Goal: Task Accomplishment & Management: Use online tool/utility

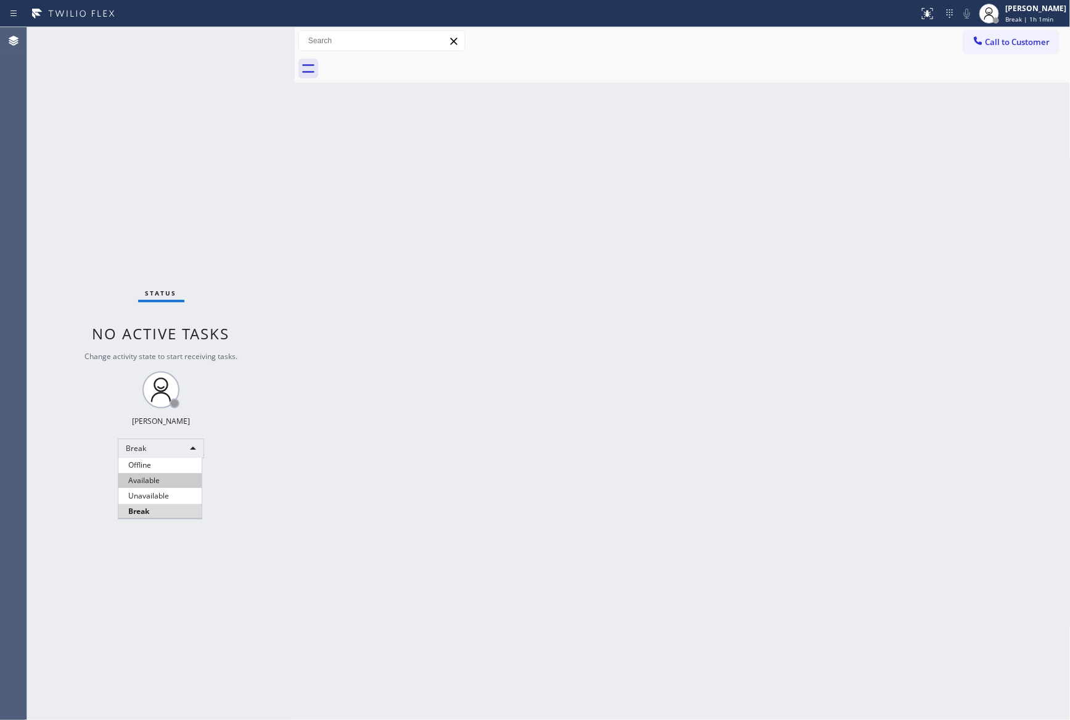
click at [161, 483] on li "Available" at bounding box center [159, 480] width 83 height 15
drag, startPoint x: 825, startPoint y: 454, endPoint x: 1036, endPoint y: 657, distance: 293.5
click at [829, 452] on div "Back to Dashboard Change Sender ID Customers Technicians Select a contact Outbo…" at bounding box center [683, 373] width 776 height 692
drag, startPoint x: 644, startPoint y: 211, endPoint x: 654, endPoint y: 213, distance: 10.0
click at [648, 215] on div "Back to Dashboard Change Sender ID Customers Technicians Select a contact Outbo…" at bounding box center [683, 373] width 776 height 692
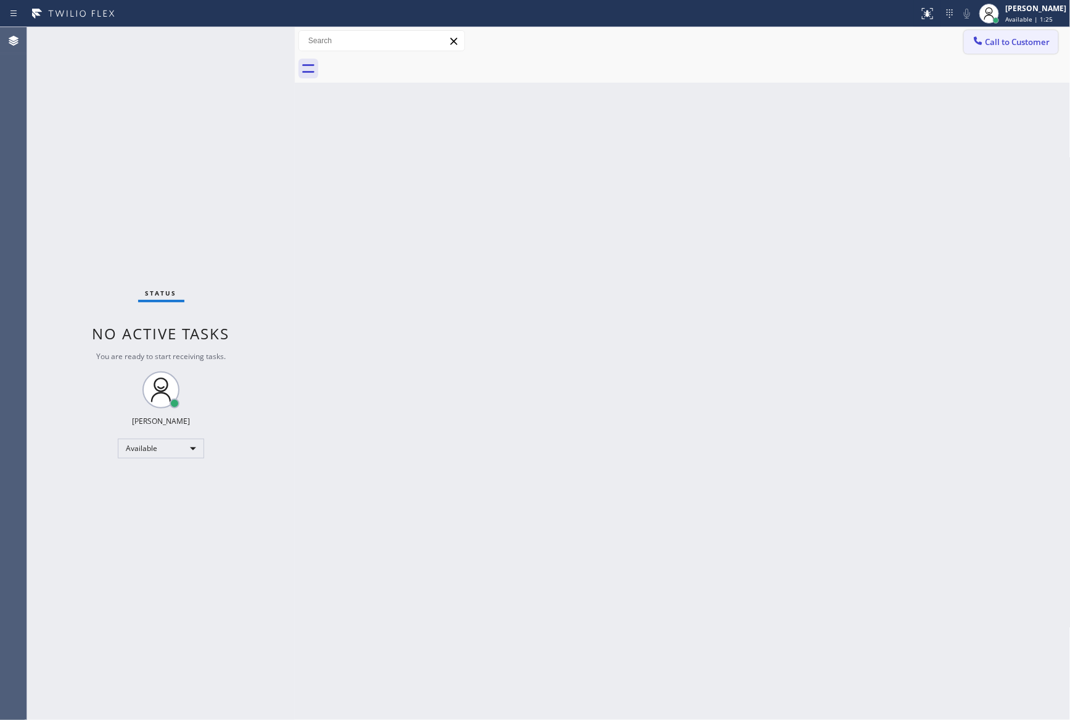
click at [988, 43] on span "Call to Customer" at bounding box center [1017, 41] width 65 height 11
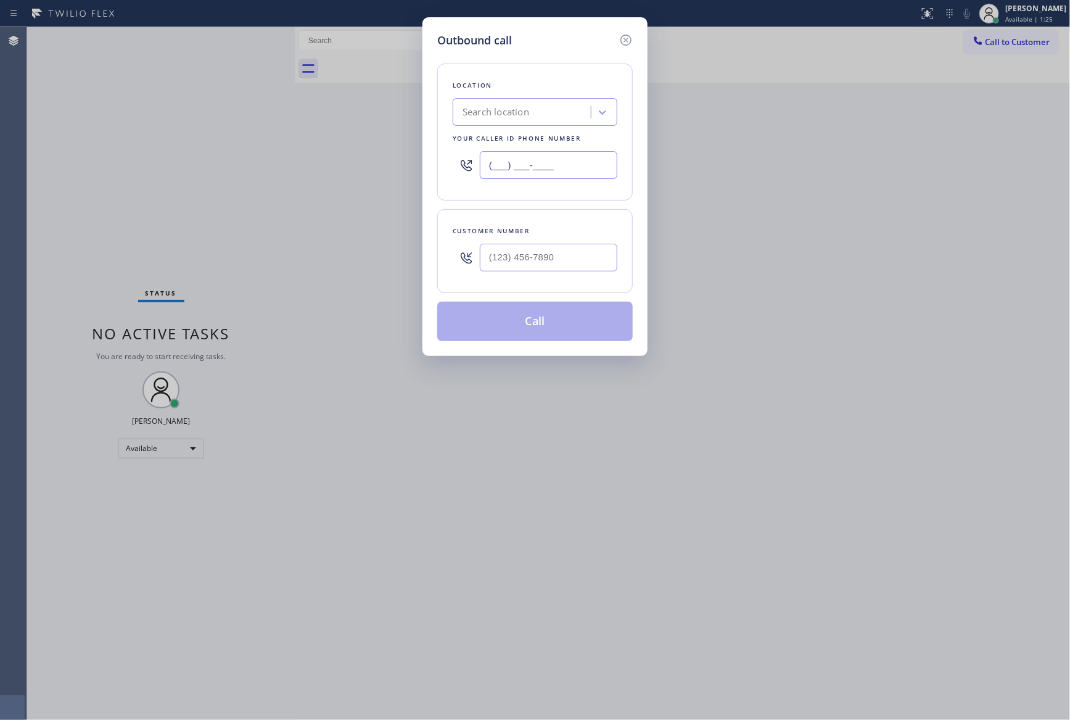
drag, startPoint x: 567, startPoint y: 161, endPoint x: 398, endPoint y: 160, distance: 168.9
click at [398, 160] on div "Outbound call Location Search location Your caller id phone number (___) ___-__…" at bounding box center [535, 360] width 1070 height 720
paste input "323) 499-3450"
type input "[PHONE_NUMBER]"
click at [501, 246] on input "(___) ___-____" at bounding box center [548, 258] width 137 height 28
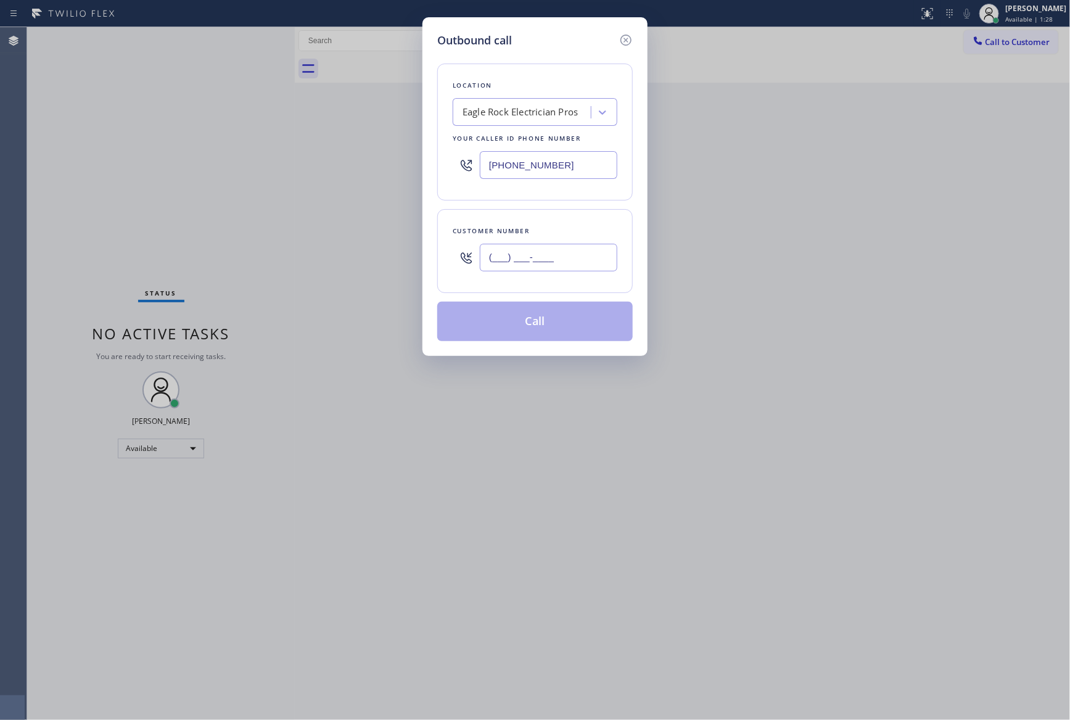
paste input "310) 691-6858"
type input "[PHONE_NUMBER]"
click at [563, 328] on button "Call" at bounding box center [534, 321] width 195 height 39
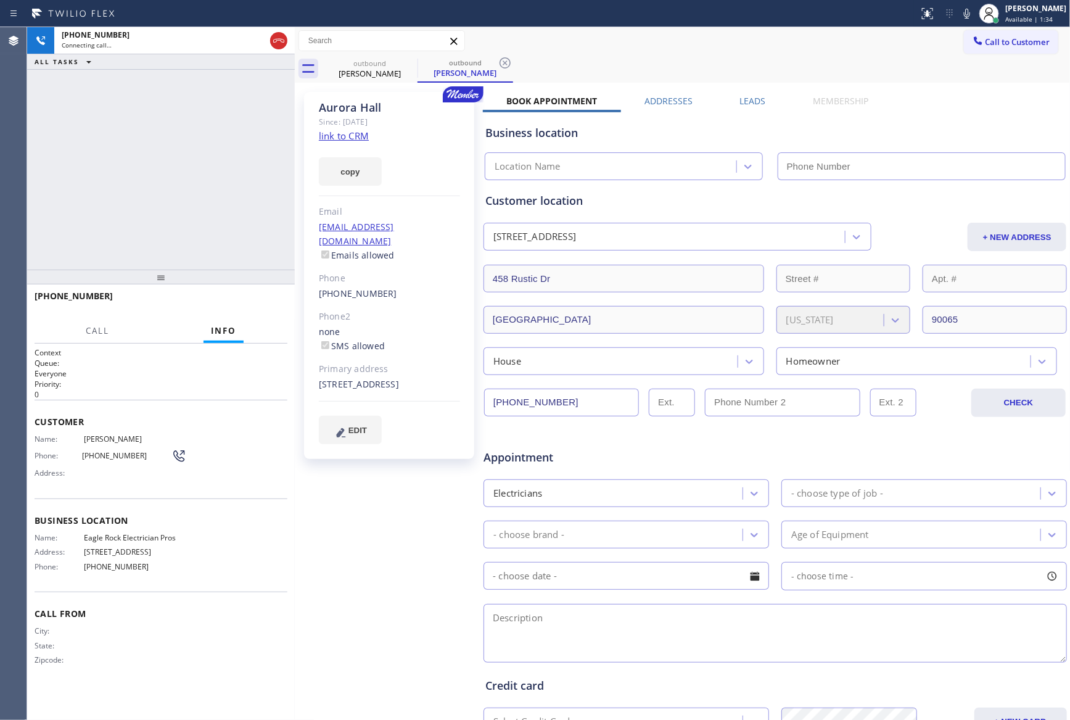
type input "[PHONE_NUMBER]"
click at [250, 307] on button "HANG UP" at bounding box center [258, 301] width 57 height 17
click at [219, 165] on div "[PHONE_NUMBER] Live | 00:16 ALL TASKS ALL TASKS ACTIVE TASKS TASKS IN WRAP UP" at bounding box center [161, 148] width 268 height 242
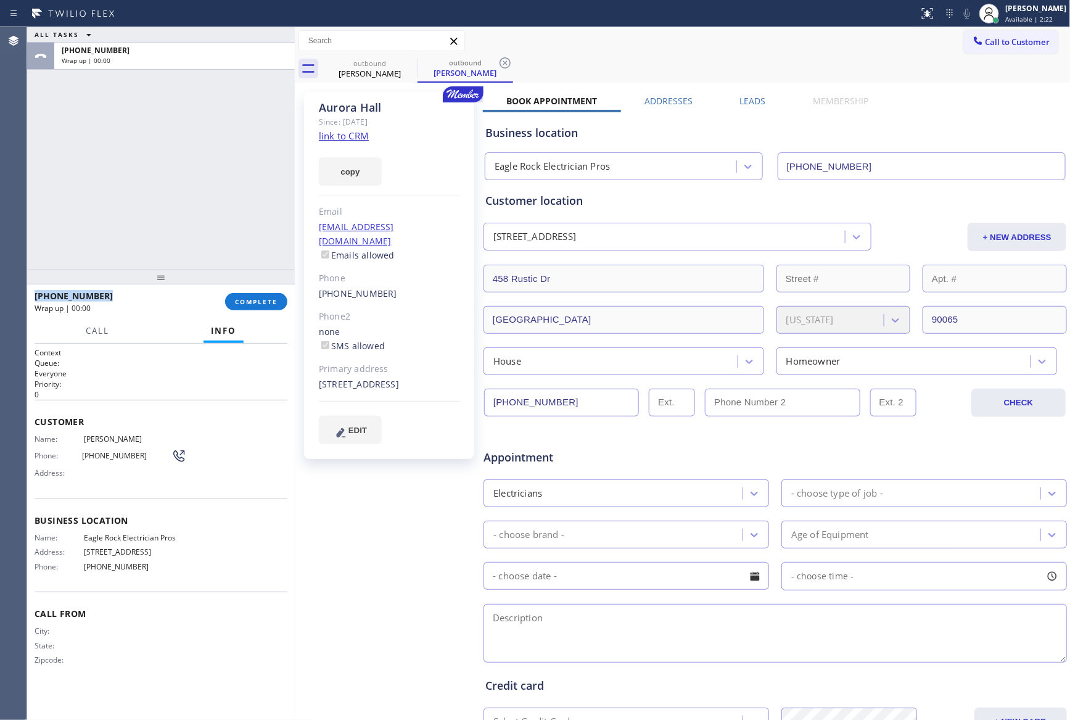
drag, startPoint x: 292, startPoint y: 211, endPoint x: 572, endPoint y: 242, distance: 281.6
click at [295, 213] on div at bounding box center [295, 373] width 0 height 692
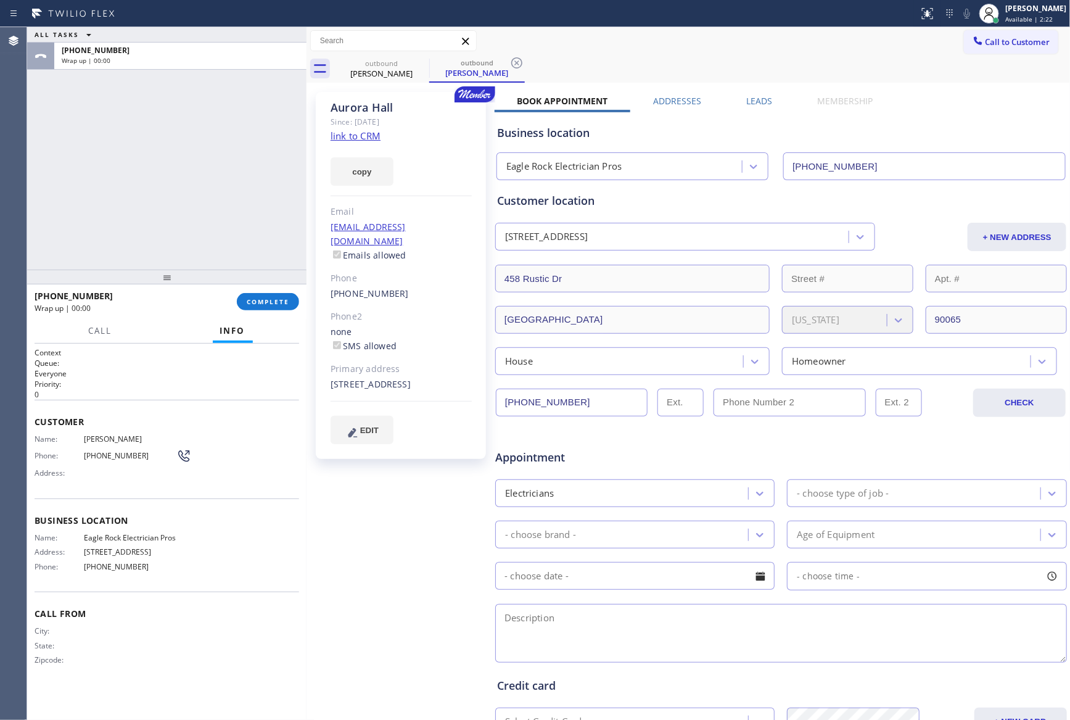
click at [757, 102] on label "Leads" at bounding box center [759, 101] width 26 height 12
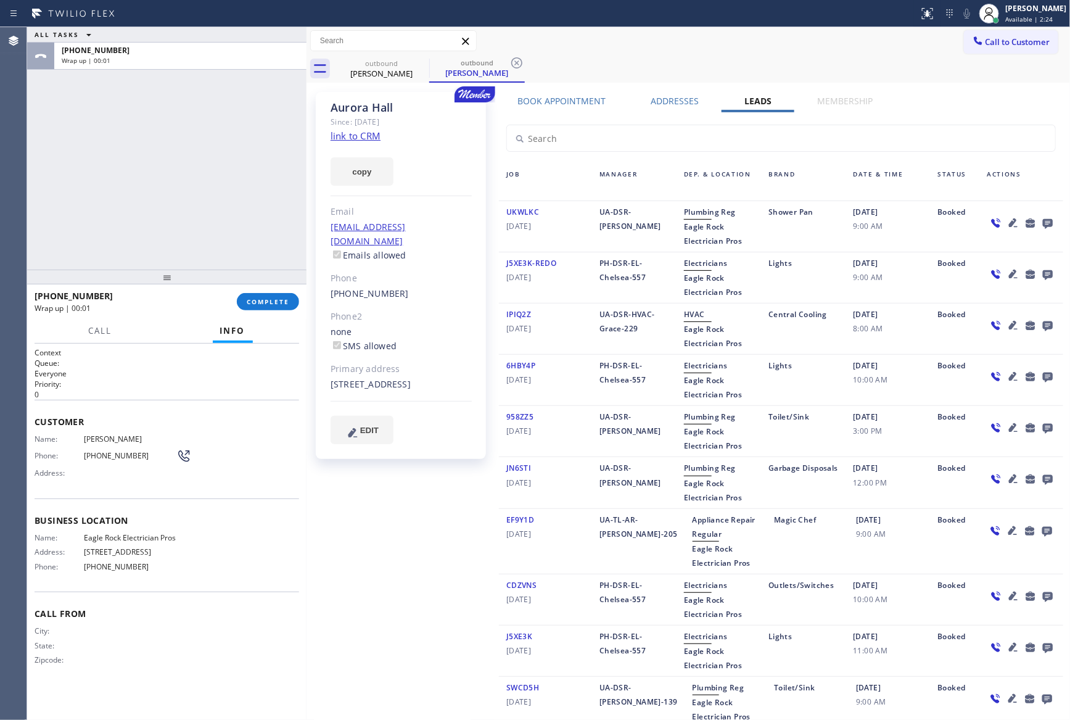
click at [1040, 224] on icon at bounding box center [1047, 222] width 15 height 15
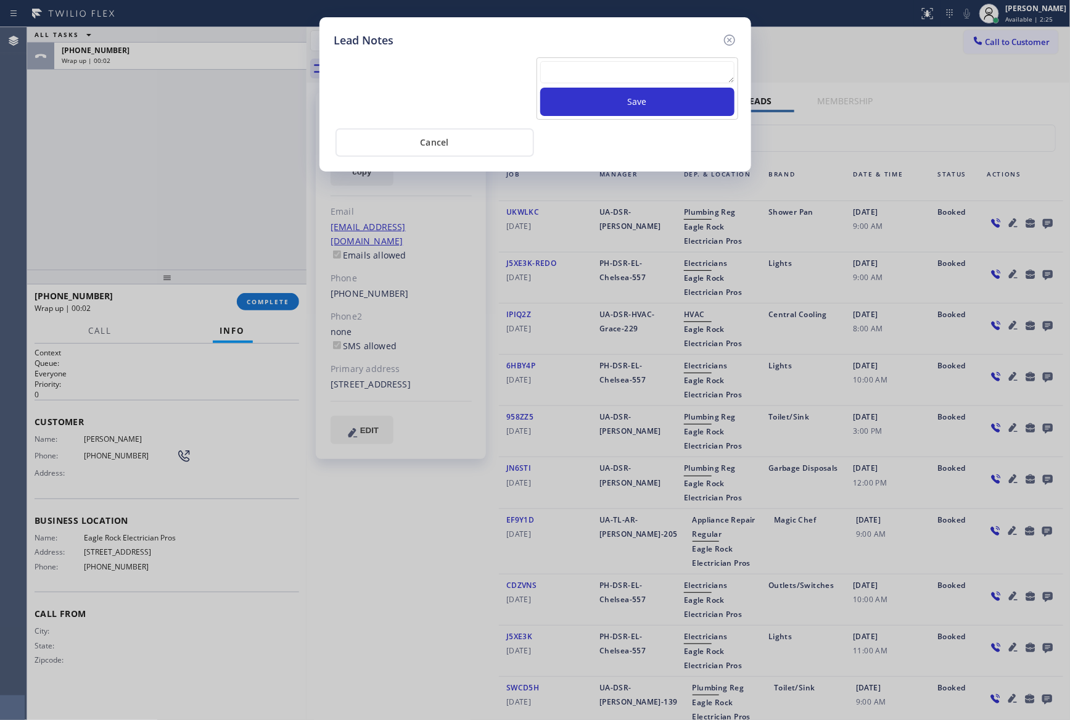
click at [659, 71] on textarea at bounding box center [637, 72] width 194 height 22
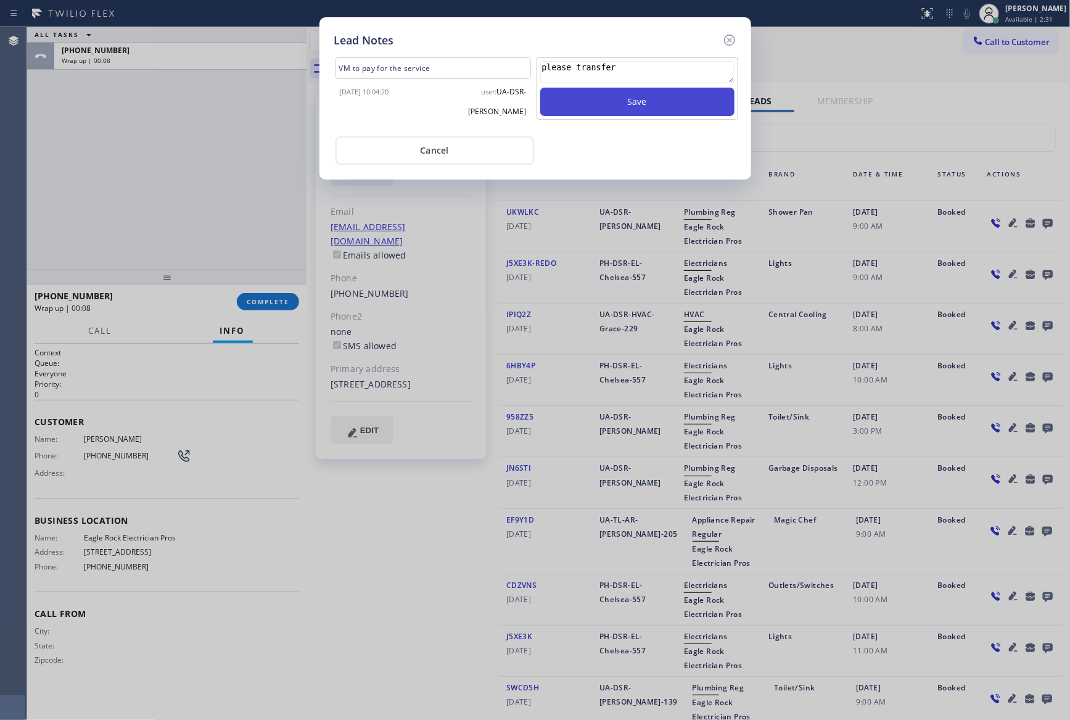
type textarea "please transfer"
click at [692, 96] on button "Save" at bounding box center [637, 102] width 194 height 28
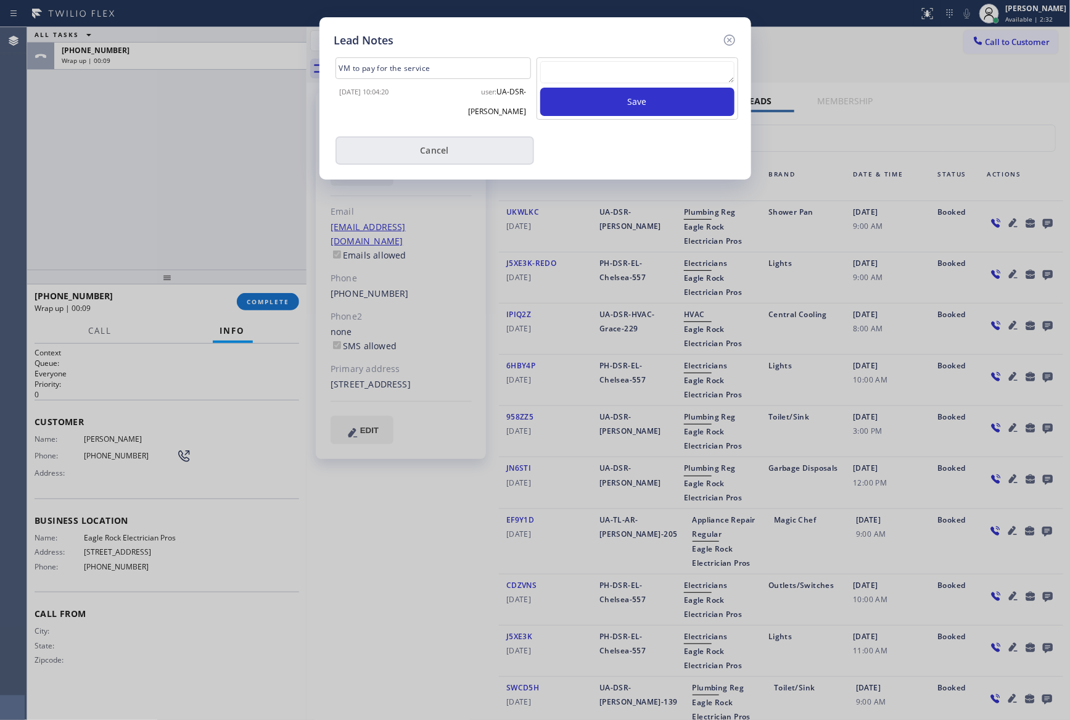
click at [428, 154] on button "Cancel" at bounding box center [434, 150] width 199 height 28
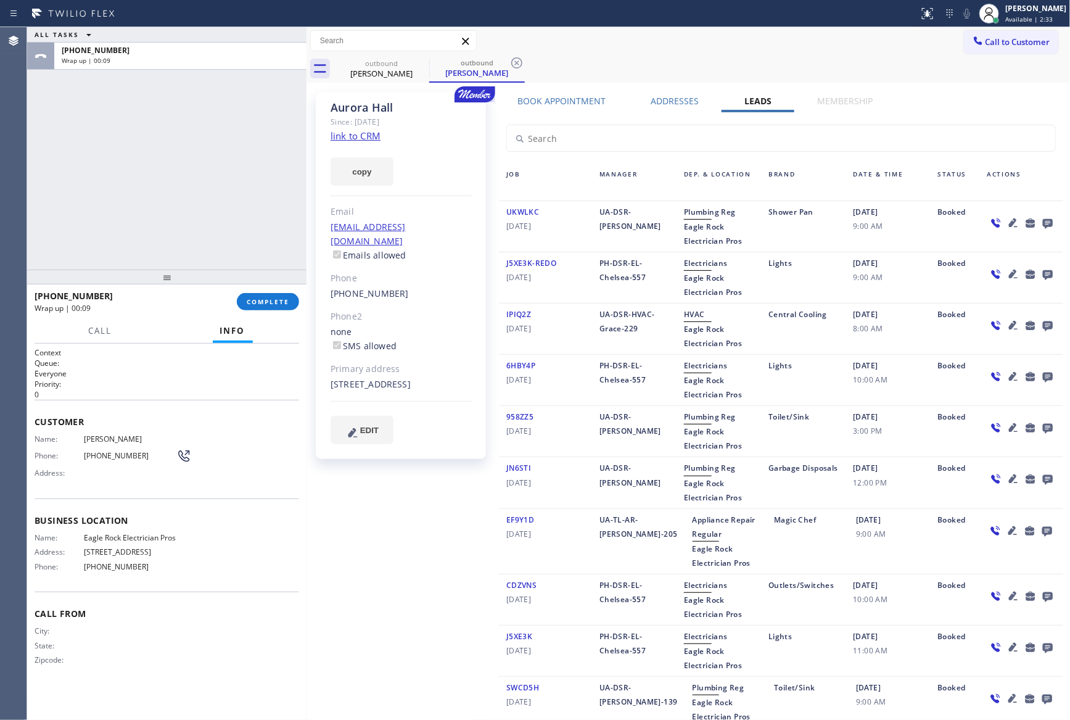
drag, startPoint x: 118, startPoint y: 197, endPoint x: 198, endPoint y: 405, distance: 223.1
click at [133, 229] on div "ALL TASKS ALL TASKS ACTIVE TASKS TASKS IN WRAP UP [PHONE_NUMBER] Wrap up | 00:09" at bounding box center [166, 148] width 279 height 242
click at [256, 307] on button "COMPLETE" at bounding box center [268, 301] width 62 height 17
click at [228, 203] on div "ALL TASKS ALL TASKS ACTIVE TASKS TASKS IN WRAP UP [PHONE_NUMBER] Wrap up | 00:10" at bounding box center [166, 148] width 279 height 242
drag, startPoint x: 228, startPoint y: 203, endPoint x: 223, endPoint y: 222, distance: 19.1
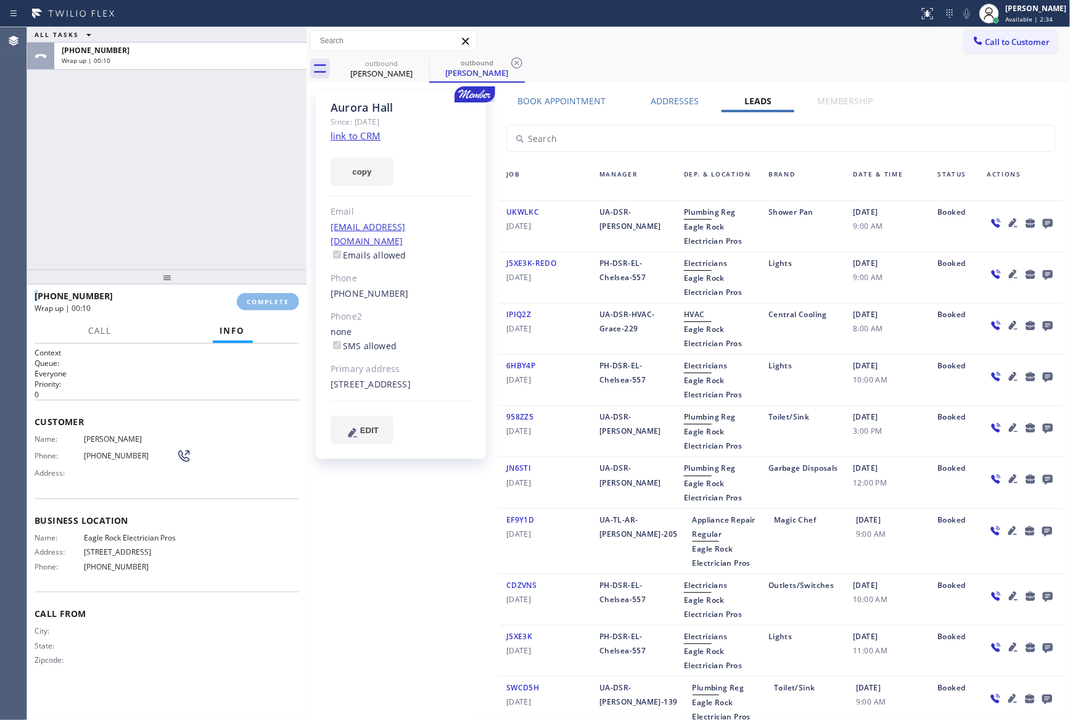
click at [226, 211] on div "ALL TASKS ALL TASKS ACTIVE TASKS TASKS IN WRAP UP [PHONE_NUMBER] Wrap up | 00:10" at bounding box center [166, 148] width 279 height 242
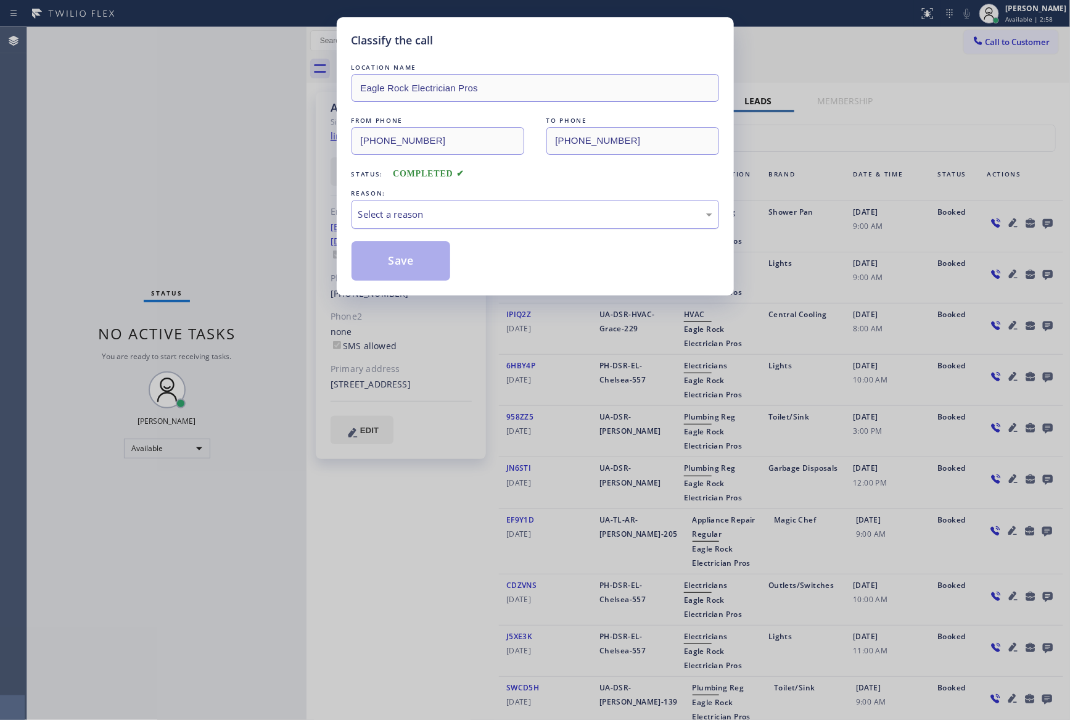
click at [378, 215] on div "Select a reason" at bounding box center [535, 214] width 354 height 14
click at [387, 263] on button "Save" at bounding box center [400, 260] width 99 height 39
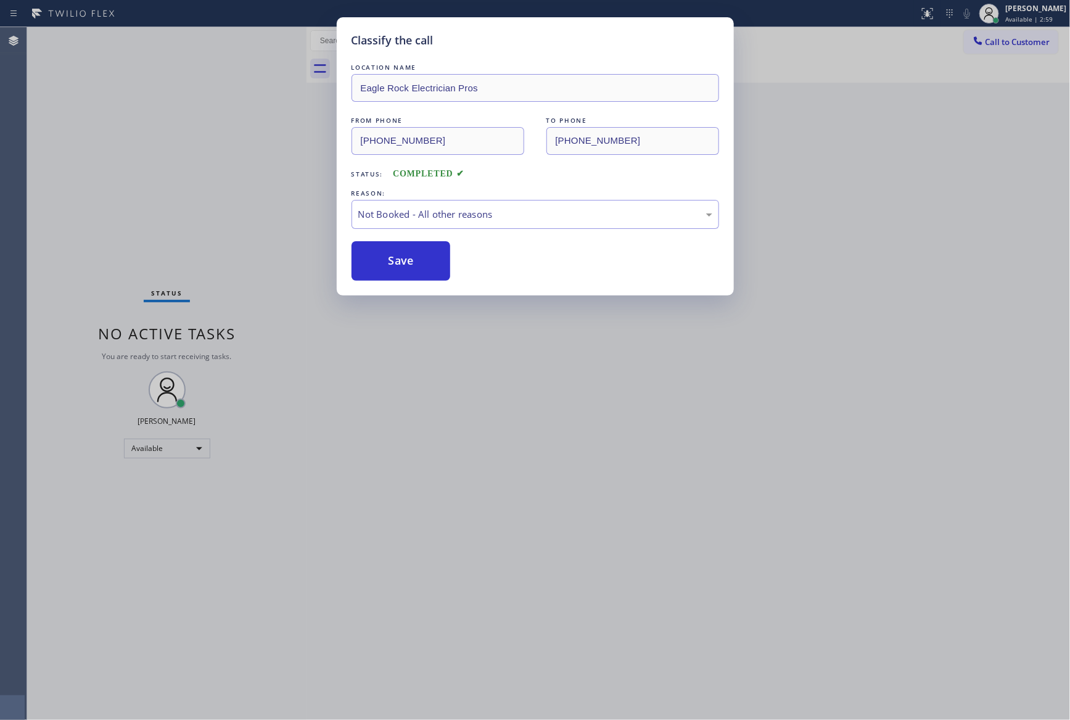
click at [387, 263] on button "Save" at bounding box center [400, 260] width 99 height 39
drag, startPoint x: 147, startPoint y: 167, endPoint x: 159, endPoint y: 169, distance: 12.5
click at [148, 165] on div "Classify the call LOCATION NAME Eagle Rock Electrician Pros FROM PHONE [PHONE_N…" at bounding box center [535, 360] width 1070 height 720
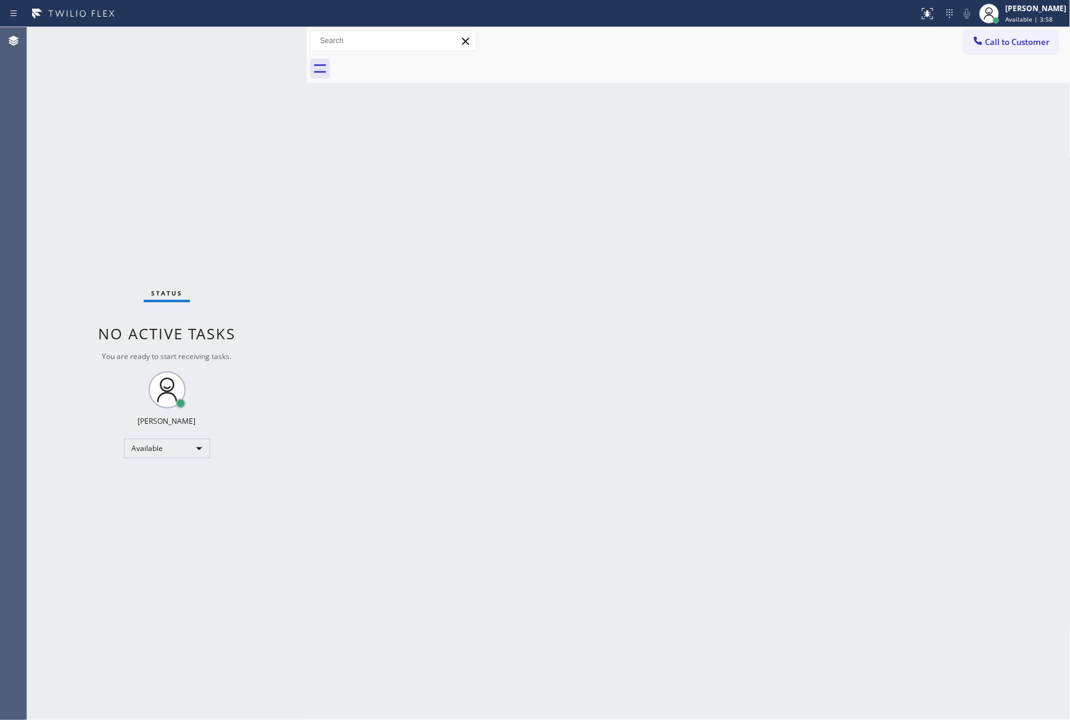
click at [579, 334] on div "Back to Dashboard Change Sender ID Customers Technicians Select a contact Outbo…" at bounding box center [688, 373] width 764 height 692
click at [557, 366] on div "Back to Dashboard Change Sender ID Customers Technicians Select a contact Outbo…" at bounding box center [688, 373] width 764 height 692
click at [348, 255] on div "Back to Dashboard Change Sender ID Customers Technicians Select a contact Outbo…" at bounding box center [688, 373] width 764 height 692
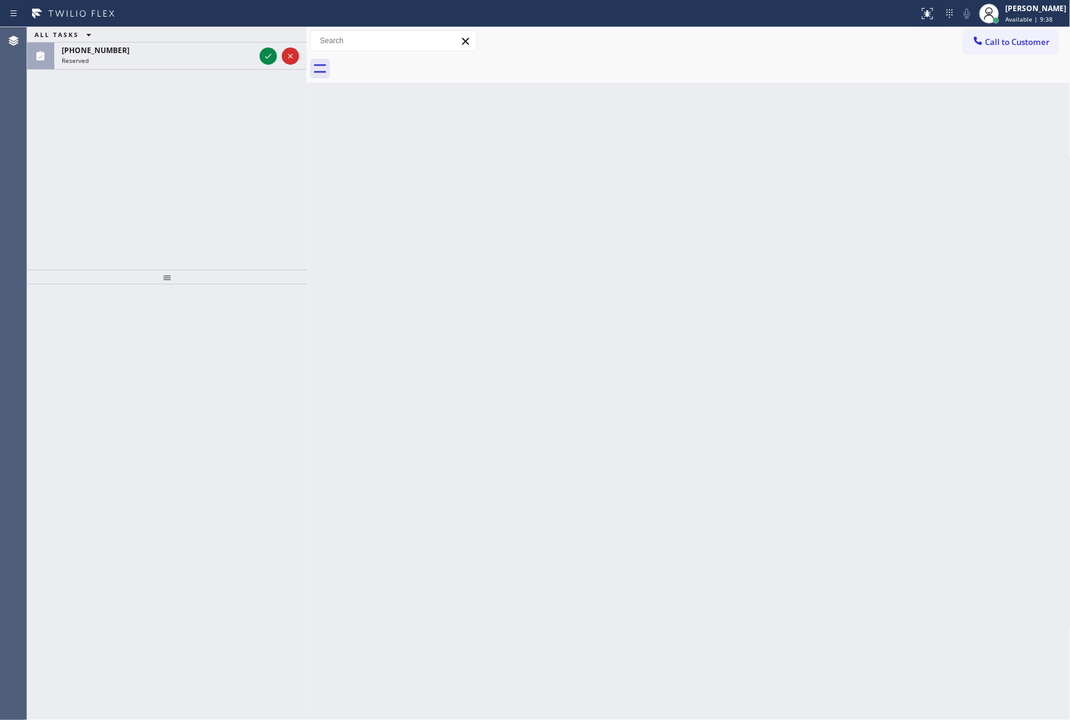
drag, startPoint x: 193, startPoint y: 181, endPoint x: 217, endPoint y: 174, distance: 25.0
click at [206, 180] on div "ALL TASKS ALL TASKS ACTIVE TASKS TASKS IN WRAP UP [PHONE_NUMBER] Reserved" at bounding box center [166, 148] width 279 height 242
click at [270, 59] on icon at bounding box center [268, 56] width 15 height 15
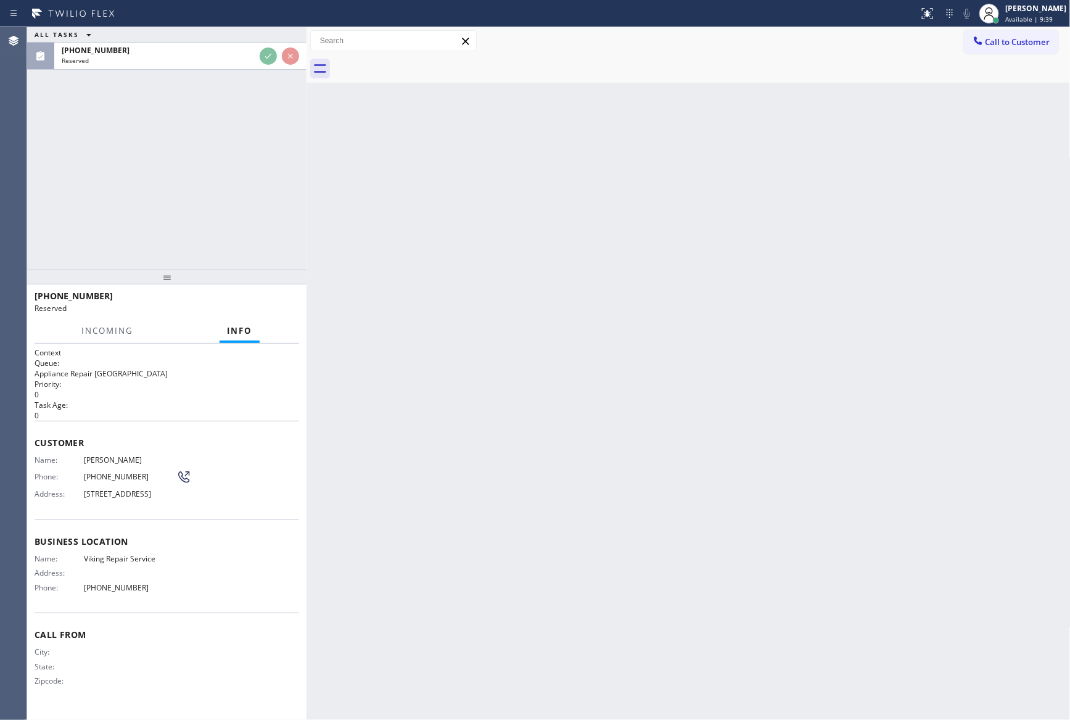
click at [240, 172] on div "ALL TASKS ALL TASKS ACTIVE TASKS TASKS IN WRAP UP [PHONE_NUMBER] Reserved" at bounding box center [166, 148] width 279 height 242
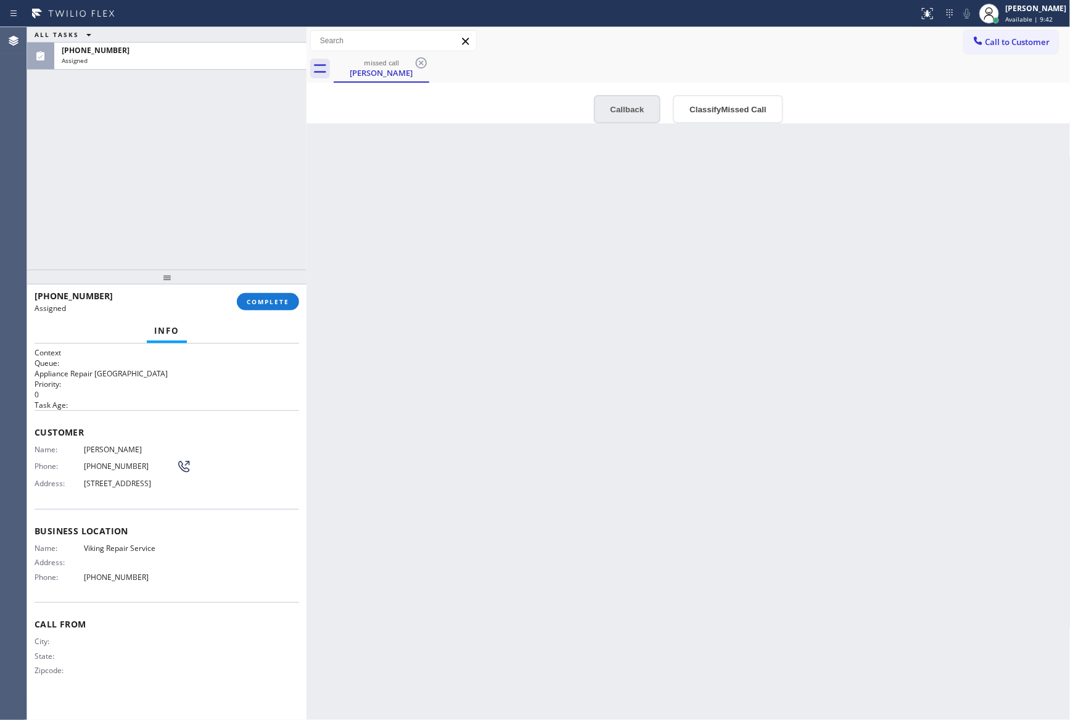
click at [618, 102] on button "Callback" at bounding box center [627, 109] width 67 height 28
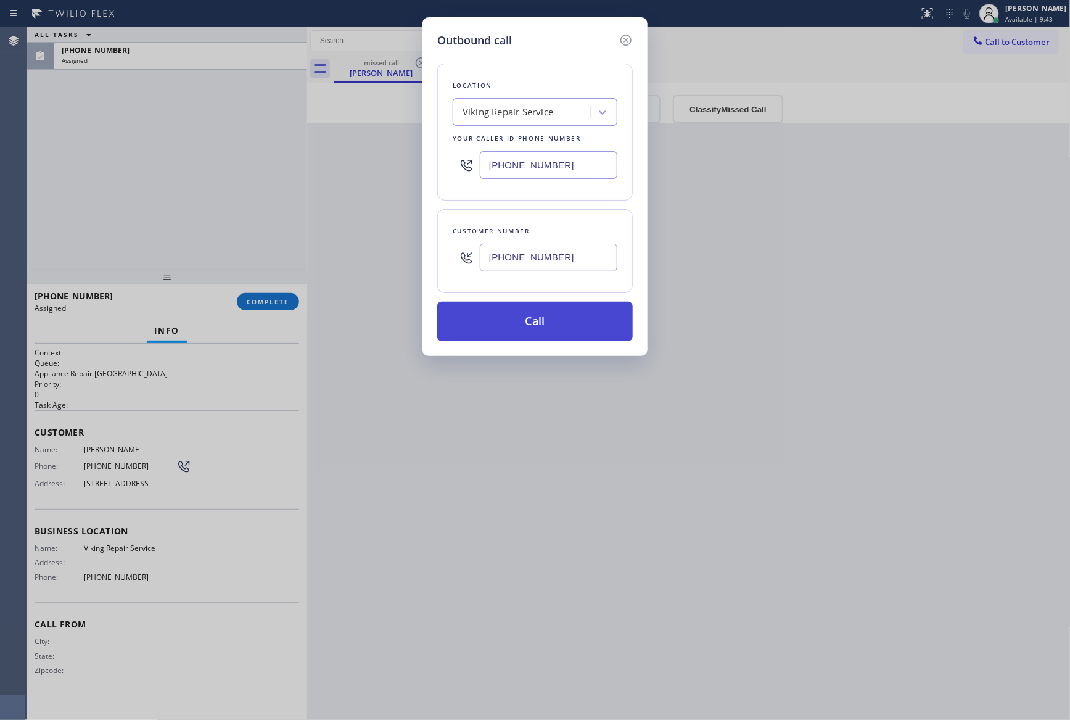
click at [548, 324] on button "Call" at bounding box center [534, 321] width 195 height 39
click at [215, 197] on div "Outbound call Location Viking Repair Service Your caller id phone number [PHONE…" at bounding box center [535, 360] width 1070 height 720
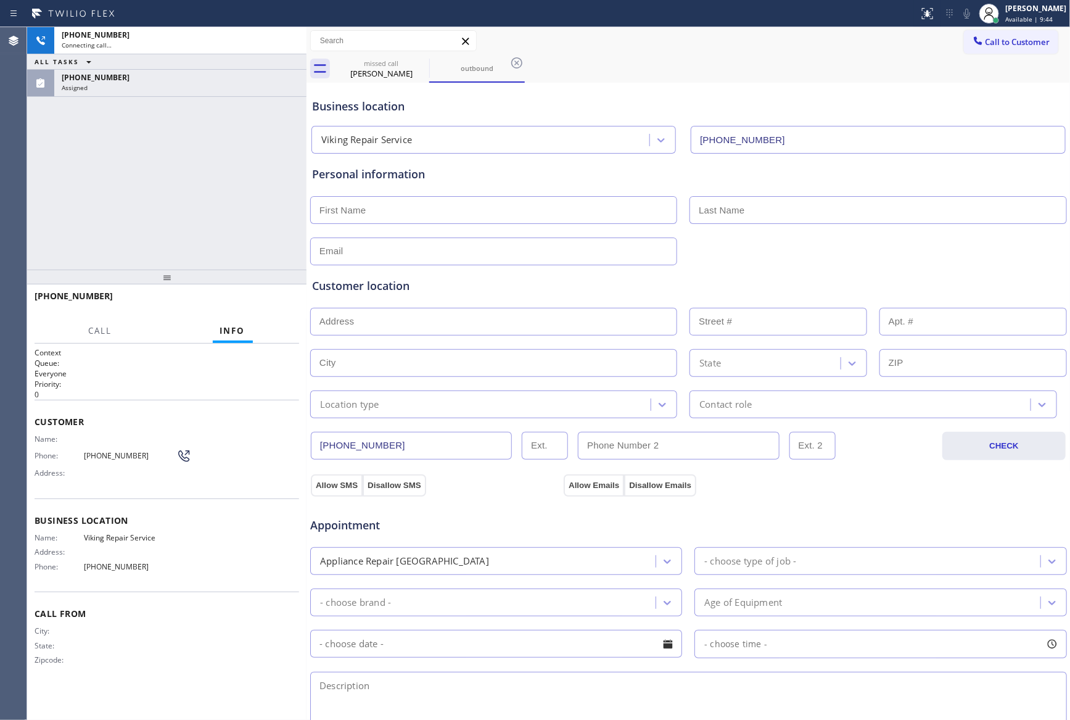
type input "[PHONE_NUMBER]"
drag, startPoint x: 172, startPoint y: 205, endPoint x: 279, endPoint y: 270, distance: 125.3
click at [174, 203] on div "[PHONE_NUMBER] Connecting call… ALL TASKS ALL TASKS ACTIVE TASKS TASKS IN WRAP …" at bounding box center [166, 148] width 279 height 242
click at [222, 194] on div "[PHONE_NUMBER] Live | 00:11 ALL TASKS ALL TASKS ACTIVE TASKS TASKS IN WRAP UP […" at bounding box center [166, 148] width 279 height 242
click at [237, 199] on div "[PHONE_NUMBER] Live | 00:12 ALL TASKS ALL TASKS ACTIVE TASKS TASKS IN WRAP UP […" at bounding box center [166, 148] width 279 height 242
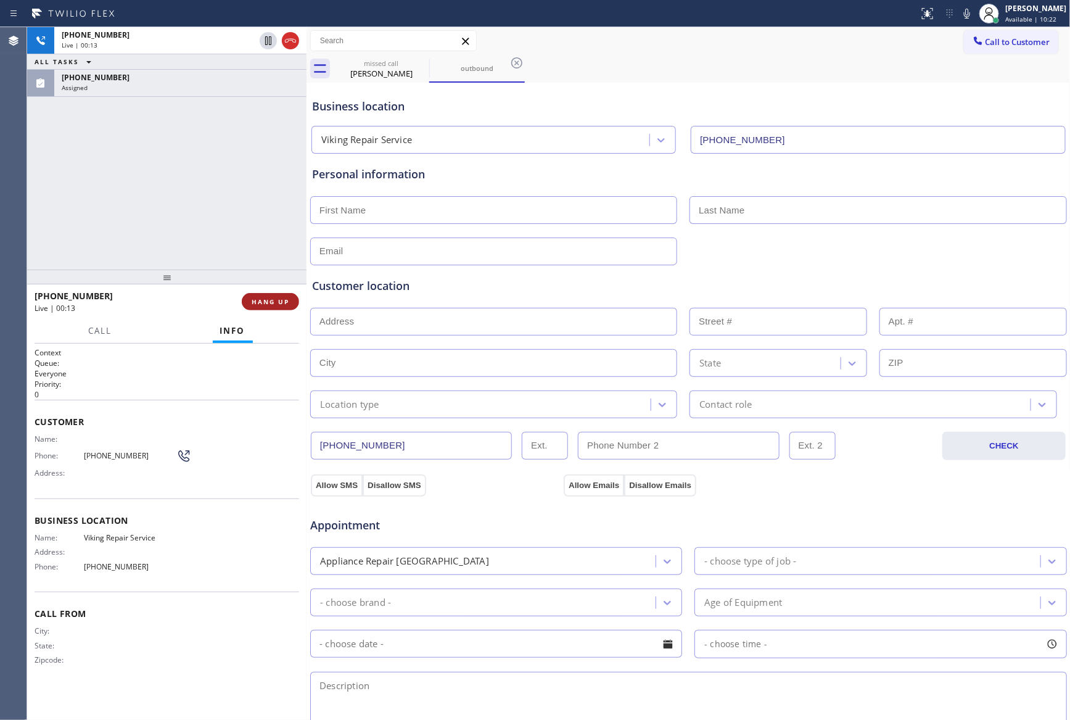
click at [277, 297] on span "HANG UP" at bounding box center [271, 301] width 38 height 9
drag, startPoint x: 223, startPoint y: 106, endPoint x: 223, endPoint y: 121, distance: 14.8
click at [223, 111] on div "[PHONE_NUMBER] Live | 00:13 ALL TASKS ALL TASKS ACTIVE TASKS TASKS IN WRAP UP […" at bounding box center [166, 148] width 279 height 242
drag, startPoint x: 224, startPoint y: 121, endPoint x: 255, endPoint y: 412, distance: 293.3
click at [224, 174] on div "[PHONE_NUMBER] Live | 00:14 ALL TASKS ALL TASKS ACTIVE TASKS TASKS IN WRAP UP […" at bounding box center [166, 148] width 279 height 242
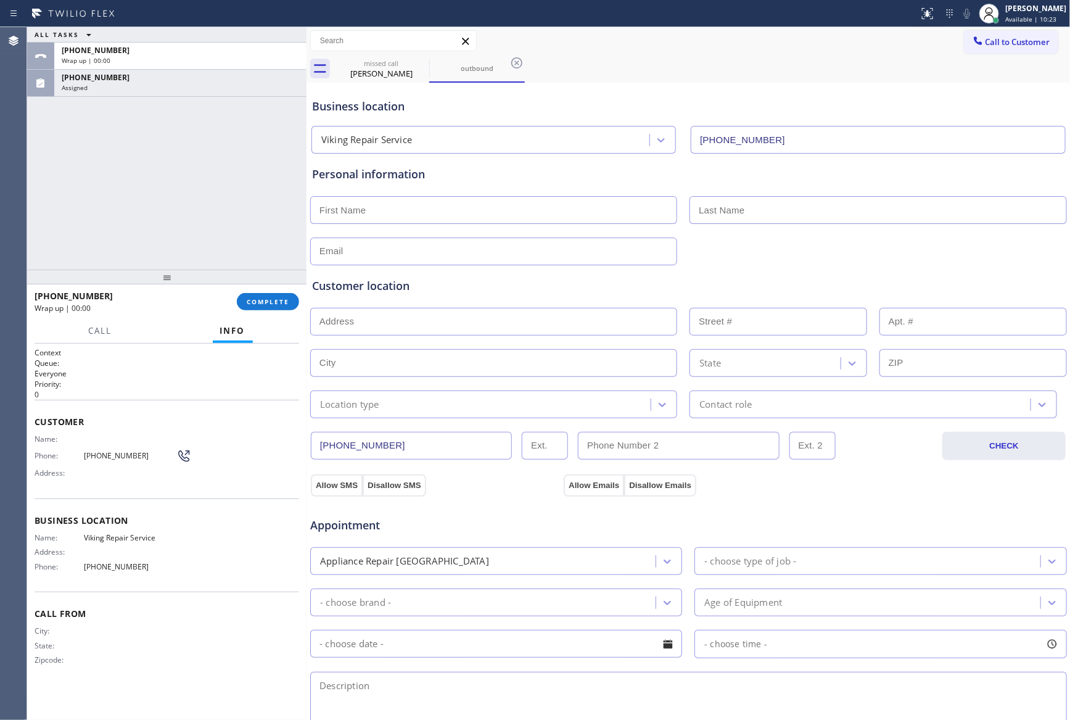
drag, startPoint x: 271, startPoint y: 302, endPoint x: 273, endPoint y: 240, distance: 61.1
click at [271, 302] on span "COMPLETE" at bounding box center [268, 301] width 43 height 9
click at [274, 216] on div "ALL TASKS ALL TASKS ACTIVE TASKS TASKS IN WRAP UP [PHONE_NUMBER] Wrap up | 00:[…" at bounding box center [166, 148] width 279 height 242
click at [274, 216] on div "Classify the call LOCATION NAME [PHONE_NUMBER] FROM PHONE [PHONE_NUMBER] TO PHO…" at bounding box center [548, 373] width 1043 height 692
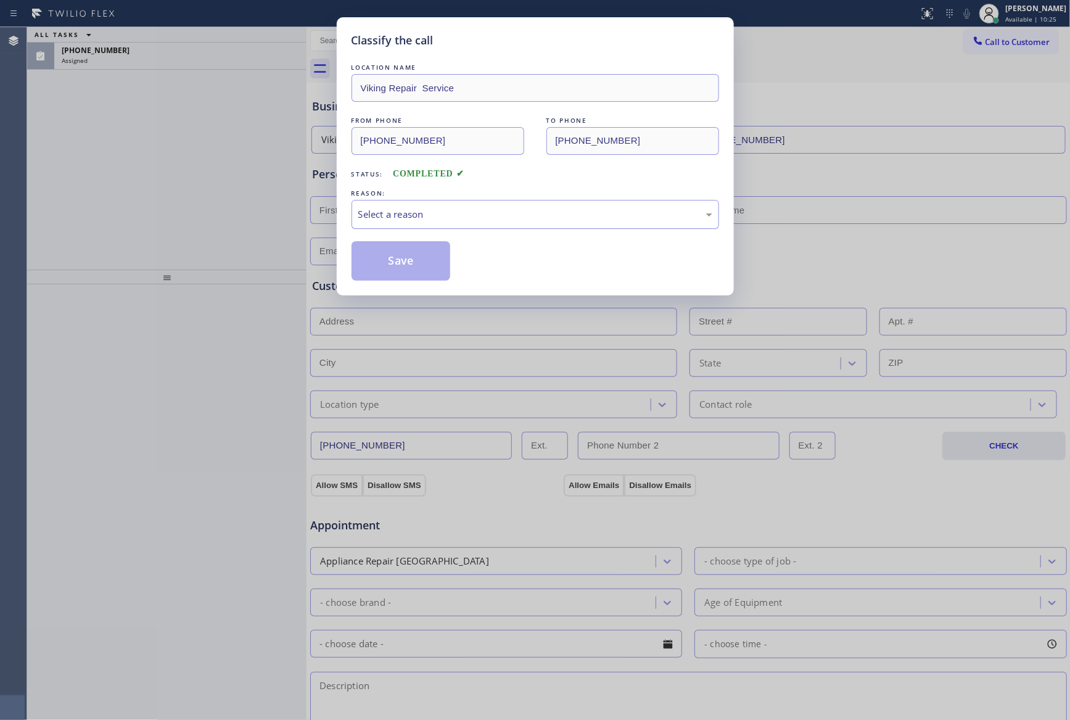
drag, startPoint x: 453, startPoint y: 202, endPoint x: 444, endPoint y: 219, distance: 19.0
click at [452, 208] on div "Select a reason" at bounding box center [534, 214] width 367 height 29
click at [421, 261] on button "Save" at bounding box center [400, 260] width 99 height 39
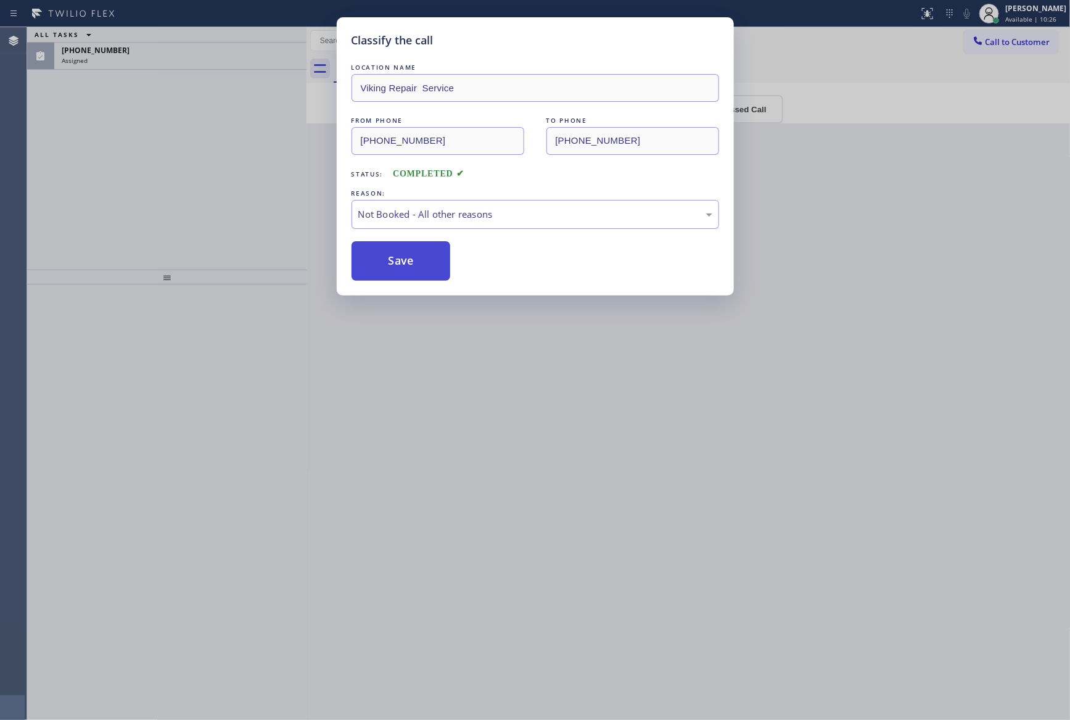
click at [421, 261] on button "Save" at bounding box center [400, 260] width 99 height 39
click at [426, 259] on button "Save" at bounding box center [400, 260] width 99 height 39
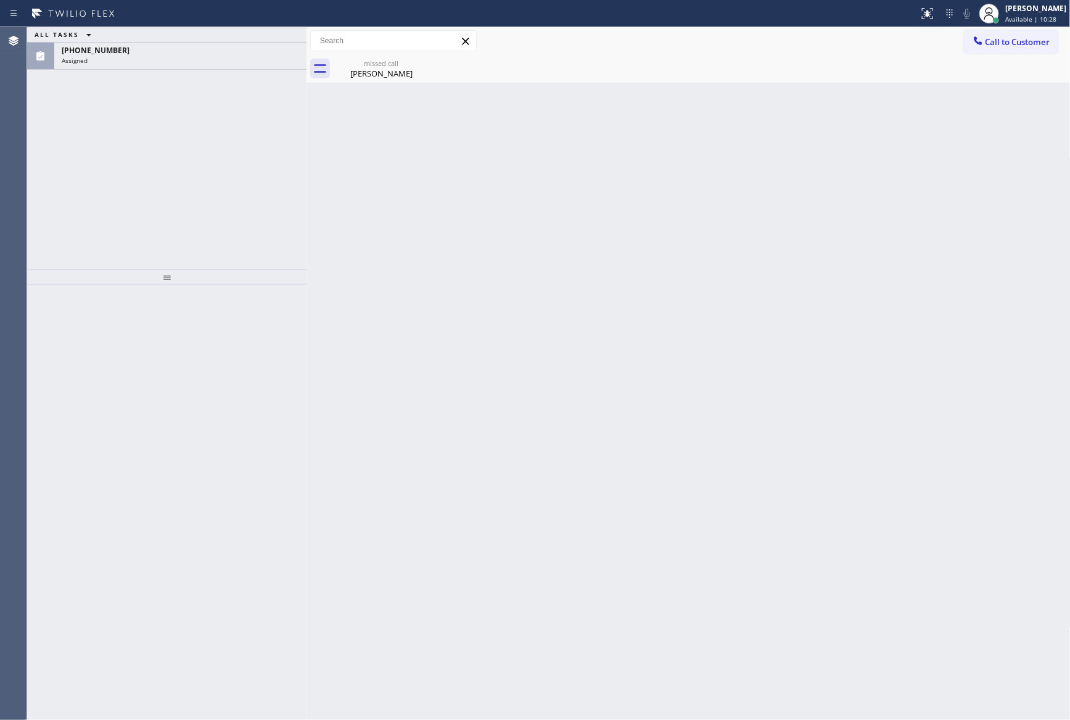
drag, startPoint x: 496, startPoint y: 326, endPoint x: 962, endPoint y: 75, distance: 528.9
click at [511, 321] on div "Back to Dashboard Change Sender ID Customers Technicians Select a contact Outbo…" at bounding box center [688, 373] width 764 height 692
click at [997, 39] on span "Call to Customer" at bounding box center [1017, 41] width 65 height 11
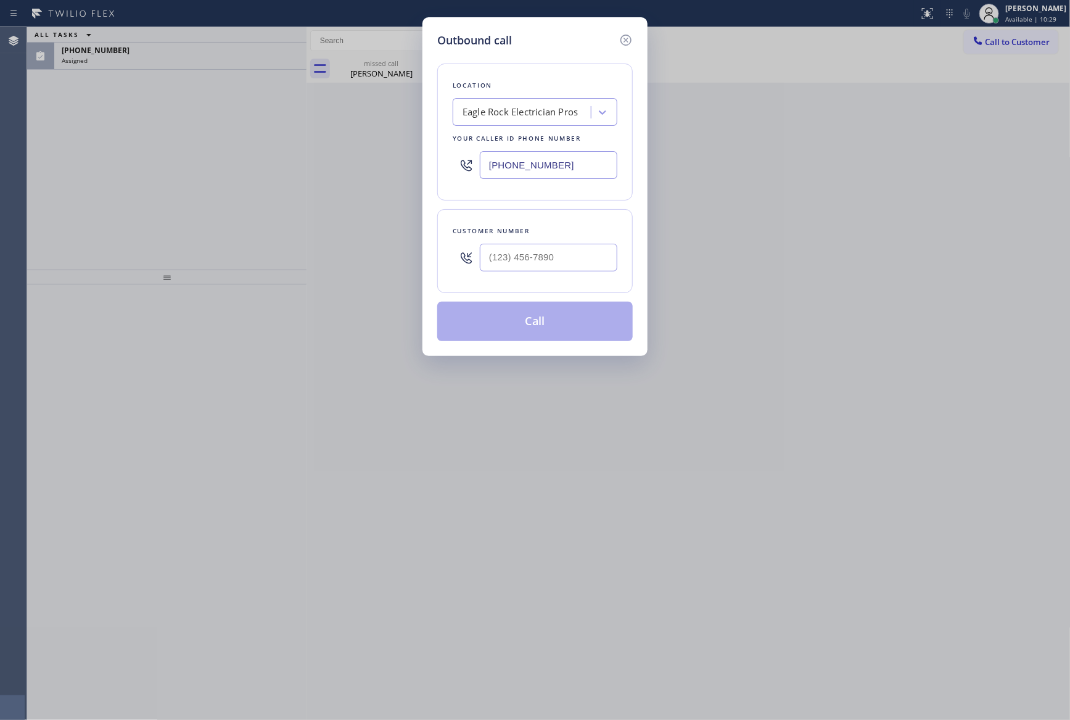
click at [597, 158] on input "[PHONE_NUMBER]" at bounding box center [548, 165] width 137 height 28
click at [594, 159] on input "[PHONE_NUMBER]" at bounding box center [548, 165] width 137 height 28
paste input "602) 313-1762"
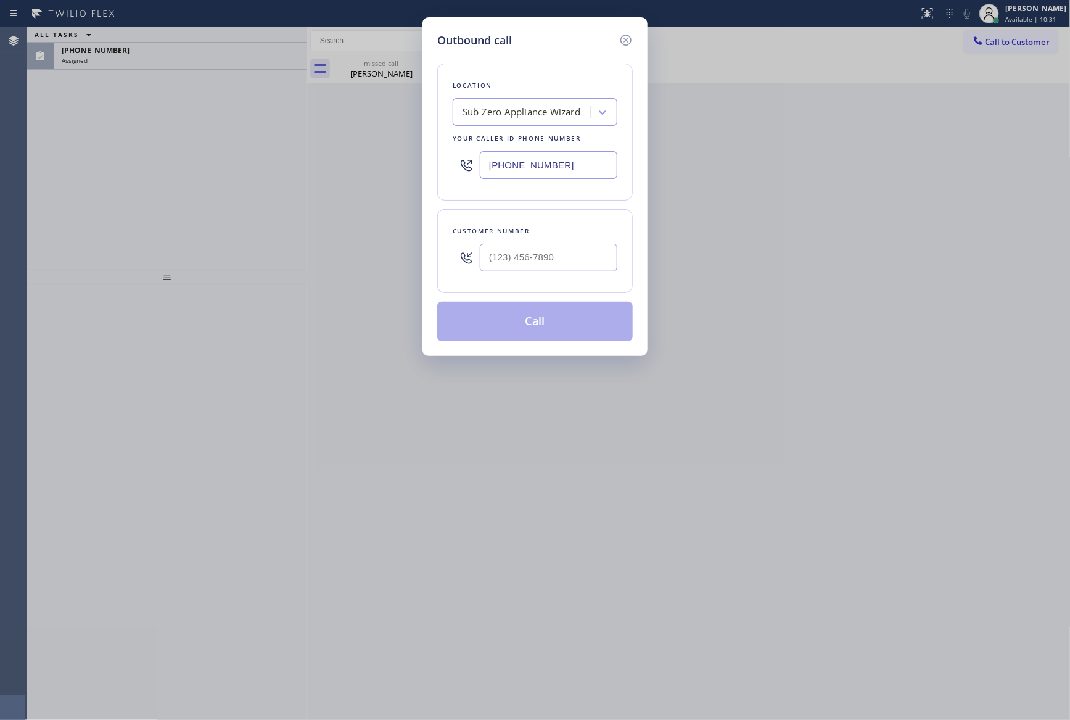
type input "[PHONE_NUMBER]"
click at [575, 260] on input "text" at bounding box center [548, 258] width 137 height 28
paste input "832) 788-8319"
type input "[PHONE_NUMBER]"
click at [554, 324] on button "Call" at bounding box center [534, 321] width 195 height 39
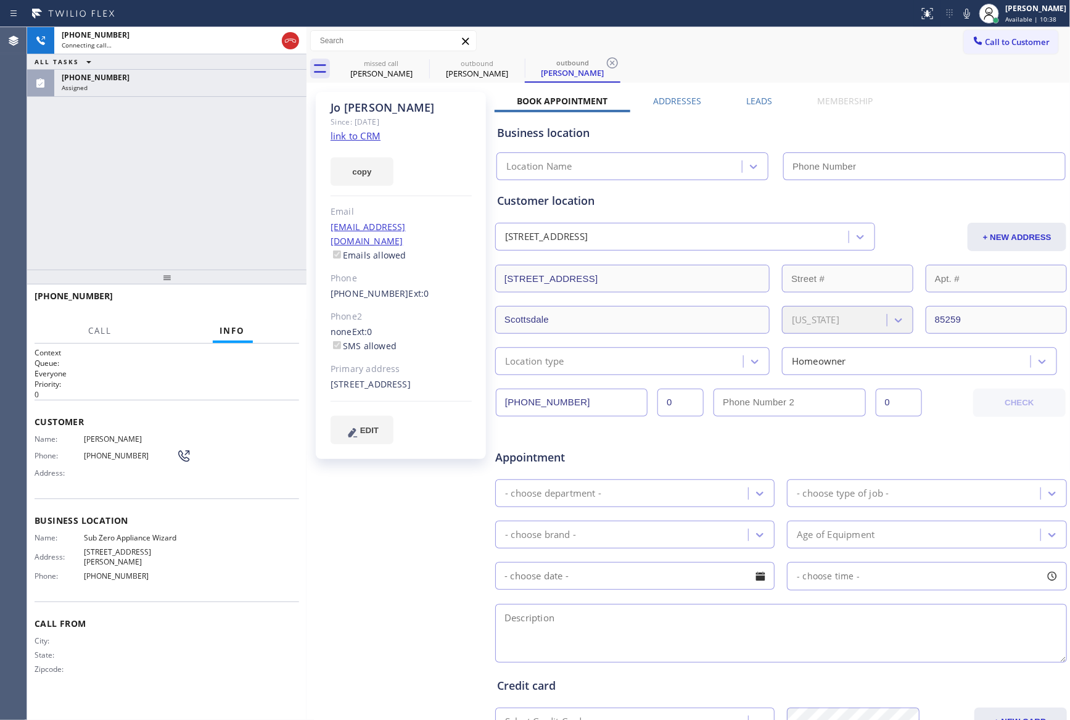
type input "[PHONE_NUMBER]"
click at [210, 166] on div "[PHONE_NUMBER] Live | 00:00 ALL TASKS ALL TASKS ACTIVE TASKS TASKS IN WRAP UP […" at bounding box center [166, 148] width 279 height 242
click at [211, 166] on div "[PHONE_NUMBER] Live | 00:00 ALL TASKS ALL TASKS ACTIVE TASKS TASKS IN WRAP UP […" at bounding box center [166, 148] width 279 height 242
click at [215, 167] on div "[PHONE_NUMBER] Live | 00:00 ALL TASKS ALL TASKS ACTIVE TASKS TASKS IN WRAP UP […" at bounding box center [166, 148] width 279 height 242
click at [260, 197] on div "[PHONE_NUMBER] Live | 00:00 ALL TASKS ALL TASKS ACTIVE TASKS TASKS IN WRAP UP […" at bounding box center [166, 148] width 279 height 242
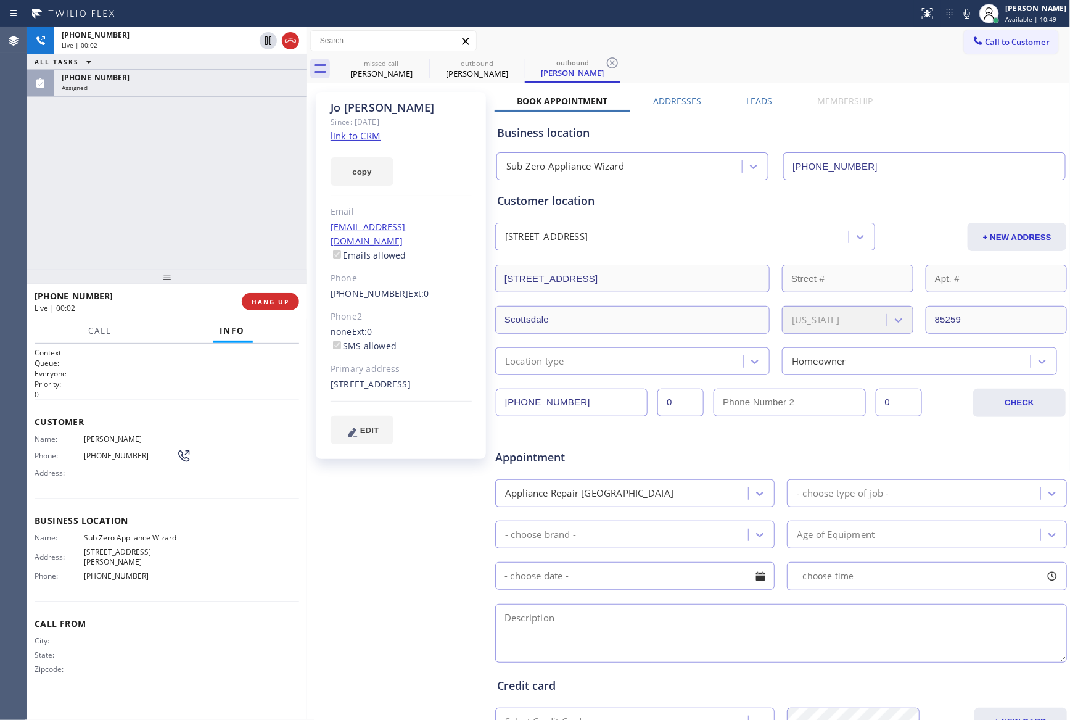
click at [272, 203] on div "[PHONE_NUMBER] Live | 00:02 ALL TASKS ALL TASKS ACTIVE TASKS TASKS IN WRAP UP […" at bounding box center [166, 148] width 279 height 242
click at [276, 206] on div "[PHONE_NUMBER] Live | 00:02 ALL TASKS ALL TASKS ACTIVE TASKS TASKS IN WRAP UP […" at bounding box center [166, 148] width 279 height 242
click at [278, 209] on div "[PHONE_NUMBER] Live | 00:02 ALL TASKS ALL TASKS ACTIVE TASKS TASKS IN WRAP UP […" at bounding box center [166, 148] width 279 height 242
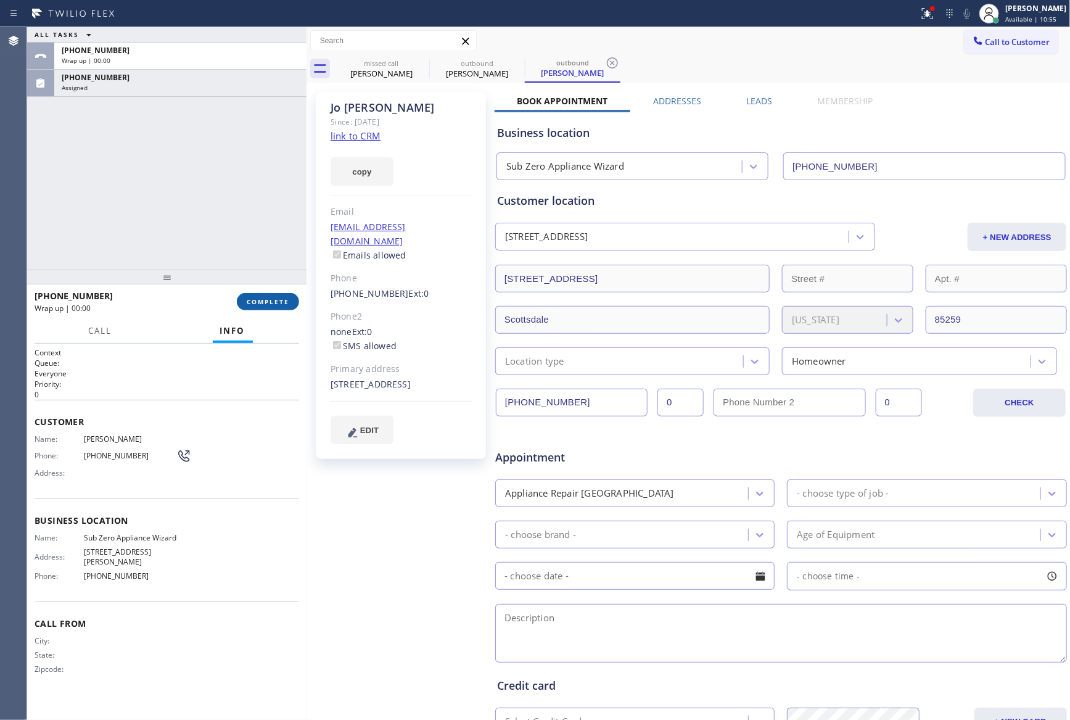
click at [280, 300] on span "COMPLETE" at bounding box center [268, 301] width 43 height 9
drag, startPoint x: 265, startPoint y: 192, endPoint x: 237, endPoint y: 219, distance: 38.4
click at [254, 206] on div "ALL TASKS ALL TASKS ACTIVE TASKS TASKS IN WRAP UP [PHONE_NUMBER] Wrap up | 00:[…" at bounding box center [166, 148] width 279 height 242
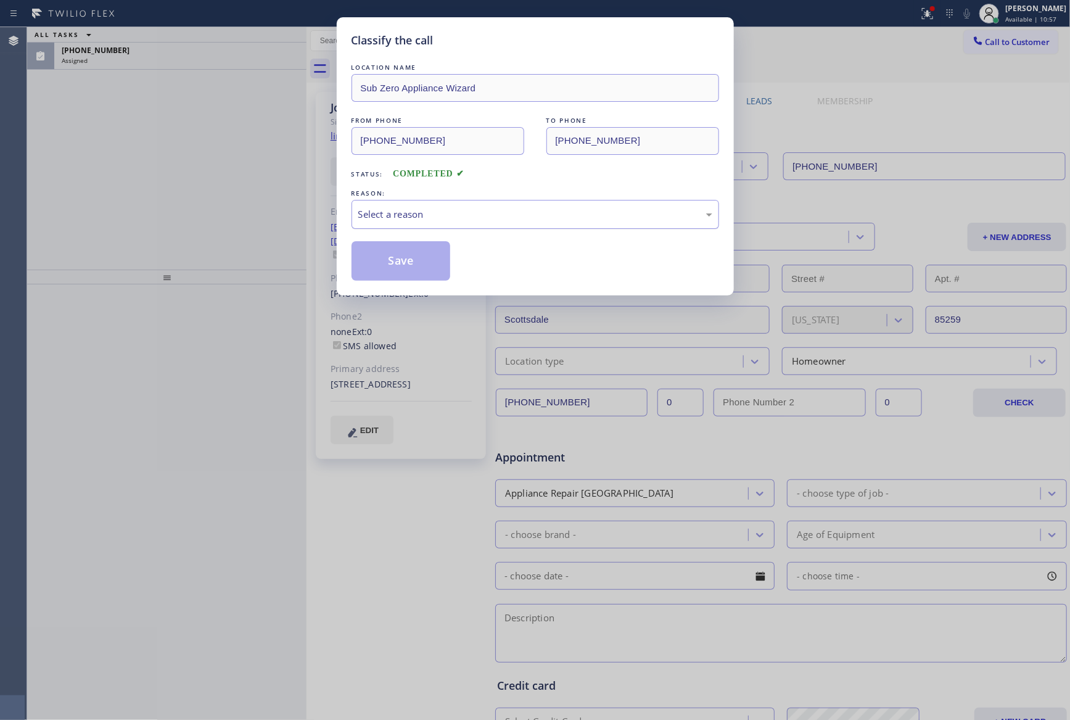
click at [432, 224] on div "Select a reason" at bounding box center [534, 214] width 367 height 29
click at [400, 259] on button "Save" at bounding box center [400, 260] width 99 height 39
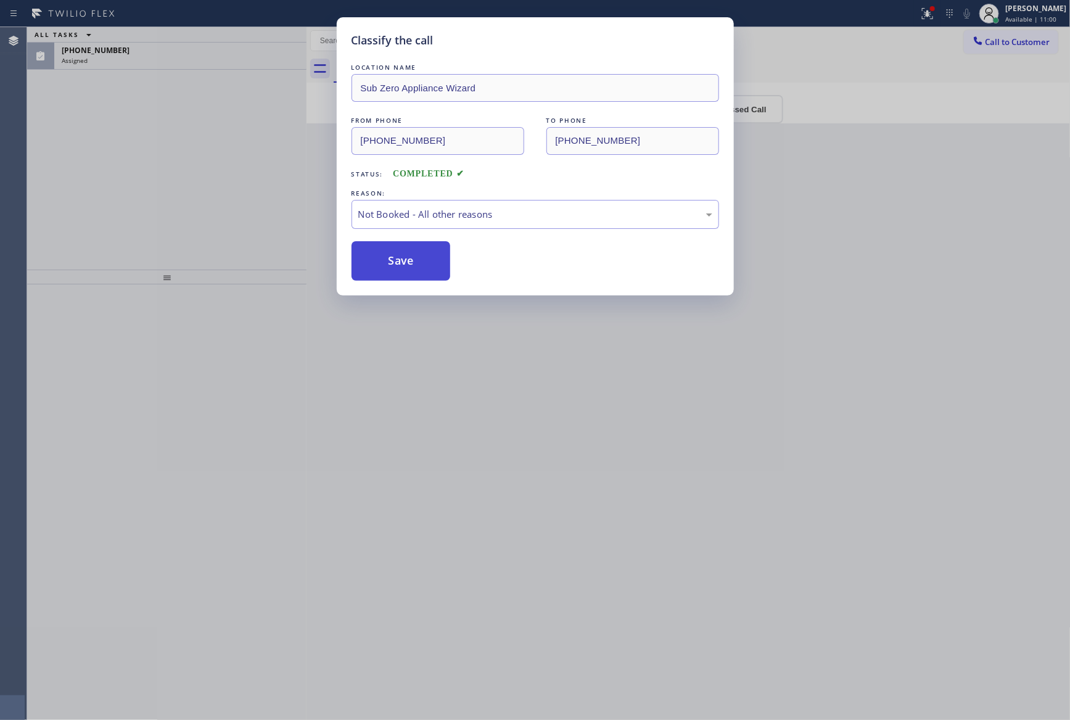
click at [400, 259] on button "Save" at bounding box center [400, 260] width 99 height 39
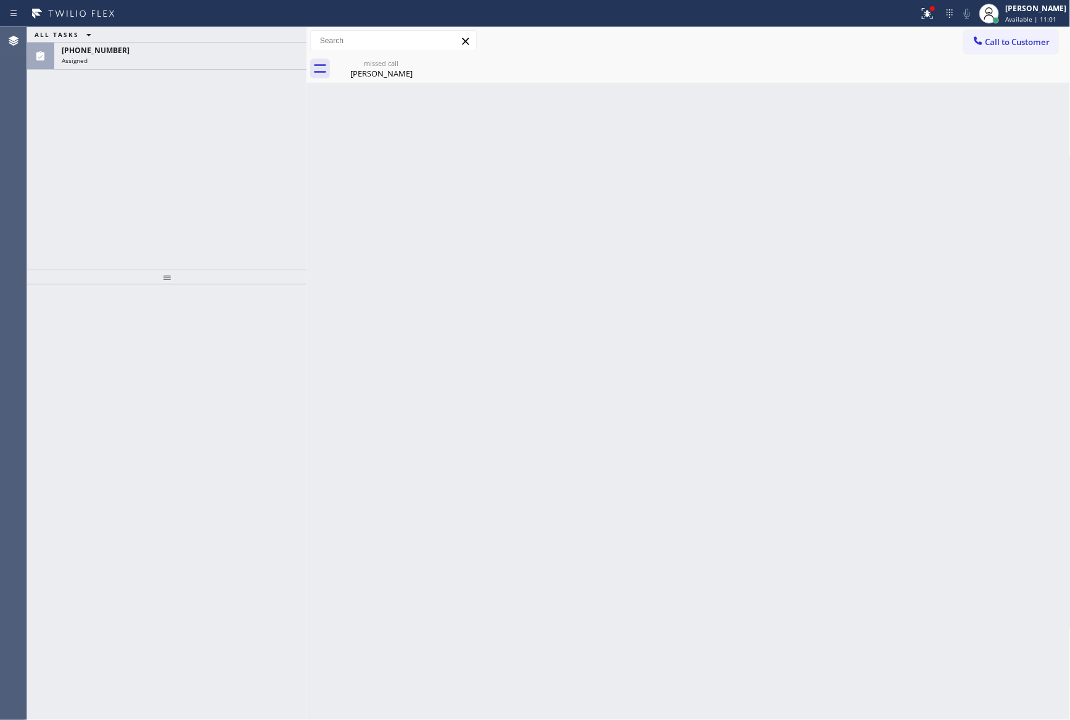
drag, startPoint x: 240, startPoint y: 176, endPoint x: 358, endPoint y: 104, distance: 137.6
click at [241, 176] on div "ALL TASKS ALL TASKS ACTIVE TASKS TASKS IN WRAP UP [PHONE_NUMBER] Assigned" at bounding box center [166, 148] width 279 height 242
click at [370, 73] on div "[PERSON_NAME]" at bounding box center [381, 73] width 93 height 11
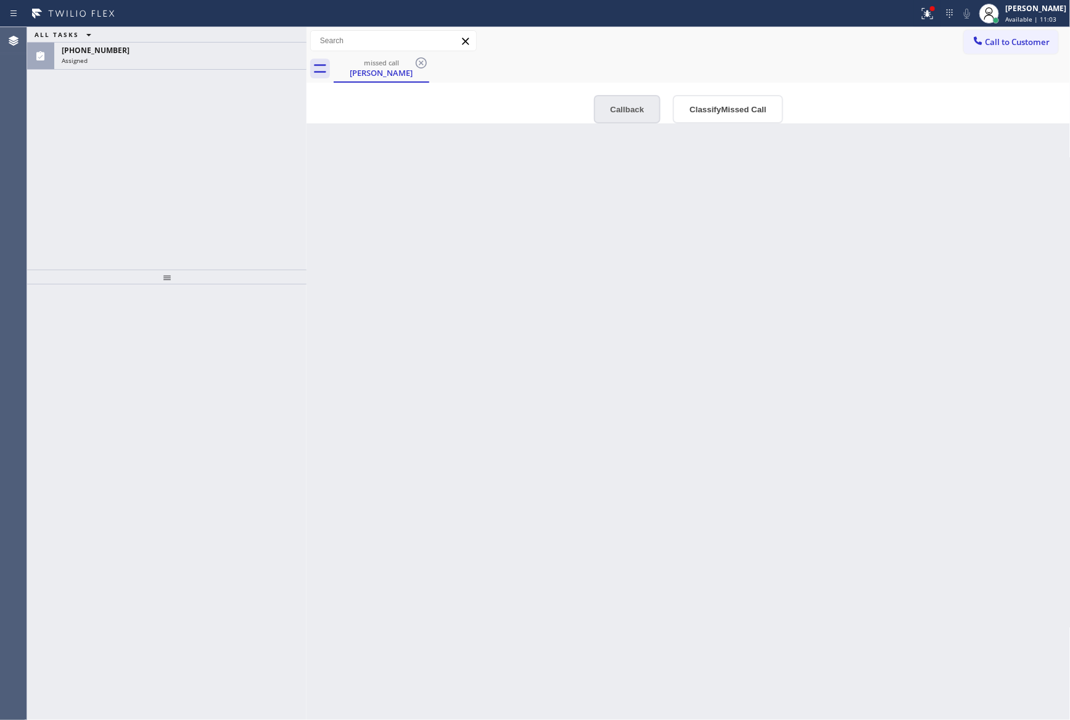
click at [622, 110] on button "Callback" at bounding box center [627, 109] width 67 height 28
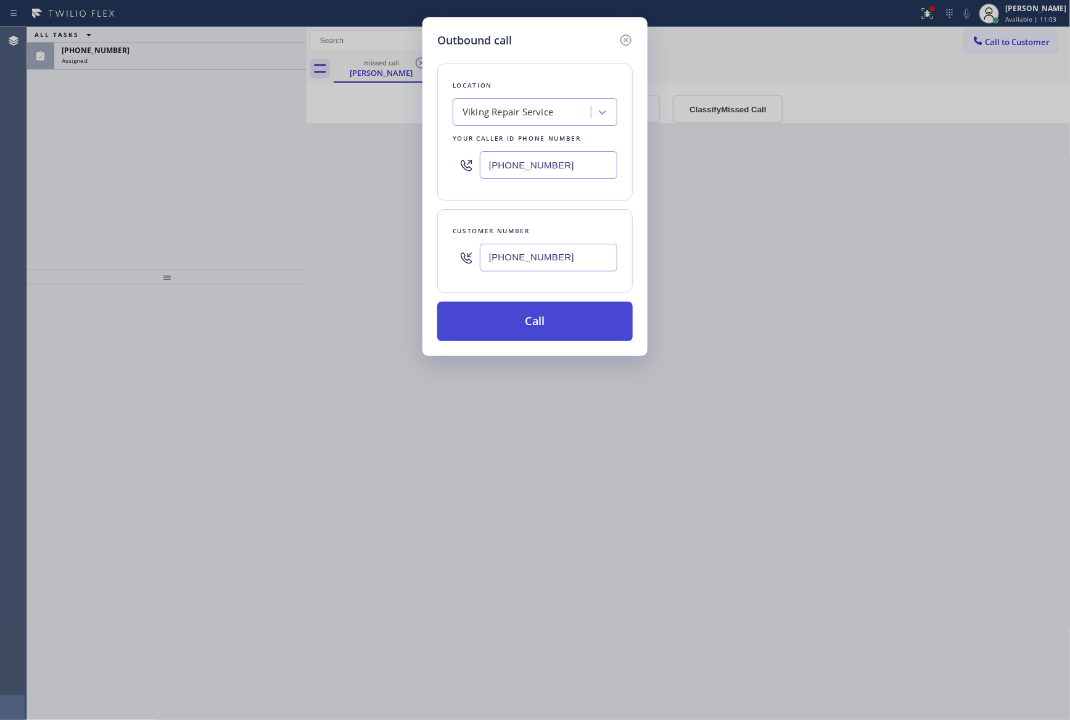
click at [572, 315] on button "Call" at bounding box center [534, 321] width 195 height 39
click at [554, 315] on button "Call" at bounding box center [534, 321] width 195 height 39
click at [705, 68] on div "missed call [PERSON_NAME]" at bounding box center [702, 69] width 737 height 28
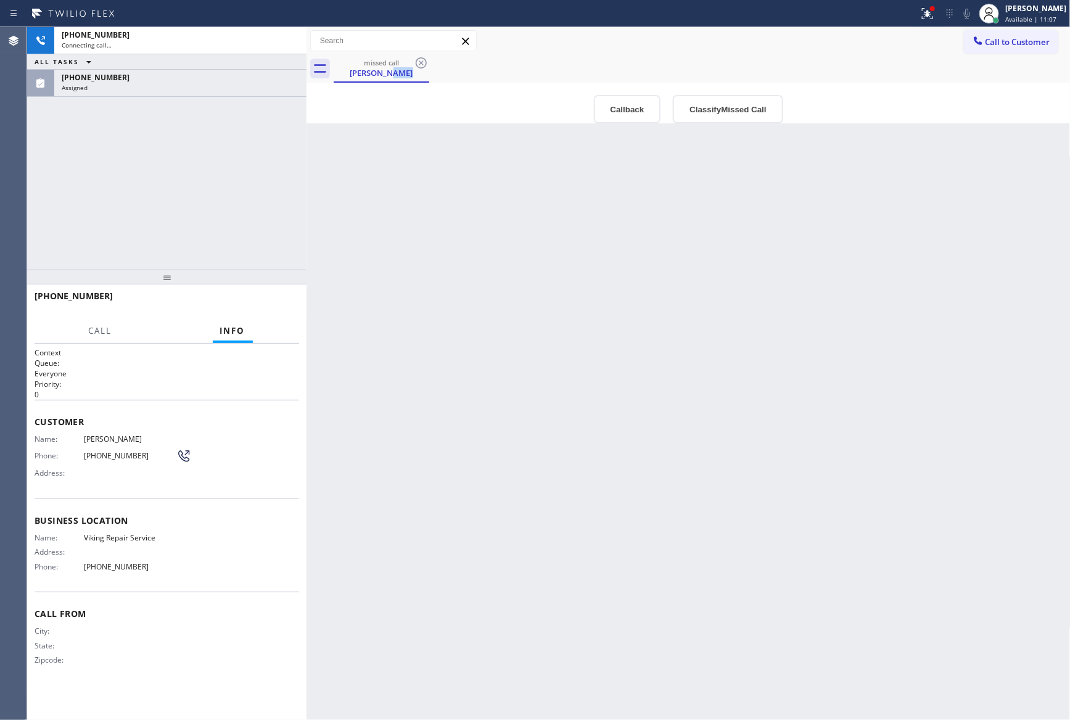
click at [705, 68] on div "missed call [PERSON_NAME]" at bounding box center [702, 69] width 737 height 28
click at [813, 495] on div "Back to Dashboard Change Sender ID Customers Technicians Select a contact Outbo…" at bounding box center [688, 373] width 764 height 692
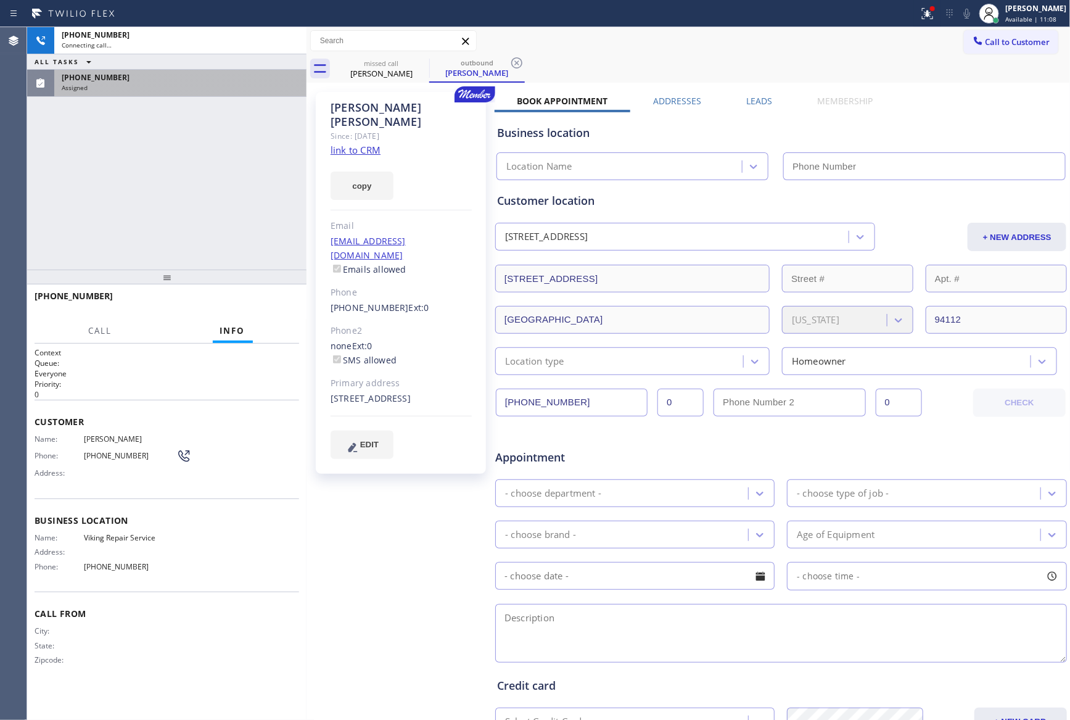
click at [197, 192] on div "[PHONE_NUMBER] Connecting call… ALL TASKS ALL TASKS ACTIVE TASKS TASKS IN WRAP …" at bounding box center [166, 148] width 279 height 242
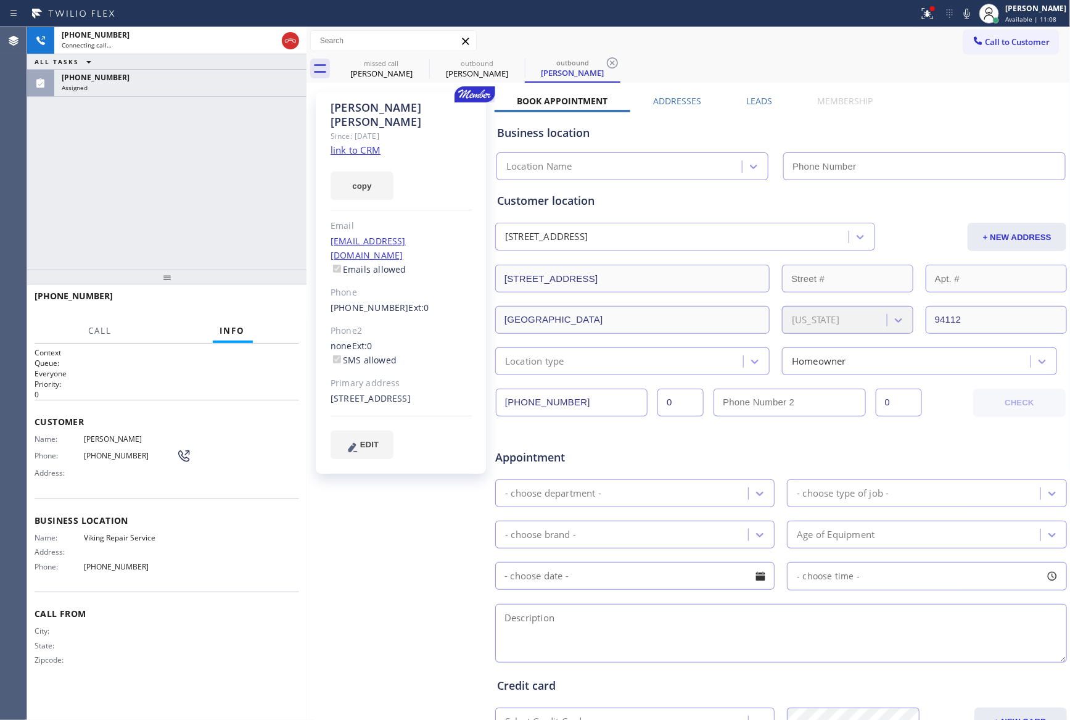
drag, startPoint x: 216, startPoint y: 152, endPoint x: 234, endPoint y: 145, distance: 18.5
click at [218, 154] on div "[PHONE_NUMBER] Connecting call… ALL TASKS ALL TASKS ACTIVE TASKS TASKS IN WRAP …" at bounding box center [166, 148] width 279 height 242
click at [226, 37] on div "[PHONE_NUMBER]" at bounding box center [169, 35] width 215 height 10
click at [244, 219] on div "[PHONE_NUMBER] Connecting call… ALL TASKS ALL TASKS ACTIVE TASKS TASKS IN WRAP …" at bounding box center [166, 148] width 279 height 242
type input "[PHONE_NUMBER]"
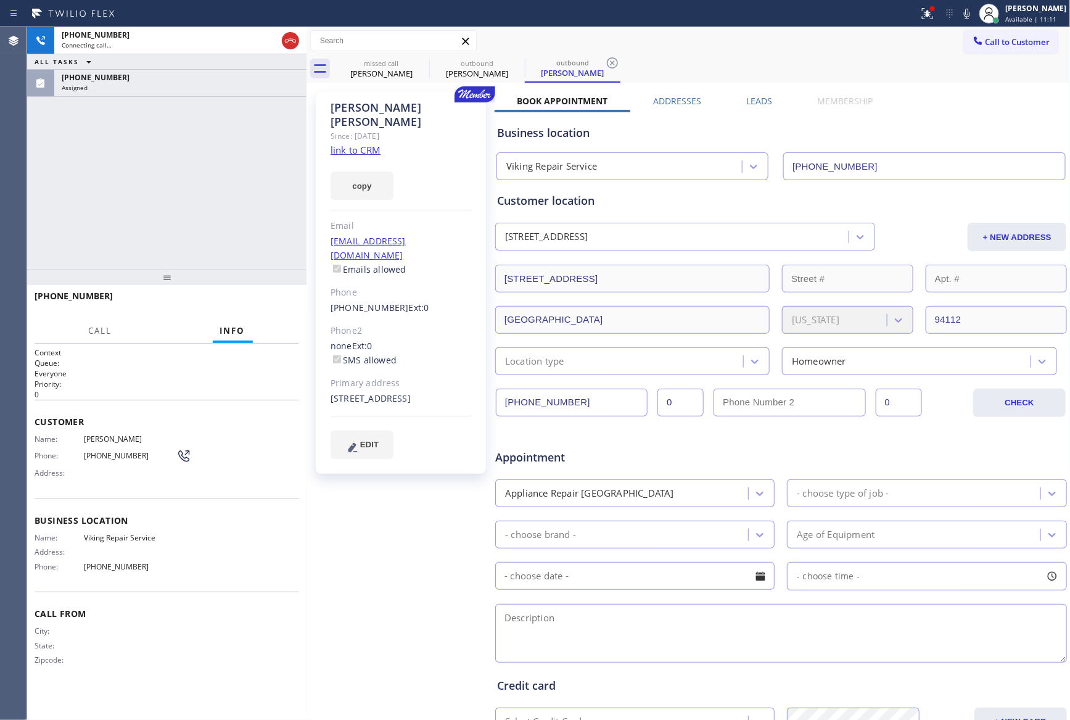
click at [246, 197] on div "[PHONE_NUMBER] Connecting call… ALL TASKS ALL TASKS ACTIVE TASKS TASKS IN WRAP …" at bounding box center [166, 148] width 279 height 242
click at [344, 144] on link "link to CRM" at bounding box center [355, 150] width 50 height 12
click at [253, 156] on div "[PHONE_NUMBER] Connecting call… ALL TASKS ALL TASKS ACTIVE TASKS TASKS IN WRAP …" at bounding box center [166, 148] width 279 height 242
click at [261, 159] on div "[PHONE_NUMBER] Connecting call… ALL TASKS ALL TASKS ACTIVE TASKS TASKS IN WRAP …" at bounding box center [166, 148] width 279 height 242
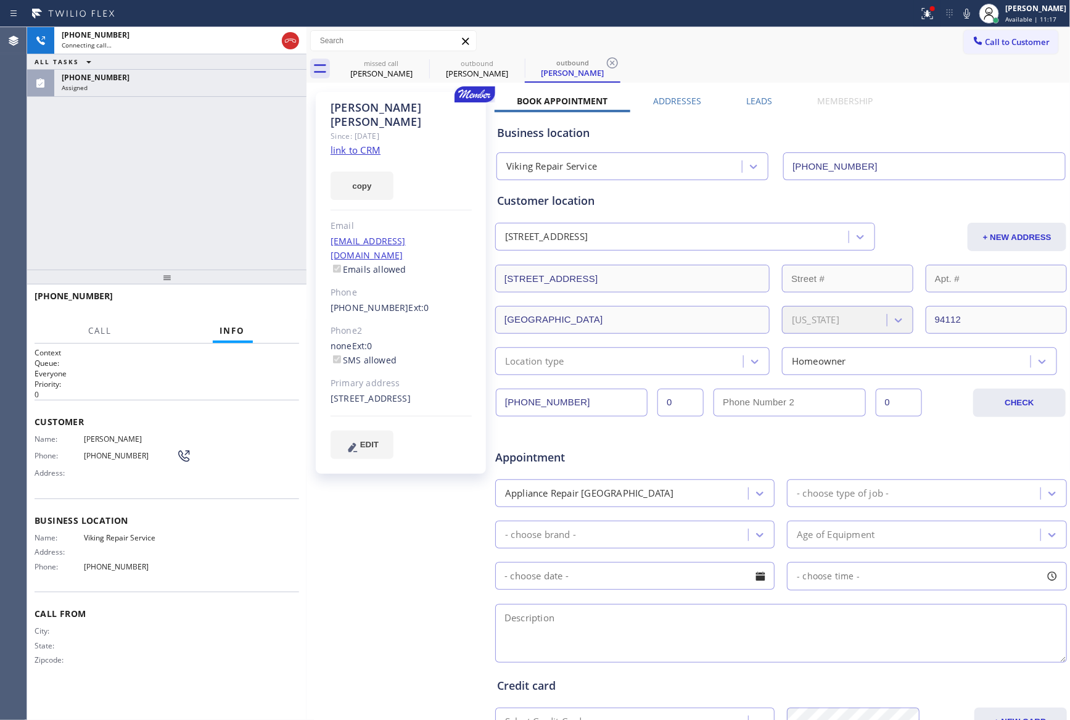
click at [259, 183] on div "[PHONE_NUMBER] Connecting call… ALL TASKS ALL TASKS ACTIVE TASKS TASKS IN WRAP …" at bounding box center [166, 148] width 279 height 242
click at [210, 178] on div "[PHONE_NUMBER] Connecting call… ALL TASKS ALL TASKS ACTIVE TASKS TASKS IN WRAP …" at bounding box center [166, 148] width 279 height 242
drag, startPoint x: 211, startPoint y: 76, endPoint x: 213, endPoint y: 89, distance: 13.1
click at [213, 83] on div "[PHONE_NUMBER] Assigned" at bounding box center [177, 83] width 247 height 27
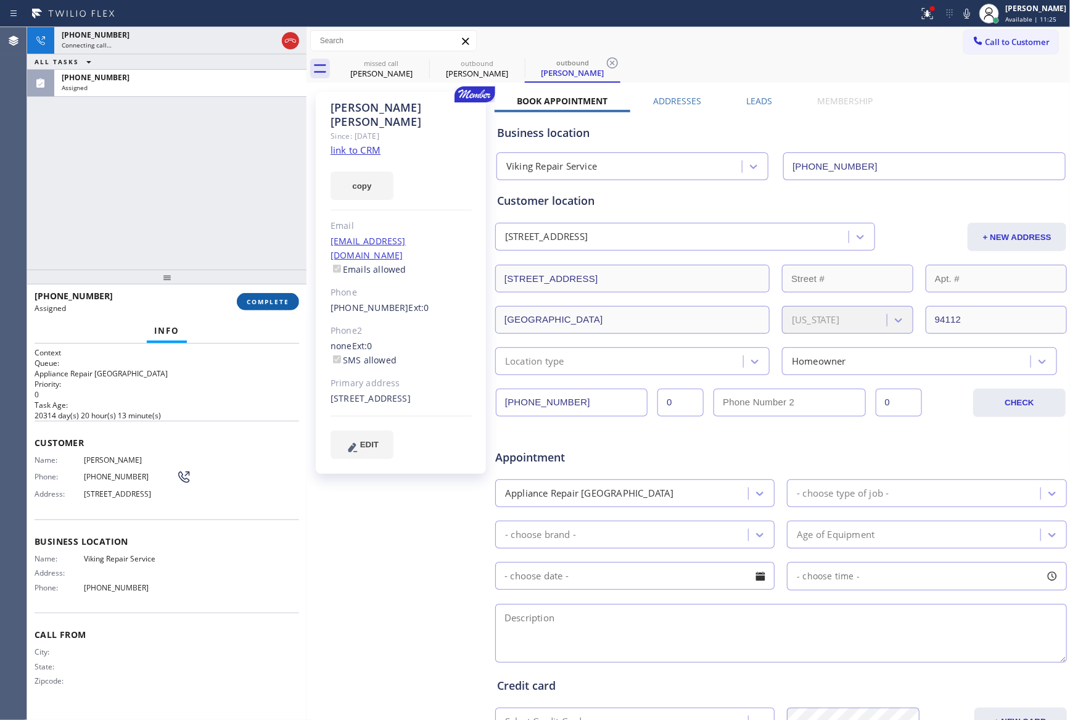
click at [271, 306] on button "COMPLETE" at bounding box center [268, 301] width 62 height 17
click at [269, 193] on div "[PHONE_NUMBER] Connecting call… ALL TASKS ALL TASKS ACTIVE TASKS TASKS IN WRAP …" at bounding box center [166, 148] width 279 height 242
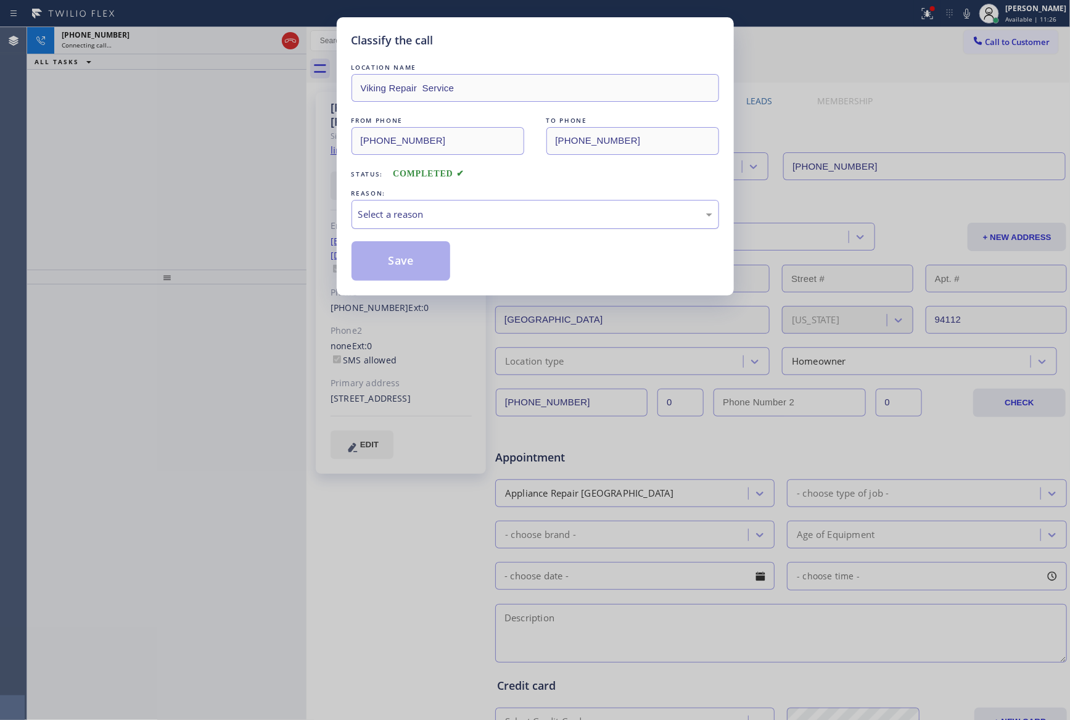
drag, startPoint x: 433, startPoint y: 218, endPoint x: 435, endPoint y: 224, distance: 6.4
click at [433, 217] on div "Select a reason" at bounding box center [535, 214] width 354 height 14
click at [412, 259] on button "Save" at bounding box center [400, 260] width 99 height 39
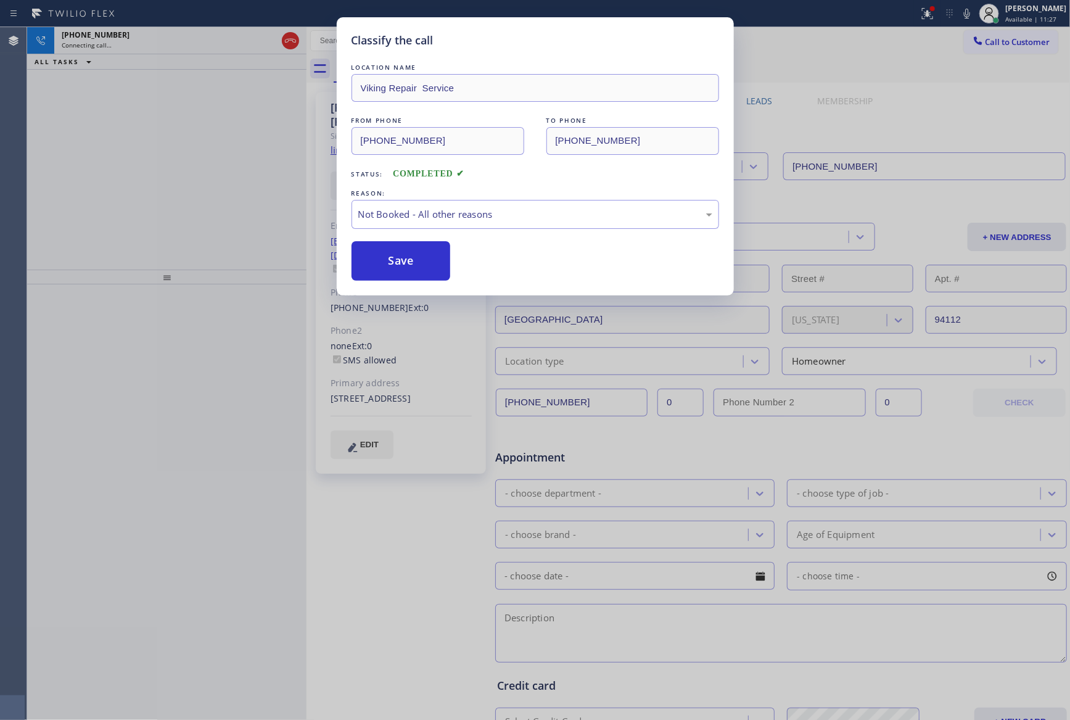
drag, startPoint x: 239, startPoint y: 159, endPoint x: 241, endPoint y: 178, distance: 19.3
click at [243, 169] on div "Classify the call LOCATION NAME Viking Repair Service FROM PHONE [PHONE_NUMBER]…" at bounding box center [535, 360] width 1070 height 720
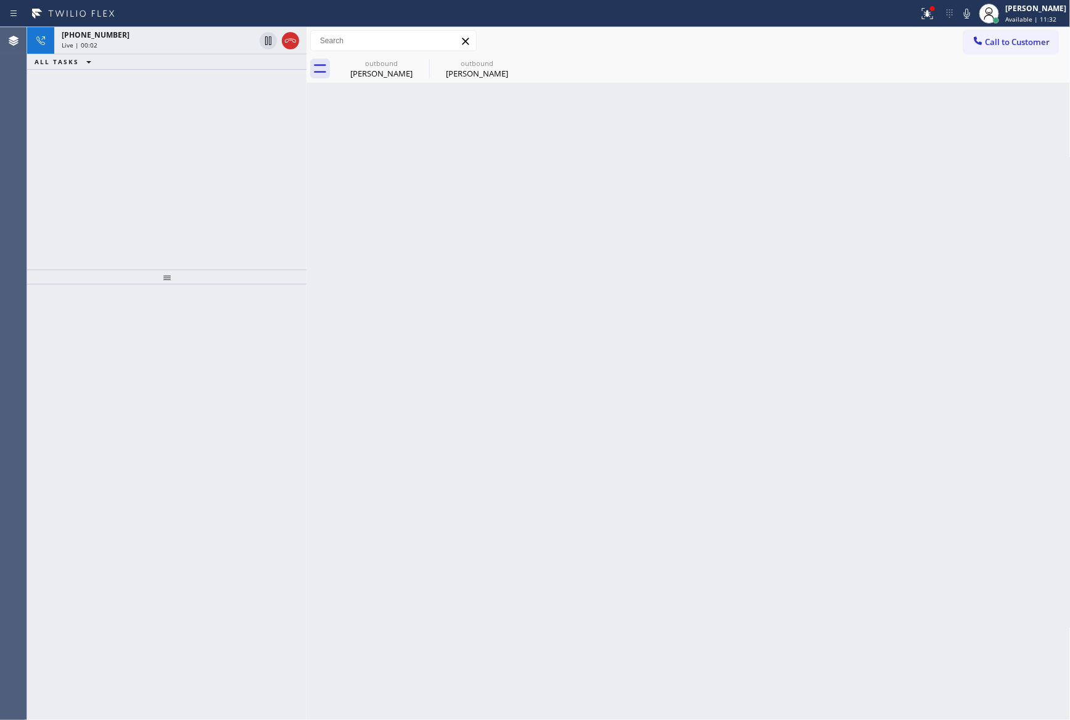
click at [505, 168] on div "Back to Dashboard Change Sender ID Customers Technicians Select a contact Outbo…" at bounding box center [688, 373] width 764 height 692
click at [353, 63] on div "outbound" at bounding box center [381, 63] width 93 height 9
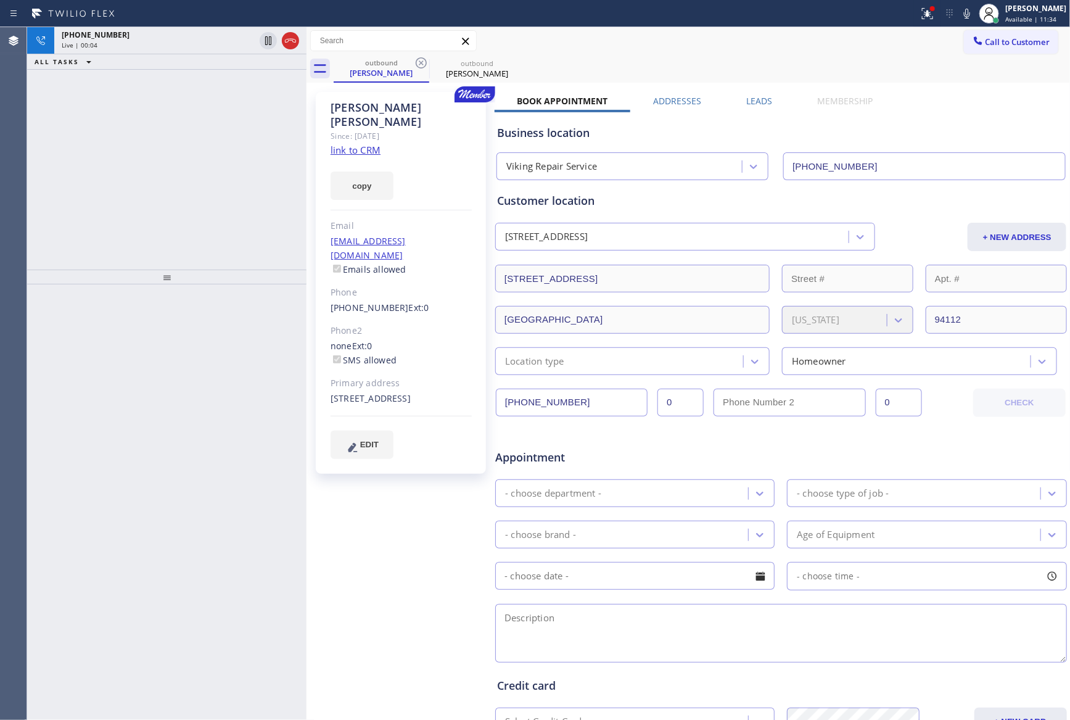
click at [230, 166] on div "[PHONE_NUMBER] Live | 00:04 ALL TASKS ALL TASKS ACTIVE TASKS TASKS IN WRAP UP" at bounding box center [166, 148] width 279 height 242
click at [186, 43] on div "Live | 00:05" at bounding box center [158, 45] width 193 height 9
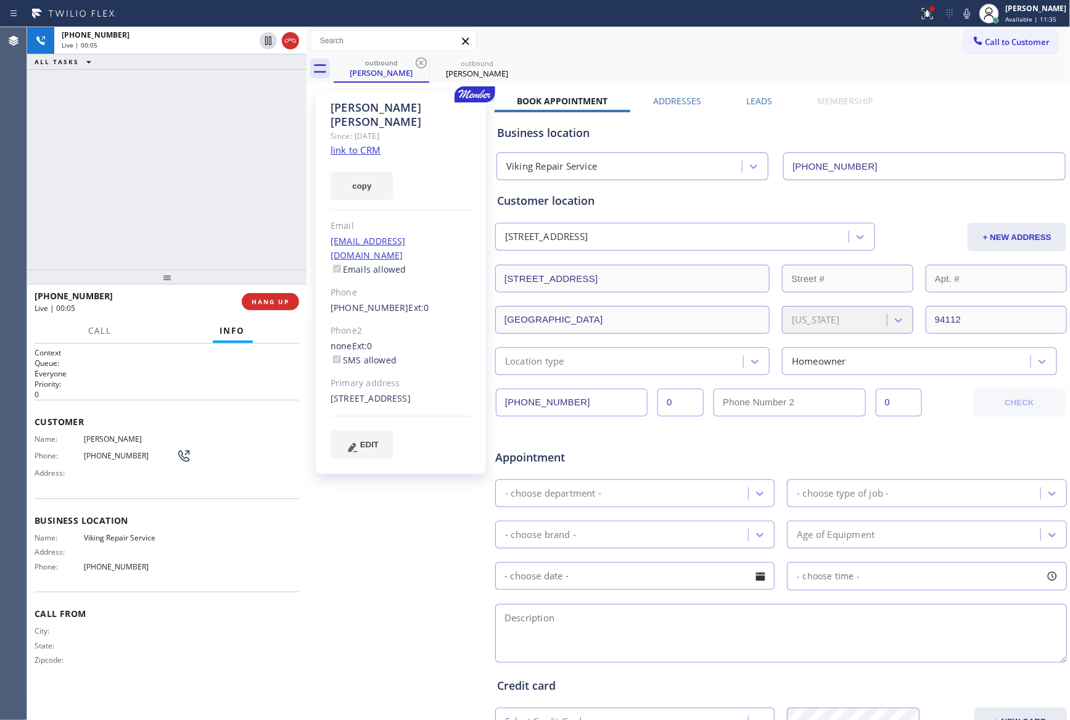
click at [204, 200] on div "[PHONE_NUMBER] Live | 00:05 ALL TASKS ALL TASKS ACTIVE TASKS TASKS IN WRAP UP" at bounding box center [166, 148] width 279 height 242
click at [205, 199] on div "[PHONE_NUMBER] Live | 00:05 ALL TASKS ALL TASKS ACTIVE TASKS TASKS IN WRAP UP" at bounding box center [166, 148] width 279 height 242
click at [211, 195] on div "[PHONE_NUMBER] Live | 00:08 ALL TASKS ALL TASKS ACTIVE TASKS TASKS IN WRAP UP" at bounding box center [166, 148] width 279 height 242
click at [213, 191] on div "[PHONE_NUMBER] Live | 00:09 ALL TASKS ALL TASKS ACTIVE TASKS TASKS IN WRAP UP" at bounding box center [166, 148] width 279 height 242
click at [215, 191] on div "[PHONE_NUMBER] Live | 00:09 ALL TASKS ALL TASKS ACTIVE TASKS TASKS IN WRAP UP" at bounding box center [166, 148] width 279 height 242
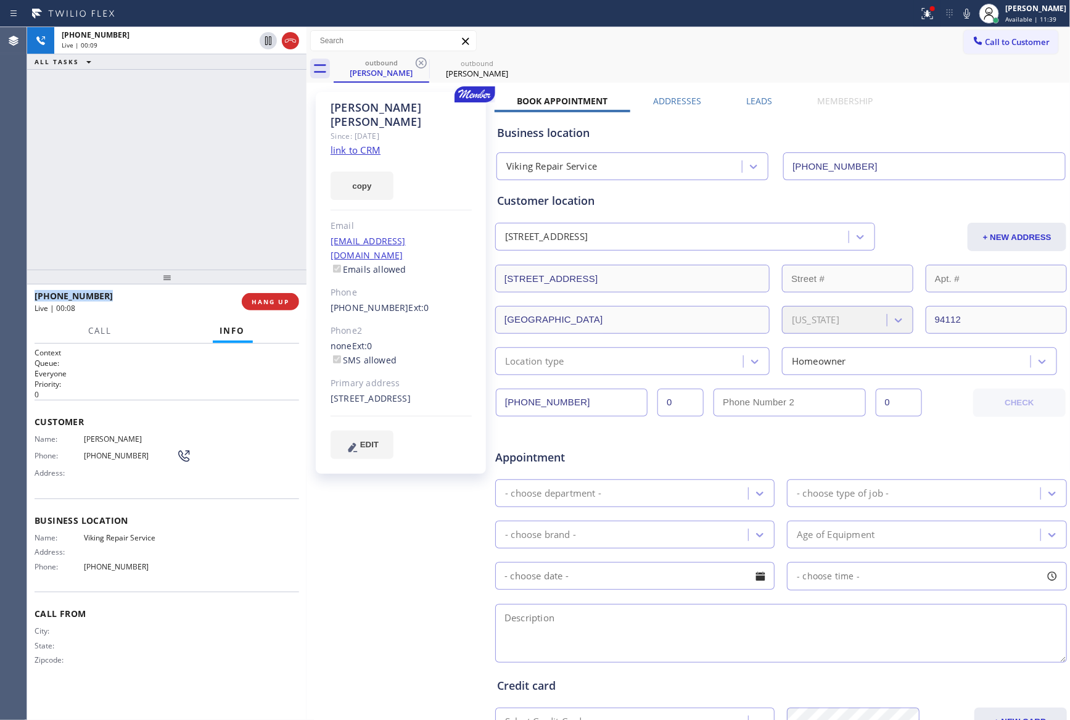
click at [215, 191] on div "[PHONE_NUMBER] Live | 00:09 ALL TASKS ALL TASKS ACTIVE TASKS TASKS IN WRAP UP" at bounding box center [166, 148] width 279 height 242
click at [709, 69] on div "outbound [PERSON_NAME] outbound [PERSON_NAME]" at bounding box center [702, 69] width 737 height 28
click at [91, 154] on div "[PHONE_NUMBER] Live | 00:13 ALL TASKS ALL TASKS ACTIVE TASKS TASKS IN WRAP UP" at bounding box center [166, 148] width 279 height 242
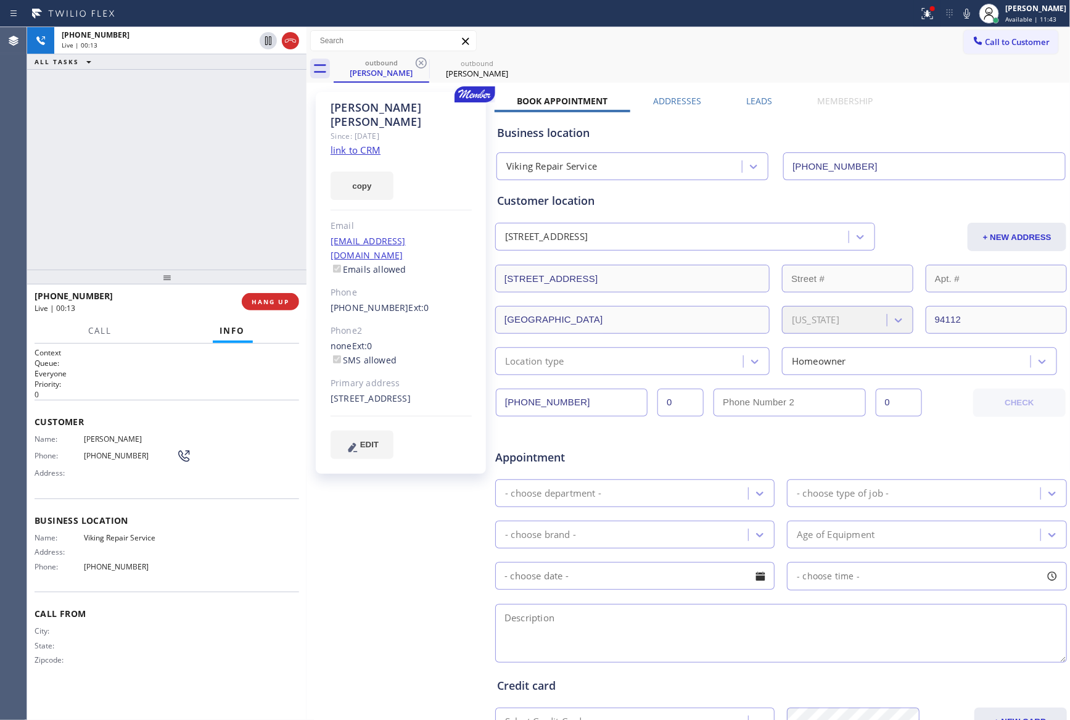
click at [155, 194] on div "[PHONE_NUMBER] Live | 00:13 ALL TASKS ALL TASKS ACTIVE TASKS TASKS IN WRAP UP" at bounding box center [166, 148] width 279 height 242
drag, startPoint x: 145, startPoint y: 174, endPoint x: 192, endPoint y: 297, distance: 131.0
click at [149, 183] on div "[PHONE_NUMBER] Live | 00:13 ALL TASKS ALL TASKS ACTIVE TASKS TASKS IN WRAP UP" at bounding box center [166, 148] width 279 height 242
click at [273, 306] on button "HANG UP" at bounding box center [270, 301] width 57 height 17
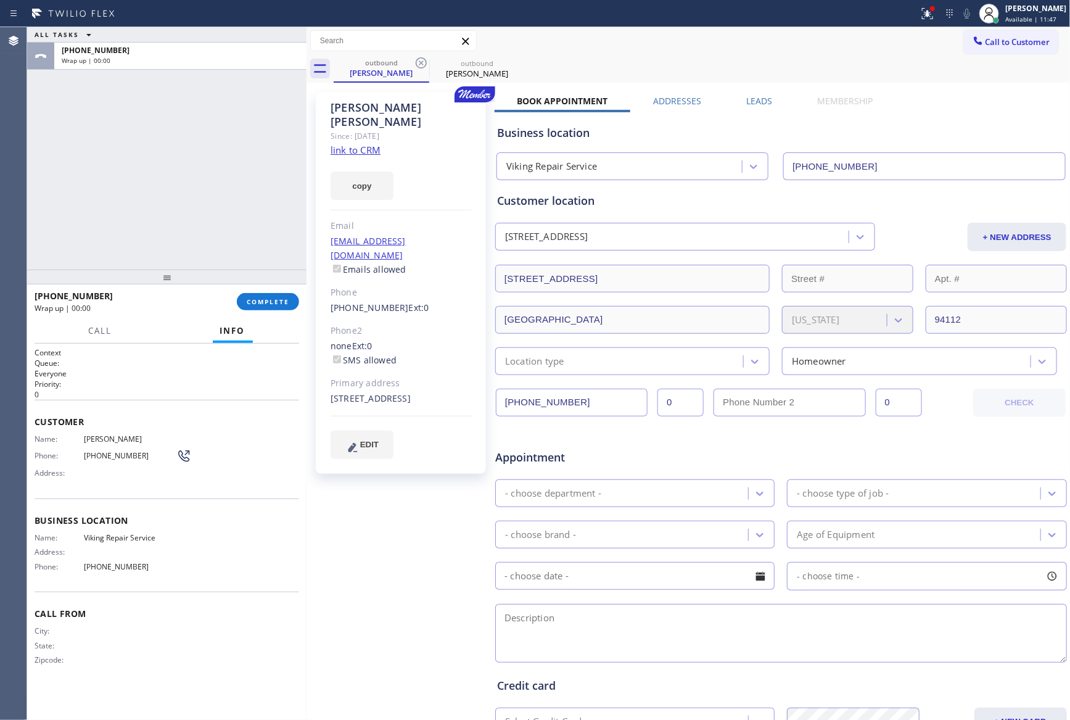
drag, startPoint x: 274, startPoint y: 307, endPoint x: 266, endPoint y: 278, distance: 29.9
click at [274, 306] on button "COMPLETE" at bounding box center [268, 301] width 62 height 17
click at [229, 178] on div "ALL TASKS ALL TASKS ACTIVE TASKS TASKS IN WRAP UP [PHONE_NUMBER] Wrap up | 00:00" at bounding box center [166, 148] width 279 height 242
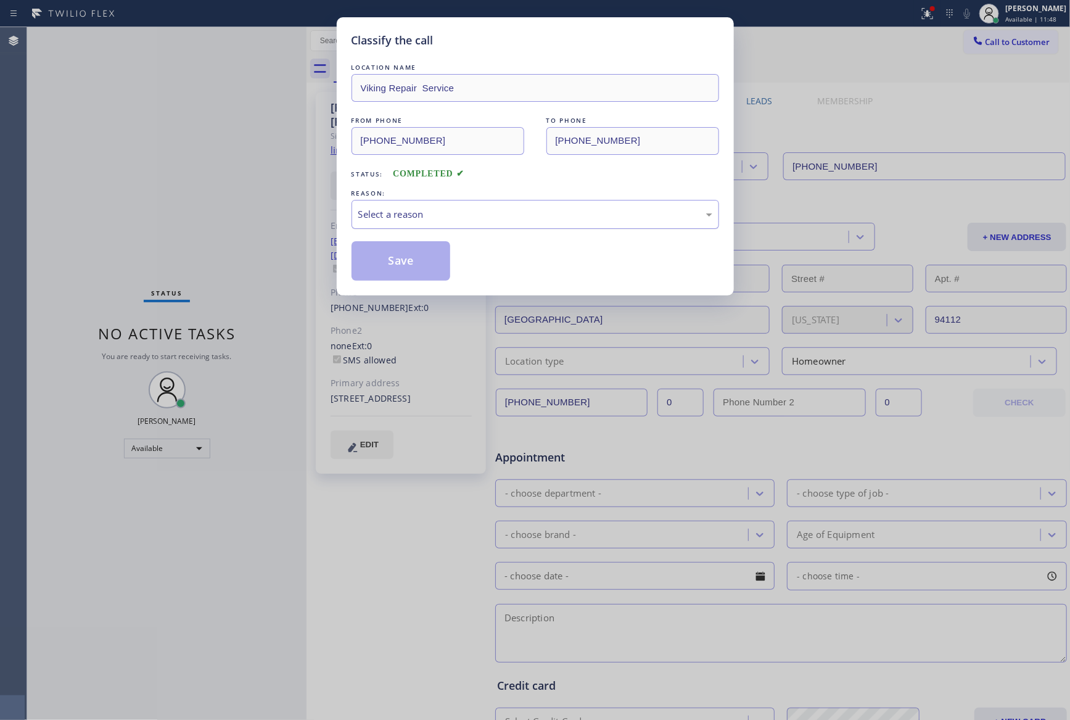
click at [404, 217] on div "Select a reason" at bounding box center [535, 214] width 354 height 14
click at [393, 268] on button "Save" at bounding box center [400, 260] width 99 height 39
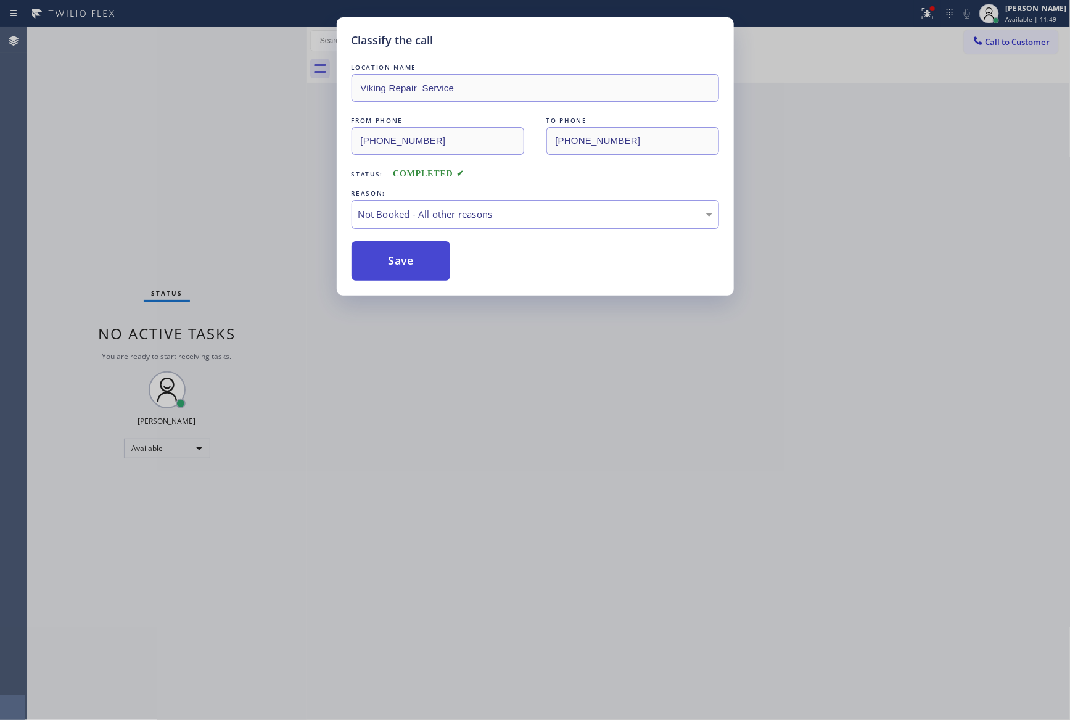
click at [393, 266] on button "Save" at bounding box center [400, 260] width 99 height 39
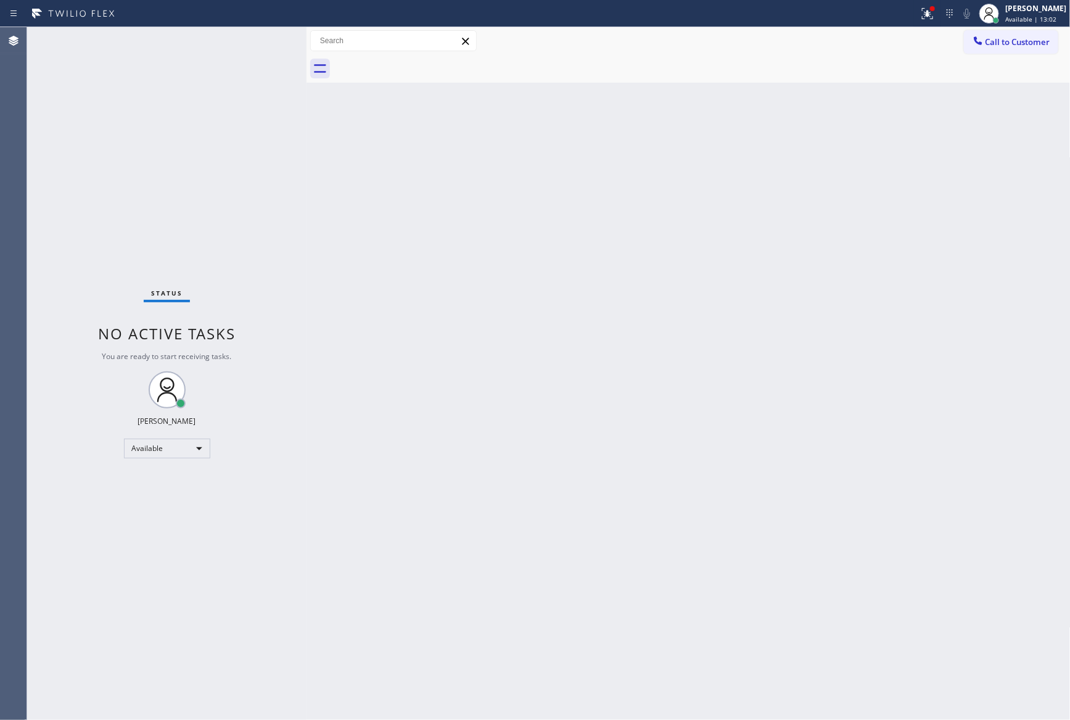
click at [750, 203] on div "Back to Dashboard Change Sender ID Customers Technicians Select a contact Outbo…" at bounding box center [688, 373] width 764 height 692
drag, startPoint x: 991, startPoint y: 41, endPoint x: 761, endPoint y: 237, distance: 302.7
click at [991, 41] on span "Call to Customer" at bounding box center [1017, 41] width 65 height 11
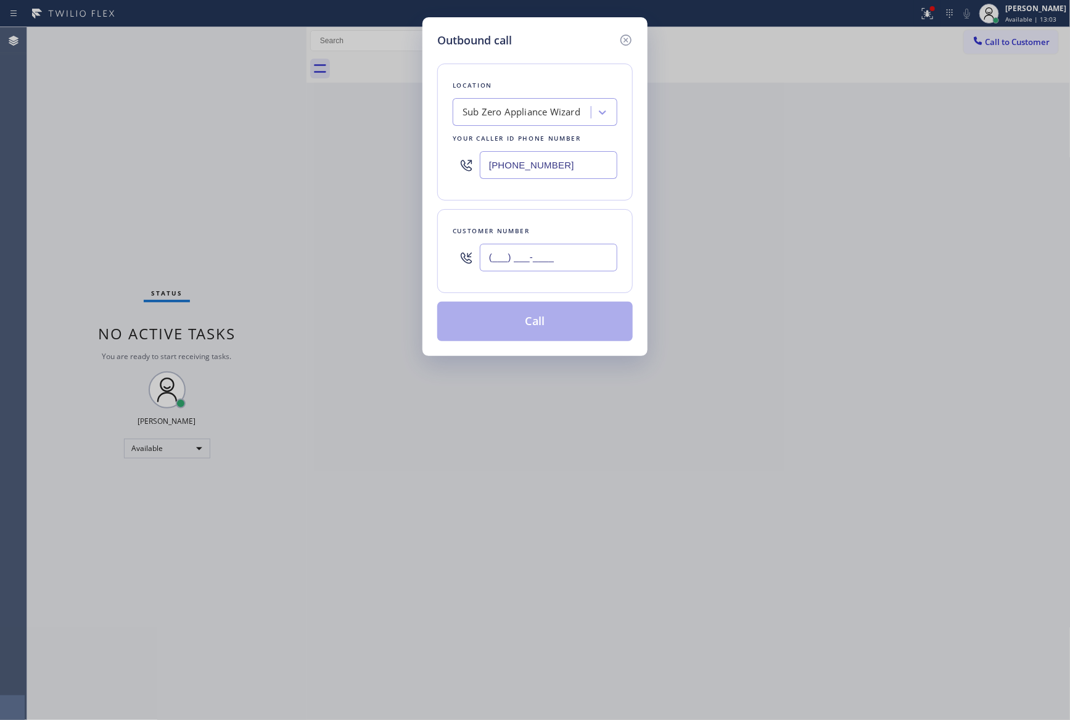
click at [564, 259] on input "(___) ___-____" at bounding box center [548, 258] width 137 height 28
paste input "650) 208-9403"
type input "[PHONE_NUMBER]"
click at [520, 101] on div "Sub Zero Appliance Wizard" at bounding box center [535, 112] width 165 height 28
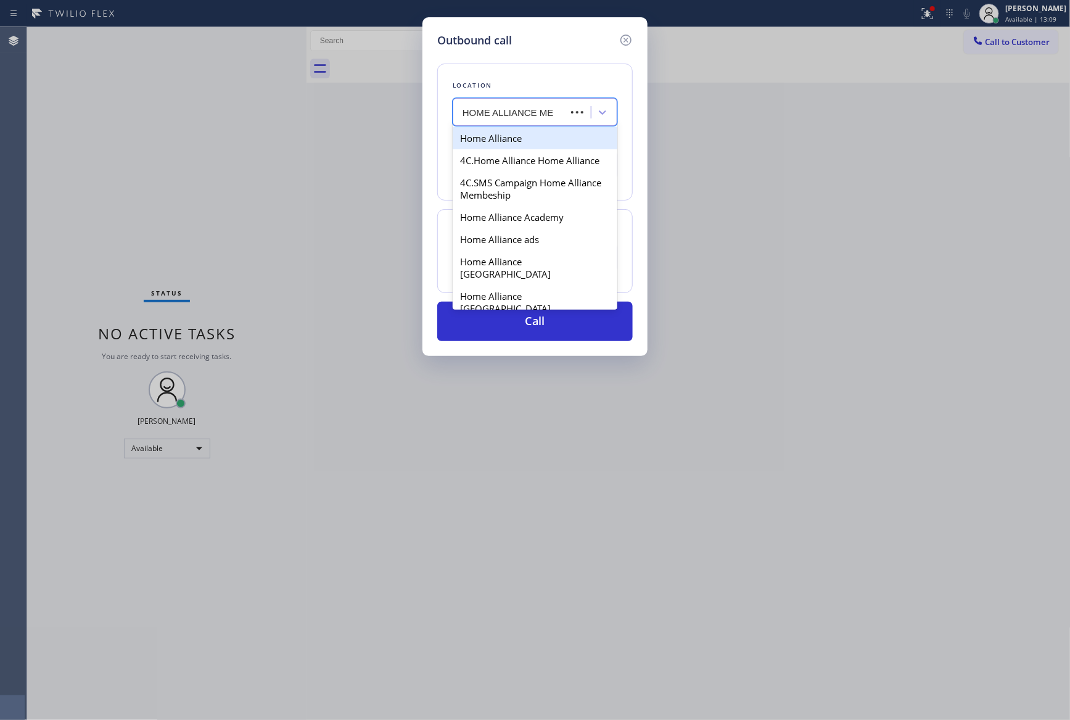
type input "HOME ALLIANCE MEM"
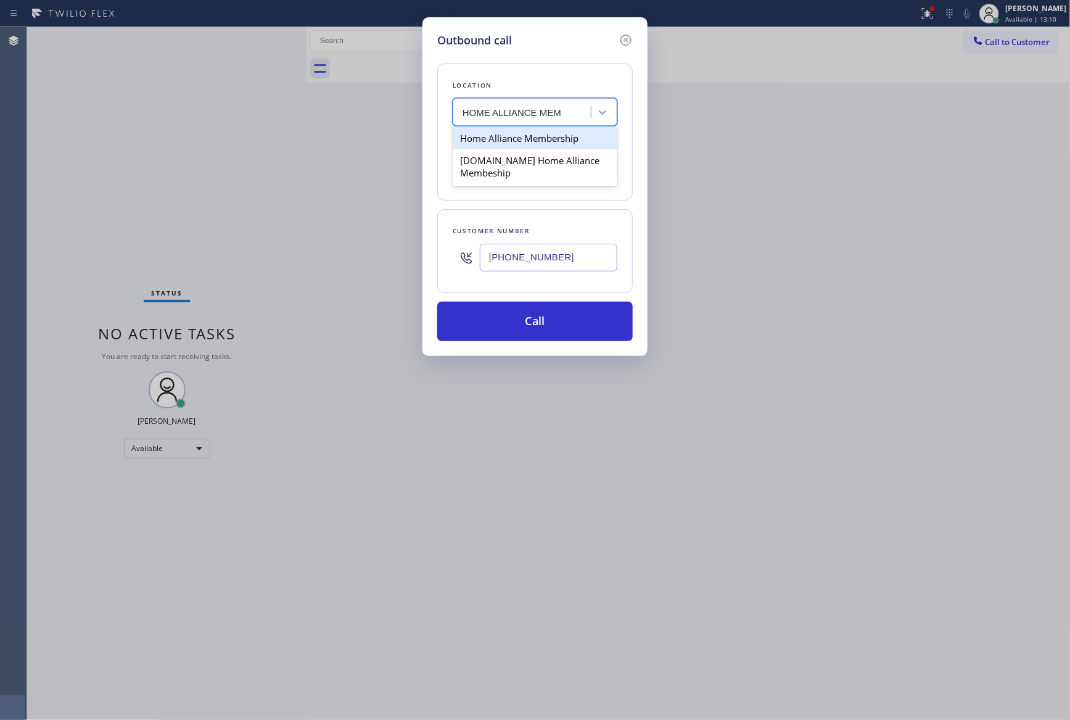
click at [519, 141] on div "Home Alliance Membership" at bounding box center [535, 138] width 165 height 22
type input "[PHONE_NUMBER]"
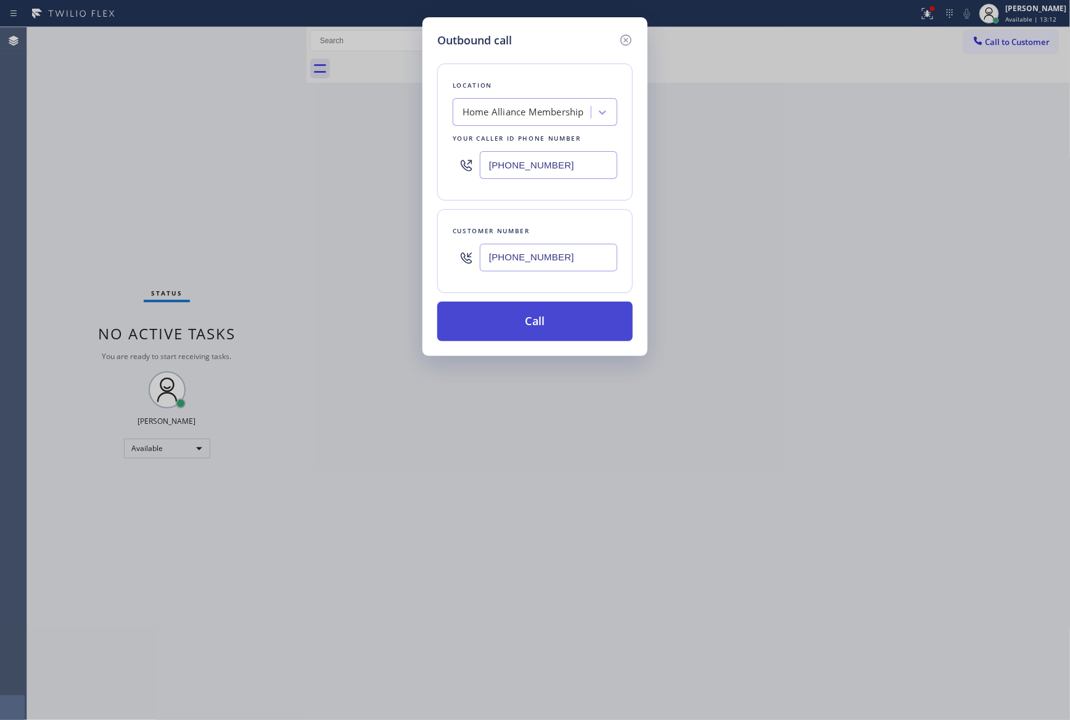
click at [570, 317] on button "Call" at bounding box center [534, 321] width 195 height 39
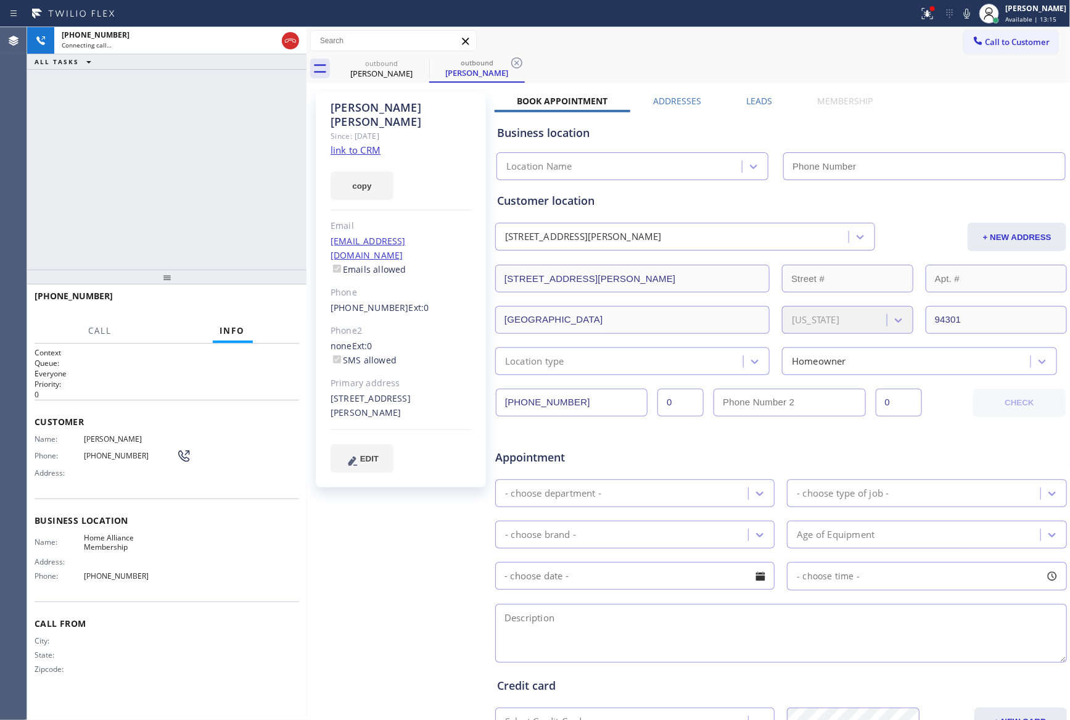
click at [195, 199] on div "[PHONE_NUMBER] Connecting call… ALL TASKS ALL TASKS ACTIVE TASKS TASKS IN WRAP …" at bounding box center [166, 148] width 279 height 242
type input "[PHONE_NUMBER]"
click at [157, 147] on div "[PHONE_NUMBER] Connecting call… ALL TASKS ALL TASKS ACTIVE TASKS TASKS IN WRAP …" at bounding box center [166, 148] width 279 height 242
click at [97, 181] on div "[PHONE_NUMBER] Live | 00:02 ALL TASKS ALL TASKS ACTIVE TASKS TASKS IN WRAP UP" at bounding box center [166, 148] width 279 height 242
click at [105, 181] on div "[PHONE_NUMBER] Live | 00:03 ALL TASKS ALL TASKS ACTIVE TASKS TASKS IN WRAP UP" at bounding box center [166, 148] width 279 height 242
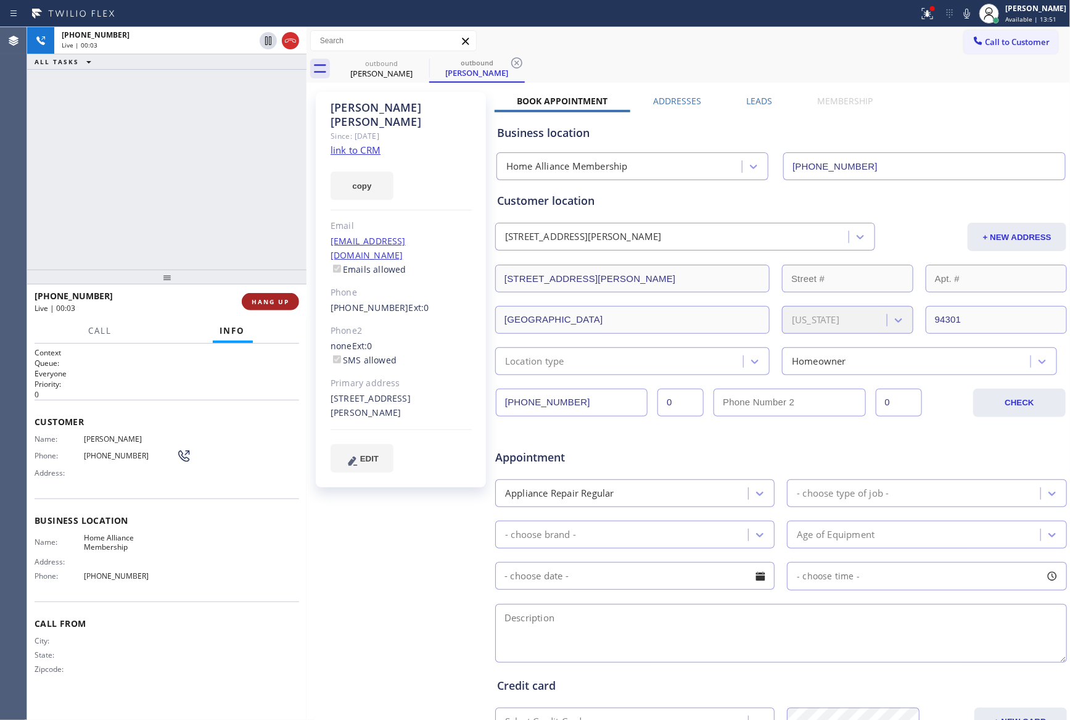
click at [276, 307] on button "HANG UP" at bounding box center [270, 301] width 57 height 17
drag, startPoint x: 193, startPoint y: 97, endPoint x: 207, endPoint y: 113, distance: 21.9
click at [202, 102] on div "[PHONE_NUMBER] Live | 00:04 ALL TASKS ALL TASKS ACTIVE TASKS TASKS IN WRAP UP" at bounding box center [166, 148] width 279 height 242
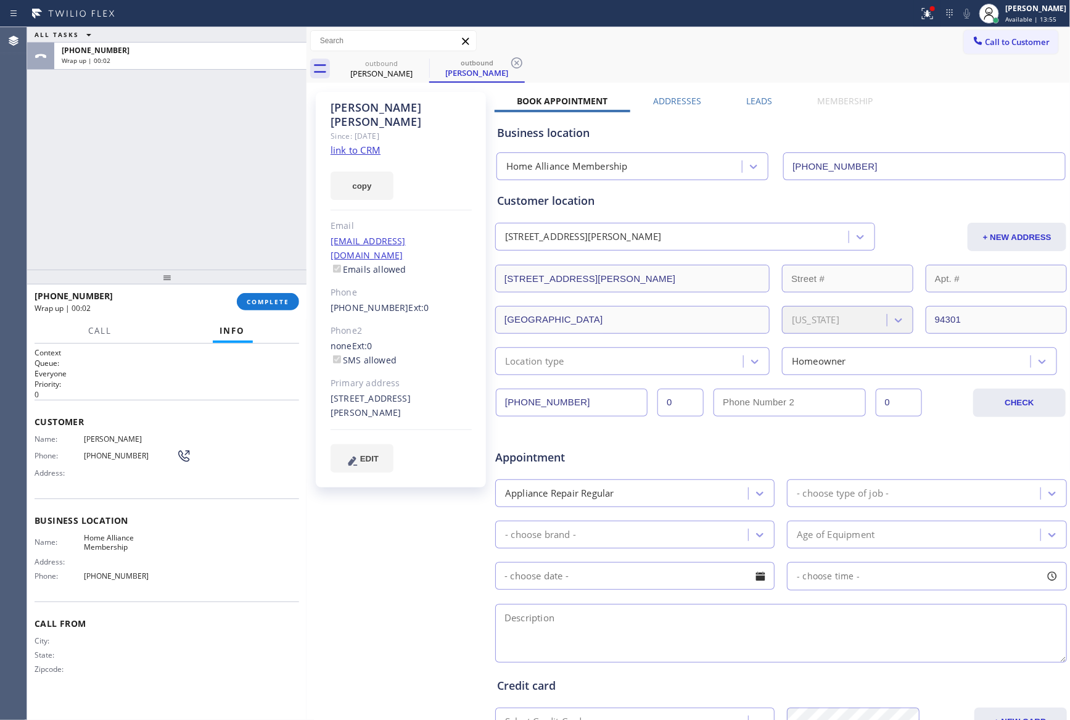
drag, startPoint x: 241, startPoint y: 176, endPoint x: 316, endPoint y: 165, distance: 76.0
click at [266, 176] on div "ALL TASKS ALL TASKS ACTIVE TASKS TASKS IN WRAP UP [PHONE_NUMBER] Wrap up | 00:02" at bounding box center [166, 148] width 279 height 242
click at [1022, 43] on span "Call to Customer" at bounding box center [1017, 41] width 65 height 11
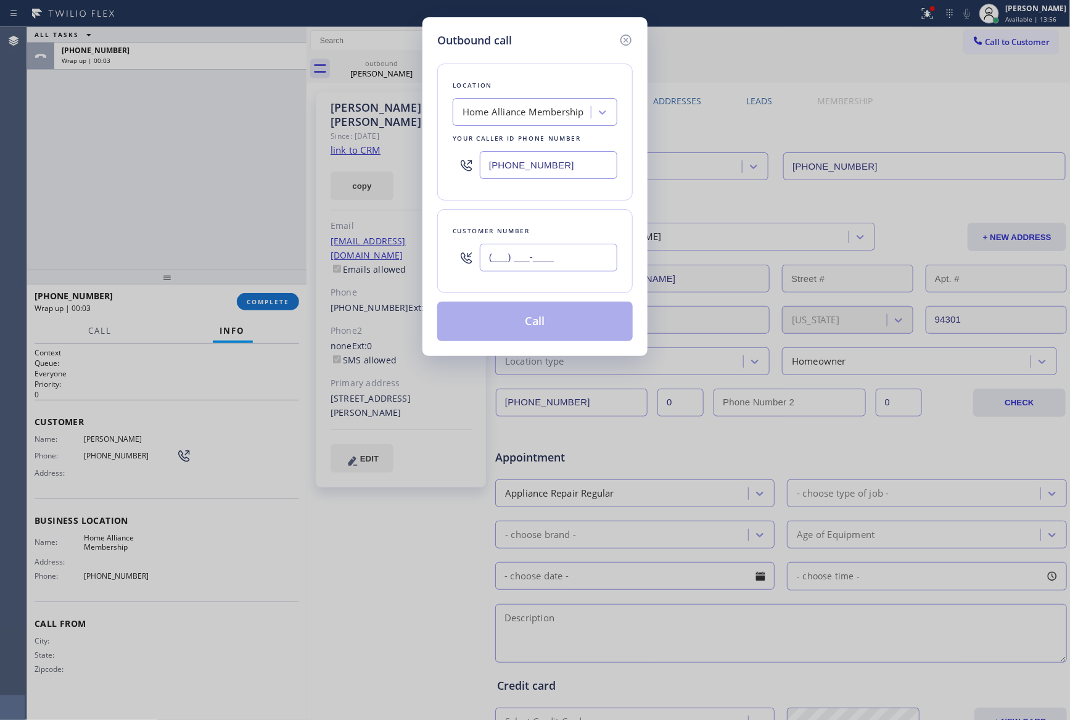
click at [570, 260] on input "(___) ___-____" at bounding box center [548, 258] width 137 height 28
paste input "303) 250-4672"
type input "[PHONE_NUMBER]"
click at [566, 335] on button "Call" at bounding box center [534, 321] width 195 height 39
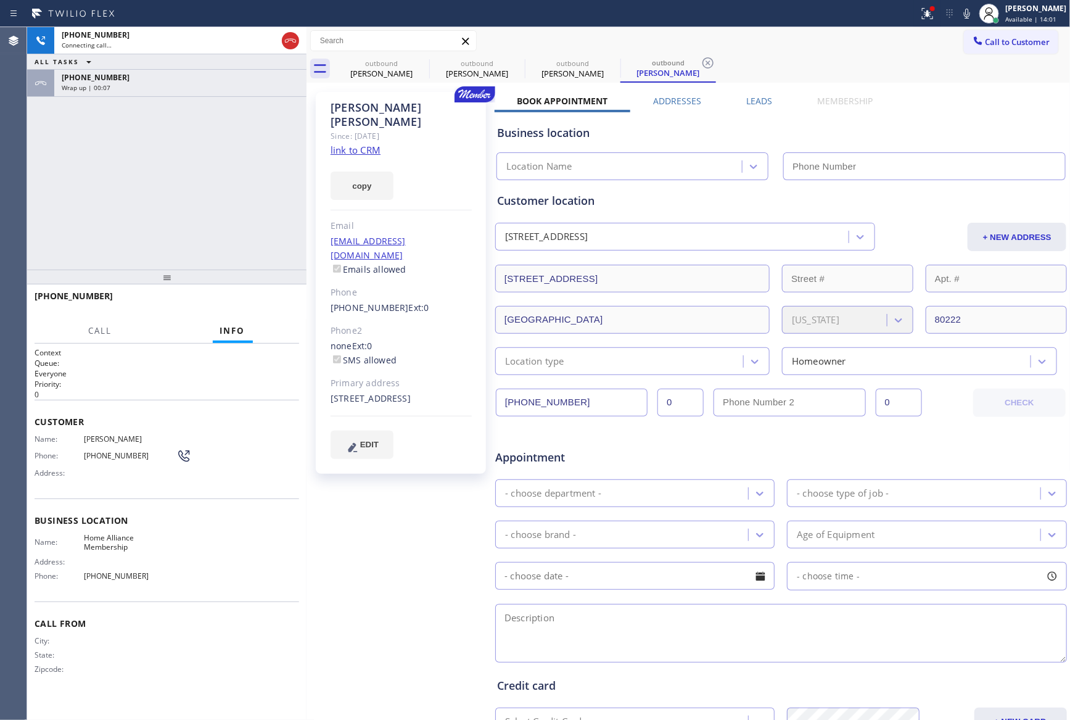
type input "[PHONE_NUMBER]"
drag, startPoint x: 139, startPoint y: 186, endPoint x: 158, endPoint y: 149, distance: 41.4
click at [152, 160] on div "[PHONE_NUMBER] Connecting call… ALL TASKS ALL TASKS ACTIVE TASKS TASKS IN WRAP …" at bounding box center [166, 148] width 279 height 242
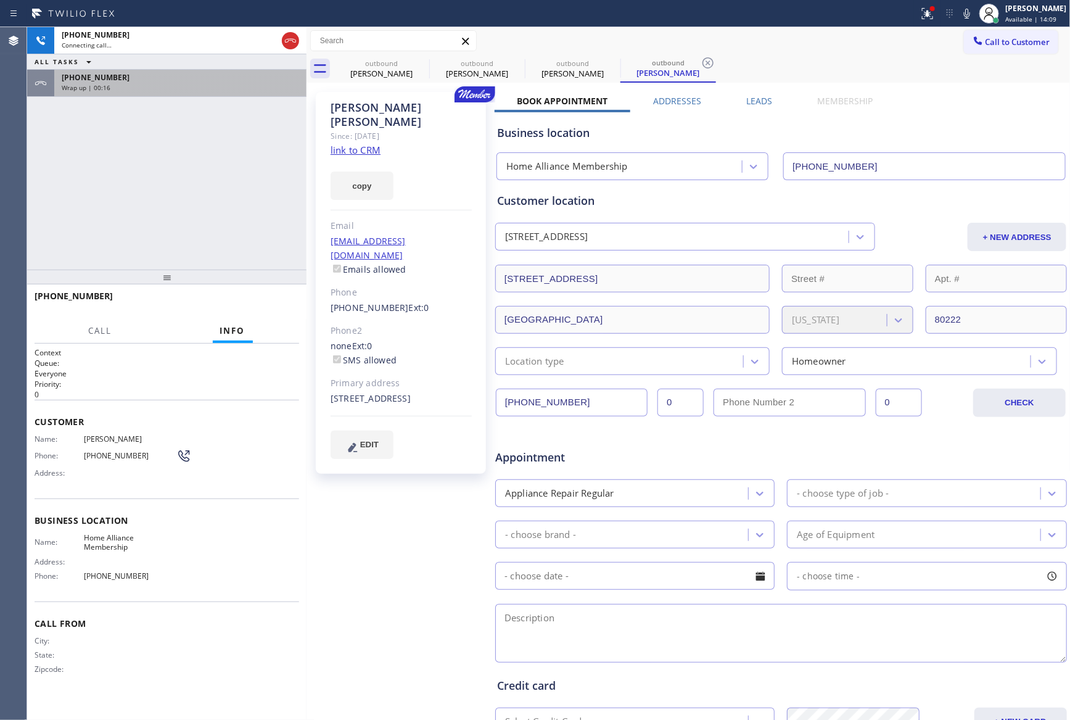
click at [180, 87] on div "Wrap up | 00:16" at bounding box center [180, 87] width 237 height 9
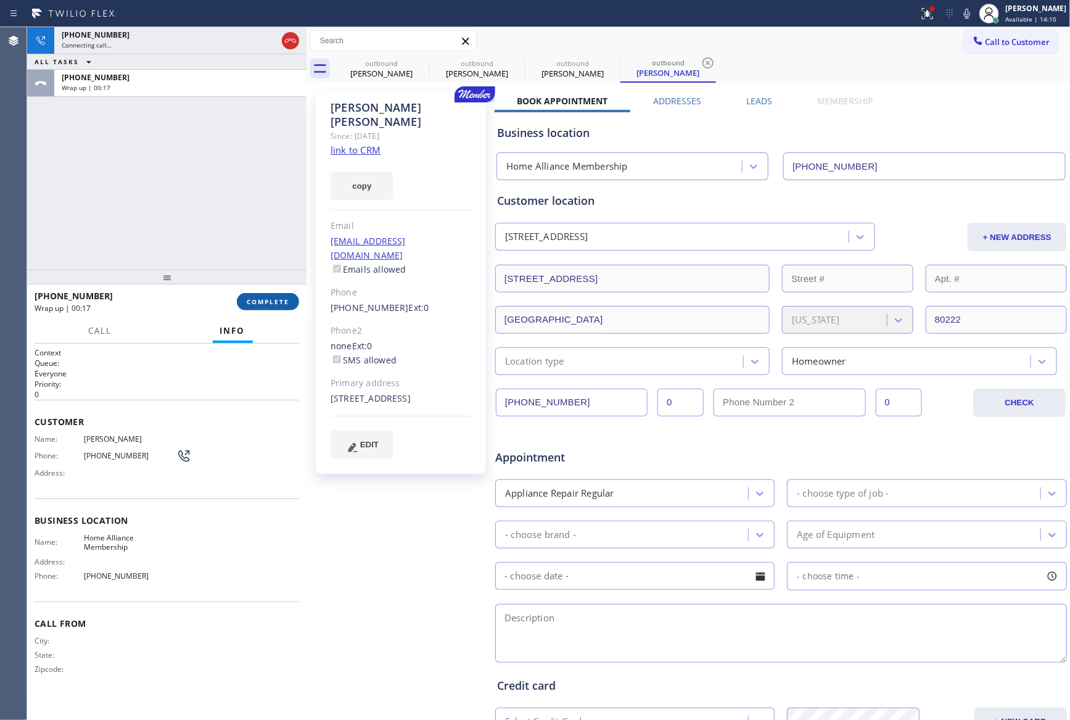
click at [258, 307] on button "COMPLETE" at bounding box center [268, 301] width 62 height 17
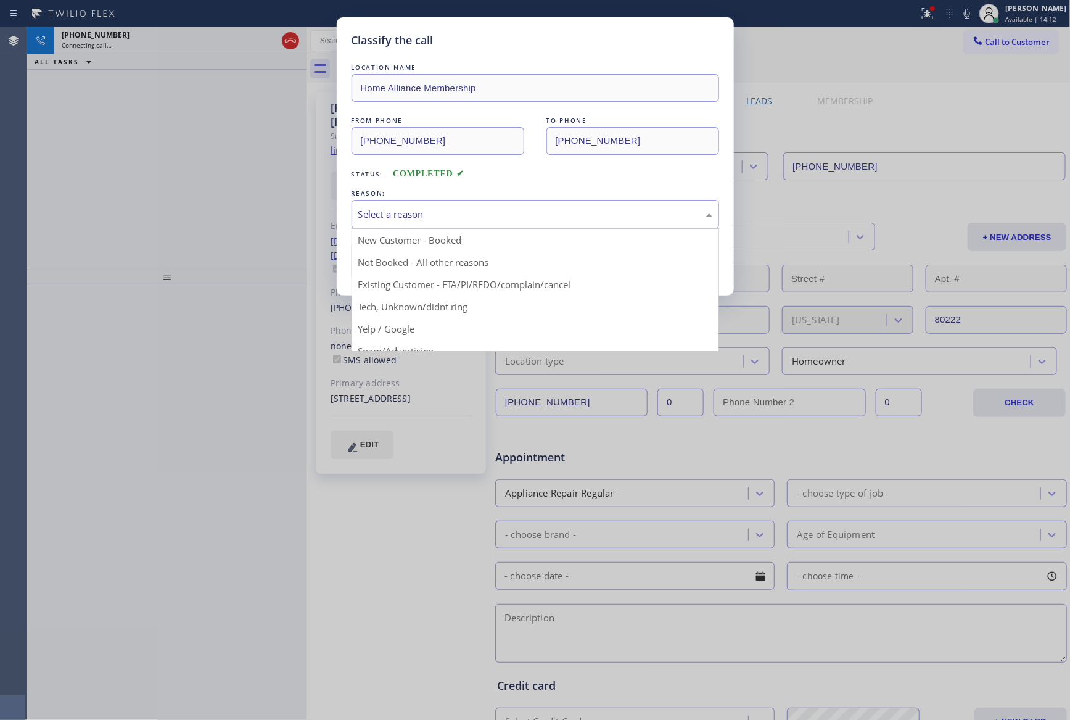
click at [395, 219] on div "Select a reason" at bounding box center [535, 214] width 354 height 14
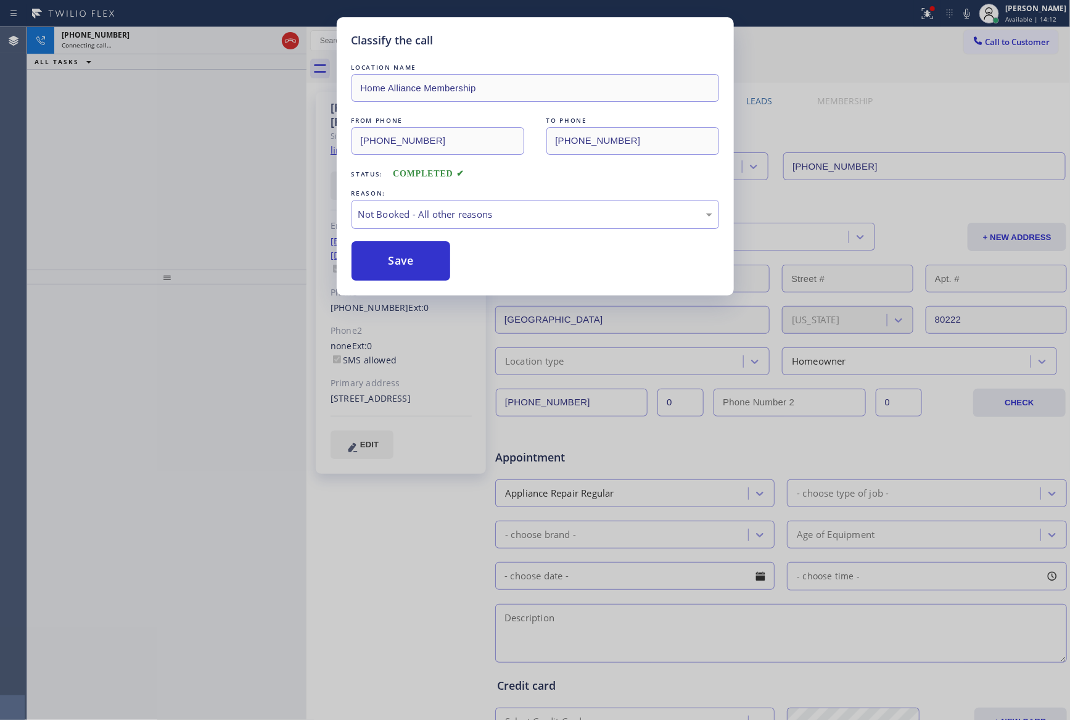
click at [398, 265] on button "Save" at bounding box center [400, 260] width 99 height 39
drag, startPoint x: 398, startPoint y: 265, endPoint x: 348, endPoint y: 240, distance: 54.9
click at [400, 263] on button "Save" at bounding box center [400, 260] width 99 height 39
click at [248, 189] on div "Classify the call LOCATION NAME Home Alliance Membership FROM PHONE [PHONE_NUMB…" at bounding box center [535, 360] width 1070 height 720
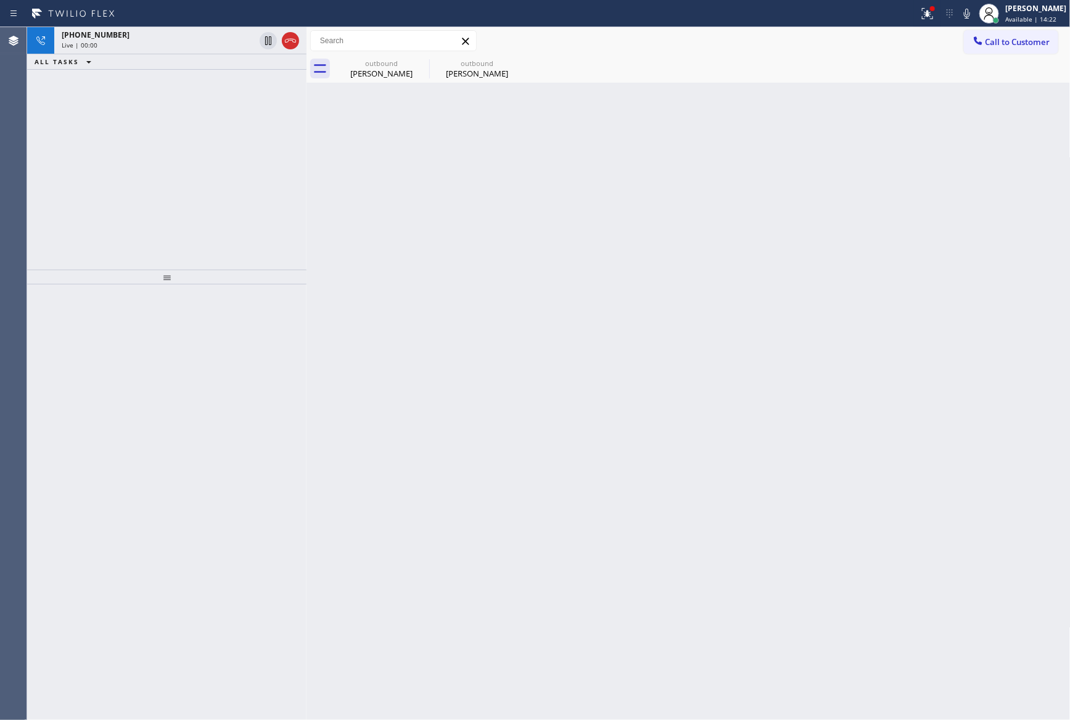
click at [268, 202] on div "[PHONE_NUMBER] Live | 00:00 ALL TASKS ALL TASKS ACTIVE TASKS TASKS IN WRAP UP" at bounding box center [166, 148] width 279 height 242
click at [267, 204] on div "[PHONE_NUMBER] Live | 00:09 ALL TASKS ALL TASKS ACTIVE TASKS TASKS IN WRAP UP" at bounding box center [166, 148] width 279 height 242
click at [374, 72] on div "[PERSON_NAME]" at bounding box center [381, 73] width 93 height 11
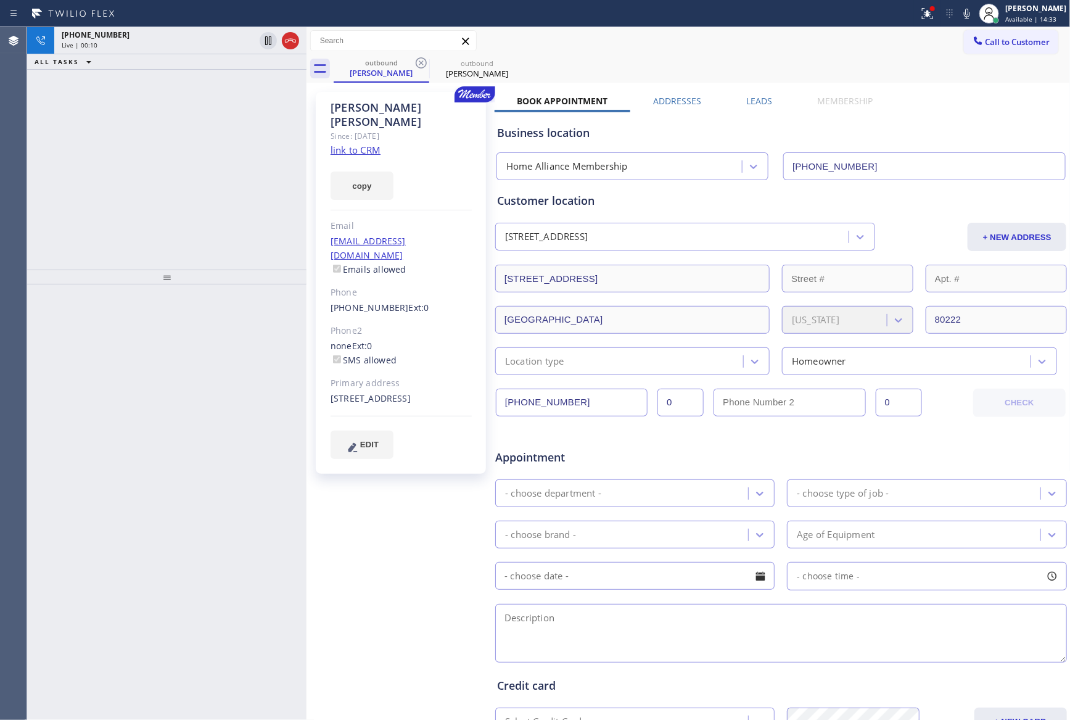
click at [174, 197] on div "[PHONE_NUMBER] Live | 00:10 ALL TASKS ALL TASKS ACTIVE TASKS TASKS IN WRAP UP" at bounding box center [166, 148] width 279 height 242
click at [176, 197] on div "[PHONE_NUMBER] Live | 00:10 ALL TASKS ALL TASKS ACTIVE TASKS TASKS IN WRAP UP" at bounding box center [166, 148] width 279 height 242
click at [176, 197] on div "[PHONE_NUMBER] Live | 00:11 ALL TASKS ALL TASKS ACTIVE TASKS TASKS IN WRAP UP" at bounding box center [166, 148] width 279 height 242
click at [207, 154] on div "[PHONE_NUMBER] Live | 00:19 ALL TASKS ALL TASKS ACTIVE TASKS TASKS IN WRAP UP" at bounding box center [166, 148] width 279 height 242
click at [216, 146] on div "[PHONE_NUMBER] Live | 00:28 ALL TASKS ALL TASKS ACTIVE TASKS TASKS IN WRAP UP" at bounding box center [166, 148] width 279 height 242
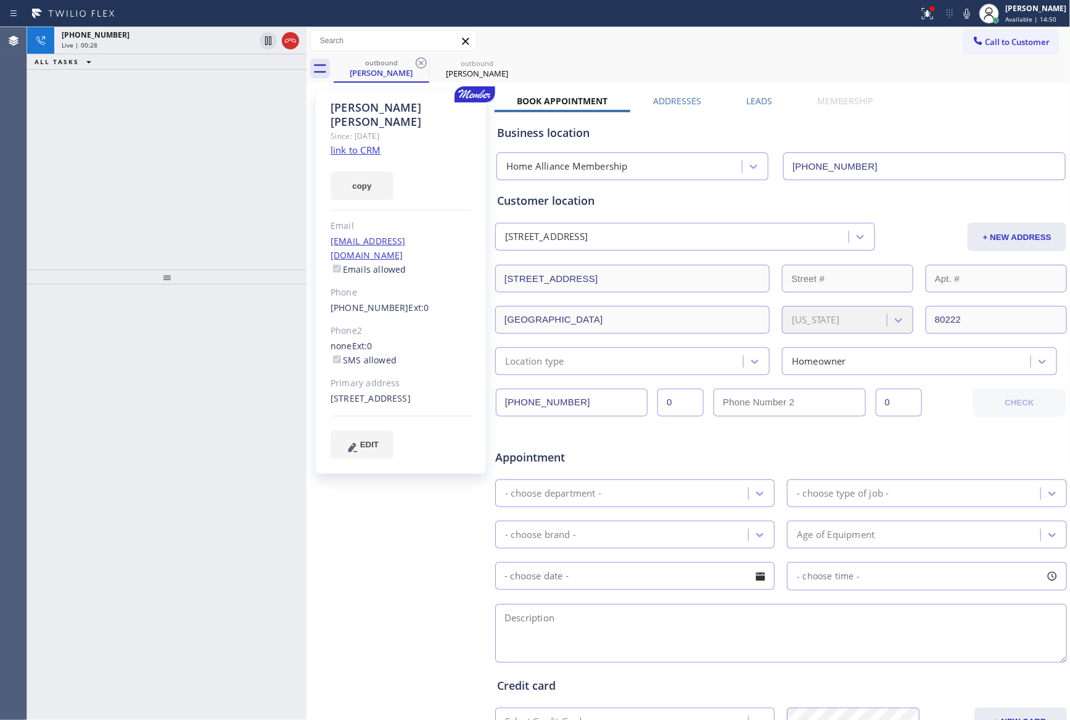
click at [217, 146] on div "[PHONE_NUMBER] Live | 00:28 ALL TASKS ALL TASKS ACTIVE TASKS TASKS IN WRAP UP" at bounding box center [166, 148] width 279 height 242
click at [221, 147] on div "[PHONE_NUMBER] Live | 00:28 ALL TASKS ALL TASKS ACTIVE TASKS TASKS IN WRAP UP" at bounding box center [166, 148] width 279 height 242
click at [755, 99] on label "Leads" at bounding box center [759, 101] width 26 height 12
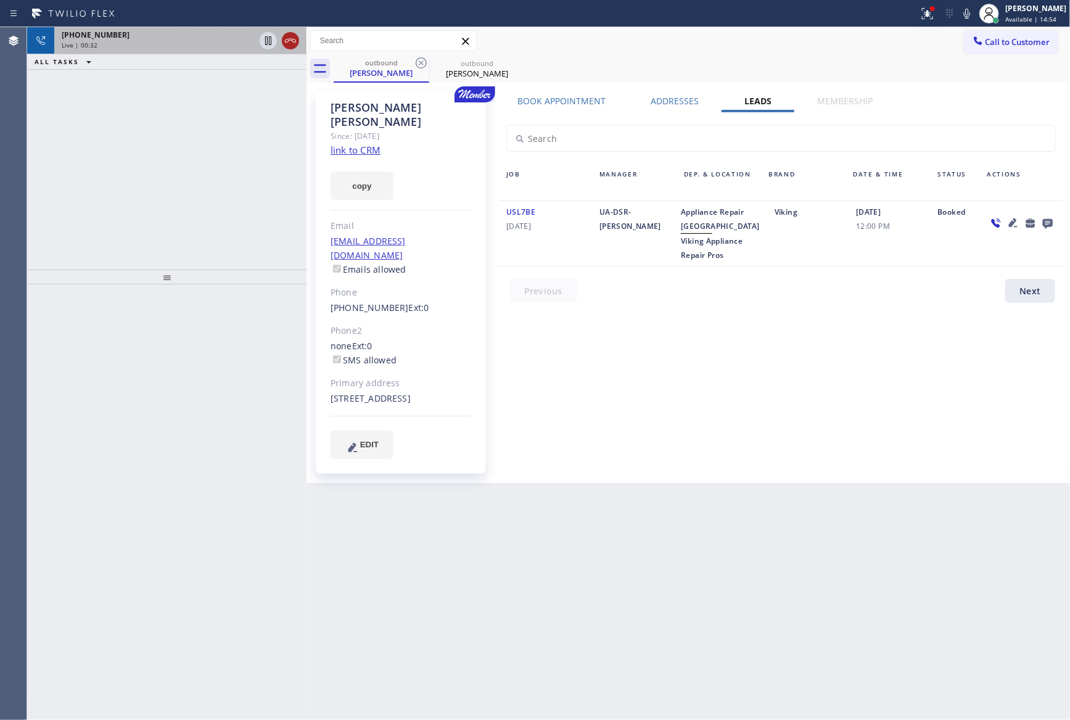
click at [291, 39] on icon at bounding box center [290, 41] width 11 height 4
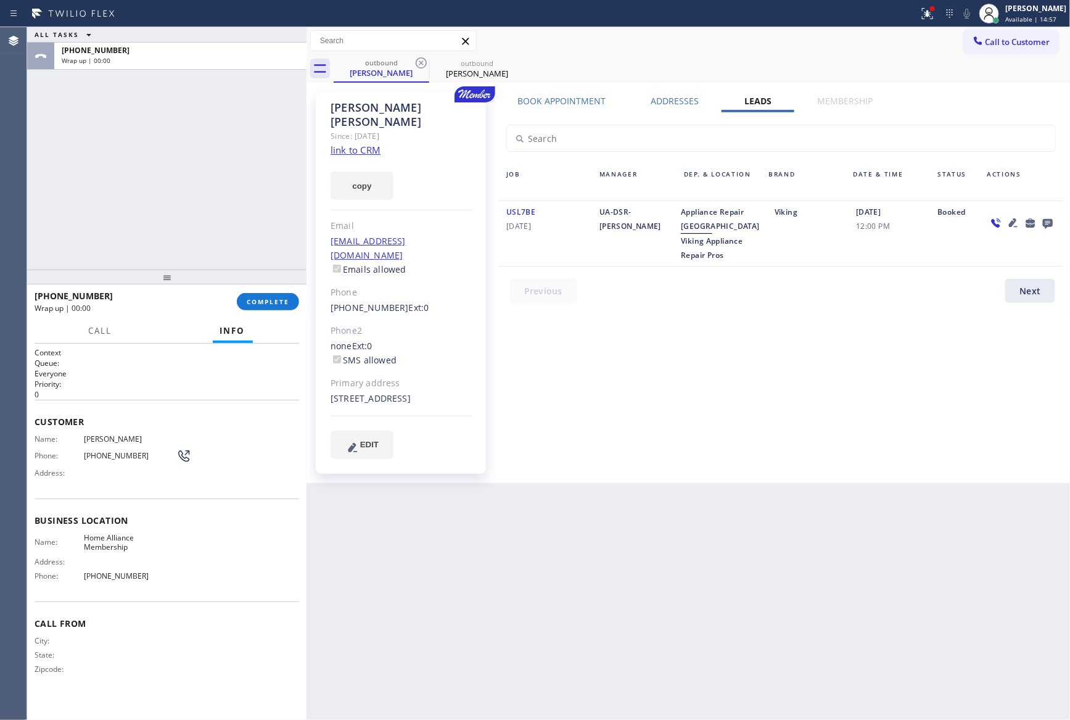
drag, startPoint x: 494, startPoint y: 631, endPoint x: 805, endPoint y: 318, distance: 441.2
click at [500, 620] on div "Back to Dashboard Change Sender ID Customers Technicians Select a contact Outbo…" at bounding box center [688, 373] width 764 height 692
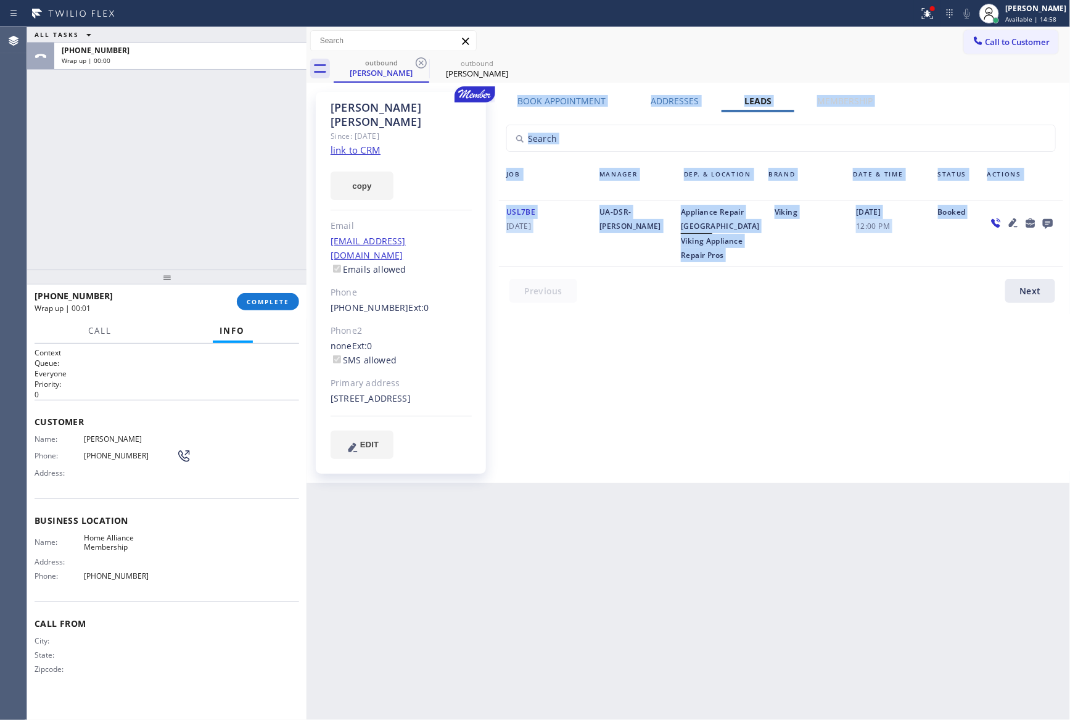
click at [1045, 218] on icon at bounding box center [1047, 222] width 15 height 15
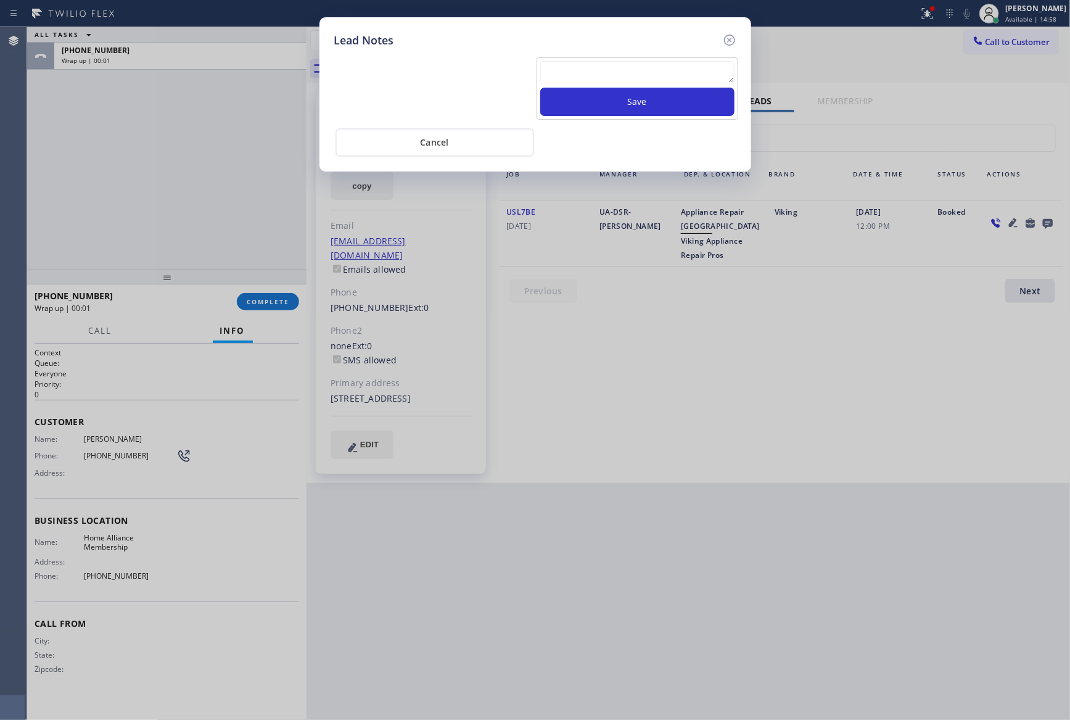
click at [683, 76] on textarea at bounding box center [637, 72] width 194 height 22
paste textarea "For the welcome call, please transfer the customer if they call back.""
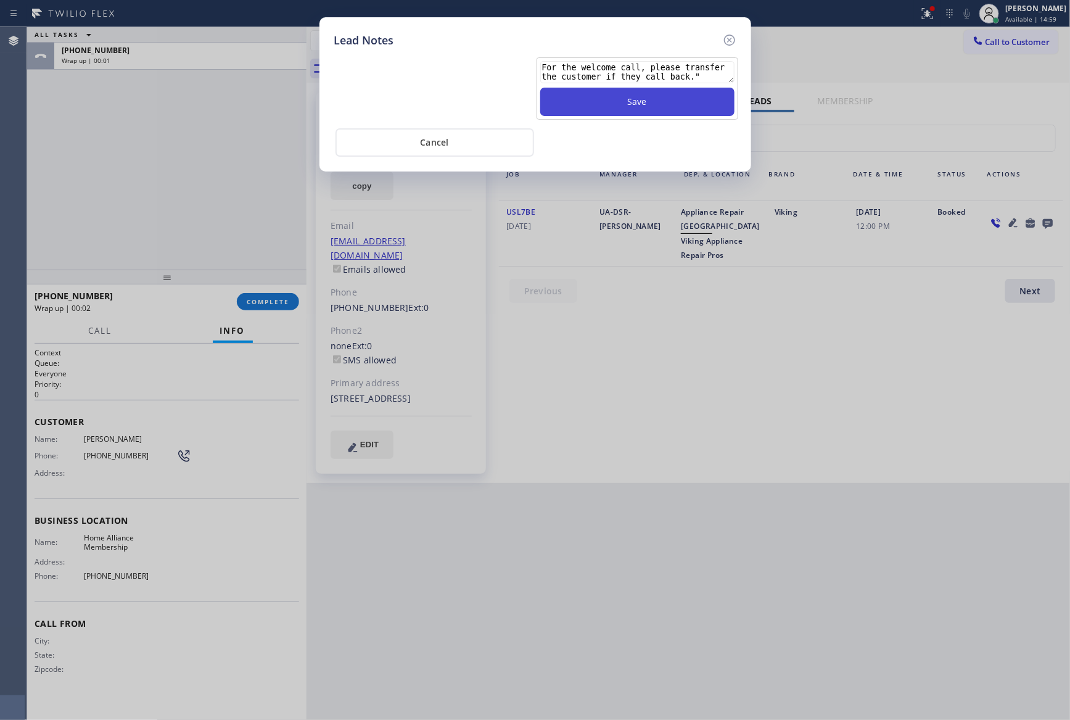
type textarea "For the welcome call, please transfer the customer if they call back.""
click at [667, 101] on button "Save" at bounding box center [637, 102] width 194 height 28
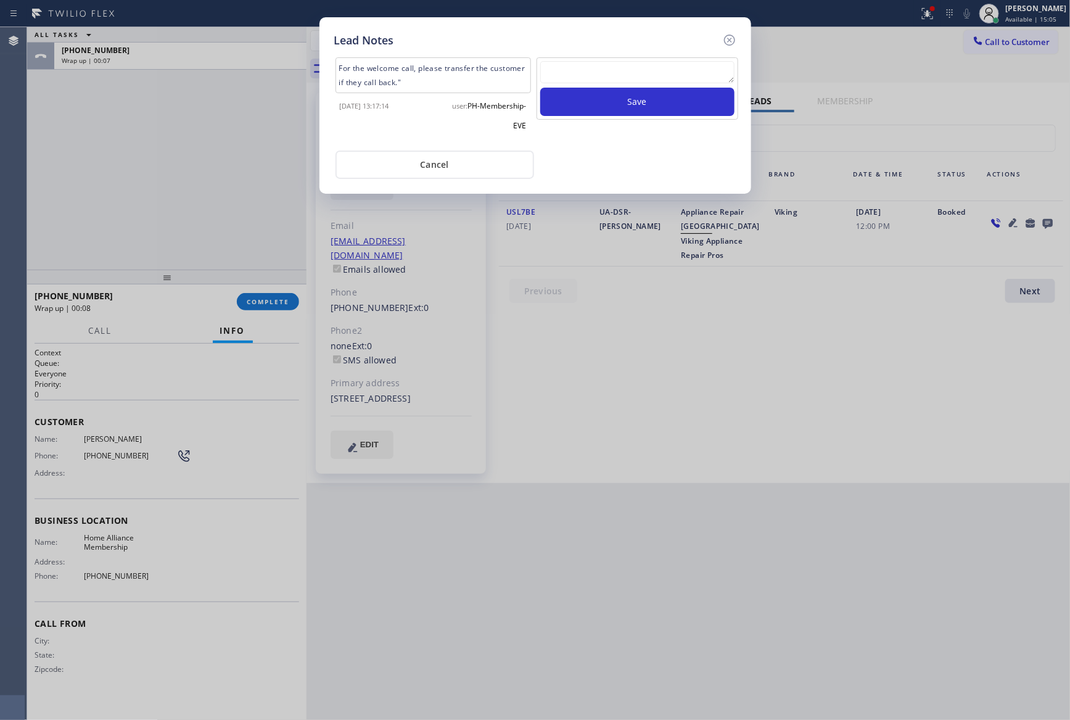
click at [650, 157] on div "Cancel" at bounding box center [535, 163] width 402 height 31
click at [493, 165] on button "Cancel" at bounding box center [434, 164] width 199 height 28
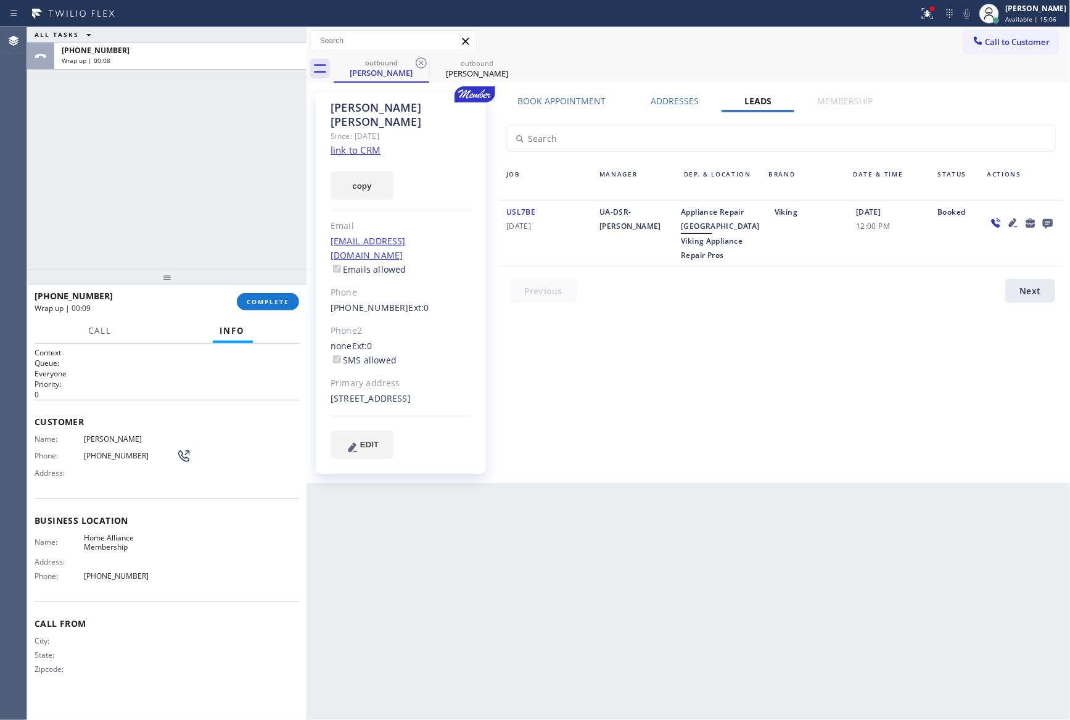
drag, startPoint x: 163, startPoint y: 202, endPoint x: 218, endPoint y: 230, distance: 62.0
click at [172, 205] on div "ALL TASKS ALL TASKS ACTIVE TASKS TASKS IN WRAP UP [PHONE_NUMBER] Wrap up | 00:08" at bounding box center [166, 148] width 279 height 242
click at [111, 229] on div "ALL TASKS ALL TASKS ACTIVE TASKS TASKS IN WRAP UP [PHONE_NUMBER] Wrap up | 00:12" at bounding box center [166, 148] width 279 height 242
click at [995, 43] on span "Call to Customer" at bounding box center [1017, 41] width 65 height 11
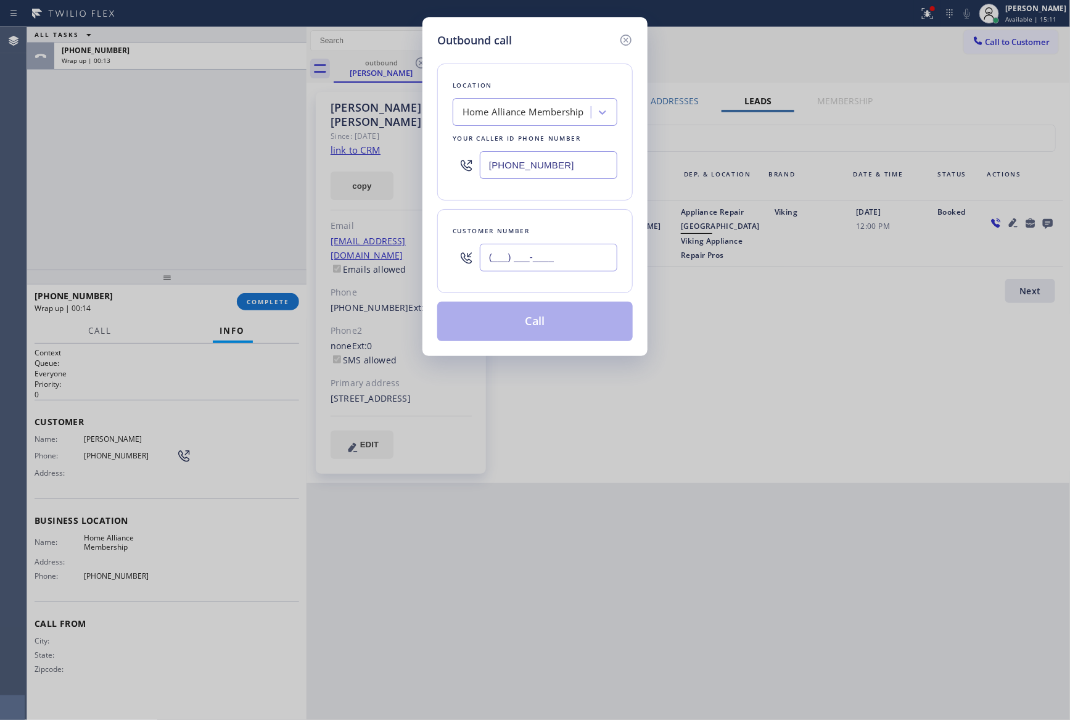
click at [520, 261] on input "(___) ___-____" at bounding box center [548, 258] width 137 height 28
paste input "415) 867-1650"
type input "[PHONE_NUMBER]"
click at [529, 321] on button "Call" at bounding box center [534, 321] width 195 height 39
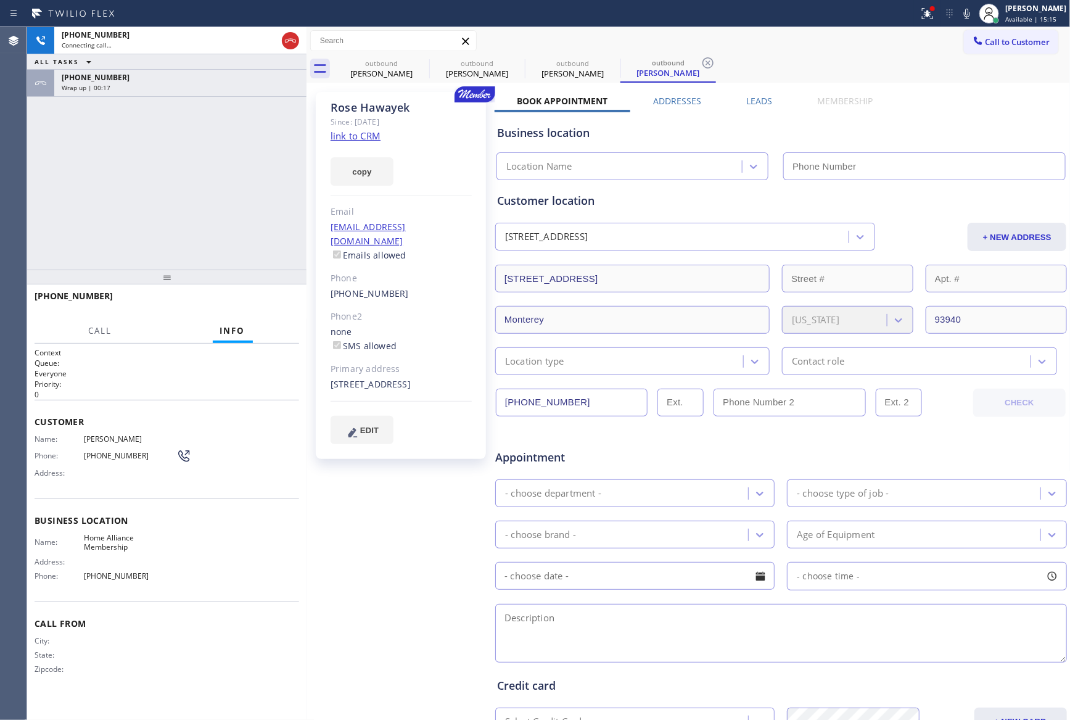
type input "[PHONE_NUMBER]"
click at [187, 191] on div "[PHONE_NUMBER] Connecting call… ALL TASKS ALL TASKS ACTIVE TASKS TASKS IN WRAP …" at bounding box center [166, 148] width 279 height 242
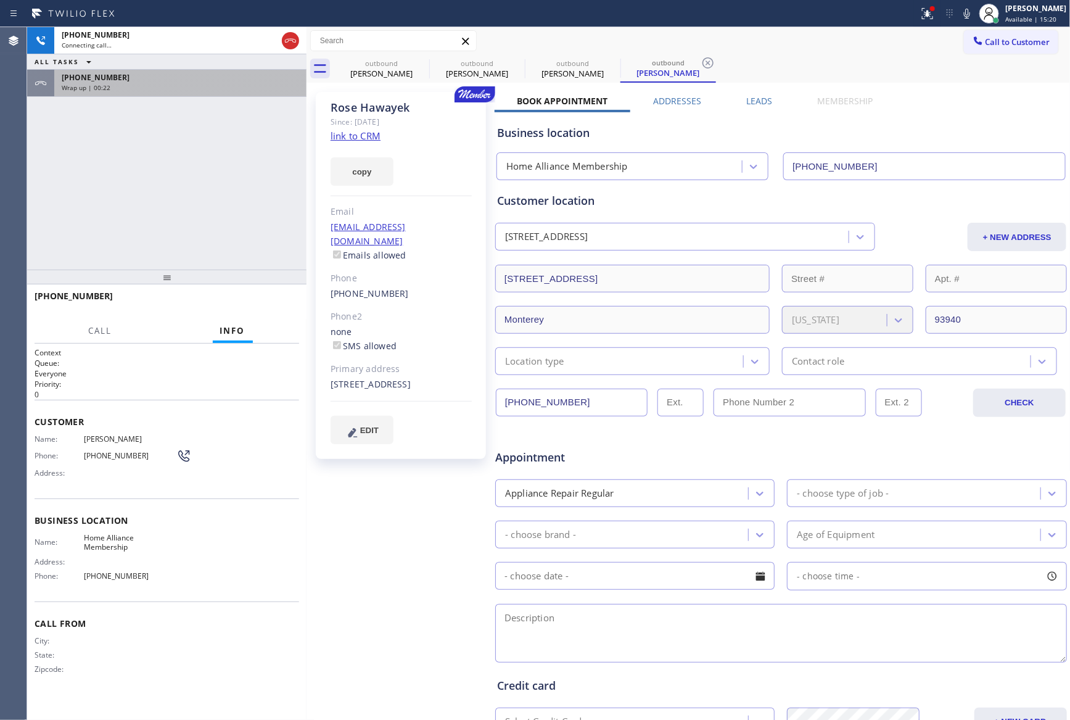
click at [198, 88] on div "Wrap up | 00:22" at bounding box center [180, 87] width 237 height 9
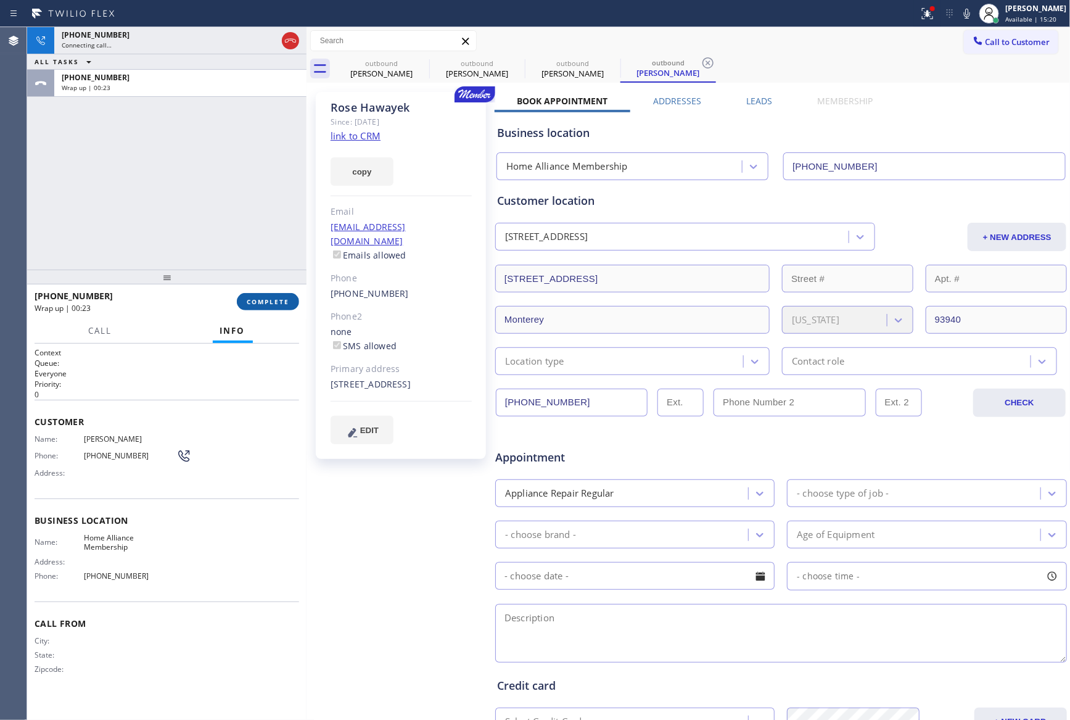
click at [269, 302] on span "COMPLETE" at bounding box center [268, 301] width 43 height 9
click at [237, 169] on div "[PHONE_NUMBER] Connecting call… ALL TASKS ALL TASKS ACTIVE TASKS TASKS IN WRAP …" at bounding box center [166, 148] width 279 height 242
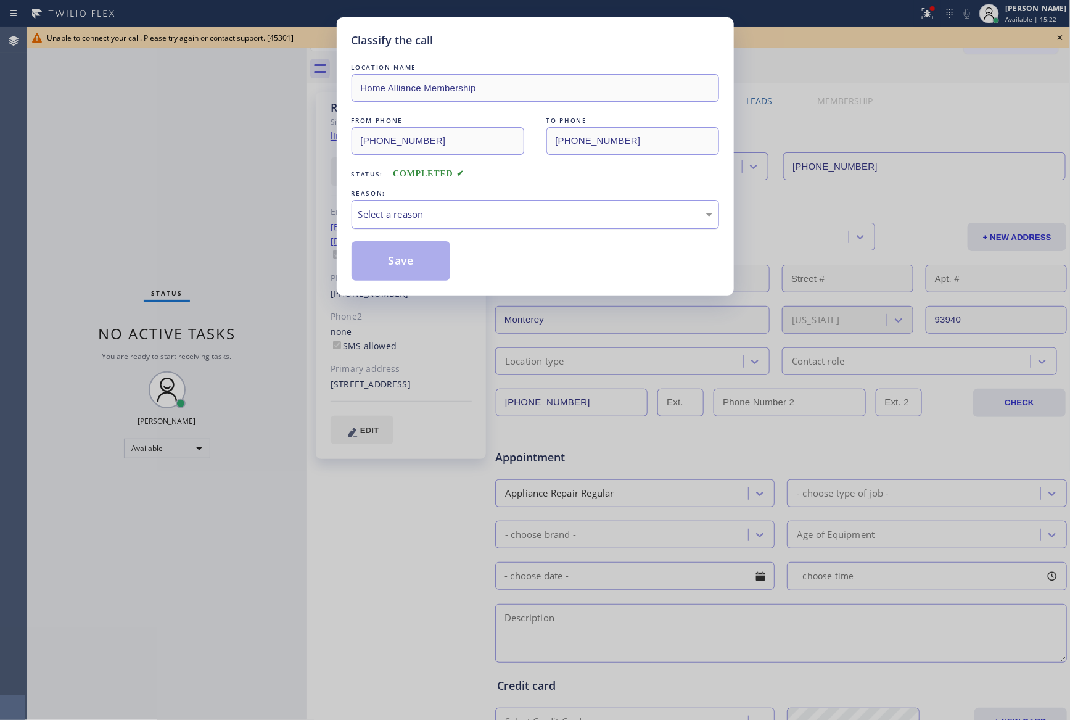
click at [366, 216] on div "Select a reason" at bounding box center [535, 214] width 354 height 14
click at [376, 254] on button "Save" at bounding box center [400, 260] width 99 height 39
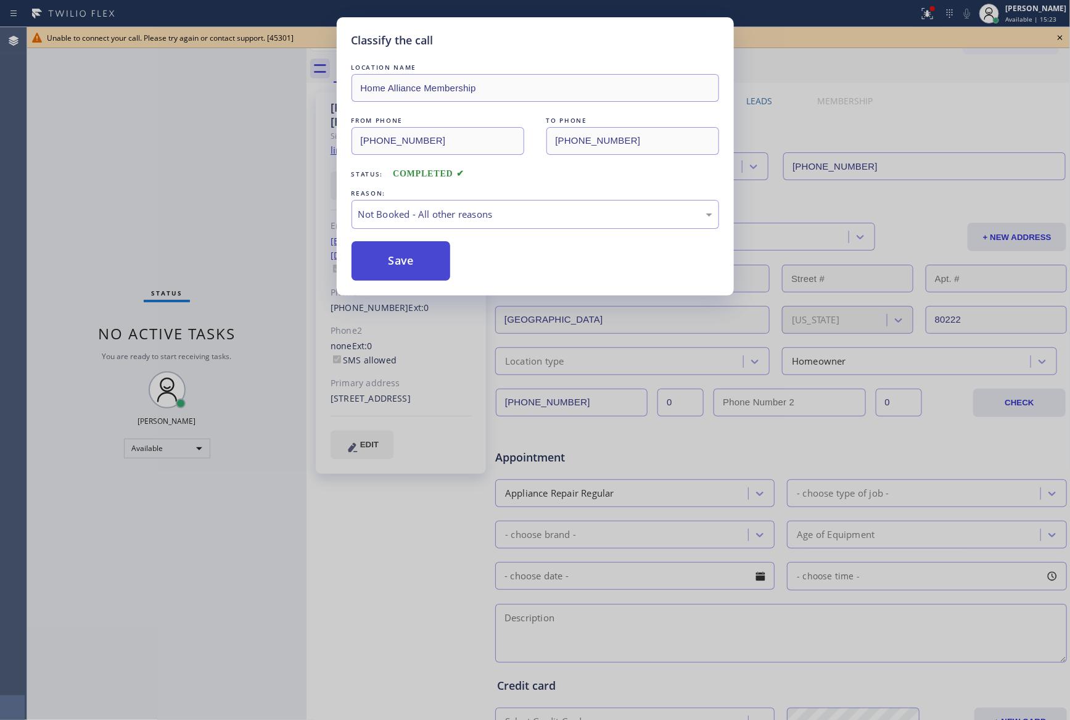
click at [376, 254] on button "Save" at bounding box center [400, 260] width 99 height 39
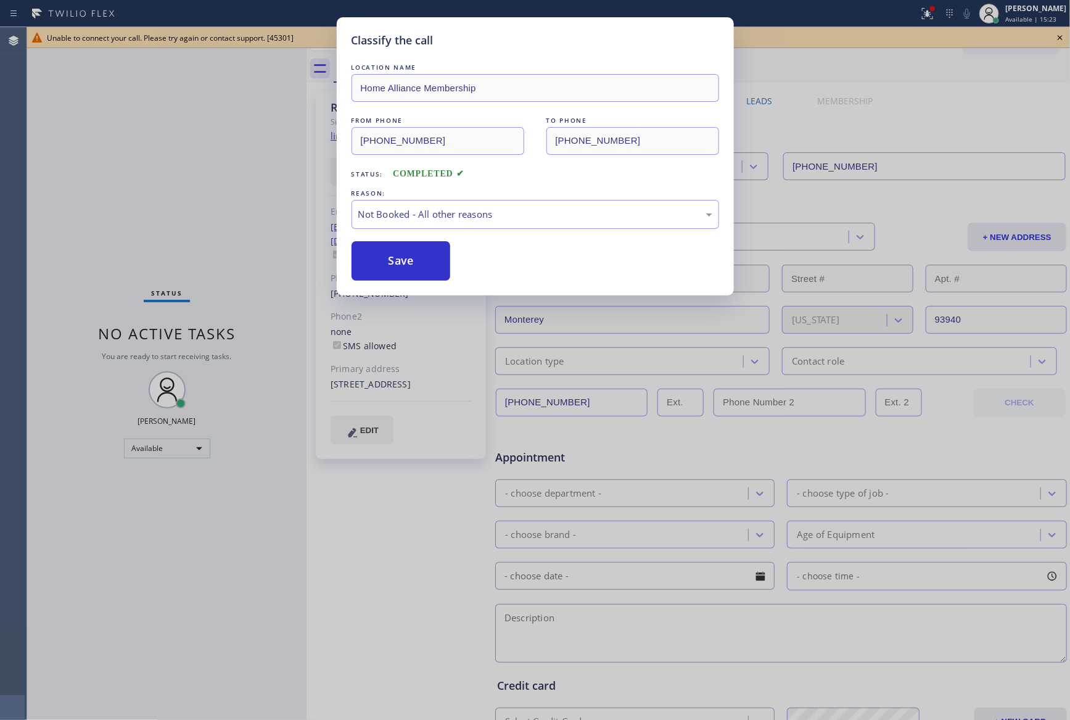
drag, startPoint x: 169, startPoint y: 158, endPoint x: 163, endPoint y: 162, distance: 6.7
click at [170, 158] on div "Classify the call LOCATION NAME Home Alliance Membership FROM PHONE [PHONE_NUMB…" at bounding box center [535, 360] width 1070 height 720
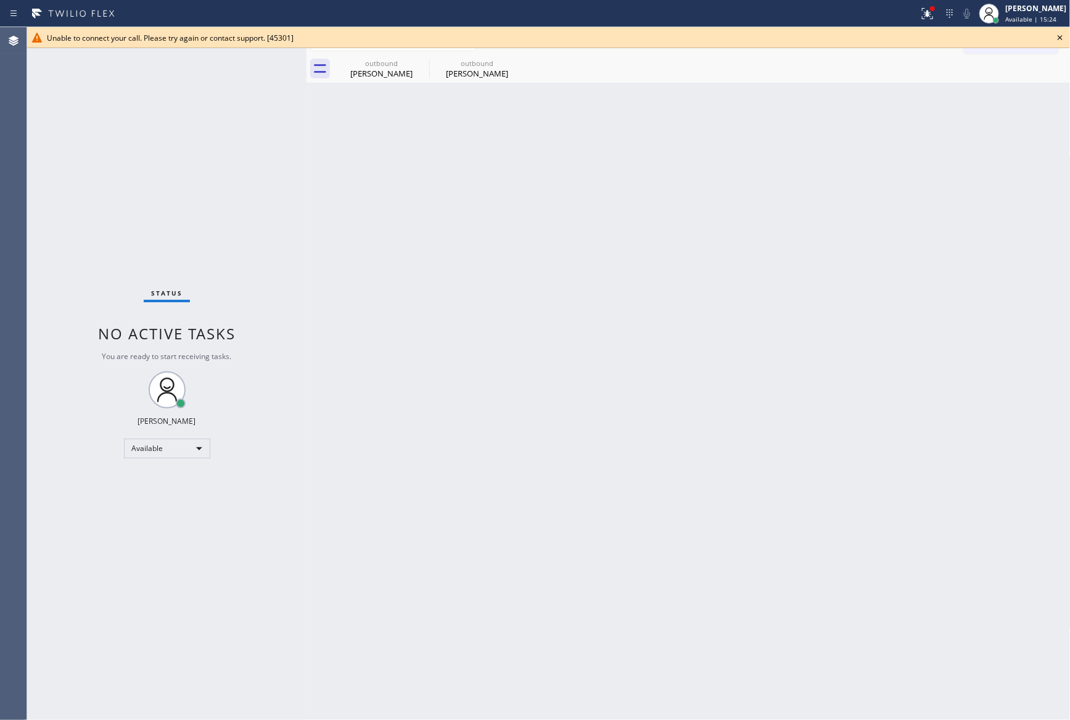
drag, startPoint x: 967, startPoint y: 128, endPoint x: 1018, endPoint y: 102, distance: 57.1
click at [1008, 108] on div "Back to Dashboard Change Sender ID Customers Technicians Select a contact Outbo…" at bounding box center [688, 373] width 764 height 692
click at [1057, 35] on icon at bounding box center [1060, 37] width 15 height 15
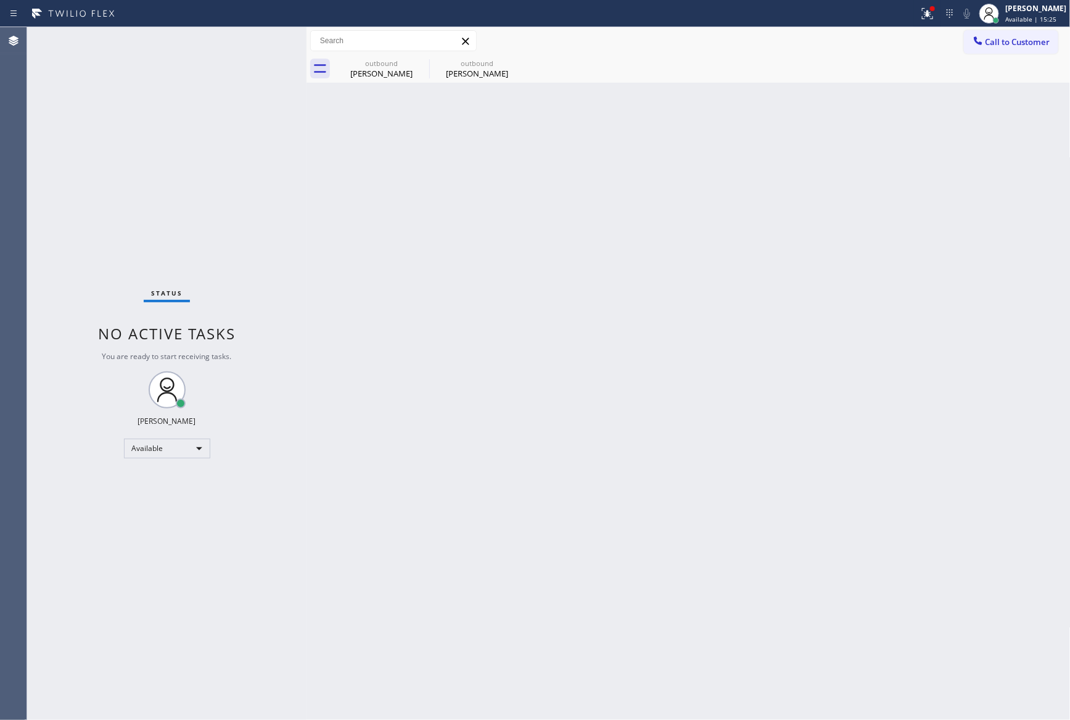
drag, startPoint x: 947, startPoint y: 118, endPoint x: 1059, endPoint y: 195, distance: 135.3
click at [1012, 156] on div "Back to Dashboard Change Sender ID Customers Technicians Select a contact Outbo…" at bounding box center [688, 373] width 764 height 692
click at [472, 71] on div "[PERSON_NAME]" at bounding box center [476, 73] width 93 height 11
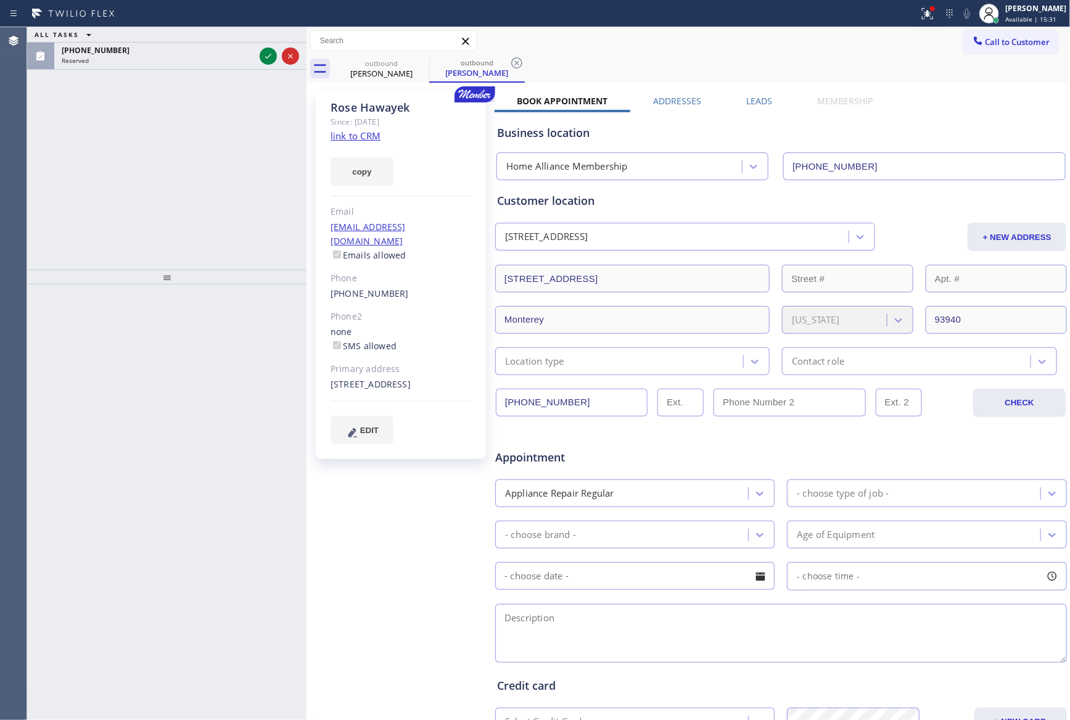
click at [751, 98] on label "Leads" at bounding box center [759, 101] width 26 height 12
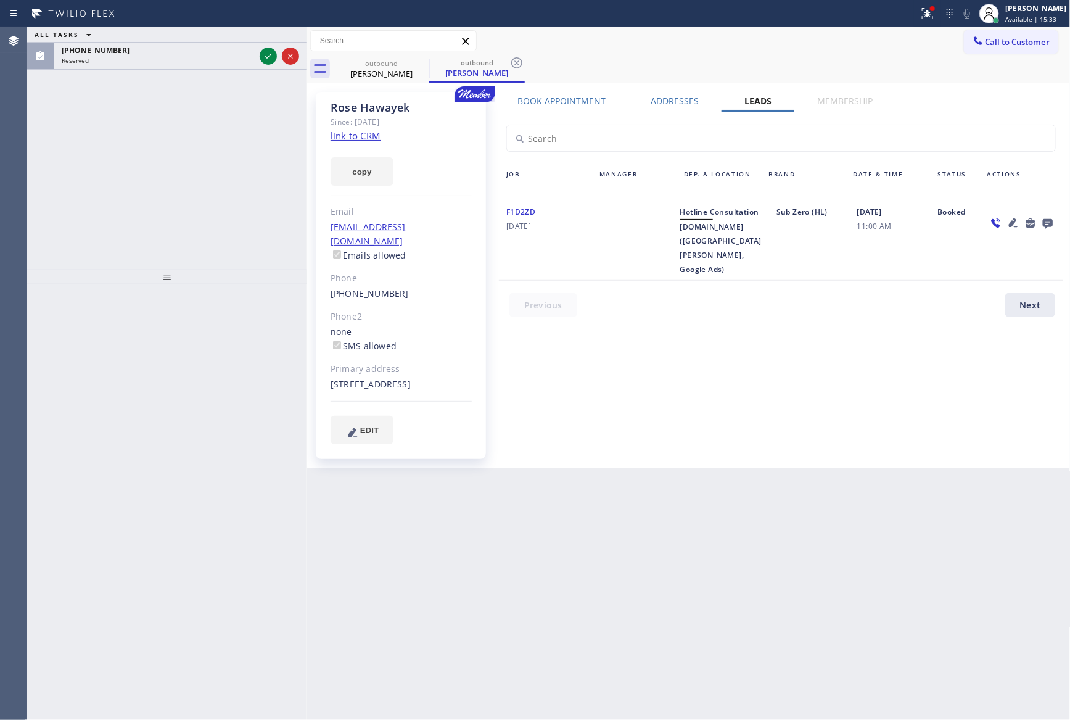
click at [556, 339] on div "Book Appointment Addresses Leads Membership Business location Home Alliance Mem…" at bounding box center [781, 280] width 573 height 370
click at [1044, 222] on icon at bounding box center [1047, 224] width 10 height 10
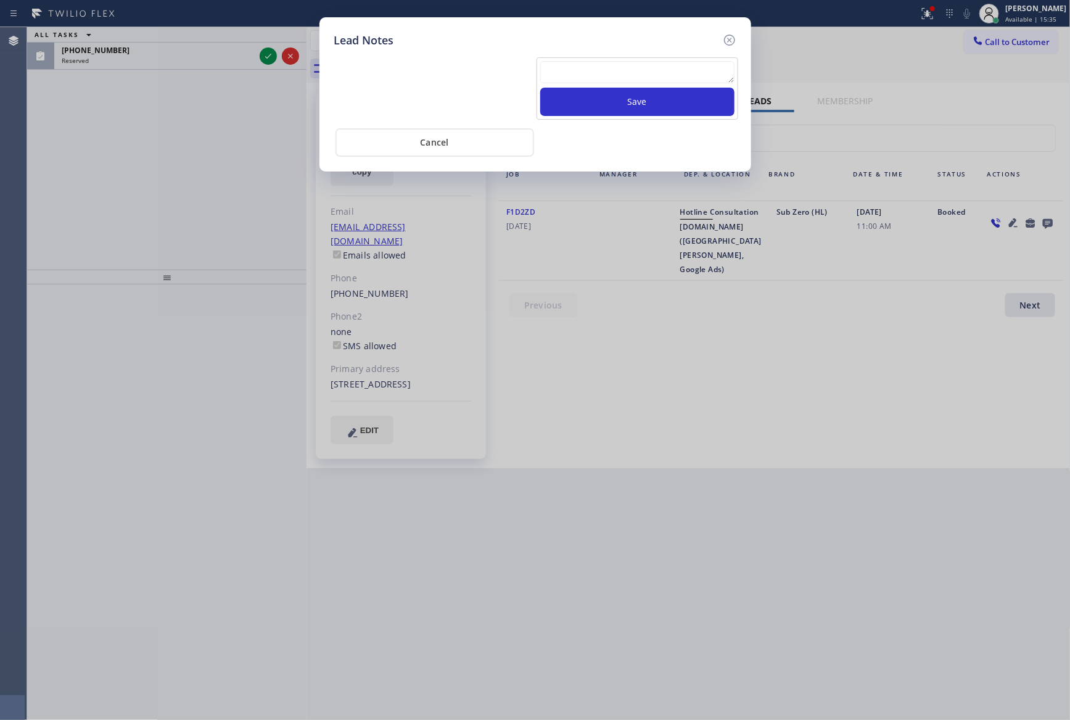
click at [679, 78] on textarea at bounding box center [637, 72] width 194 height 22
paste textarea "For the welcome call, please transfer the customer if they call back.""
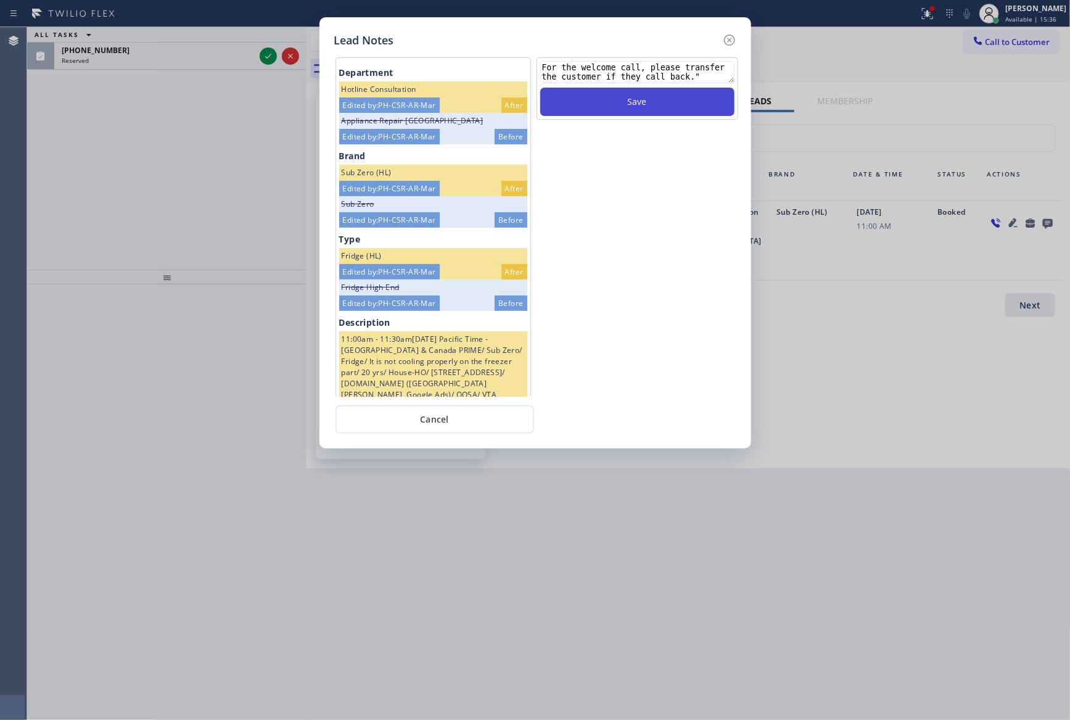
type textarea "For the welcome call, please transfer the customer if they call back.""
click at [677, 99] on button "Save" at bounding box center [637, 102] width 194 height 28
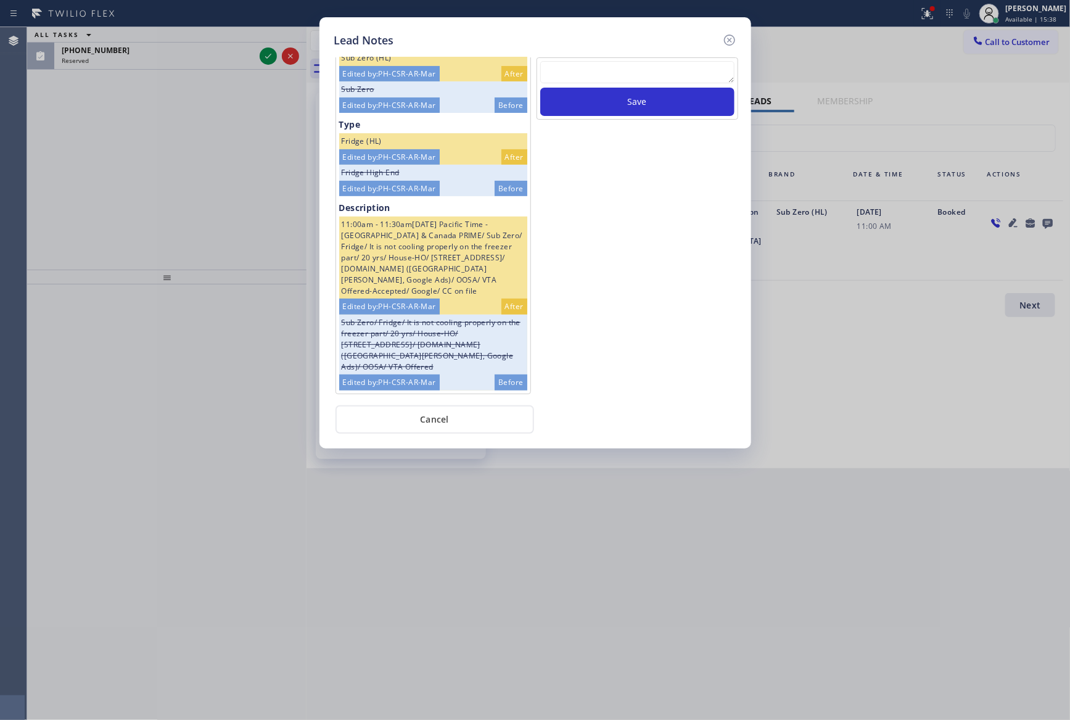
scroll to position [233, 0]
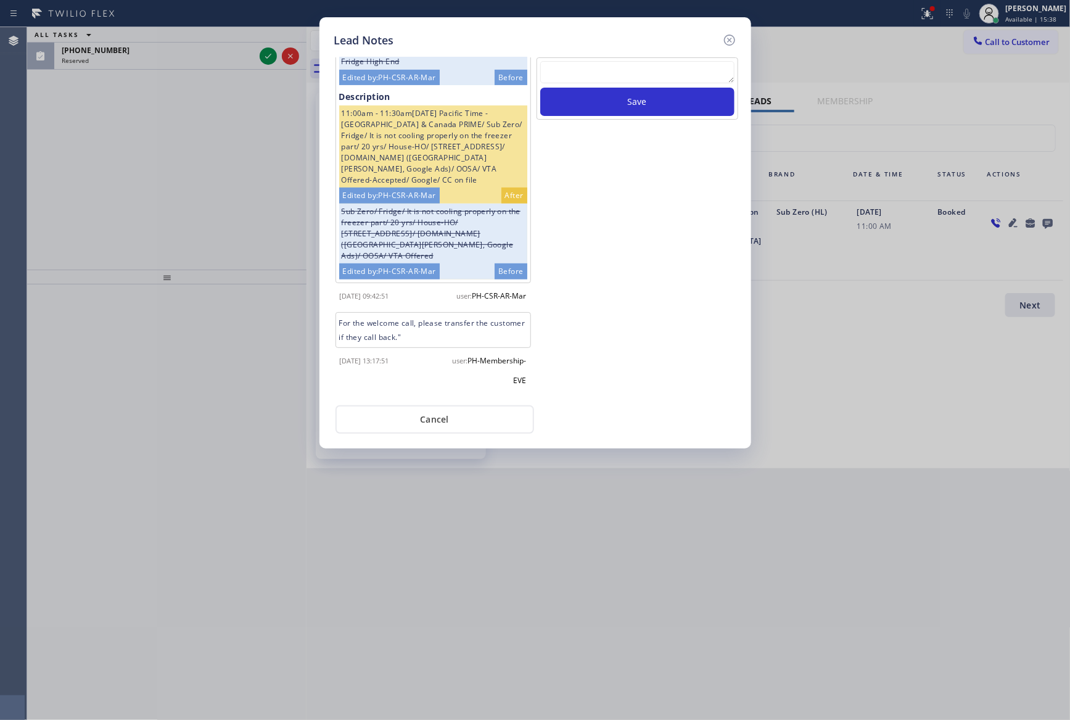
click at [647, 385] on div "Save" at bounding box center [637, 226] width 204 height 339
drag, startPoint x: 487, startPoint y: 414, endPoint x: 237, endPoint y: 274, distance: 286.6
click at [486, 414] on button "Cancel" at bounding box center [434, 419] width 199 height 28
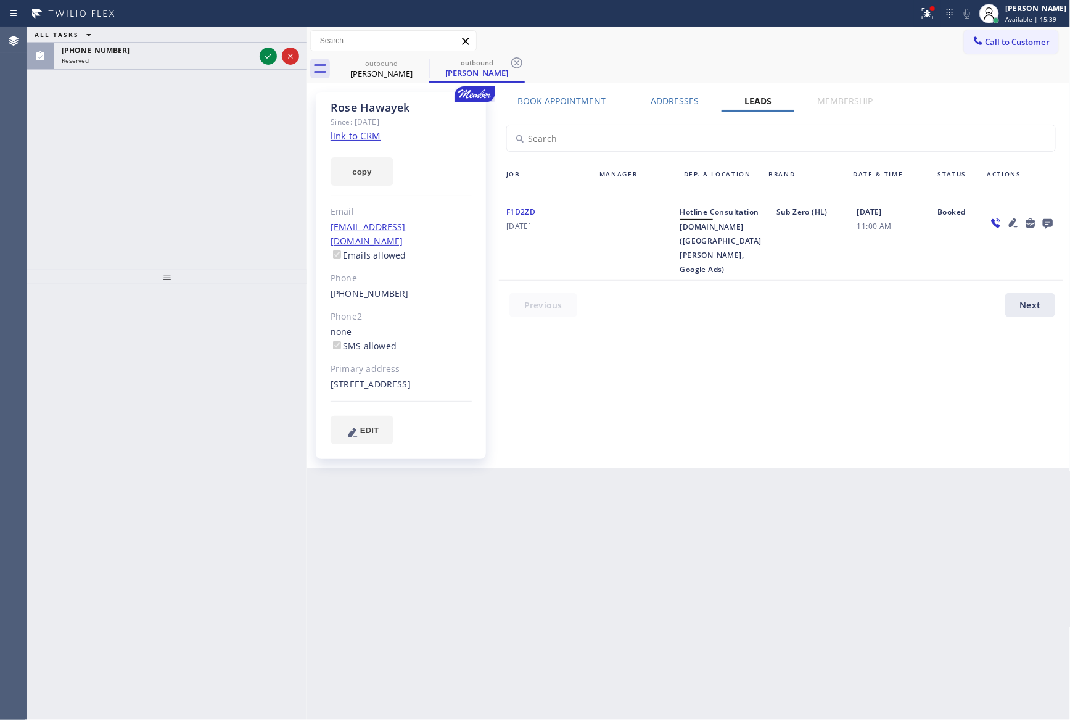
click at [208, 216] on div "ALL TASKS ALL TASKS ACTIVE TASKS TASKS IN WRAP UP [PHONE_NUMBER] Reserved" at bounding box center [166, 148] width 279 height 242
drag, startPoint x: 211, startPoint y: 211, endPoint x: 232, endPoint y: 178, distance: 39.3
click at [215, 206] on div "ALL TASKS ALL TASKS ACTIVE TASKS TASKS IN WRAP UP [PHONE_NUMBER] Reserved" at bounding box center [166, 148] width 279 height 242
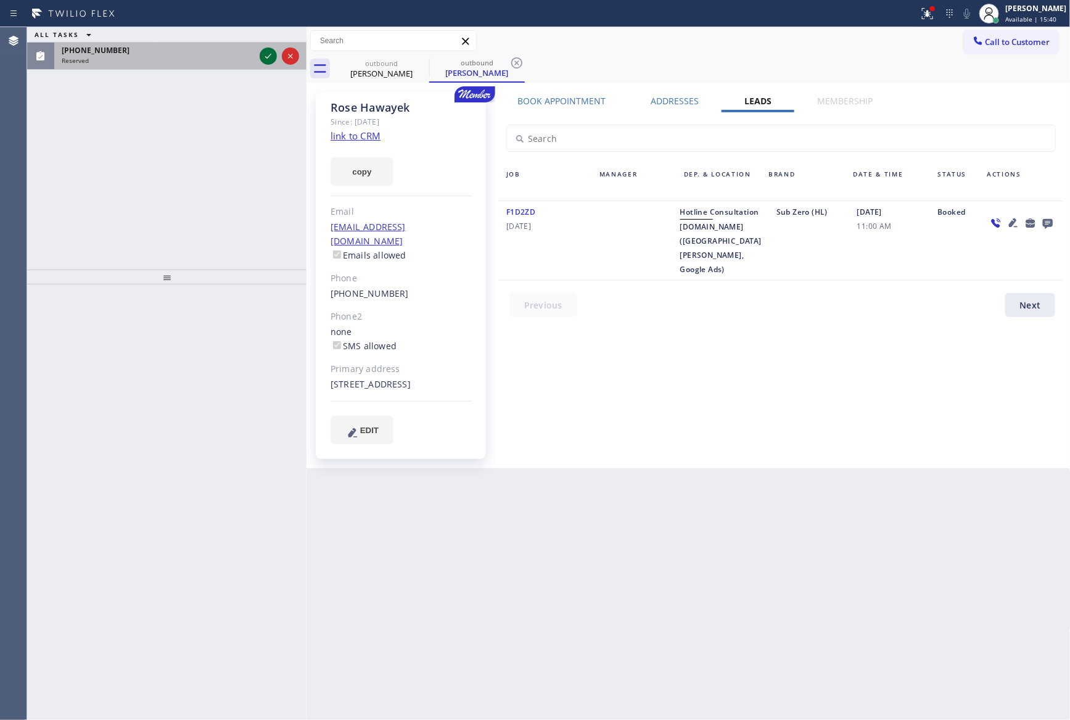
click at [265, 54] on icon at bounding box center [268, 56] width 15 height 15
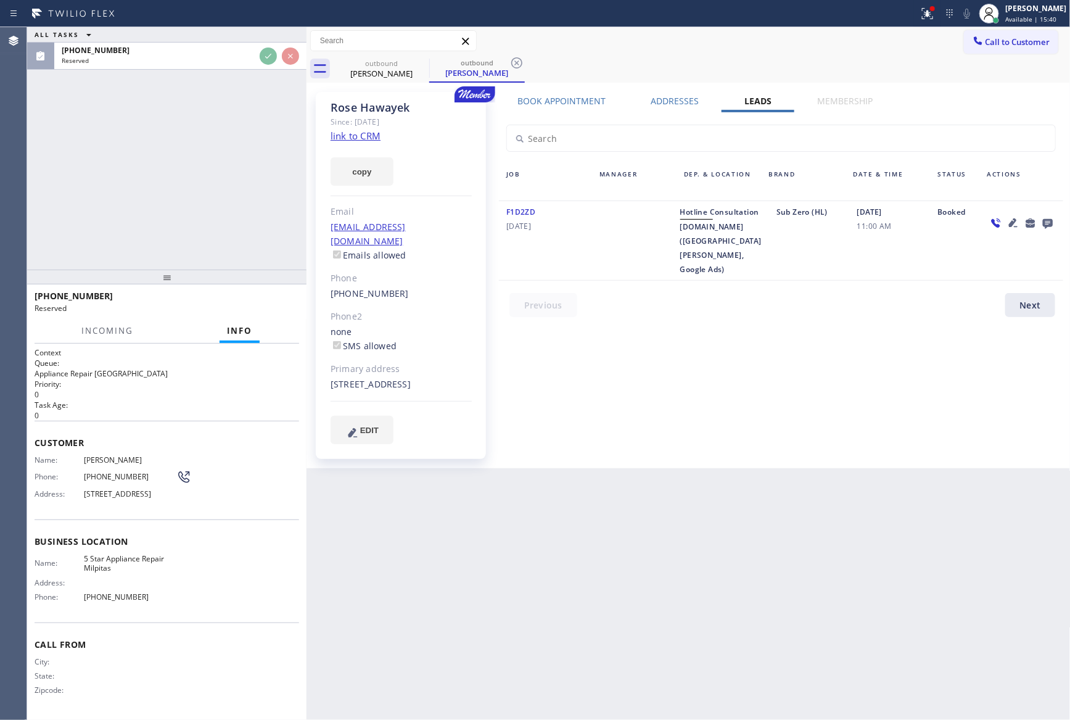
click at [241, 170] on div "ALL TASKS ALL TASKS ACTIVE TASKS TASKS IN WRAP UP [PHONE_NUMBER] Reserved" at bounding box center [166, 148] width 279 height 242
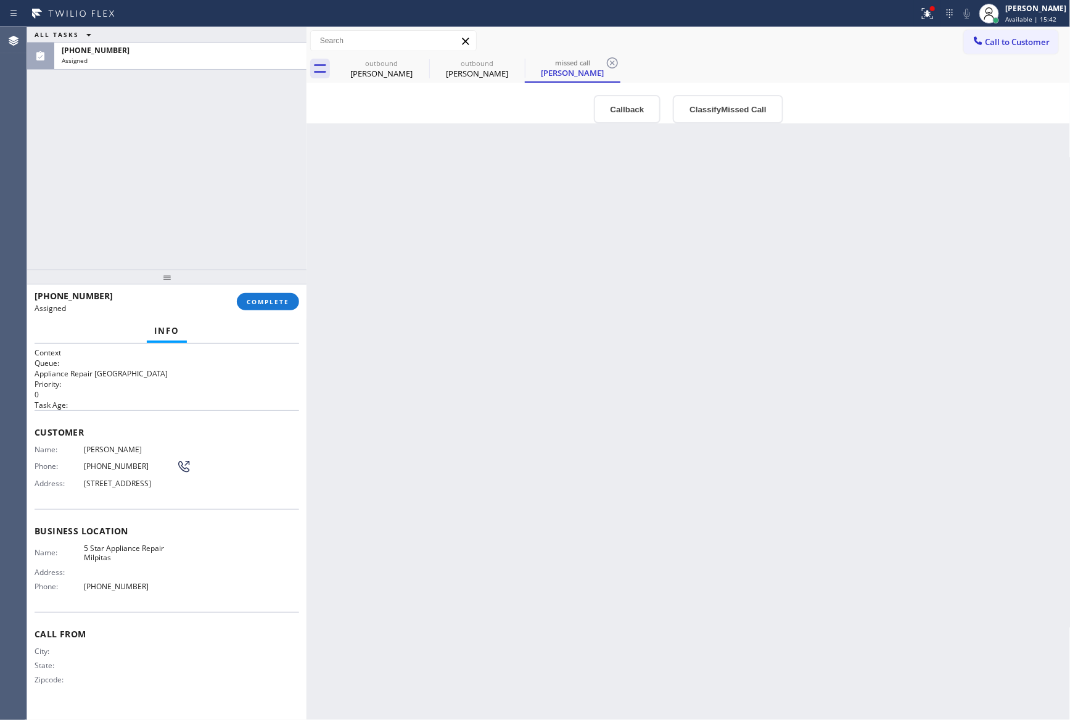
click at [580, 328] on div "Back to Dashboard Change Sender ID Customers Technicians Select a contact Outbo…" at bounding box center [688, 373] width 764 height 692
click at [629, 113] on button "Callback" at bounding box center [627, 109] width 67 height 28
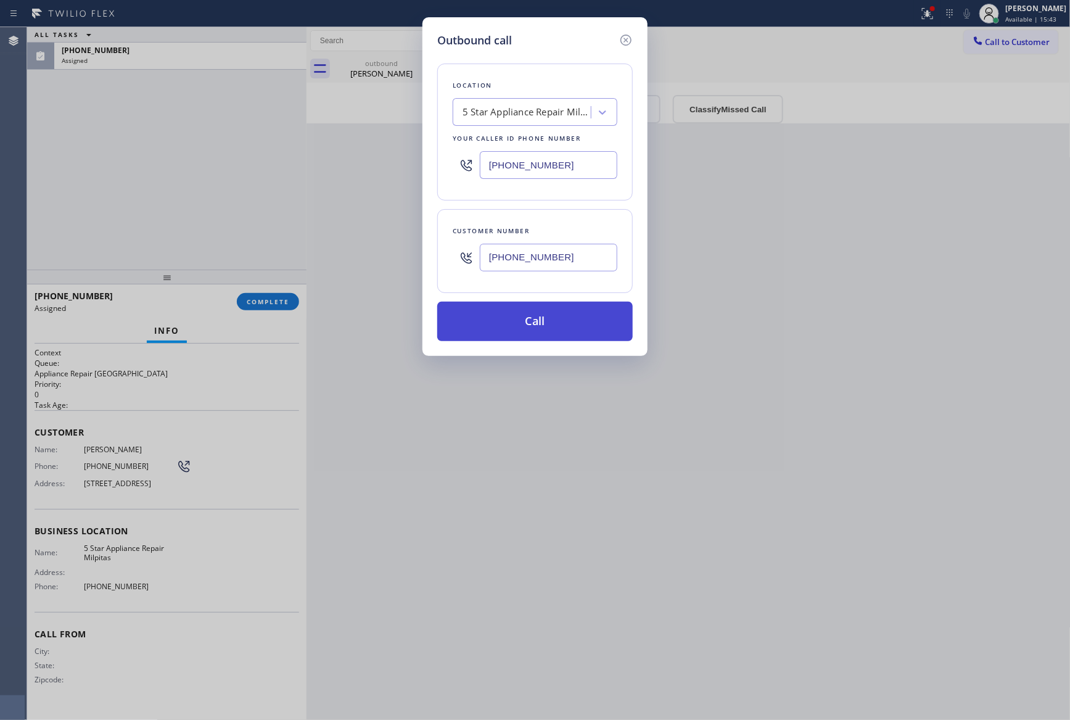
click at [533, 317] on button "Call" at bounding box center [534, 321] width 195 height 39
click at [58, 146] on div "Outbound call Location 5 Star Appliance Repair Milpitas Your caller id phone nu…" at bounding box center [535, 360] width 1070 height 720
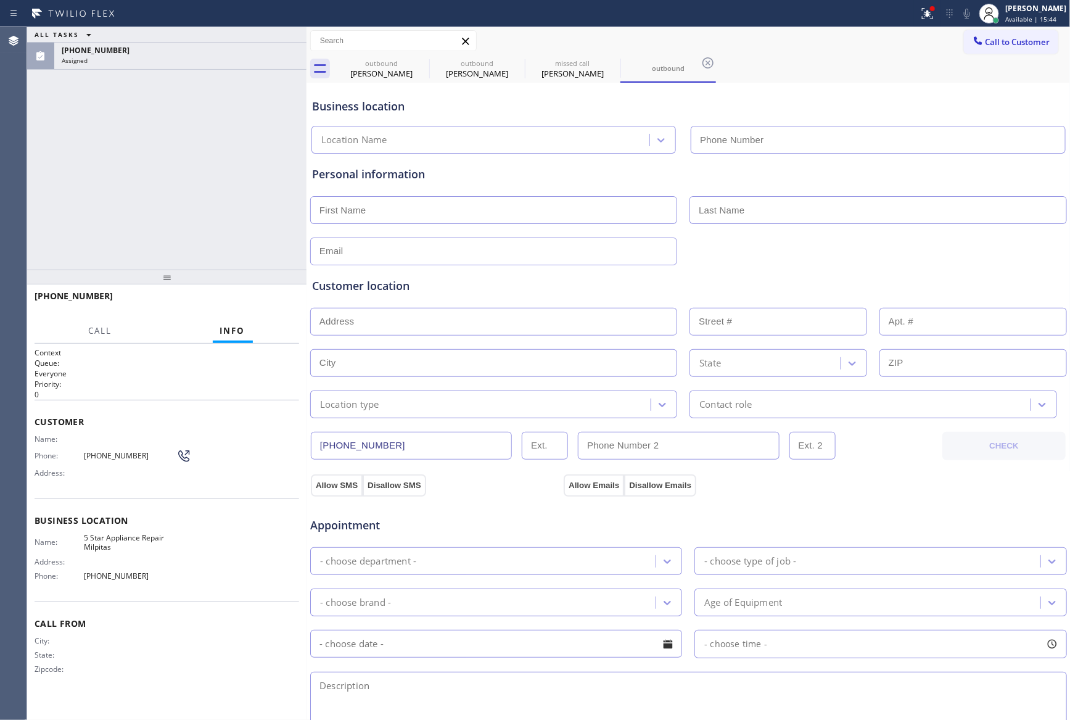
type input "[PHONE_NUMBER]"
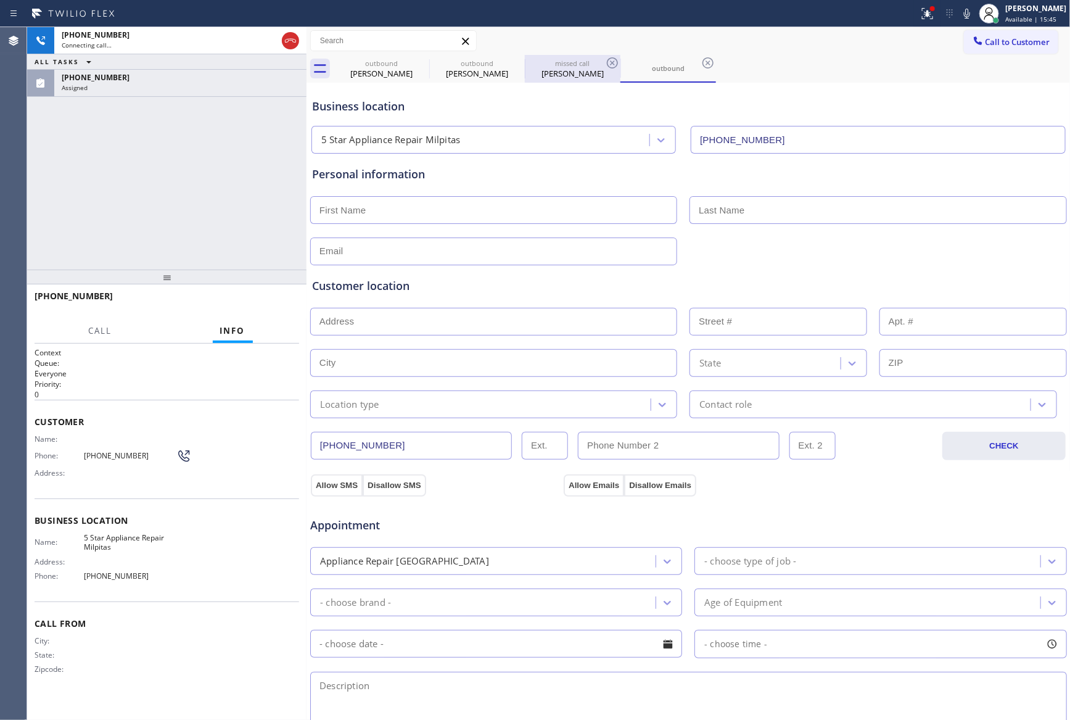
click at [560, 65] on div "missed call" at bounding box center [572, 63] width 93 height 9
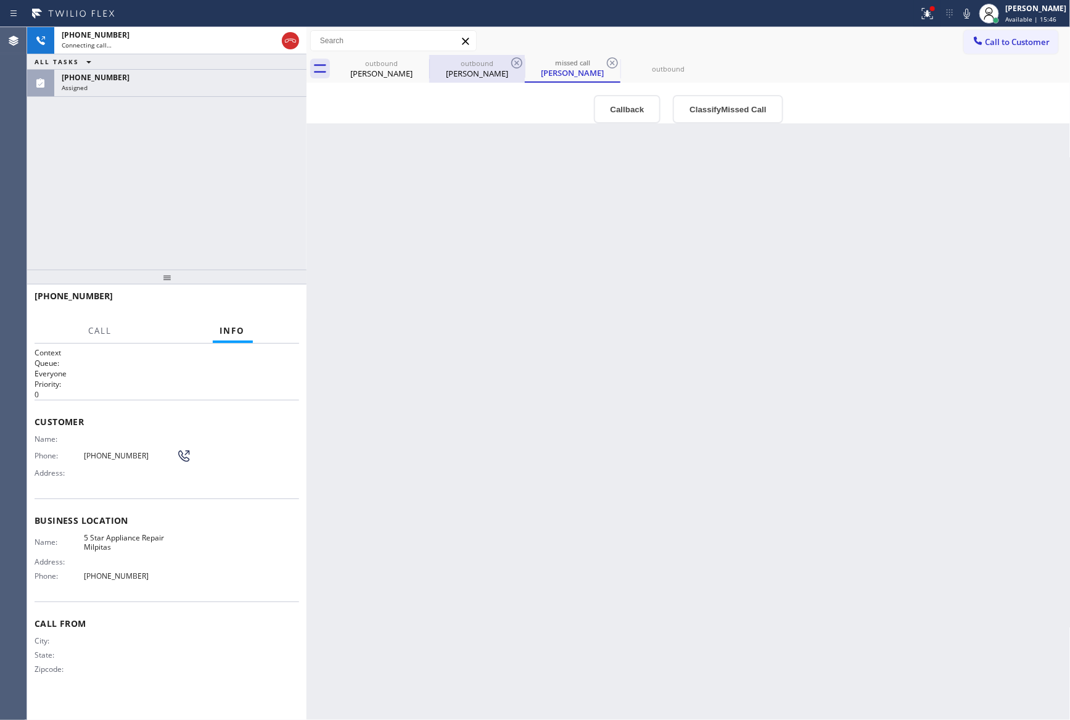
click at [465, 64] on div "outbound" at bounding box center [476, 63] width 93 height 9
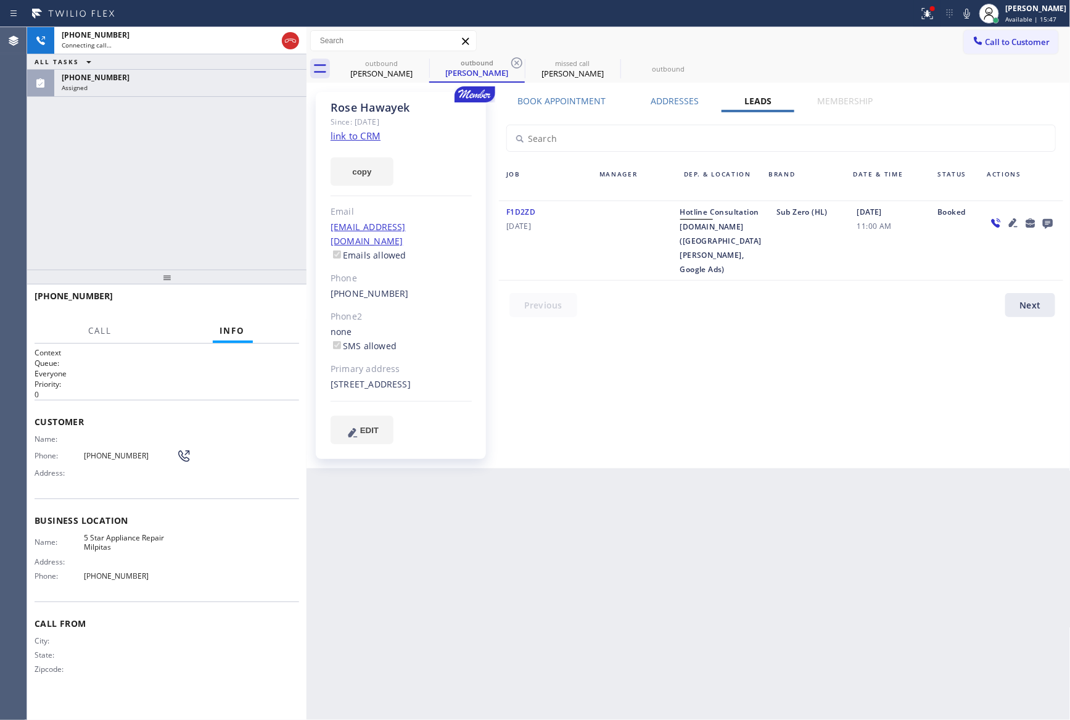
drag, startPoint x: 628, startPoint y: 448, endPoint x: 439, endPoint y: 146, distance: 356.2
click at [628, 432] on div "Book Appointment Addresses Leads Membership Business location Home Alliance Mem…" at bounding box center [781, 280] width 573 height 370
drag, startPoint x: 155, startPoint y: 211, endPoint x: 254, endPoint y: 203, distance: 98.9
click at [208, 213] on div "[PHONE_NUMBER] Connecting call… ALL TASKS ALL TASKS ACTIVE TASKS TASKS IN WRAP …" at bounding box center [166, 148] width 279 height 242
click at [88, 89] on div "Assigned" at bounding box center [180, 87] width 237 height 9
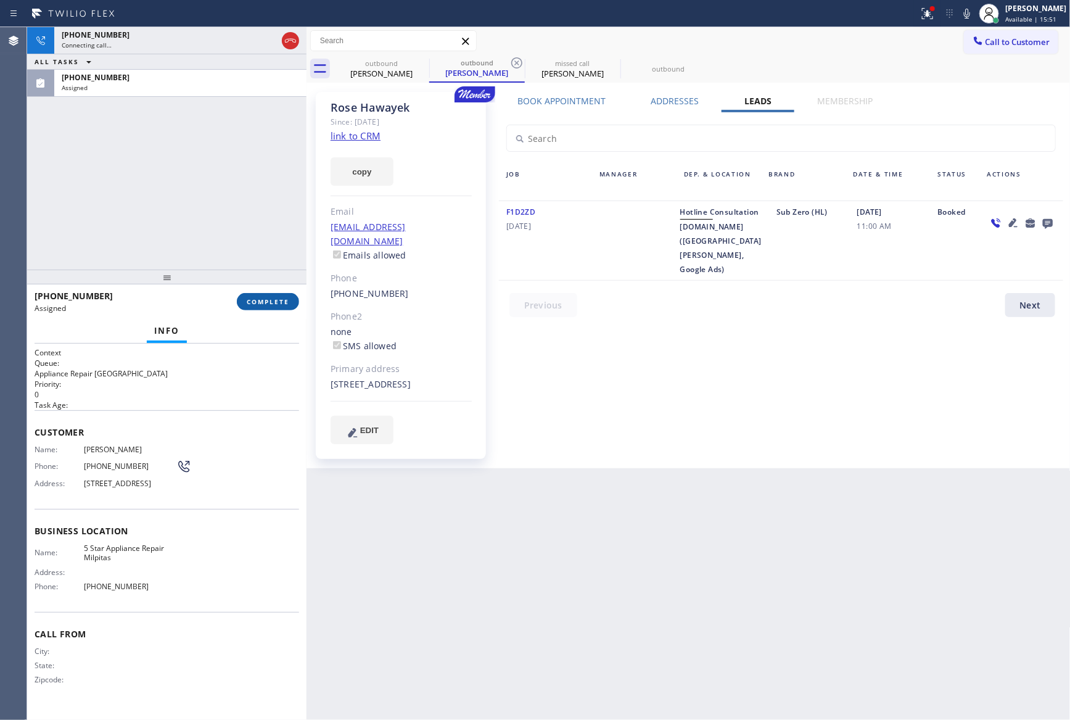
click at [253, 300] on span "COMPLETE" at bounding box center [268, 301] width 43 height 9
click at [181, 144] on div "[PHONE_NUMBER] Connecting call… ALL TASKS ALL TASKS ACTIVE TASKS TASKS IN WRAP …" at bounding box center [166, 148] width 279 height 242
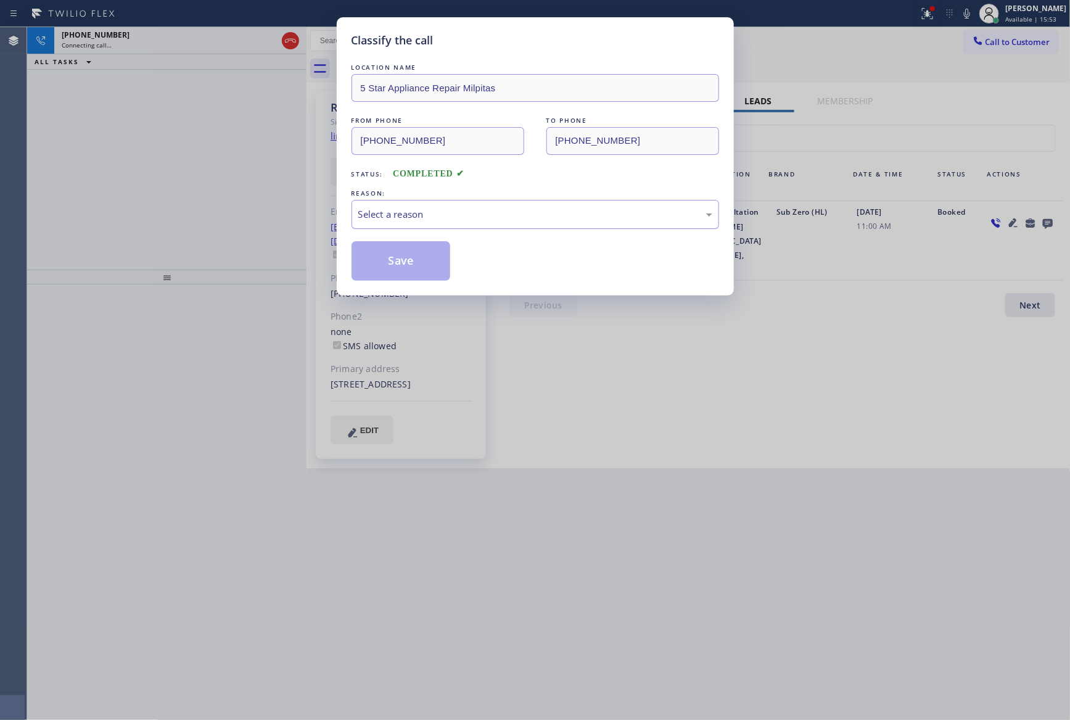
click at [374, 224] on div "Select a reason" at bounding box center [534, 214] width 367 height 29
click at [395, 261] on button "Save" at bounding box center [400, 260] width 99 height 39
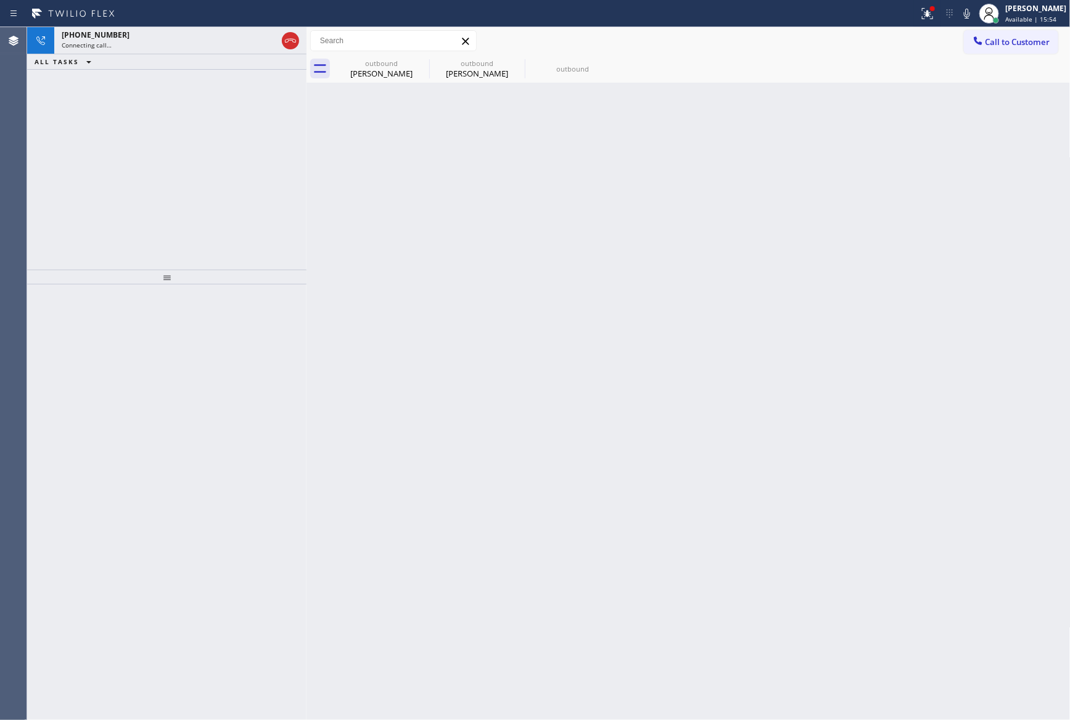
click at [376, 248] on div "Back to Dashboard Change Sender ID Customers Technicians Select a contact Outbo…" at bounding box center [688, 373] width 764 height 692
click at [129, 150] on div "[PHONE_NUMBER] Connecting call… ALL TASKS ALL TASKS ACTIVE TASKS TASKS IN WRAP …" at bounding box center [166, 148] width 279 height 242
click at [384, 70] on div "[PERSON_NAME]" at bounding box center [381, 73] width 93 height 11
type input "[PHONE_NUMBER]"
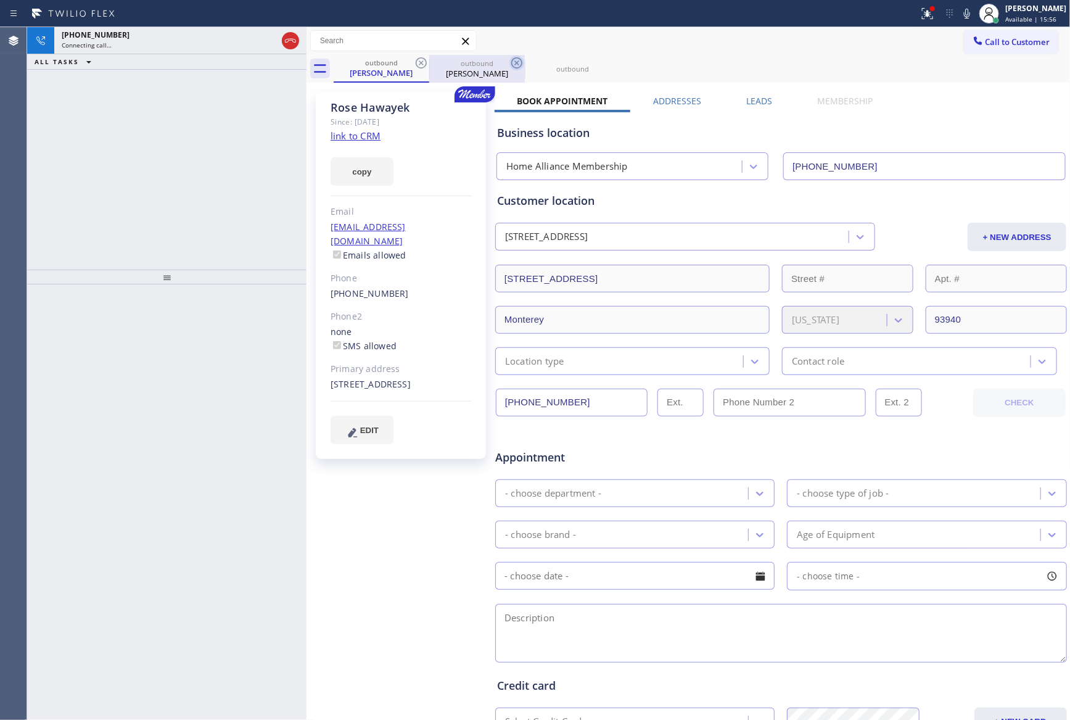
click at [416, 60] on icon at bounding box center [421, 62] width 15 height 15
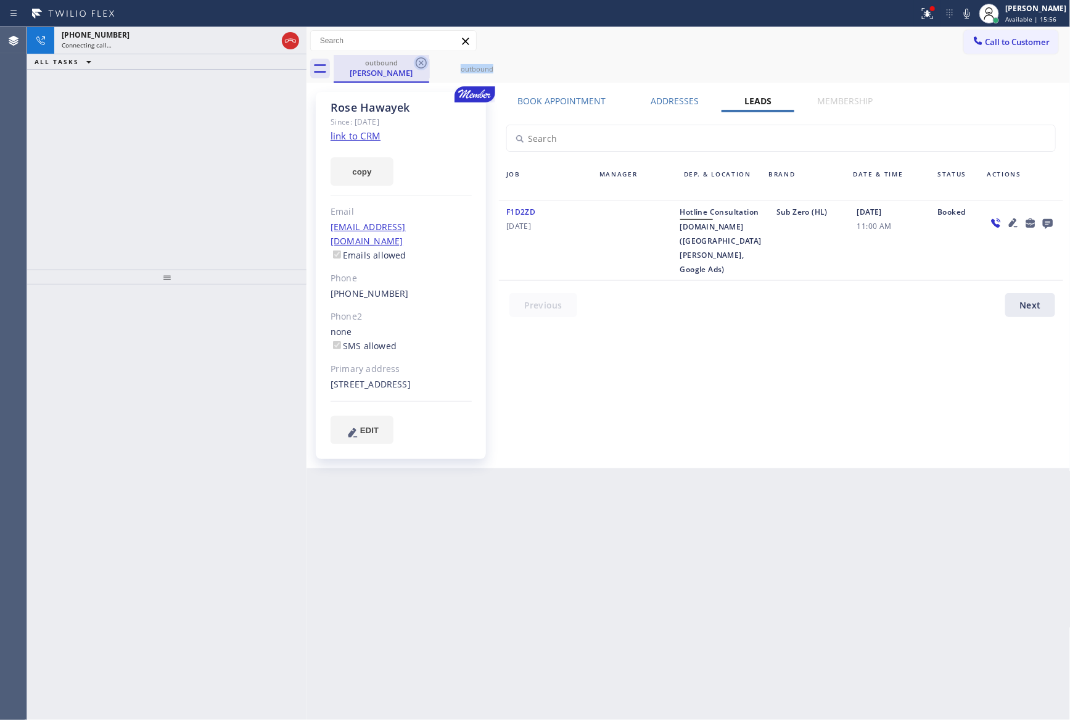
click at [416, 60] on icon at bounding box center [421, 62] width 15 height 15
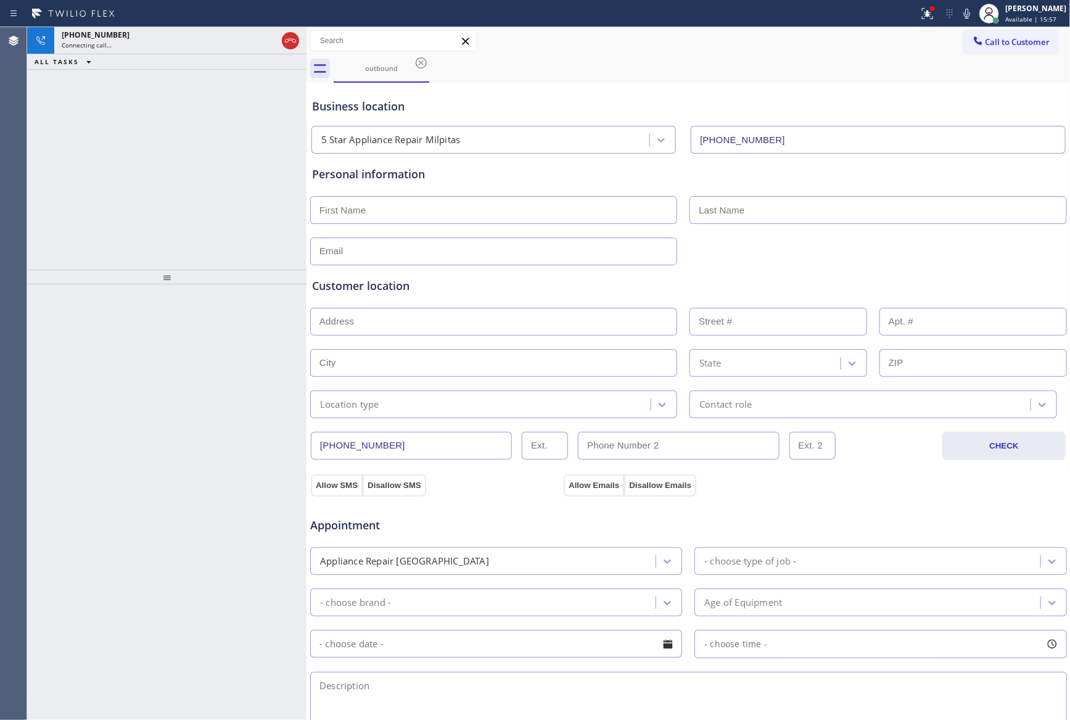
drag, startPoint x: 274, startPoint y: 163, endPoint x: 321, endPoint y: 125, distance: 60.5
click at [276, 165] on div "[PHONE_NUMBER] Connecting call… ALL TASKS ALL TASKS ACTIVE TASKS TASKS IN WRAP …" at bounding box center [166, 148] width 279 height 242
click at [218, 44] on div "Connecting call…" at bounding box center [169, 45] width 215 height 9
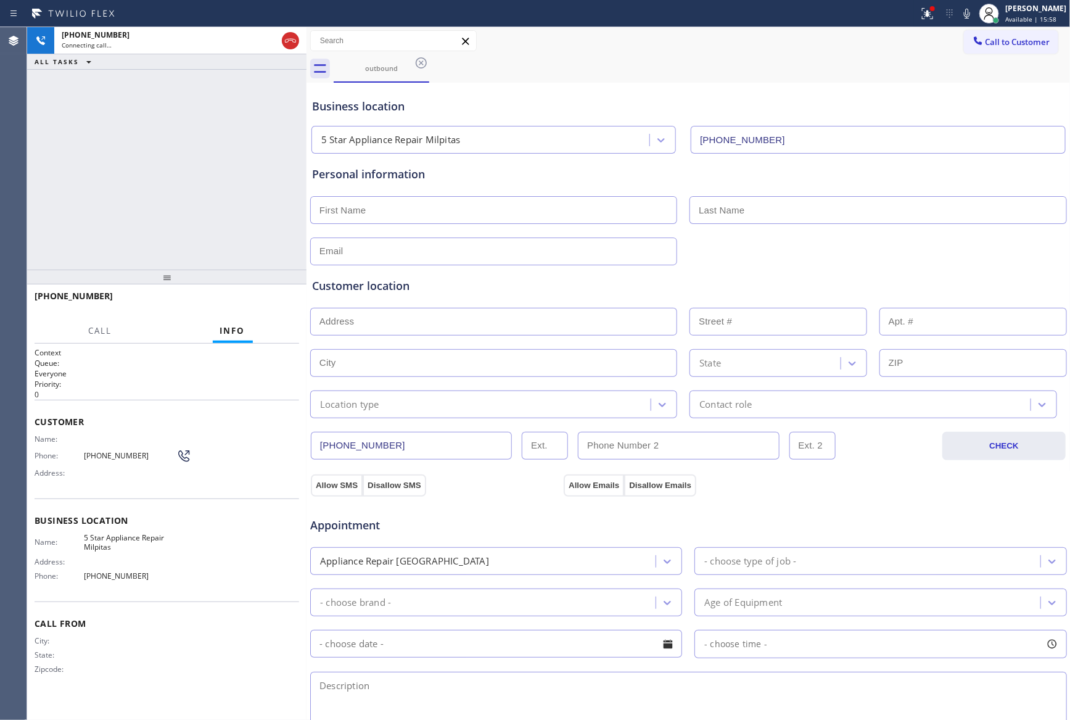
click at [199, 180] on div "[PHONE_NUMBER] Connecting call… ALL TASKS ALL TASKS ACTIVE TASKS TASKS IN WRAP …" at bounding box center [166, 148] width 279 height 242
click at [247, 202] on div "[PHONE_NUMBER] Connecting call… ALL TASKS ALL TASKS ACTIVE TASKS TASKS IN WRAP …" at bounding box center [166, 148] width 279 height 242
click at [948, 292] on div "Customer location" at bounding box center [688, 285] width 753 height 17
click at [988, 281] on div "Customer location" at bounding box center [688, 285] width 753 height 17
click at [990, 281] on div "Customer location" at bounding box center [688, 285] width 753 height 17
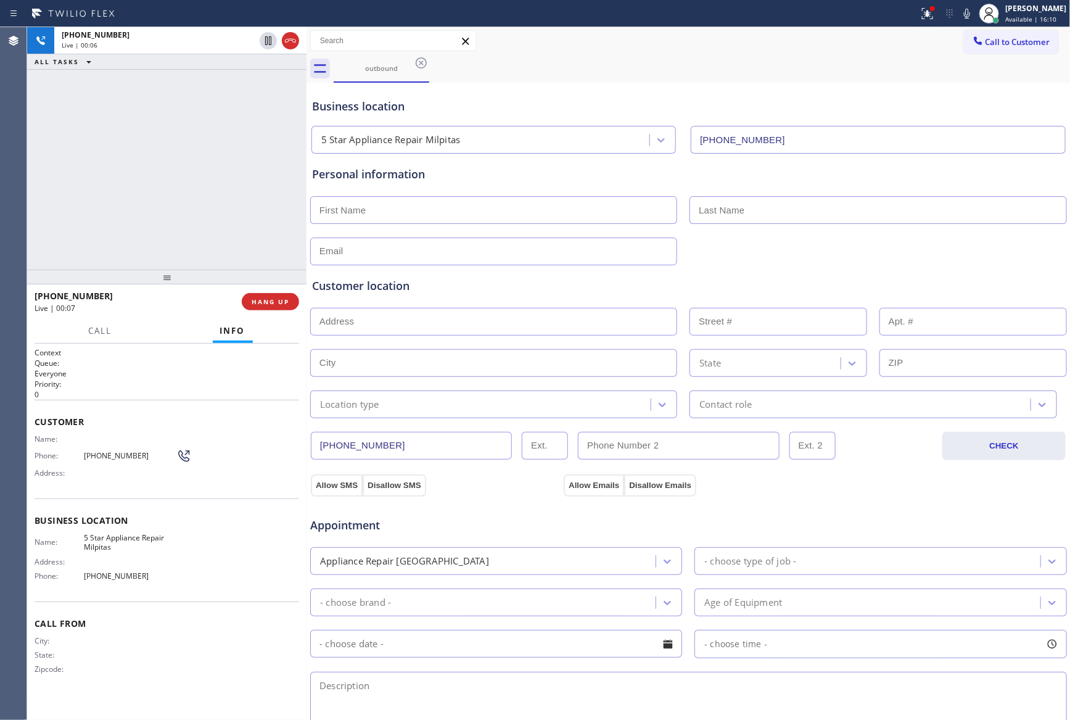
click at [990, 281] on div "Customer location" at bounding box center [688, 285] width 753 height 17
click at [216, 205] on div "[PHONE_NUMBER] Live | 00:19 ALL TASKS ALL TASKS ACTIVE TASKS TASKS IN WRAP UP" at bounding box center [166, 148] width 279 height 242
click at [276, 309] on button "HANG UP" at bounding box center [270, 301] width 57 height 17
drag, startPoint x: 234, startPoint y: 133, endPoint x: 324, endPoint y: 287, distance: 178.0
click at [246, 157] on div "[PHONE_NUMBER] Live | 00:20 ALL TASKS ALL TASKS ACTIVE TASKS TASKS IN WRAP UP" at bounding box center [166, 148] width 279 height 242
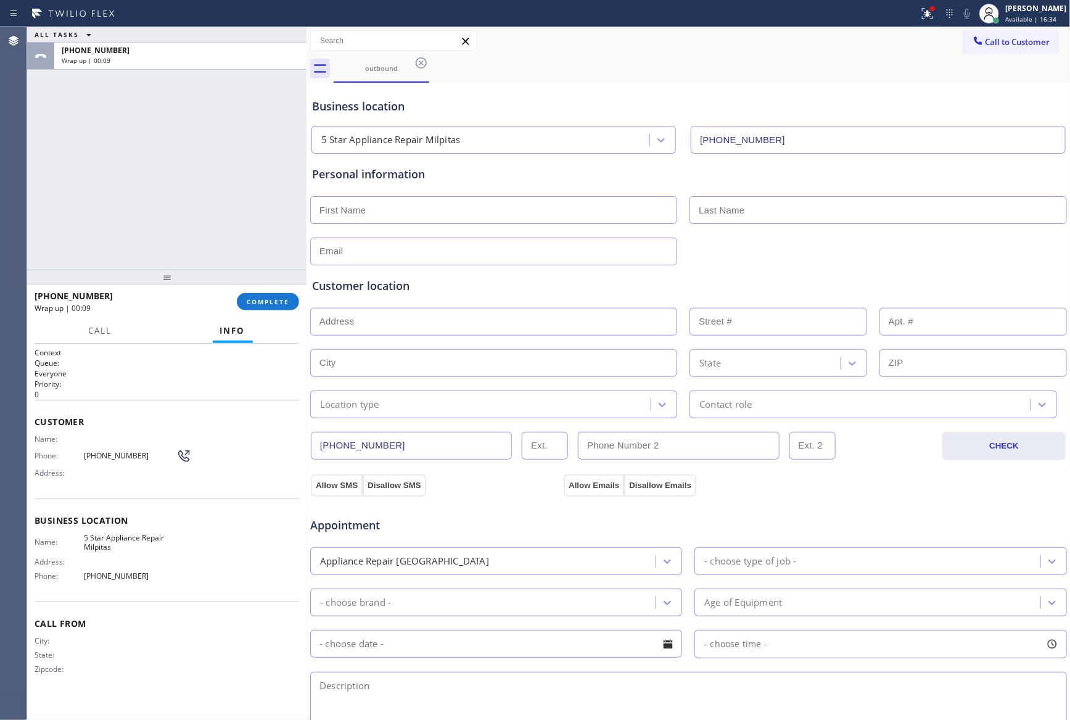
click at [235, 182] on div "ALL TASKS ALL TASKS ACTIVE TASKS TASKS IN WRAP UP [PHONE_NUMBER] Wrap up | 00:09" at bounding box center [166, 148] width 279 height 242
click at [261, 311] on div "[PHONE_NUMBER] Wrap up | 00:10 COMPLETE" at bounding box center [167, 301] width 265 height 32
drag, startPoint x: 163, startPoint y: 183, endPoint x: 169, endPoint y: 205, distance: 22.9
click at [163, 182] on div "ALL TASKS ALL TASKS ACTIVE TASKS TASKS IN WRAP UP [PHONE_NUMBER] Wrap up | 00:10" at bounding box center [166, 148] width 279 height 242
click at [253, 309] on button "COMPLETE" at bounding box center [268, 301] width 62 height 17
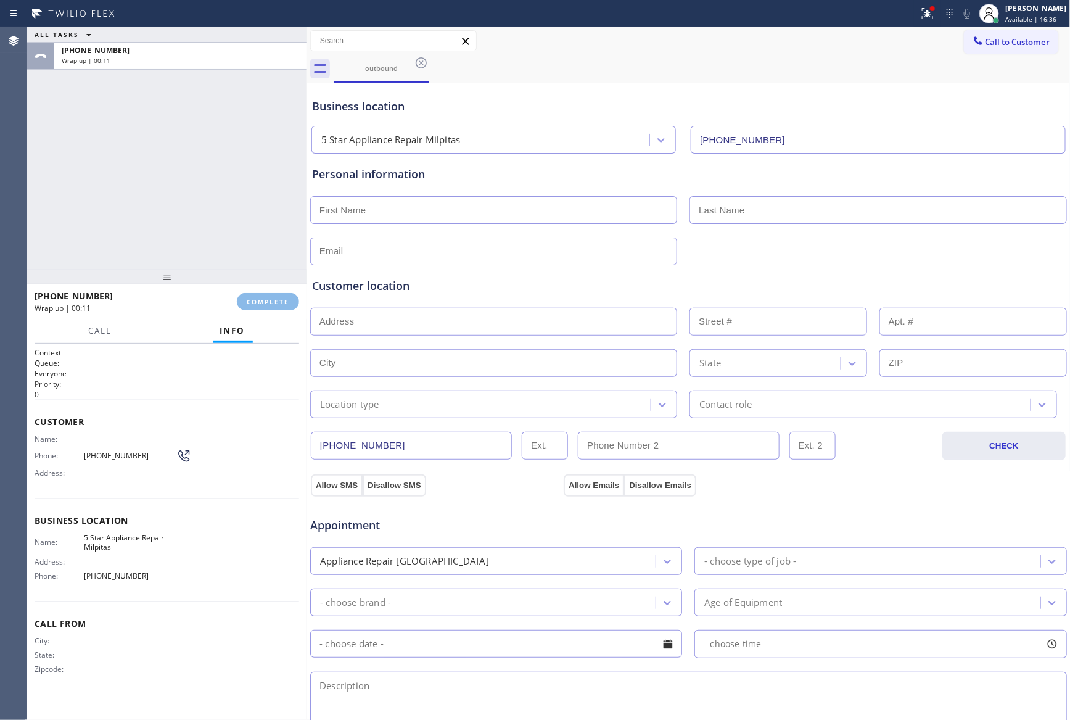
click at [217, 182] on div "ALL TASKS ALL TASKS ACTIVE TASKS TASKS IN WRAP UP [PHONE_NUMBER] Wrap up | 00:11" at bounding box center [166, 148] width 279 height 242
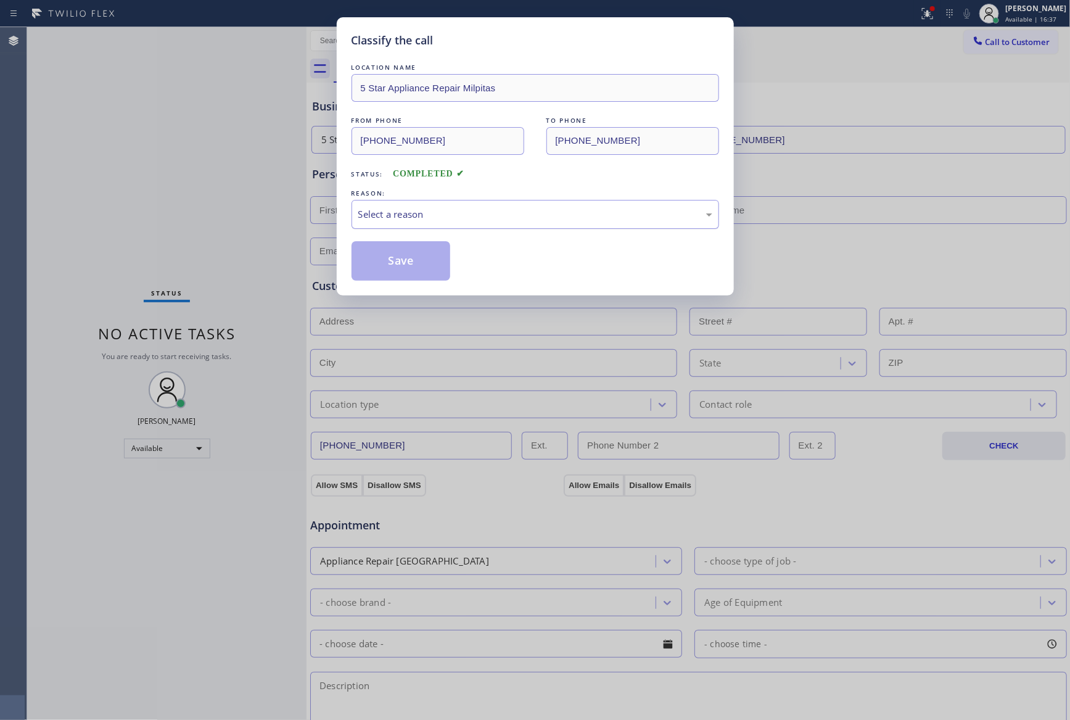
click at [493, 228] on div "Select a reason" at bounding box center [534, 214] width 367 height 29
click at [398, 256] on button "Save" at bounding box center [400, 260] width 99 height 39
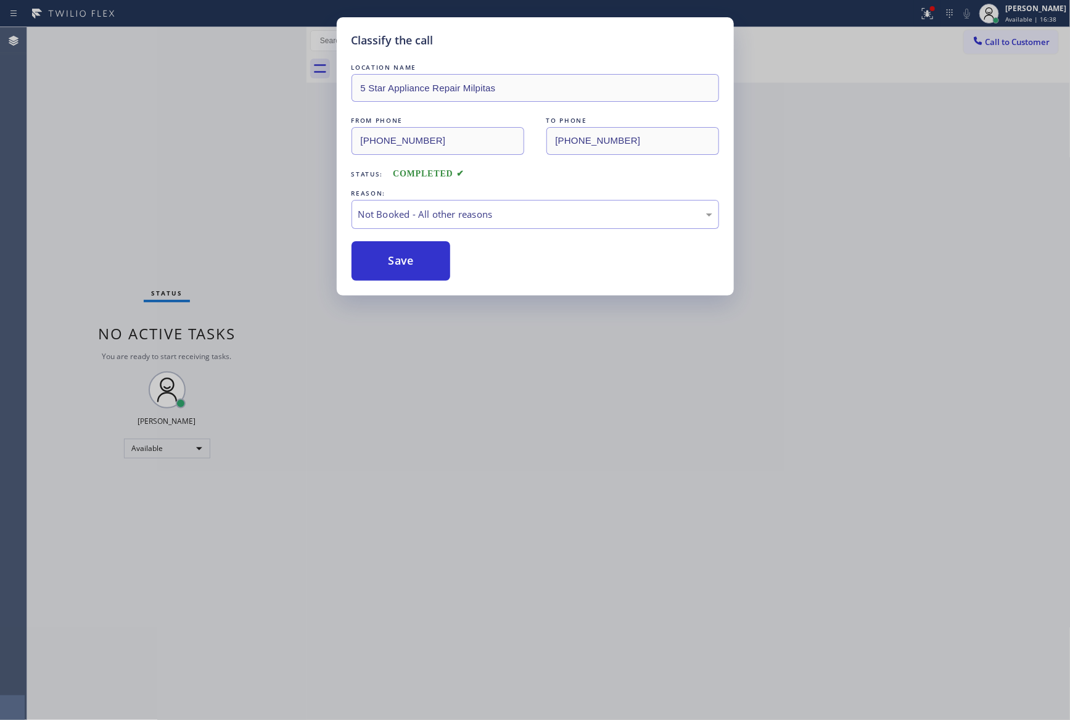
drag, startPoint x: 398, startPoint y: 256, endPoint x: 269, endPoint y: 200, distance: 140.6
click at [398, 257] on button "Save" at bounding box center [400, 260] width 99 height 39
drag, startPoint x: 267, startPoint y: 198, endPoint x: 329, endPoint y: 169, distance: 68.7
click at [329, 169] on div "Classify the call LOCATION NAME 5 Star Appliance Repair Milpitas FROM PHONE [PH…" at bounding box center [535, 360] width 1070 height 720
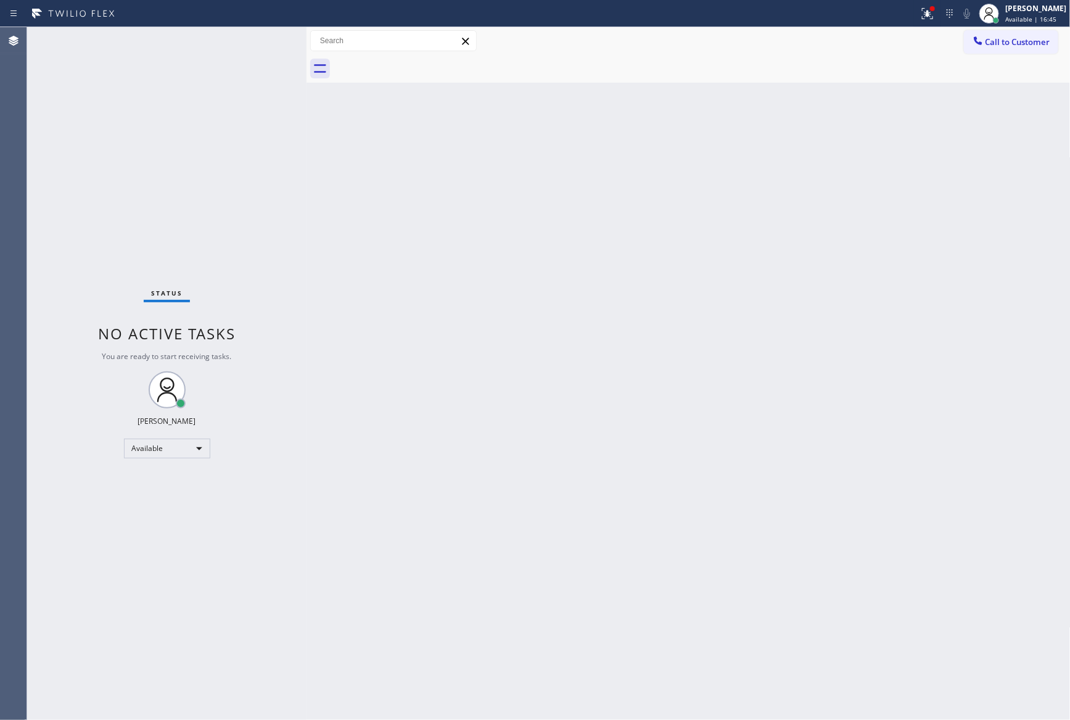
drag, startPoint x: 507, startPoint y: 421, endPoint x: 725, endPoint y: 203, distance: 307.8
click at [522, 413] on div "Back to Dashboard Change Sender ID Customers Technicians Select a contact Outbo…" at bounding box center [688, 373] width 764 height 692
click at [968, 45] on button "Call to Customer" at bounding box center [1011, 41] width 94 height 23
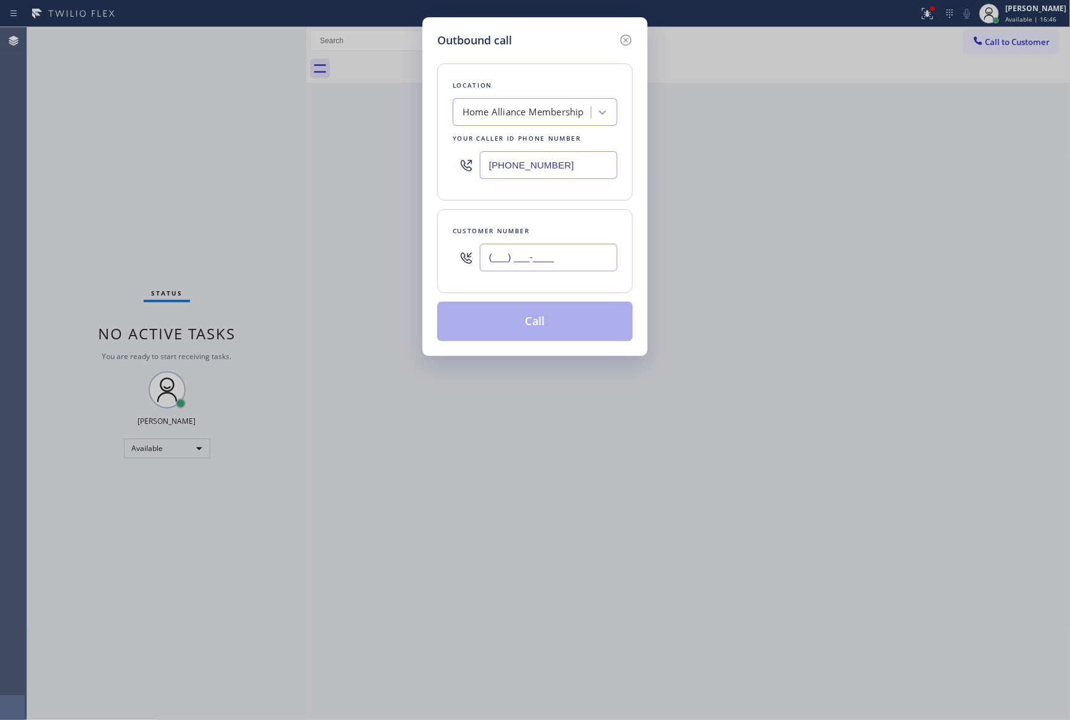
click at [593, 267] on input "(___) ___-____" at bounding box center [548, 258] width 137 height 28
paste input "310) 466-9321"
type input "[PHONE_NUMBER]"
click at [570, 332] on button "Call" at bounding box center [534, 321] width 195 height 39
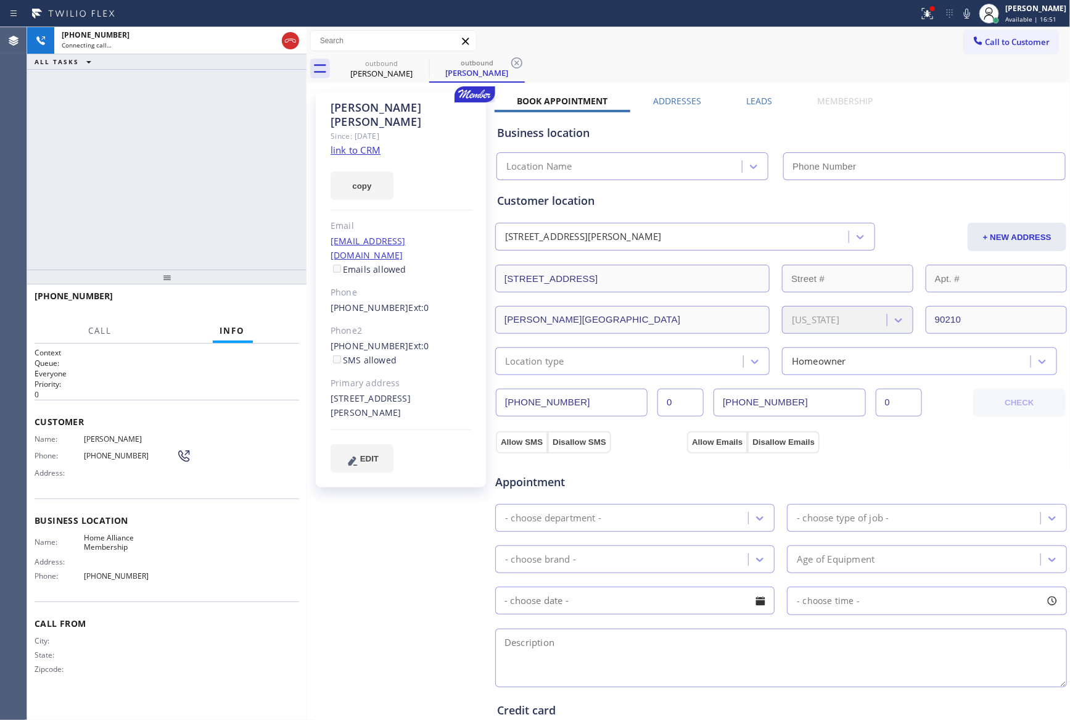
type input "[PHONE_NUMBER]"
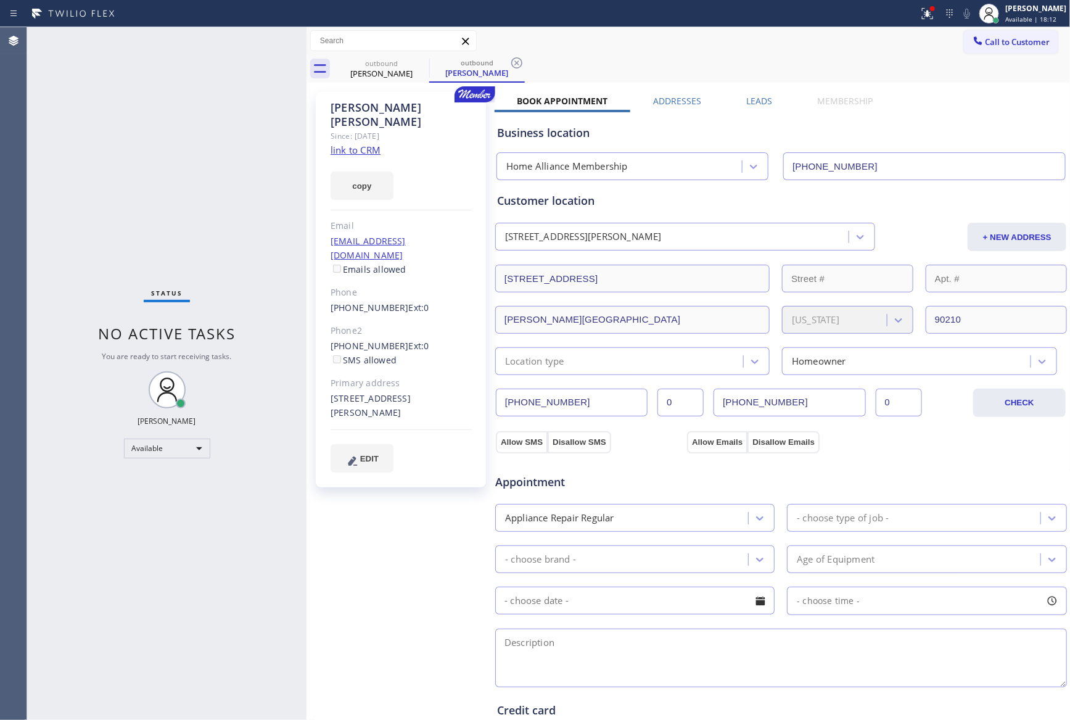
click at [206, 150] on div "Status No active tasks You are ready to start receiving tasks. [PERSON_NAME] Av…" at bounding box center [166, 373] width 279 height 692
drag, startPoint x: 122, startPoint y: 176, endPoint x: 820, endPoint y: 104, distance: 701.7
click at [145, 176] on div "Status No active tasks You are ready to start receiving tasks. [PERSON_NAME] Av…" at bounding box center [166, 373] width 279 height 692
click at [746, 102] on label "Leads" at bounding box center [759, 101] width 26 height 12
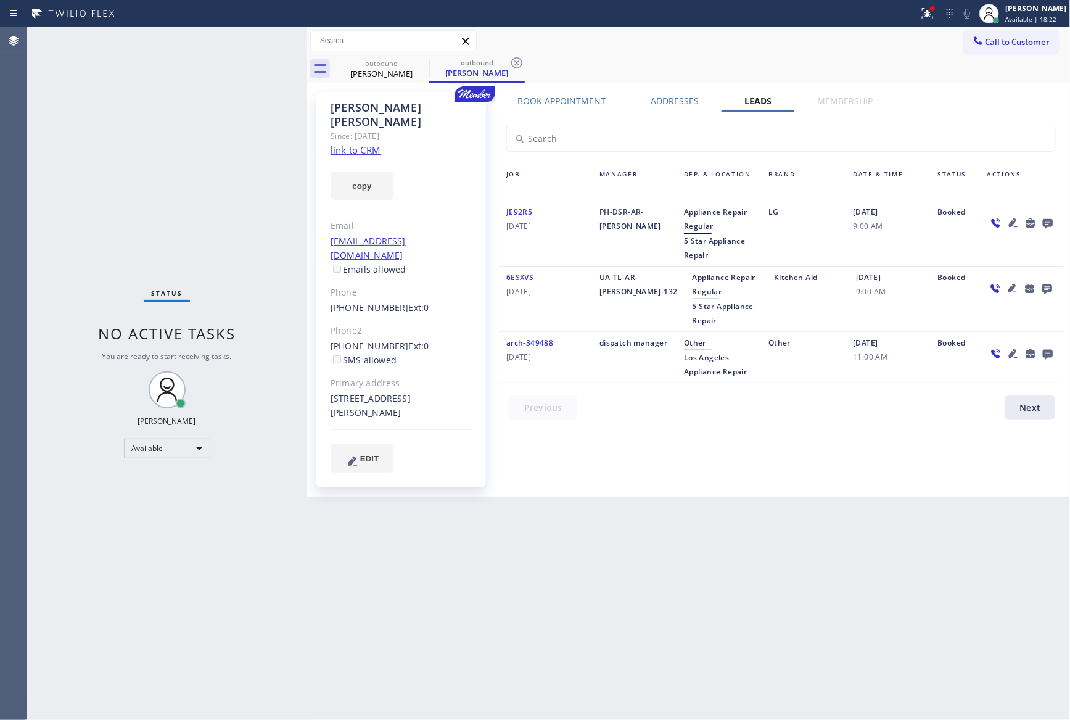
click at [1045, 221] on icon at bounding box center [1047, 222] width 15 height 15
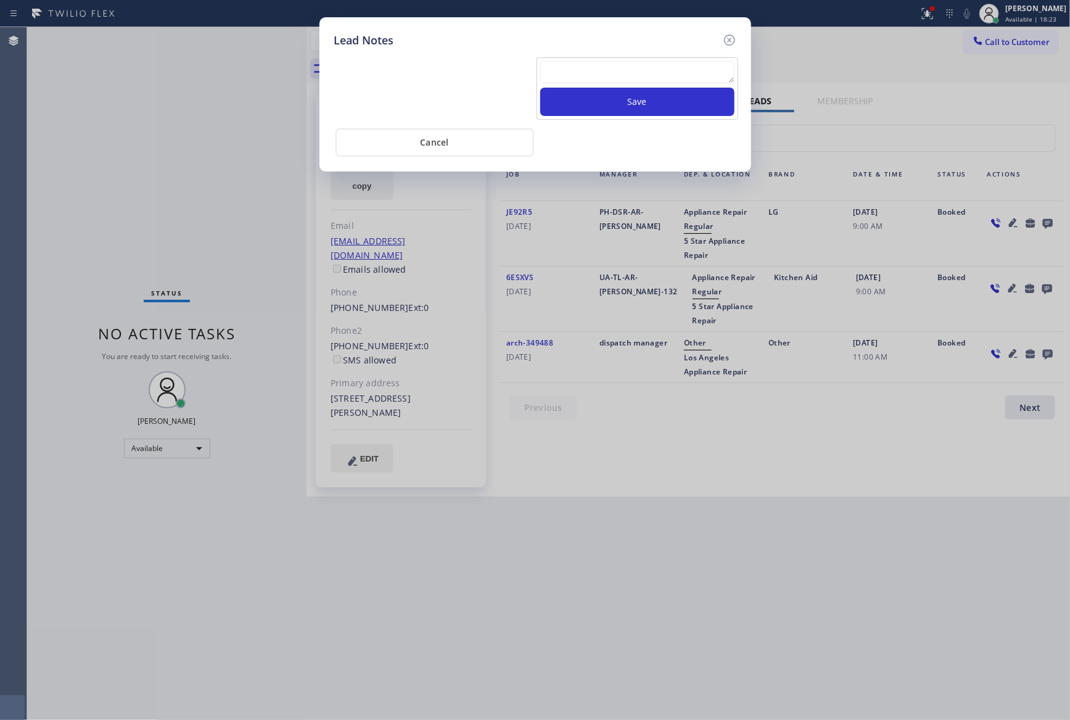
click at [659, 71] on textarea at bounding box center [637, 72] width 194 height 22
paste textarea "For the welcome call, please transfer the customer if they call back.""
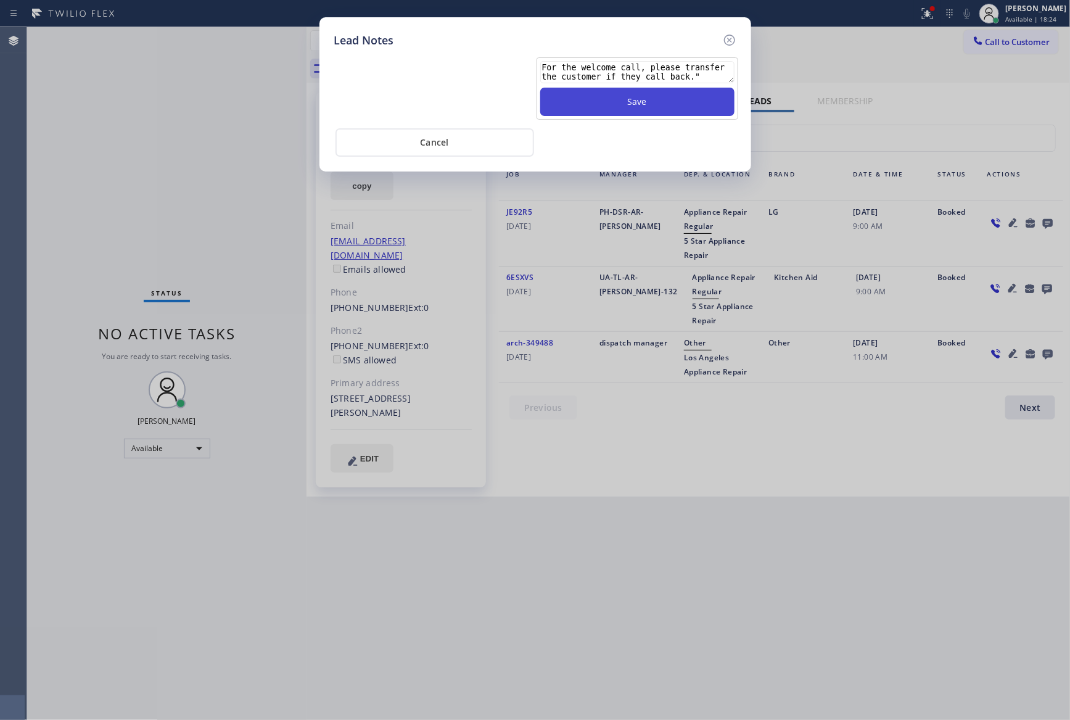
type textarea "For the welcome call, please transfer the customer if they call back.""
click at [662, 97] on button "Save" at bounding box center [637, 102] width 194 height 28
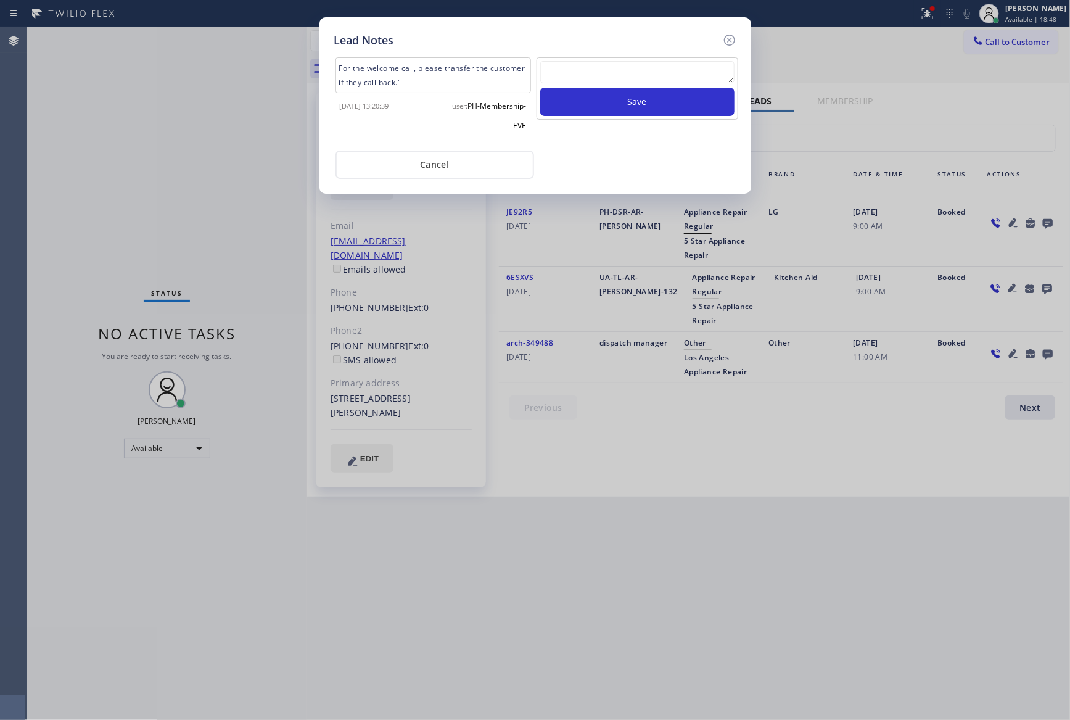
click at [602, 148] on div "Cancel" at bounding box center [535, 163] width 402 height 31
click at [419, 165] on button "Cancel" at bounding box center [434, 164] width 199 height 28
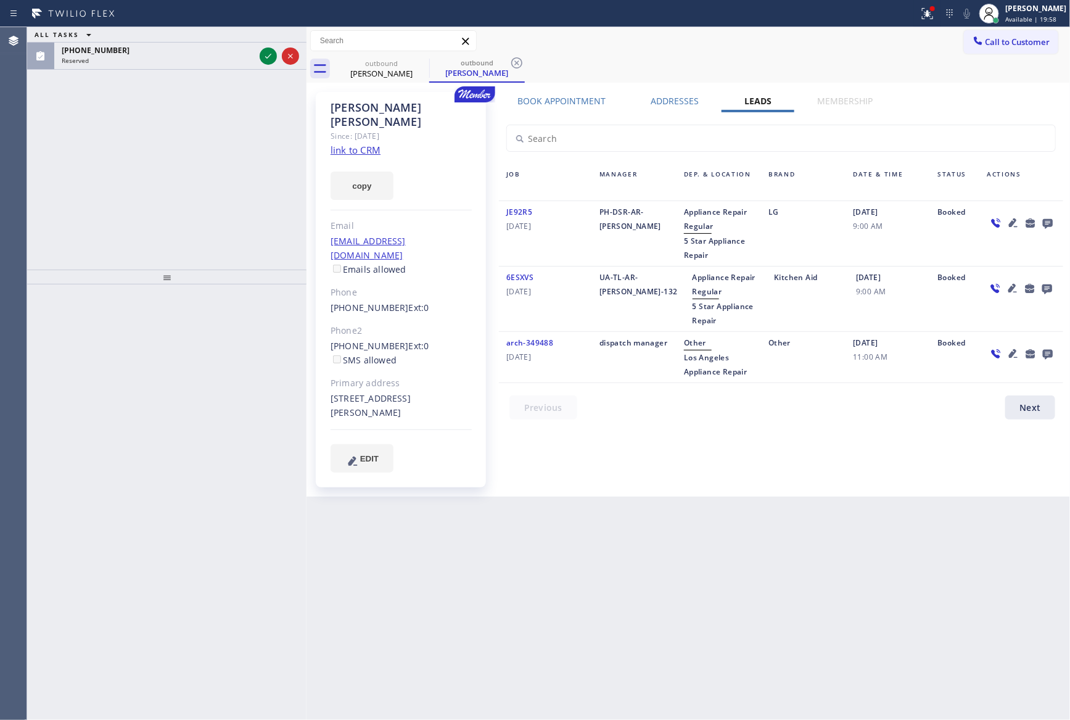
drag, startPoint x: 163, startPoint y: 193, endPoint x: 178, endPoint y: 178, distance: 20.5
click at [171, 183] on div "ALL TASKS ALL TASKS ACTIVE TASKS TASKS IN WRAP UP [PHONE_NUMBER] Reserved" at bounding box center [166, 148] width 279 height 242
drag, startPoint x: 266, startPoint y: 59, endPoint x: 211, endPoint y: 211, distance: 161.3
click at [266, 58] on icon at bounding box center [268, 56] width 15 height 15
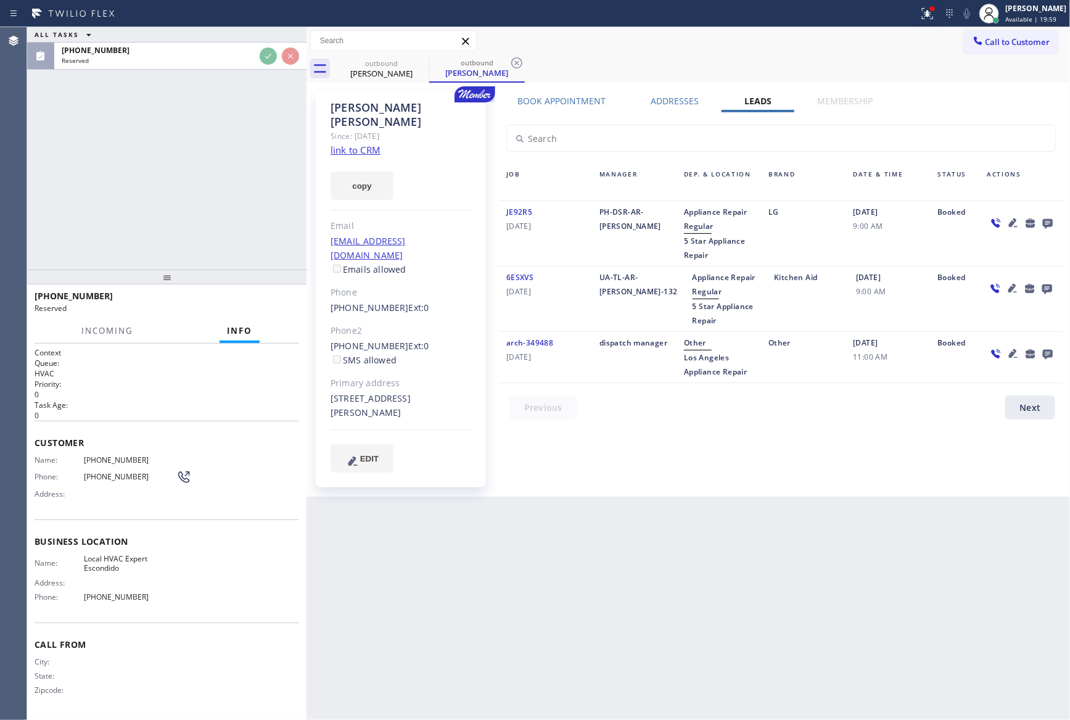
click at [211, 215] on div "ALL TASKS ALL TASKS ACTIVE TASKS TASKS IN WRAP UP [PHONE_NUMBER] Reserved" at bounding box center [166, 148] width 279 height 242
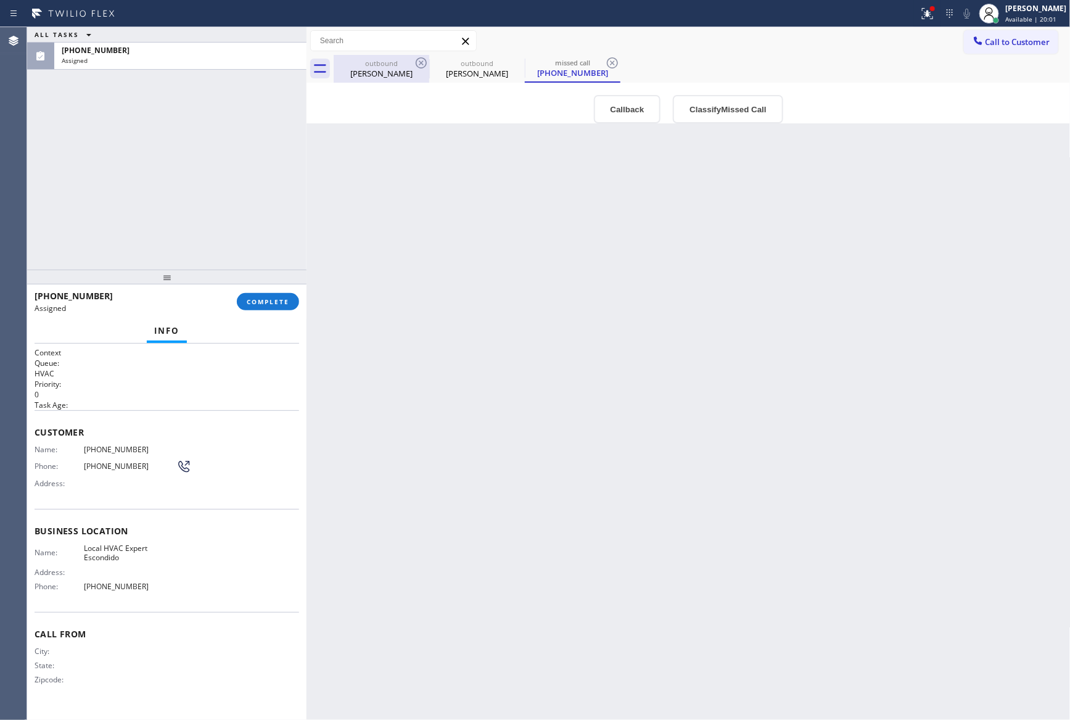
click at [408, 62] on div "outbound" at bounding box center [381, 63] width 93 height 9
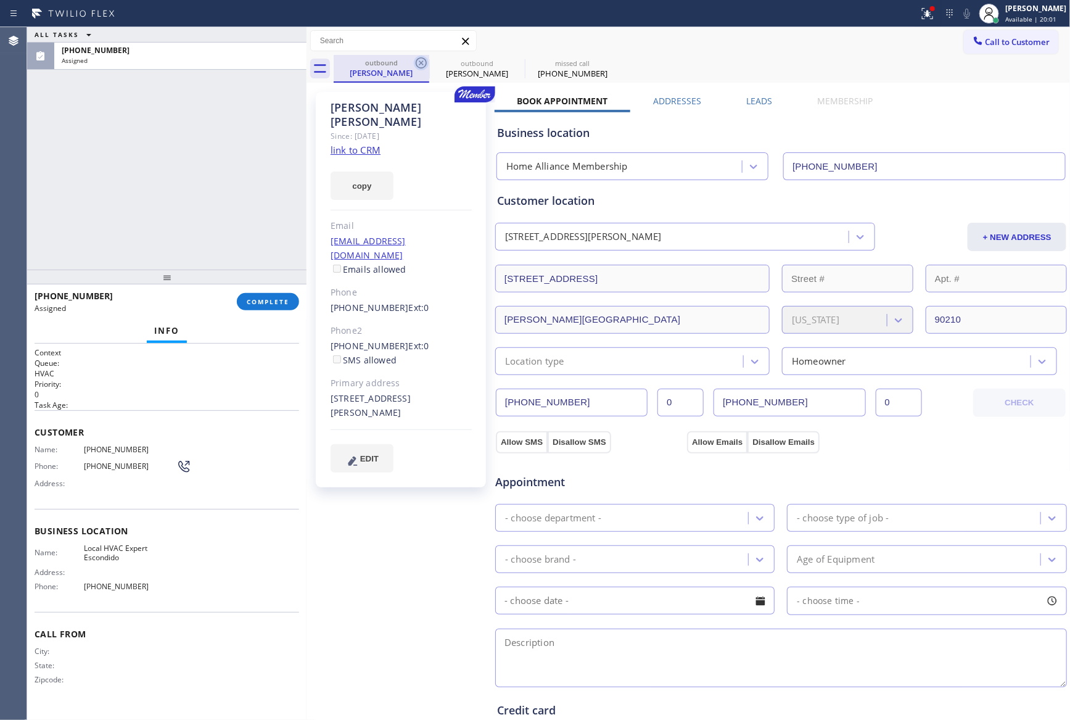
click at [419, 62] on icon at bounding box center [421, 62] width 15 height 15
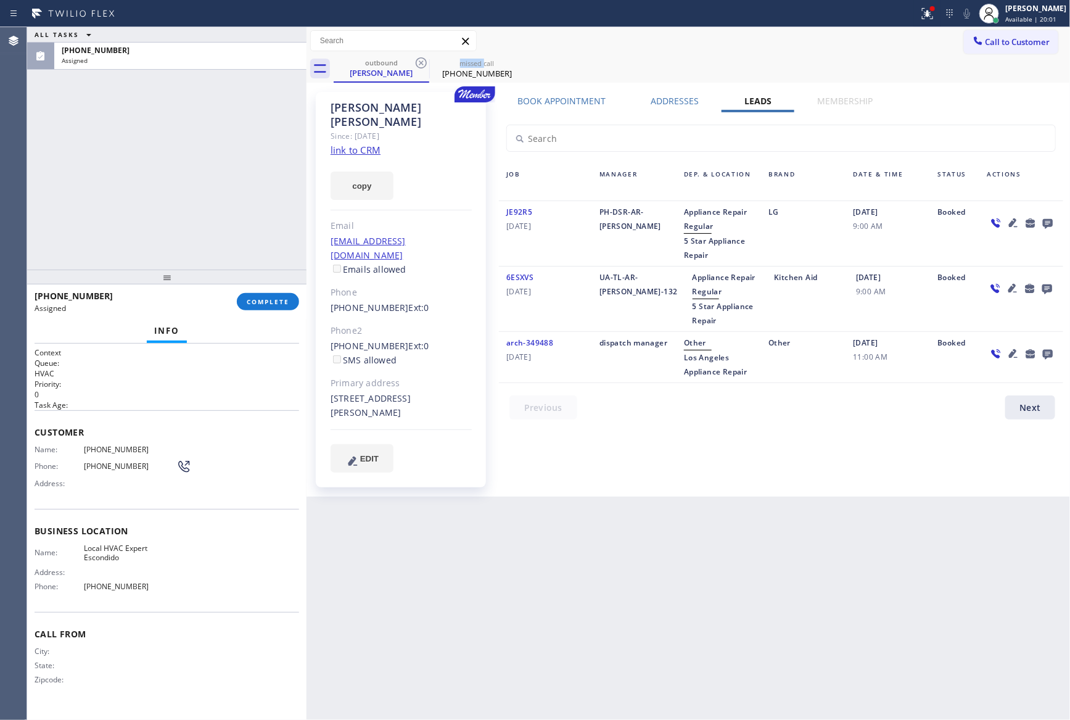
click at [419, 62] on icon at bounding box center [421, 62] width 15 height 15
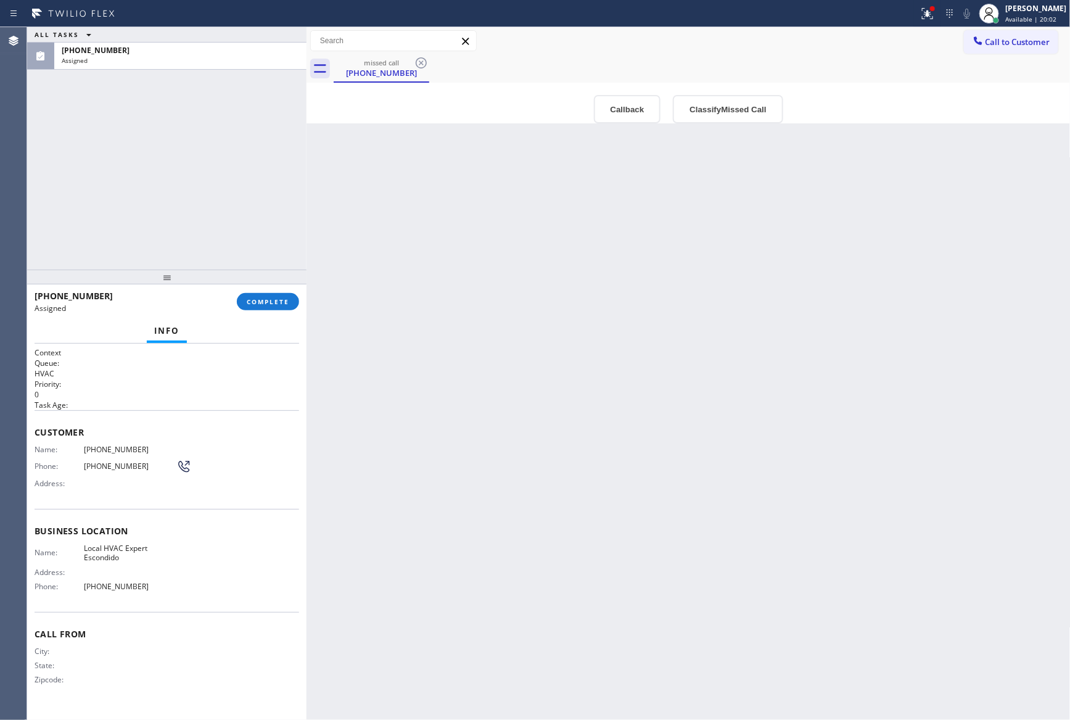
click at [173, 158] on div "ALL TASKS ALL TASKS ACTIVE TASKS TASKS IN WRAP UP [PHONE_NUMBER] Assigned" at bounding box center [166, 148] width 279 height 242
click at [615, 316] on div "Back to Dashboard Change Sender ID Customers Technicians Select a contact Outbo…" at bounding box center [688, 373] width 764 height 692
click at [630, 111] on button "Callback" at bounding box center [627, 109] width 67 height 28
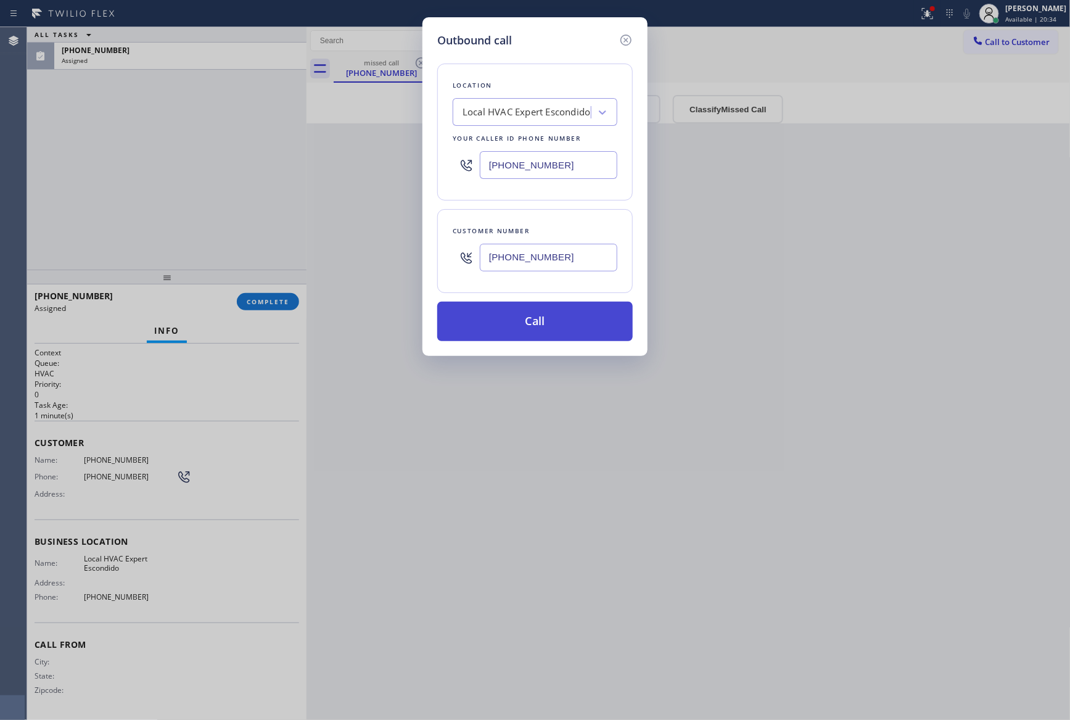
click at [572, 330] on button "Call" at bounding box center [534, 321] width 195 height 39
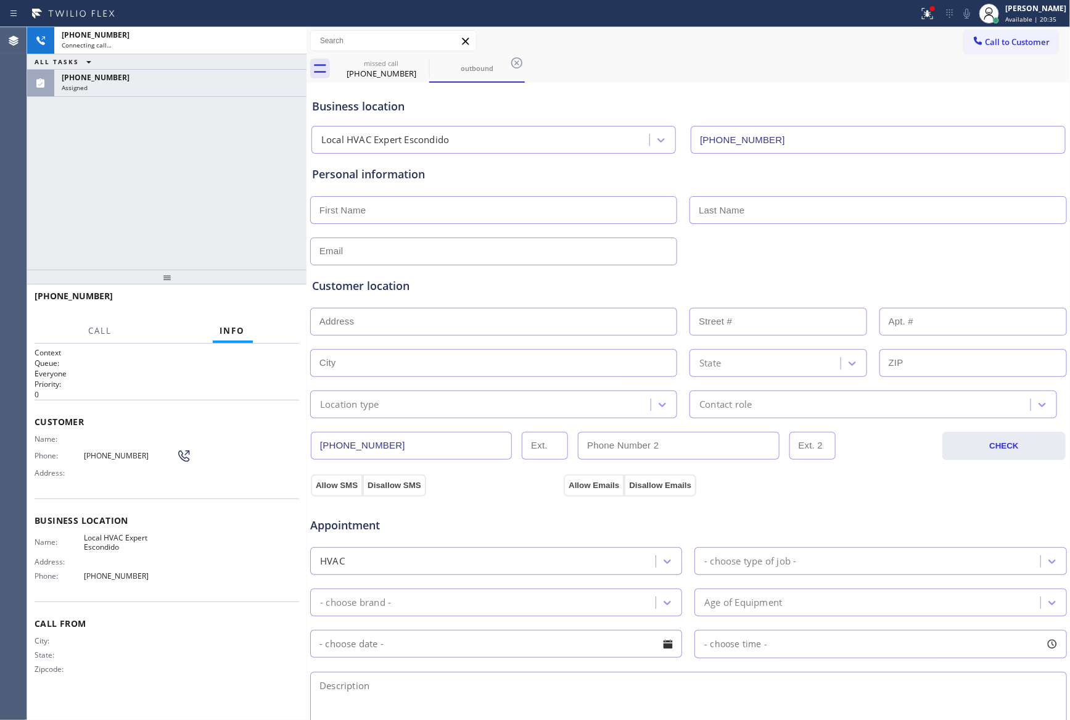
type input "[PHONE_NUMBER]"
drag, startPoint x: 213, startPoint y: 179, endPoint x: 248, endPoint y: 102, distance: 85.3
click at [219, 170] on div "[PHONE_NUMBER] Connecting call… ALL TASKS ALL TASKS ACTIVE TASKS TASKS IN WRAP …" at bounding box center [166, 148] width 279 height 242
click at [289, 41] on icon at bounding box center [290, 40] width 15 height 15
click at [269, 155] on div "[PHONE_NUMBER] Connecting call… ALL TASKS ALL TASKS ACTIVE TASKS TASKS IN WRAP …" at bounding box center [166, 148] width 279 height 242
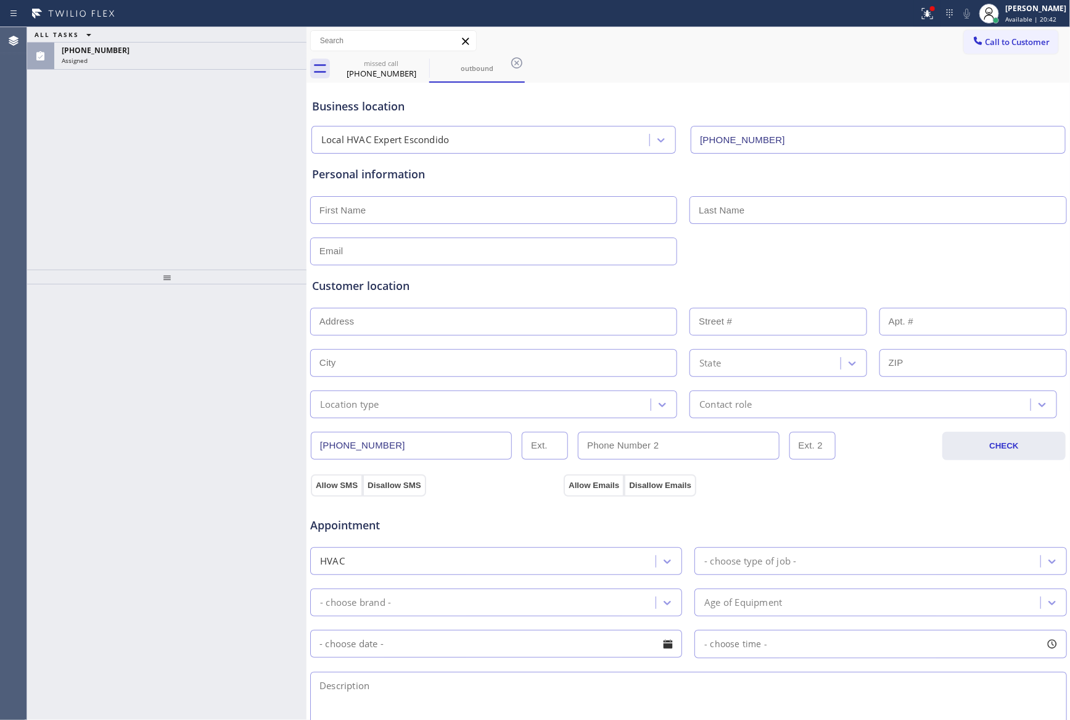
click at [255, 195] on div "ALL TASKS ALL TASKS ACTIVE TASKS TASKS IN WRAP UP [PHONE_NUMBER] Assigned" at bounding box center [166, 148] width 279 height 242
drag, startPoint x: 221, startPoint y: 64, endPoint x: 219, endPoint y: 176, distance: 112.9
click at [222, 62] on div "Assigned" at bounding box center [180, 60] width 237 height 9
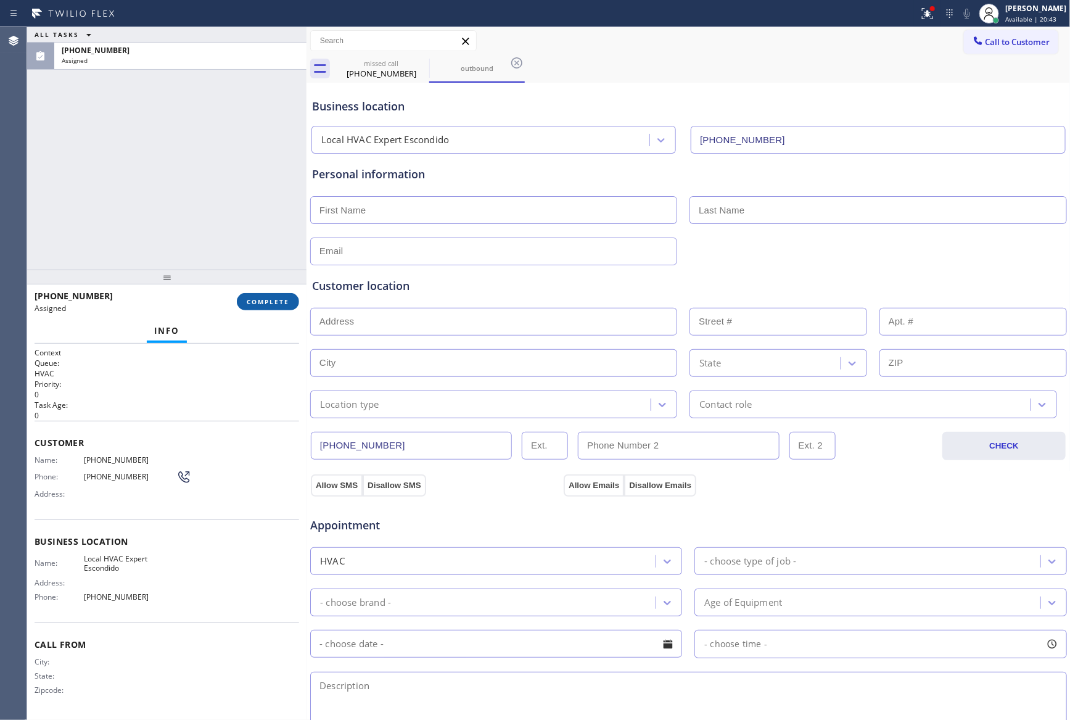
click at [270, 307] on button "COMPLETE" at bounding box center [268, 301] width 62 height 17
click at [237, 168] on div "ALL TASKS ALL TASKS ACTIVE TASKS TASKS IN WRAP UP [PHONE_NUMBER] Assigned" at bounding box center [166, 148] width 279 height 242
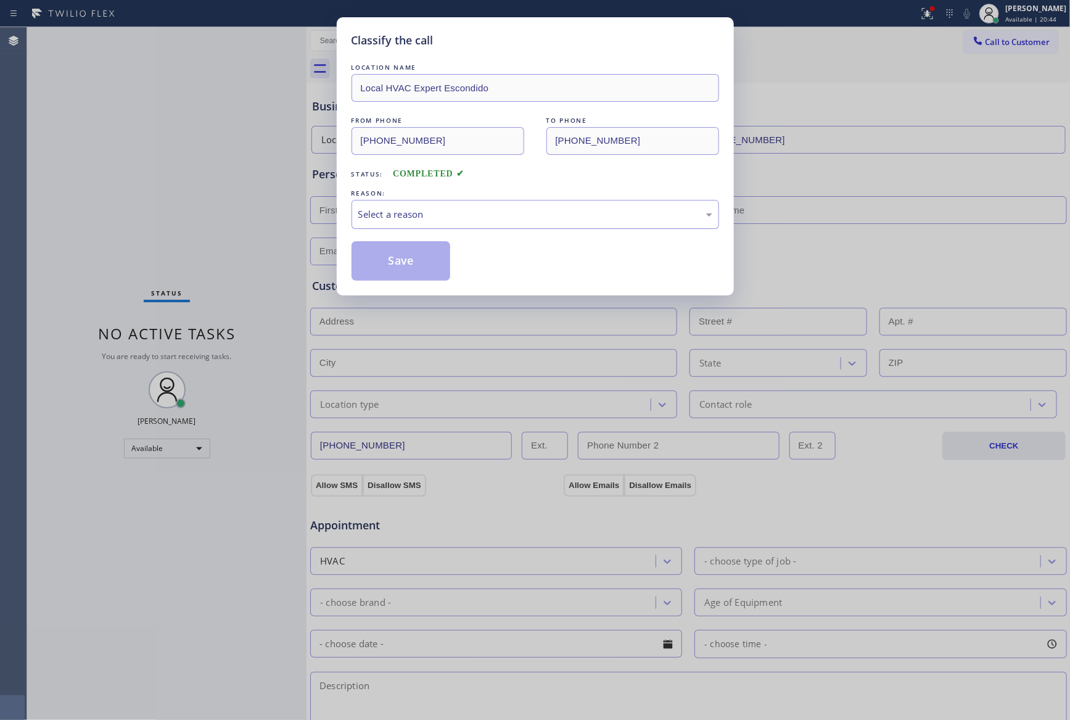
click at [406, 216] on div "Select a reason" at bounding box center [535, 214] width 354 height 14
click at [400, 261] on button "Save" at bounding box center [400, 260] width 99 height 39
click at [184, 155] on div "Classify the call LOCATION NAME Local HVAC Expert Escondido FROM PHONE [PHONE_N…" at bounding box center [535, 360] width 1070 height 720
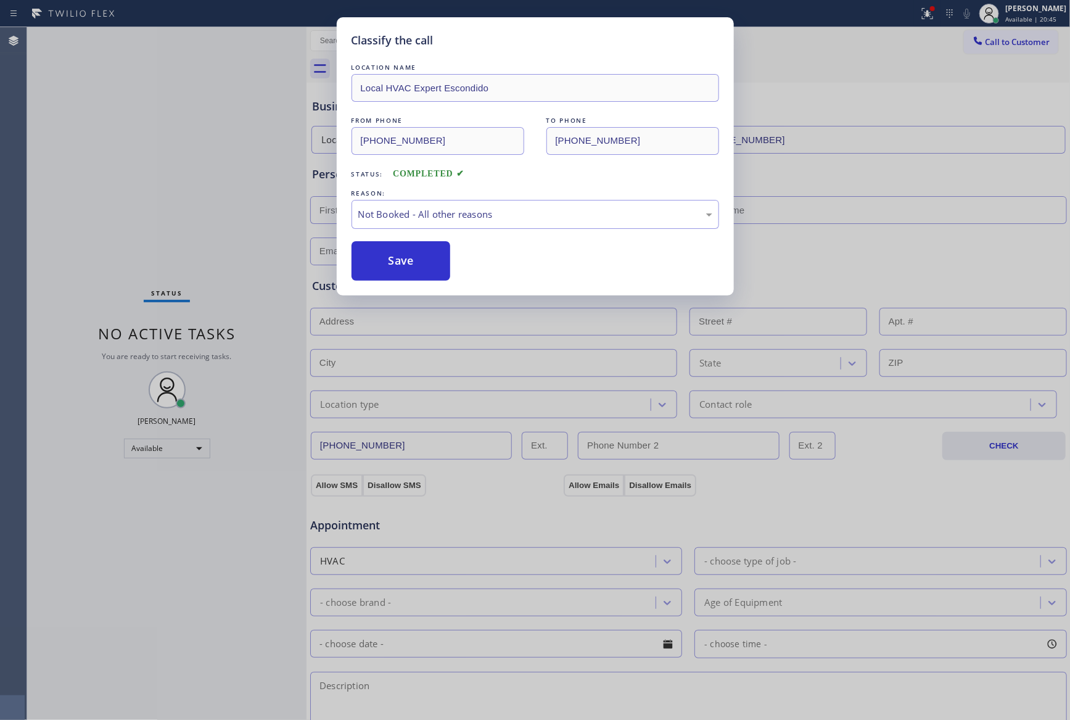
click at [254, 199] on div "Classify the call LOCATION NAME [PHONE_NUMBER] FROM PHONE [PHONE_NUMBER] TO PHO…" at bounding box center [548, 373] width 1043 height 692
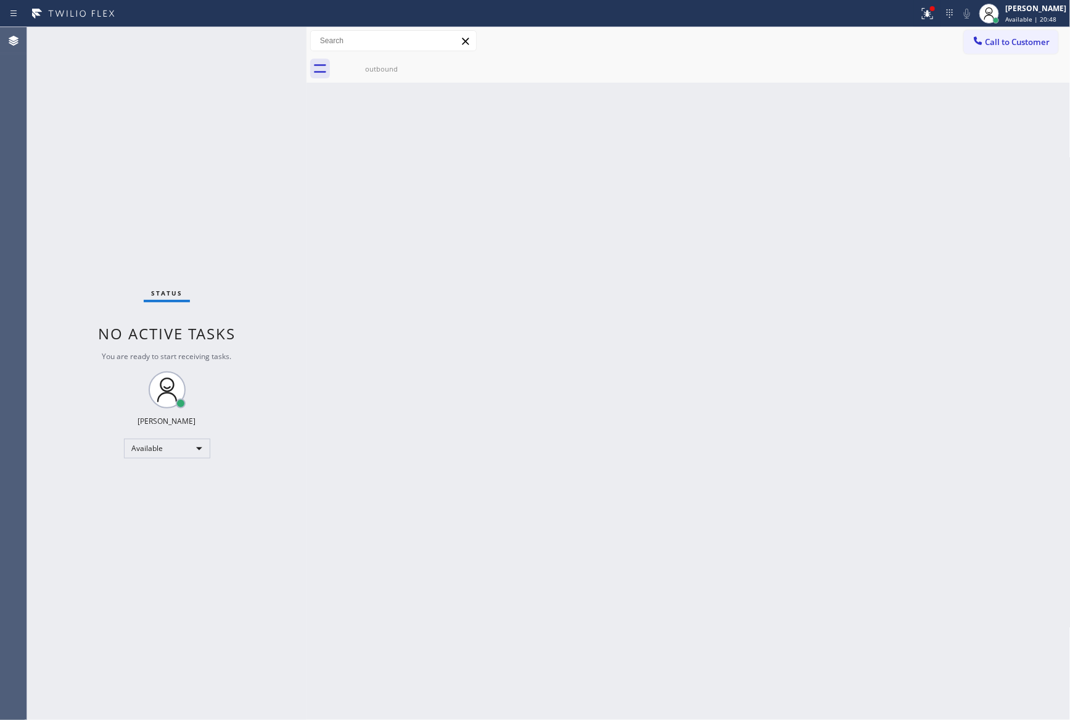
drag, startPoint x: 414, startPoint y: 437, endPoint x: 427, endPoint y: 432, distance: 13.9
click at [422, 433] on div "Back to Dashboard Change Sender ID Customers Technicians Select a contact Outbo…" at bounding box center [688, 373] width 764 height 692
click at [988, 41] on span "Call to Customer" at bounding box center [1017, 41] width 65 height 11
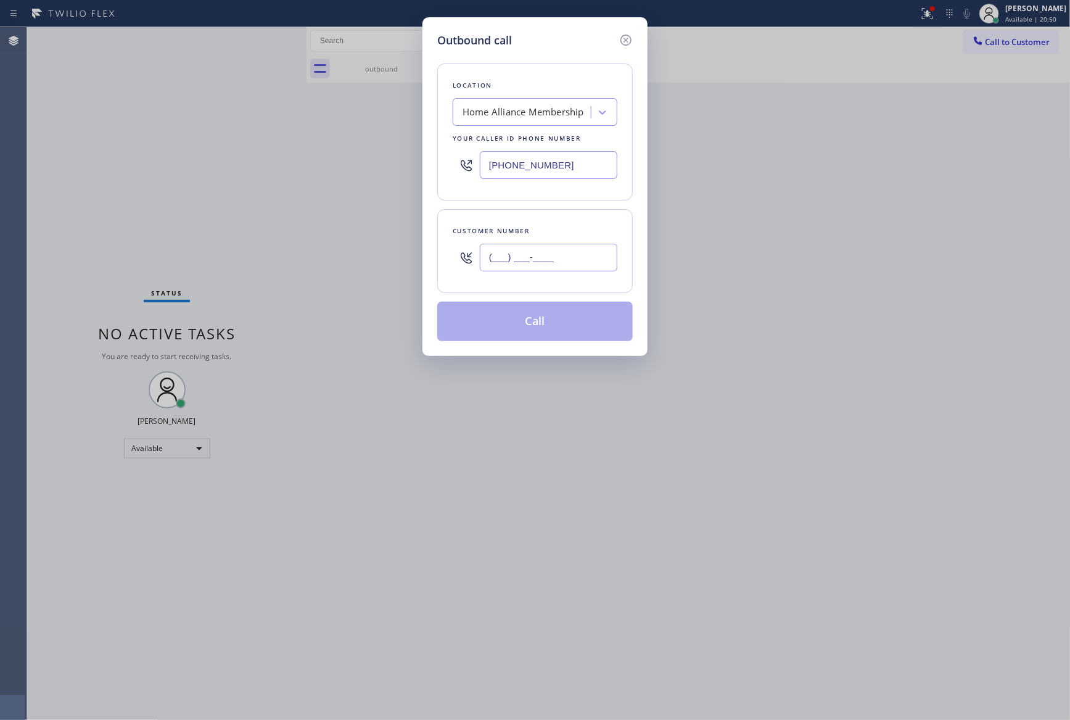
click at [604, 257] on input "(___) ___-____" at bounding box center [548, 258] width 137 height 28
paste input "310) 826-3350"
type input "[PHONE_NUMBER]"
click at [578, 328] on button "Call" at bounding box center [534, 321] width 195 height 39
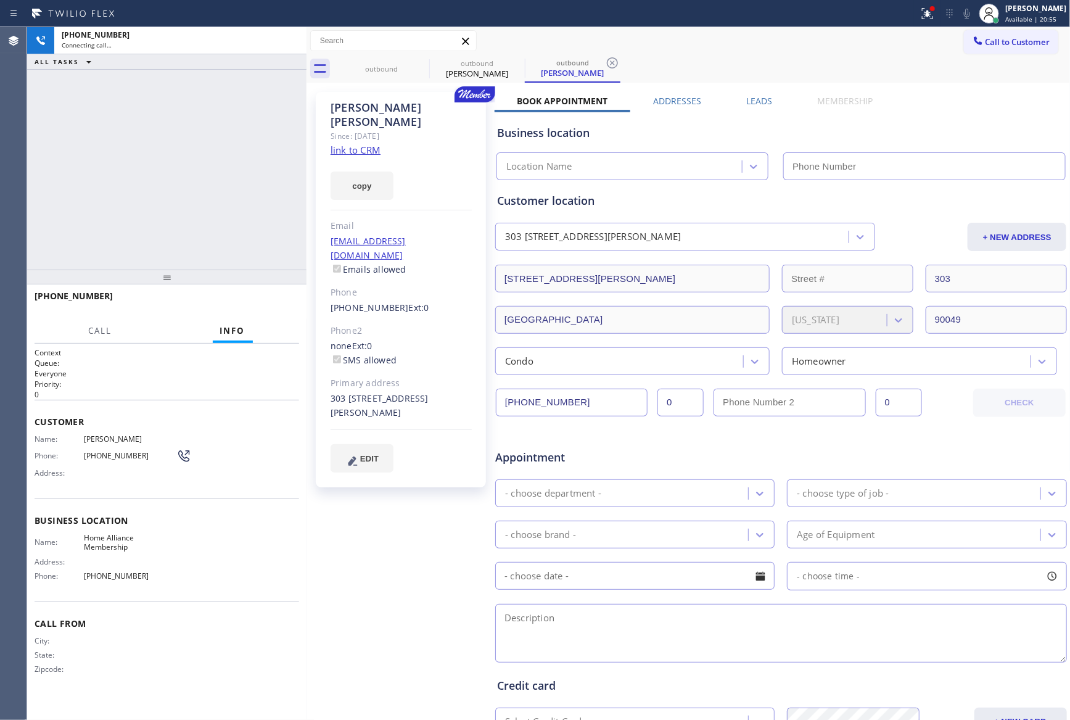
type input "[PHONE_NUMBER]"
click at [677, 195] on div "Customer location" at bounding box center [781, 200] width 568 height 17
click at [100, 156] on div "[PHONE_NUMBER] Live | 00:06 ALL TASKS ALL TASKS ACTIVE TASKS TASKS IN WRAP UP" at bounding box center [166, 148] width 279 height 242
click at [365, 144] on link "link to CRM" at bounding box center [355, 150] width 50 height 12
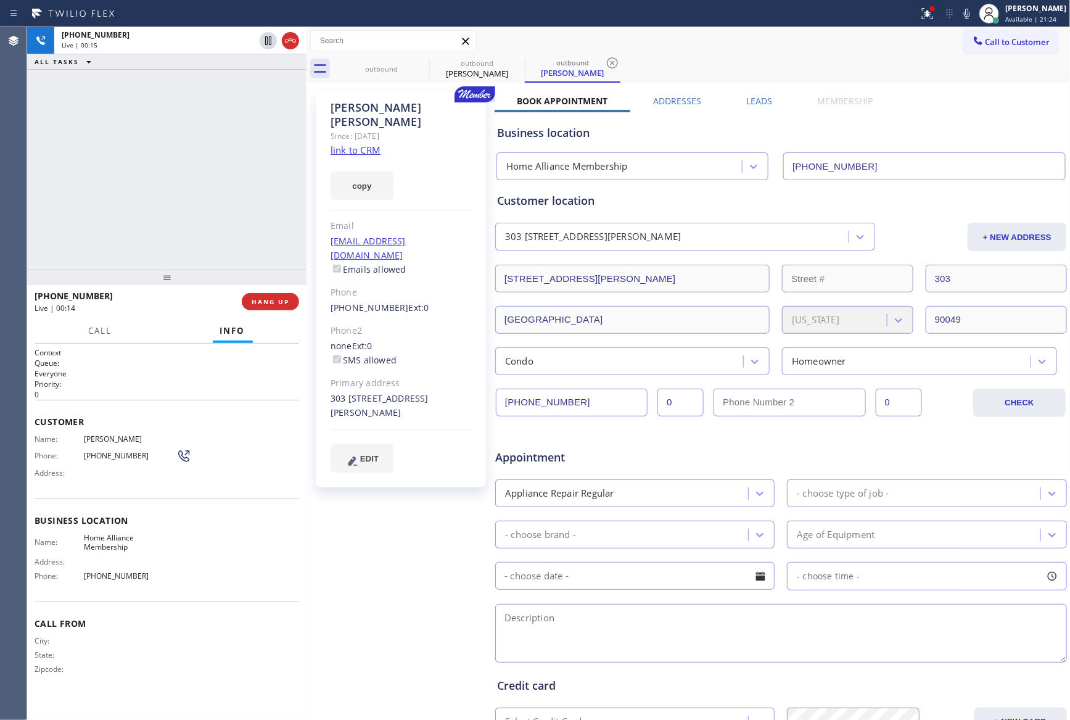
drag, startPoint x: 160, startPoint y: 165, endPoint x: 163, endPoint y: 174, distance: 10.5
click at [162, 165] on div "[PHONE_NUMBER] Live | 00:15 ALL TASKS ALL TASKS ACTIVE TASKS TASKS IN WRAP UP" at bounding box center [166, 148] width 279 height 242
click at [255, 169] on div "[PHONE_NUMBER] Live | 01:48 ALL TASKS ALL TASKS ACTIVE TASKS TASKS IN WRAP UP […" at bounding box center [166, 148] width 279 height 242
click at [269, 87] on icon at bounding box center [268, 83] width 15 height 15
click at [241, 180] on div "[PHONE_NUMBER] Live | 01:48 ALL TASKS ALL TASKS ACTIVE TASKS TASKS IN WRAP UP […" at bounding box center [166, 148] width 279 height 242
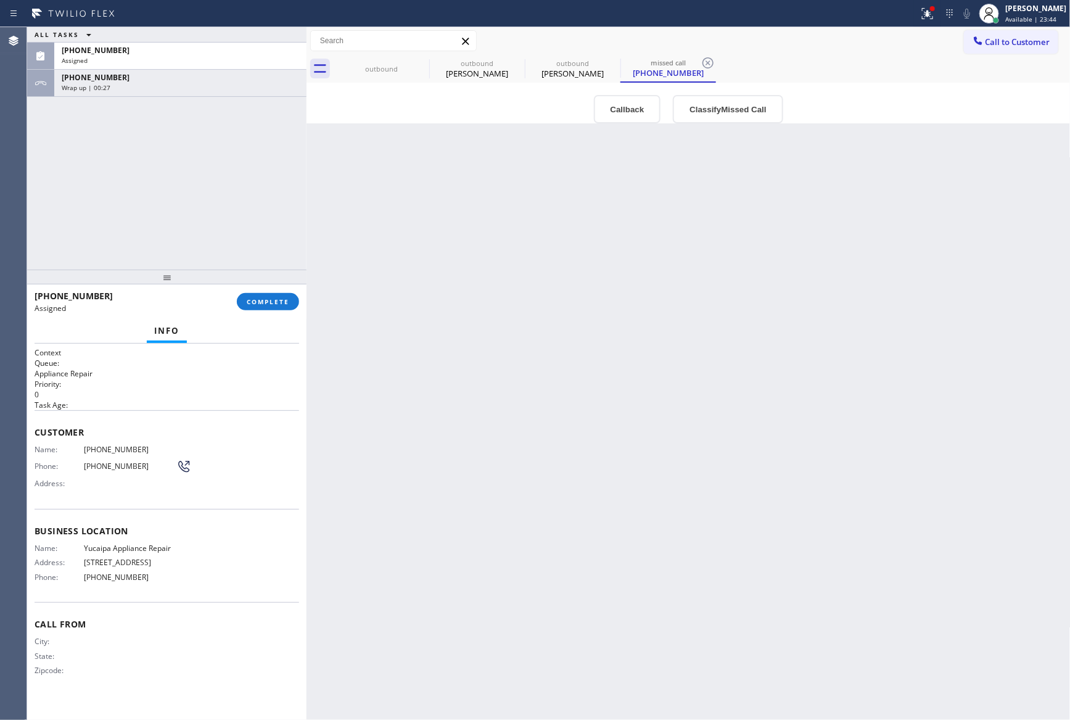
click at [234, 224] on div "ALL TASKS ALL TASKS ACTIVE TASKS TASKS IN WRAP UP [PHONE_NUMBER] Assigned [PHON…" at bounding box center [166, 148] width 279 height 242
click at [200, 92] on div "[PHONE_NUMBER] Wrap up | 00:28" at bounding box center [177, 83] width 247 height 27
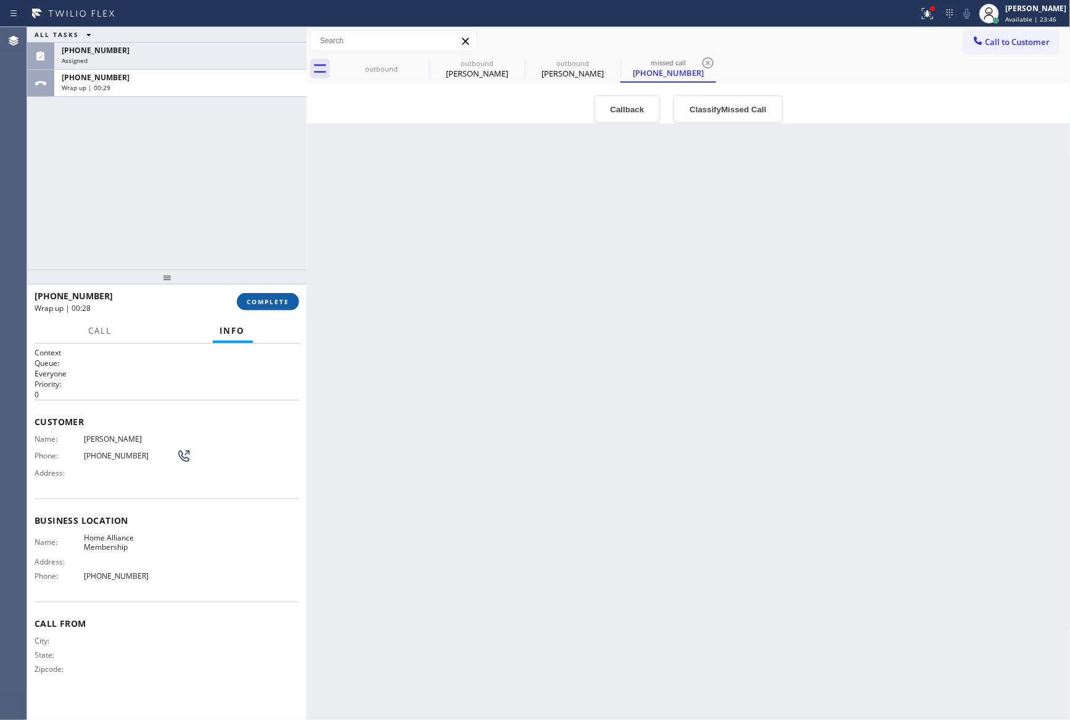
click at [267, 302] on span "COMPLETE" at bounding box center [268, 301] width 43 height 9
click at [217, 174] on div "ALL TASKS ALL TASKS ACTIVE TASKS TASKS IN WRAP UP [PHONE_NUMBER] Assigned [PHON…" at bounding box center [166, 148] width 279 height 242
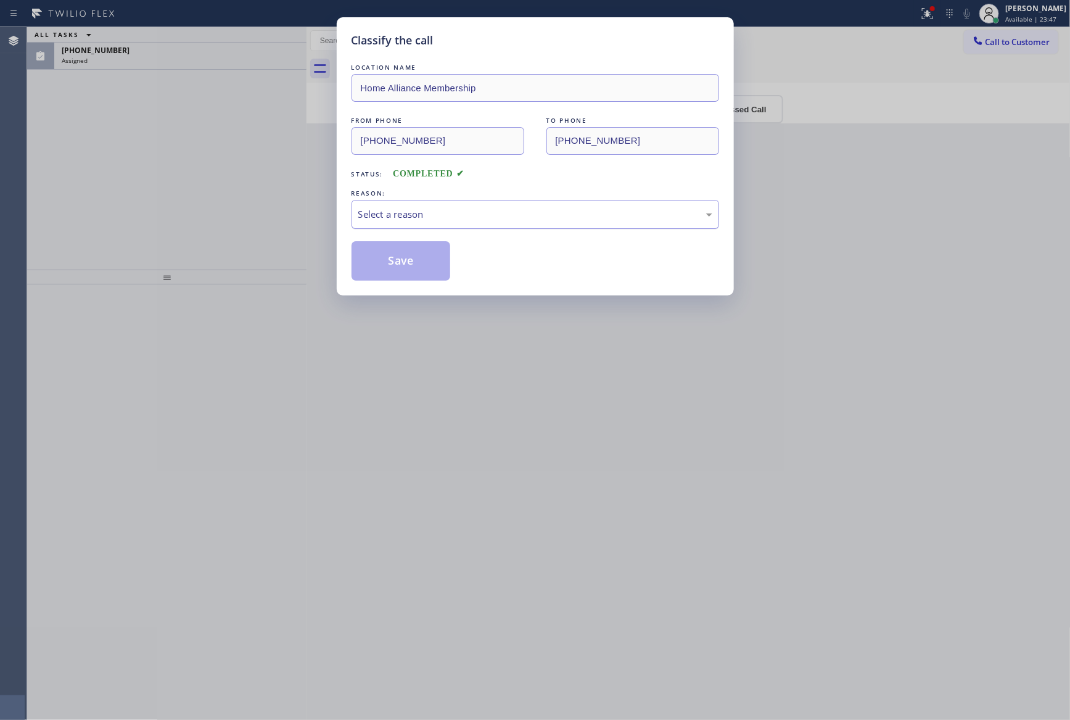
click at [459, 206] on div "Select a reason" at bounding box center [534, 214] width 367 height 29
click at [394, 260] on button "Save" at bounding box center [400, 260] width 99 height 39
click at [134, 170] on div "Classify the call LOCATION NAME Home Alliance Membership FROM PHONE [PHONE_NUMB…" at bounding box center [535, 360] width 1070 height 720
click at [152, 182] on div "ALL TASKS ALL TASKS ACTIVE TASKS TASKS IN WRAP UP [PHONE_NUMBER] Assigned" at bounding box center [166, 148] width 279 height 242
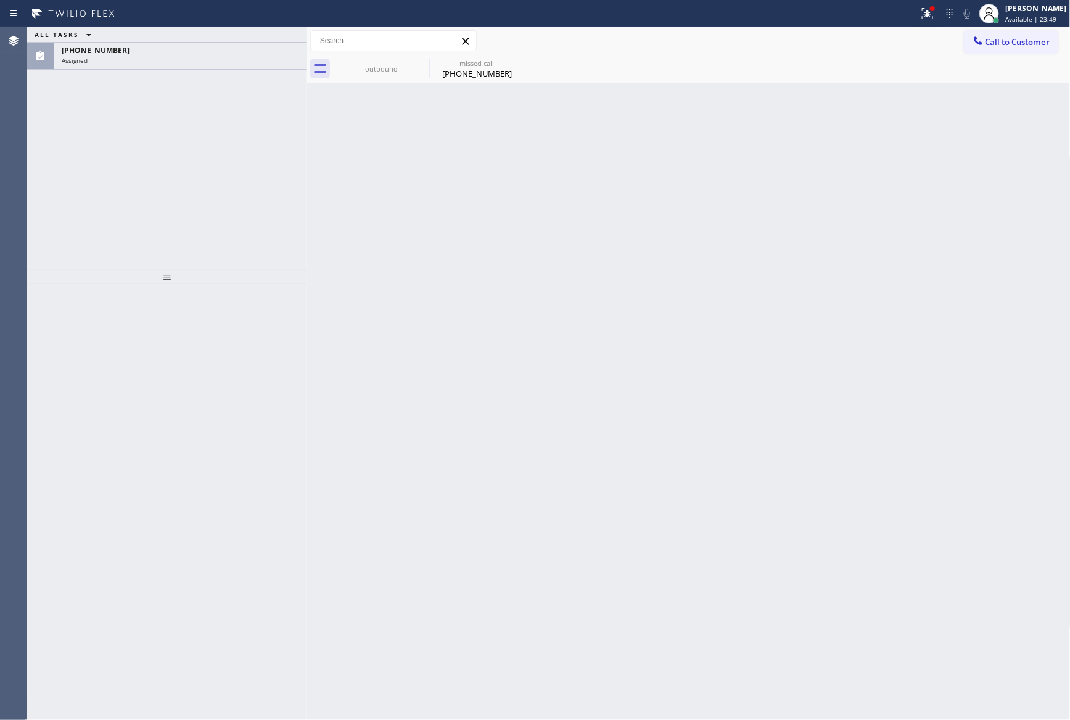
drag, startPoint x: 154, startPoint y: 183, endPoint x: 309, endPoint y: 157, distance: 156.9
click at [213, 174] on div "ALL TASKS ALL TASKS ACTIVE TASKS TASKS IN WRAP UP [PHONE_NUMBER] Assigned" at bounding box center [166, 148] width 279 height 242
click at [485, 75] on div "[PHONE_NUMBER]" at bounding box center [476, 73] width 93 height 11
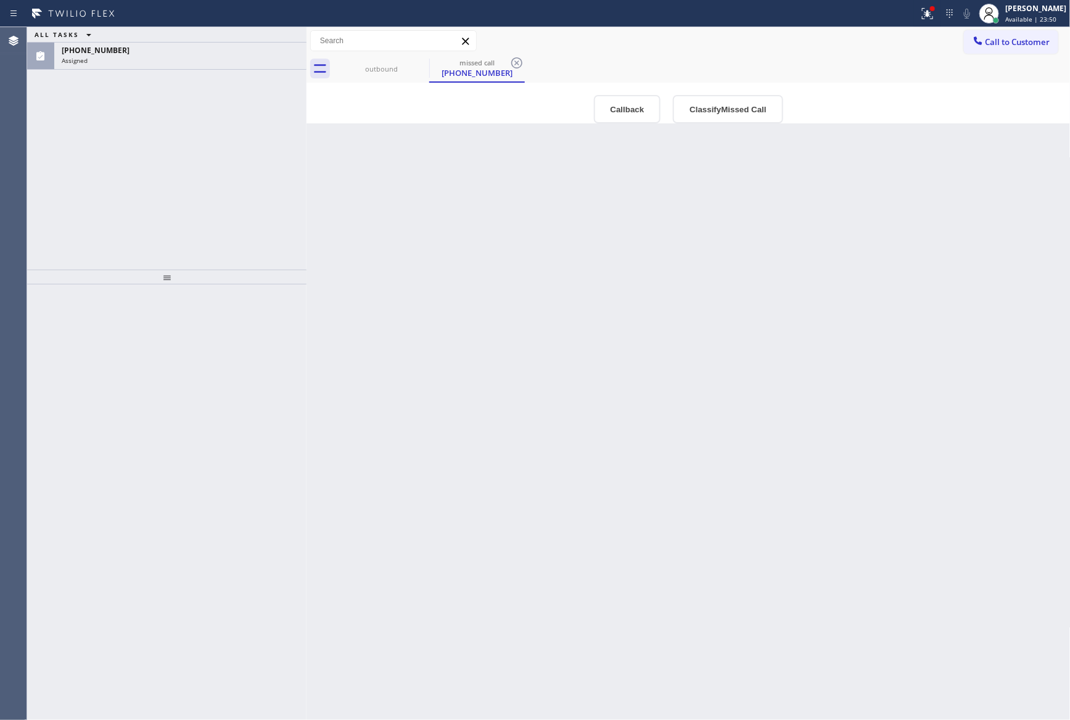
click at [557, 337] on div "Back to Dashboard Change Sender ID Customers Technicians Select a contact Outbo…" at bounding box center [688, 373] width 764 height 692
drag, startPoint x: 204, startPoint y: 199, endPoint x: 1042, endPoint y: 683, distance: 967.7
click at [254, 228] on div "ALL TASKS ALL TASKS ACTIVE TASKS TASKS IN WRAP UP [PHONE_NUMBER] Assigned" at bounding box center [166, 148] width 279 height 242
drag, startPoint x: 107, startPoint y: 221, endPoint x: 113, endPoint y: 211, distance: 11.1
click at [113, 211] on div "ALL TASKS ALL TASKS ACTIVE TASKS TASKS IN WRAP UP [PHONE_NUMBER] Assigned" at bounding box center [166, 148] width 279 height 242
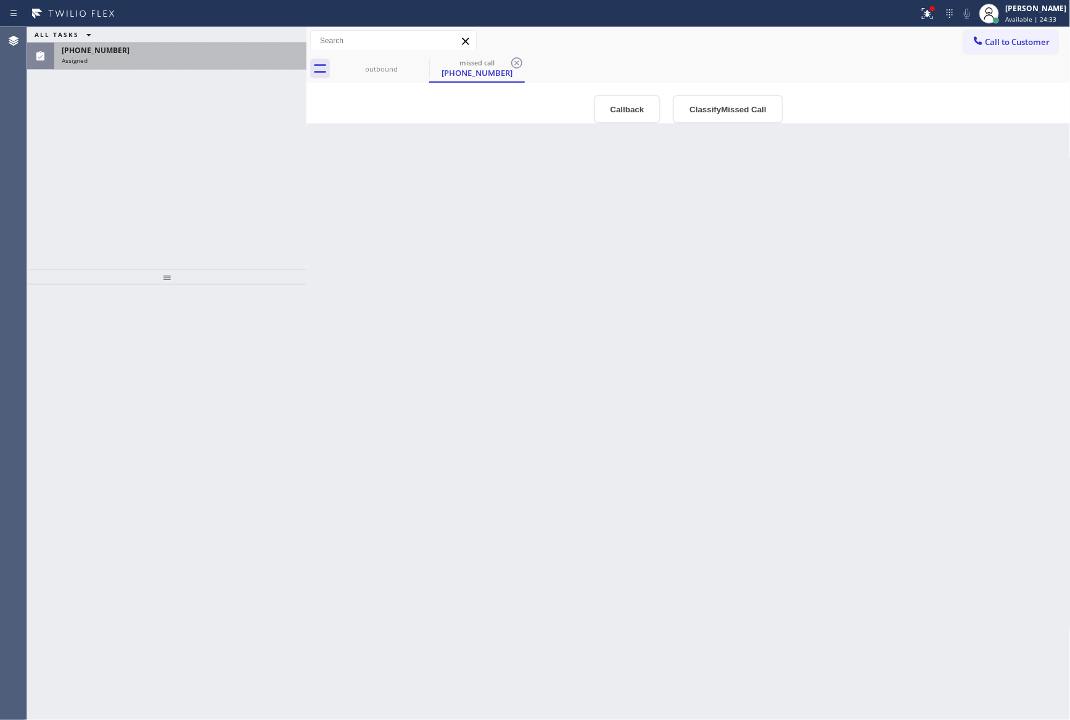
click at [179, 52] on div "[PHONE_NUMBER]" at bounding box center [180, 50] width 237 height 10
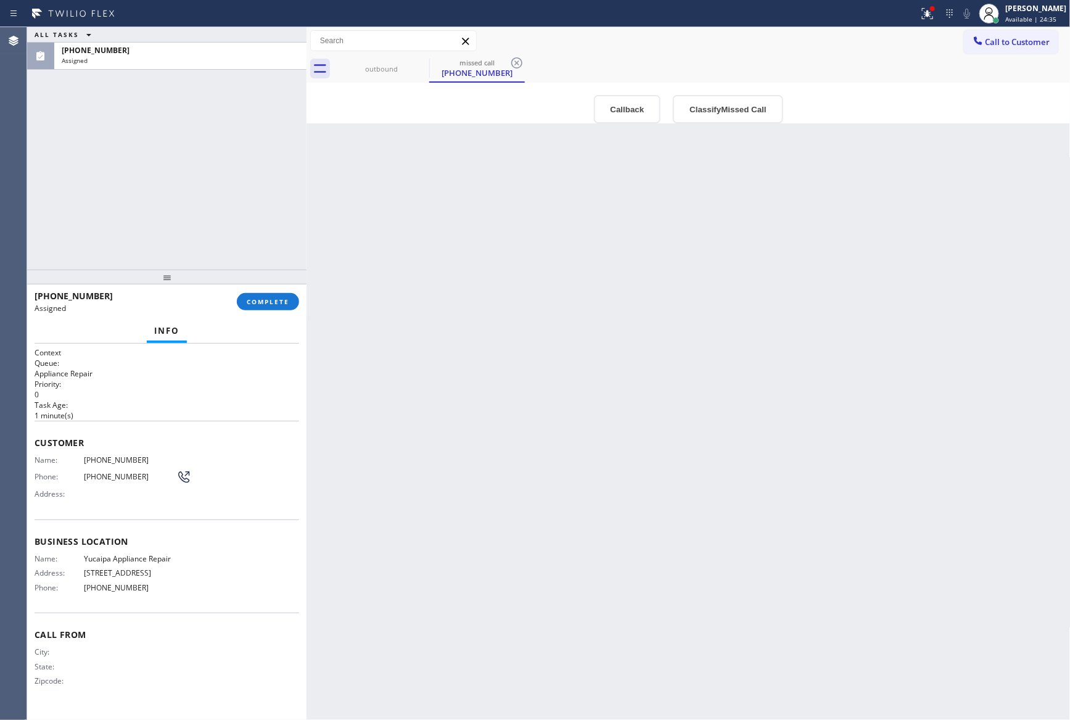
drag, startPoint x: 548, startPoint y: 462, endPoint x: 585, endPoint y: 381, distance: 89.7
click at [572, 409] on div "Back to Dashboard Change Sender ID Customers Technicians Select a contact Outbo…" at bounding box center [688, 373] width 764 height 692
click at [620, 113] on button "Callback" at bounding box center [627, 109] width 67 height 28
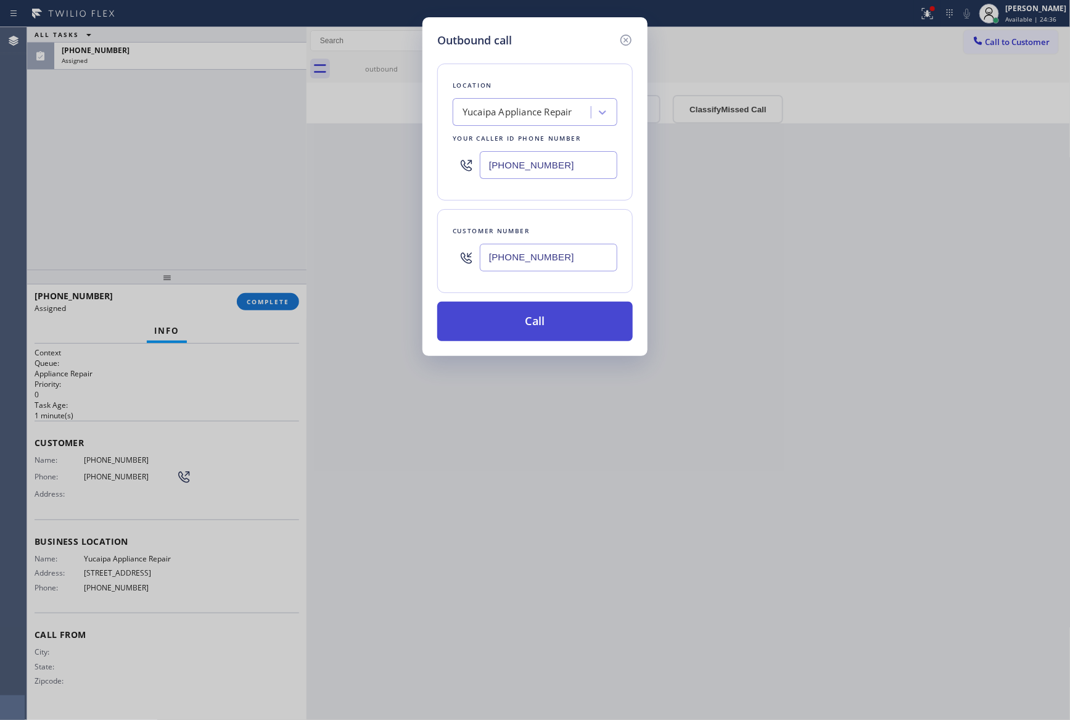
click at [604, 321] on button "Call" at bounding box center [534, 321] width 195 height 39
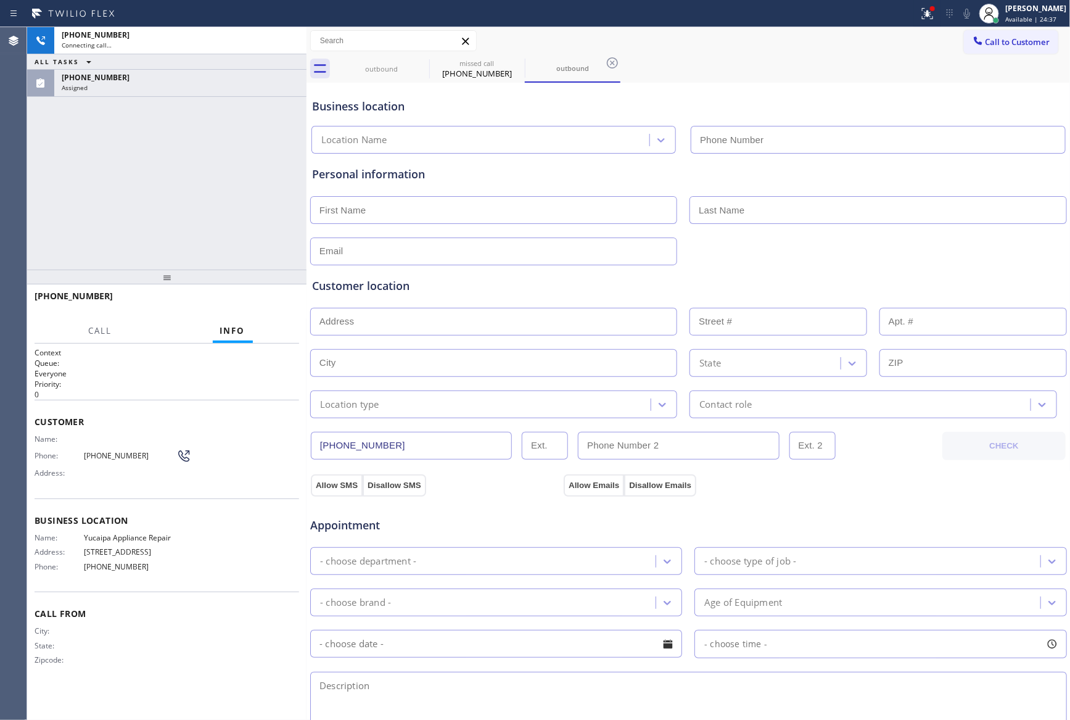
type input "[PHONE_NUMBER]"
click at [150, 197] on div "[PHONE_NUMBER] Connecting call… ALL TASKS ALL TASKS ACTIVE TASKS TASKS IN WRAP …" at bounding box center [166, 148] width 279 height 242
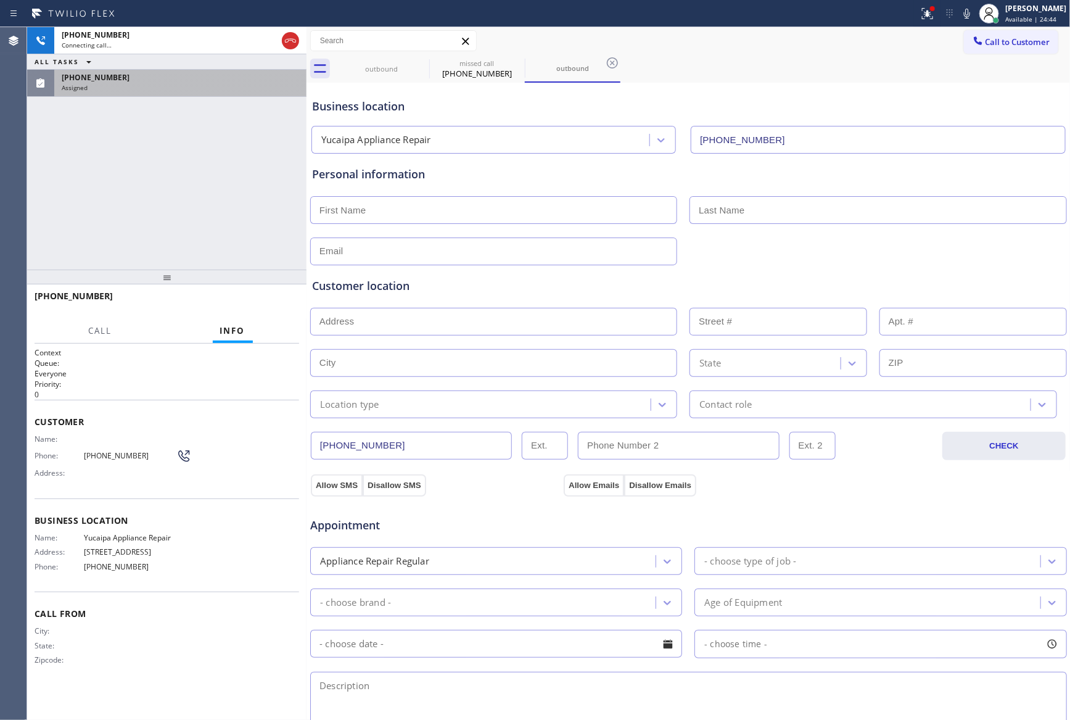
click at [149, 93] on div "[PHONE_NUMBER] Assigned" at bounding box center [177, 83] width 247 height 27
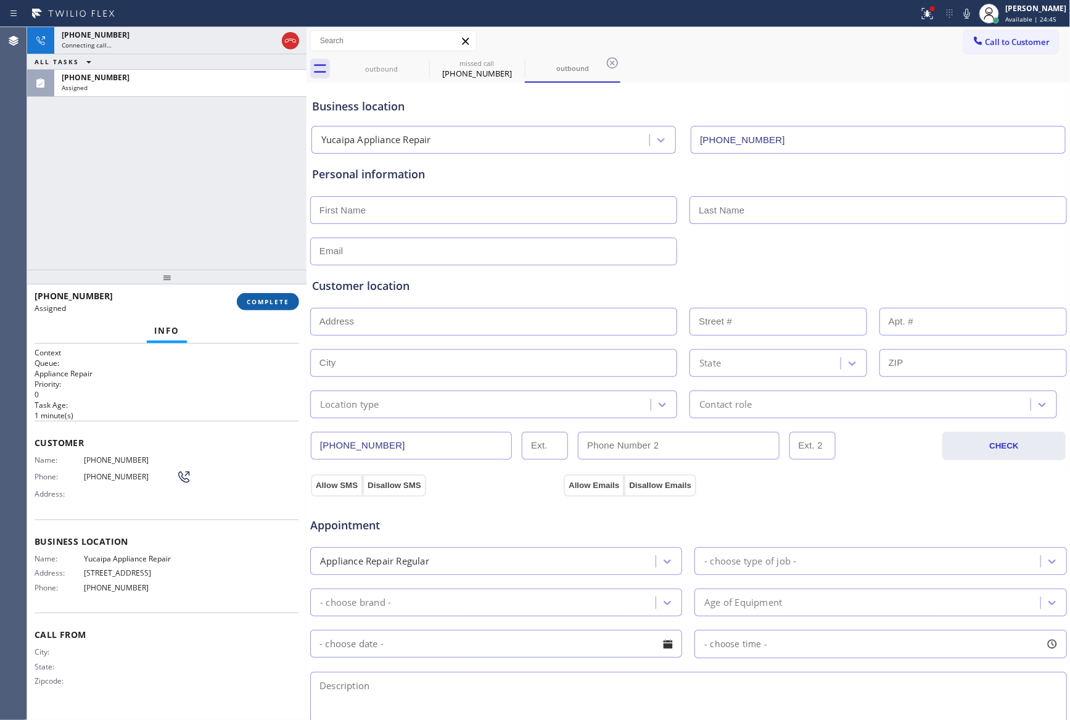
click at [259, 305] on span "COMPLETE" at bounding box center [268, 301] width 43 height 9
click at [174, 125] on div "[PHONE_NUMBER] Connecting call… ALL TASKS ALL TASKS ACTIVE TASKS TASKS IN WRAP …" at bounding box center [166, 148] width 279 height 242
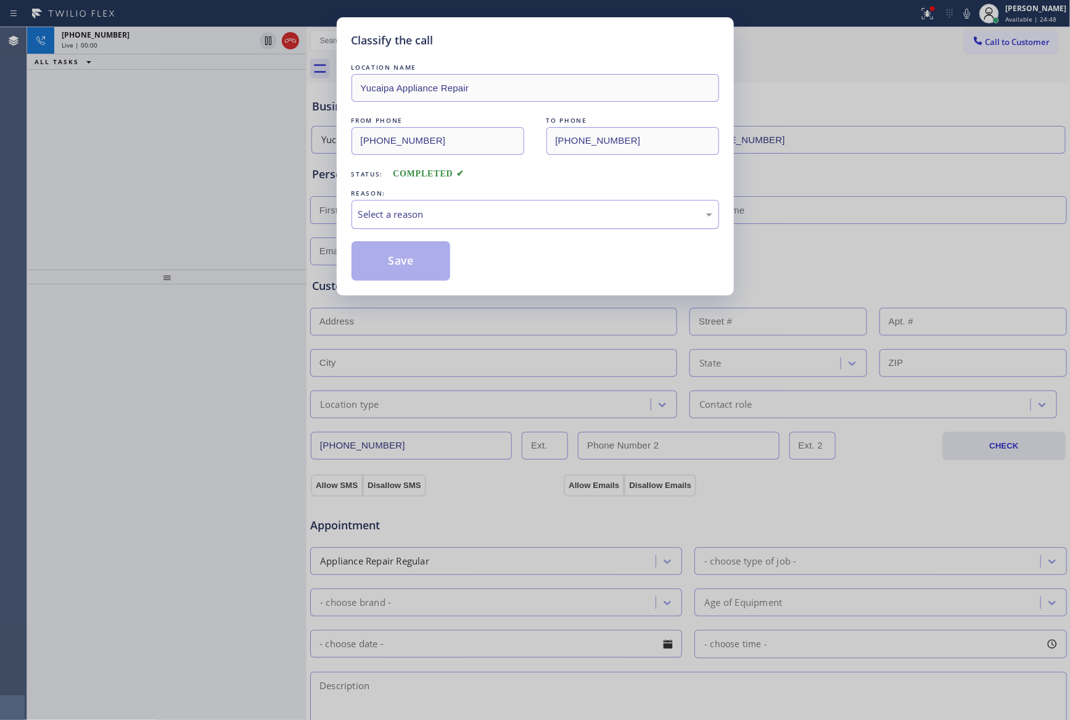
click at [456, 215] on div "Select a reason" at bounding box center [535, 214] width 354 height 14
click at [417, 263] on button "Save" at bounding box center [400, 260] width 99 height 39
click at [418, 261] on button "Save" at bounding box center [400, 260] width 99 height 39
drag, startPoint x: 139, startPoint y: 148, endPoint x: 186, endPoint y: 176, distance: 53.9
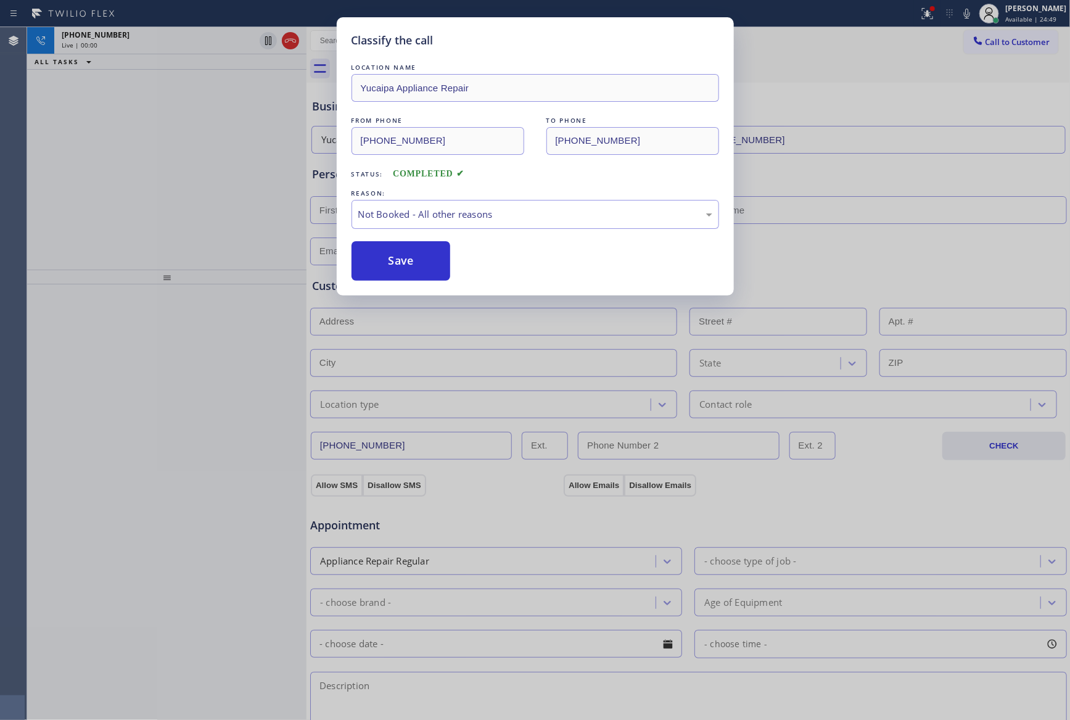
click at [141, 149] on div "Classify the call LOCATION NAME Yucaipa Appliance Repair FROM PHONE [PHONE_NUMB…" at bounding box center [535, 360] width 1070 height 720
click at [185, 176] on div "[PHONE_NUMBER] Live | 00:00 ALL TASKS ALL TASKS ACTIVE TASKS TASKS IN WRAP UP" at bounding box center [166, 148] width 279 height 242
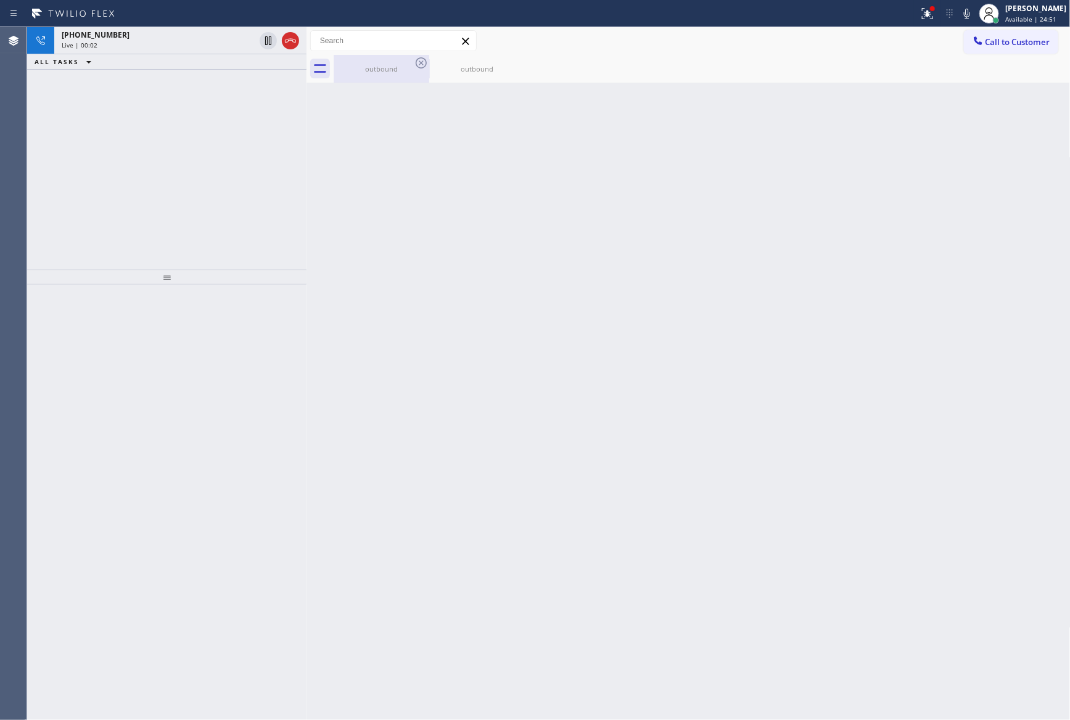
click at [369, 75] on div "outbound" at bounding box center [381, 69] width 93 height 28
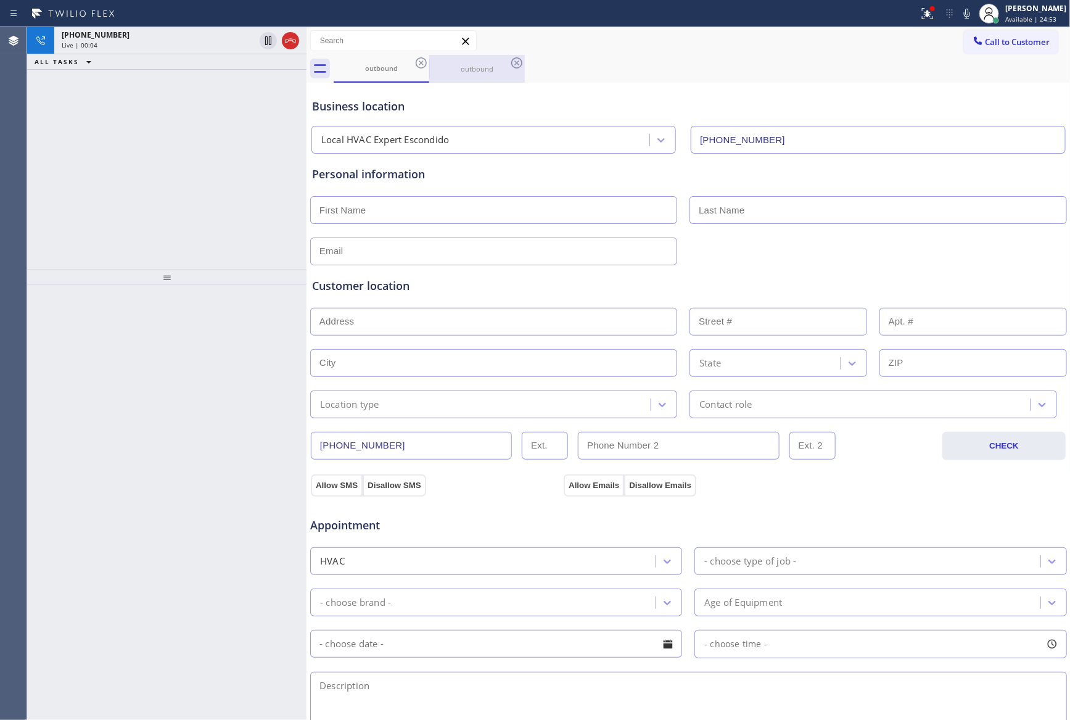
click at [492, 67] on div "outbound" at bounding box center [476, 68] width 93 height 9
drag, startPoint x: 204, startPoint y: 152, endPoint x: 274, endPoint y: 119, distance: 77.0
click at [224, 142] on div "[PHONE_NUMBER] Live | 00:06 ALL TASKS ALL TASKS ACTIVE TASKS TASKS IN WRAP UP" at bounding box center [166, 148] width 279 height 242
click at [372, 67] on div "outbound" at bounding box center [381, 68] width 93 height 9
click at [424, 64] on icon at bounding box center [421, 62] width 15 height 15
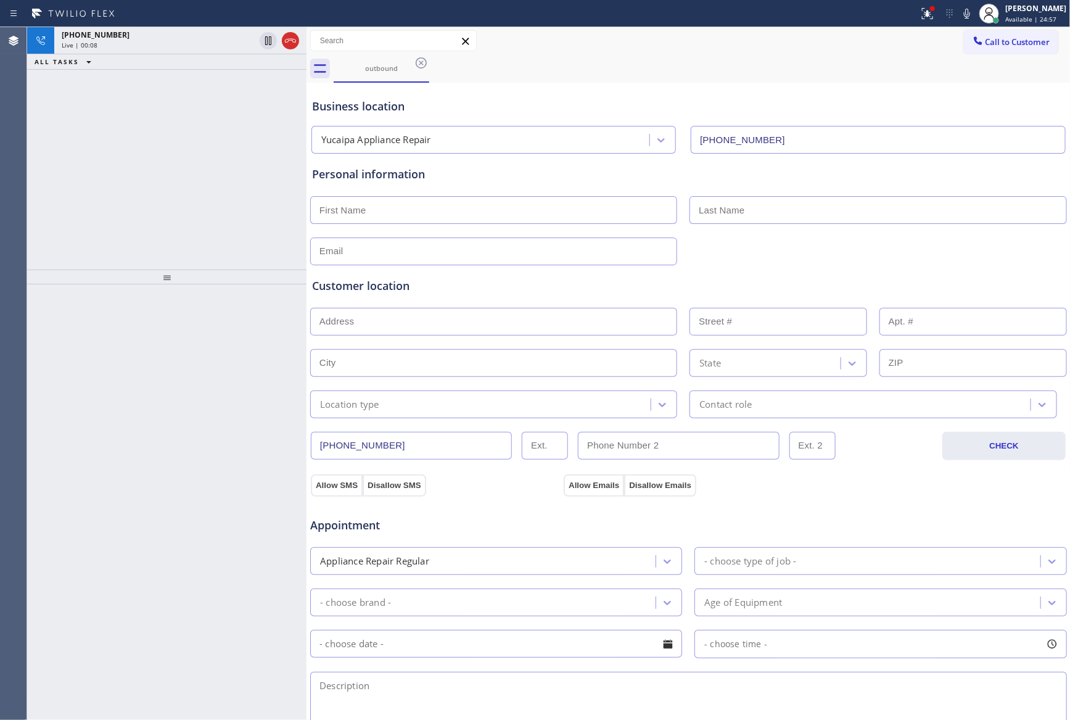
click at [149, 191] on div "[PHONE_NUMBER] Live | 00:08 ALL TASKS ALL TASKS ACTIVE TASKS TASKS IN WRAP UP" at bounding box center [166, 148] width 279 height 242
click at [204, 126] on div "[PHONE_NUMBER] Live | 00:49 ALL TASKS ALL TASKS ACTIVE TASKS TASKS IN WRAP UP" at bounding box center [166, 148] width 279 height 242
click at [204, 126] on div "[PHONE_NUMBER] Live | 00:50 ALL TASKS ALL TASKS ACTIVE TASKS TASKS IN WRAP UP" at bounding box center [166, 148] width 279 height 242
click at [217, 135] on div "[PHONE_NUMBER] Live | 00:50 ALL TASKS ALL TASKS ACTIVE TASKS TASKS IN WRAP UP" at bounding box center [166, 148] width 279 height 242
click at [174, 36] on div "[PHONE_NUMBER]" at bounding box center [158, 35] width 193 height 10
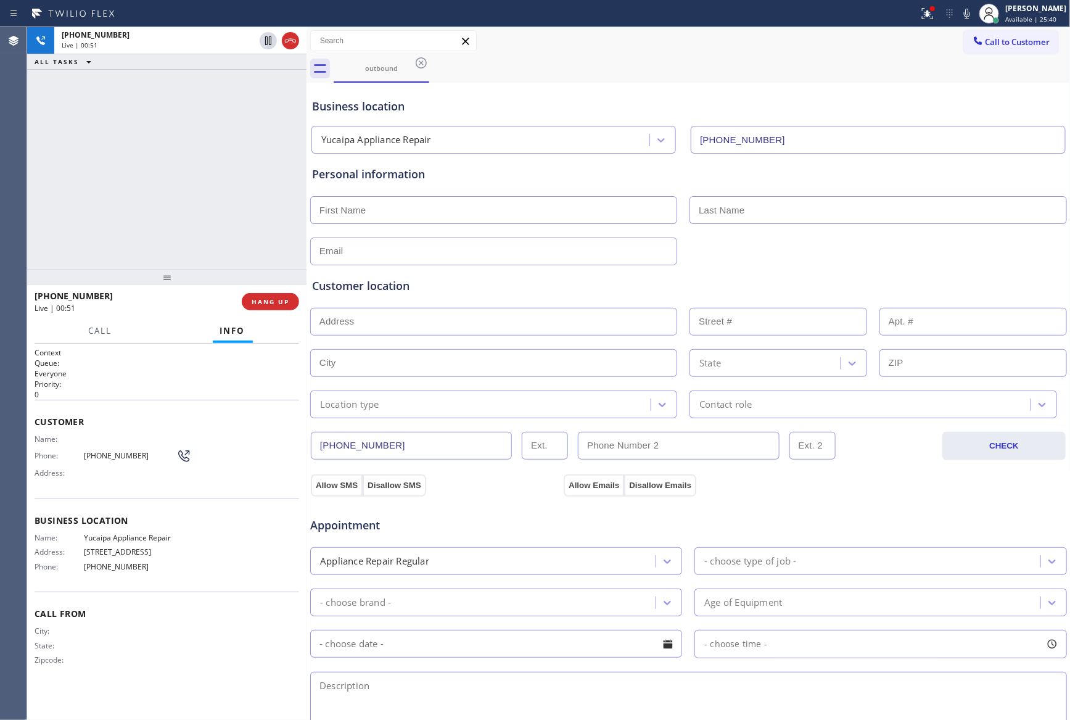
click at [174, 192] on div "[PHONE_NUMBER] Live | 00:51 ALL TASKS ALL TASKS ACTIVE TASKS TASKS IN WRAP UP" at bounding box center [166, 148] width 279 height 242
click at [174, 189] on div "[PHONE_NUMBER] Live | 00:51 ALL TASKS ALL TASKS ACTIVE TASKS TASKS IN WRAP UP" at bounding box center [166, 148] width 279 height 242
click at [176, 189] on div "[PHONE_NUMBER] Live | 00:52 ALL TASKS ALL TASKS ACTIVE TASKS TASKS IN WRAP UP" at bounding box center [166, 148] width 279 height 242
click at [178, 189] on div "[PHONE_NUMBER] Live | 00:52 ALL TASKS ALL TASKS ACTIVE TASKS TASKS IN WRAP UP" at bounding box center [166, 148] width 279 height 242
click at [182, 191] on div "[PHONE_NUMBER] Live | 00:52 ALL TASKS ALL TASKS ACTIVE TASKS TASKS IN WRAP UP" at bounding box center [166, 148] width 279 height 242
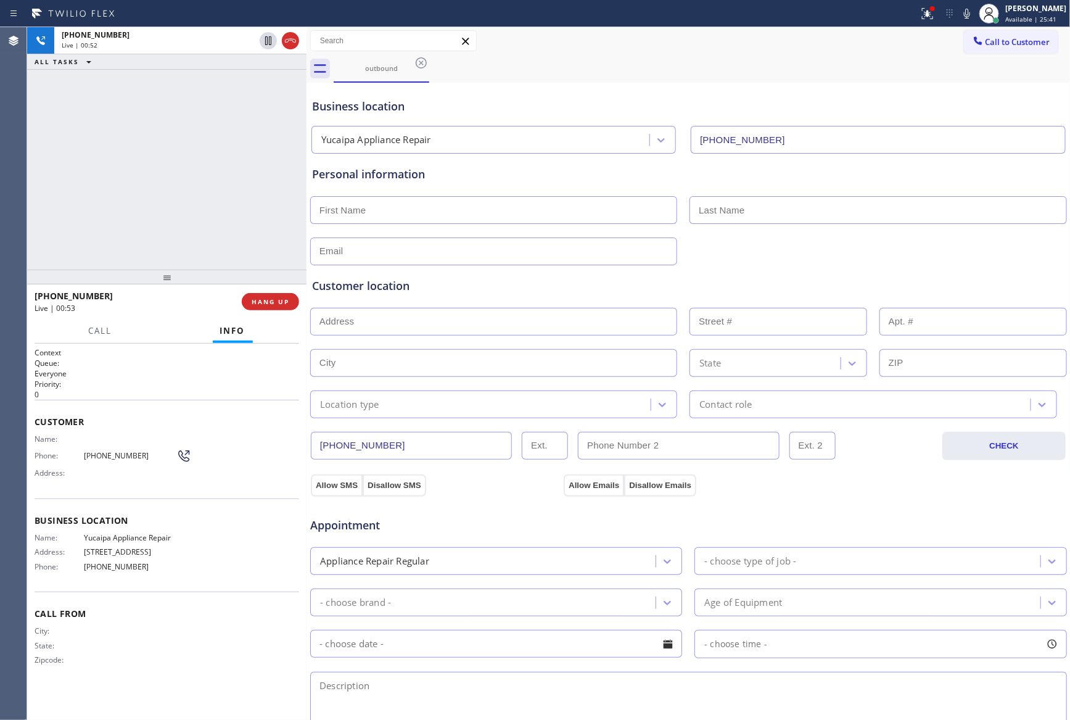
drag, startPoint x: 158, startPoint y: 161, endPoint x: 178, endPoint y: 195, distance: 39.5
click at [160, 163] on div "[PHONE_NUMBER] Live | 00:52 ALL TASKS ALL TASKS ACTIVE TASKS TASKS IN WRAP UP" at bounding box center [166, 148] width 279 height 242
click at [266, 300] on span "HANG UP" at bounding box center [271, 301] width 38 height 9
drag, startPoint x: 235, startPoint y: 191, endPoint x: 267, endPoint y: 290, distance: 104.3
click at [237, 195] on div "[PHONE_NUMBER] Live | 00:55 ALL TASKS ALL TASKS ACTIVE TASKS TASKS IN WRAP UP" at bounding box center [166, 148] width 279 height 242
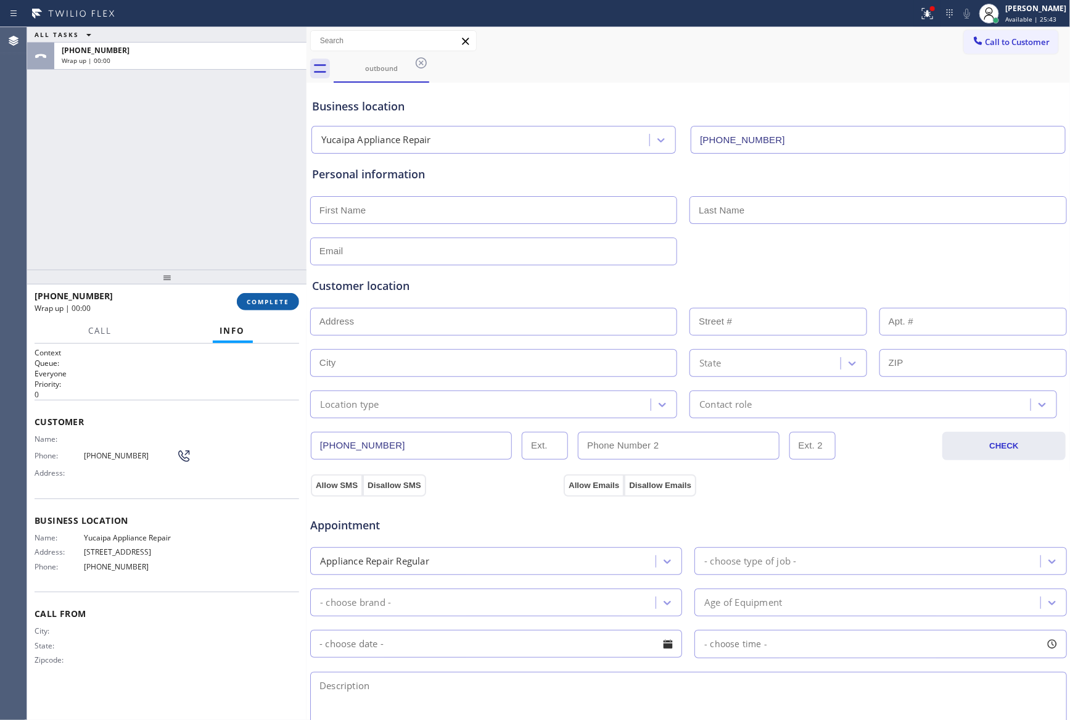
click at [278, 305] on span "COMPLETE" at bounding box center [268, 301] width 43 height 9
click at [247, 200] on div "ALL TASKS ALL TASKS ACTIVE TASKS TASKS IN WRAP UP [PHONE_NUMBER] Wrap up | 00:00" at bounding box center [166, 148] width 279 height 242
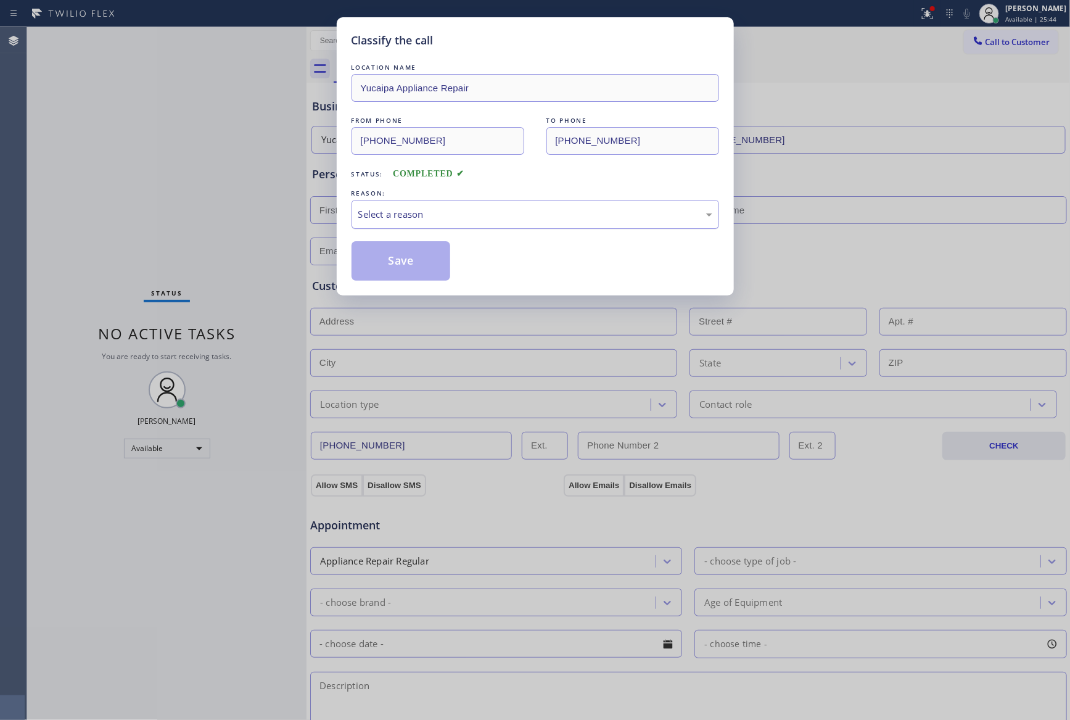
click at [400, 226] on div "Select a reason" at bounding box center [534, 214] width 367 height 29
click at [394, 267] on button "Save" at bounding box center [400, 260] width 99 height 39
click at [395, 266] on button "Save" at bounding box center [400, 260] width 99 height 39
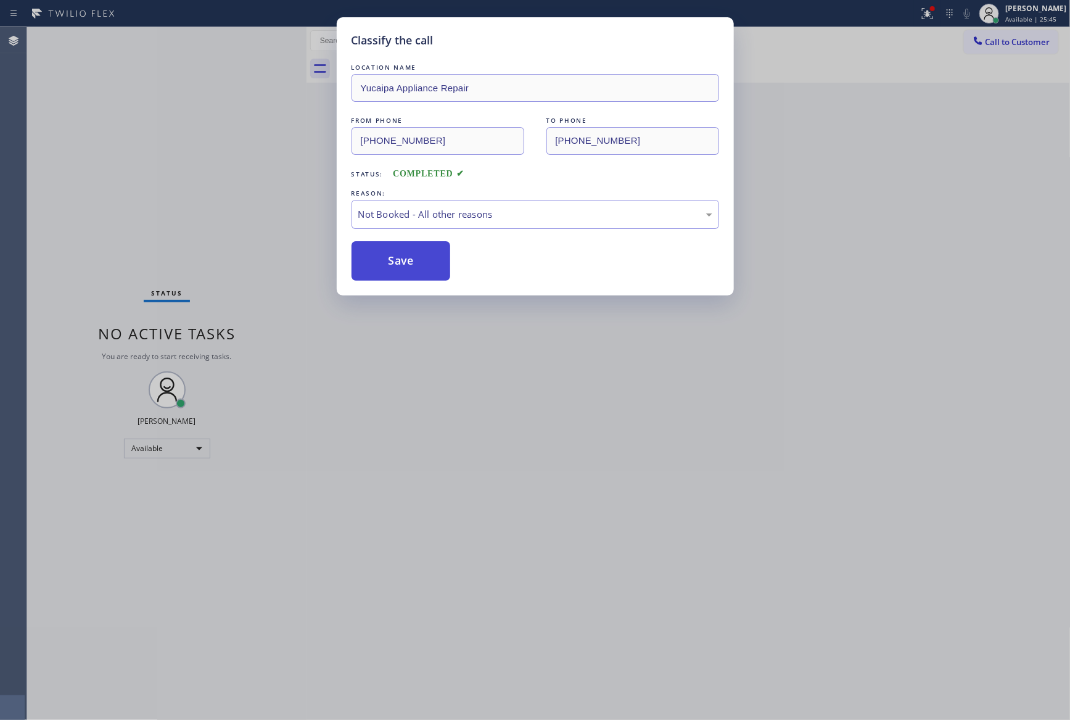
click at [395, 266] on button "Save" at bounding box center [400, 260] width 99 height 39
drag, startPoint x: 158, startPoint y: 202, endPoint x: 642, endPoint y: 2, distance: 524.2
click at [242, 168] on div "Classify the call LOCATION NAME Yucaipa Appliance Repair FROM PHONE [PHONE_NUMB…" at bounding box center [535, 360] width 1070 height 720
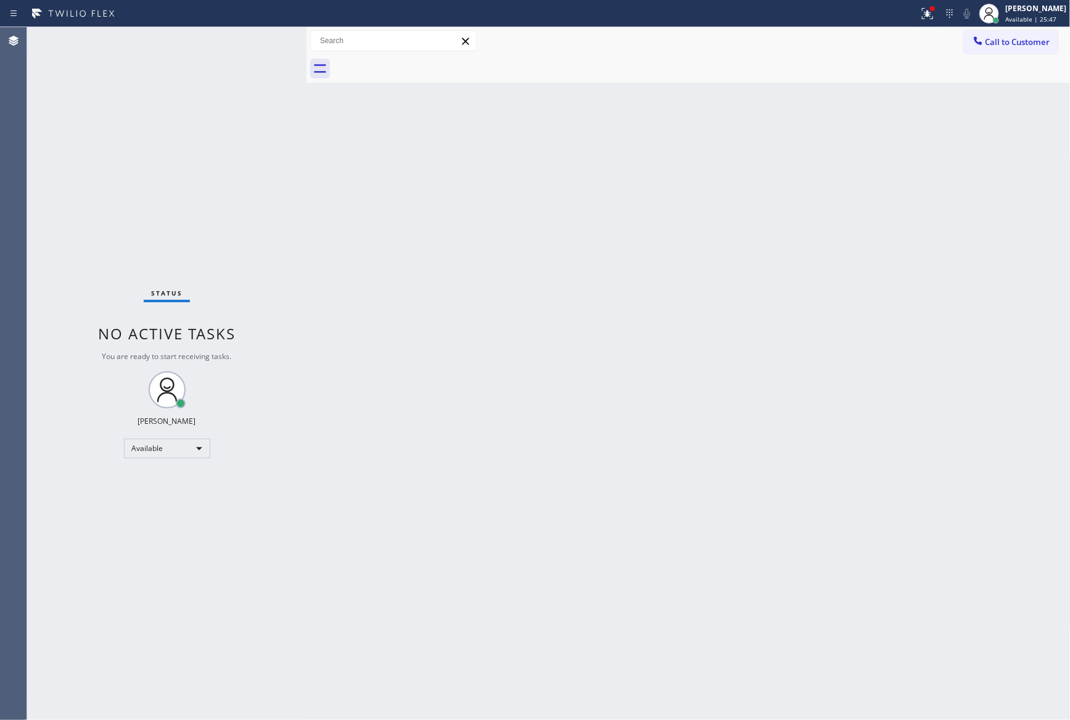
click at [622, 324] on div "Back to Dashboard Change Sender ID Customers Technicians Select a contact Outbo…" at bounding box center [688, 373] width 764 height 692
drag, startPoint x: 342, startPoint y: 210, endPoint x: 859, endPoint y: 91, distance: 530.1
click at [376, 197] on div "Back to Dashboard Change Sender ID Customers Technicians Select a contact Outbo…" at bounding box center [688, 373] width 764 height 692
click at [987, 34] on button "Call to Customer" at bounding box center [1011, 41] width 94 height 23
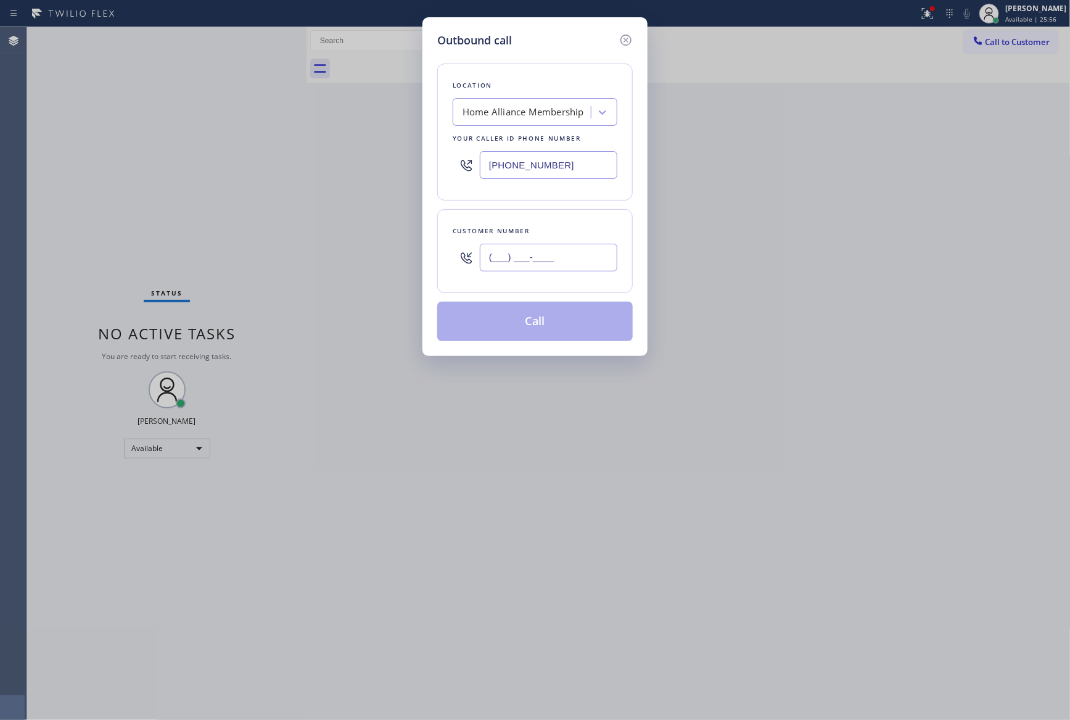
click at [554, 261] on input "(___) ___-____" at bounding box center [548, 258] width 137 height 28
paste input "214) 202-1114"
type input "[PHONE_NUMBER]"
click at [560, 324] on button "Call" at bounding box center [534, 321] width 195 height 39
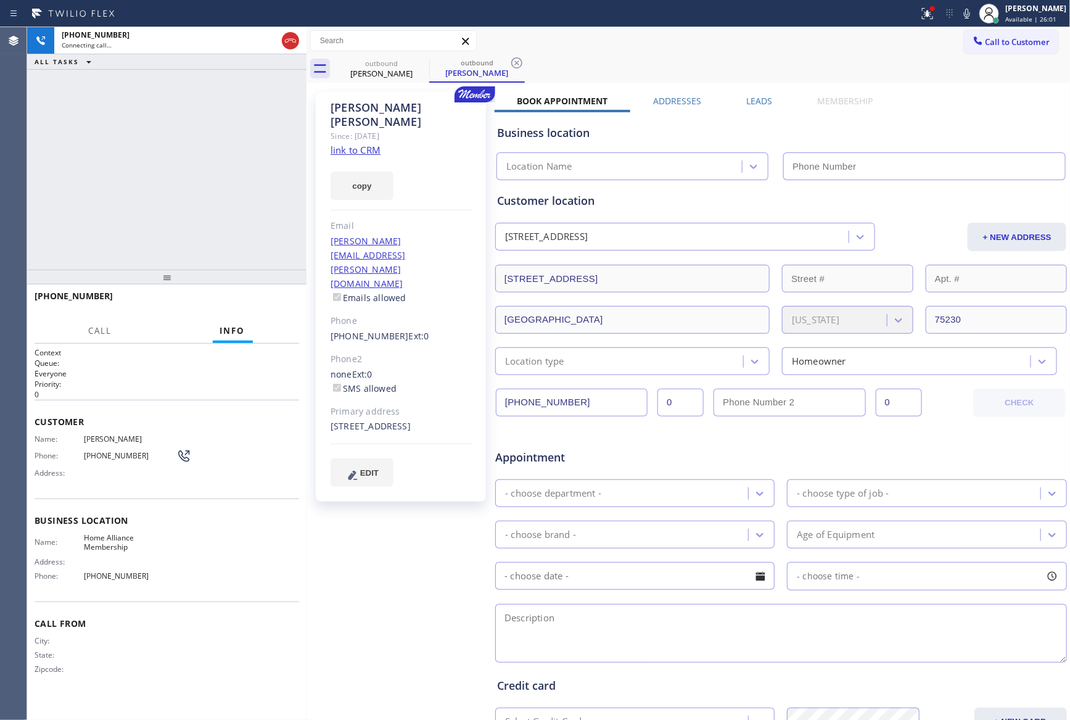
type input "[PHONE_NUMBER]"
click at [184, 197] on div "[PHONE_NUMBER] Live | 00:01 ALL TASKS ALL TASKS ACTIVE TASKS TASKS IN WRAP UP" at bounding box center [166, 148] width 279 height 242
click at [280, 295] on button "HANG UP" at bounding box center [270, 301] width 57 height 17
click at [272, 132] on div "[PHONE_NUMBER] Live | 00:03 ALL TASKS ALL TASKS ACTIVE TASKS TASKS IN WRAP UP" at bounding box center [166, 148] width 279 height 242
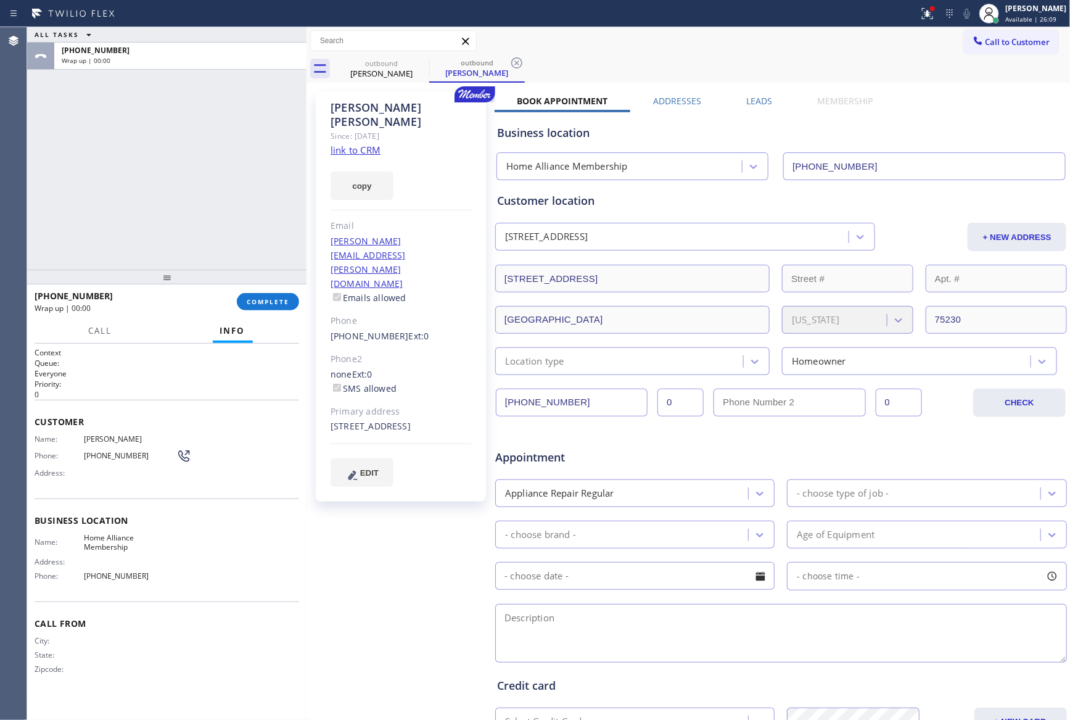
drag, startPoint x: 747, startPoint y: 106, endPoint x: 740, endPoint y: 110, distance: 8.3
click at [749, 105] on div "Book Appointment Addresses Leads Membership Business location Home Alliance Mem…" at bounding box center [781, 490] width 573 height 790
click at [759, 102] on label "Leads" at bounding box center [759, 101] width 26 height 12
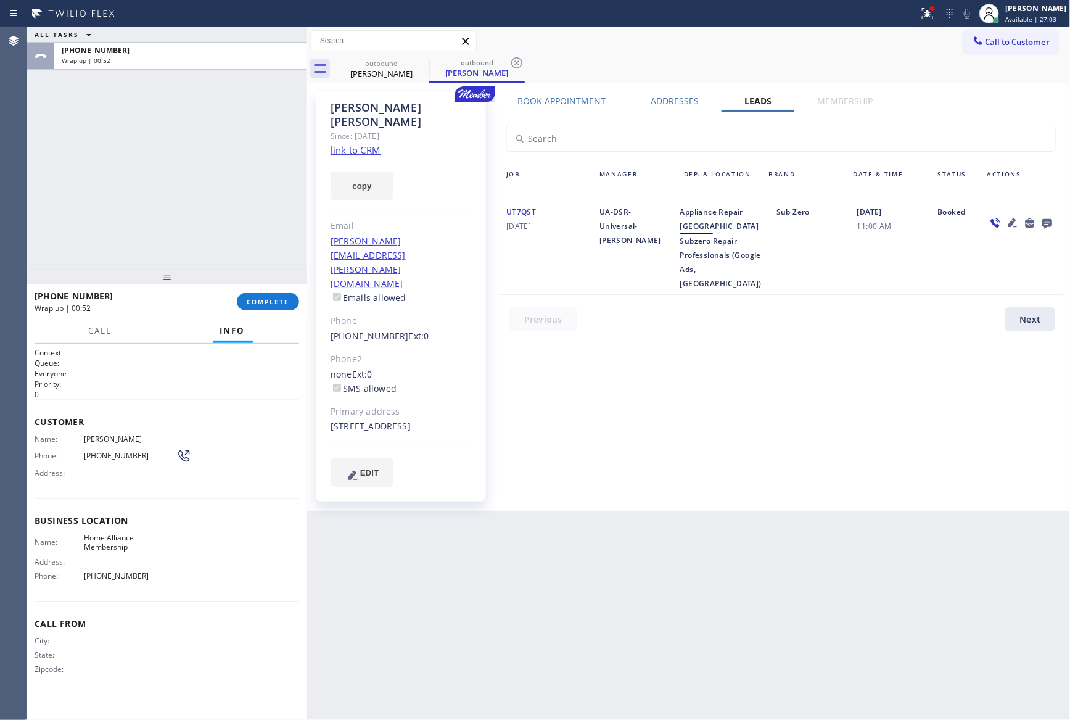
click at [846, 454] on div "Book Appointment Addresses Leads Membership Business location Home Alliance Mem…" at bounding box center [781, 301] width 573 height 412
click at [1048, 224] on icon at bounding box center [1047, 222] width 15 height 15
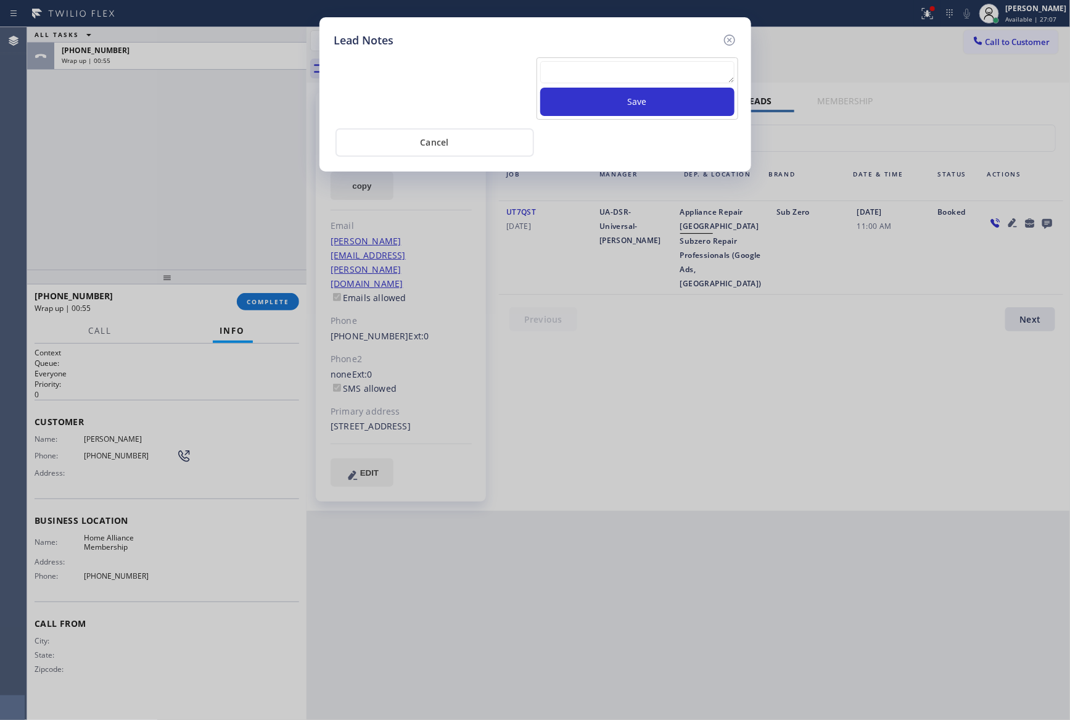
click at [416, 49] on div "Save Cancel" at bounding box center [535, 103] width 402 height 108
click at [671, 70] on textarea at bounding box center [637, 72] width 194 height 22
paste textarea "For the welcome call, please transfer the customer if they call back.""
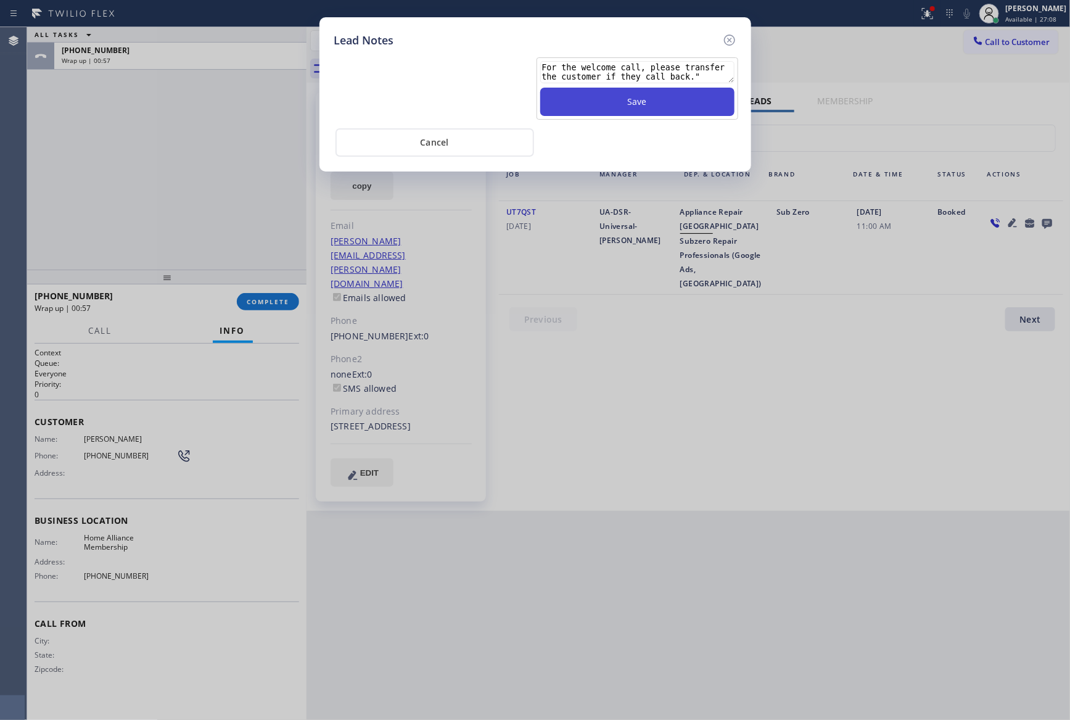
type textarea "For the welcome call, please transfer the customer if they call back.""
click at [670, 97] on button "Save" at bounding box center [637, 102] width 194 height 28
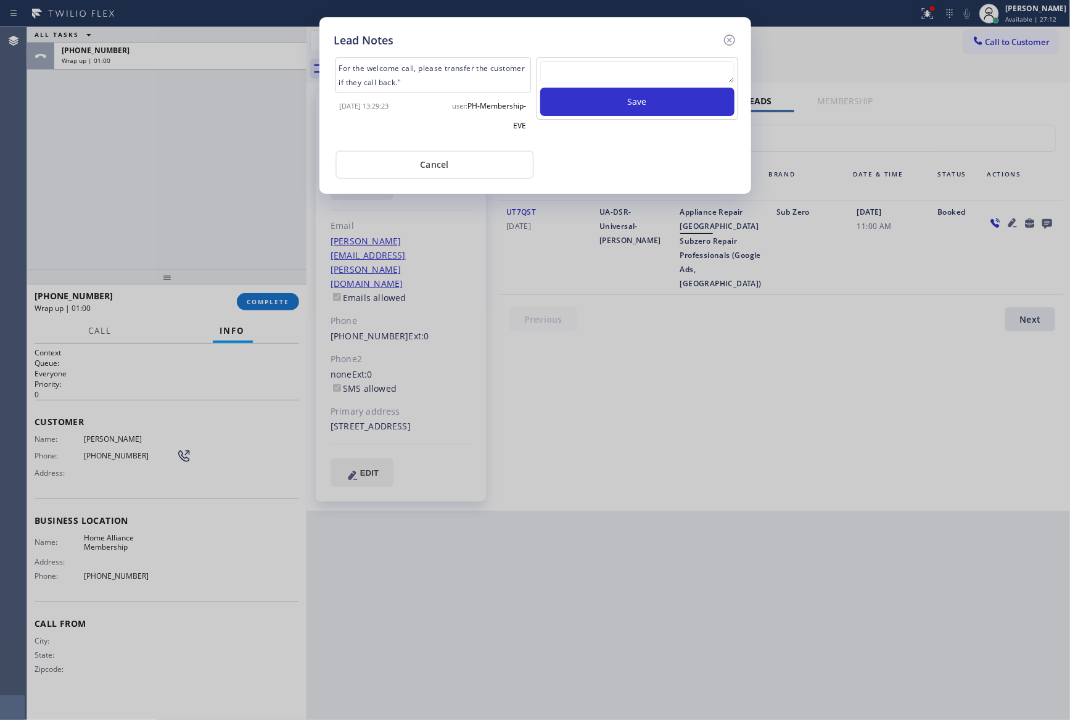
click at [670, 163] on div "Cancel" at bounding box center [535, 163] width 402 height 31
click at [496, 163] on button "Cancel" at bounding box center [434, 164] width 199 height 28
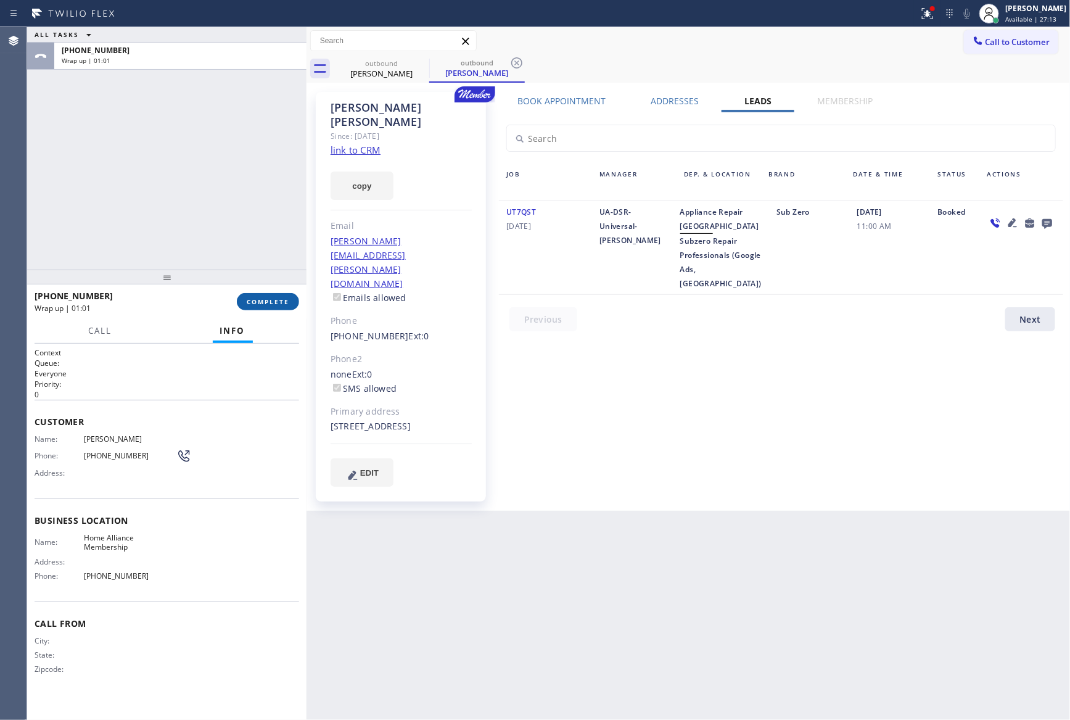
drag, startPoint x: 234, startPoint y: 226, endPoint x: 260, endPoint y: 295, distance: 73.8
click at [235, 232] on div "ALL TASKS ALL TASKS ACTIVE TASKS TASKS IN WRAP UP [PHONE_NUMBER] Wrap up | 01:01" at bounding box center [166, 148] width 279 height 242
click at [261, 294] on button "COMPLETE" at bounding box center [268, 301] width 62 height 17
click at [229, 174] on div "ALL TASKS ALL TASKS ACTIVE TASKS TASKS IN WRAP UP [PHONE_NUMBER] Wrap up | 01:02" at bounding box center [166, 148] width 279 height 242
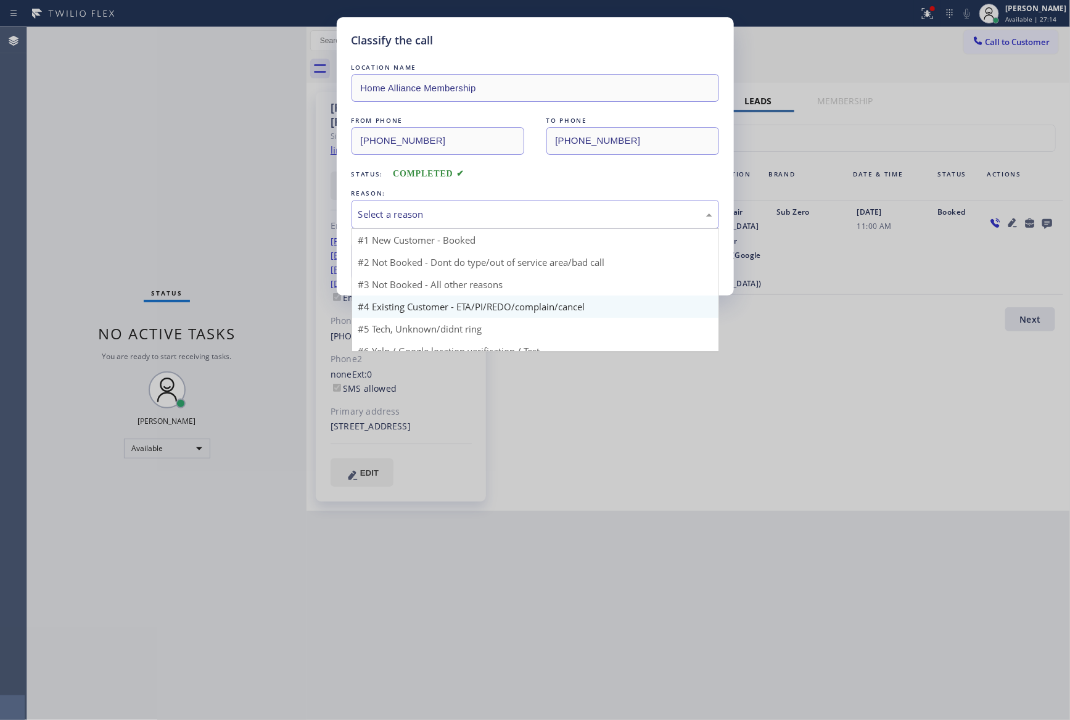
drag, startPoint x: 455, startPoint y: 207, endPoint x: 445, endPoint y: 276, distance: 69.8
click at [457, 209] on div "Select a reason" at bounding box center [534, 214] width 367 height 29
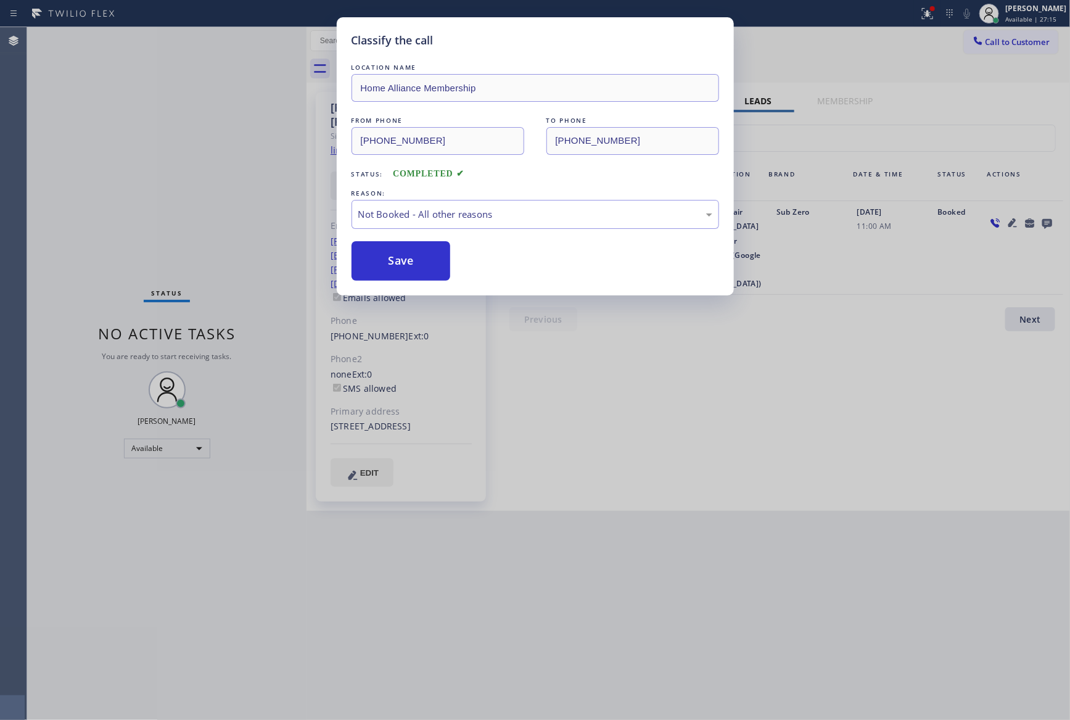
click at [435, 259] on button "Save" at bounding box center [400, 260] width 99 height 39
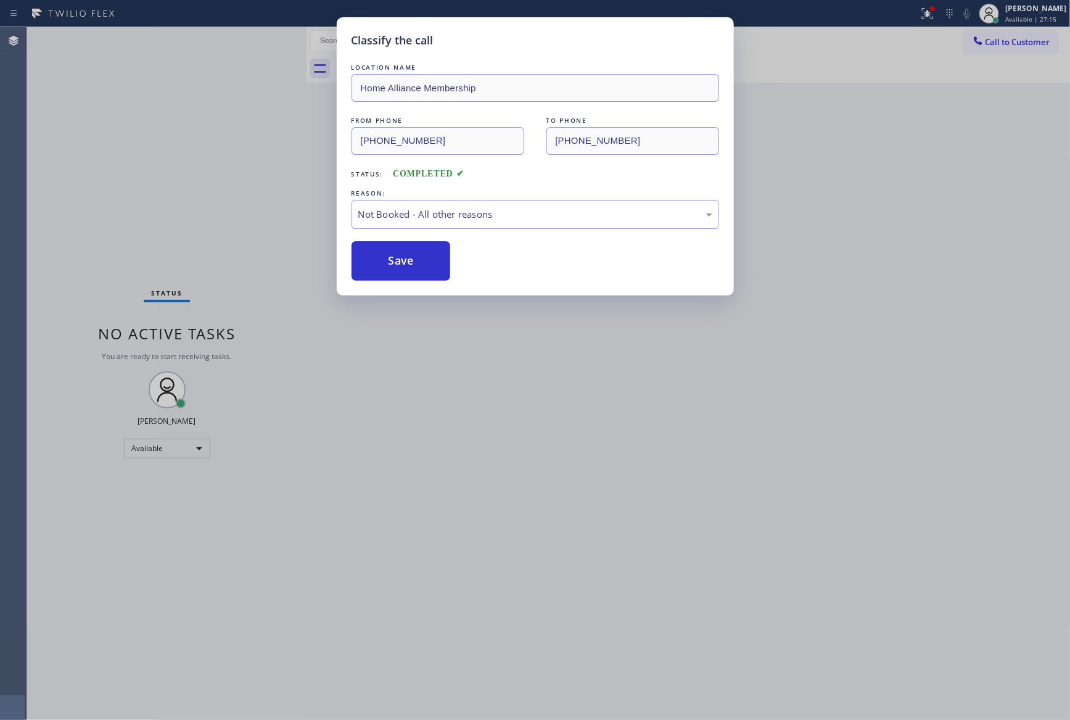
click at [435, 259] on button "Save" at bounding box center [400, 260] width 99 height 39
click at [165, 176] on div "Classify the call LOCATION NAME Home Alliance Membership FROM PHONE [PHONE_NUMB…" at bounding box center [535, 360] width 1070 height 720
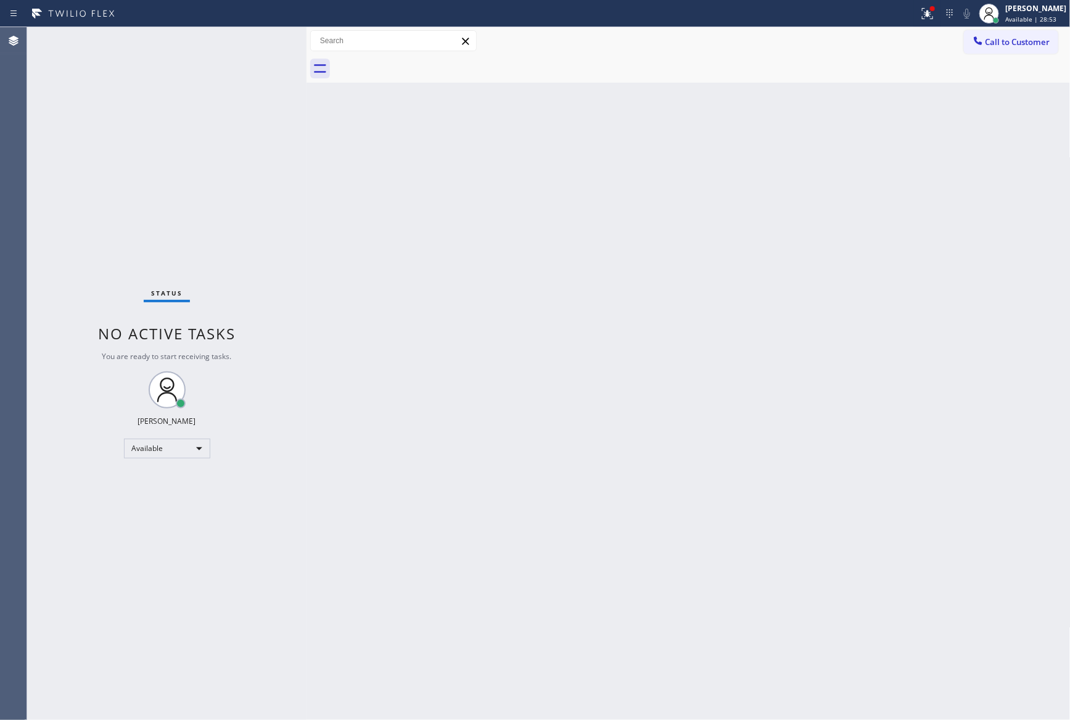
click at [165, 135] on div "Status No active tasks You are ready to start receiving tasks. [PERSON_NAME] Av…" at bounding box center [166, 373] width 279 height 692
click at [705, 415] on div "Back to Dashboard Change Sender ID Customers Technicians Select a contact Outbo…" at bounding box center [688, 373] width 764 height 692
drag, startPoint x: 220, startPoint y: 211, endPoint x: 412, endPoint y: 215, distance: 192.4
click at [267, 208] on div "Status No active tasks You are ready to start receiving tasks. [PERSON_NAME] Av…" at bounding box center [166, 373] width 279 height 692
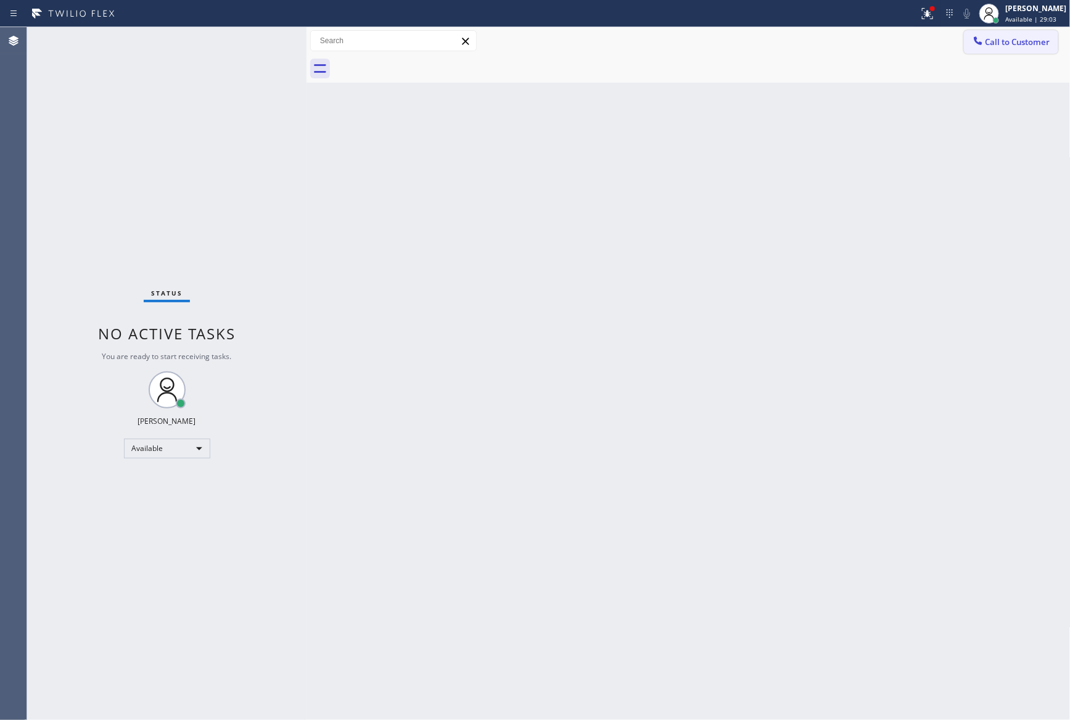
click at [998, 37] on span "Call to Customer" at bounding box center [1017, 41] width 65 height 11
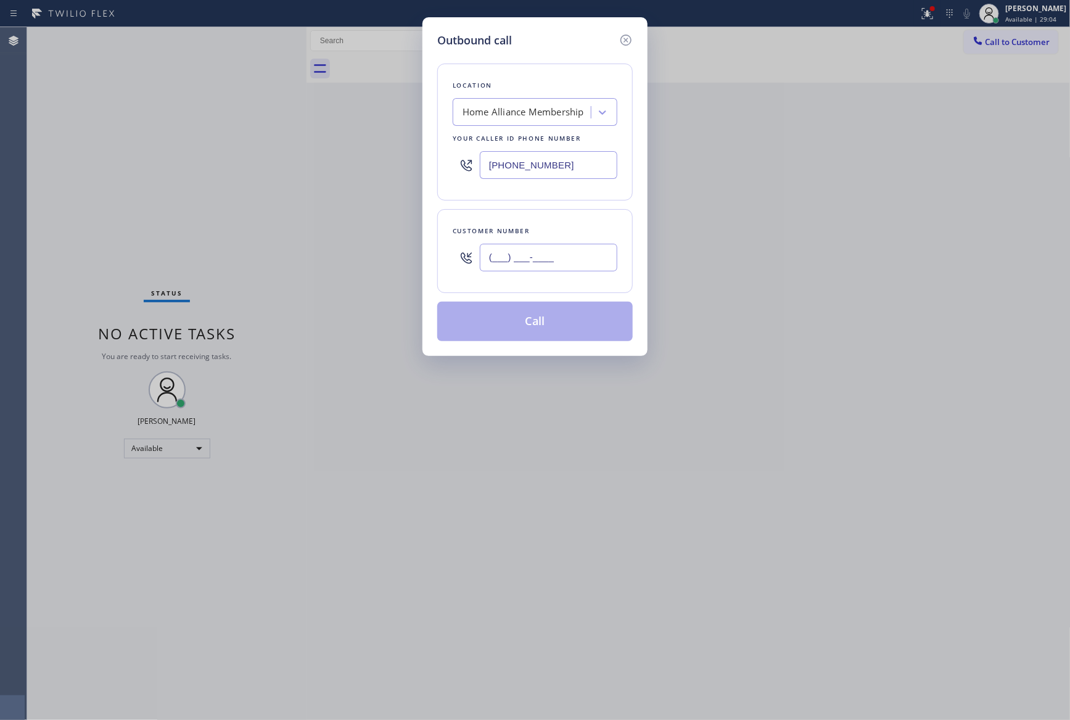
click at [568, 271] on input "(___) ___-____" at bounding box center [548, 258] width 137 height 28
paste input "214) 202-1114"
type input "[PHONE_NUMBER]"
click at [549, 329] on button "Call" at bounding box center [534, 321] width 195 height 39
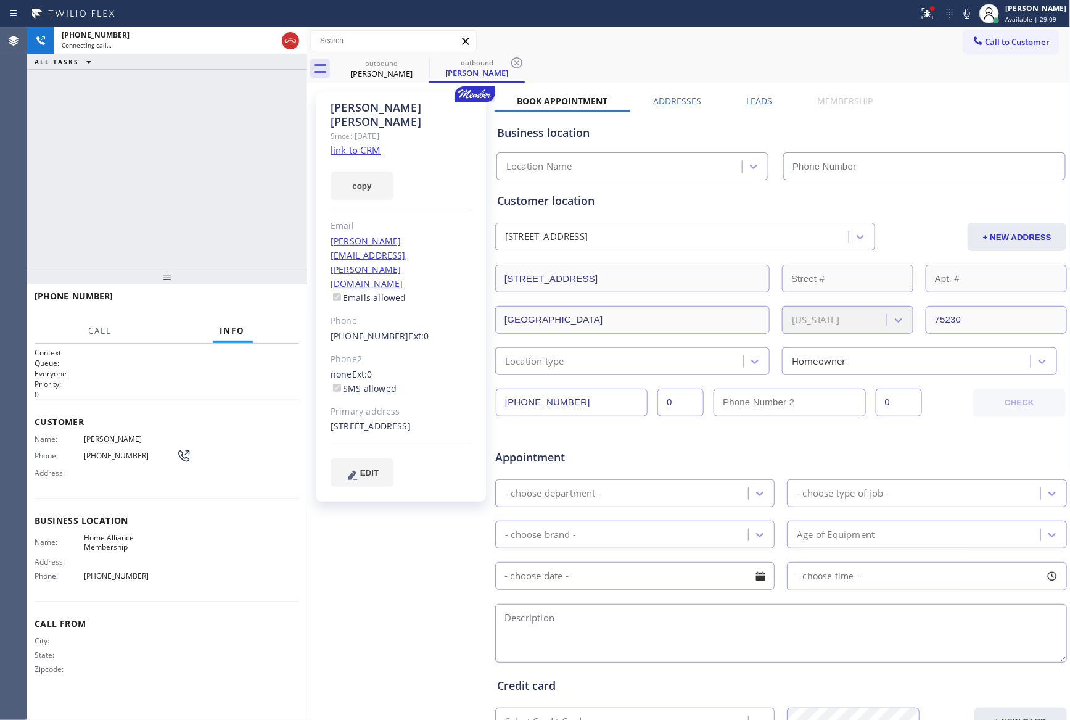
type input "[PHONE_NUMBER]"
click at [293, 294] on button "HANG UP" at bounding box center [270, 301] width 57 height 17
click at [217, 185] on div "[PHONE_NUMBER] Live | 00:21 ALL TASKS ALL TASKS ACTIVE TASKS TASKS IN WRAP UP" at bounding box center [166, 148] width 279 height 242
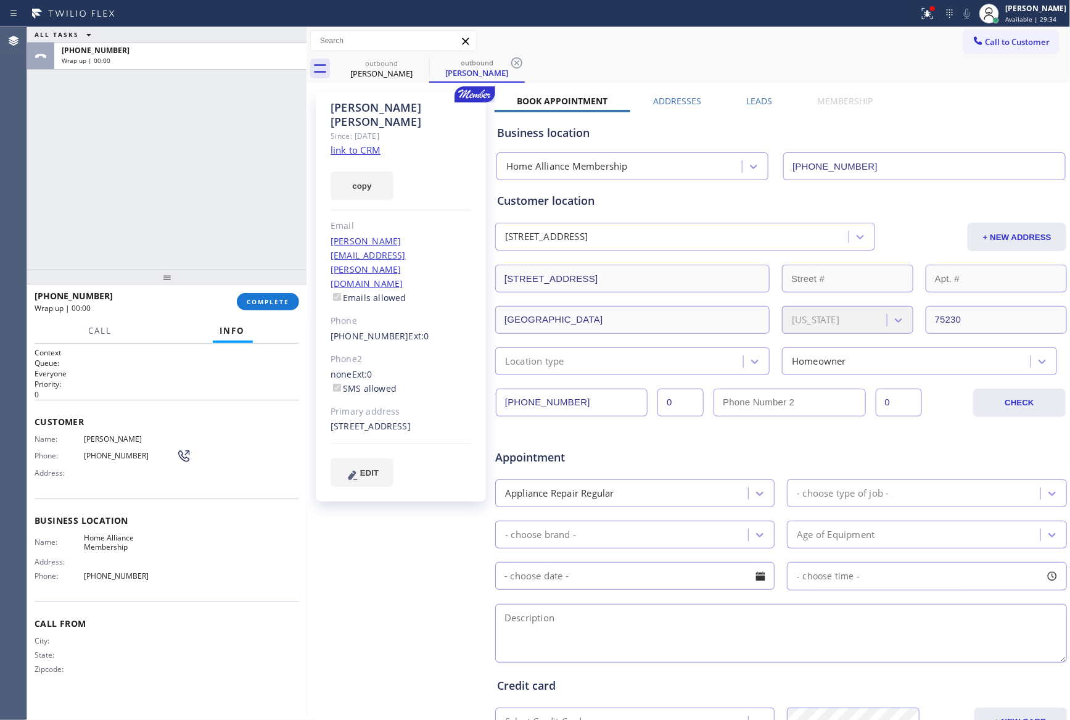
click at [753, 107] on div "Business location Home Alliance Membership [PHONE_NUMBER]" at bounding box center [781, 143] width 573 height 73
click at [749, 95] on label "Leads" at bounding box center [759, 101] width 26 height 12
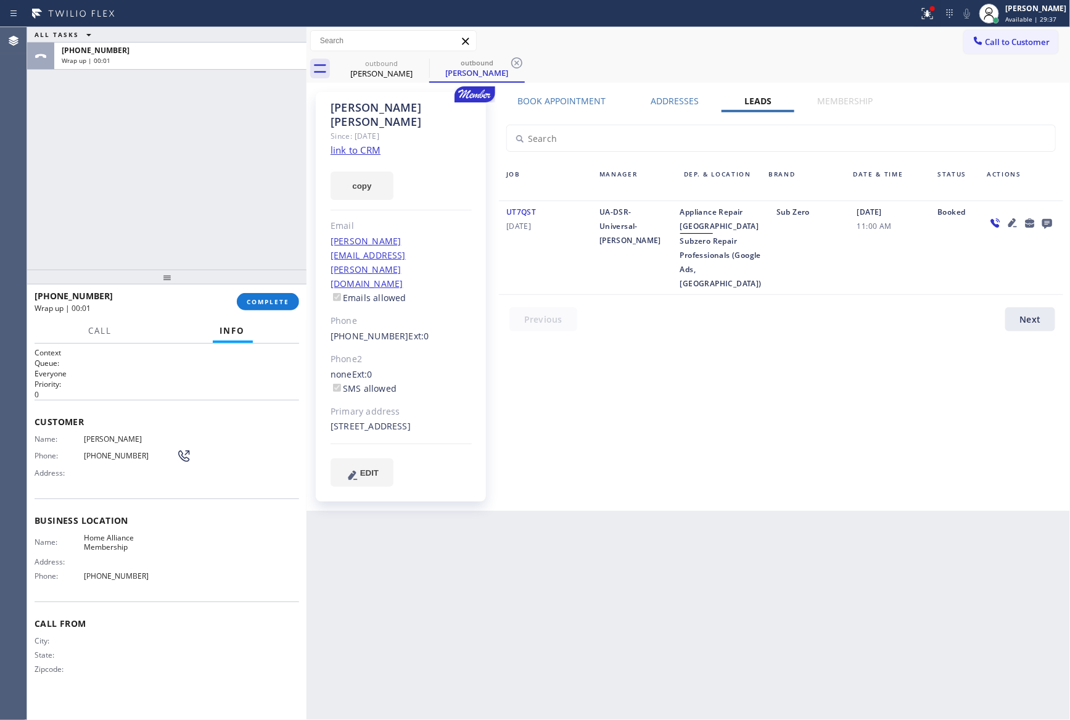
drag, startPoint x: 387, startPoint y: 527, endPoint x: 424, endPoint y: 522, distance: 38.0
click at [387, 527] on div "Back to Dashboard Change Sender ID Customers Technicians Select a contact Outbo…" at bounding box center [688, 373] width 764 height 692
click at [1048, 223] on icon at bounding box center [1047, 224] width 10 height 10
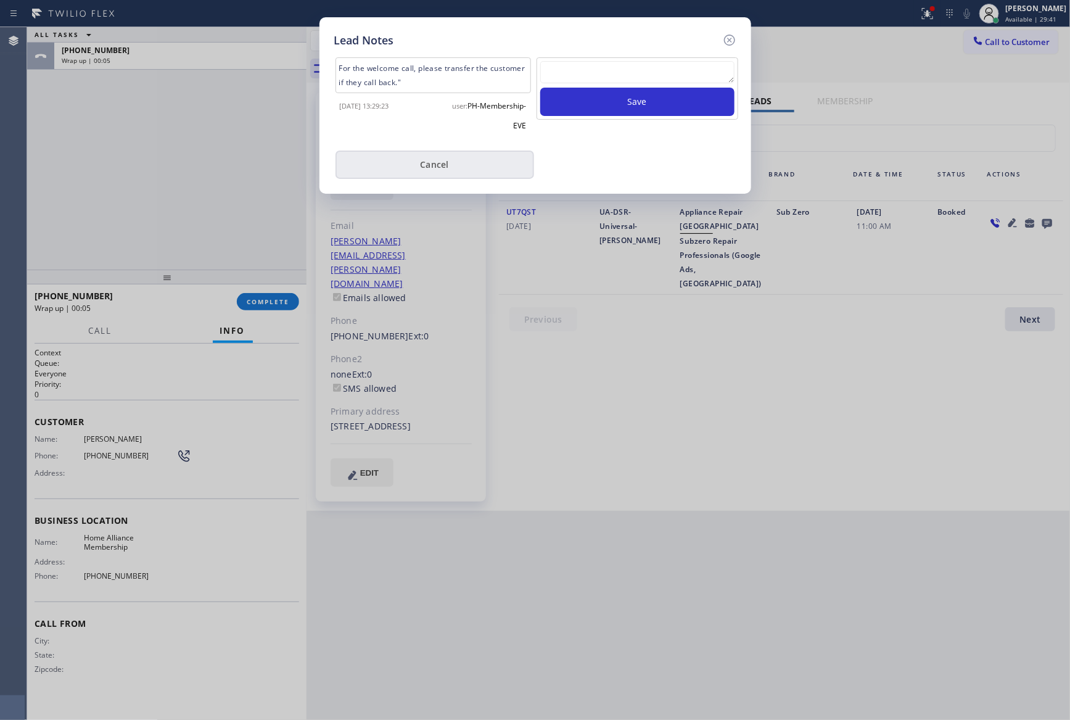
click at [437, 154] on button "Cancel" at bounding box center [434, 164] width 199 height 28
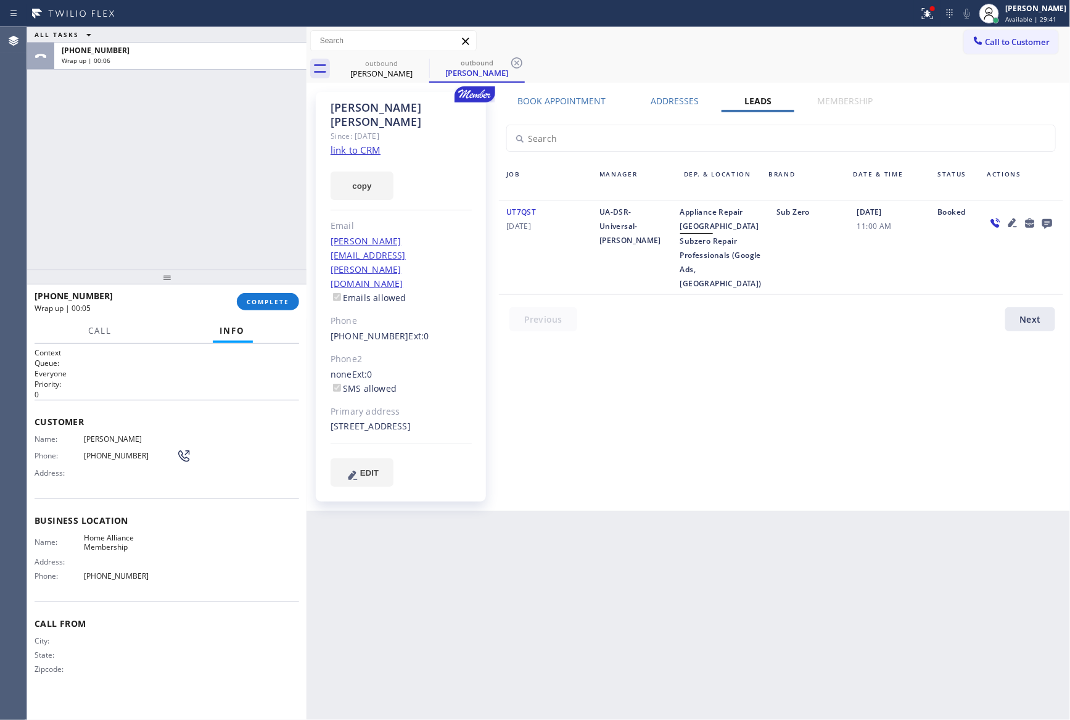
drag, startPoint x: 292, startPoint y: 195, endPoint x: 281, endPoint y: 253, distance: 59.6
click at [291, 209] on div "ALL TASKS ALL TASKS ACTIVE TASKS TASKS IN WRAP UP [PHONE_NUMBER] Wrap up | 00:06" at bounding box center [166, 148] width 279 height 242
click at [215, 216] on div "ALL TASKS ALL TASKS ACTIVE TASKS TASKS IN WRAP UP [PHONE_NUMBER] Wrap up | 00:10" at bounding box center [166, 148] width 279 height 242
click at [268, 302] on span "COMPLETE" at bounding box center [268, 301] width 43 height 9
drag, startPoint x: 191, startPoint y: 163, endPoint x: 197, endPoint y: 156, distance: 8.8
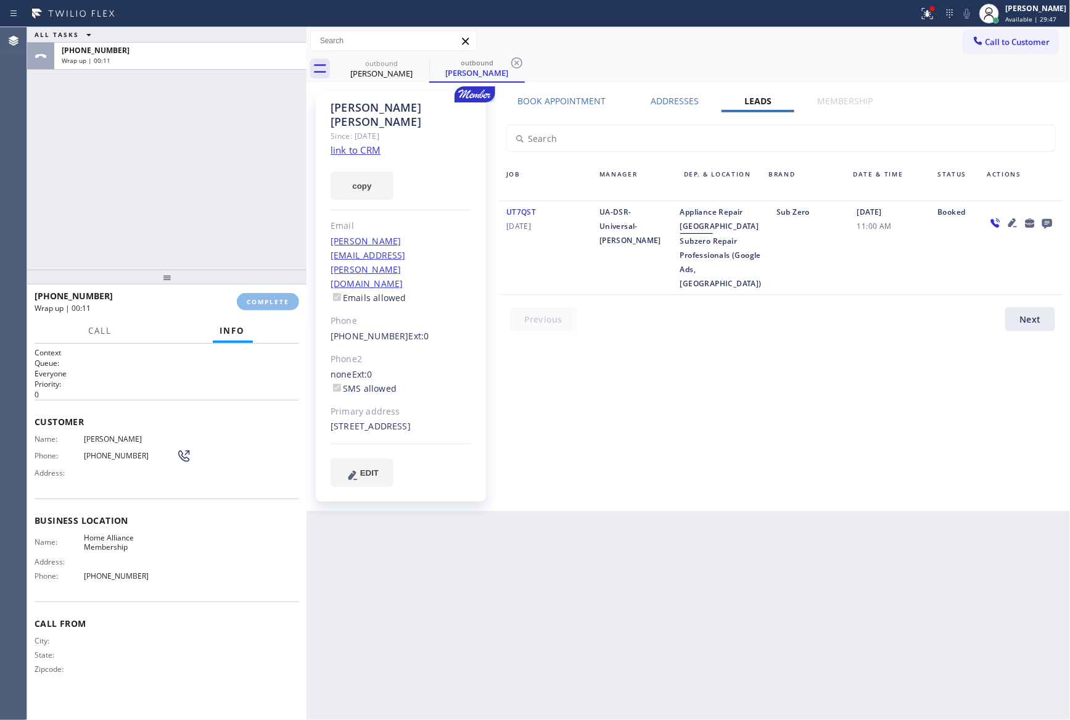
click at [193, 163] on div "ALL TASKS ALL TASKS ACTIVE TASKS TASKS IN WRAP UP [PHONE_NUMBER] Wrap up | 00:11" at bounding box center [166, 148] width 279 height 242
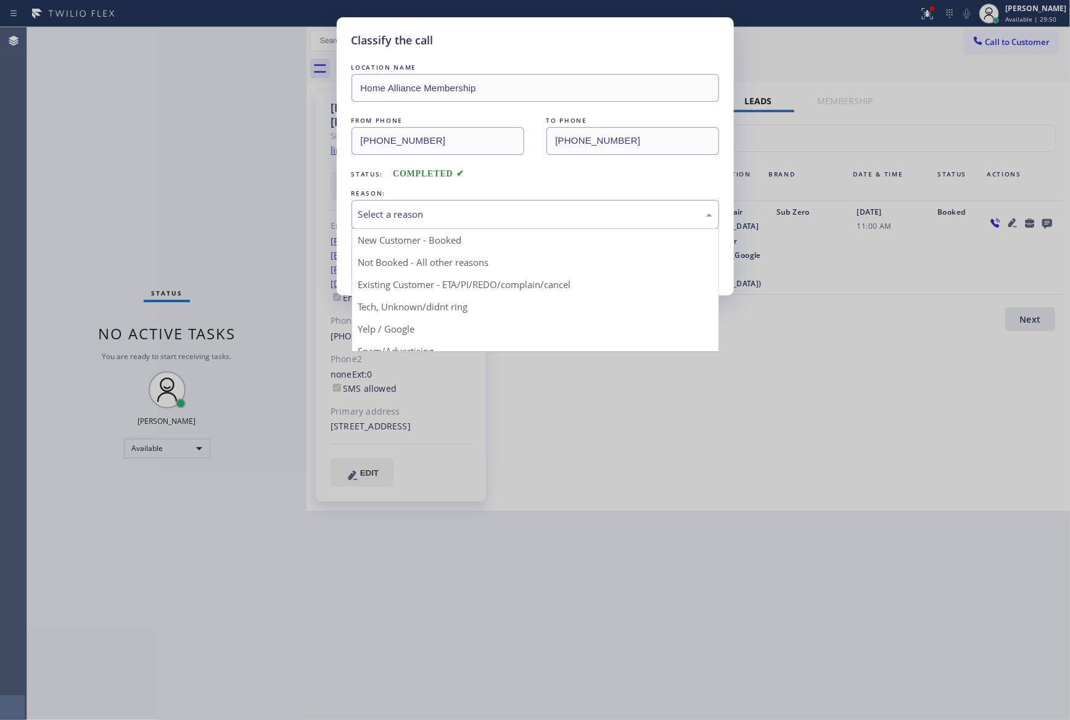
click at [407, 213] on div "Select a reason" at bounding box center [535, 214] width 354 height 14
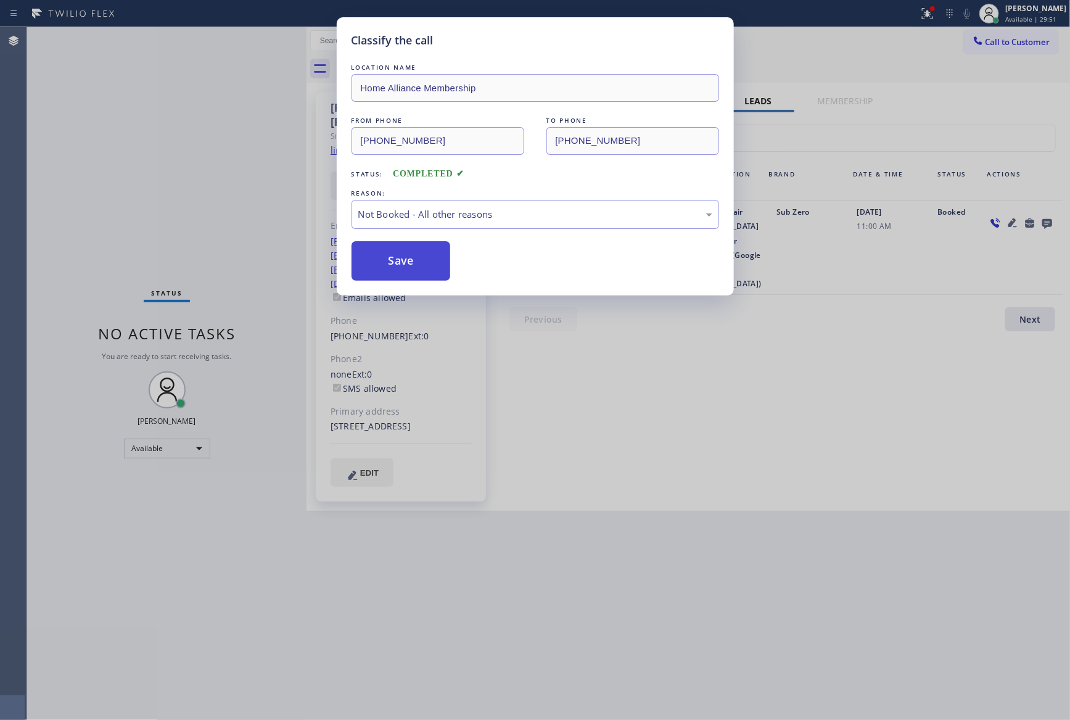
click at [409, 260] on button "Save" at bounding box center [400, 260] width 99 height 39
drag, startPoint x: 409, startPoint y: 260, endPoint x: 388, endPoint y: 235, distance: 32.0
click at [409, 259] on button "Save" at bounding box center [400, 260] width 99 height 39
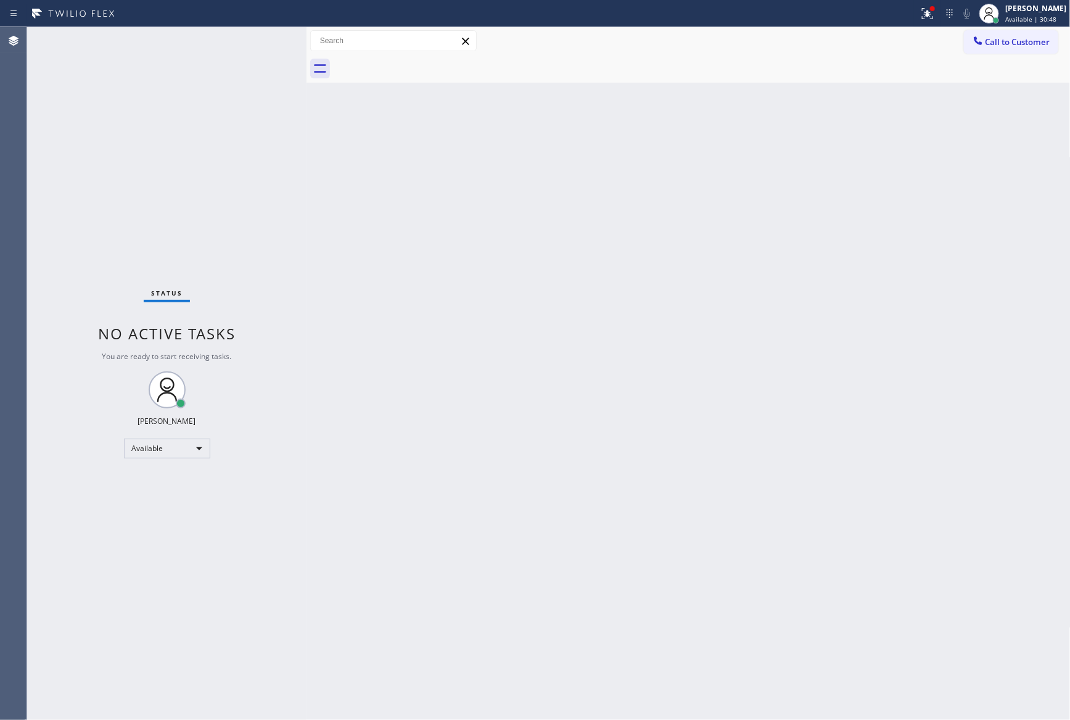
drag, startPoint x: 499, startPoint y: 304, endPoint x: 592, endPoint y: 331, distance: 96.4
click at [557, 320] on div "Back to Dashboard Change Sender ID Customers Technicians Select a contact Outbo…" at bounding box center [688, 373] width 764 height 692
click at [637, 348] on div "Back to Dashboard Change Sender ID Customers Technicians Select a contact Outbo…" at bounding box center [688, 373] width 764 height 692
drag, startPoint x: 322, startPoint y: 266, endPoint x: 630, endPoint y: 226, distance: 309.7
click at [446, 257] on div "Back to Dashboard Change Sender ID Customers Technicians Select a contact Outbo…" at bounding box center [688, 373] width 764 height 692
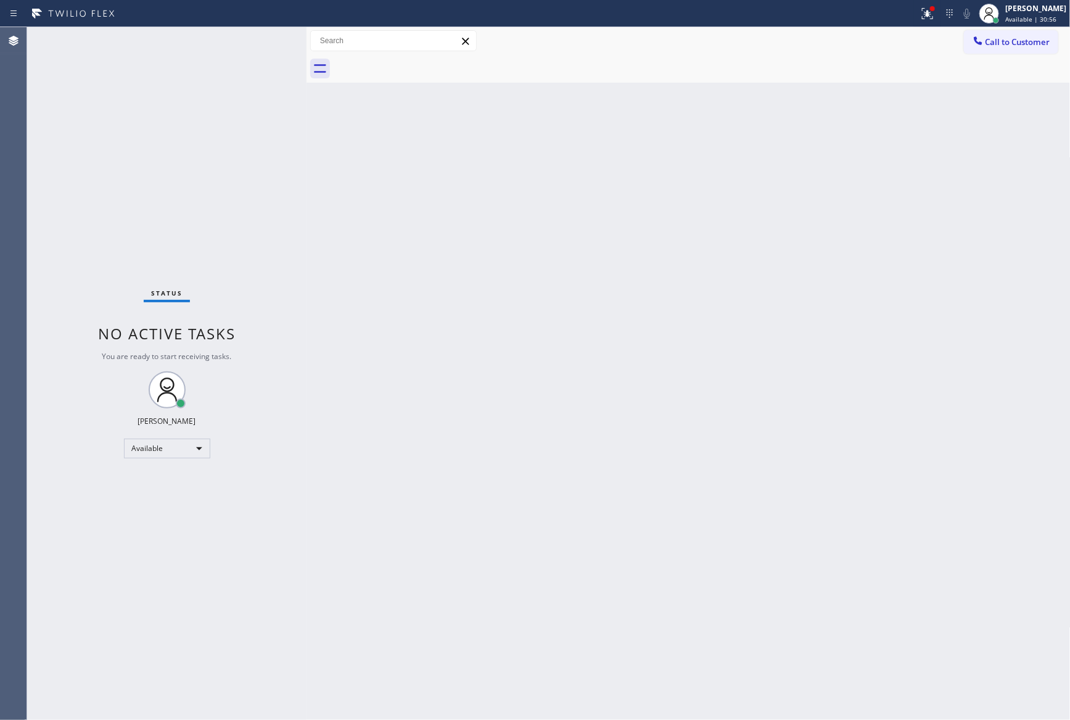
click at [992, 41] on span "Call to Customer" at bounding box center [1017, 41] width 65 height 11
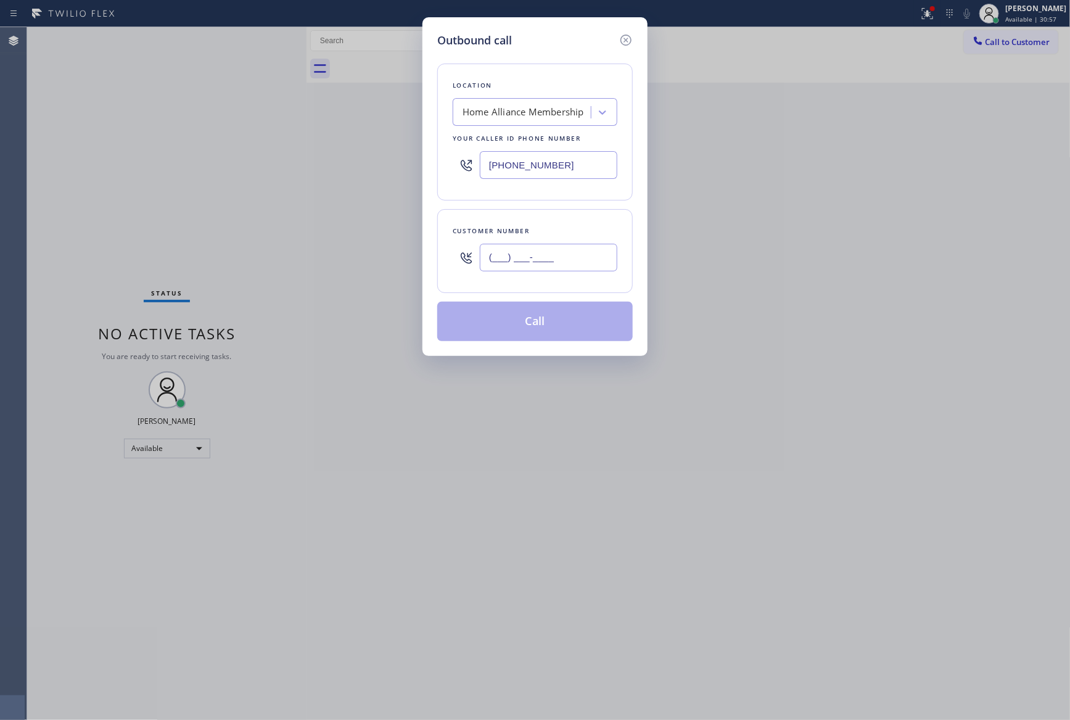
click at [559, 271] on input "(___) ___-____" at bounding box center [548, 258] width 137 height 28
paste input "203) 767-1858"
type input "[PHONE_NUMBER]"
click at [581, 329] on button "Call" at bounding box center [534, 321] width 195 height 39
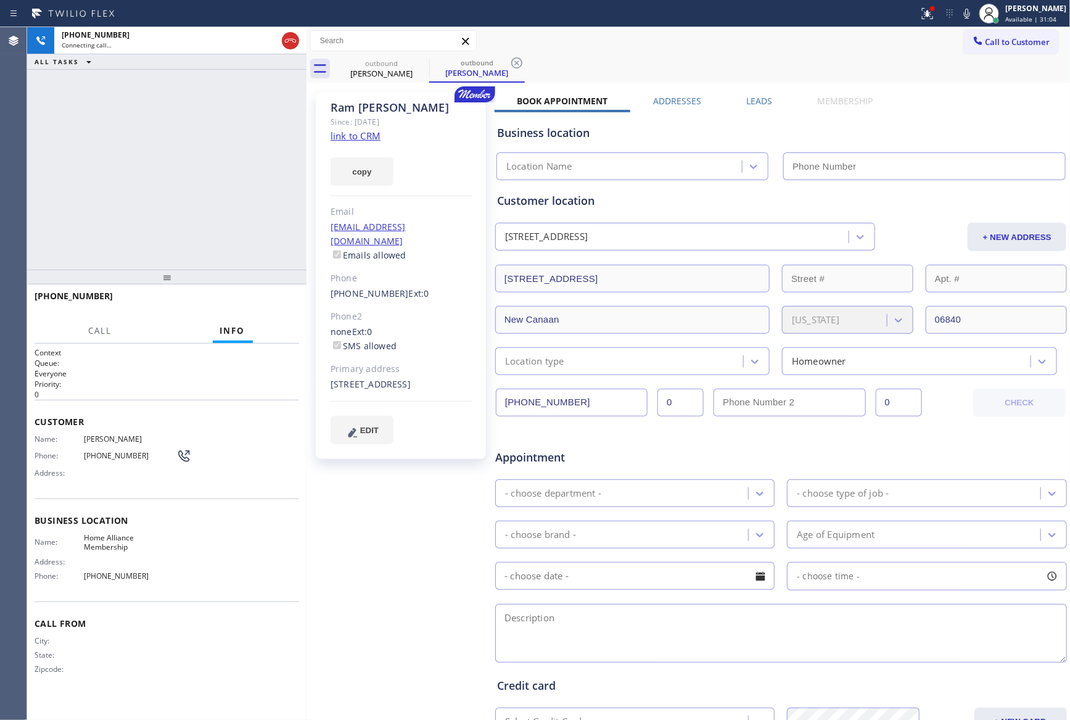
type input "[PHONE_NUMBER]"
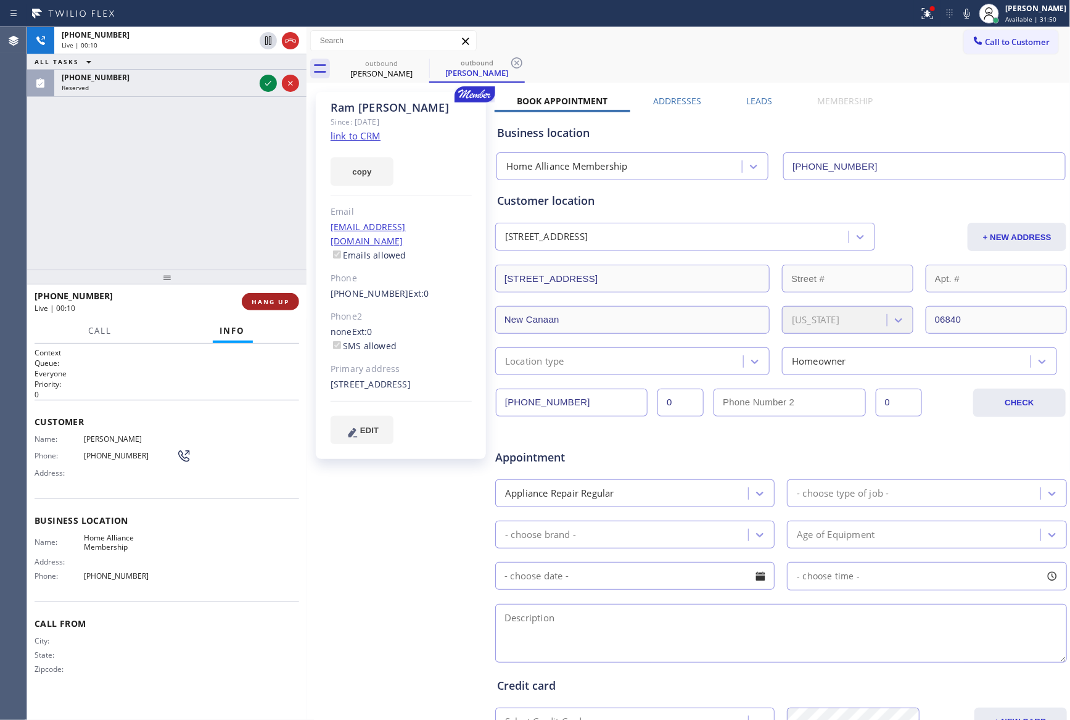
drag, startPoint x: 78, startPoint y: 187, endPoint x: 244, endPoint y: 300, distance: 200.8
click at [113, 211] on div "[PHONE_NUMBER] Live | 00:10 ALL TASKS ALL TASKS ACTIVE TASKS TASKS IN WRAP UP […" at bounding box center [166, 148] width 279 height 242
drag, startPoint x: 272, startPoint y: 307, endPoint x: 216, endPoint y: 167, distance: 150.6
click at [272, 302] on button "HANG UP" at bounding box center [270, 301] width 57 height 17
click at [216, 166] on div "[PHONE_NUMBER] Live | 00:11 ALL TASKS ALL TASKS ACTIVE TASKS TASKS IN WRAP UP […" at bounding box center [166, 148] width 279 height 242
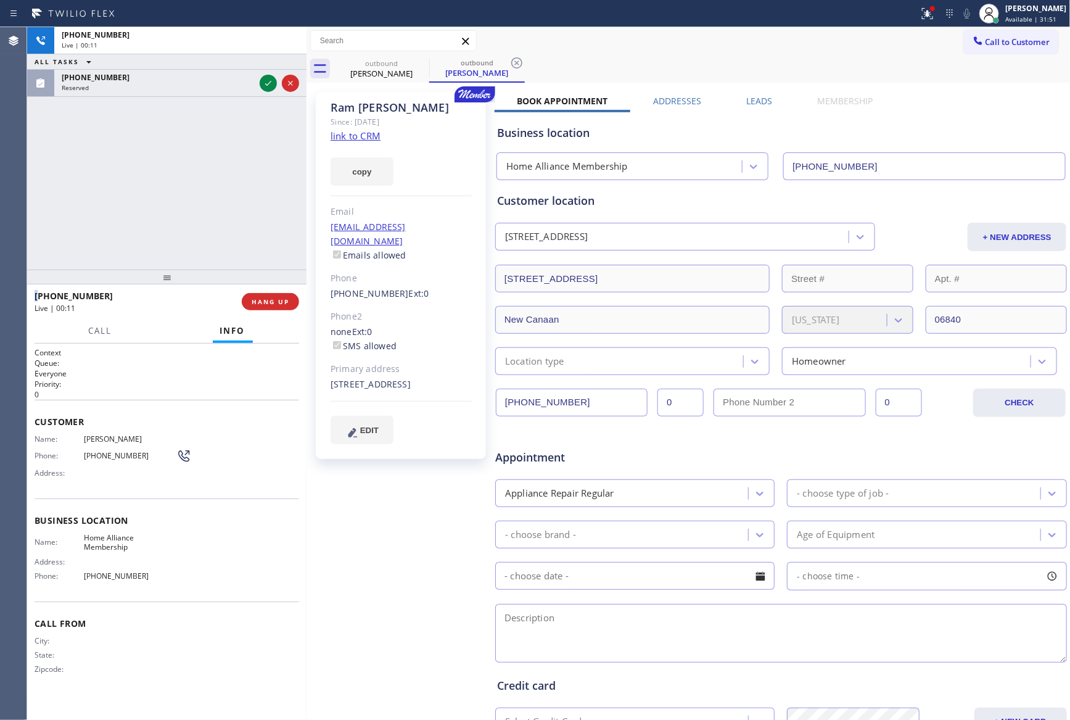
drag, startPoint x: 216, startPoint y: 166, endPoint x: 298, endPoint y: 181, distance: 83.3
click at [269, 171] on div "[PHONE_NUMBER] Live | 00:11 ALL TASKS ALL TASKS ACTIVE TASKS TASKS IN WRAP UP […" at bounding box center [166, 148] width 279 height 242
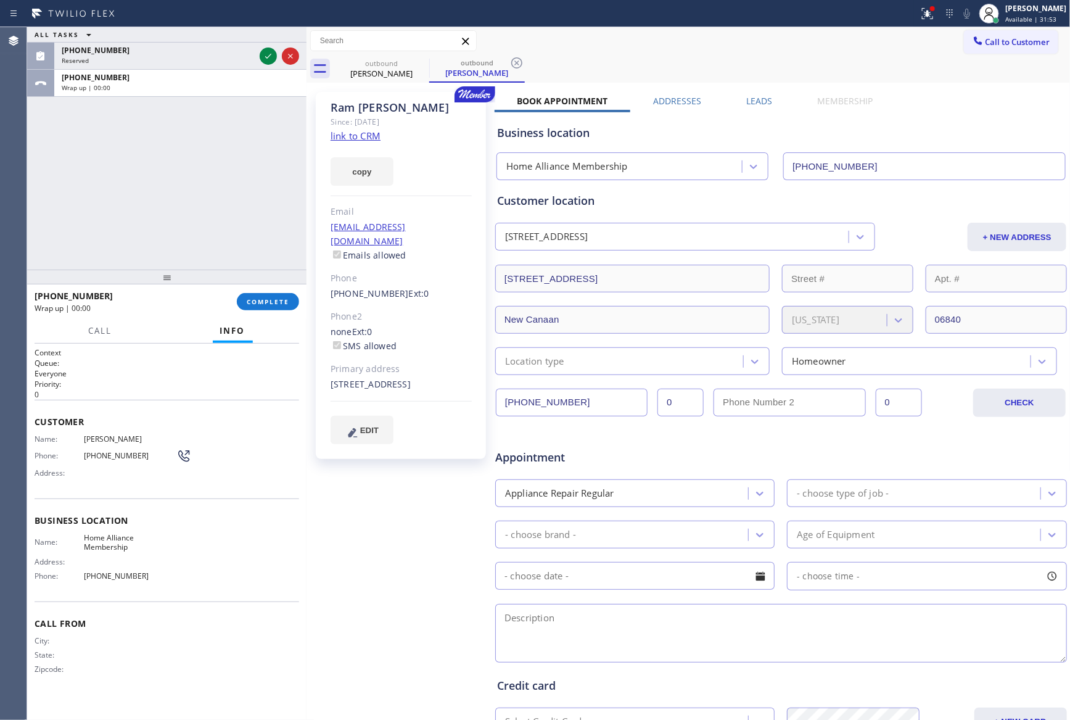
drag, startPoint x: 193, startPoint y: 187, endPoint x: 228, endPoint y: 132, distance: 65.4
click at [208, 168] on div "ALL TASKS ALL TASKS ACTIVE TASKS TASKS IN WRAP UP [PHONE_NUMBER] Reserved [PHON…" at bounding box center [166, 148] width 279 height 242
click at [263, 296] on button "COMPLETE" at bounding box center [268, 301] width 62 height 17
click at [244, 200] on div "ALL TASKS ALL TASKS ACTIVE TASKS TASKS IN WRAP UP [PHONE_NUMBER] Reserved [PHON…" at bounding box center [166, 148] width 279 height 242
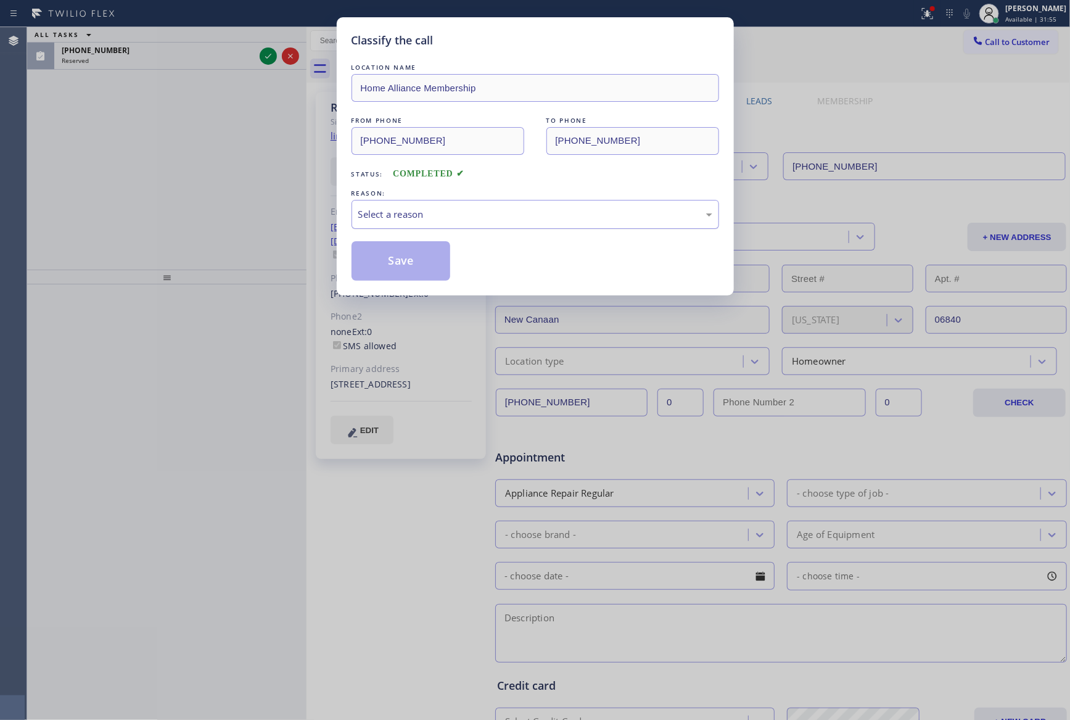
click at [385, 216] on div "Select a reason" at bounding box center [535, 214] width 354 height 14
click at [392, 261] on button "Save" at bounding box center [400, 260] width 99 height 39
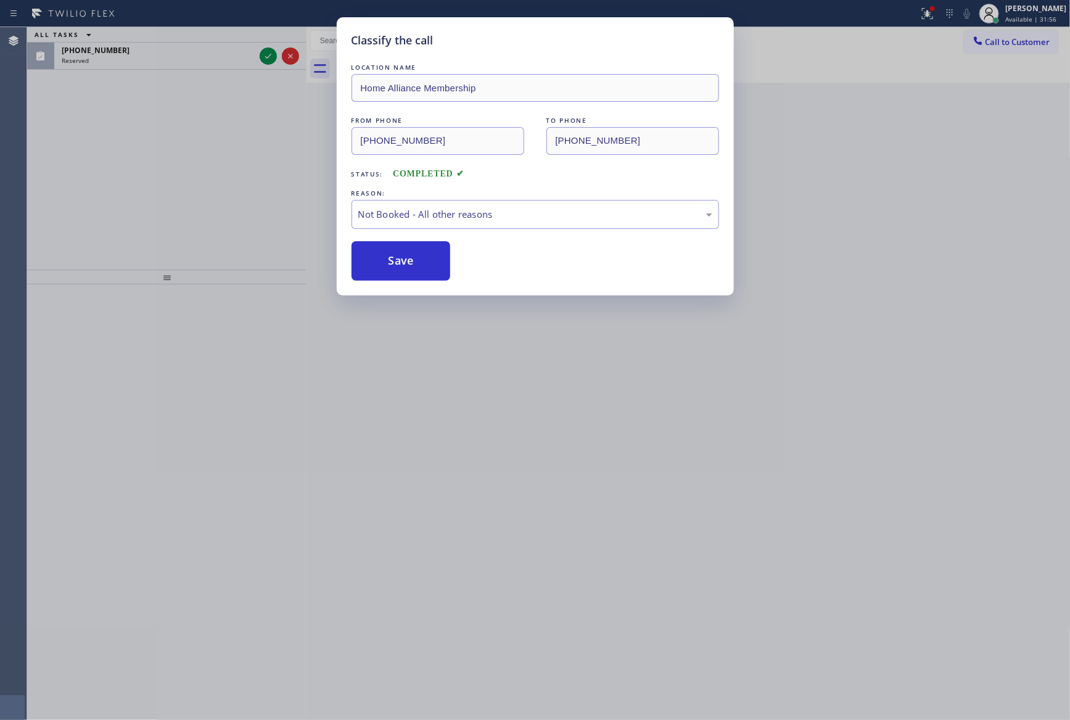
drag, startPoint x: 174, startPoint y: 180, endPoint x: 185, endPoint y: 173, distance: 12.8
click at [178, 178] on div "Classify the call LOCATION NAME Home Alliance Membership FROM PHONE [PHONE_NUMB…" at bounding box center [535, 360] width 1070 height 720
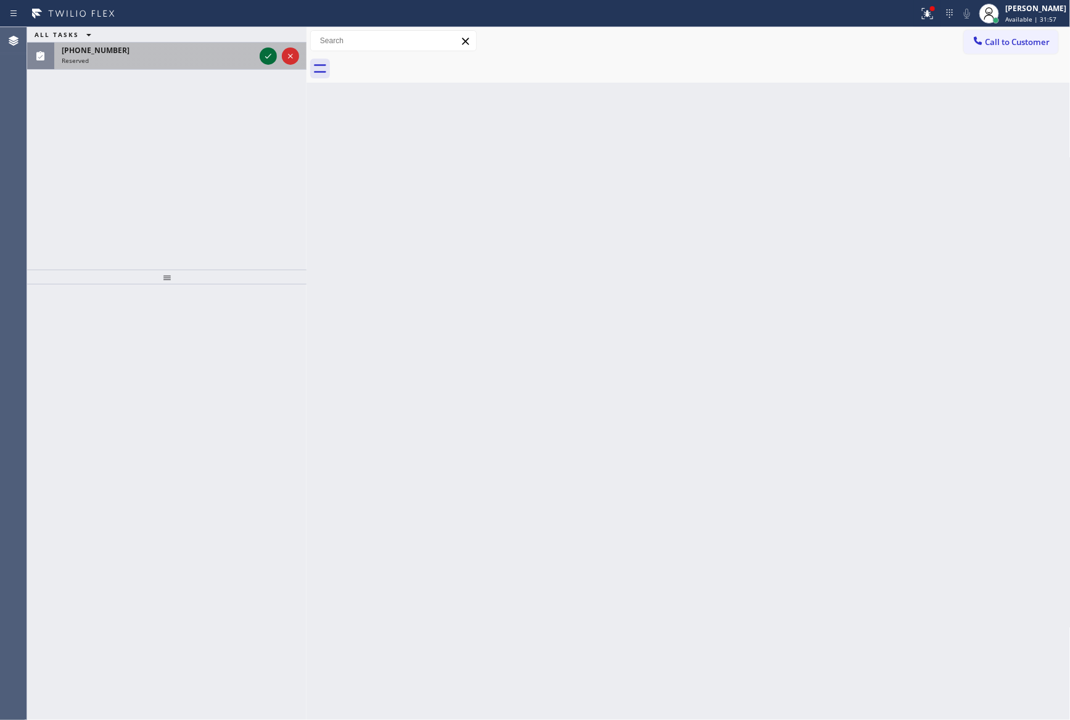
click at [266, 56] on icon at bounding box center [268, 56] width 15 height 15
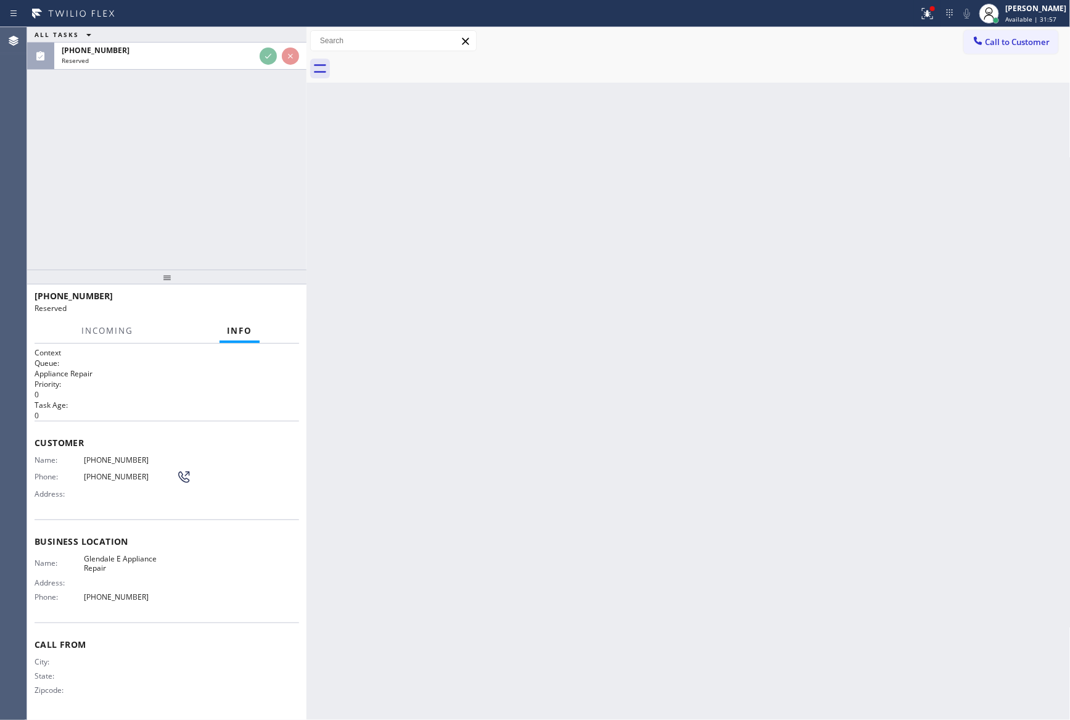
click at [237, 172] on div "ALL TASKS ALL TASKS ACTIVE TASKS TASKS IN WRAP UP [PHONE_NUMBER] Reserved" at bounding box center [166, 148] width 279 height 242
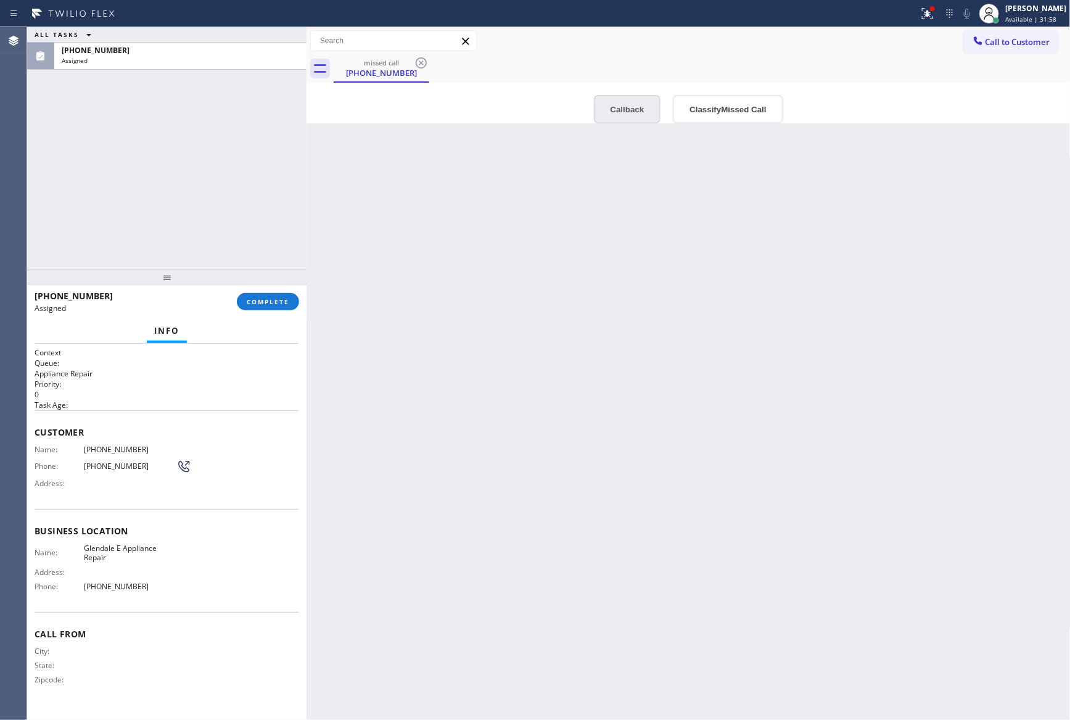
click at [612, 115] on button "Callback" at bounding box center [627, 109] width 67 height 28
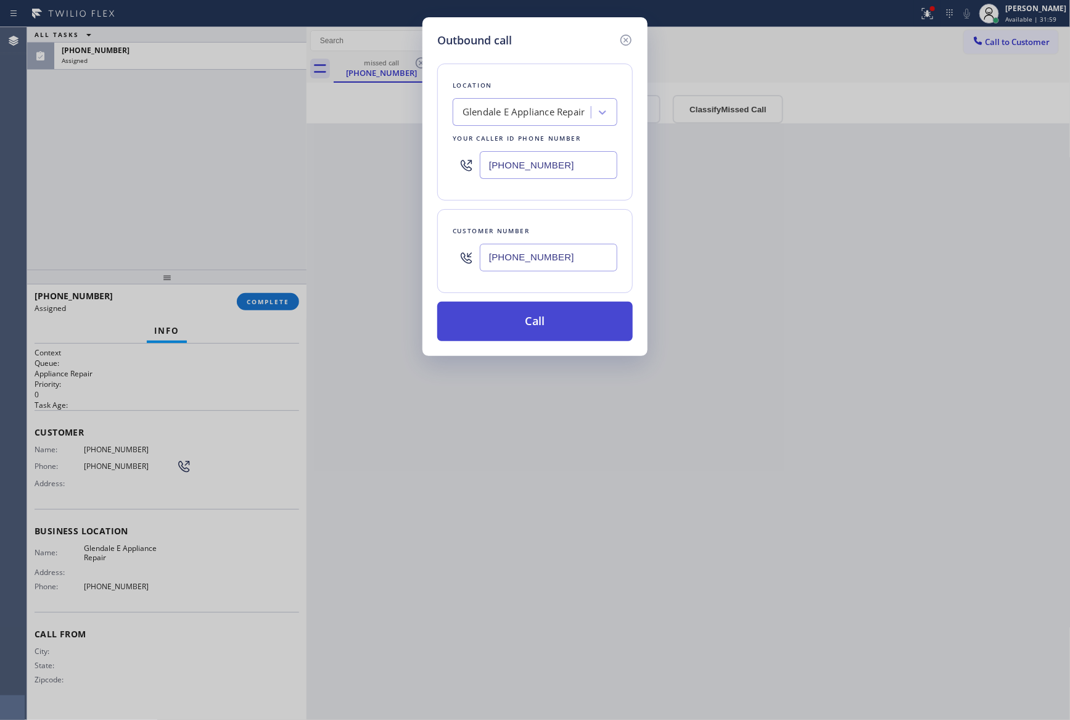
click at [524, 332] on button "Call" at bounding box center [534, 321] width 195 height 39
click at [104, 229] on div "Outbound call Location [GEOGRAPHIC_DATA] E Appliance Repair Your caller id phon…" at bounding box center [535, 360] width 1070 height 720
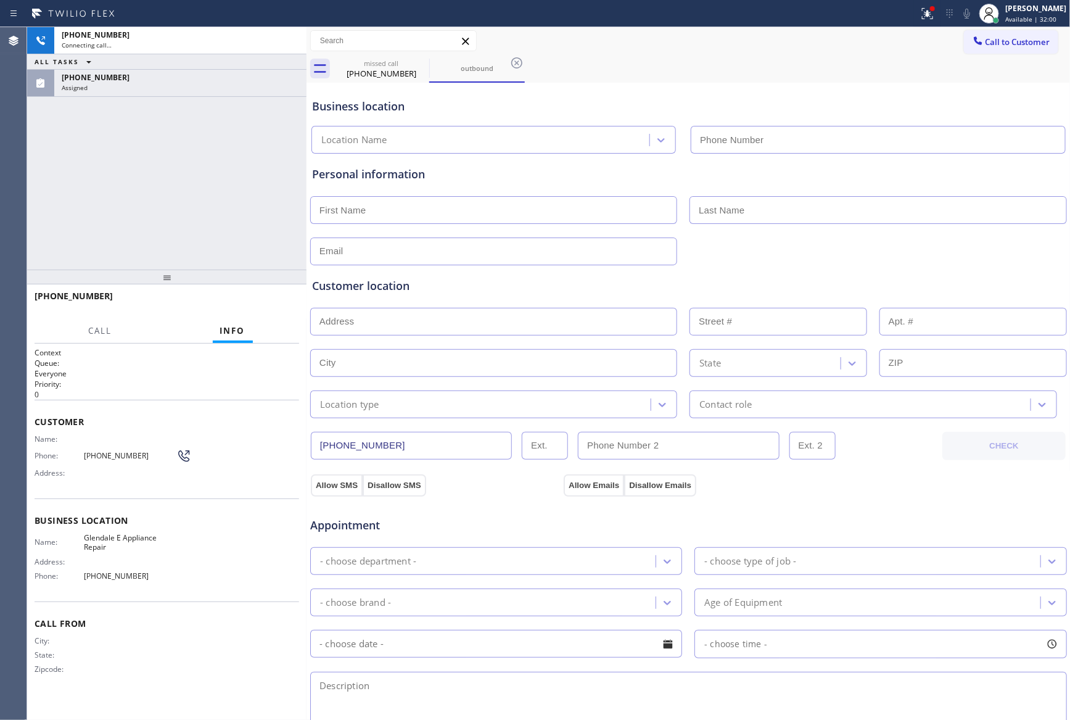
type input "[PHONE_NUMBER]"
click at [157, 87] on div "Assigned" at bounding box center [180, 87] width 237 height 9
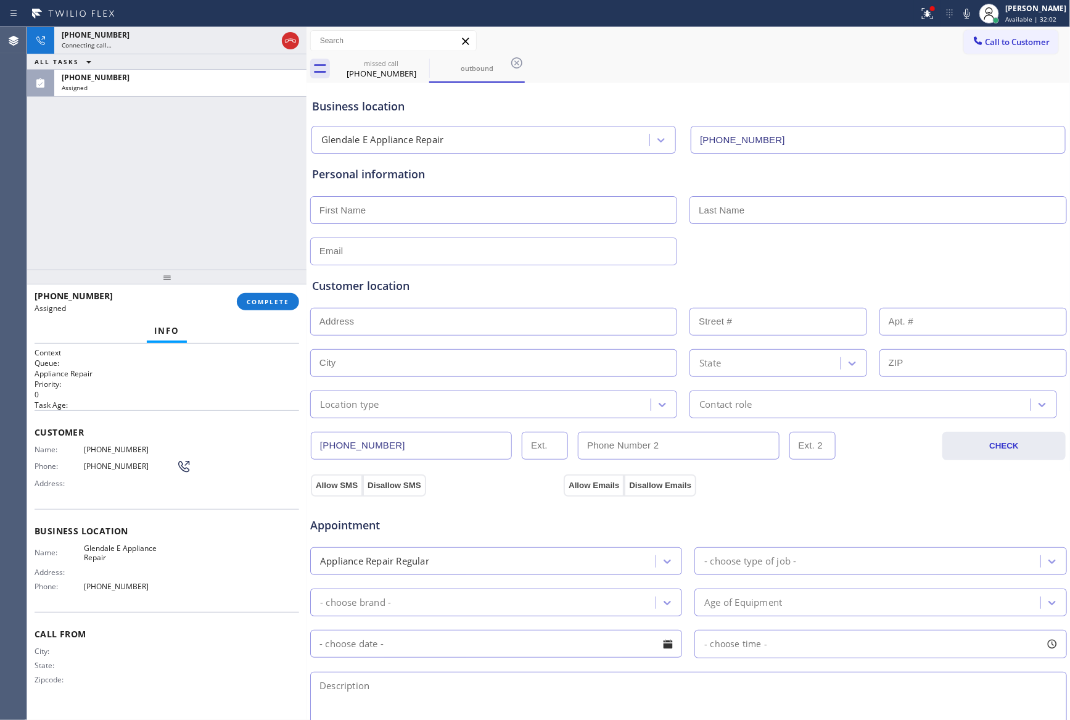
drag, startPoint x: 260, startPoint y: 298, endPoint x: 224, endPoint y: 137, distance: 164.9
click at [260, 295] on button "COMPLETE" at bounding box center [268, 301] width 62 height 17
click at [224, 137] on div "[PHONE_NUMBER] Connecting call… ALL TASKS ALL TASKS ACTIVE TASKS TASKS IN WRAP …" at bounding box center [166, 148] width 279 height 242
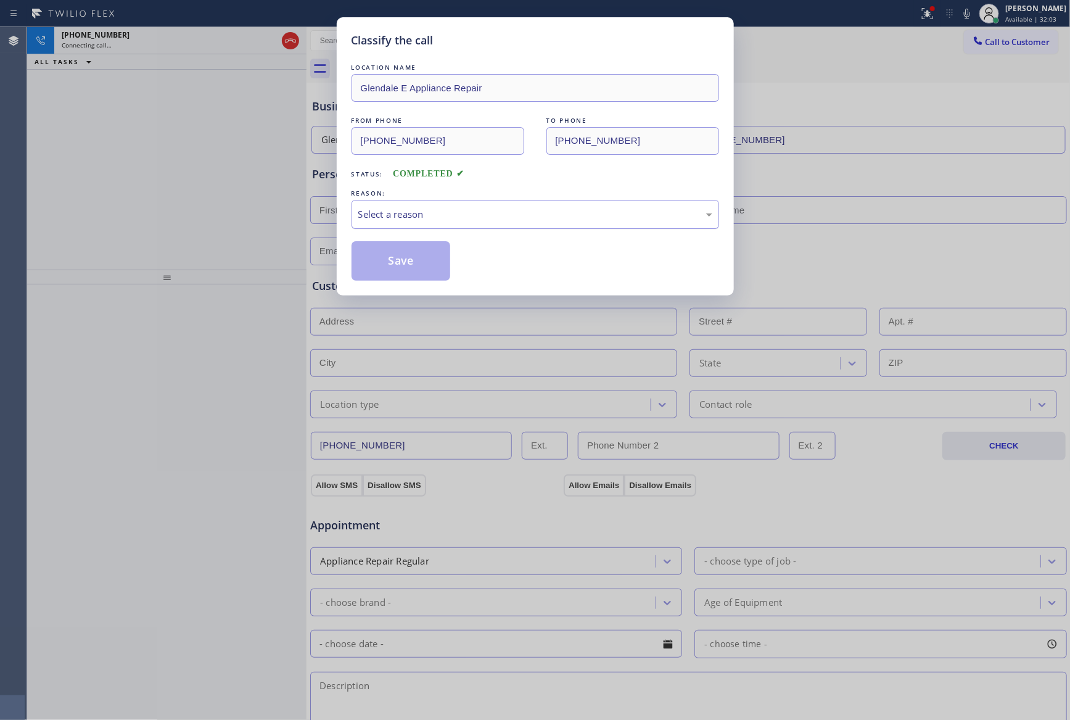
click at [408, 215] on div "Select a reason" at bounding box center [535, 214] width 354 height 14
click at [398, 254] on button "Save" at bounding box center [400, 260] width 99 height 39
click at [144, 174] on div "Classify the call LOCATION NAME [GEOGRAPHIC_DATA] E Appliance Repair FROM PHONE…" at bounding box center [535, 360] width 1070 height 720
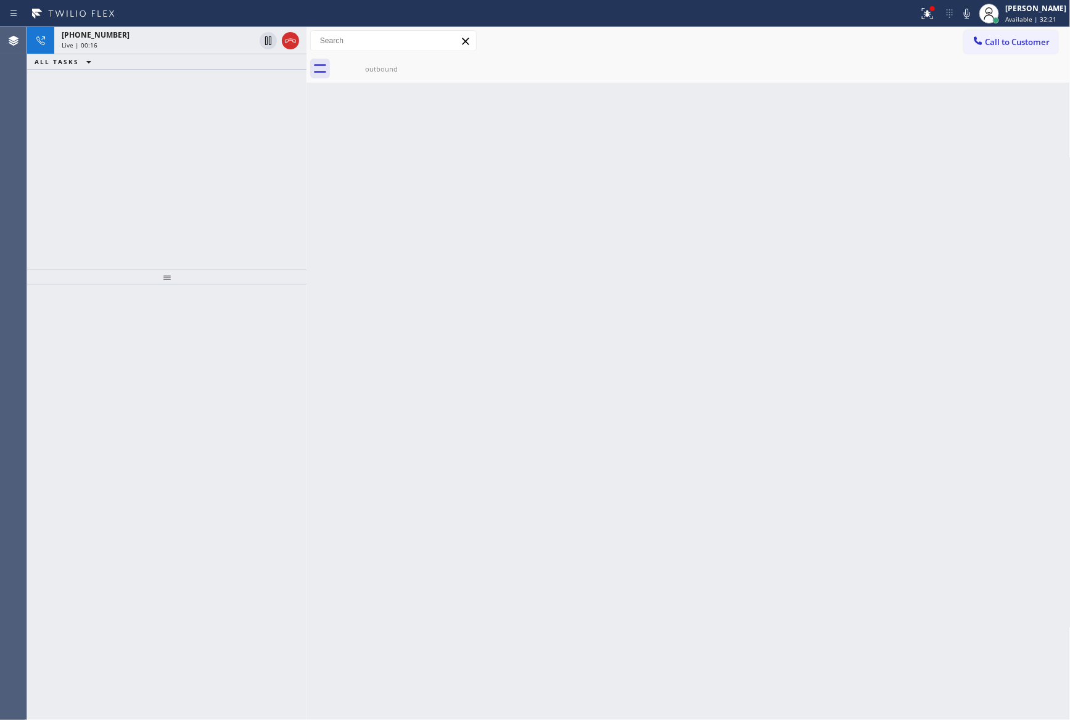
drag, startPoint x: 228, startPoint y: 162, endPoint x: 269, endPoint y: 63, distance: 107.0
click at [245, 148] on div "[PHONE_NUMBER] Live | 00:16 ALL TASKS ALL TASKS ACTIVE TASKS TASKS IN WRAP UP" at bounding box center [166, 148] width 279 height 242
click at [284, 33] on icon at bounding box center [290, 40] width 15 height 15
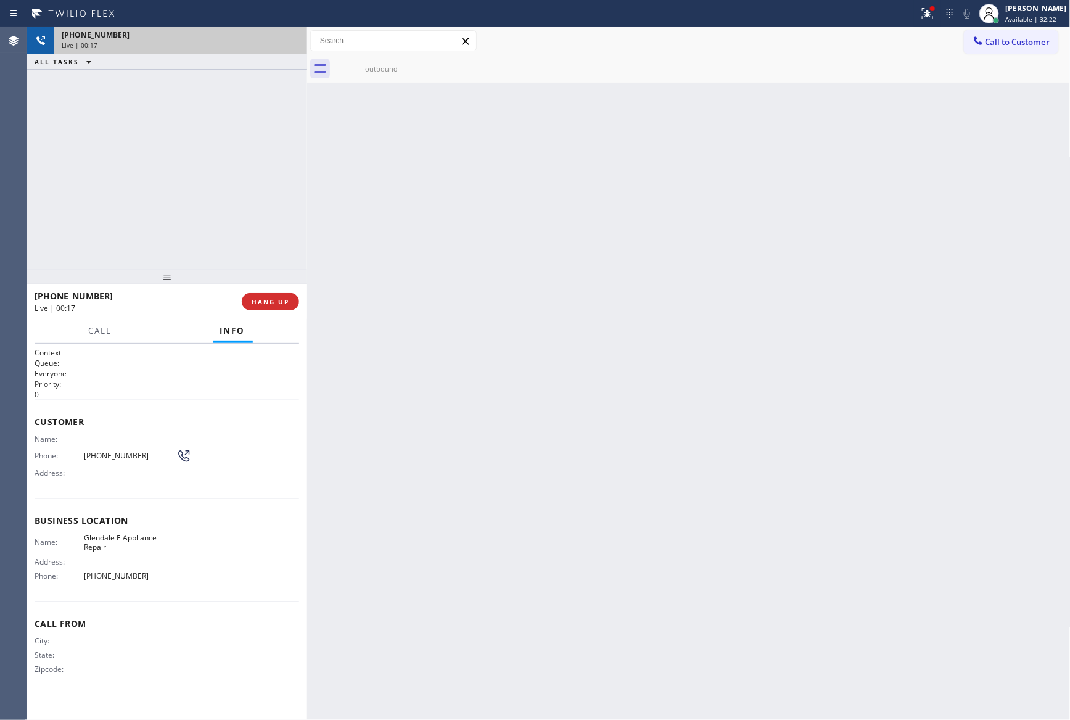
click at [280, 128] on div "[PHONE_NUMBER] Live | 00:17 ALL TASKS ALL TASKS ACTIVE TASKS TASKS IN WRAP UP" at bounding box center [166, 148] width 279 height 242
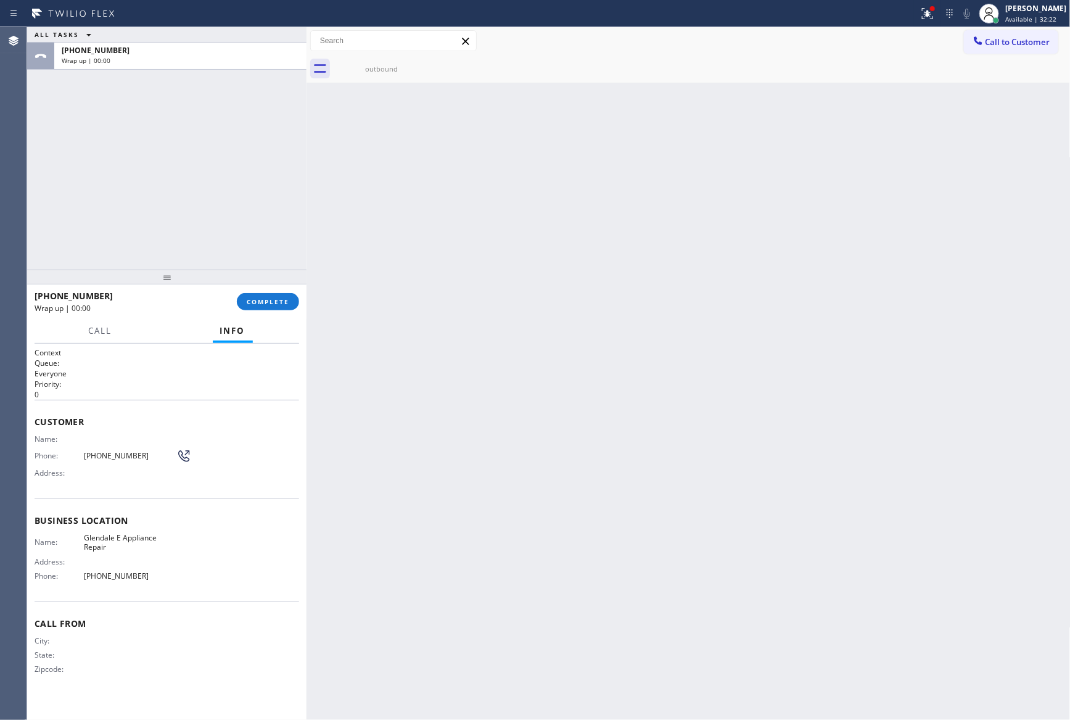
drag, startPoint x: 245, startPoint y: 152, endPoint x: 396, endPoint y: 380, distance: 273.6
click at [322, 250] on div "ALL TASKS ALL TASKS ACTIVE TASKS TASKS IN WRAP UP [PHONE_NUMBER] Wrap up | 00:0…" at bounding box center [548, 373] width 1043 height 692
drag, startPoint x: 738, startPoint y: 420, endPoint x: 482, endPoint y: 346, distance: 267.0
click at [750, 421] on div "Back to Dashboard Change Sender ID Customers Technicians Select a contact Outbo…" at bounding box center [688, 373] width 764 height 692
click at [278, 304] on span "COMPLETE" at bounding box center [268, 301] width 43 height 9
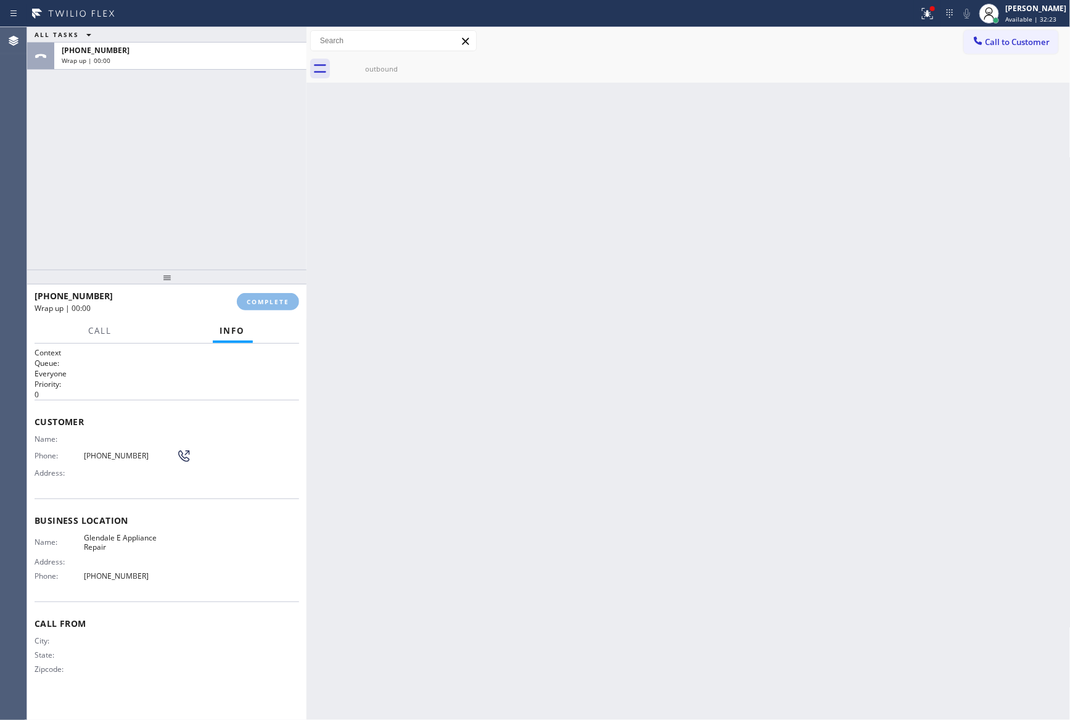
click at [222, 198] on div "ALL TASKS ALL TASKS ACTIVE TASKS TASKS IN WRAP UP [PHONE_NUMBER] Wrap up | 00:00" at bounding box center [166, 148] width 279 height 242
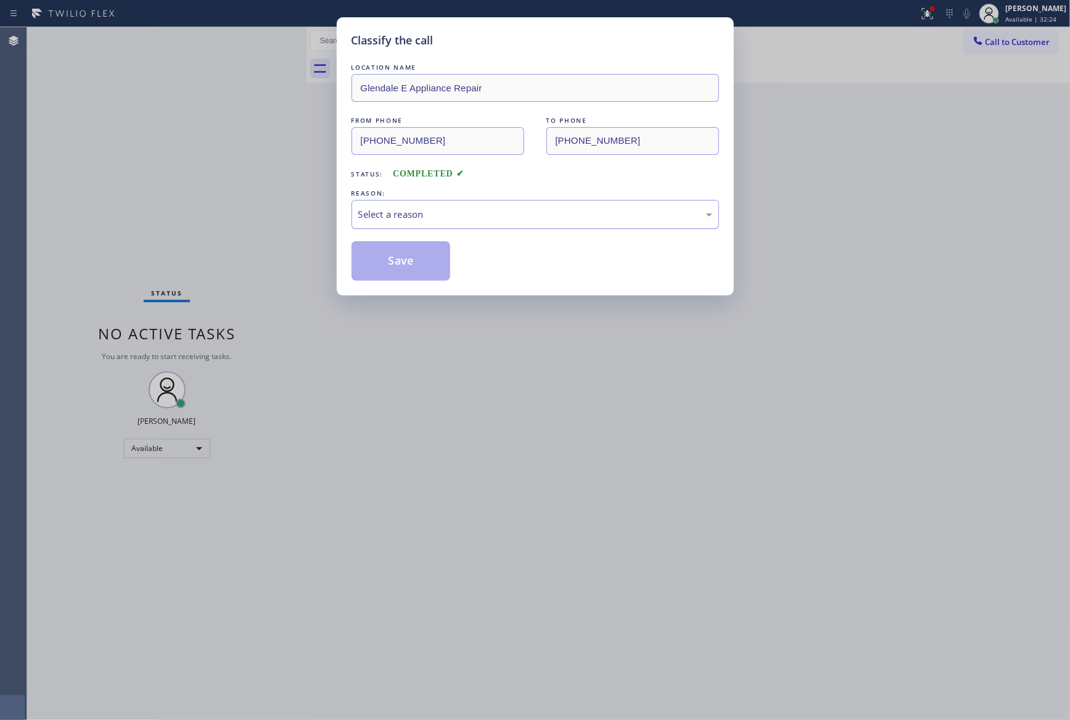
click at [450, 221] on div "Select a reason" at bounding box center [535, 214] width 354 height 14
click at [415, 263] on button "Save" at bounding box center [400, 260] width 99 height 39
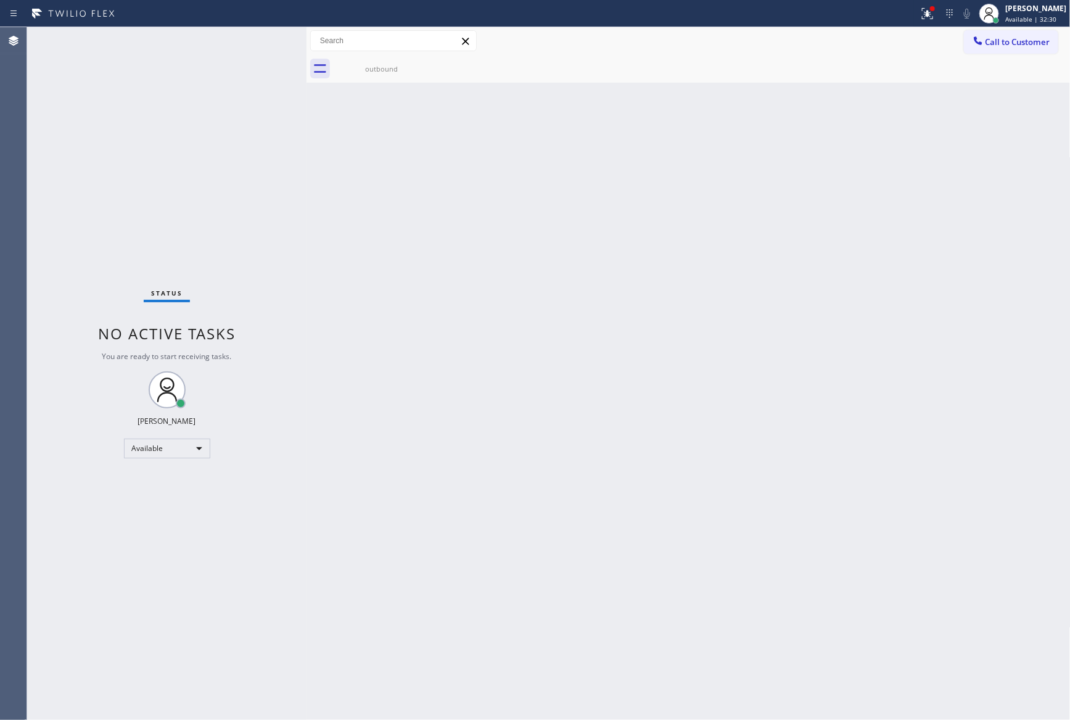
drag, startPoint x: 211, startPoint y: 196, endPoint x: 586, endPoint y: 442, distance: 448.9
click at [276, 241] on div "Status No active tasks You are ready to start receiving tasks. [PERSON_NAME] Av…" at bounding box center [166, 373] width 279 height 692
drag, startPoint x: 604, startPoint y: 441, endPoint x: 620, endPoint y: 457, distance: 23.1
click at [611, 445] on div "Back to Dashboard Change Sender ID Customers Technicians Select a contact Outbo…" at bounding box center [688, 373] width 764 height 692
drag, startPoint x: 439, startPoint y: 274, endPoint x: 585, endPoint y: 211, distance: 158.5
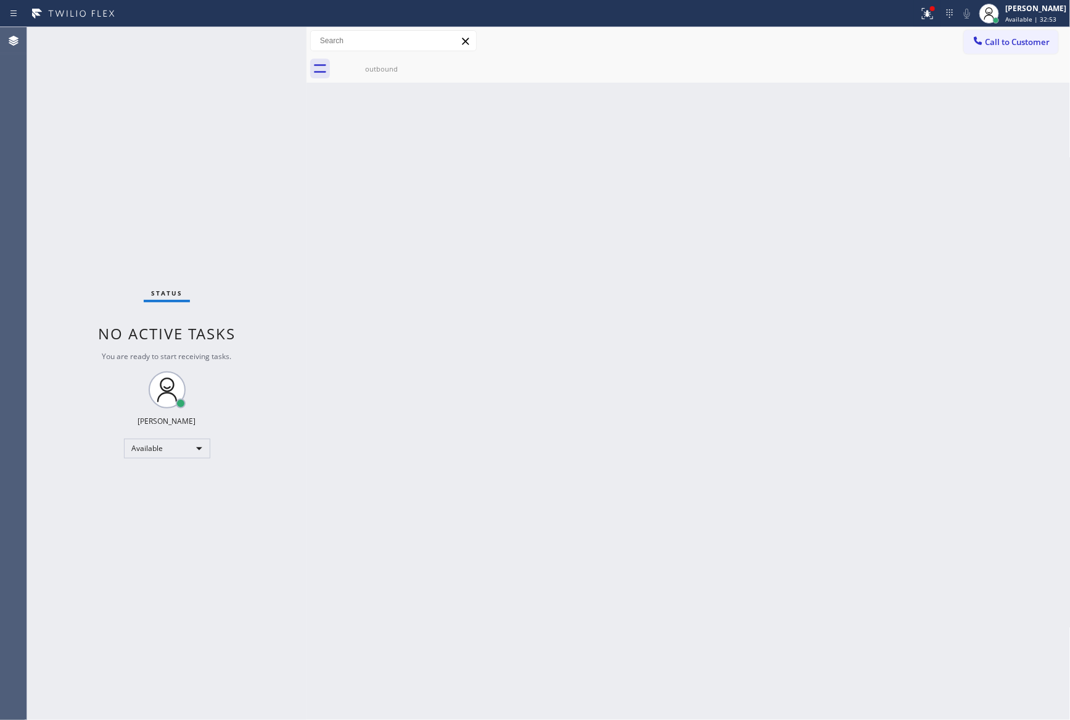
click at [520, 248] on div "Back to Dashboard Change Sender ID Customers Technicians Select a contact Outbo…" at bounding box center [688, 373] width 764 height 692
click at [996, 28] on div "Call to Customer Outbound call Location Home Alliance Membership Your caller id…" at bounding box center [688, 41] width 764 height 28
click at [1027, 43] on span "Call to Customer" at bounding box center [1017, 41] width 65 height 11
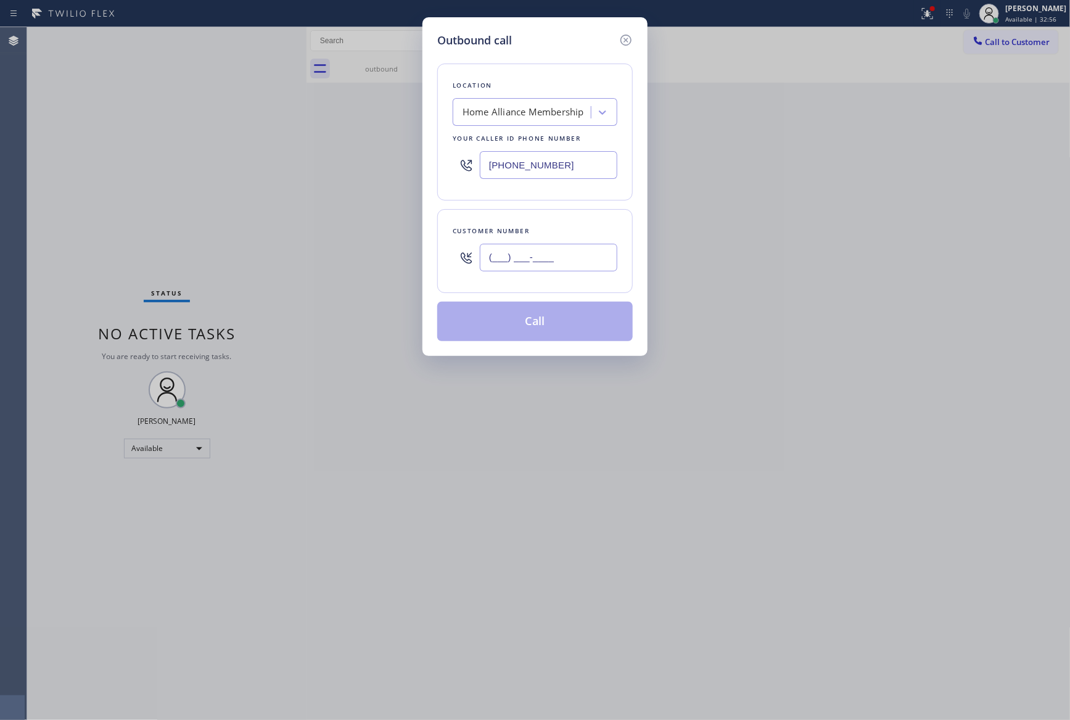
click at [552, 265] on input "(___) ___-____" at bounding box center [548, 258] width 137 height 28
paste input "408) 759-1973"
type input "[PHONE_NUMBER]"
click at [550, 331] on button "Call" at bounding box center [534, 321] width 195 height 39
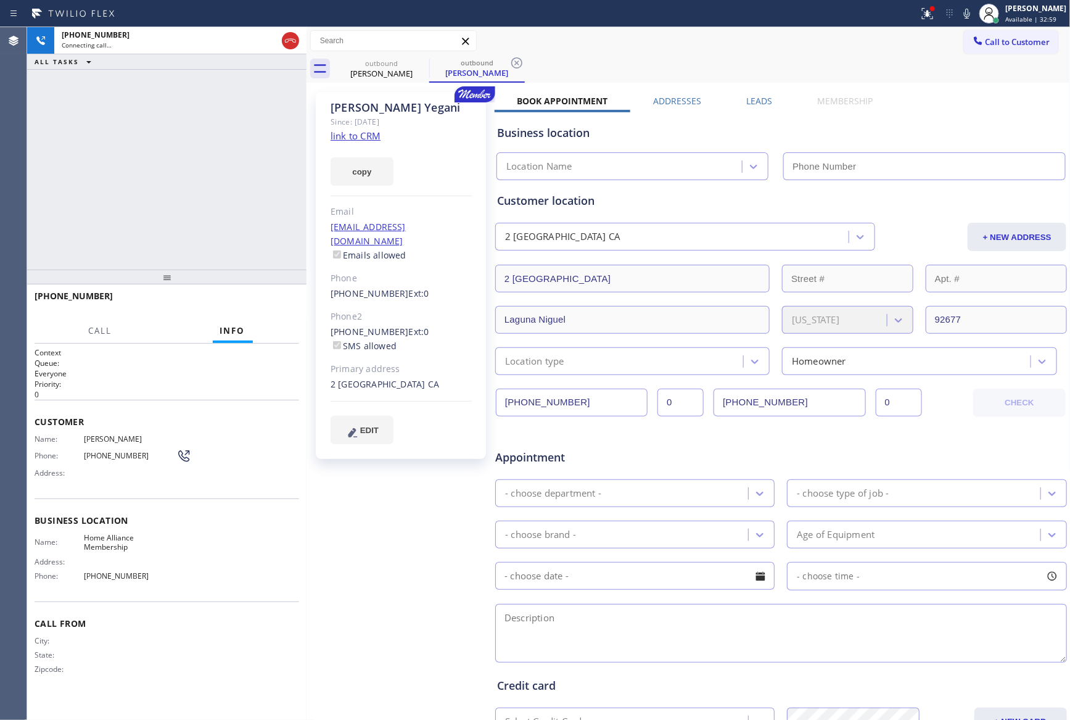
click at [141, 184] on div "[PHONE_NUMBER] Connecting call… ALL TASKS ALL TASKS ACTIVE TASKS TASKS IN WRAP …" at bounding box center [166, 148] width 279 height 242
type input "[PHONE_NUMBER]"
click at [149, 169] on div "[PHONE_NUMBER] Connecting call… ALL TASKS ALL TASKS ACTIVE TASKS TASKS IN WRAP …" at bounding box center [166, 148] width 279 height 242
click at [179, 185] on div "[PHONE_NUMBER] Connecting call… ALL TASKS ALL TASKS ACTIVE TASKS TASKS IN WRAP …" at bounding box center [166, 148] width 279 height 242
click at [210, 215] on div "[PHONE_NUMBER] Connecting call… ALL TASKS ALL TASKS ACTIVE TASKS TASKS IN WRAP …" at bounding box center [166, 148] width 279 height 242
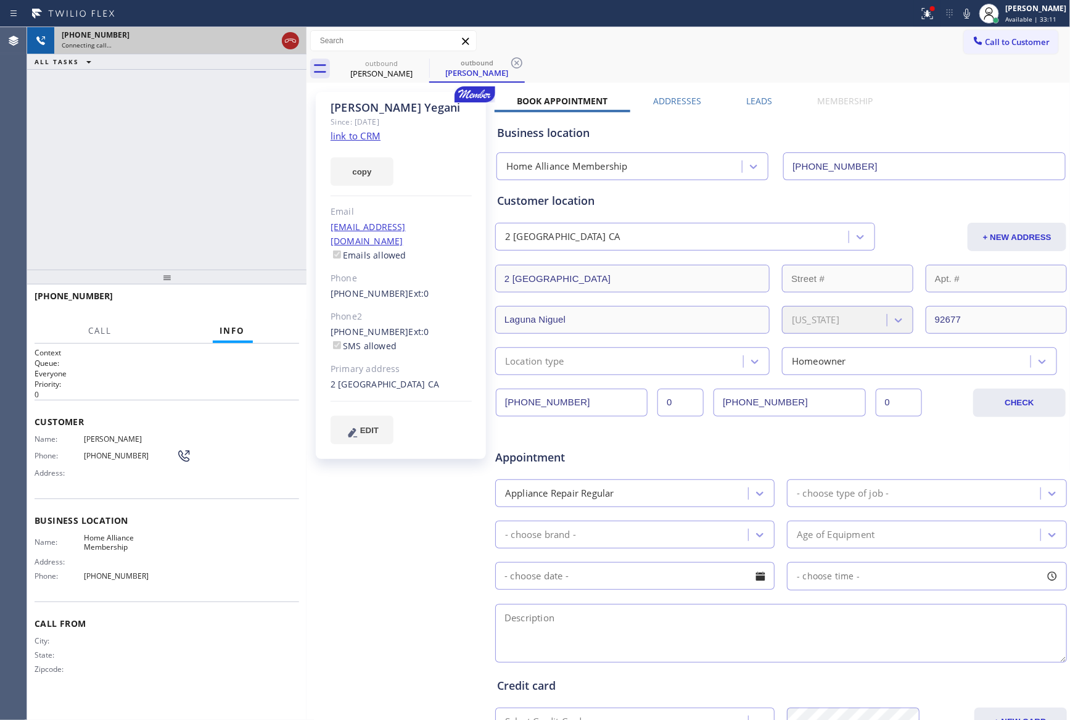
click at [294, 43] on icon at bounding box center [290, 40] width 15 height 15
click at [221, 128] on div "[PHONE_NUMBER] Connecting call… ALL TASKS ALL TASKS ACTIVE TASKS TASKS IN WRAP …" at bounding box center [166, 148] width 279 height 242
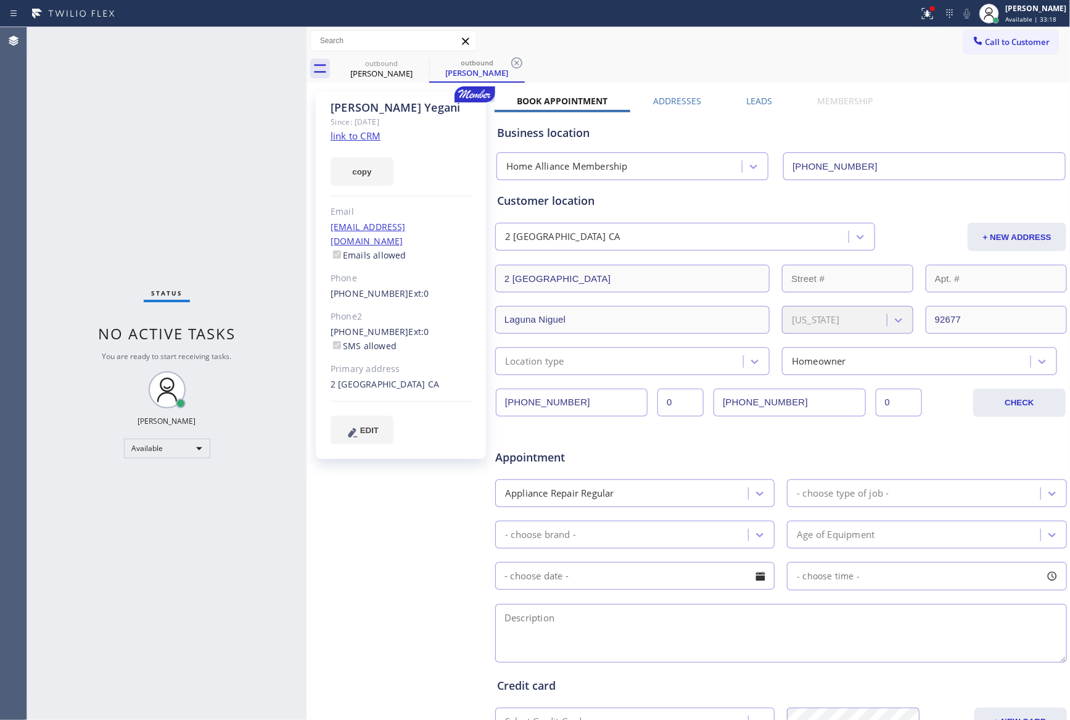
click at [157, 139] on div "Status No active tasks You are ready to start receiving tasks. [PERSON_NAME] Av…" at bounding box center [166, 373] width 279 height 692
click at [1014, 41] on span "Call to Customer" at bounding box center [1017, 41] width 65 height 11
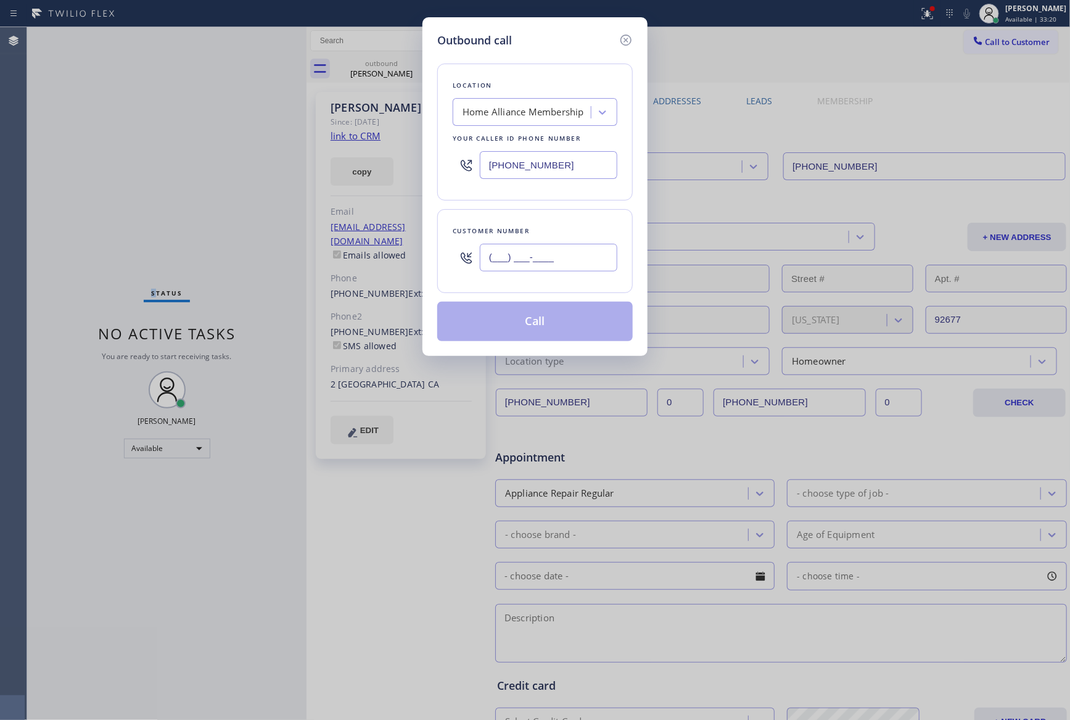
click at [531, 256] on input "(___) ___-____" at bounding box center [548, 258] width 137 height 28
paste input "480) 228-2650"
type input "[PHONE_NUMBER]"
click at [561, 326] on button "Call" at bounding box center [534, 321] width 195 height 39
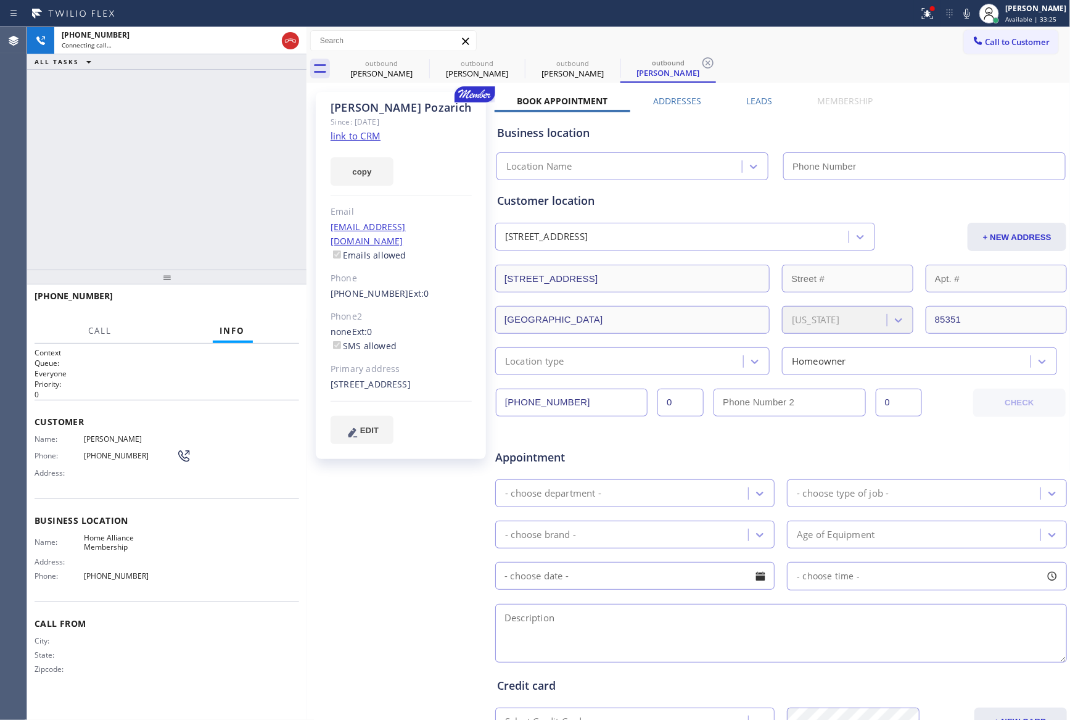
type input "[PHONE_NUMBER]"
click at [156, 191] on div "[PHONE_NUMBER] Live | 00:12 ALL TASKS ALL TASKS ACTIVE TASKS TASKS IN WRAP UP" at bounding box center [166, 148] width 279 height 242
click at [261, 298] on span "HANG UP" at bounding box center [271, 301] width 38 height 9
click at [199, 176] on div "[PHONE_NUMBER] Live | 00:13 ALL TASKS ALL TASKS ACTIVE TASKS TASKS IN WRAP UP" at bounding box center [166, 148] width 279 height 242
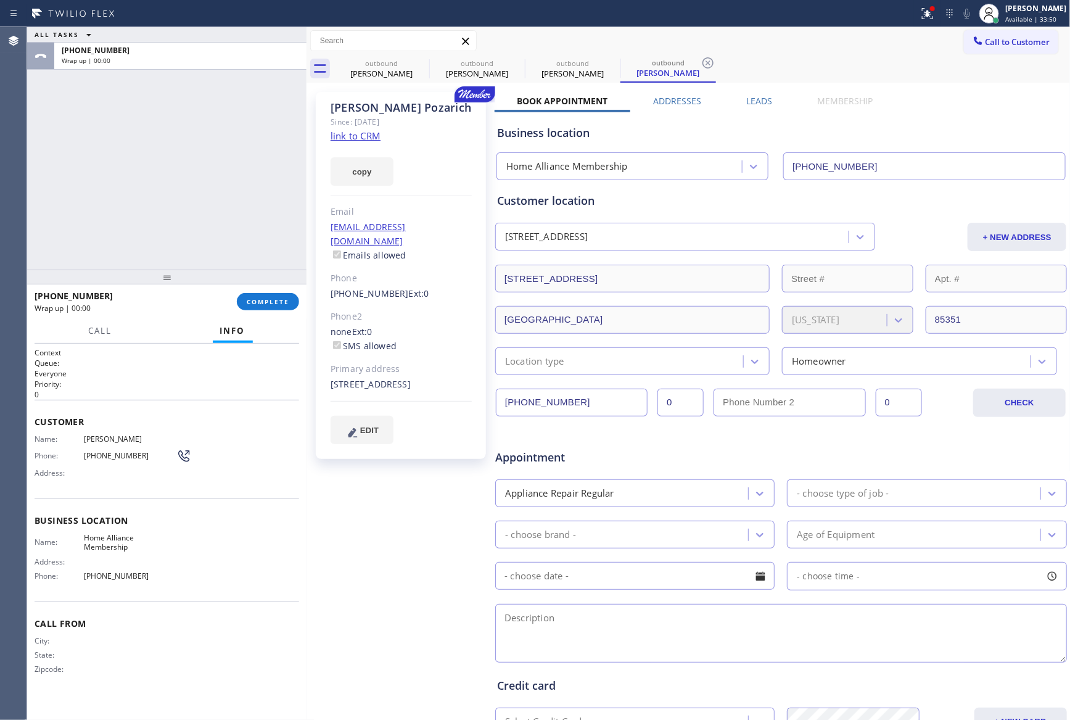
drag, startPoint x: 207, startPoint y: 206, endPoint x: 228, endPoint y: 276, distance: 73.2
click at [209, 218] on div "ALL TASKS ALL TASKS ACTIVE TASKS TASKS IN WRAP UP [PHONE_NUMBER] Wrap up | 00:00" at bounding box center [166, 148] width 279 height 242
click at [257, 306] on button "COMPLETE" at bounding box center [268, 301] width 62 height 17
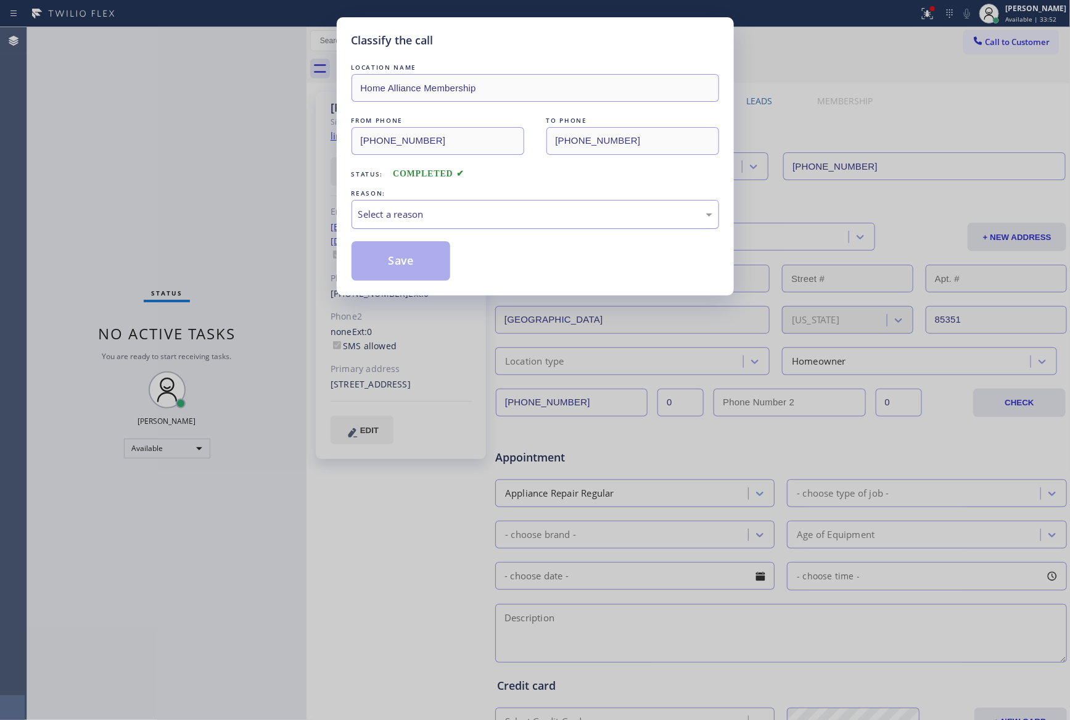
click at [372, 211] on div "Select a reason" at bounding box center [535, 214] width 354 height 14
click at [388, 259] on button "Save" at bounding box center [400, 260] width 99 height 39
click at [248, 145] on div "Classify the call LOCATION NAME Home Alliance Membership FROM PHONE [PHONE_NUMB…" at bounding box center [535, 360] width 1070 height 720
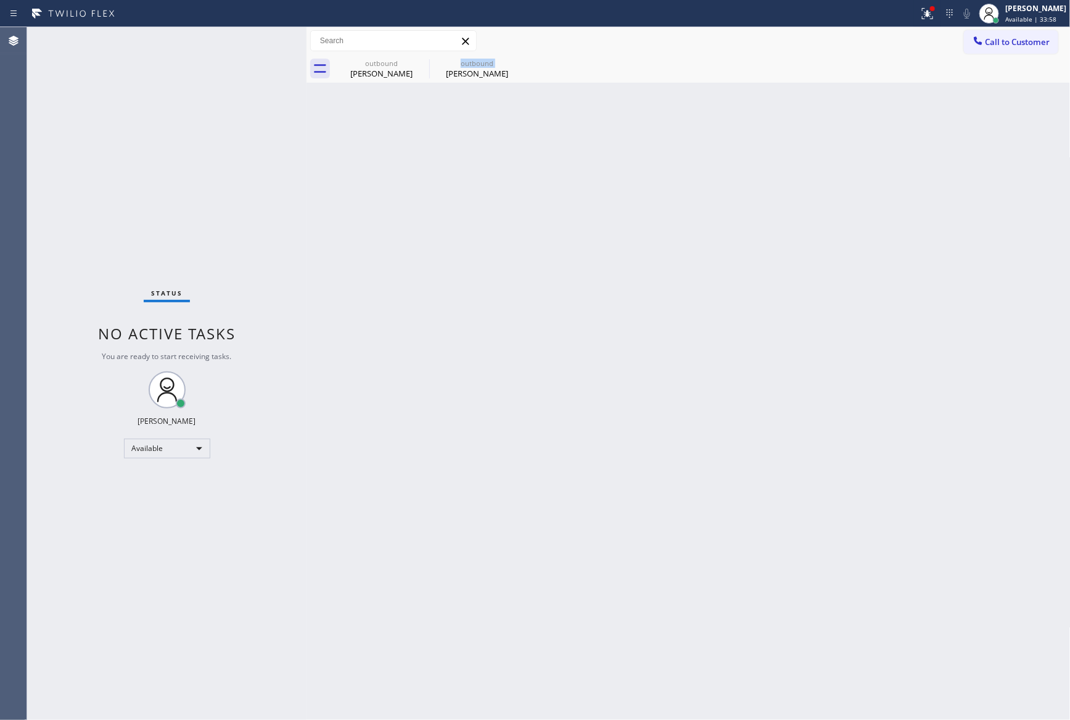
drag, startPoint x: 420, startPoint y: 337, endPoint x: 381, endPoint y: 94, distance: 245.4
click at [445, 298] on div "Back to Dashboard Change Sender ID Customers Technicians Select a contact Outbo…" at bounding box center [688, 373] width 764 height 692
drag, startPoint x: 369, startPoint y: 69, endPoint x: 413, endPoint y: 61, distance: 45.1
click at [374, 68] on div "[PERSON_NAME]" at bounding box center [381, 73] width 93 height 11
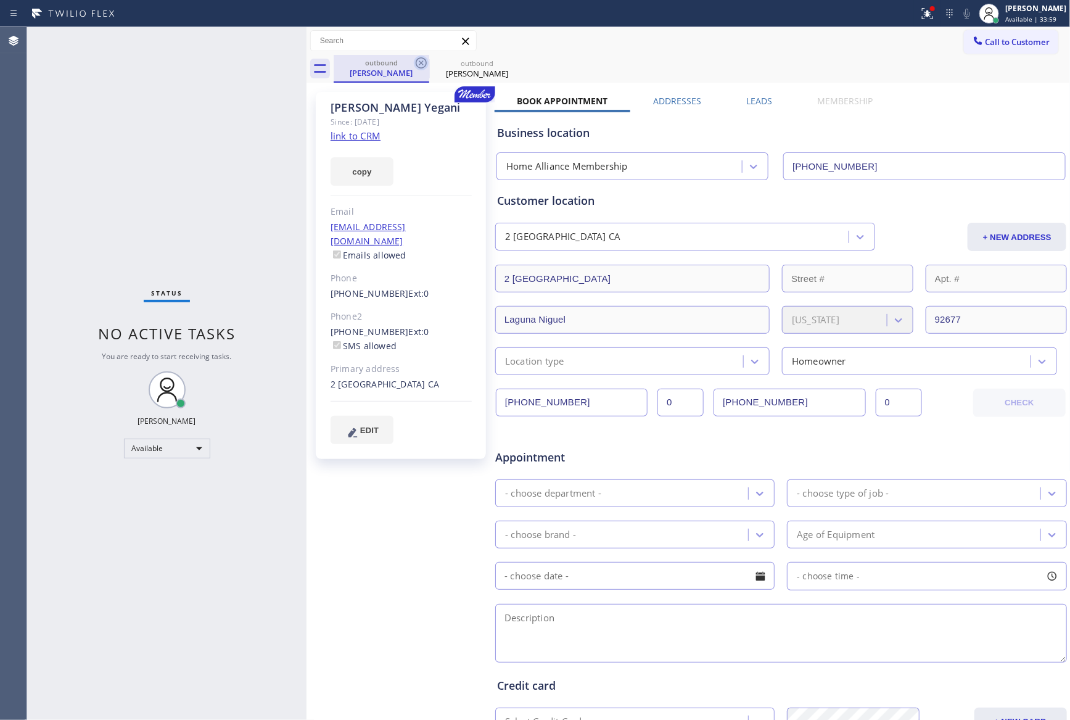
click at [418, 62] on icon at bounding box center [421, 62] width 15 height 15
click at [0, 0] on icon at bounding box center [0, 0] width 0 height 0
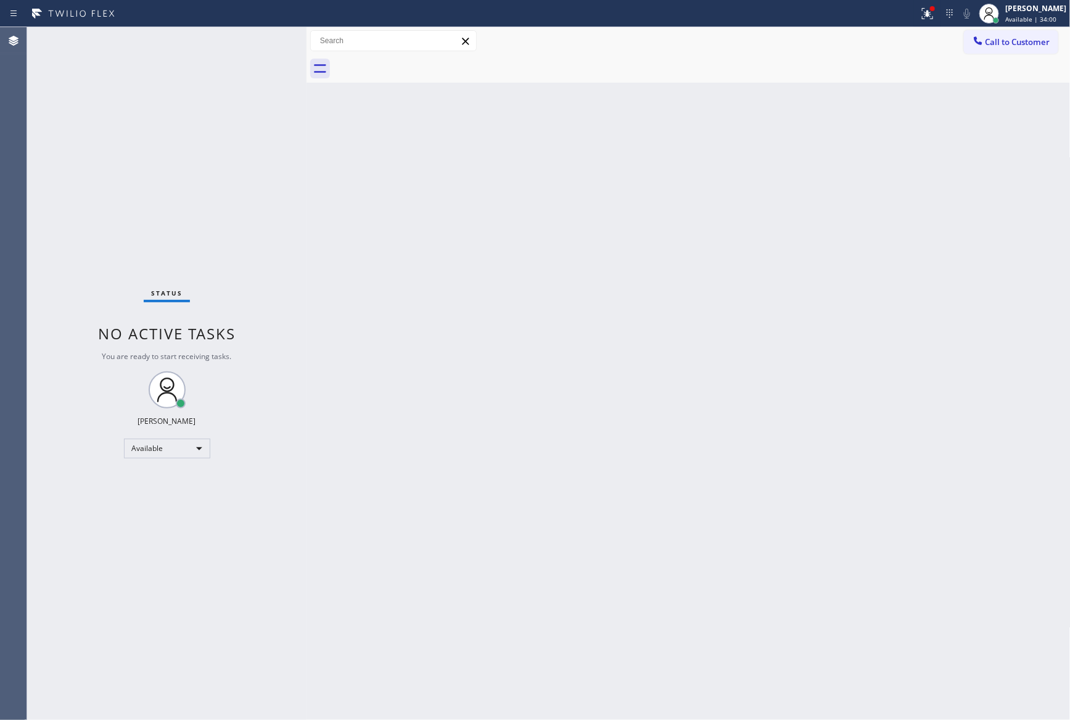
click at [418, 62] on div at bounding box center [702, 69] width 737 height 28
drag, startPoint x: 418, startPoint y: 62, endPoint x: 552, endPoint y: 91, distance: 137.0
click at [448, 70] on div at bounding box center [702, 69] width 737 height 28
drag, startPoint x: 585, startPoint y: 295, endPoint x: 614, endPoint y: 283, distance: 31.8
click at [585, 295] on div "Back to Dashboard Change Sender ID Customers Technicians Select a contact Outbo…" at bounding box center [688, 373] width 764 height 692
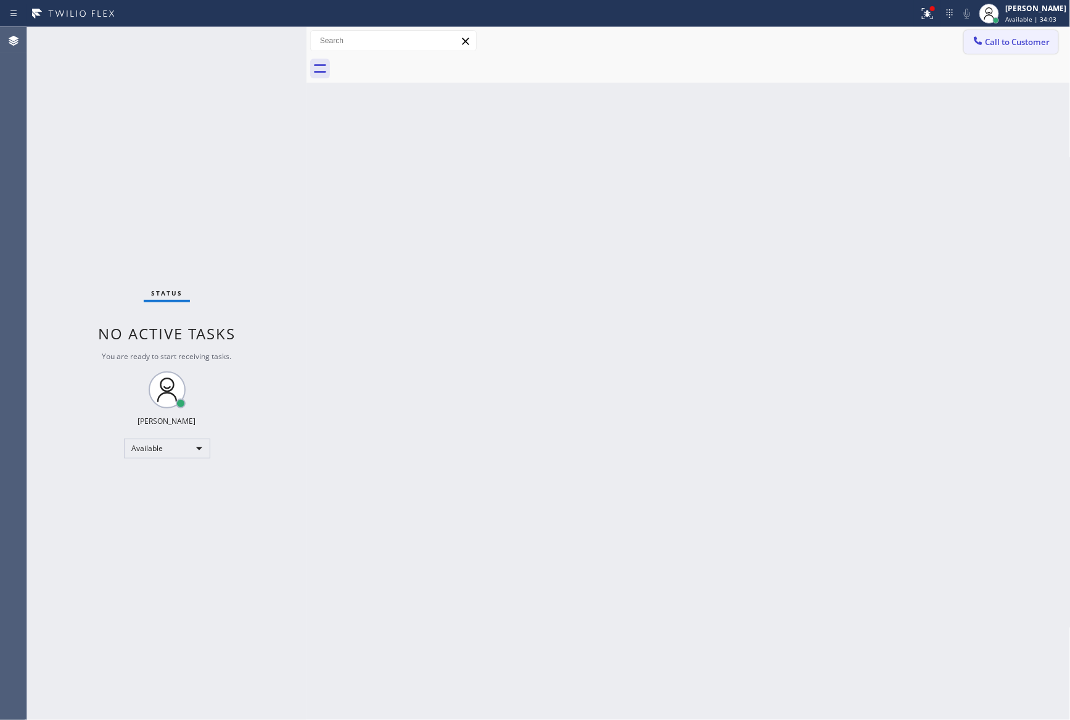
click at [1029, 38] on span "Call to Customer" at bounding box center [1017, 41] width 65 height 11
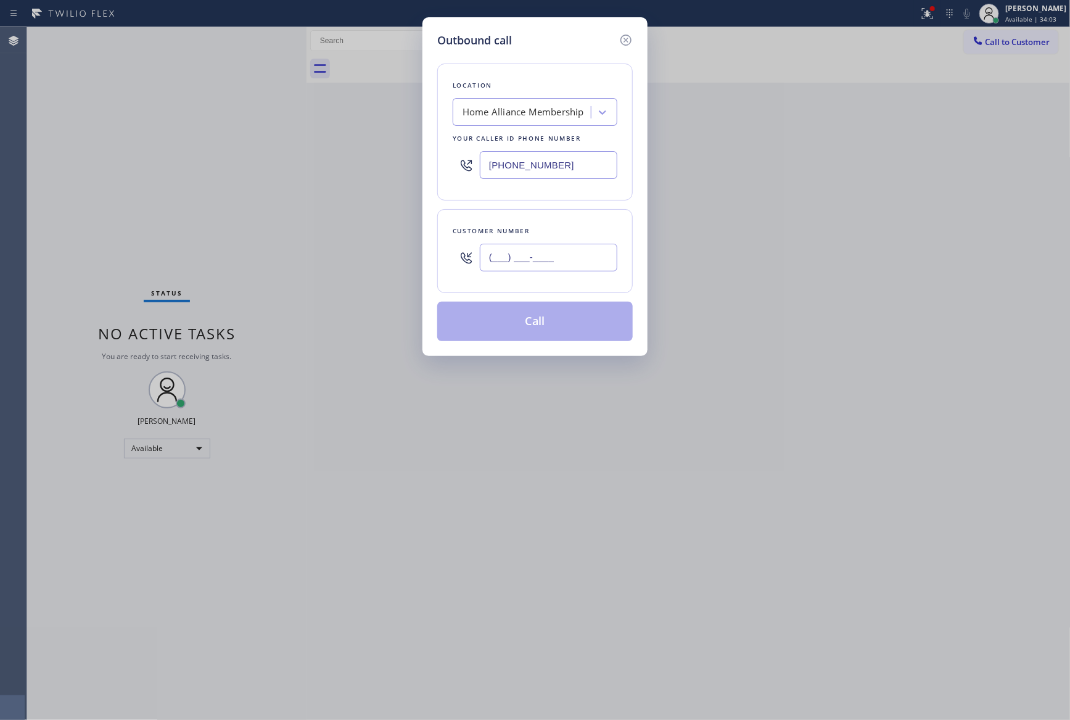
click at [544, 256] on input "(___) ___-____" at bounding box center [548, 258] width 137 height 28
paste input "786) 921-4451"
type input "[PHONE_NUMBER]"
click at [548, 337] on button "Call" at bounding box center [534, 321] width 195 height 39
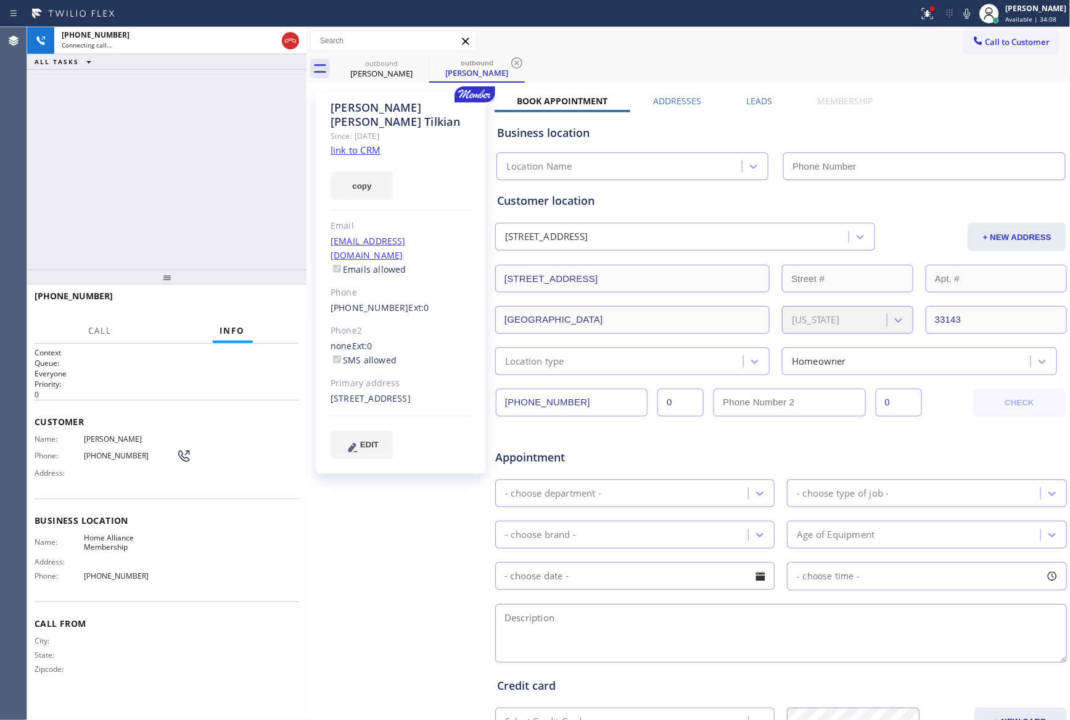
type input "[PHONE_NUMBER]"
click at [284, 178] on div "[PHONE_NUMBER] Connecting call… ALL TASKS ALL TASKS ACTIVE TASKS TASKS IN WRAP …" at bounding box center [166, 148] width 279 height 242
click at [268, 302] on span "HANG UP" at bounding box center [271, 301] width 38 height 9
click at [224, 128] on div "[PHONE_NUMBER] Live | 00:02 ALL TASKS ALL TASKS ACTIVE TASKS TASKS IN WRAP UP" at bounding box center [166, 148] width 279 height 242
drag, startPoint x: 237, startPoint y: 178, endPoint x: 252, endPoint y: 244, distance: 67.8
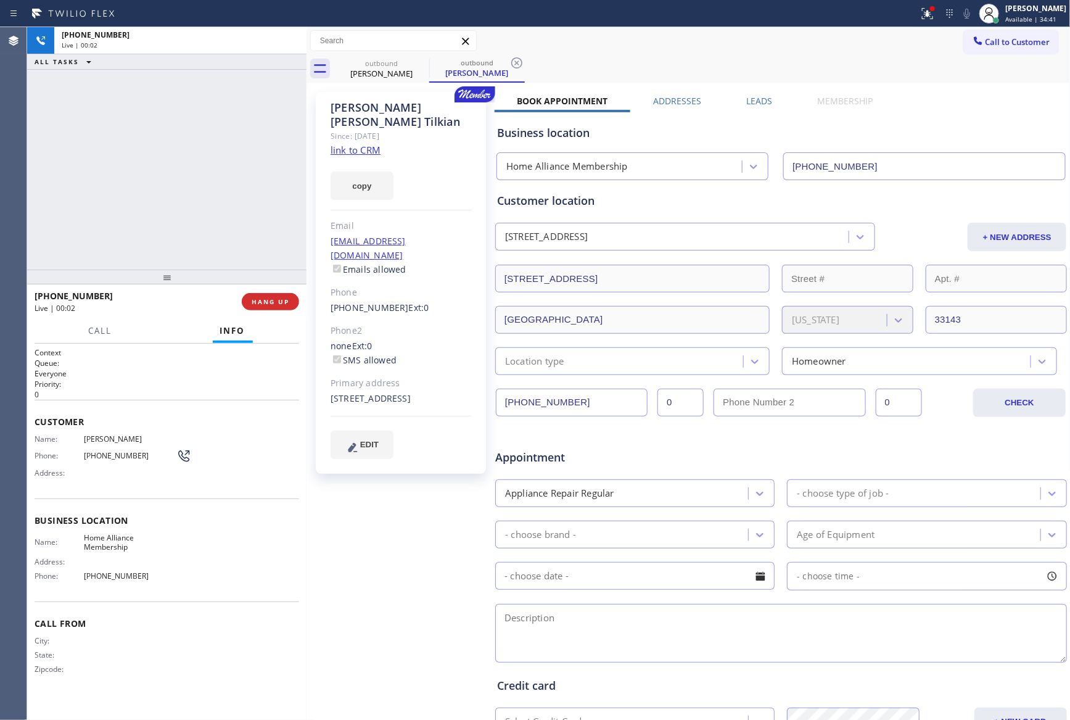
click at [248, 215] on div "[PHONE_NUMBER] Live | 00:02 ALL TASKS ALL TASKS ACTIVE TASKS TASKS IN WRAP UP" at bounding box center [166, 148] width 279 height 242
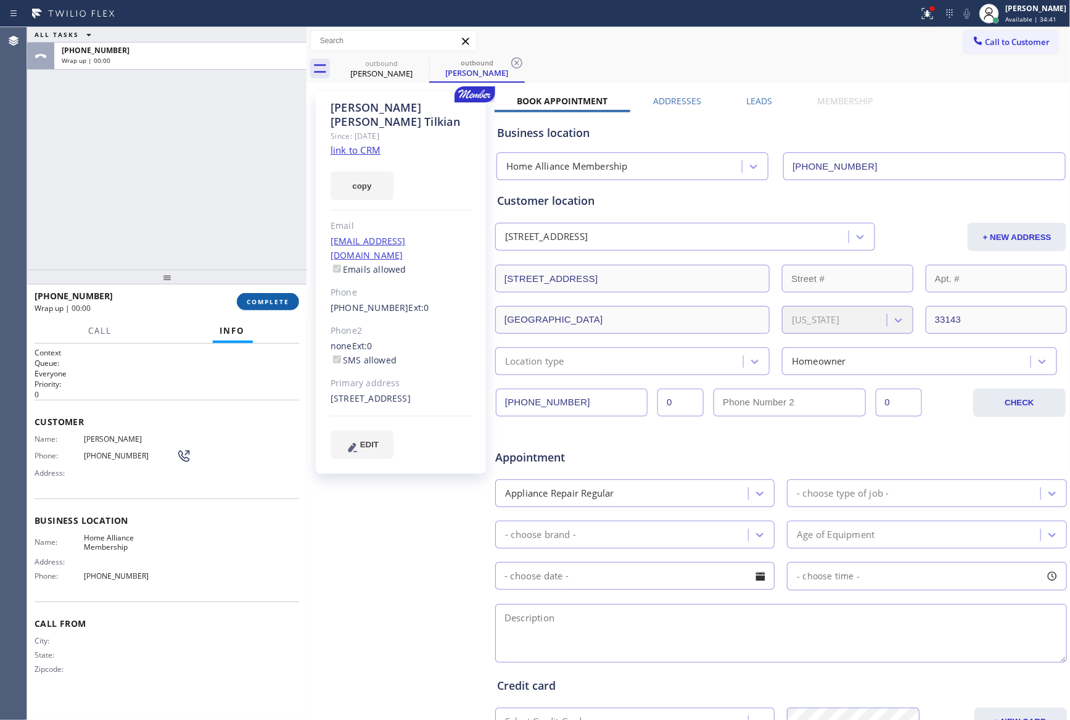
click at [261, 298] on span "COMPLETE" at bounding box center [268, 301] width 43 height 9
click at [256, 165] on div "ALL TASKS ALL TASKS ACTIVE TASKS TASKS IN WRAP UP [PHONE_NUMBER] Wrap up | 00:00" at bounding box center [166, 148] width 279 height 242
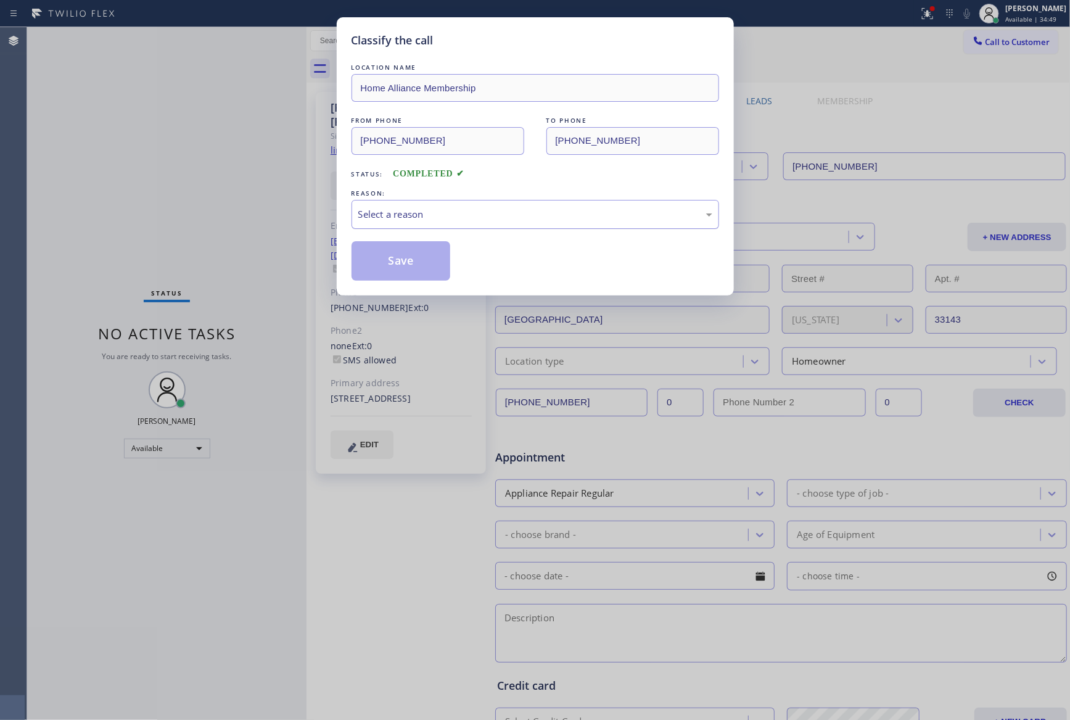
click at [462, 217] on div "Select a reason" at bounding box center [535, 214] width 354 height 14
click at [411, 256] on button "Save" at bounding box center [400, 260] width 99 height 39
click at [411, 257] on button "Save" at bounding box center [400, 260] width 99 height 39
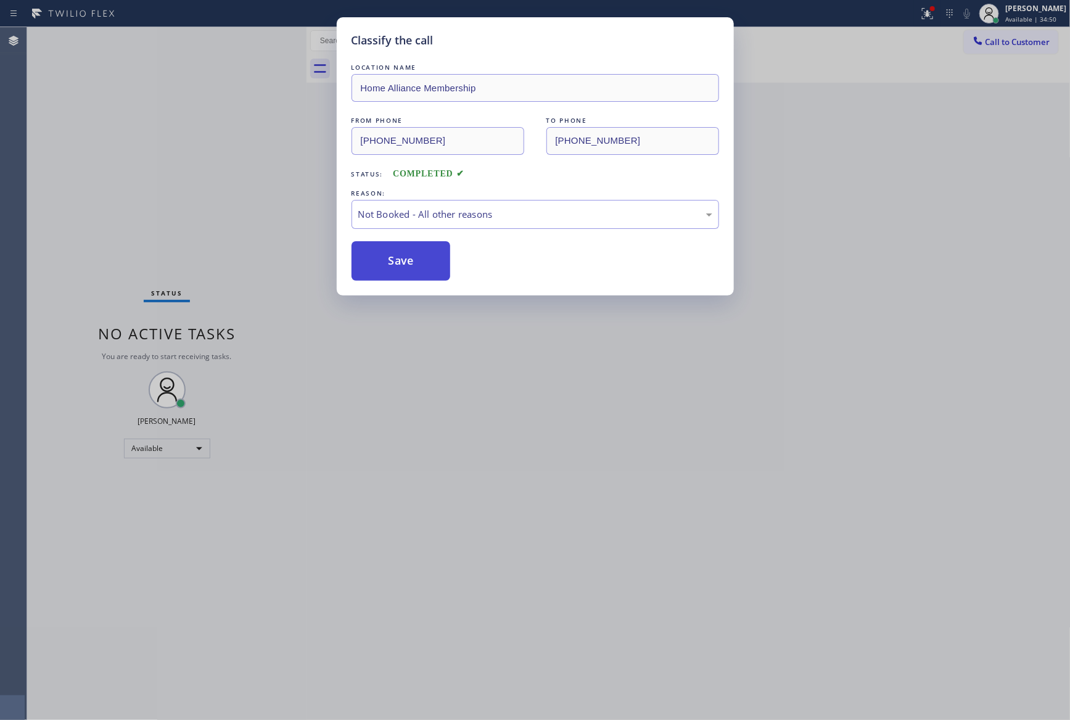
click at [411, 257] on button "Save" at bounding box center [400, 260] width 99 height 39
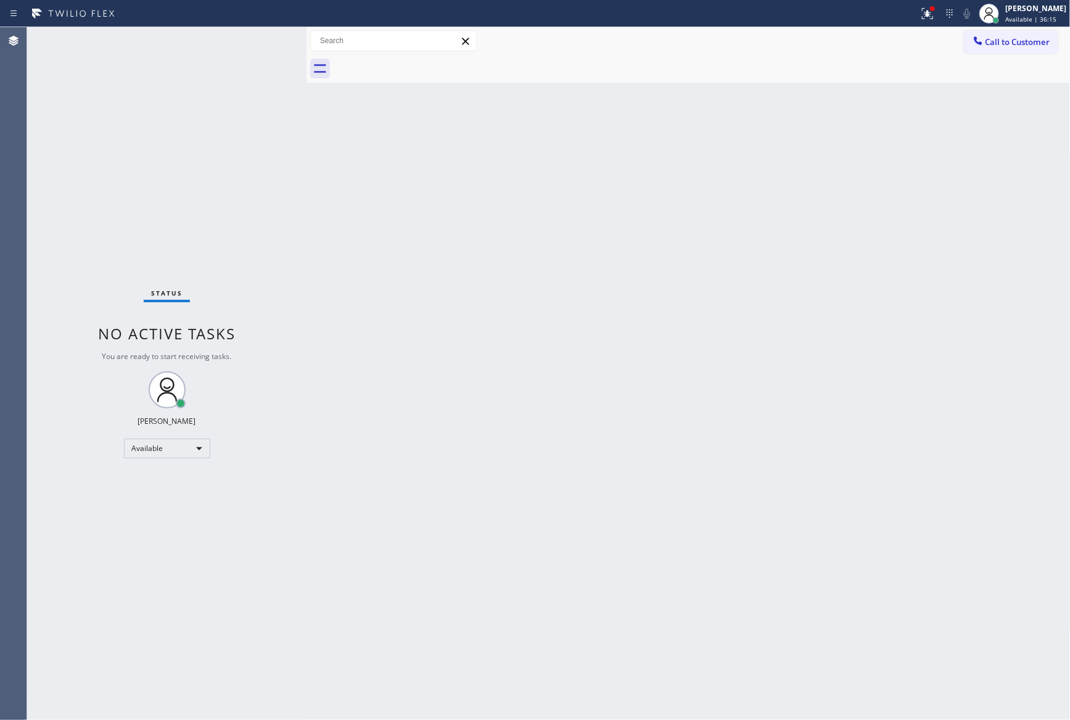
click at [808, 430] on div "Back to Dashboard Change Sender ID Customers Technicians Select a contact Outbo…" at bounding box center [688, 373] width 764 height 692
click at [739, 237] on div "Back to Dashboard Change Sender ID Customers Technicians Select a contact Outbo…" at bounding box center [688, 373] width 764 height 692
click at [820, 292] on div "Back to Dashboard Change Sender ID Customers Technicians Select a contact Outbo…" at bounding box center [688, 373] width 764 height 692
drag, startPoint x: 350, startPoint y: 324, endPoint x: 388, endPoint y: 355, distance: 49.5
click at [369, 337] on div "Back to Dashboard Change Sender ID Customers Technicians Select a contact Outbo…" at bounding box center [688, 373] width 764 height 692
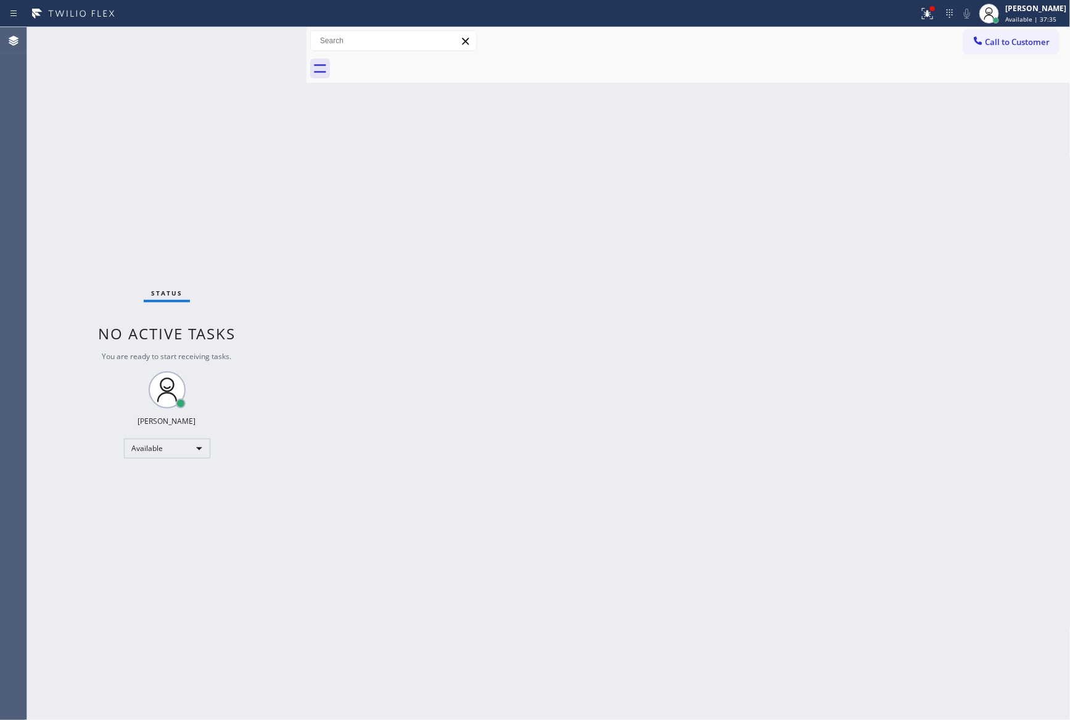
drag, startPoint x: 520, startPoint y: 315, endPoint x: 614, endPoint y: 255, distance: 111.2
click at [536, 306] on div "Back to Dashboard Change Sender ID Customers Technicians Select a contact Outbo…" at bounding box center [688, 373] width 764 height 692
drag, startPoint x: 1009, startPoint y: 49, endPoint x: 988, endPoint y: 52, distance: 20.7
click at [1009, 48] on button "Call to Customer" at bounding box center [1011, 41] width 94 height 23
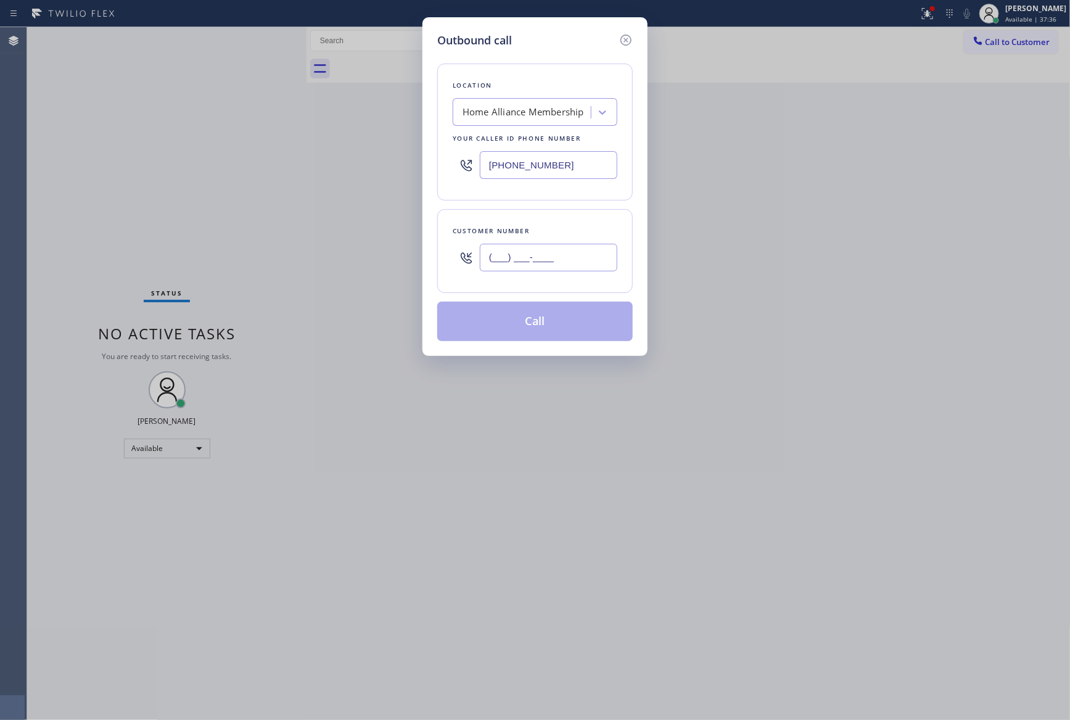
click at [537, 261] on input "(___) ___-____" at bounding box center [548, 258] width 137 height 28
paste input "917) 561-1464"
type input "[PHONE_NUMBER]"
click at [554, 319] on button "Call" at bounding box center [534, 321] width 195 height 39
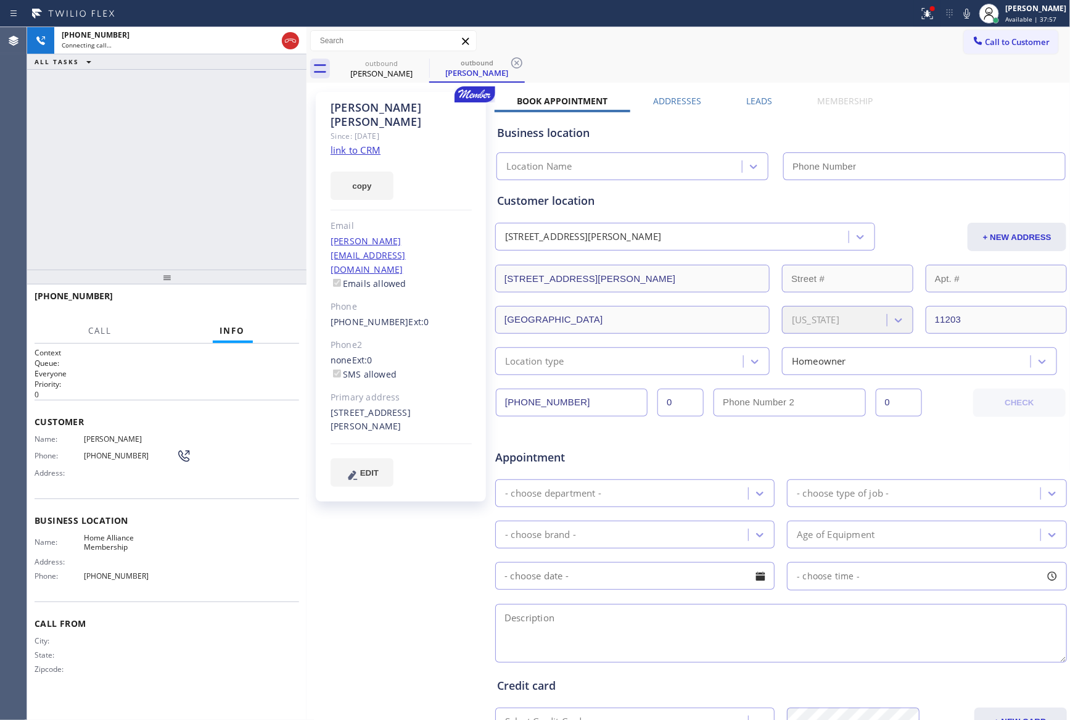
type input "[PHONE_NUMBER]"
click at [265, 162] on div "[PHONE_NUMBER] Connecting call… ALL TASKS ALL TASKS ACTIVE TASKS TASKS IN WRAP …" at bounding box center [166, 148] width 279 height 242
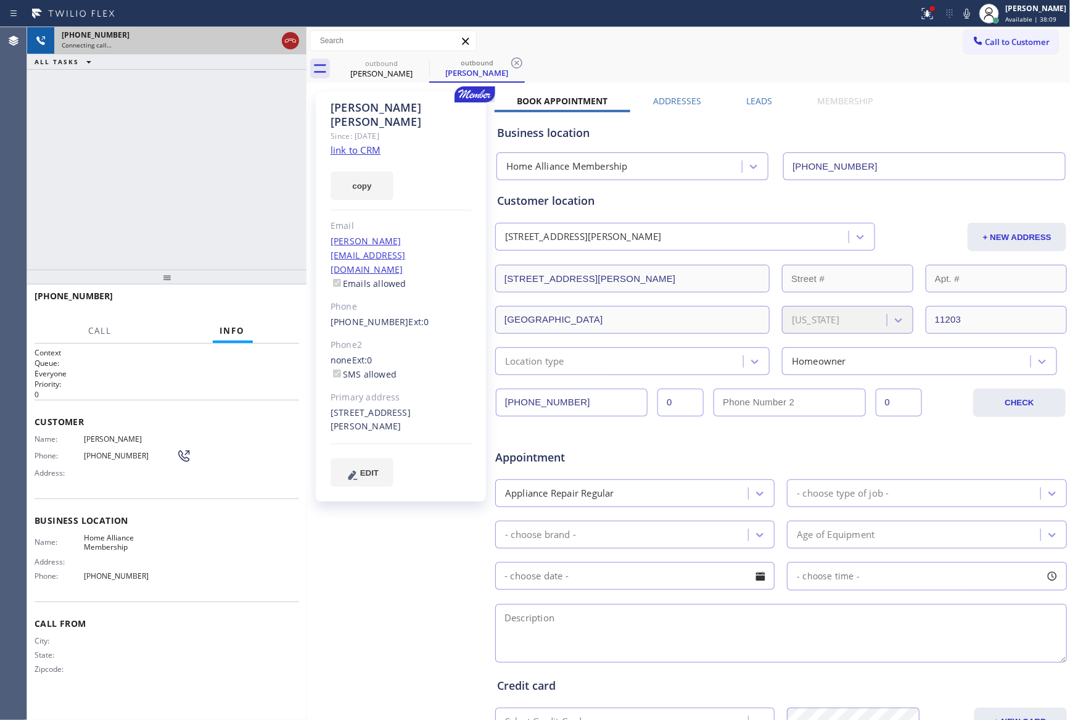
click at [287, 44] on icon at bounding box center [290, 40] width 15 height 15
drag, startPoint x: 229, startPoint y: 96, endPoint x: 466, endPoint y: 404, distance: 388.2
click at [289, 174] on div "[PHONE_NUMBER] Connecting call… ALL TASKS ALL TASKS ACTIVE TASKS TASKS IN WRAP …" at bounding box center [166, 148] width 279 height 242
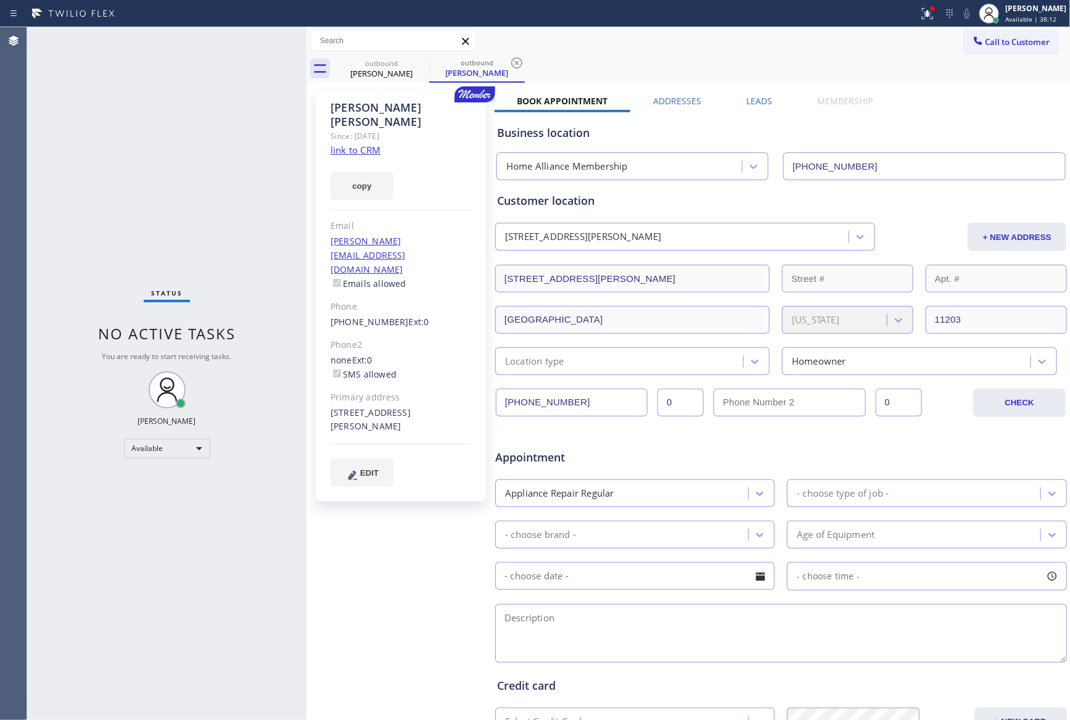
click at [794, 73] on div "outbound [PERSON_NAME] outbound [PERSON_NAME] Call to Customer Outbound call Lo…" at bounding box center [688, 457] width 764 height 861
click at [1003, 43] on span "Call to Customer" at bounding box center [1017, 41] width 65 height 11
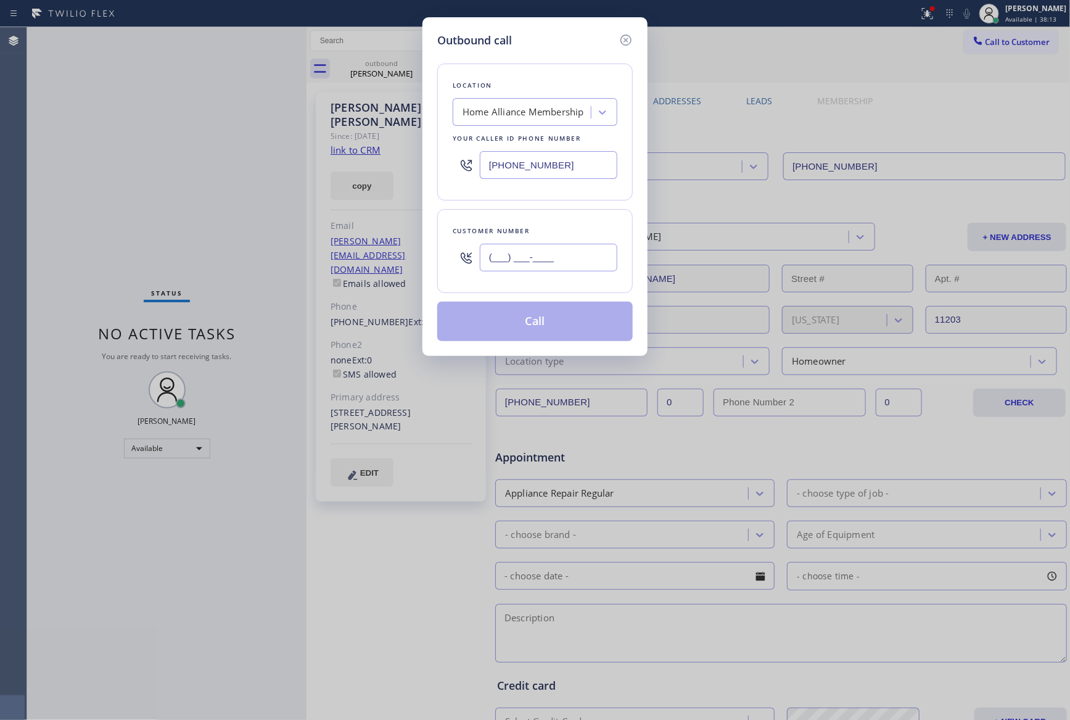
click at [559, 263] on input "(___) ___-____" at bounding box center [548, 258] width 137 height 28
paste input "408) 687-1096"
type input "[PHONE_NUMBER]"
click at [570, 335] on button "Call" at bounding box center [534, 321] width 195 height 39
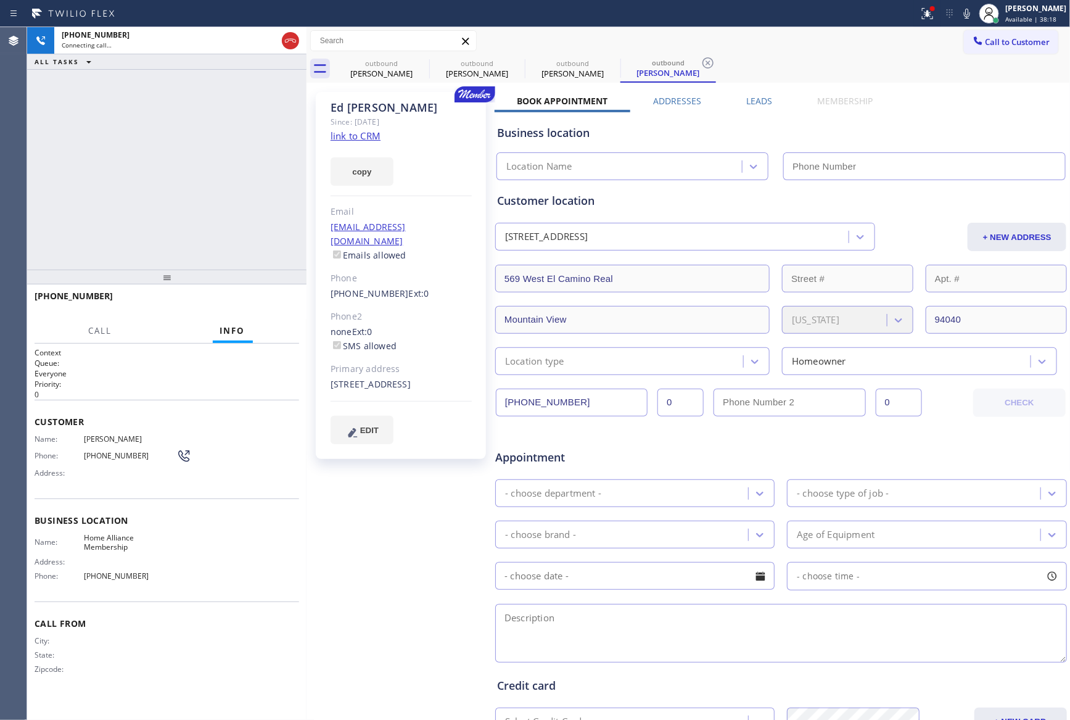
type input "[PHONE_NUMBER]"
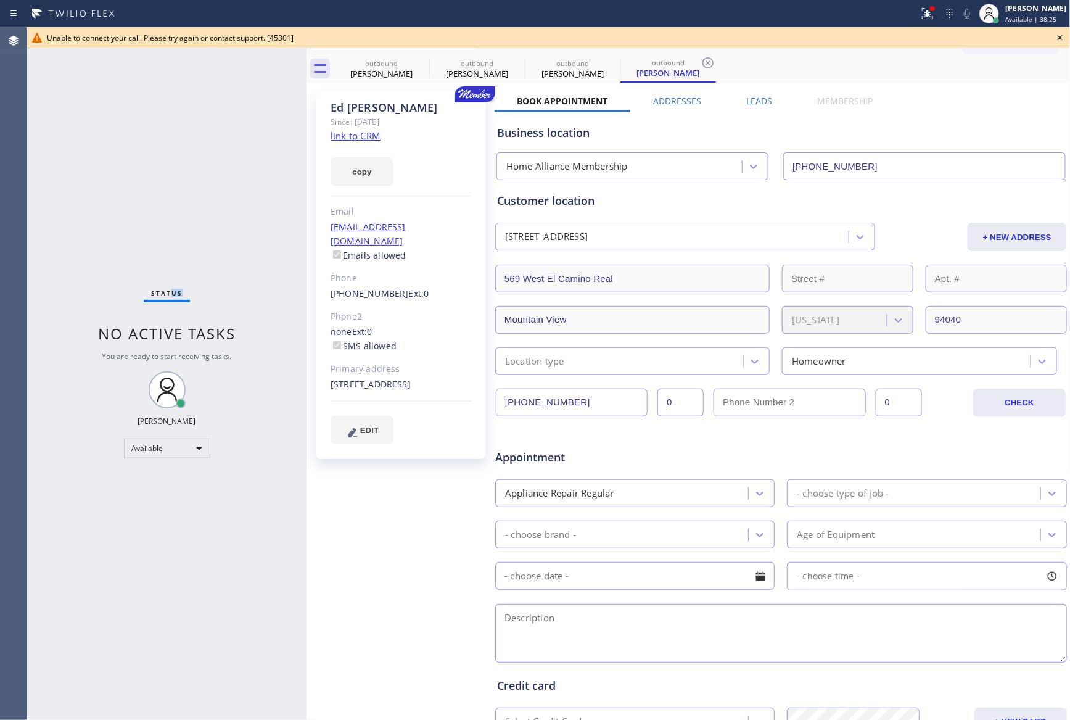
drag, startPoint x: 173, startPoint y: 167, endPoint x: 255, endPoint y: 204, distance: 90.5
click at [230, 192] on div "Status No active tasks You are ready to start receiving tasks. [PERSON_NAME] Av…" at bounding box center [166, 373] width 279 height 692
click at [810, 67] on div "outbound [PERSON_NAME] outbound [PERSON_NAME] outbound [PERSON_NAME] outbound […" at bounding box center [702, 69] width 737 height 28
click at [1059, 36] on icon at bounding box center [1059, 37] width 5 height 5
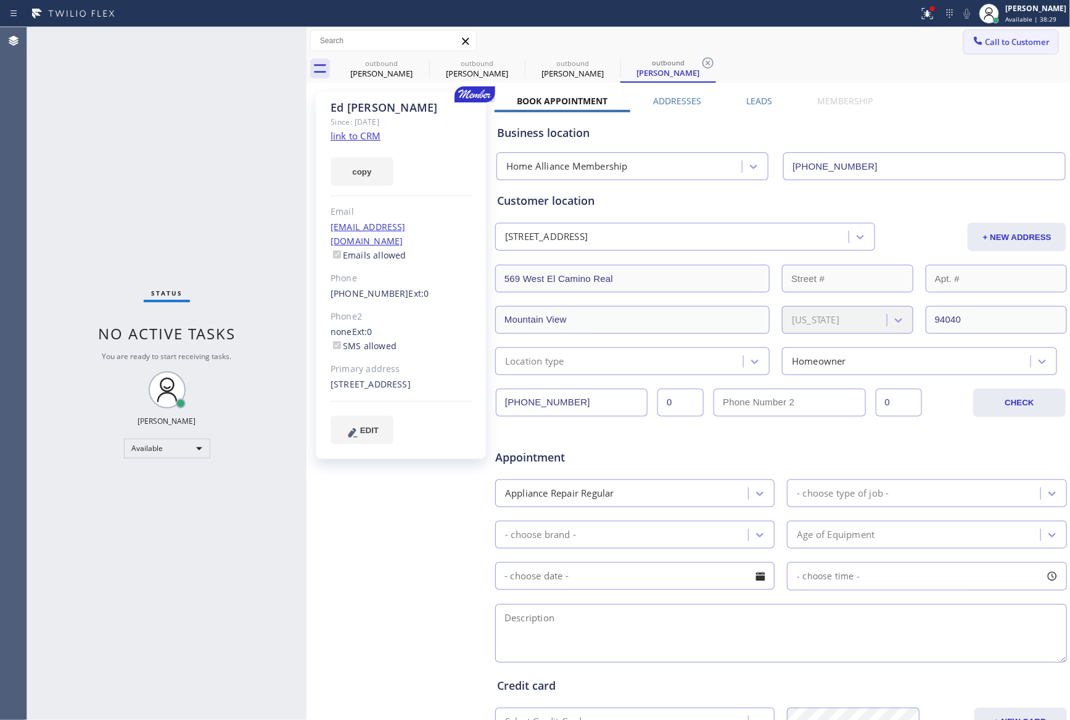
click at [994, 39] on span "Call to Customer" at bounding box center [1017, 41] width 65 height 11
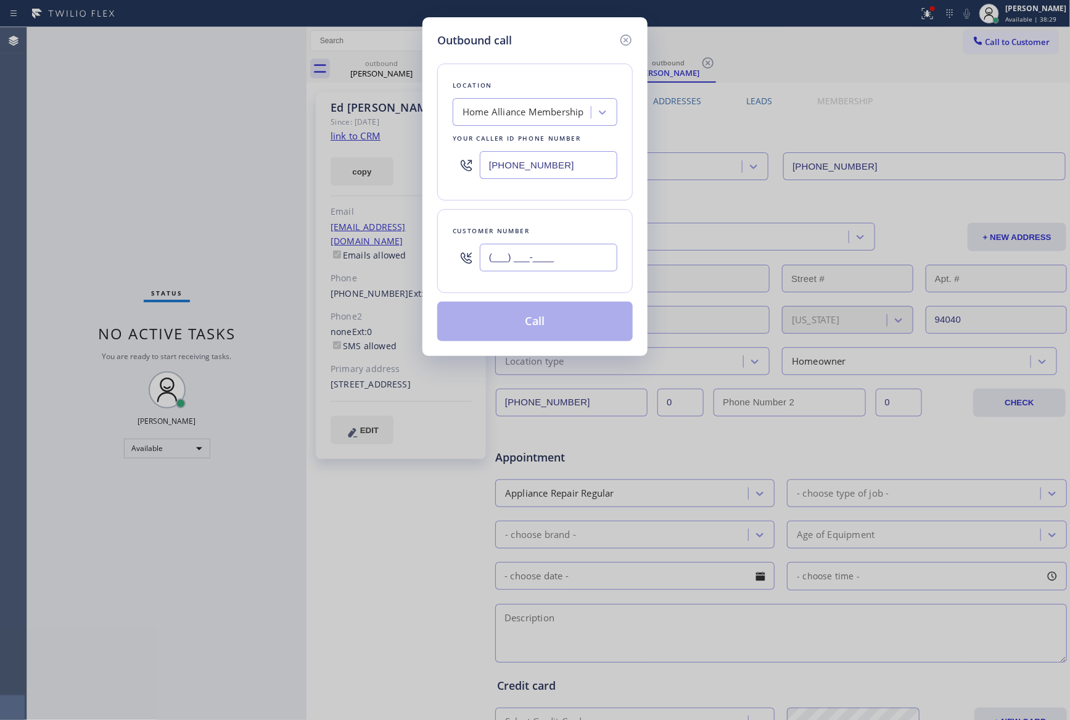
click at [593, 256] on input "(___) ___-____" at bounding box center [548, 258] width 137 height 28
paste input "480) 717-2848"
type input "[PHONE_NUMBER]"
click at [555, 326] on button "Call" at bounding box center [534, 321] width 195 height 39
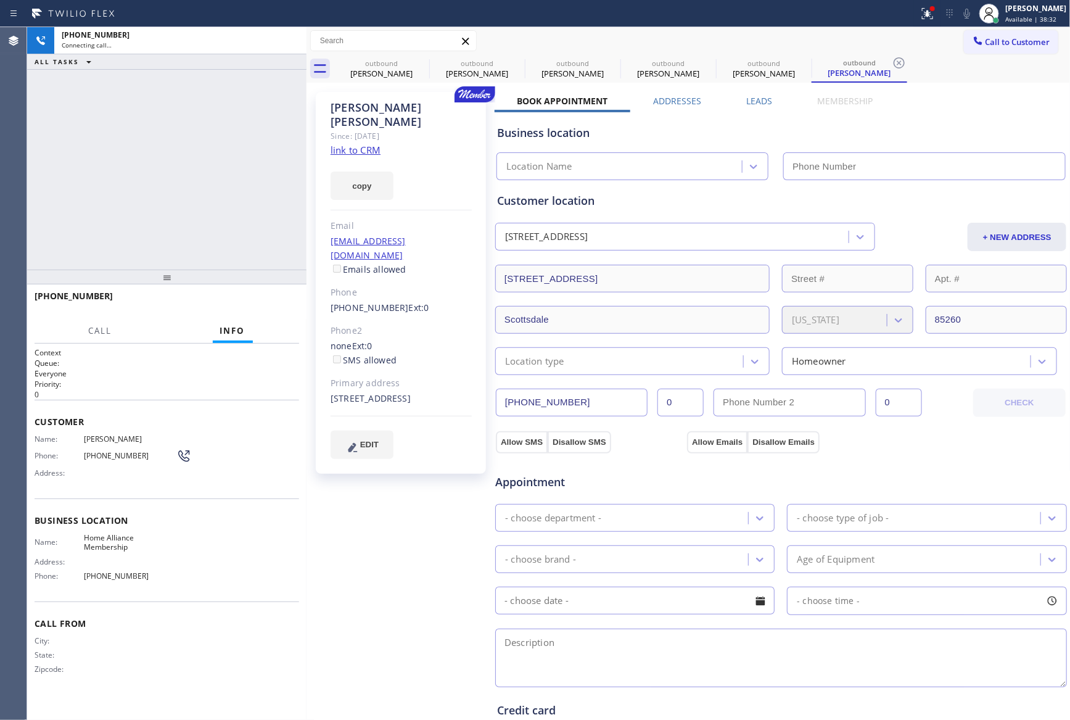
click at [131, 199] on div "[PHONE_NUMBER] Connecting call… ALL TASKS ALL TASKS ACTIVE TASKS TASKS IN WRAP …" at bounding box center [166, 148] width 279 height 242
click at [276, 284] on div at bounding box center [166, 276] width 279 height 15
click at [223, 189] on div "[PHONE_NUMBER] Connecting call… ALL TASKS ALL TASKS ACTIVE TASKS TASKS IN WRAP …" at bounding box center [166, 147] width 279 height 241
type input "[PHONE_NUMBER]"
click at [276, 223] on div "[PHONE_NUMBER] Connecting call… ALL TASKS ALL TASKS ACTIVE TASKS TASKS IN WRAP …" at bounding box center [166, 147] width 279 height 241
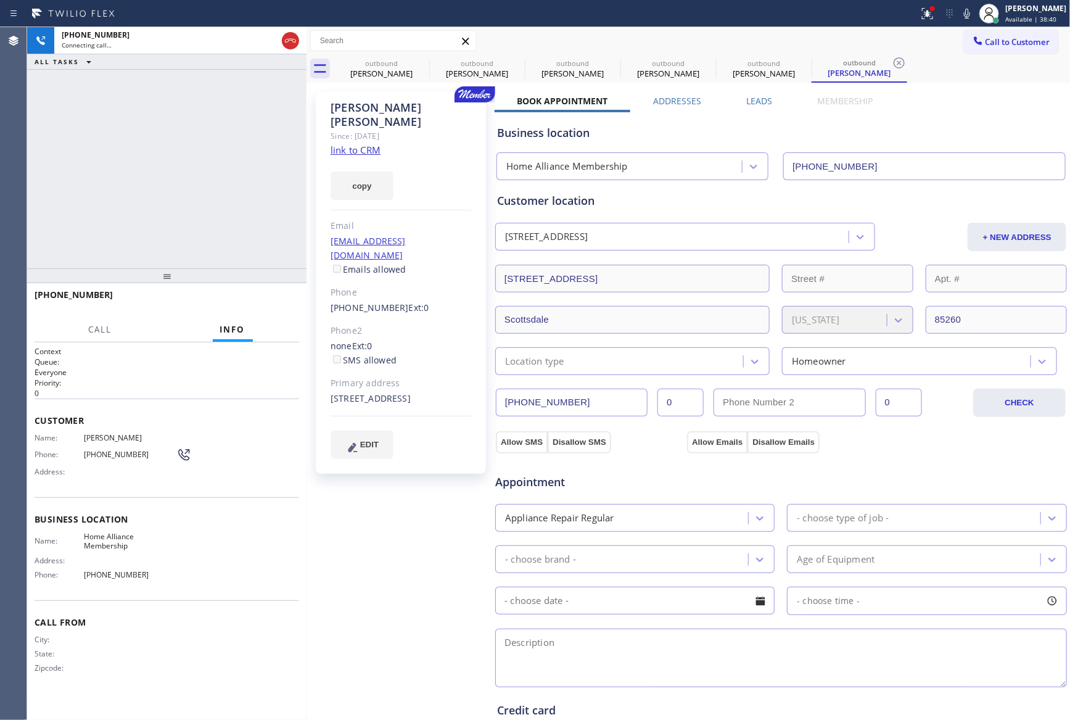
click at [272, 226] on div "[PHONE_NUMBER] Connecting call… ALL TASKS ALL TASKS ACTIVE TASKS TASKS IN WRAP …" at bounding box center [166, 147] width 279 height 241
click at [272, 226] on div "[PHONE_NUMBER] Live | 00:00 ALL TASKS ALL TASKS ACTIVE TASKS TASKS IN WRAP UP" at bounding box center [166, 147] width 279 height 241
click at [265, 302] on span "HANG UP" at bounding box center [271, 300] width 38 height 9
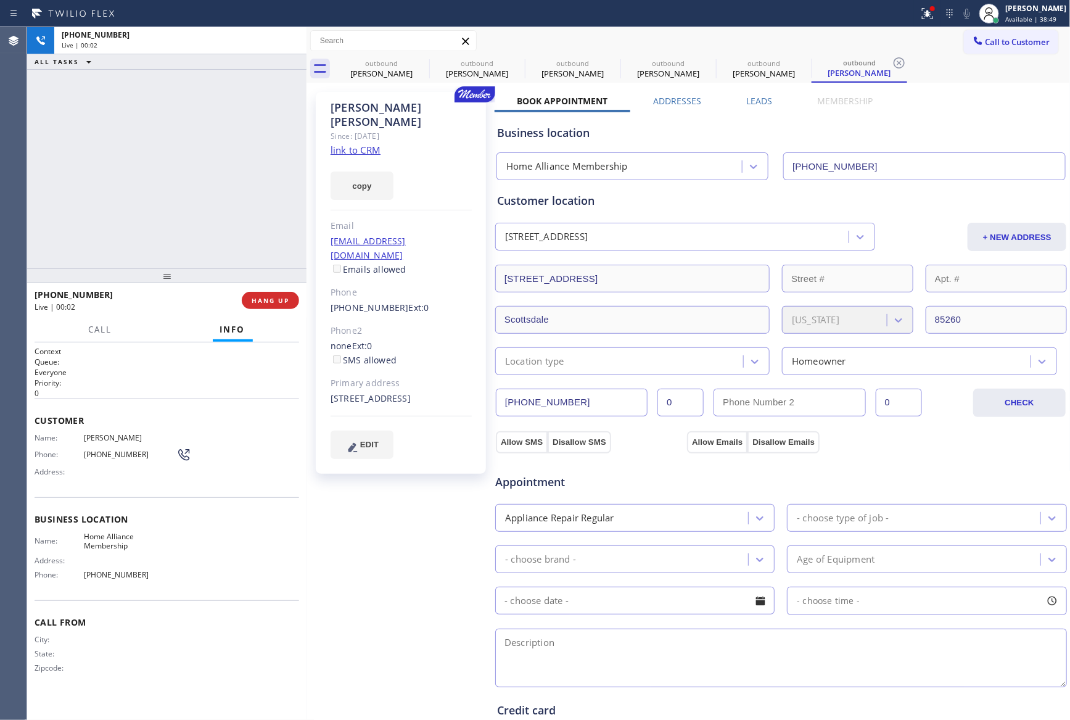
click at [199, 147] on div "[PHONE_NUMBER] Live | 00:02 ALL TASKS ALL TASKS ACTIVE TASKS TASKS IN WRAP UP" at bounding box center [166, 147] width 279 height 241
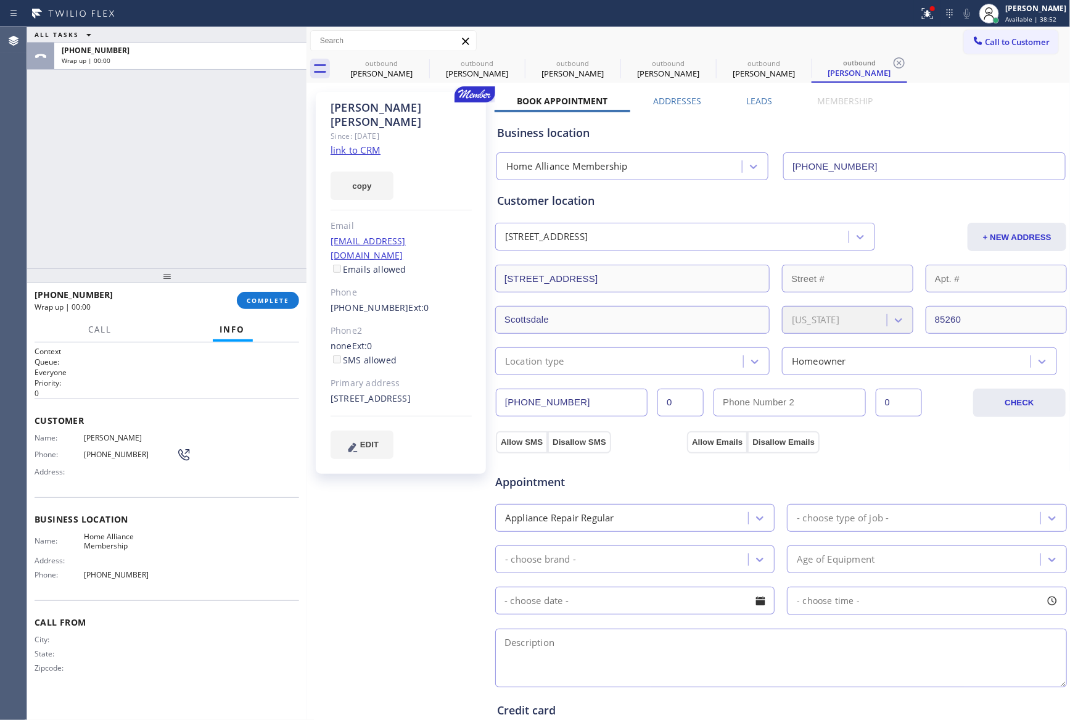
click at [133, 147] on div "ALL TASKS ALL TASKS ACTIVE TASKS TASKS IN WRAP UP [PHONE_NUMBER] Wrap up | 00:00" at bounding box center [166, 147] width 279 height 241
click at [157, 182] on div "ALL TASKS ALL TASKS ACTIVE TASKS TASKS IN WRAP UP [PHONE_NUMBER] Wrap up | 00:14" at bounding box center [166, 147] width 279 height 241
click at [203, 110] on div "ALL TASKS ALL TASKS ACTIVE TASKS TASKS IN WRAP UP [PHONE_NUMBER] Wrap up | 00:52" at bounding box center [166, 147] width 279 height 241
click at [180, 145] on div "ALL TASKS ALL TASKS ACTIVE TASKS TASKS IN WRAP UP [PHONE_NUMBER] Wrap up | 00:56" at bounding box center [166, 147] width 279 height 241
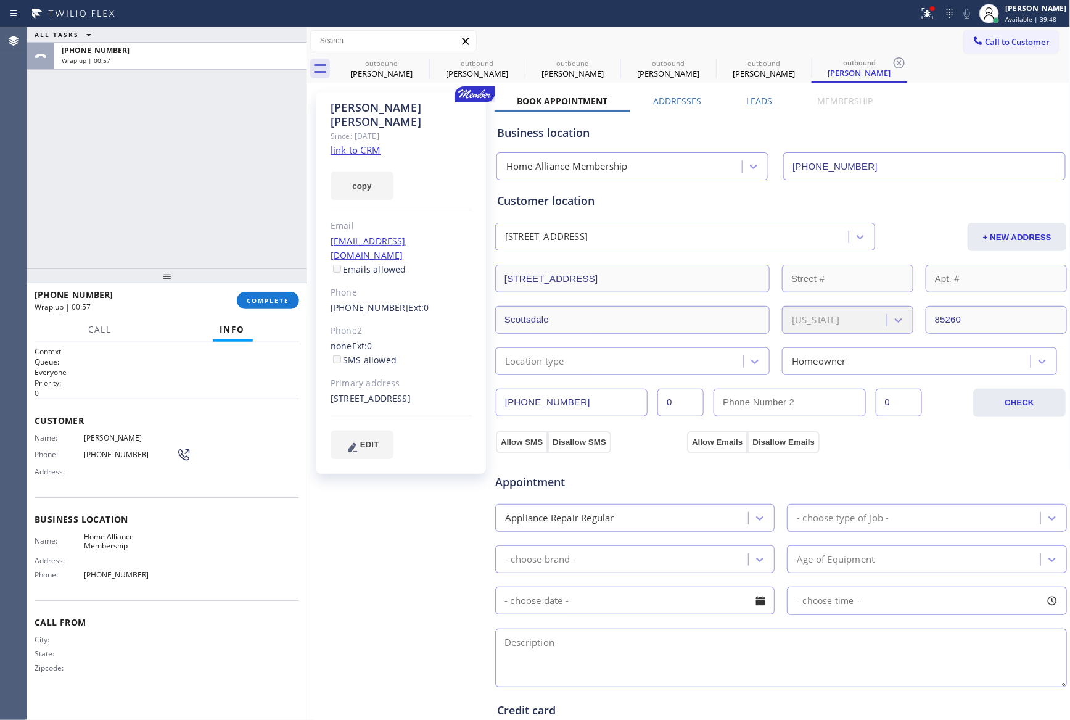
drag, startPoint x: 259, startPoint y: 300, endPoint x: 179, endPoint y: 108, distance: 207.6
click at [258, 292] on button "COMPLETE" at bounding box center [268, 300] width 62 height 17
click at [179, 108] on div "ALL TASKS ALL TASKS ACTIVE TASKS TASKS IN WRAP UP [PHONE_NUMBER] Wrap up | 00:57" at bounding box center [166, 147] width 279 height 241
click at [181, 111] on div "ALL TASKS ALL TASKS ACTIVE TASKS TASKS IN WRAP UP [PHONE_NUMBER] Wrap up | 00:57" at bounding box center [166, 147] width 279 height 241
click at [185, 112] on div "ALL TASKS ALL TASKS ACTIVE TASKS TASKS IN WRAP UP [PHONE_NUMBER] Wrap up | 00:57" at bounding box center [166, 147] width 279 height 241
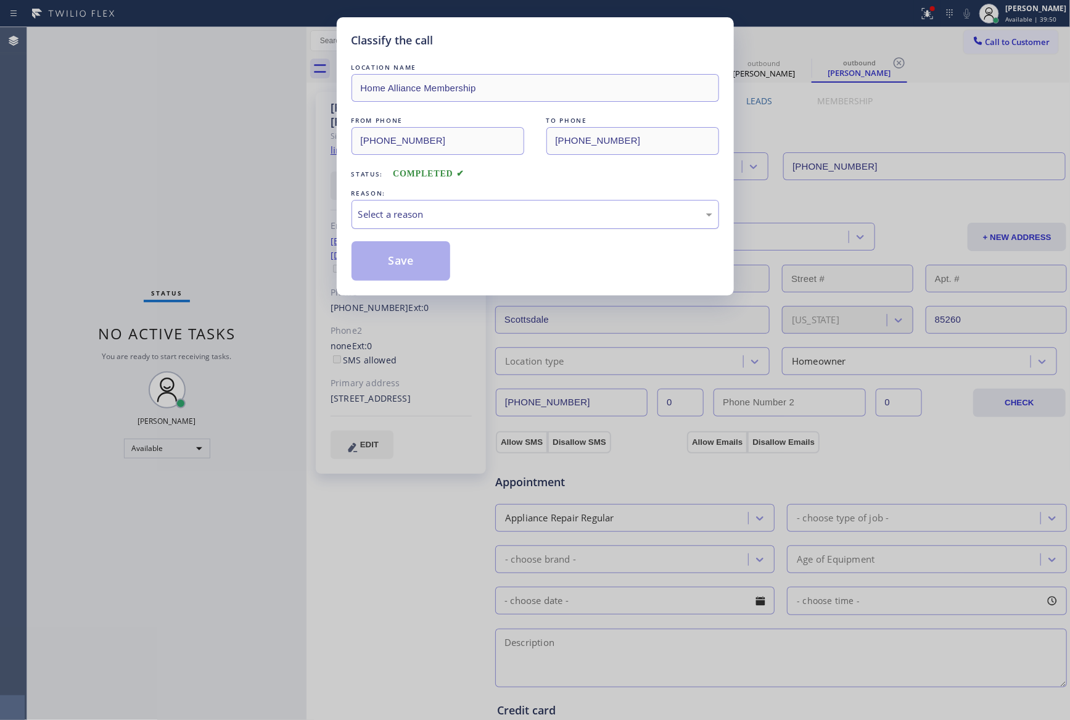
click at [444, 215] on div "Select a reason" at bounding box center [535, 214] width 354 height 14
click at [424, 260] on button "Save" at bounding box center [400, 260] width 99 height 39
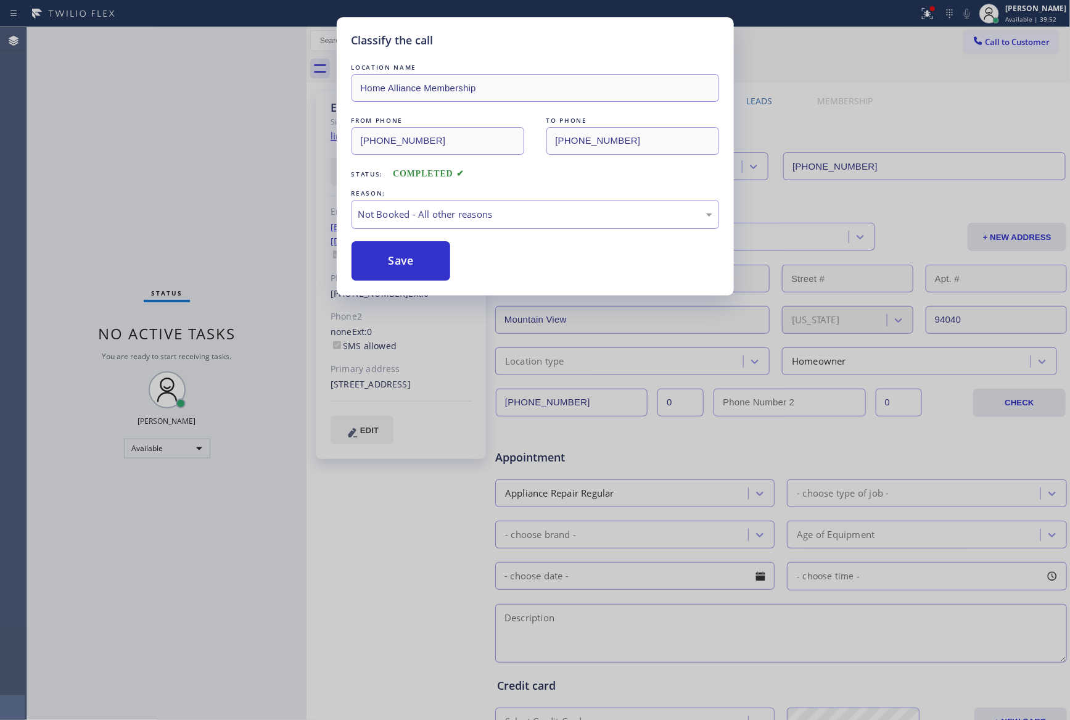
click at [253, 202] on div "Classify the call LOCATION NAME Home Alliance Membership FROM PHONE [PHONE_NUMB…" at bounding box center [535, 360] width 1070 height 720
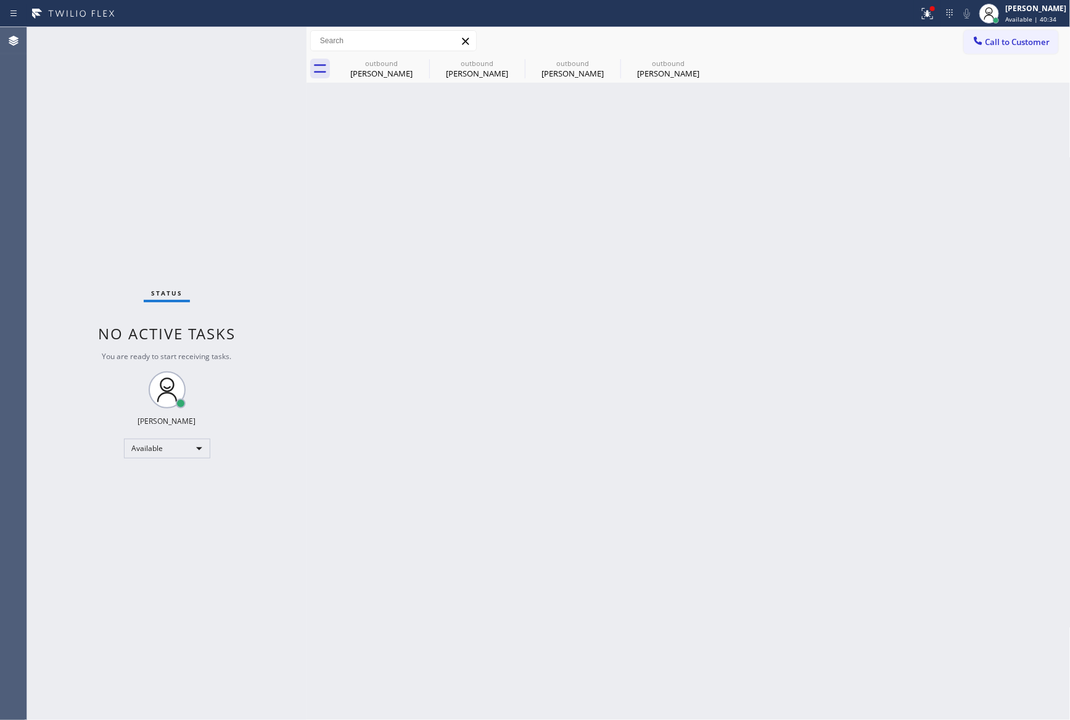
click at [721, 329] on div "Back to Dashboard Change Sender ID Customers Technicians Select a contact Outbo…" at bounding box center [688, 373] width 764 height 692
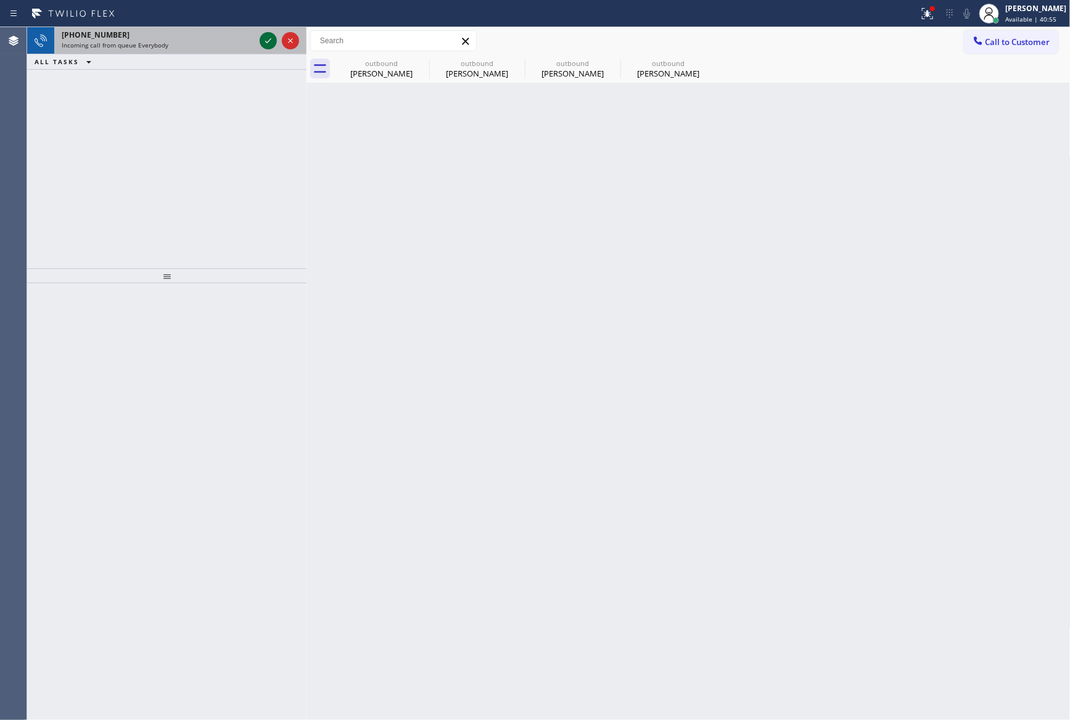
click at [265, 41] on icon at bounding box center [268, 40] width 15 height 15
click at [258, 165] on div "[PHONE_NUMBER] Incoming call from queue Everybody ALL TASKS ALL TASKS ACTIVE TA…" at bounding box center [166, 147] width 279 height 241
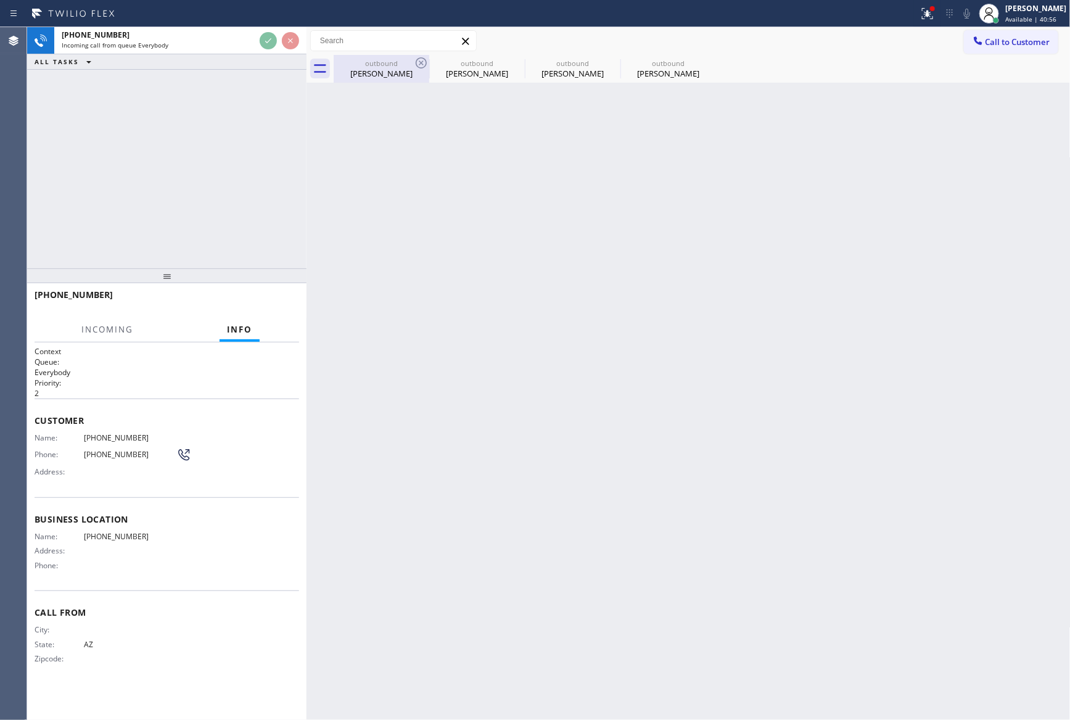
click at [400, 70] on div "[PERSON_NAME]" at bounding box center [381, 73] width 93 height 11
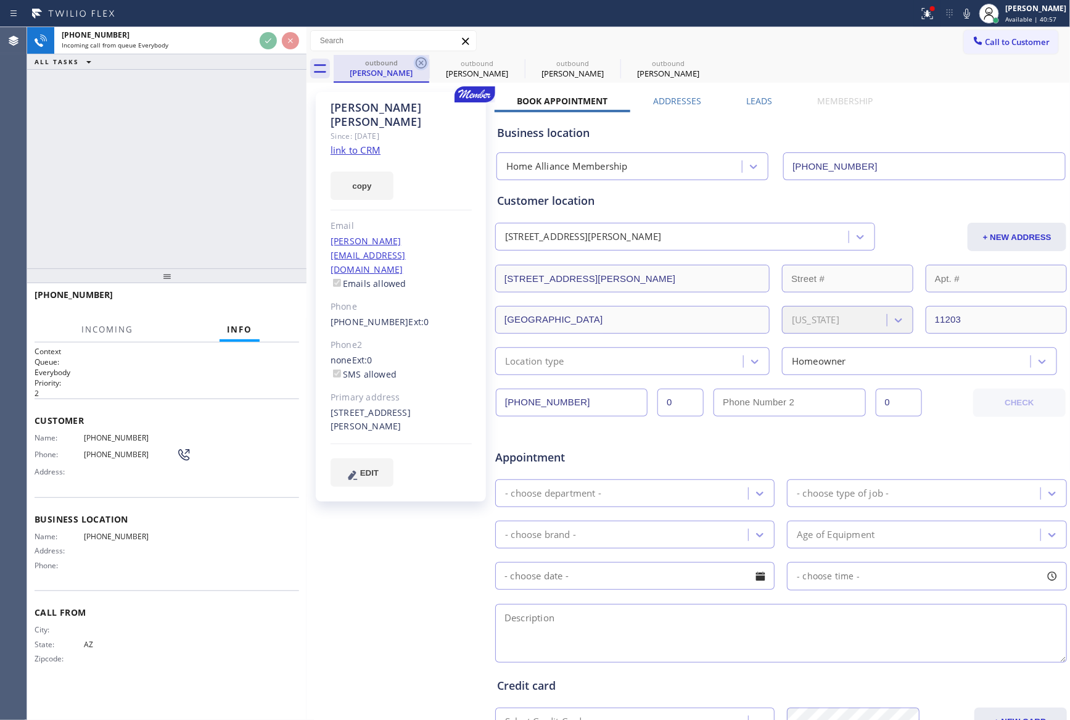
click at [424, 60] on icon at bounding box center [421, 62] width 15 height 15
click at [509, 60] on icon at bounding box center [516, 62] width 15 height 15
click at [0, 0] on icon at bounding box center [0, 0] width 0 height 0
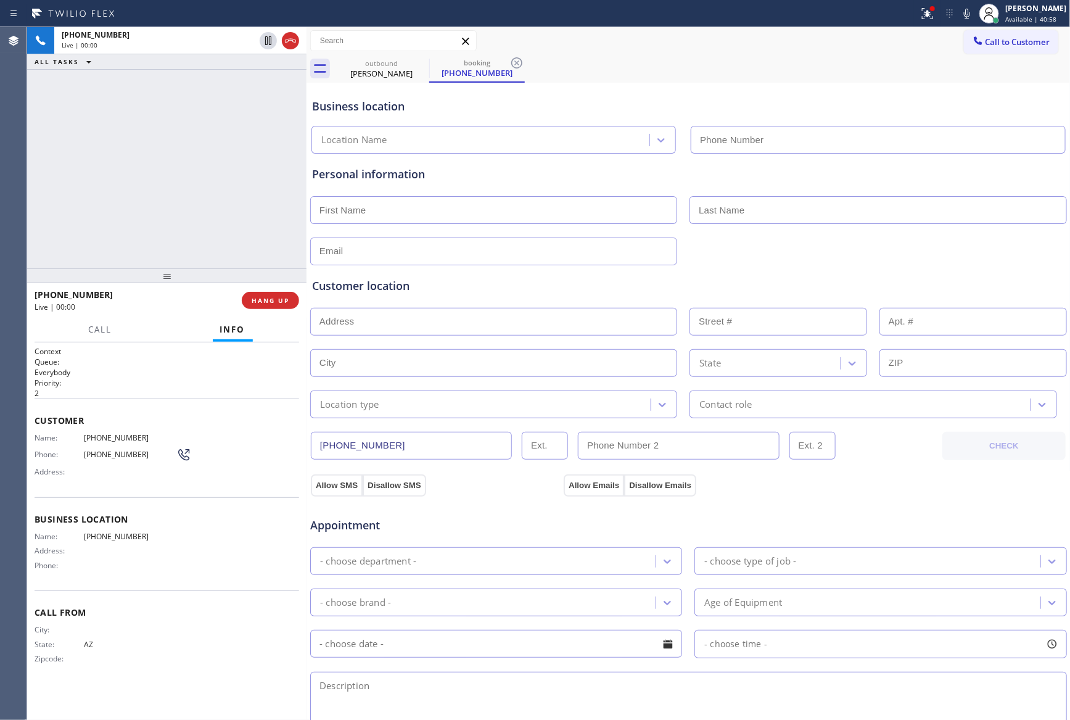
click at [187, 182] on div "[PHONE_NUMBER] Live | 00:00 ALL TASKS ALL TASKS ACTIVE TASKS TASKS IN WRAP UP" at bounding box center [166, 147] width 279 height 241
click at [374, 62] on div "outbound" at bounding box center [381, 63] width 93 height 9
click at [0, 0] on icon at bounding box center [0, 0] width 0 height 0
click at [253, 136] on div "[PHONE_NUMBER] Live | 00:00 ALL TASKS ALL TASKS ACTIVE TASKS TASKS IN WRAP UP" at bounding box center [166, 147] width 279 height 241
click at [181, 182] on div "[PHONE_NUMBER] Live | 00:07 ALL TASKS ALL TASKS ACTIVE TASKS TASKS IN WRAP UP" at bounding box center [166, 147] width 279 height 241
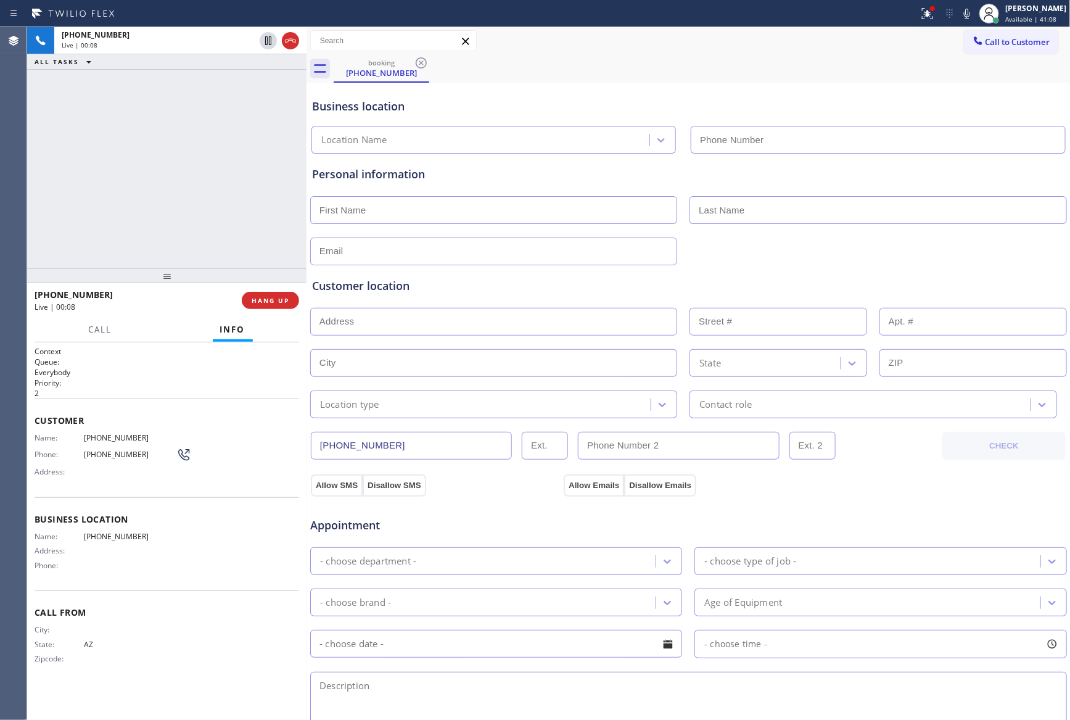
click at [574, 70] on div "booking [PHONE_NUMBER]" at bounding box center [702, 69] width 737 height 28
click at [574, 71] on div "booking [PHONE_NUMBER]" at bounding box center [702, 69] width 737 height 28
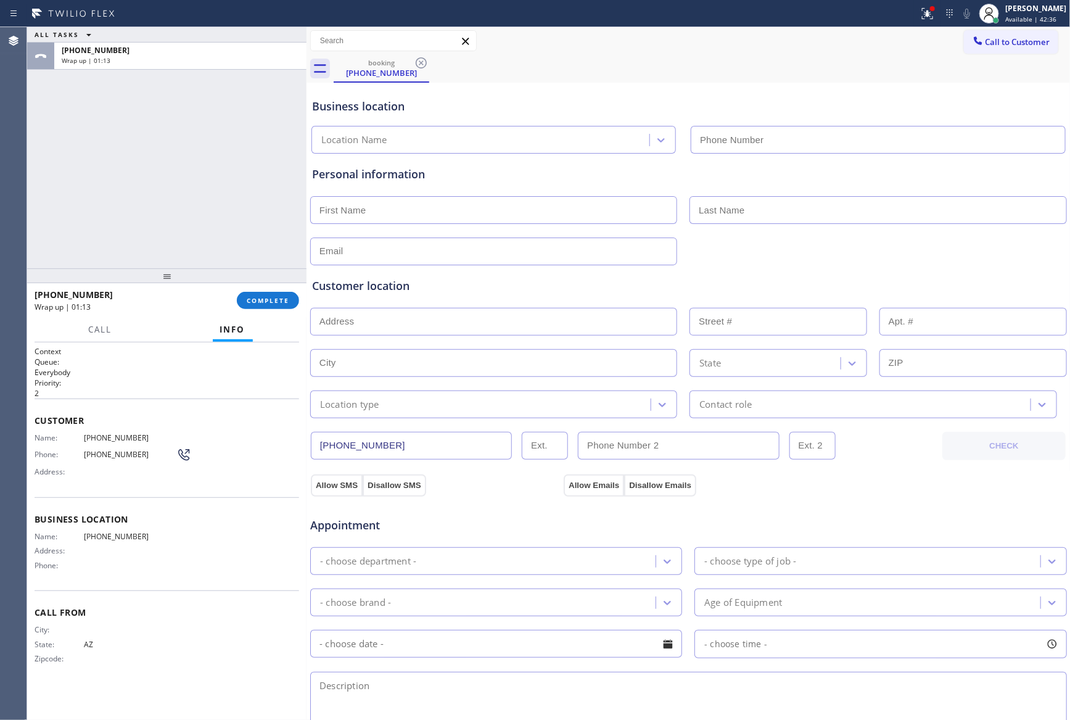
drag, startPoint x: 136, startPoint y: 237, endPoint x: 239, endPoint y: 333, distance: 140.5
click at [142, 248] on div "ALL TASKS ALL TASKS ACTIVE TASKS TASKS IN WRAP UP [PHONE_NUMBER] Wrap up | 01:13" at bounding box center [166, 147] width 279 height 241
click at [261, 296] on span "COMPLETE" at bounding box center [268, 300] width 43 height 9
click at [206, 165] on div "ALL TASKS ALL TASKS ACTIVE TASKS TASKS IN WRAP UP [PHONE_NUMBER] Wrap up | 01:14" at bounding box center [166, 147] width 279 height 241
drag, startPoint x: 206, startPoint y: 165, endPoint x: 189, endPoint y: 200, distance: 39.2
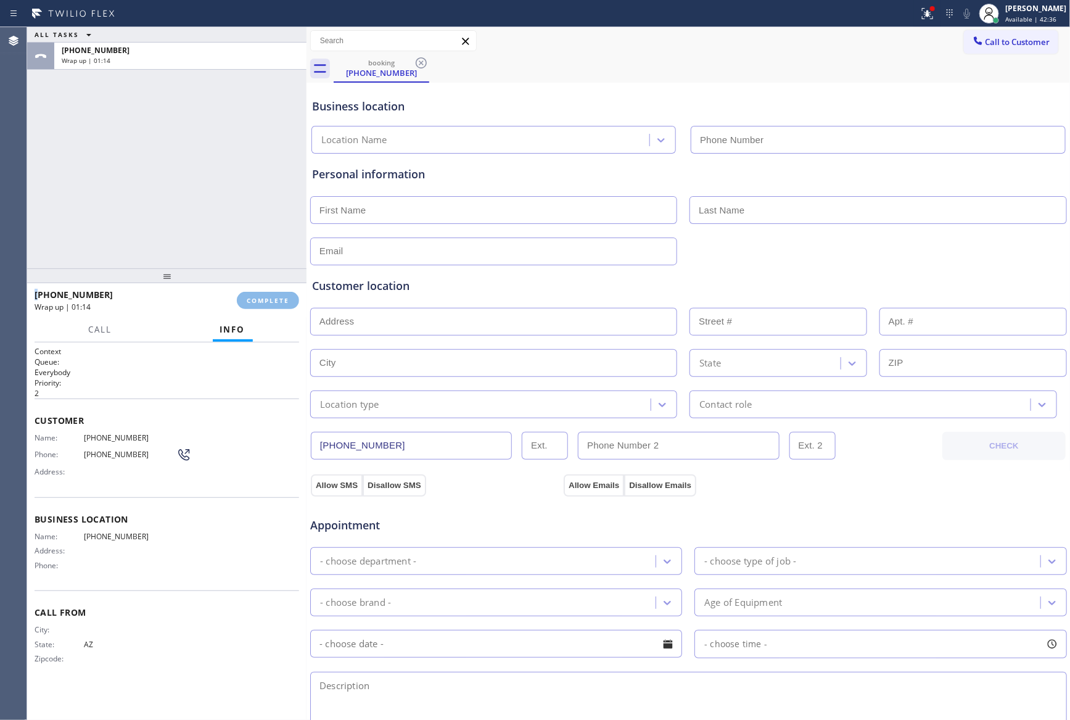
click at [204, 191] on div "ALL TASKS ALL TASKS ACTIVE TASKS TASKS IN WRAP UP [PHONE_NUMBER] Wrap up | 01:14" at bounding box center [166, 147] width 279 height 241
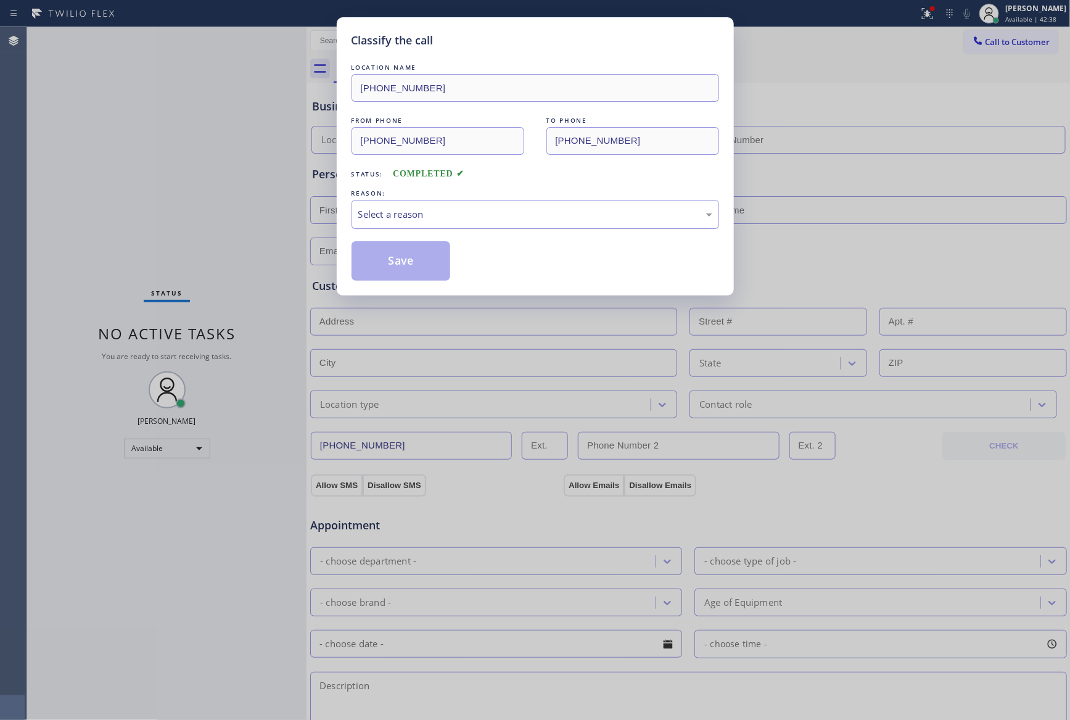
click at [405, 223] on div "Select a reason" at bounding box center [534, 214] width 367 height 29
click at [406, 260] on button "Save" at bounding box center [400, 260] width 99 height 39
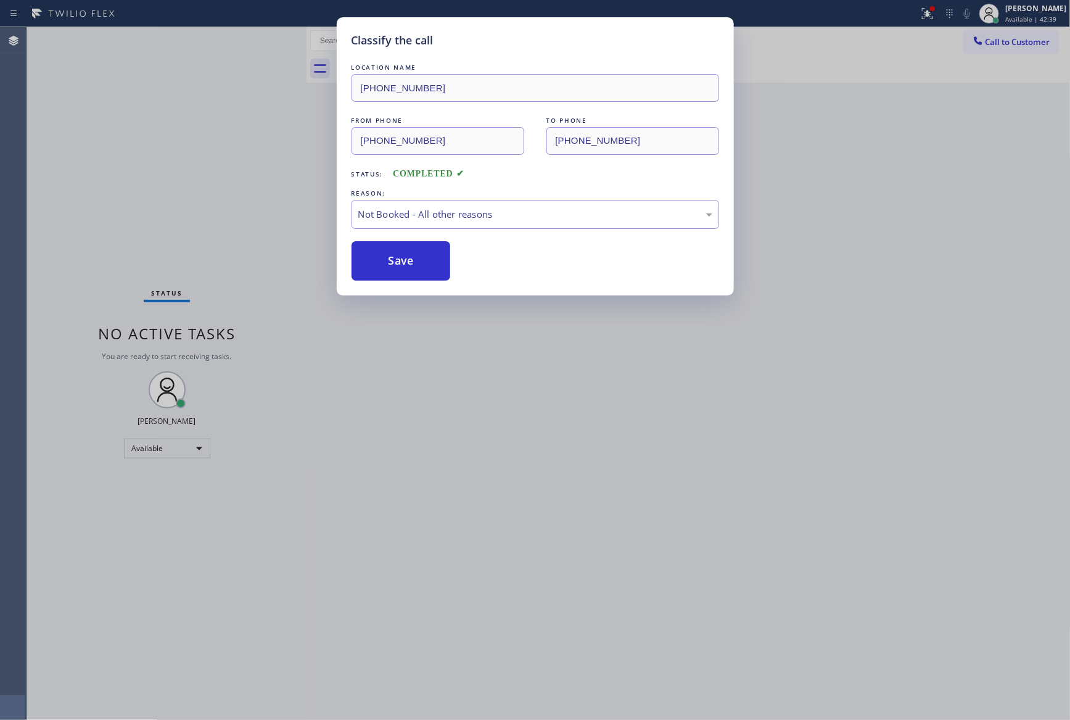
click at [406, 260] on button "Save" at bounding box center [400, 260] width 99 height 39
click at [176, 172] on div "Classify the call LOCATION NAME [PHONE_NUMBER] FROM PHONE [PHONE_NUMBER] TO PHO…" at bounding box center [535, 360] width 1070 height 720
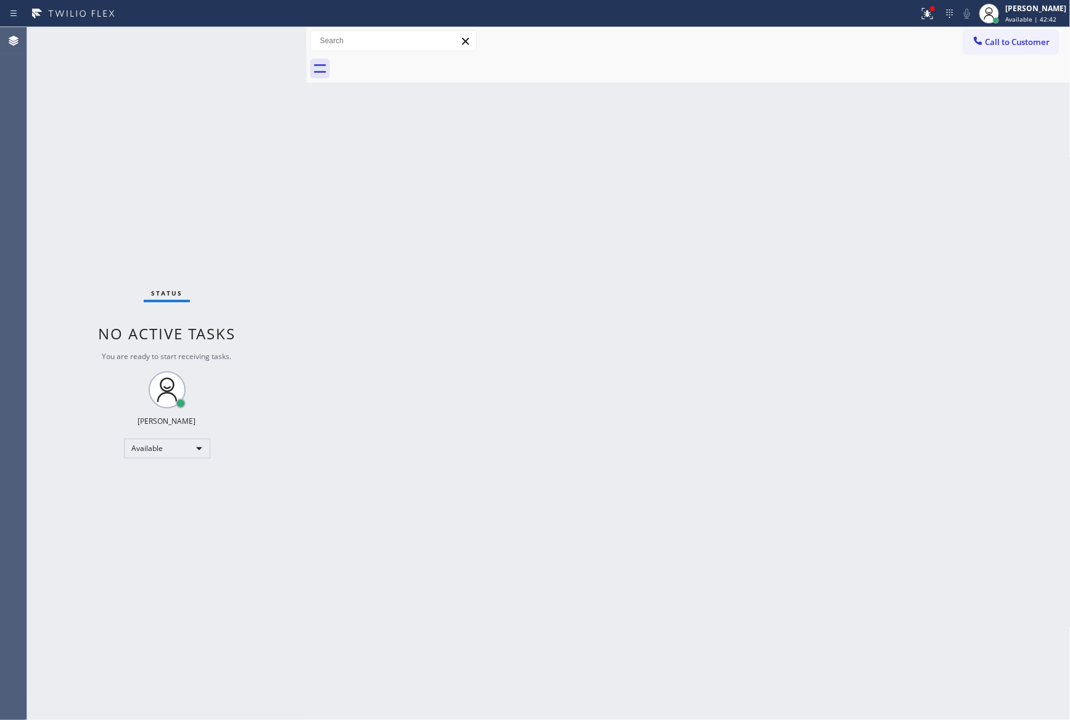
click at [681, 304] on div "Back to Dashboard Change Sender ID Customers Technicians Select a contact Outbo…" at bounding box center [688, 373] width 764 height 692
click at [1036, 47] on span "Call to Customer" at bounding box center [1017, 41] width 65 height 11
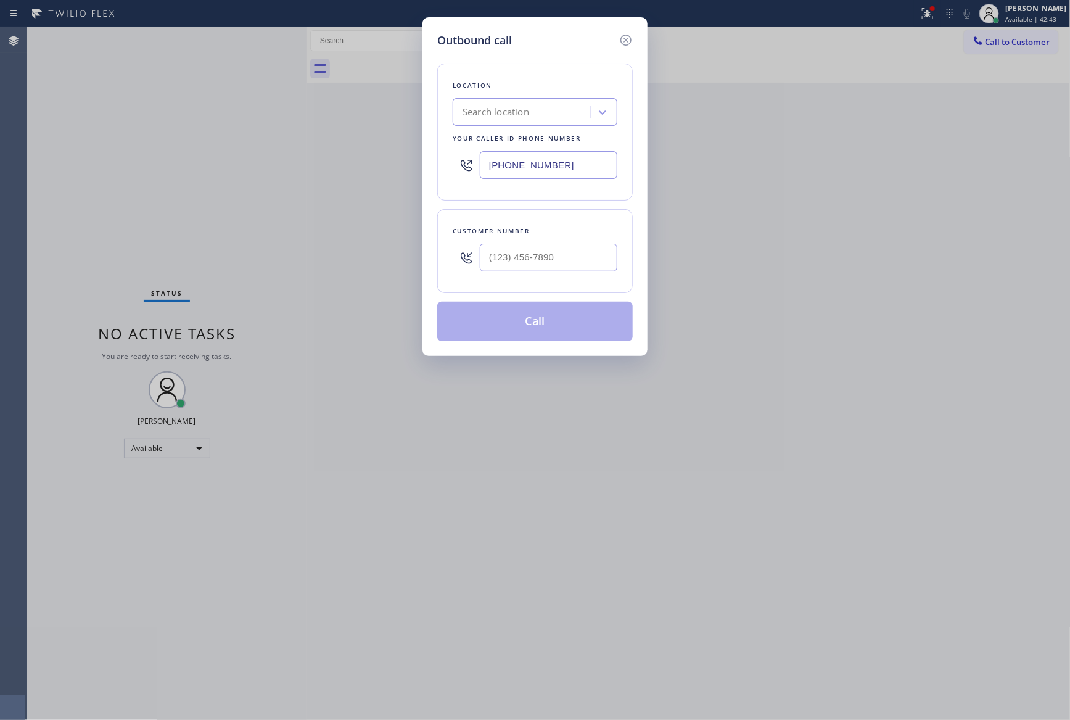
click at [618, 265] on div "Customer number" at bounding box center [534, 251] width 195 height 84
click at [605, 260] on input "(___) ___-____" at bounding box center [548, 258] width 137 height 28
paste input "781) 472-0288"
click at [581, 337] on button "Call" at bounding box center [534, 321] width 195 height 39
click at [581, 335] on button "Call" at bounding box center [534, 321] width 195 height 39
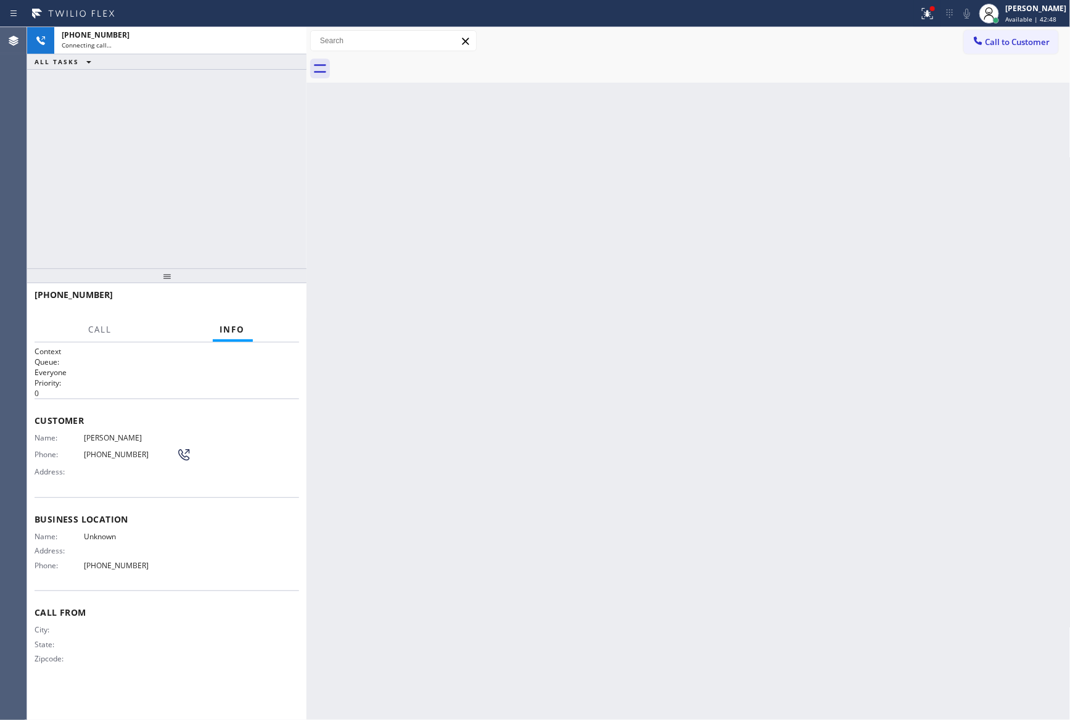
click at [200, 184] on div "[PHONE_NUMBER] Connecting call… ALL TASKS ALL TASKS ACTIVE TASKS TASKS IN WRAP …" at bounding box center [166, 147] width 279 height 241
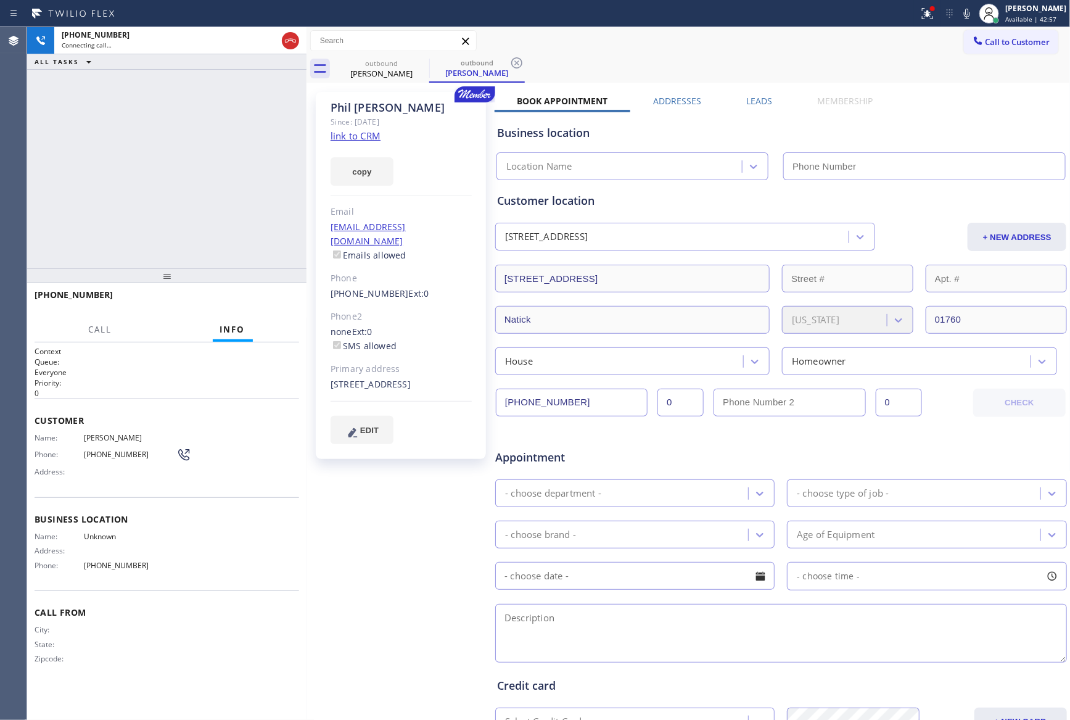
click at [202, 152] on div "[PHONE_NUMBER] Connecting call… ALL TASKS ALL TASKS ACTIVE TASKS TASKS IN WRAP …" at bounding box center [166, 147] width 279 height 241
drag, startPoint x: 224, startPoint y: 163, endPoint x: 255, endPoint y: 256, distance: 98.1
click at [245, 226] on div "[PHONE_NUMBER] Live | 00:00 ALL TASKS ALL TASKS ACTIVE TASKS TASKS IN WRAP UP" at bounding box center [166, 147] width 279 height 241
click at [267, 297] on span "HANG UP" at bounding box center [271, 300] width 38 height 9
click at [334, 187] on div "[PHONE_NUMBER] Live | 00:01 ALL TASKS ALL TASKS ACTIVE TASKS TASKS IN WRAP UP […" at bounding box center [548, 373] width 1043 height 692
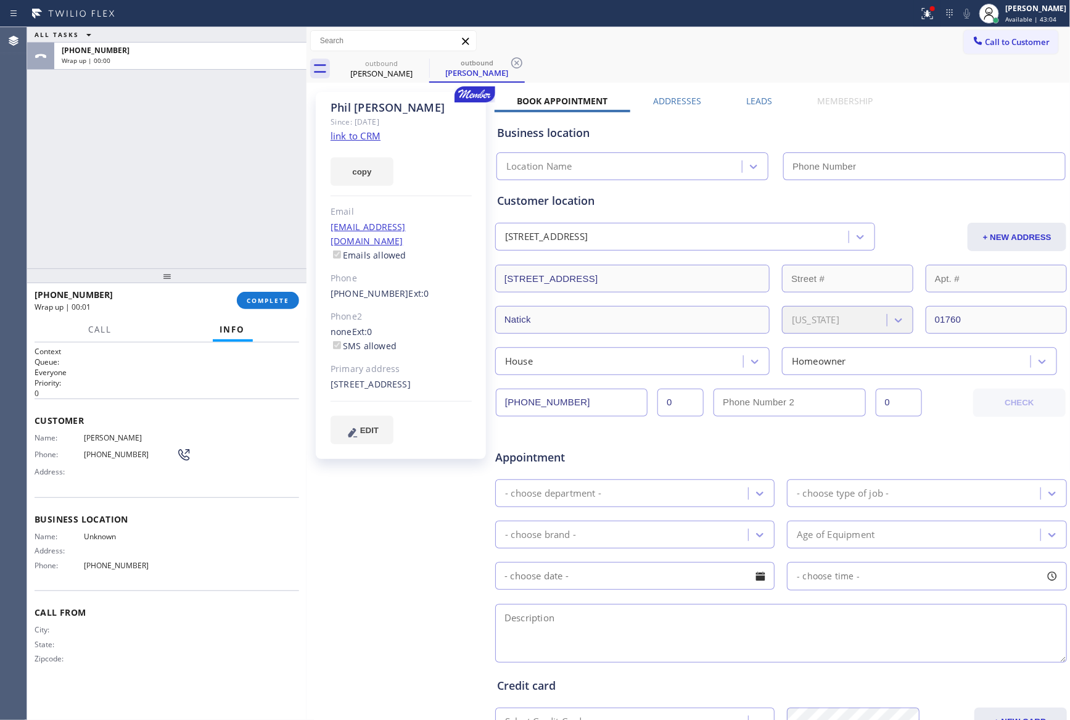
drag, startPoint x: 218, startPoint y: 248, endPoint x: 252, endPoint y: 236, distance: 35.7
click at [223, 247] on div "ALL TASKS ALL TASKS ACTIVE TASKS TASKS IN WRAP UP [PHONE_NUMBER] Wrap up | 00:00" at bounding box center [166, 147] width 279 height 241
click at [985, 43] on span "Call to Customer" at bounding box center [1017, 41] width 65 height 11
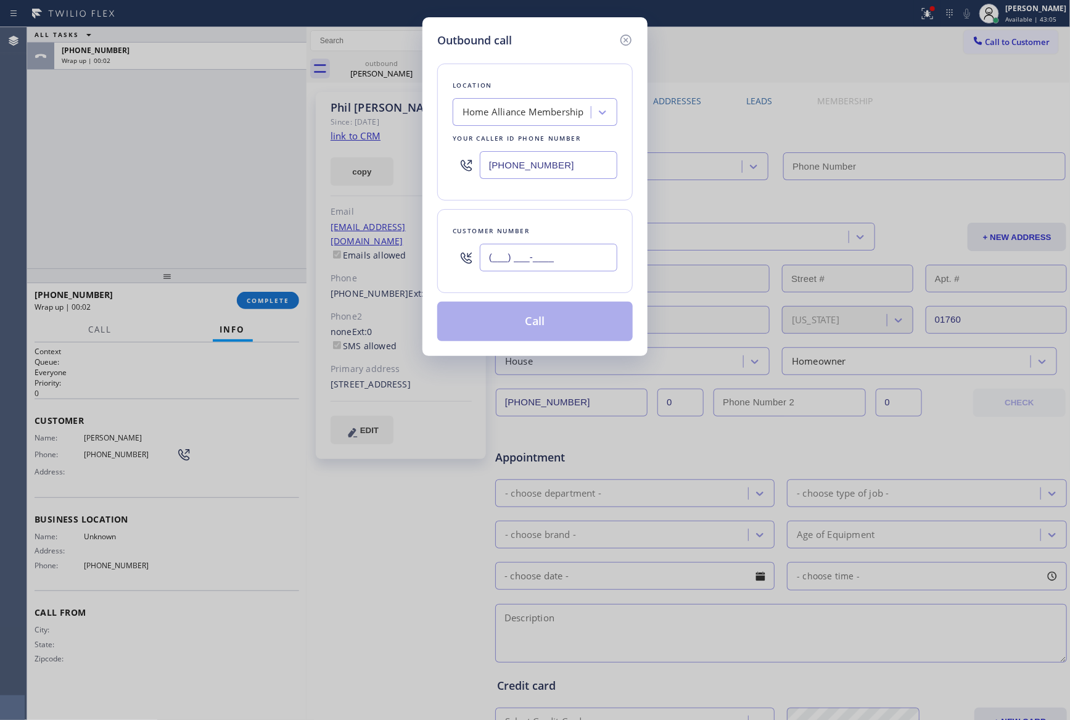
click at [526, 266] on input "(___) ___-____" at bounding box center [548, 258] width 137 height 28
paste input "206) 351-5957"
type input "[PHONE_NUMBER]"
click at [543, 331] on button "Call" at bounding box center [534, 321] width 195 height 39
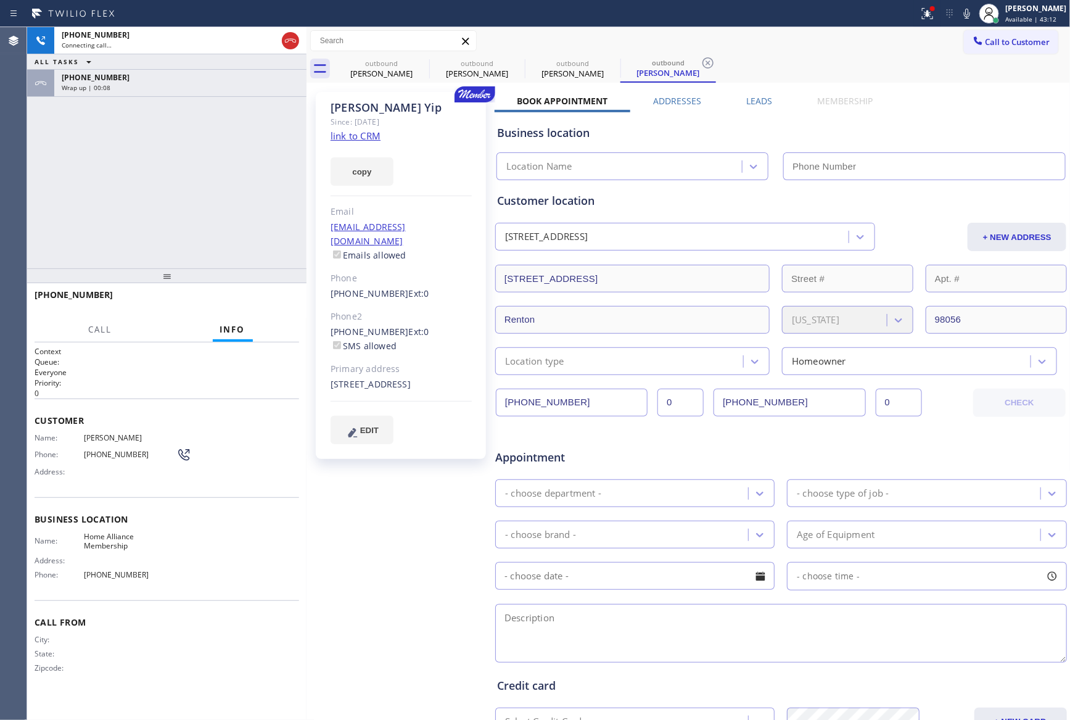
type input "[PHONE_NUMBER]"
drag, startPoint x: 105, startPoint y: 199, endPoint x: 159, endPoint y: 115, distance: 99.0
click at [128, 170] on div "[PHONE_NUMBER] Connecting call… ALL TASKS ALL TASKS ACTIVE TASKS TASKS IN WRAP …" at bounding box center [166, 147] width 279 height 241
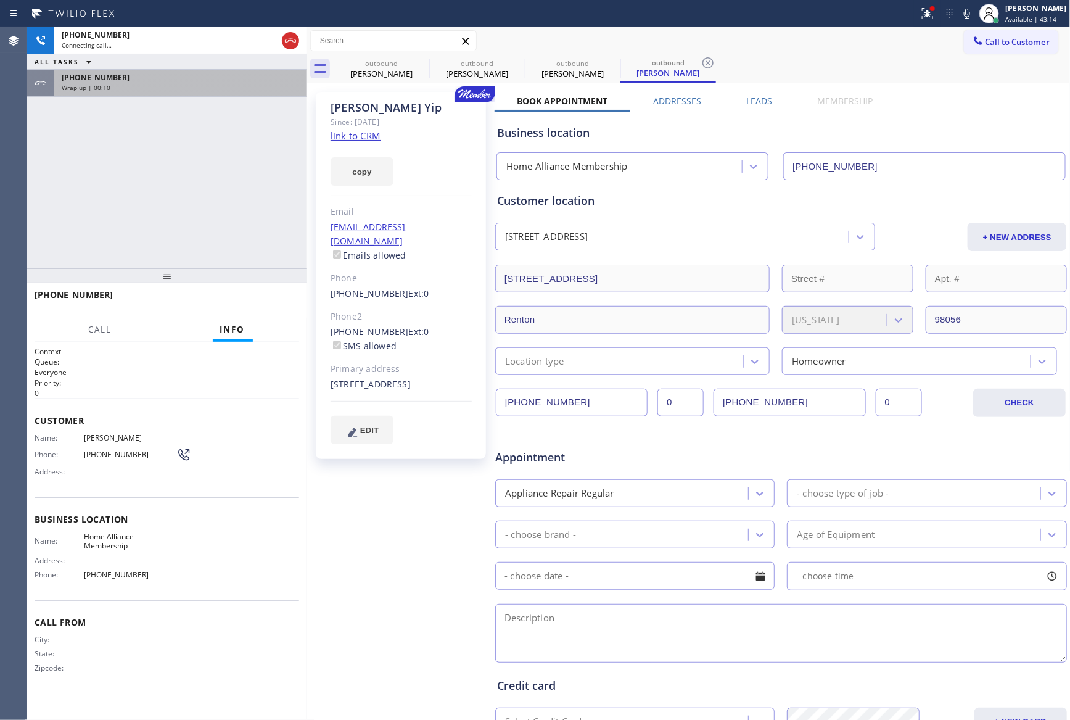
click at [174, 84] on div "Wrap up | 00:10" at bounding box center [180, 87] width 237 height 9
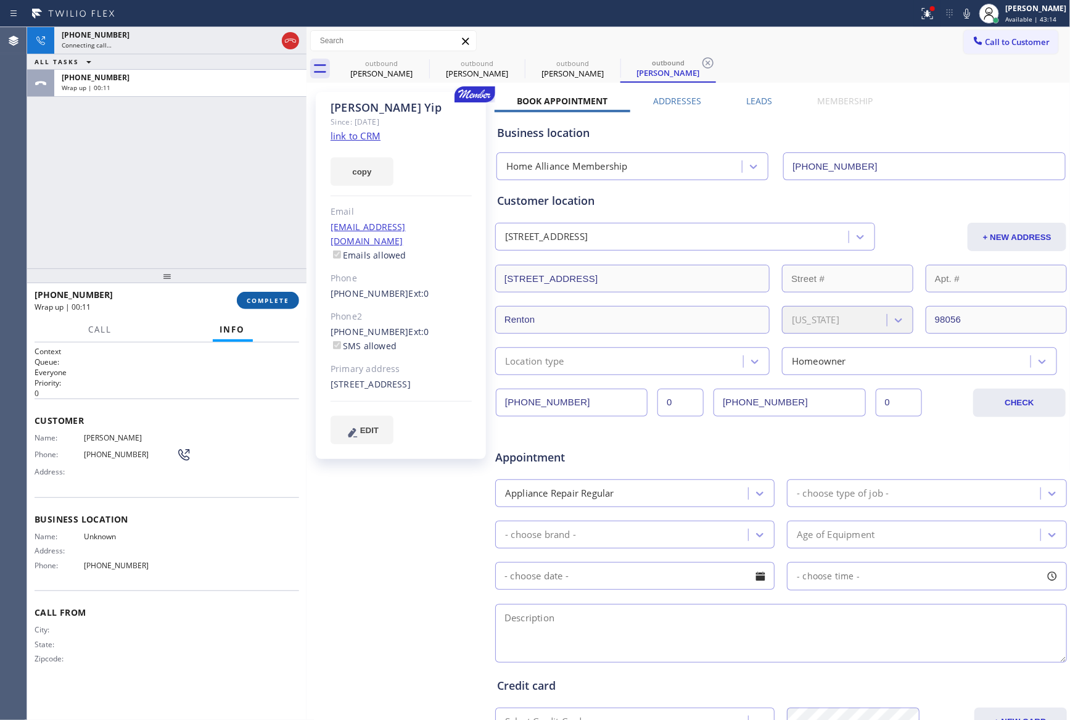
click at [263, 303] on span "COMPLETE" at bounding box center [268, 300] width 43 height 9
click at [213, 183] on div "[PHONE_NUMBER] Connecting call… ALL TASKS ALL TASKS ACTIVE TASKS TASKS IN WRAP …" at bounding box center [166, 147] width 279 height 241
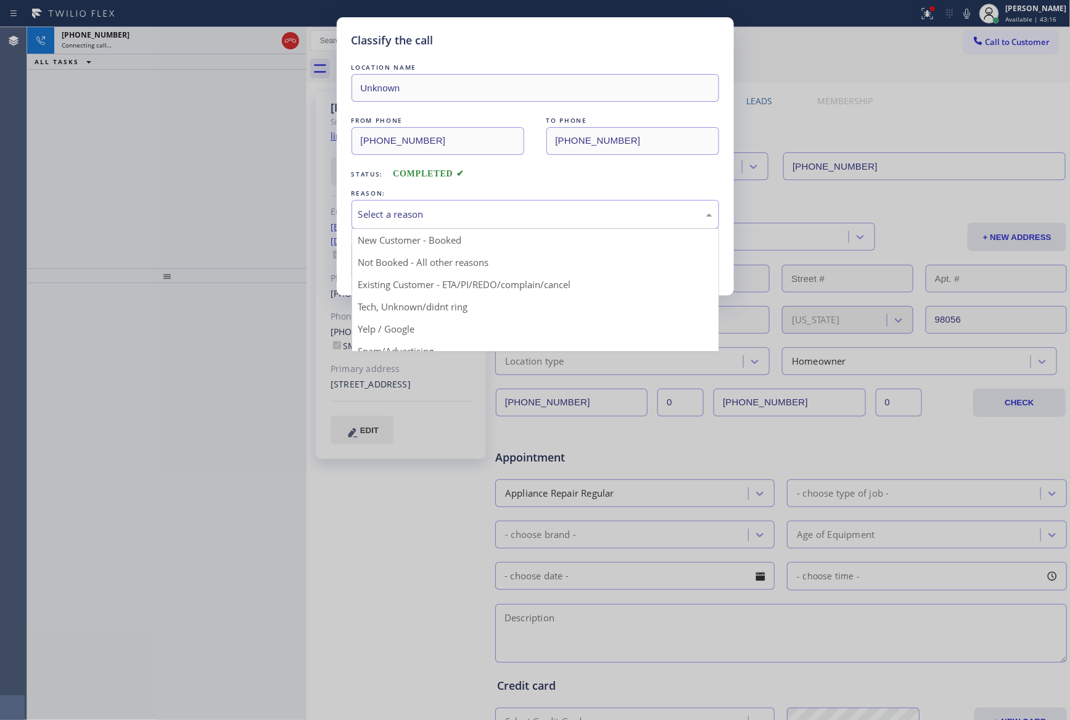
click at [377, 215] on div "Select a reason" at bounding box center [535, 214] width 354 height 14
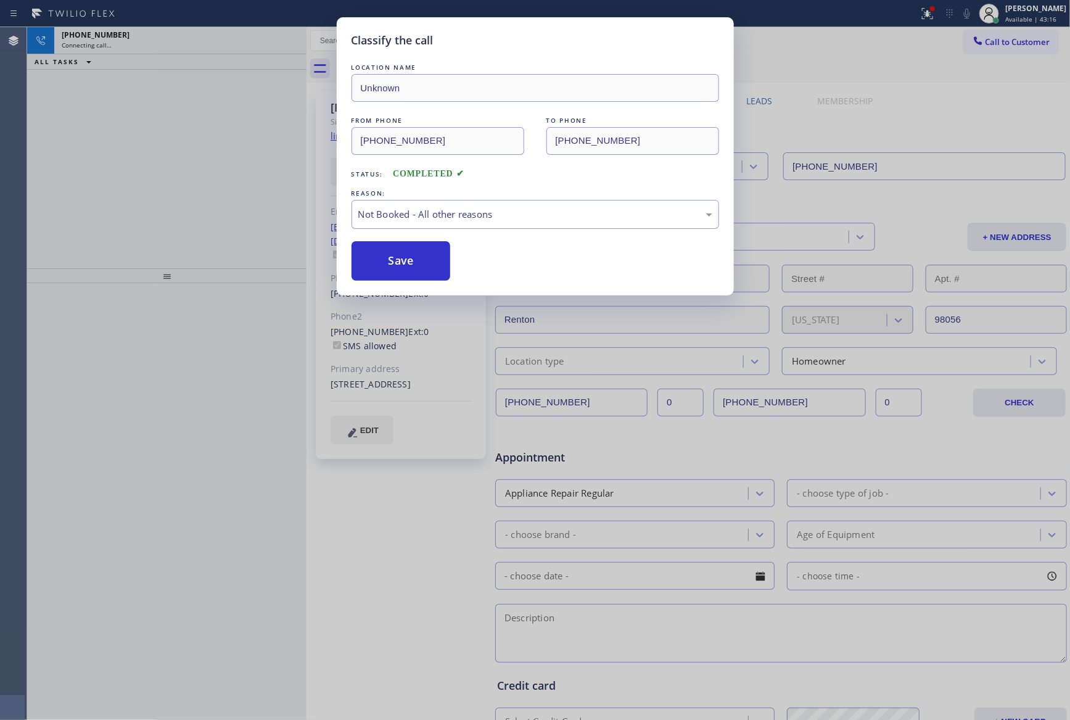
click at [406, 265] on button "Save" at bounding box center [400, 260] width 99 height 39
drag, startPoint x: 406, startPoint y: 263, endPoint x: 523, endPoint y: 56, distance: 237.8
click at [407, 261] on button "Save" at bounding box center [400, 260] width 99 height 39
click at [414, 248] on button "Save" at bounding box center [400, 260] width 99 height 39
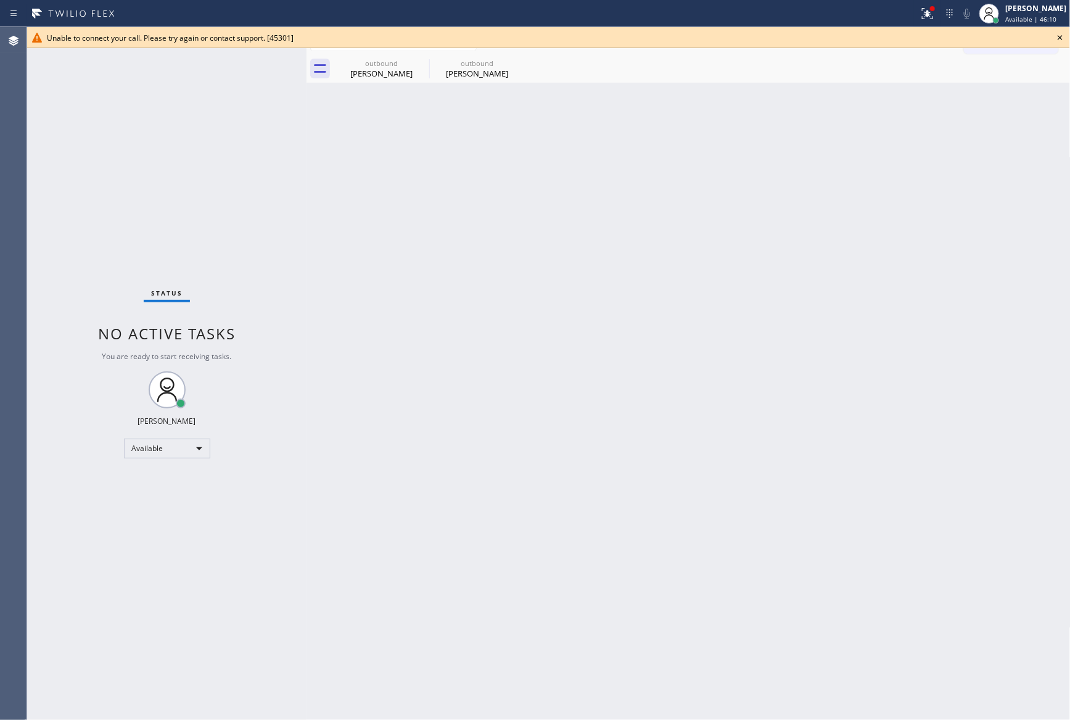
click at [837, 334] on div "Back to Dashboard Change Sender ID Customers Technicians Select a contact Outbo…" at bounding box center [688, 373] width 764 height 692
click at [1062, 38] on icon at bounding box center [1060, 37] width 15 height 15
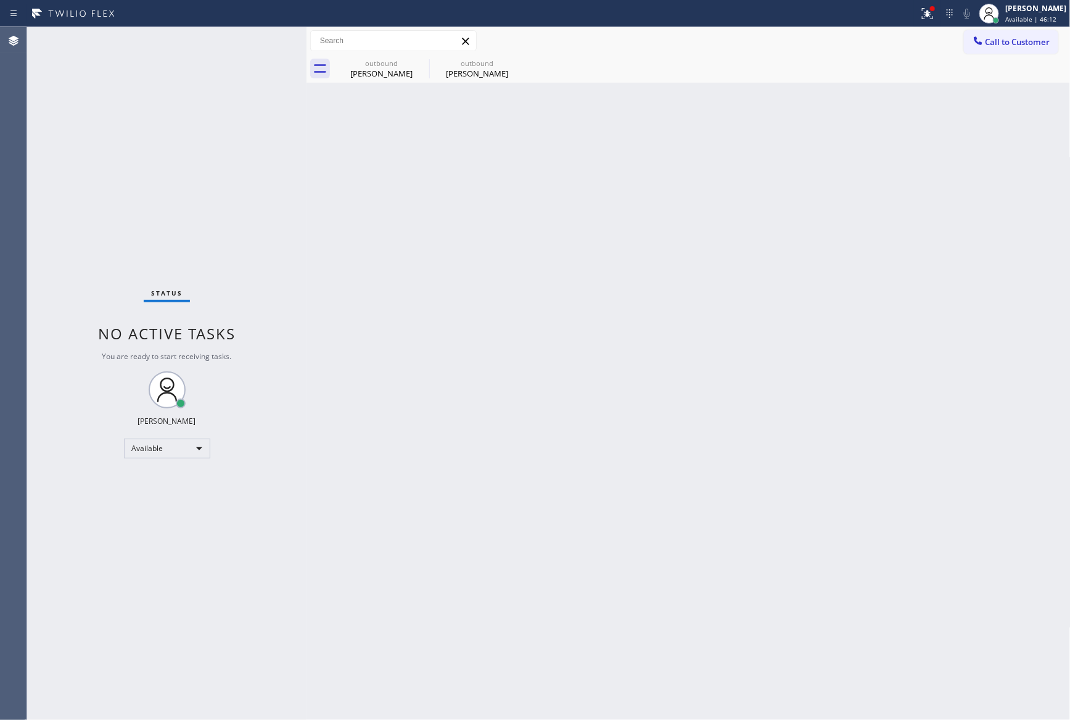
drag, startPoint x: 755, startPoint y: 395, endPoint x: 692, endPoint y: 363, distance: 70.6
click at [738, 387] on div "Back to Dashboard Change Sender ID Customers Technicians Select a contact Outbo…" at bounding box center [688, 373] width 764 height 692
drag, startPoint x: 433, startPoint y: 209, endPoint x: 413, endPoint y: 92, distance: 118.3
click at [437, 198] on div "Back to Dashboard Change Sender ID Customers Technicians Select a contact Outbo…" at bounding box center [688, 373] width 764 height 692
click at [371, 61] on div "outbound" at bounding box center [381, 63] width 93 height 9
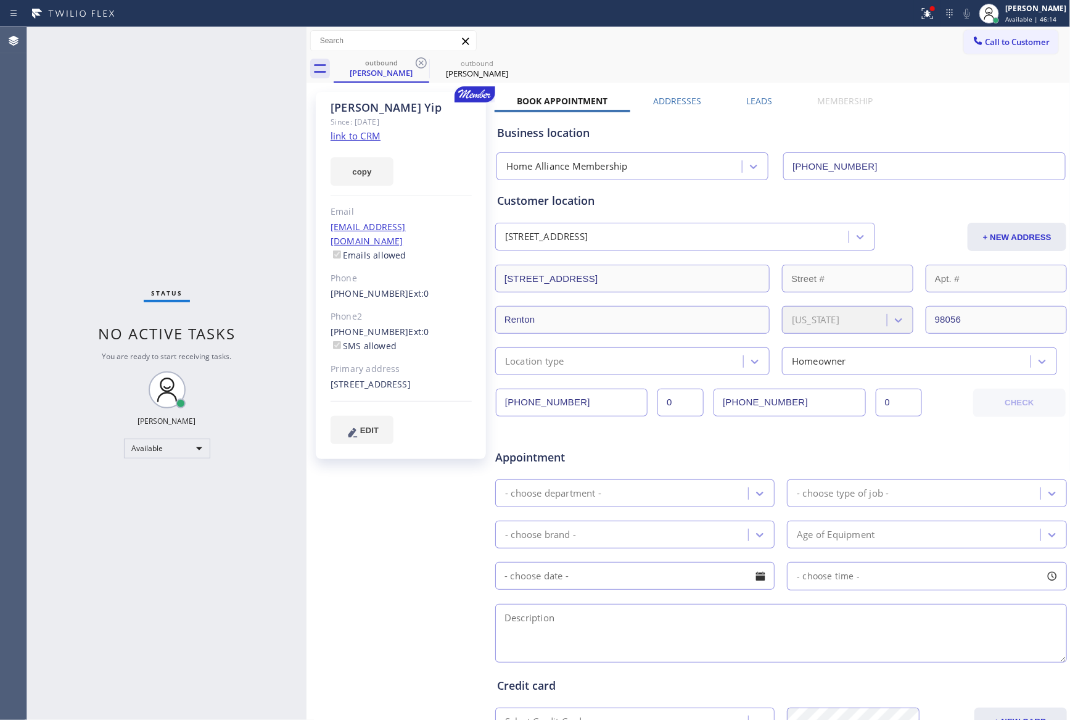
drag, startPoint x: 231, startPoint y: 154, endPoint x: 388, endPoint y: 54, distance: 186.6
click at [254, 150] on div "Status No active tasks You are ready to start receiving tasks. [PERSON_NAME] Av…" at bounding box center [166, 373] width 279 height 692
click at [420, 60] on icon at bounding box center [421, 62] width 15 height 15
click at [420, 60] on div "outbound [PERSON_NAME]" at bounding box center [702, 69] width 737 height 28
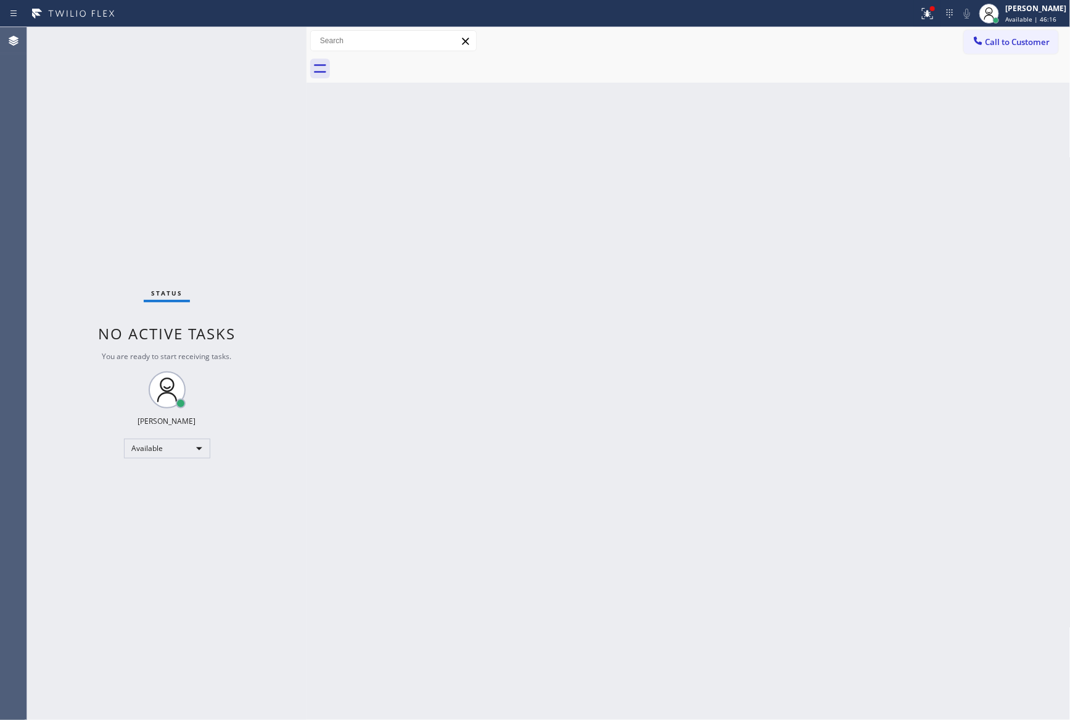
drag, startPoint x: 420, startPoint y: 60, endPoint x: 451, endPoint y: 75, distance: 34.8
click at [435, 68] on div at bounding box center [702, 69] width 737 height 28
click at [1014, 44] on span "Call to Customer" at bounding box center [1017, 41] width 65 height 11
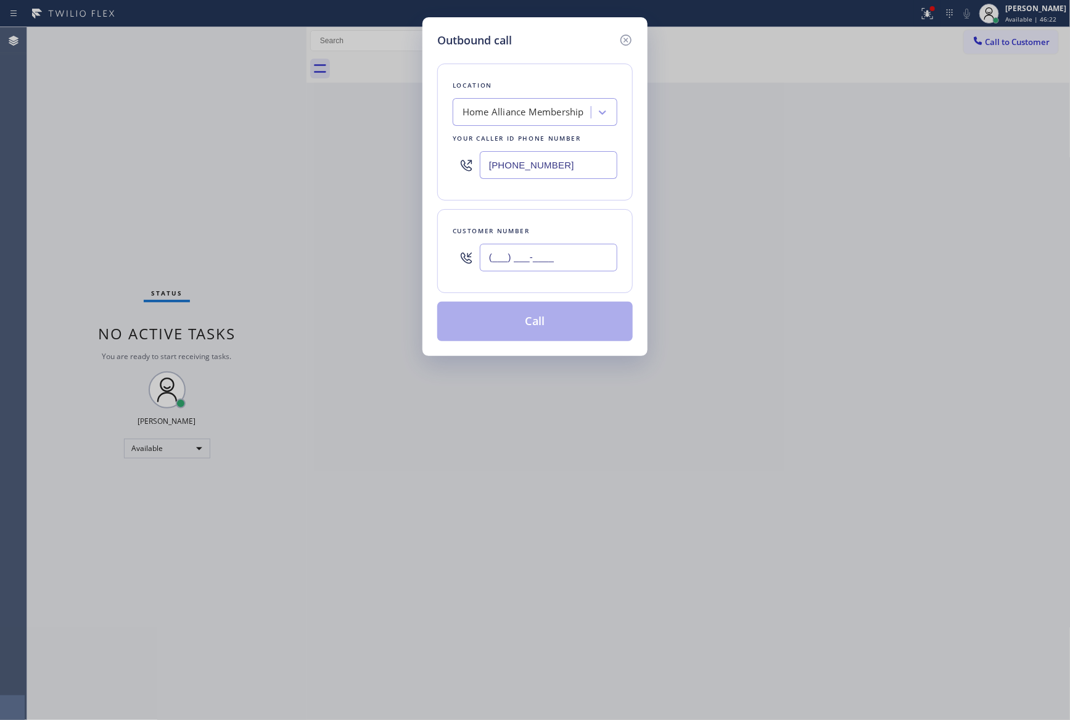
click at [581, 254] on input "(___) ___-____" at bounding box center [548, 258] width 137 height 28
paste input "310) 391-9671"
type input "[PHONE_NUMBER]"
click at [566, 324] on button "Call" at bounding box center [534, 321] width 195 height 39
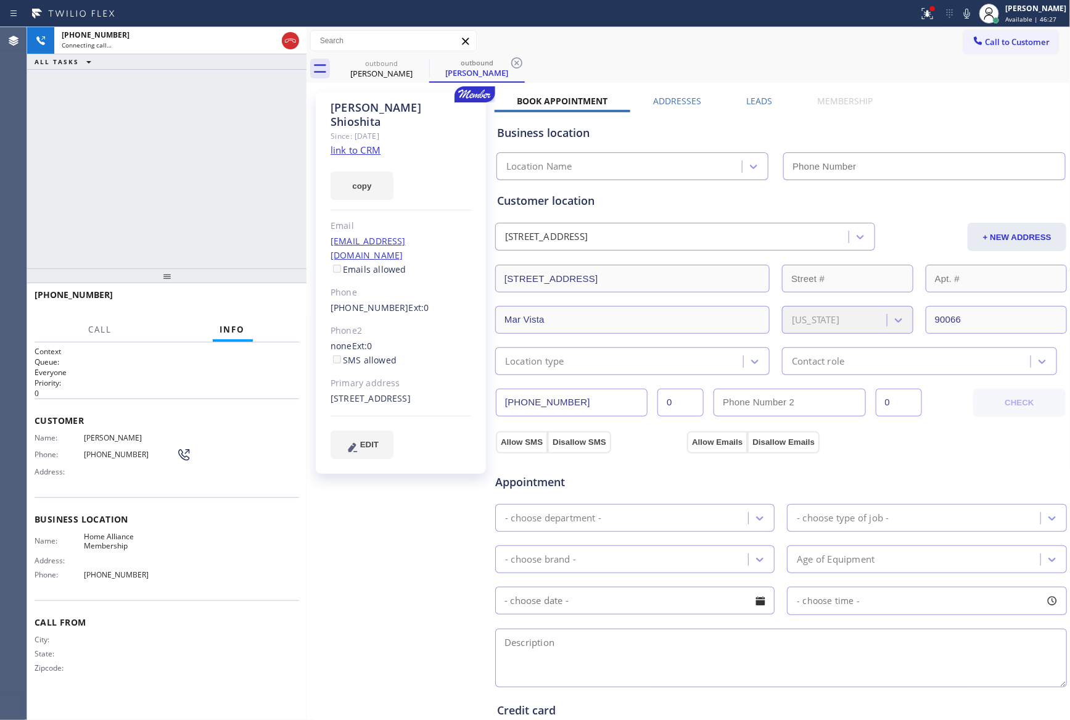
type input "[PHONE_NUMBER]"
click at [117, 156] on div "[PHONE_NUMBER] Connecting call… ALL TASKS ALL TASKS ACTIVE TASKS TASKS IN WRAP …" at bounding box center [166, 147] width 279 height 241
click at [160, 178] on div "[PHONE_NUMBER] Connecting call… ALL TASKS ALL TASKS ACTIVE TASKS TASKS IN WRAP …" at bounding box center [166, 147] width 279 height 241
click at [211, 145] on div "[PHONE_NUMBER] Connecting call… ALL TASKS ALL TASKS ACTIVE TASKS TASKS IN WRAP …" at bounding box center [166, 147] width 279 height 241
click at [233, 174] on div "[PHONE_NUMBER] Connecting call… ALL TASKS ALL TASKS ACTIVE TASKS TASKS IN WRAP …" at bounding box center [166, 147] width 279 height 241
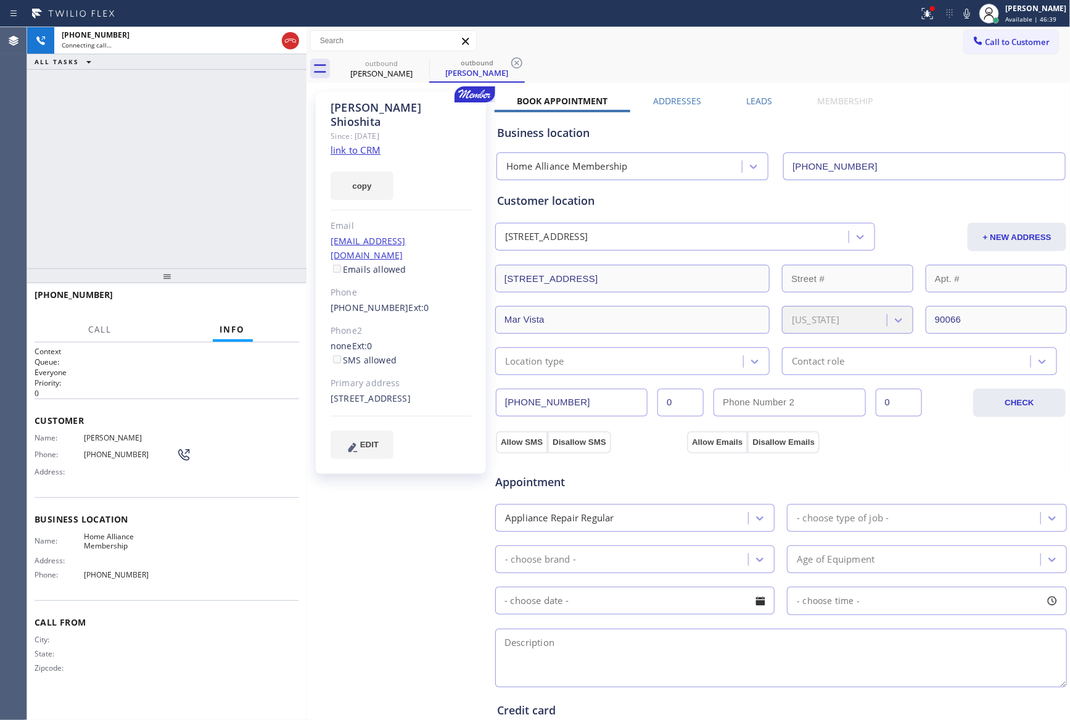
click at [234, 174] on div "[PHONE_NUMBER] Connecting call… ALL TASKS ALL TASKS ACTIVE TASKS TASKS IN WRAP …" at bounding box center [166, 147] width 279 height 241
click at [285, 302] on span "HANG UP" at bounding box center [271, 300] width 38 height 9
click at [267, 154] on div "[PHONE_NUMBER] Live | 00:10 ALL TASKS ALL TASKS ACTIVE TASKS TASKS IN WRAP UP" at bounding box center [166, 147] width 279 height 241
click at [267, 154] on div "[PHONE_NUMBER] Live | 00:11 ALL TASKS ALL TASKS ACTIVE TASKS TASKS IN WRAP UP" at bounding box center [166, 147] width 279 height 241
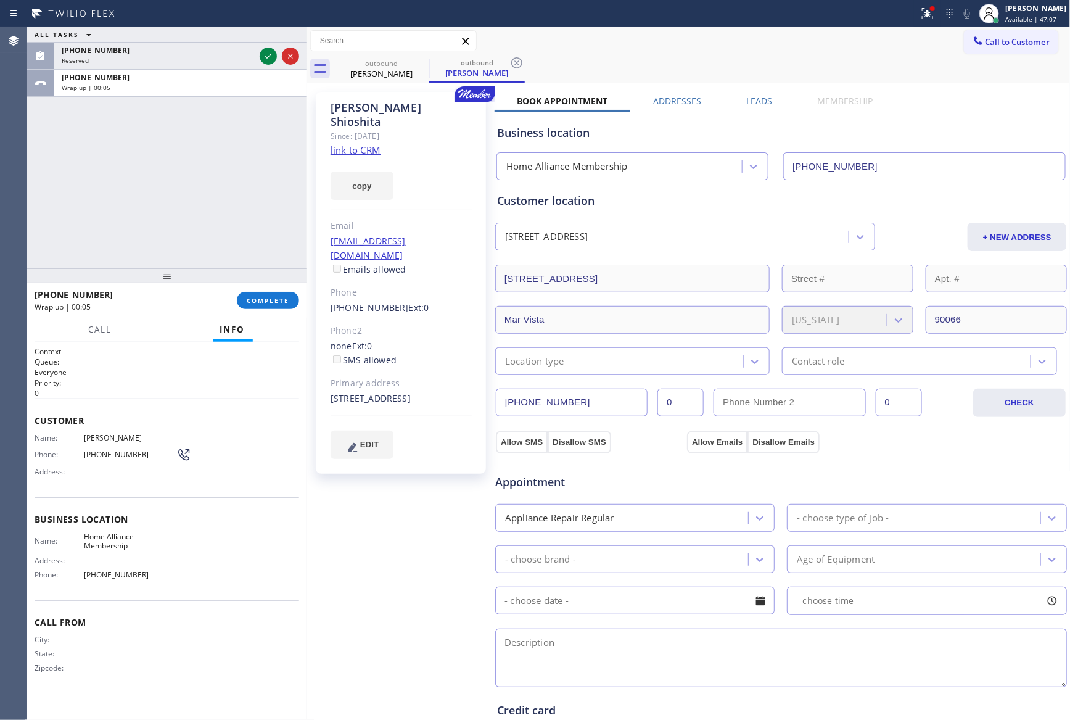
drag, startPoint x: 106, startPoint y: 109, endPoint x: 126, endPoint y: 109, distance: 20.3
click at [126, 109] on div "ALL TASKS ALL TASKS ACTIVE TASKS TASKS IN WRAP UP [PHONE_NUMBER] Reserved [PHON…" at bounding box center [166, 147] width 279 height 241
click at [181, 85] on div "Wrap up | 00:05" at bounding box center [180, 87] width 237 height 9
drag, startPoint x: 271, startPoint y: 290, endPoint x: 270, endPoint y: 302, distance: 11.1
click at [270, 300] on div "[PHONE_NUMBER] Wrap up | 00:06 COMPLETE" at bounding box center [167, 300] width 265 height 32
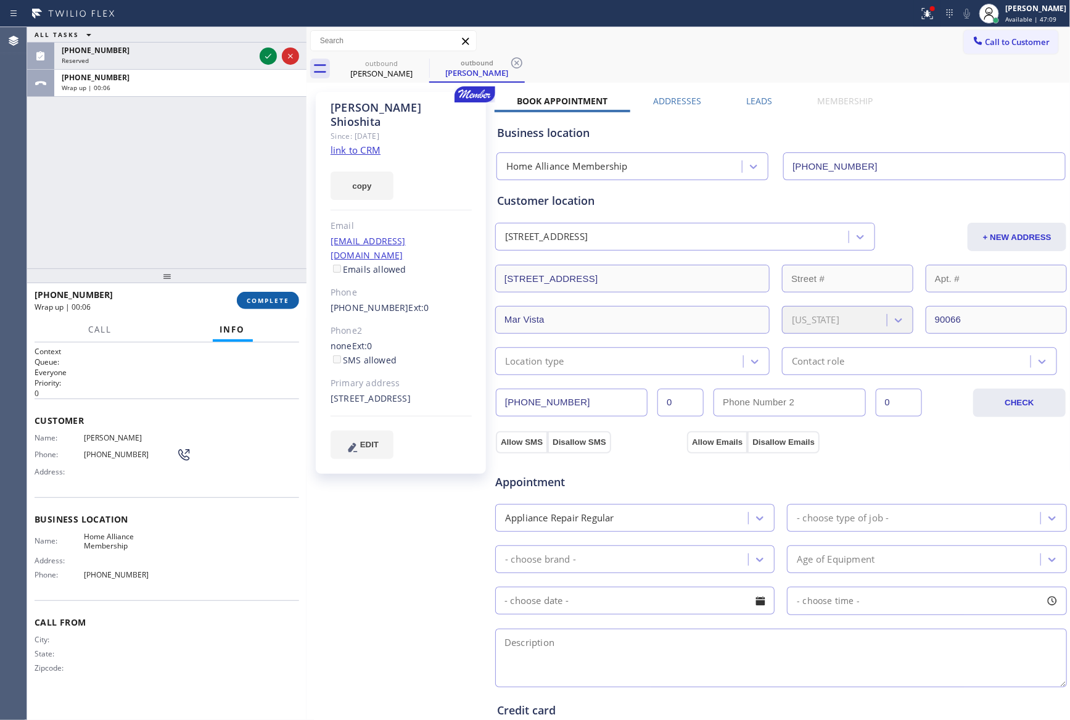
click at [270, 302] on span "COMPLETE" at bounding box center [268, 300] width 43 height 9
drag, startPoint x: 241, startPoint y: 184, endPoint x: 235, endPoint y: 182, distance: 6.4
click at [241, 182] on div "ALL TASKS ALL TASKS ACTIVE TASKS TASKS IN WRAP UP [PHONE_NUMBER] Reserved [PHON…" at bounding box center [166, 147] width 279 height 241
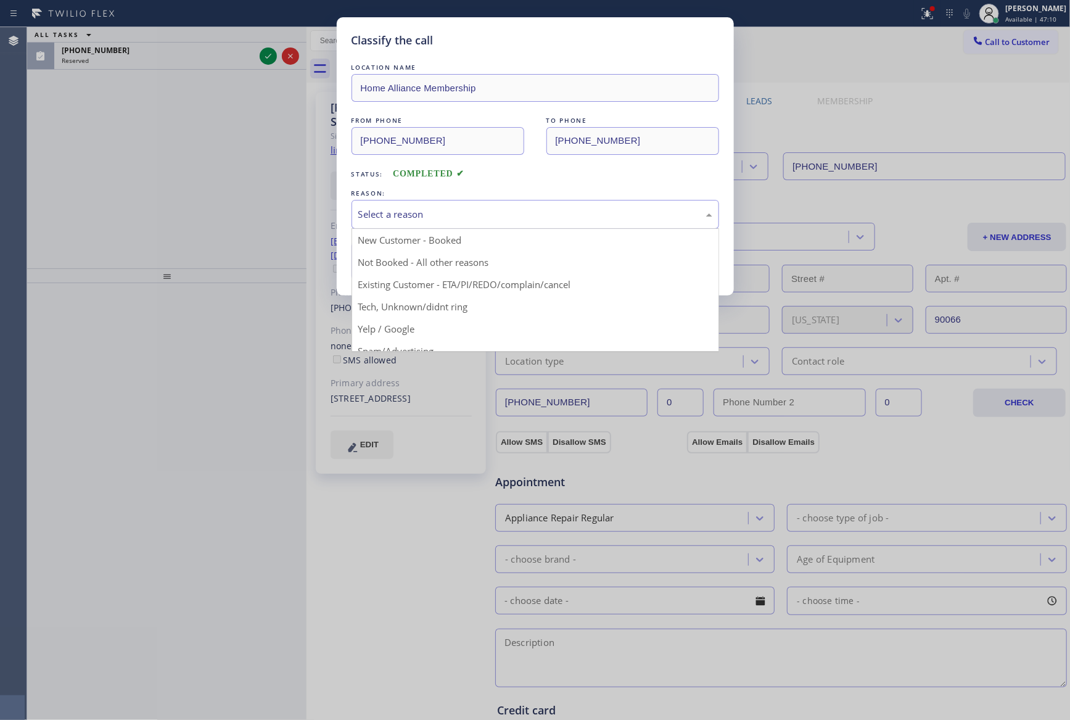
click at [479, 217] on div "Select a reason" at bounding box center [535, 214] width 354 height 14
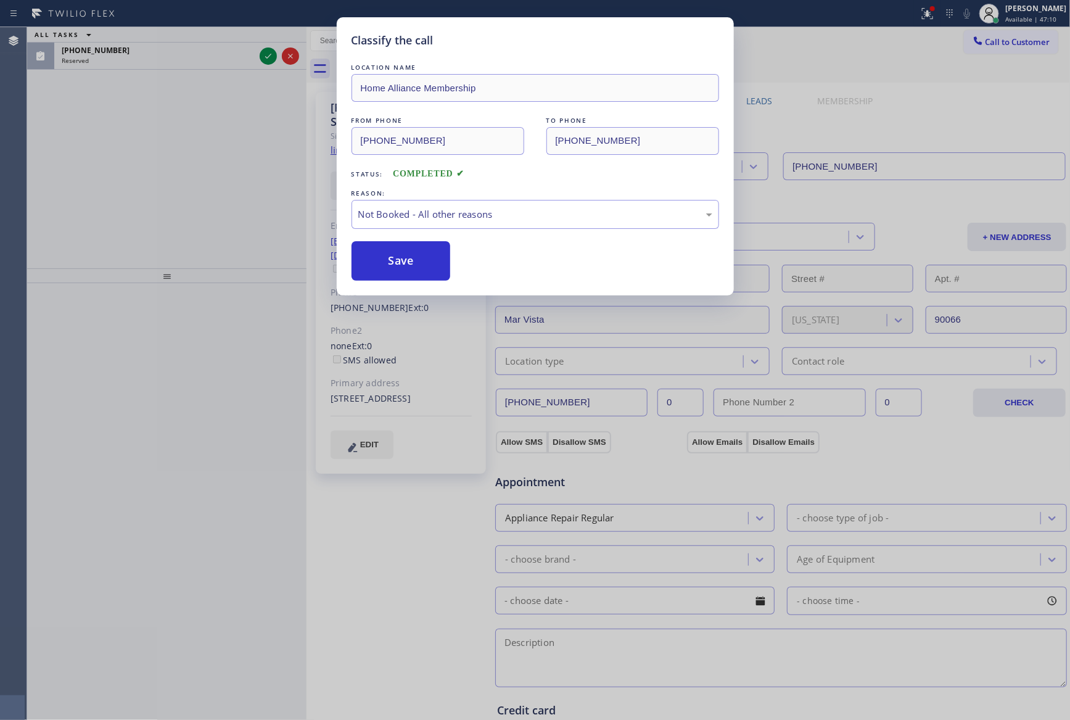
click at [415, 261] on button "Save" at bounding box center [400, 260] width 99 height 39
drag, startPoint x: 415, startPoint y: 261, endPoint x: 134, endPoint y: 191, distance: 289.7
click at [408, 261] on button "Save" at bounding box center [400, 260] width 99 height 39
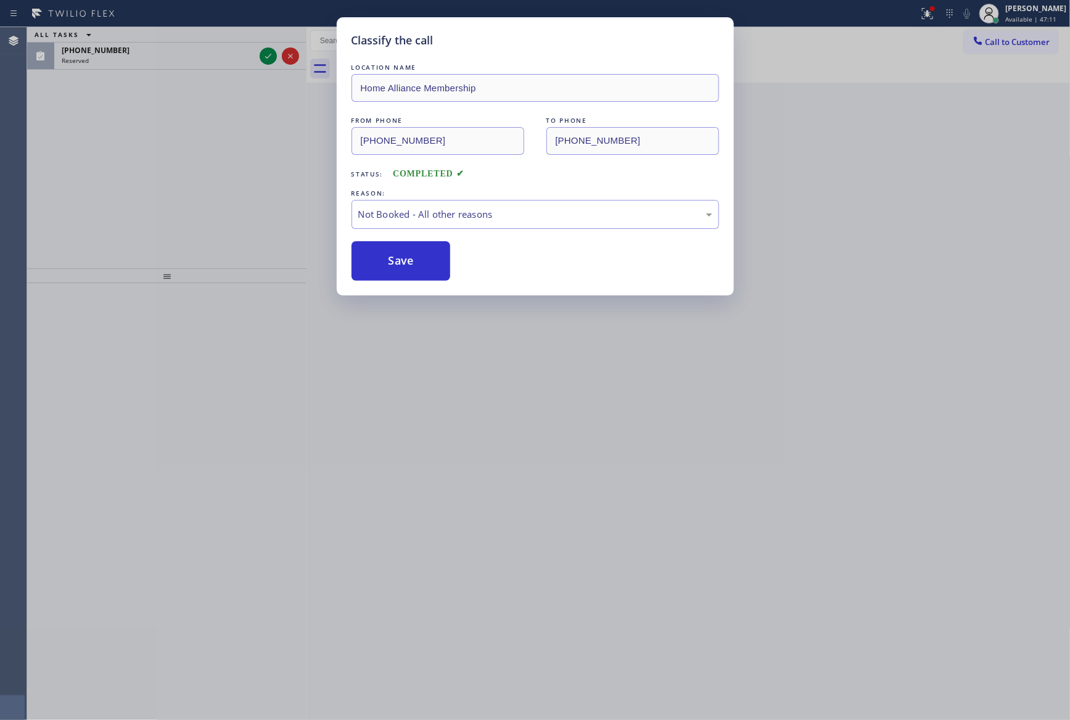
click at [130, 181] on div "Classify the call LOCATION NAME Home Alliance Membership FROM PHONE [PHONE_NUMB…" at bounding box center [535, 360] width 1070 height 720
click at [152, 191] on div "Classify the call LOCATION NAME Home Alliance Membership FROM PHONE [PHONE_NUMB…" at bounding box center [535, 360] width 1070 height 720
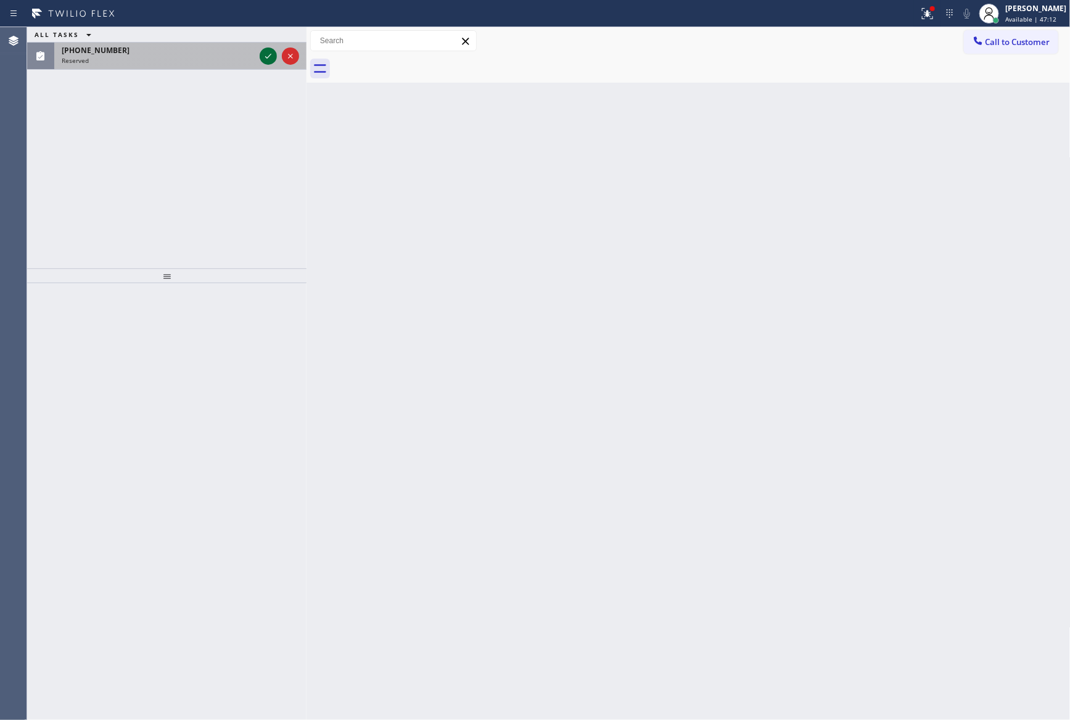
click at [271, 57] on icon at bounding box center [268, 56] width 15 height 15
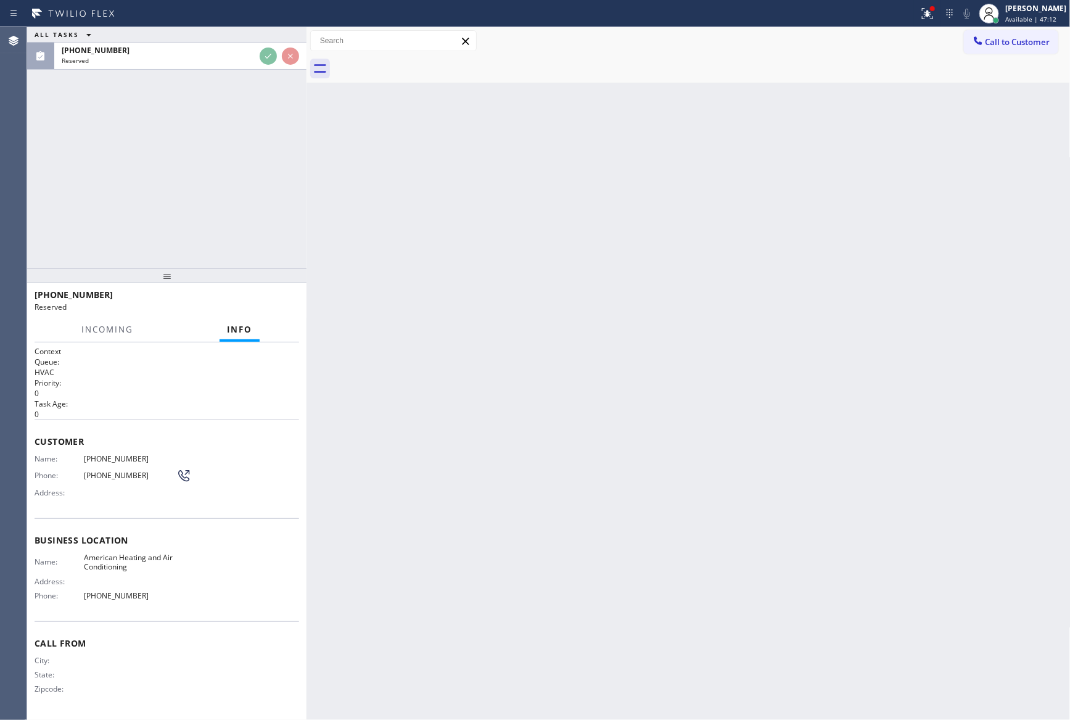
click at [250, 166] on div "ALL TASKS ALL TASKS ACTIVE TASKS TASKS IN WRAP UP [PHONE_NUMBER] Reserved" at bounding box center [166, 147] width 279 height 241
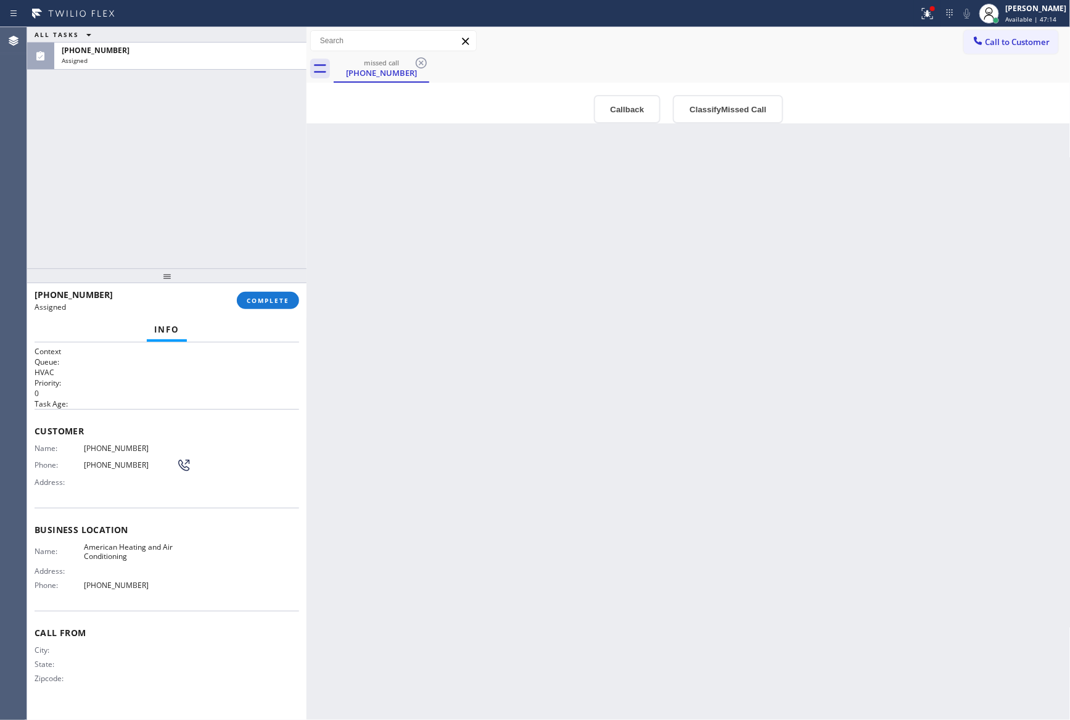
drag, startPoint x: 160, startPoint y: 224, endPoint x: 705, endPoint y: 219, distance: 545.7
click at [165, 231] on div "ALL TASKS ALL TASKS ACTIVE TASKS TASKS IN WRAP UP [PHONE_NUMBER] Assigned" at bounding box center [166, 147] width 279 height 241
drag, startPoint x: 631, startPoint y: 115, endPoint x: 617, endPoint y: 276, distance: 161.0
click at [631, 122] on button "Callback" at bounding box center [627, 109] width 67 height 28
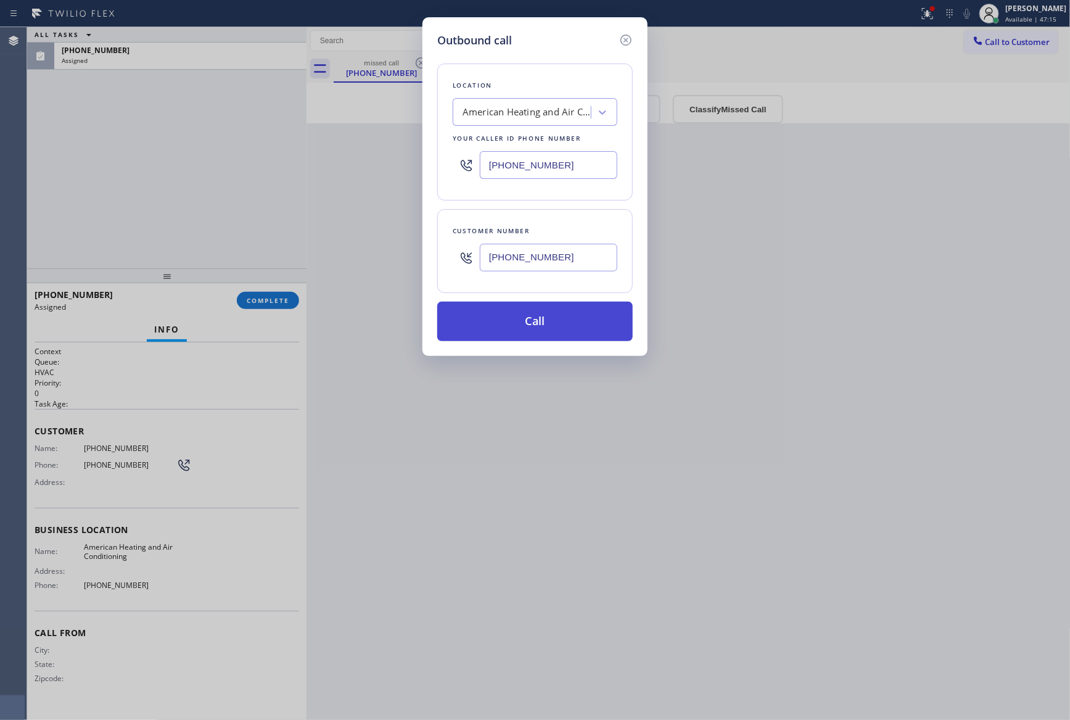
click at [594, 318] on button "Call" at bounding box center [534, 321] width 195 height 39
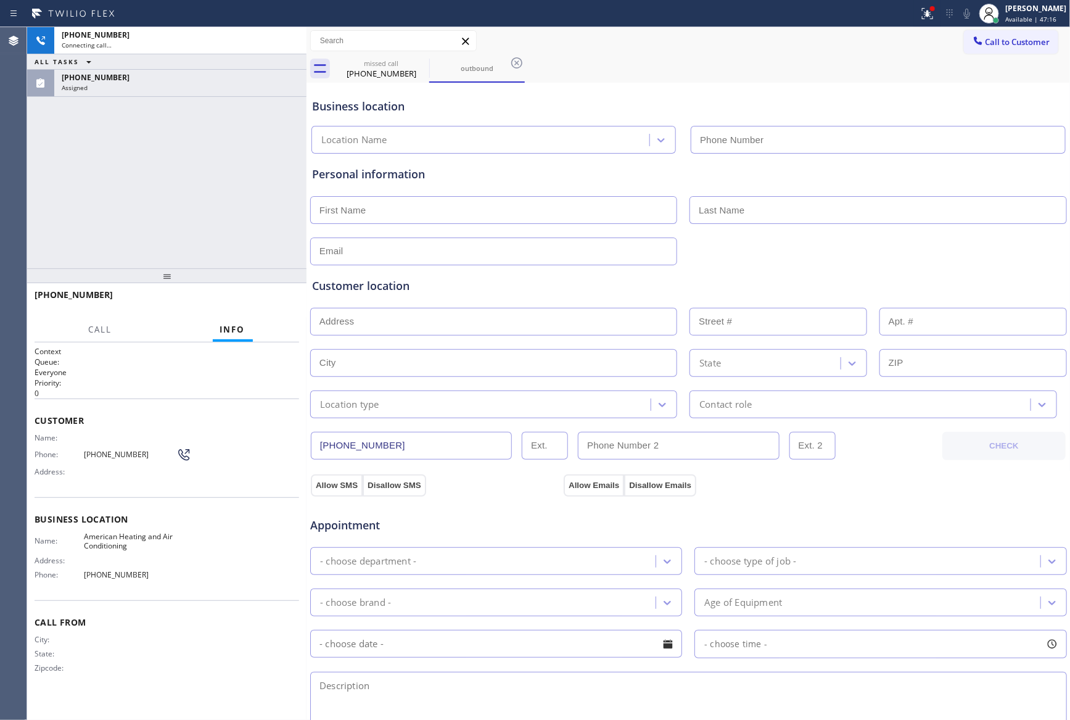
type input "[PHONE_NUMBER]"
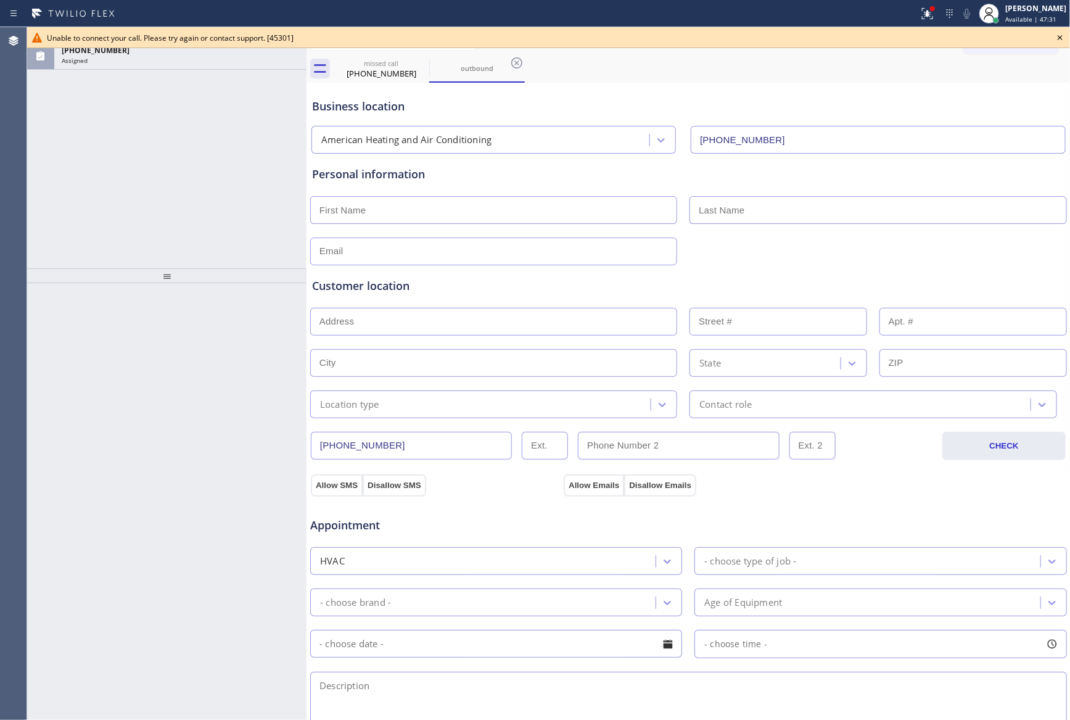
drag, startPoint x: 142, startPoint y: 181, endPoint x: 197, endPoint y: 80, distance: 114.8
click at [165, 150] on div "ALL TASKS ALL TASKS ACTIVE TASKS TASKS IN WRAP UP [PHONE_NUMBER] Assigned" at bounding box center [166, 147] width 279 height 241
click at [207, 60] on div "Assigned" at bounding box center [180, 60] width 237 height 9
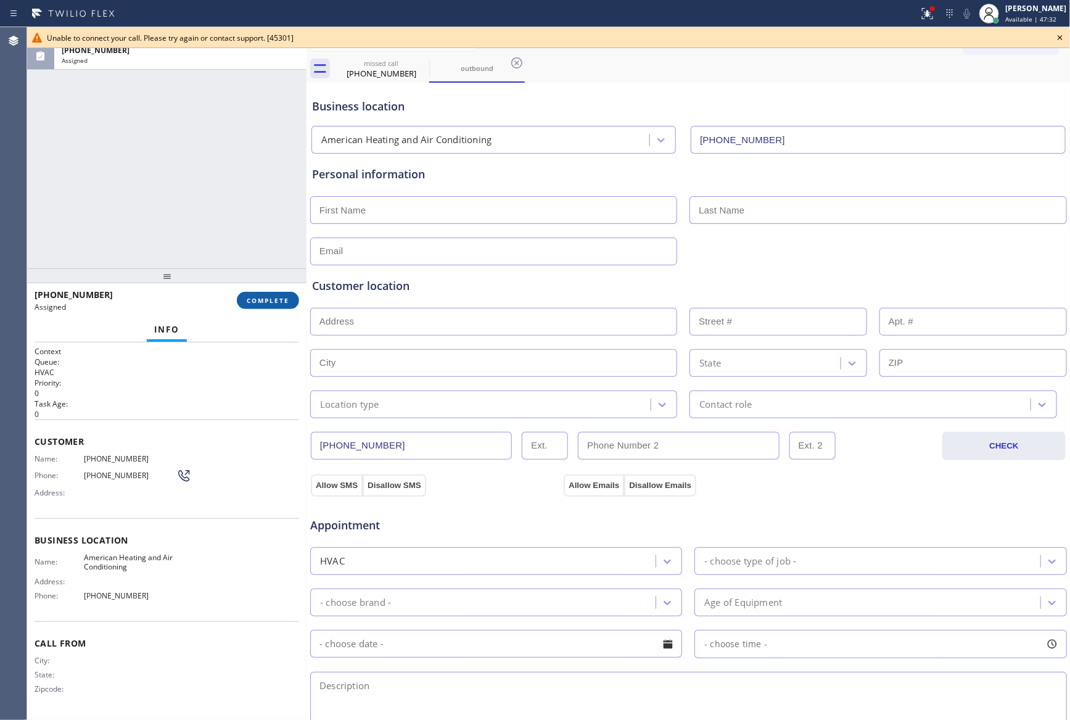
click at [258, 304] on span "COMPLETE" at bounding box center [268, 300] width 43 height 9
click at [229, 159] on div "ALL TASKS ALL TASKS ACTIVE TASKS TASKS IN WRAP UP [PHONE_NUMBER] Assigned" at bounding box center [166, 147] width 279 height 241
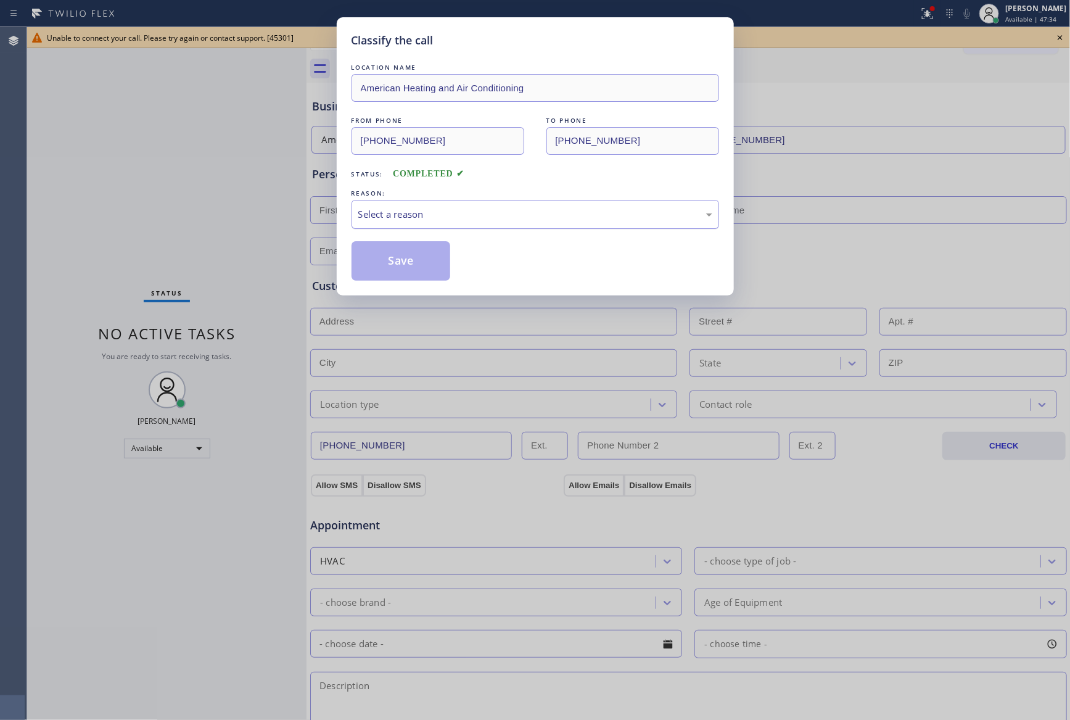
drag, startPoint x: 401, startPoint y: 219, endPoint x: 403, endPoint y: 226, distance: 7.0
click at [402, 219] on div "Select a reason" at bounding box center [535, 214] width 354 height 14
click at [395, 258] on button "Save" at bounding box center [400, 260] width 99 height 39
click at [71, 160] on div "Classify the call LOCATION NAME American Heating and Air Conditioning FROM PHON…" at bounding box center [535, 360] width 1070 height 720
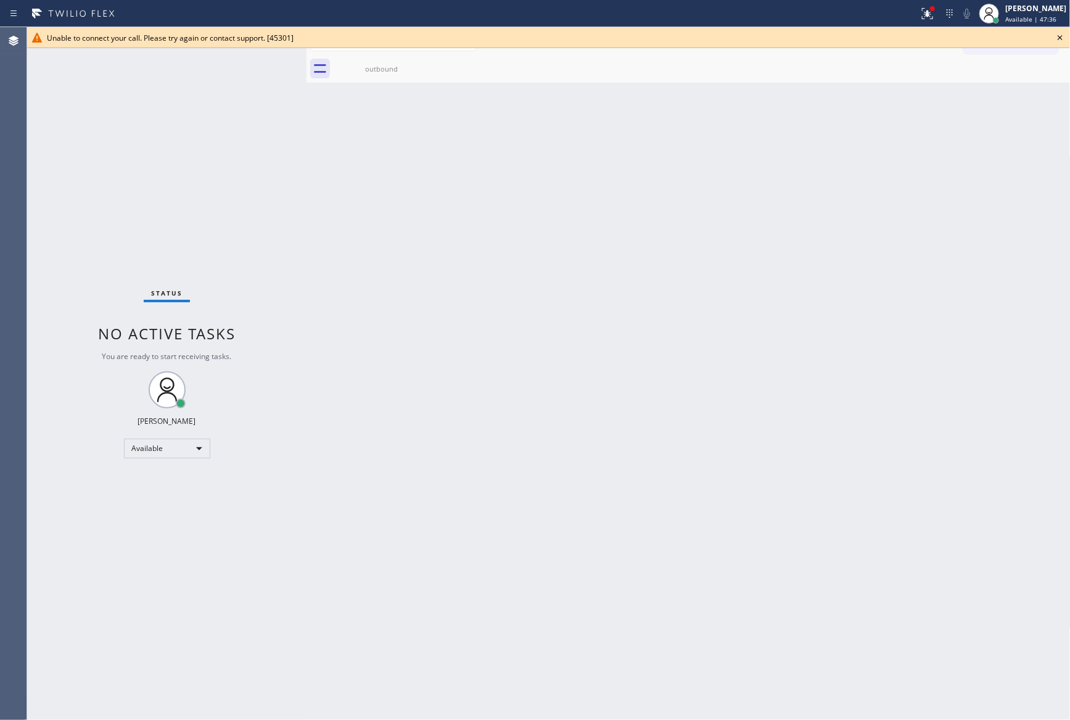
click at [1060, 38] on icon at bounding box center [1059, 37] width 5 height 5
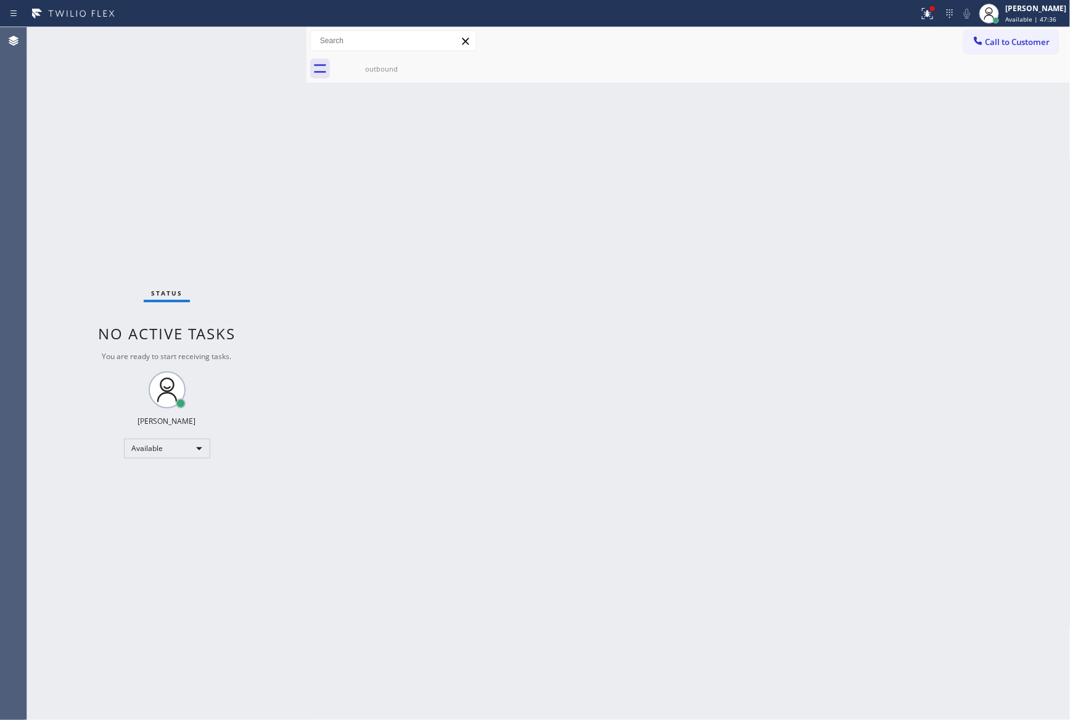
drag, startPoint x: 64, startPoint y: 159, endPoint x: 94, endPoint y: 187, distance: 41.9
click at [64, 162] on div "Status No active tasks You are ready to start receiving tasks. [PERSON_NAME] Av…" at bounding box center [166, 373] width 279 height 692
click at [843, 431] on div "Back to Dashboard Change Sender ID Customers Technicians Select a contact Outbo…" at bounding box center [688, 373] width 764 height 692
click at [842, 403] on div "Back to Dashboard Change Sender ID Customers Technicians Select a contact Outbo…" at bounding box center [688, 373] width 764 height 692
drag, startPoint x: 657, startPoint y: 396, endPoint x: 762, endPoint y: 576, distance: 208.6
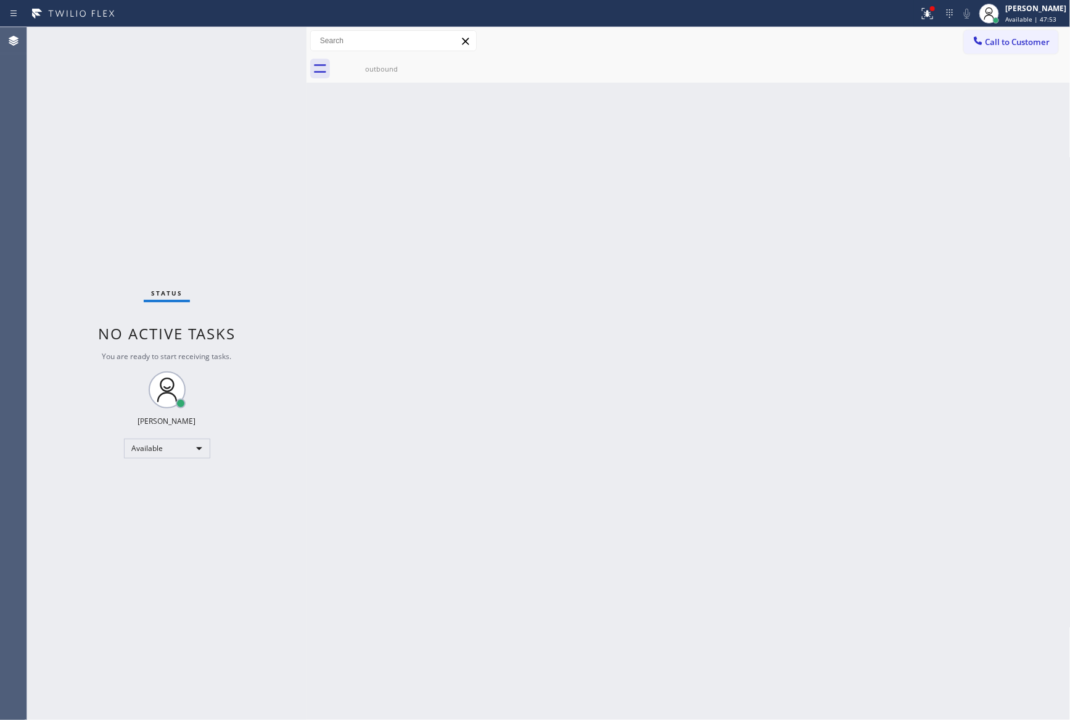
click at [664, 408] on div "Back to Dashboard Change Sender ID Customers Technicians Select a contact Outbo…" at bounding box center [688, 373] width 764 height 692
click at [294, 400] on div "Status No active tasks You are ready to start receiving tasks. [PERSON_NAME] Av…" at bounding box center [166, 373] width 279 height 692
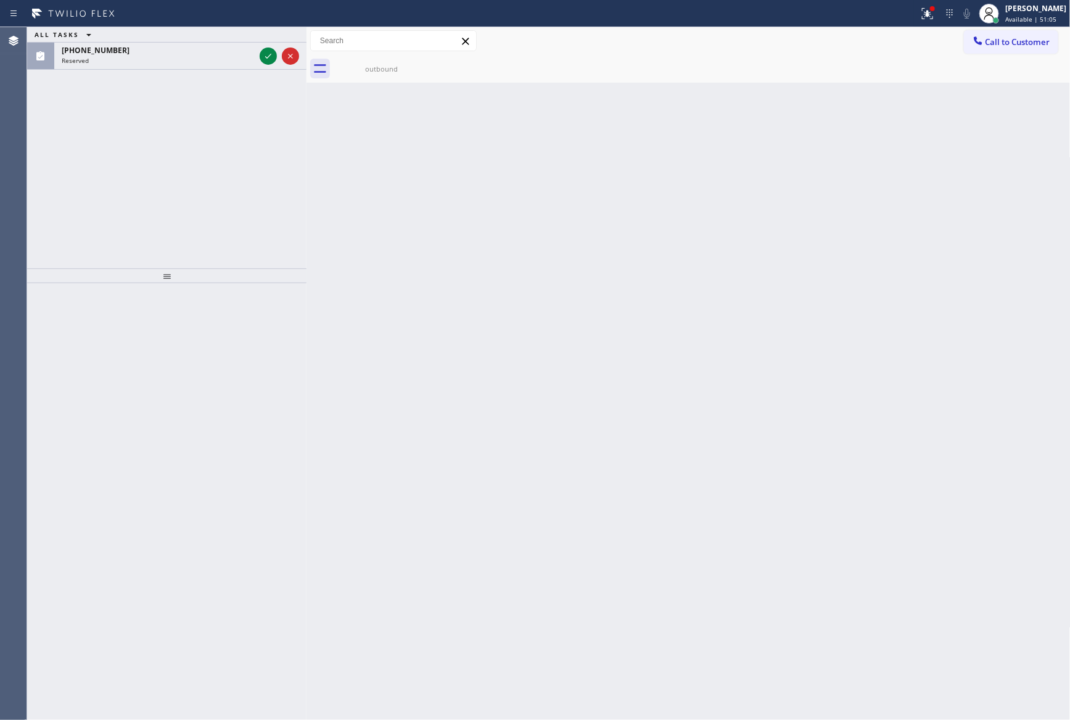
drag, startPoint x: 428, startPoint y: 370, endPoint x: 461, endPoint y: 383, distance: 35.7
click at [461, 383] on div "Back to Dashboard Change Sender ID Customers Technicians Select a contact Outbo…" at bounding box center [688, 373] width 764 height 692
drag, startPoint x: 266, startPoint y: 52, endPoint x: 261, endPoint y: 173, distance: 121.0
click at [265, 57] on icon at bounding box center [268, 56] width 15 height 15
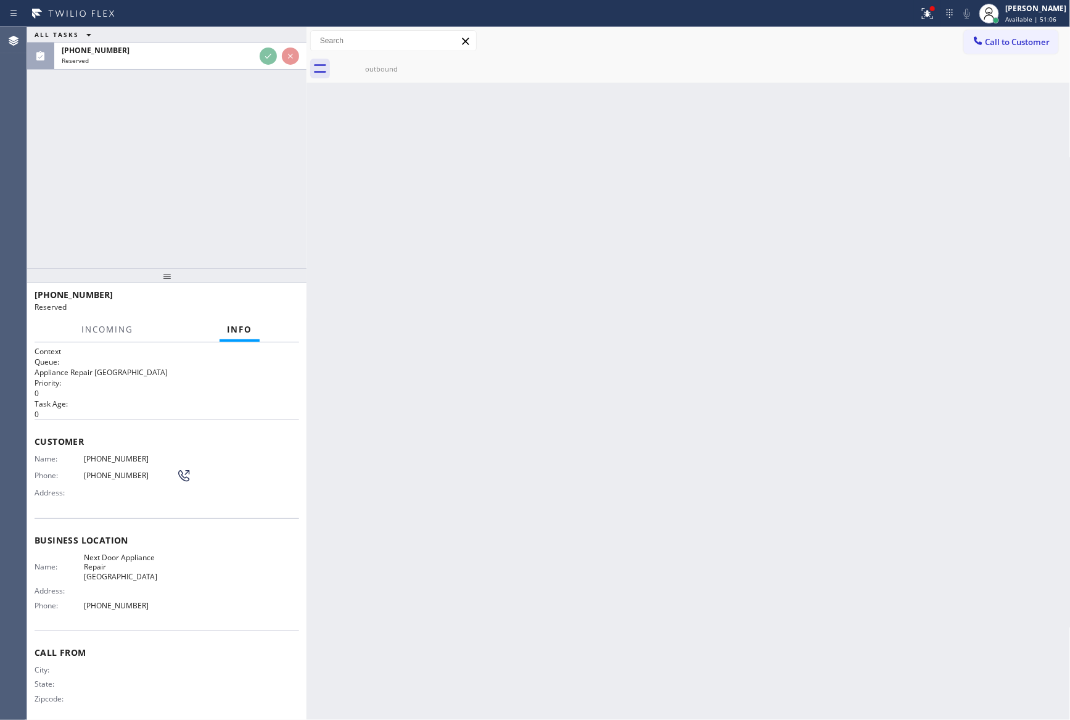
drag, startPoint x: 263, startPoint y: 178, endPoint x: 281, endPoint y: 207, distance: 34.9
click at [265, 184] on div "ALL TASKS ALL TASKS ACTIVE TASKS TASKS IN WRAP UP [PHONE_NUMBER] Reserved" at bounding box center [166, 147] width 279 height 241
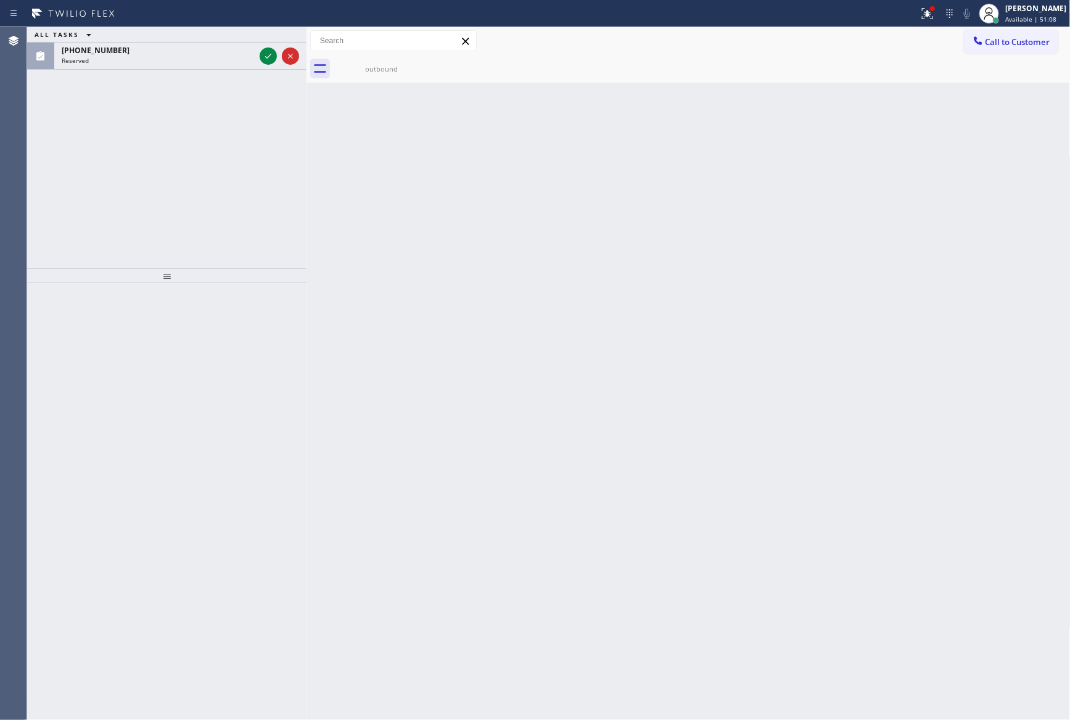
drag, startPoint x: 265, startPoint y: 61, endPoint x: 252, endPoint y: 202, distance: 141.7
click at [265, 62] on icon at bounding box center [268, 56] width 15 height 15
click at [252, 204] on div "ALL TASKS ALL TASKS ACTIVE TASKS TASKS IN WRAP UP [PHONE_NUMBER] Reserved" at bounding box center [166, 147] width 279 height 241
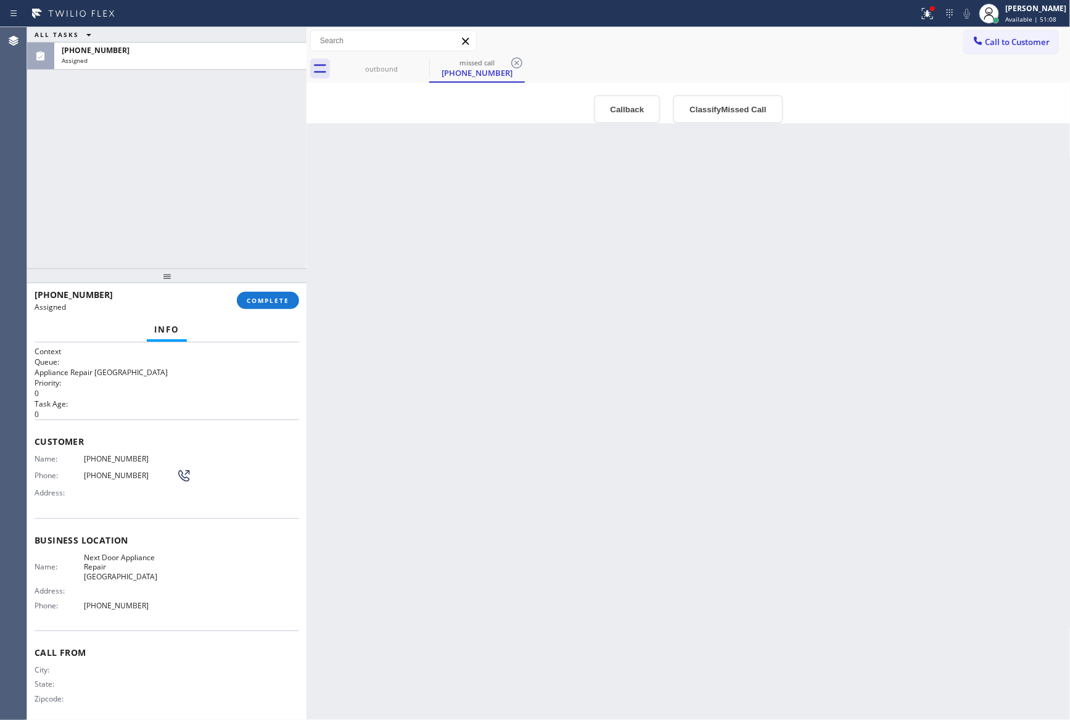
type input "[PHONE_NUMBER]"
click at [636, 110] on button "Callback" at bounding box center [627, 109] width 67 height 28
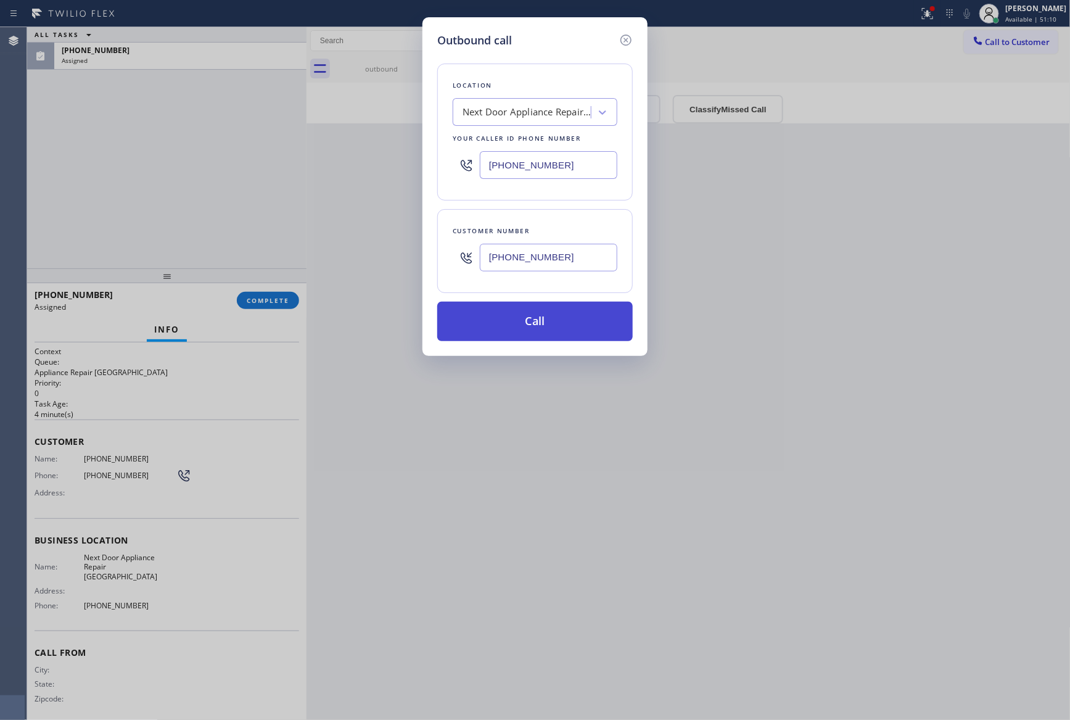
click at [573, 313] on button "Call" at bounding box center [534, 321] width 195 height 39
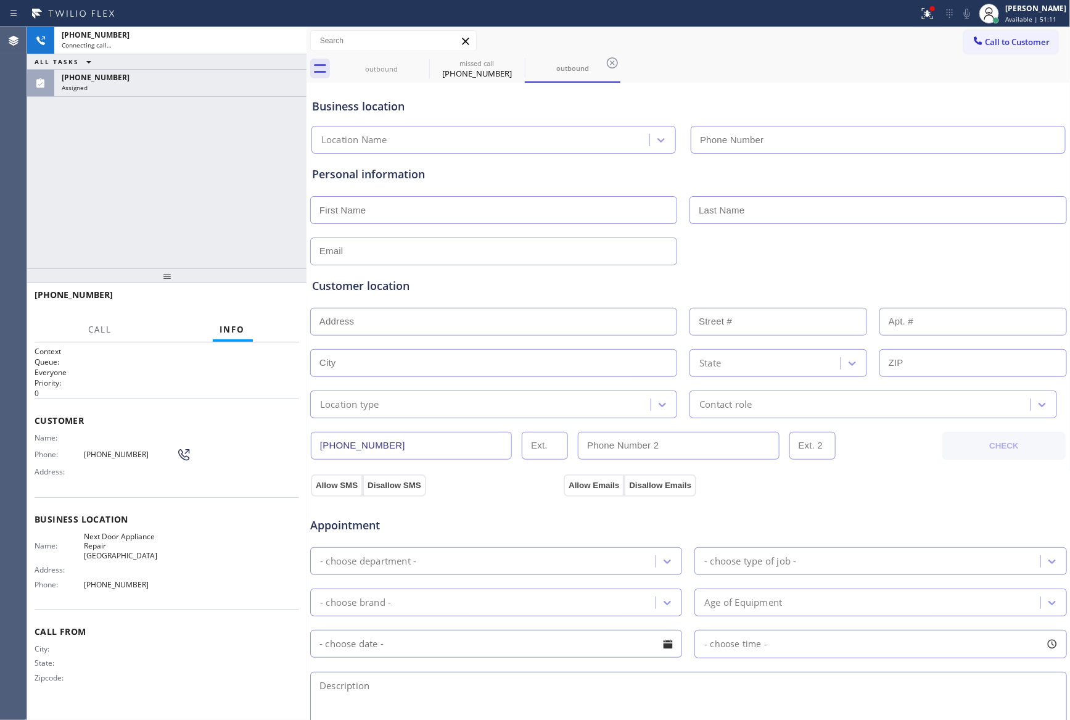
type input "[PHONE_NUMBER]"
drag, startPoint x: 215, startPoint y: 187, endPoint x: 224, endPoint y: 187, distance: 9.2
click at [224, 187] on div "[PHONE_NUMBER] Connecting call… ALL TASKS ALL TASKS ACTIVE TASKS TASKS IN WRAP …" at bounding box center [166, 147] width 279 height 241
click at [258, 302] on span "HANG UP" at bounding box center [271, 300] width 38 height 9
drag, startPoint x: 193, startPoint y: 180, endPoint x: 776, endPoint y: 0, distance: 609.9
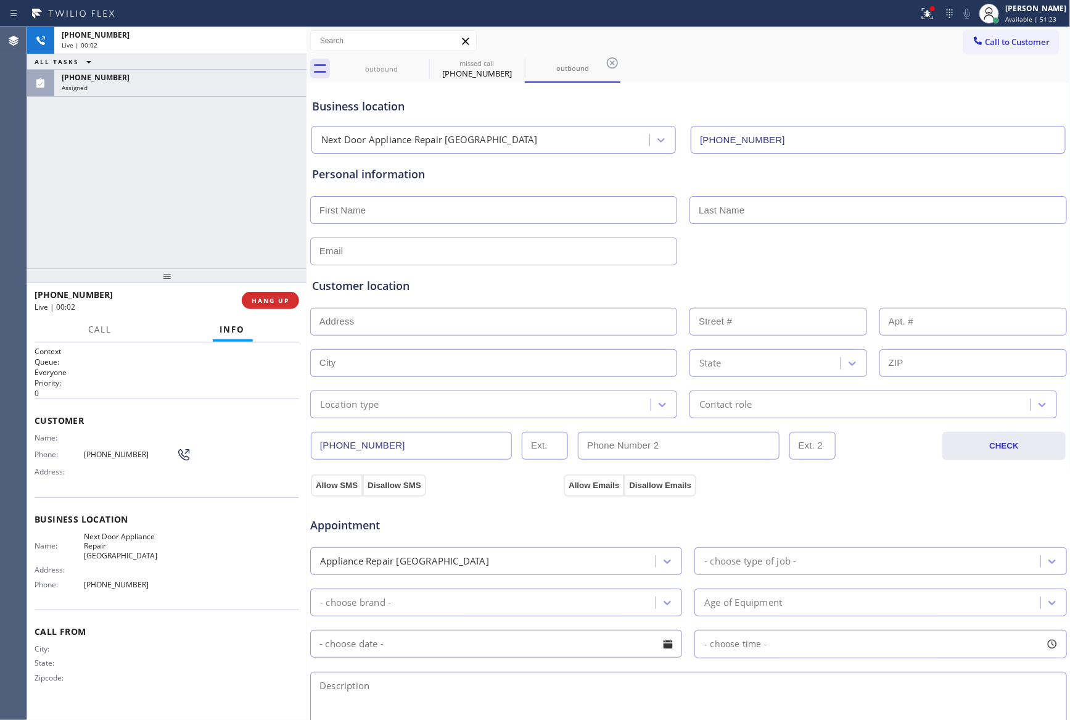
click at [528, 93] on div "[PHONE_NUMBER] Live | 00:02 ALL TASKS ALL TASKS ACTIVE TASKS TASKS IN WRAP UP […" at bounding box center [548, 373] width 1043 height 692
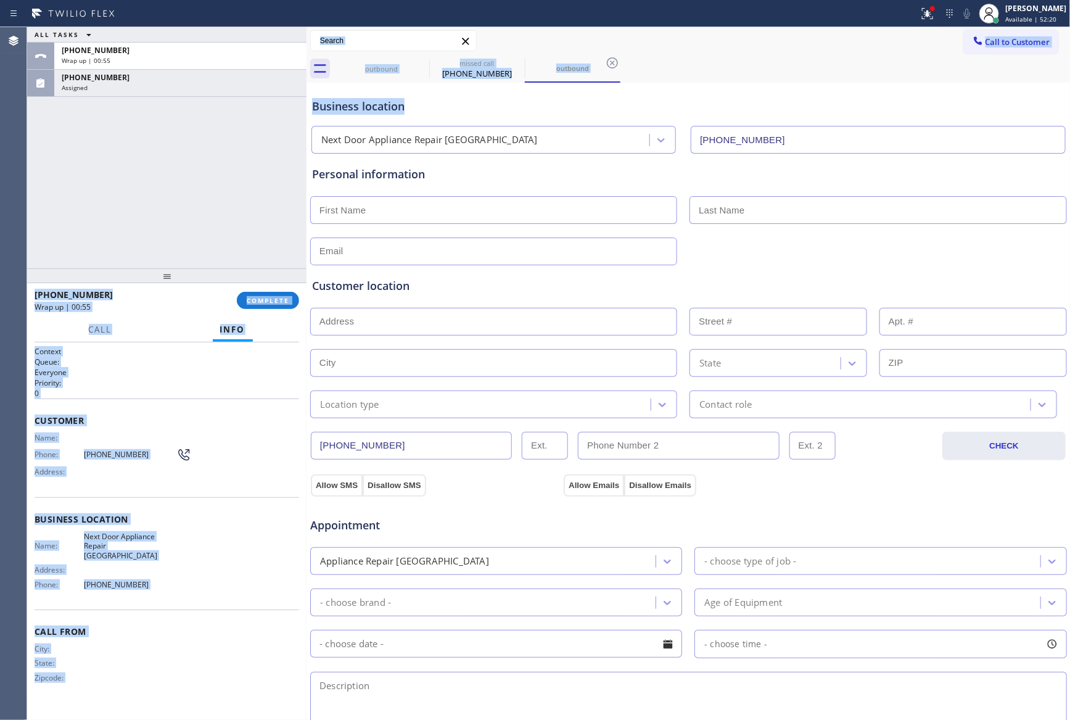
drag, startPoint x: 181, startPoint y: 178, endPoint x: 309, endPoint y: 348, distance: 212.7
click at [184, 180] on div "ALL TASKS ALL TASKS ACTIVE TASKS TASKS IN WRAP UP [PHONE_NUMBER] Wrap up | 00:[…" at bounding box center [166, 147] width 279 height 241
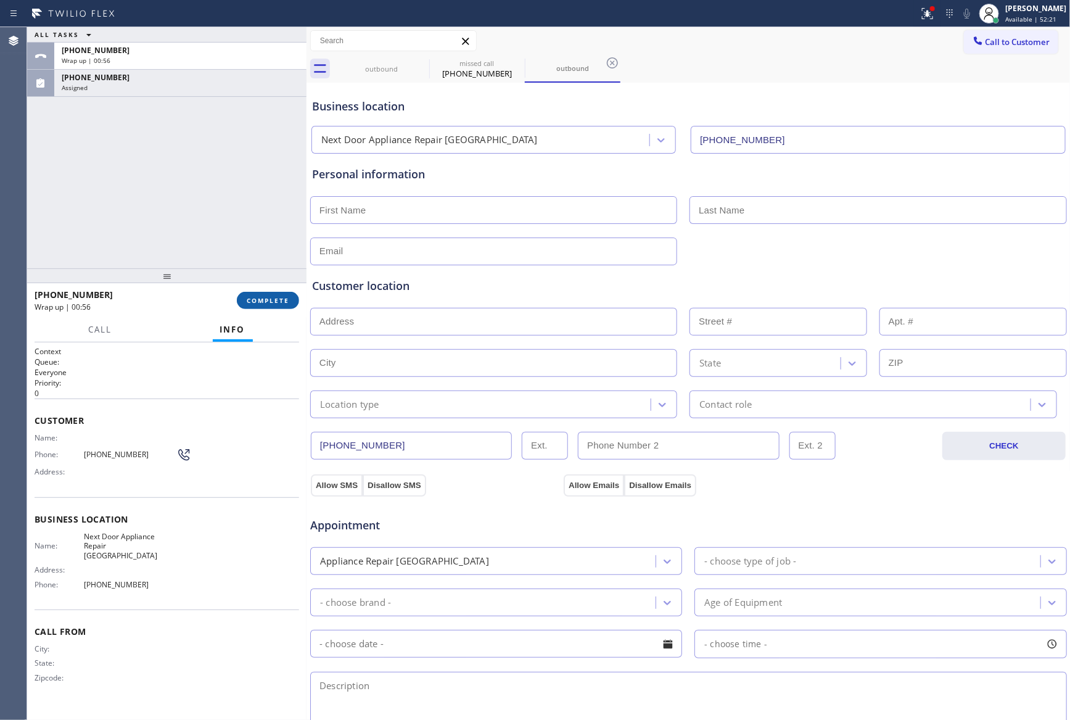
click at [285, 294] on button "COMPLETE" at bounding box center [268, 300] width 62 height 17
click at [229, 180] on div "ALL TASKS ALL TASKS ACTIVE TASKS TASKS IN WRAP UP [PHONE_NUMBER] Wrap up | 00:[…" at bounding box center [166, 147] width 279 height 241
click at [239, 182] on div "ALL TASKS ALL TASKS ACTIVE TASKS TASKS IN WRAP UP [PHONE_NUMBER] Wrap up | 00:[…" at bounding box center [166, 147] width 279 height 241
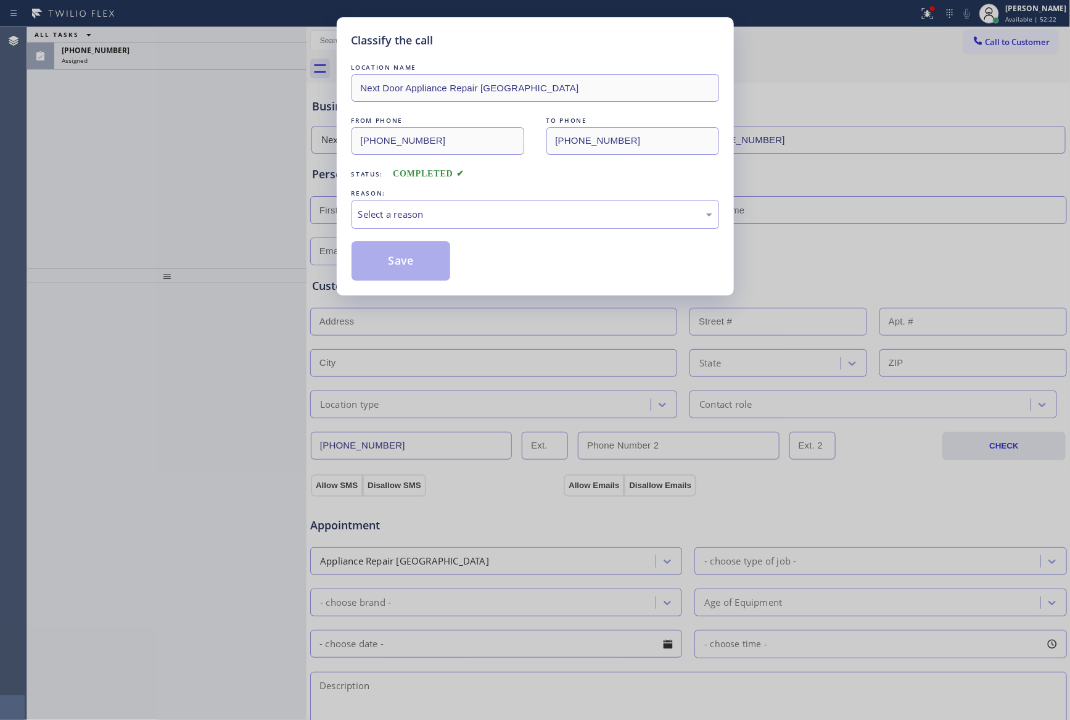
click at [276, 204] on div "Classify the call LOCATION NAME Next Door Appliance Repair [GEOGRAPHIC_DATA] FR…" at bounding box center [535, 360] width 1070 height 720
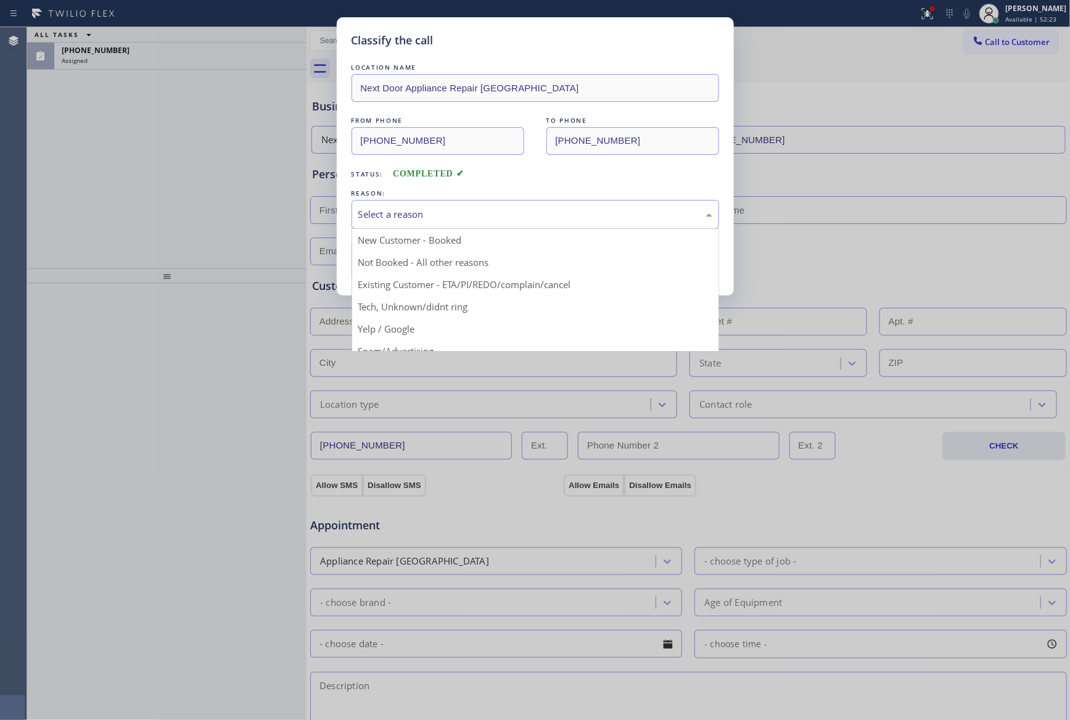
click at [452, 211] on div "Select a reason" at bounding box center [535, 214] width 354 height 14
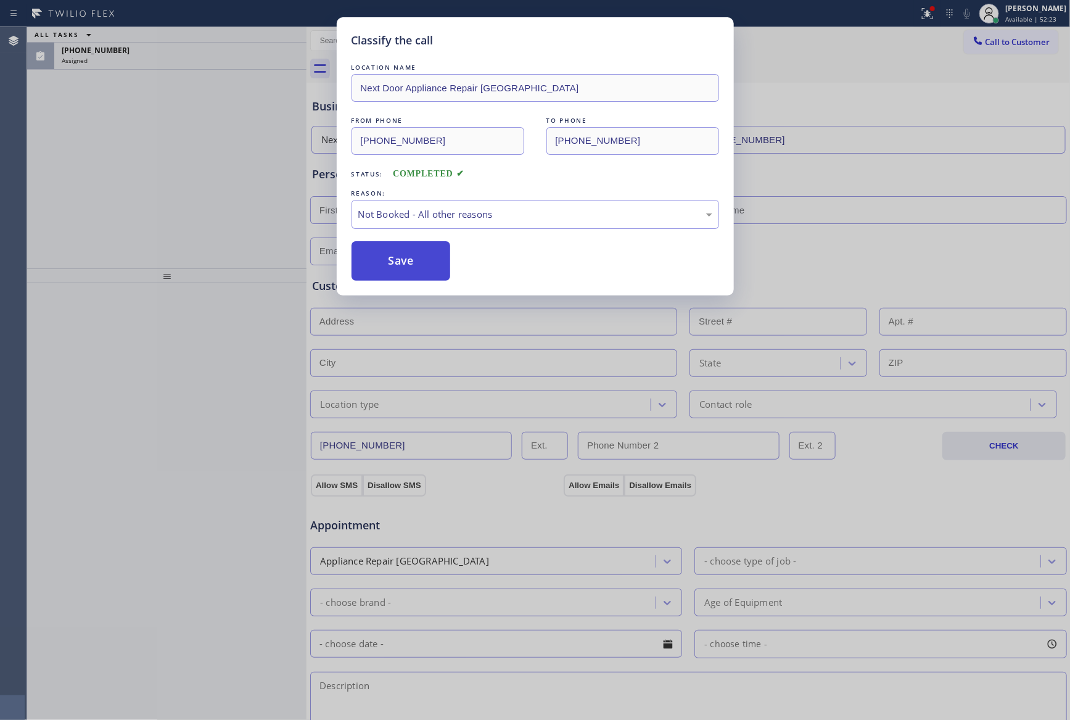
click at [401, 265] on button "Save" at bounding box center [400, 260] width 99 height 39
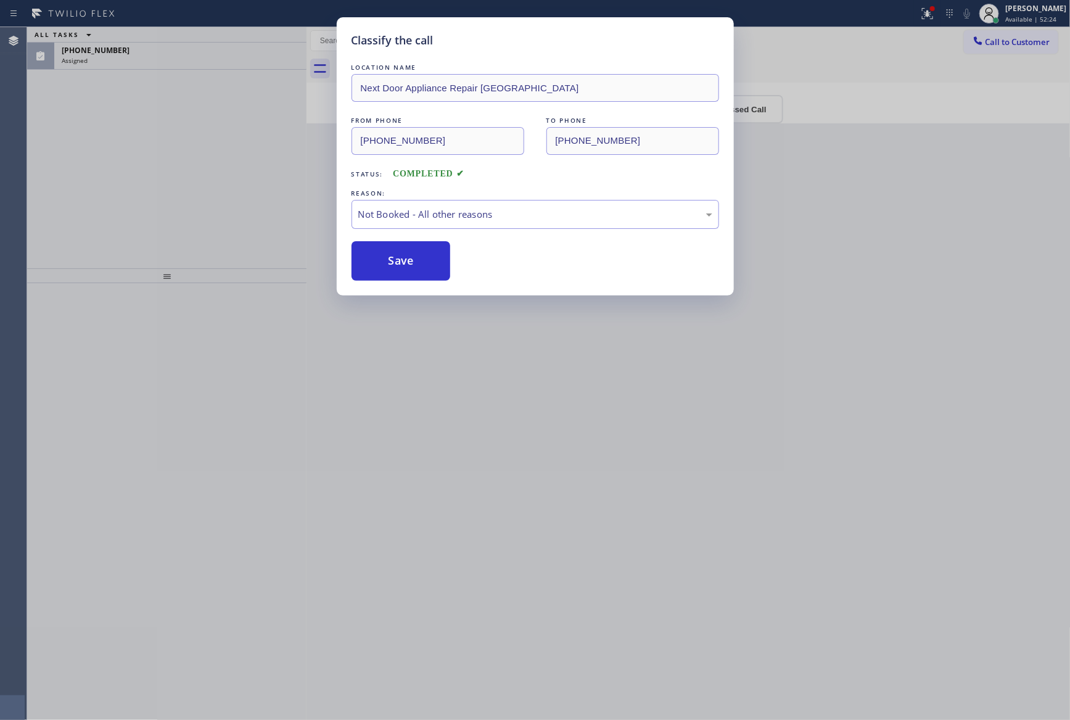
click at [92, 165] on div "Classify the call LOCATION NAME Next Door Appliance Repair [GEOGRAPHIC_DATA] FR…" at bounding box center [535, 360] width 1070 height 720
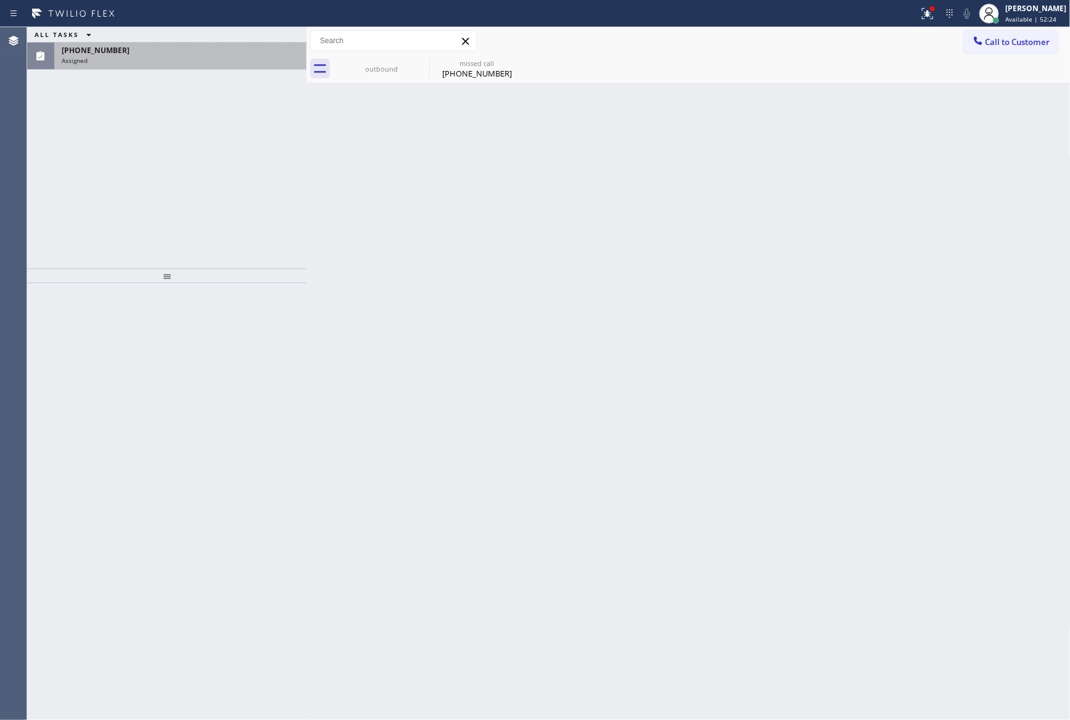
drag, startPoint x: 94, startPoint y: 184, endPoint x: 204, endPoint y: 63, distance: 163.3
click at [109, 181] on div "ALL TASKS ALL TASKS ACTIVE TASKS TASKS IN WRAP UP [PHONE_NUMBER] Assigned" at bounding box center [166, 147] width 279 height 241
click at [205, 58] on div "Assigned" at bounding box center [180, 60] width 237 height 9
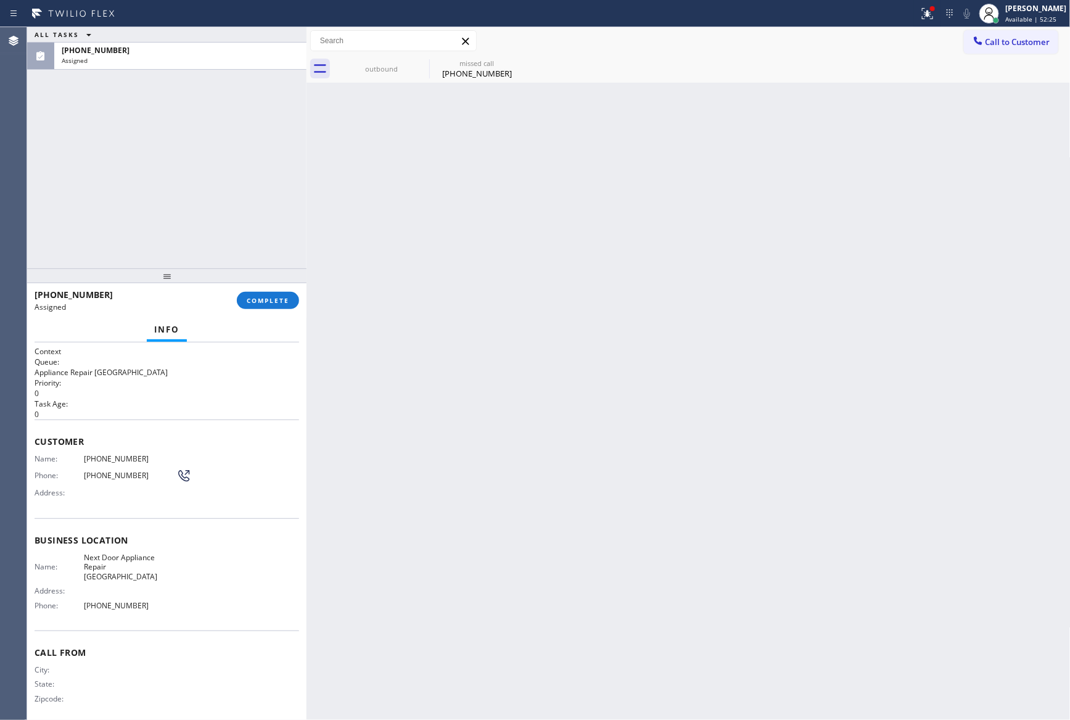
click at [253, 287] on div "[PHONE_NUMBER] Assigned COMPLETE" at bounding box center [167, 300] width 265 height 32
drag, startPoint x: 259, startPoint y: 309, endPoint x: 250, endPoint y: 272, distance: 38.0
click at [261, 309] on div "[PHONE_NUMBER] Assigned COMPLETE" at bounding box center [167, 300] width 265 height 32
drag, startPoint x: 282, startPoint y: 298, endPoint x: 252, endPoint y: 224, distance: 79.7
click at [283, 300] on span "COMPLETE" at bounding box center [268, 300] width 43 height 9
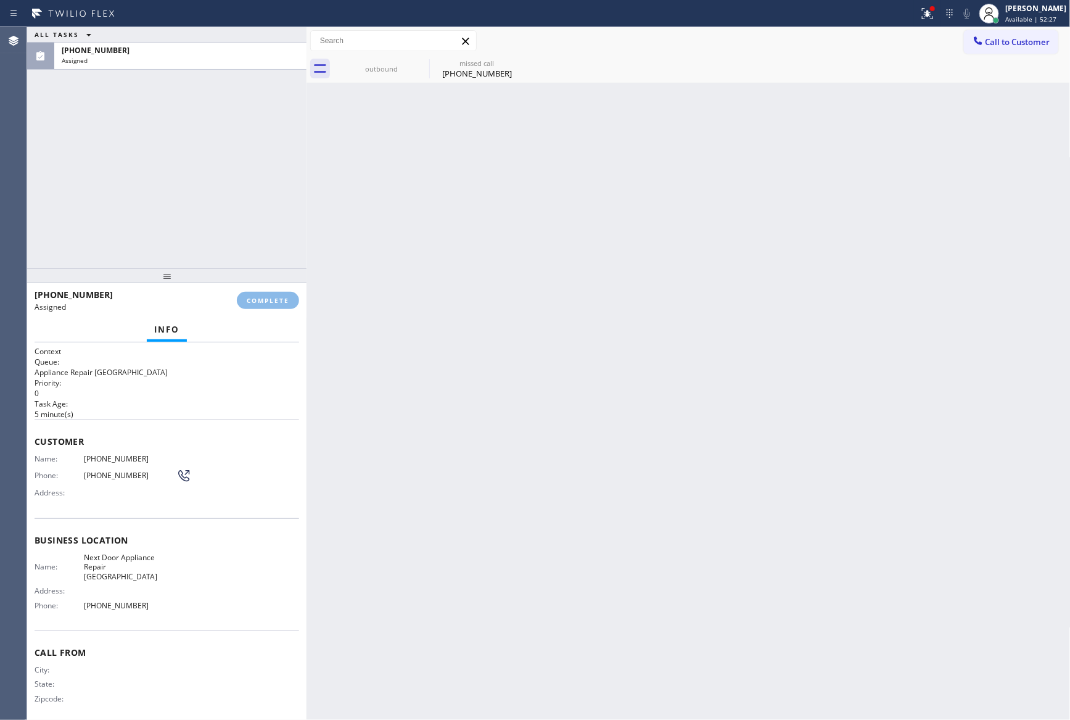
click at [244, 206] on div "ALL TASKS ALL TASKS ACTIVE TASKS TASKS IN WRAP UP [PHONE_NUMBER] Assigned" at bounding box center [166, 147] width 279 height 241
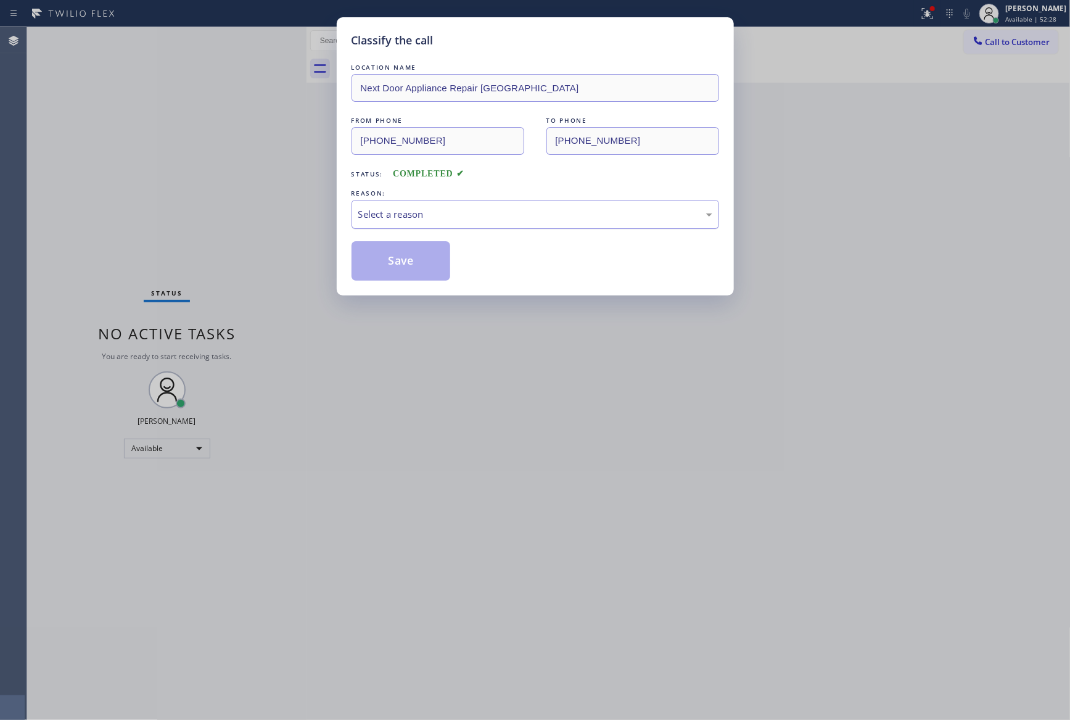
click at [495, 221] on div "Select a reason" at bounding box center [534, 214] width 367 height 29
click at [382, 258] on button "Save" at bounding box center [400, 260] width 99 height 39
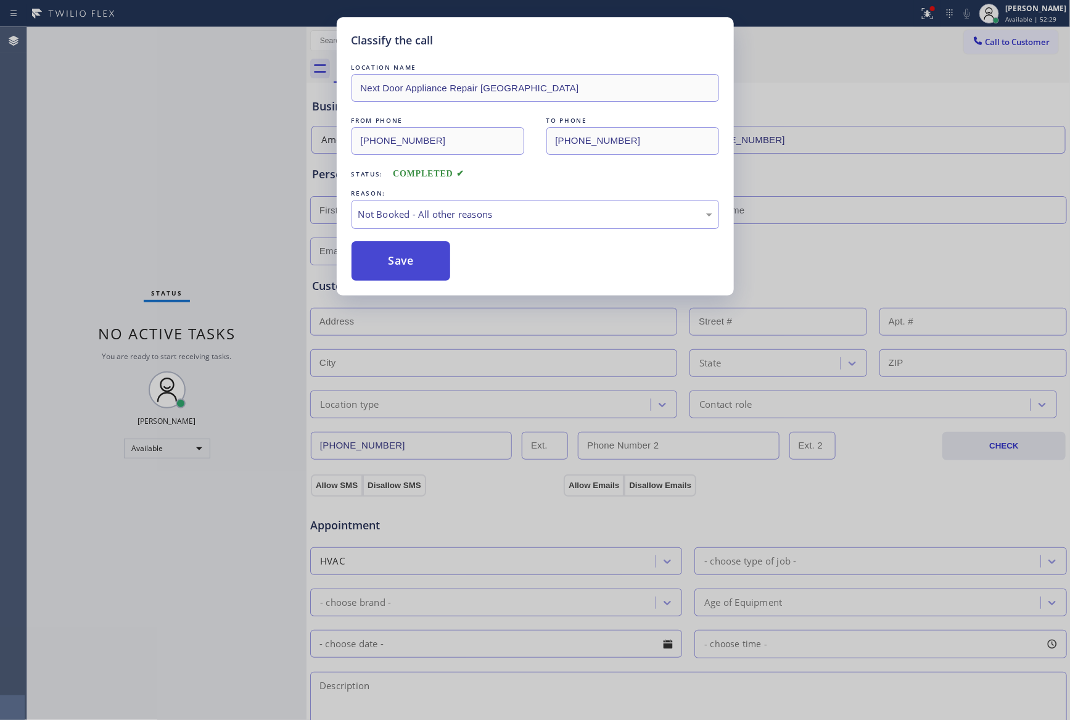
click at [382, 258] on button "Save" at bounding box center [400, 260] width 99 height 39
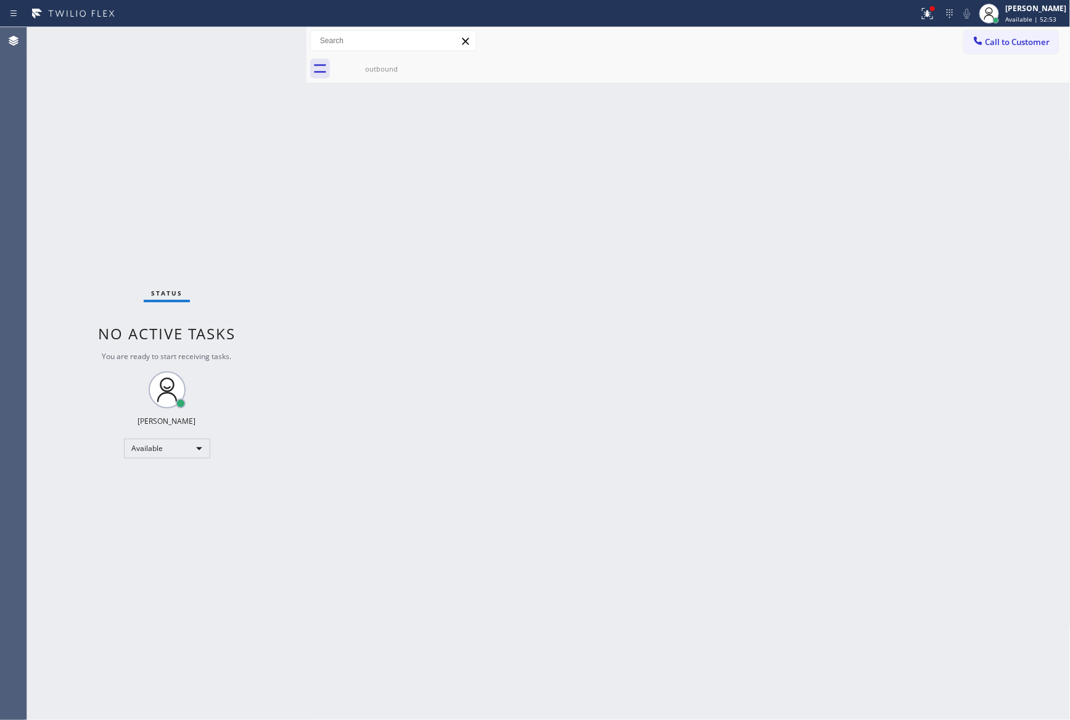
click at [487, 270] on div "Back to Dashboard Change Sender ID Customers Technicians Select a contact Outbo…" at bounding box center [688, 373] width 764 height 692
click at [502, 277] on div "Back to Dashboard Change Sender ID Customers Technicians Select a contact Outbo…" at bounding box center [688, 373] width 764 height 692
click at [412, 369] on div "Back to Dashboard Change Sender ID Customers Technicians Select a contact Outbo…" at bounding box center [688, 373] width 764 height 692
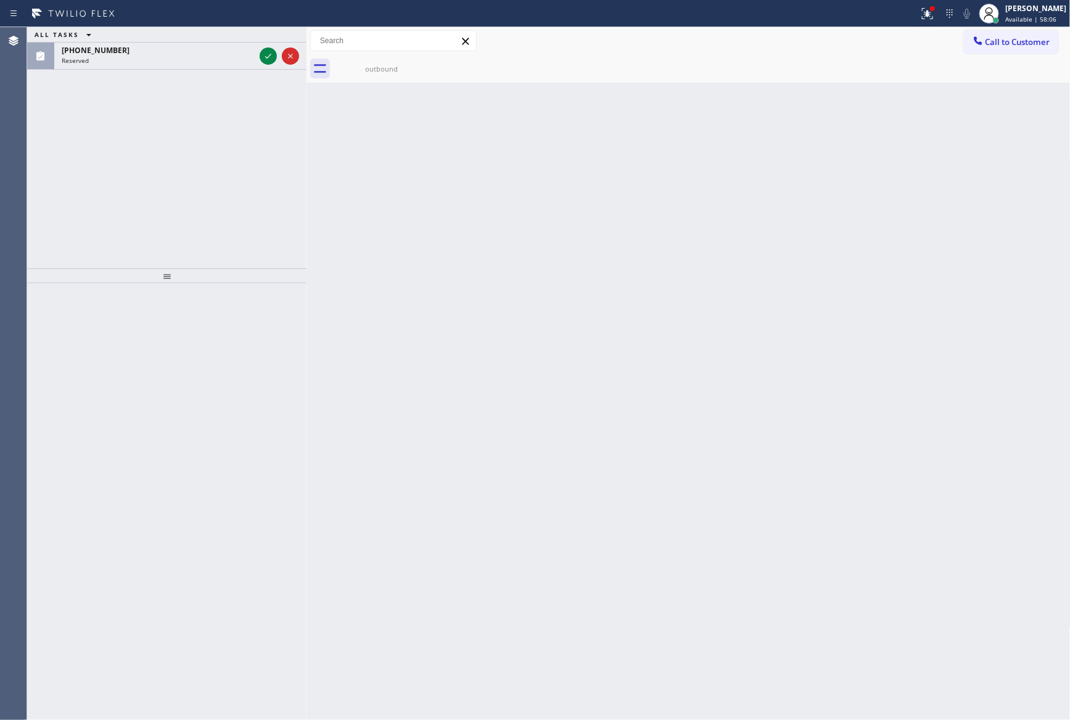
click at [200, 189] on div "ALL TASKS ALL TASKS ACTIVE TASKS TASKS IN WRAP UP [PHONE_NUMBER] Reserved" at bounding box center [166, 147] width 279 height 241
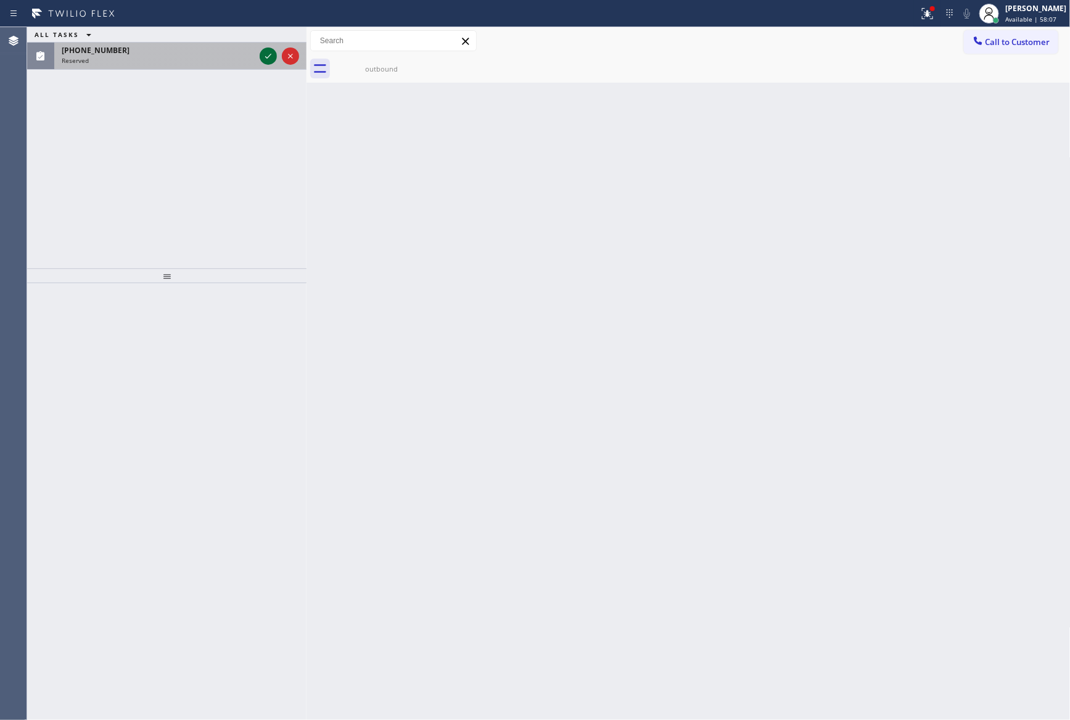
click at [270, 60] on icon at bounding box center [268, 56] width 15 height 15
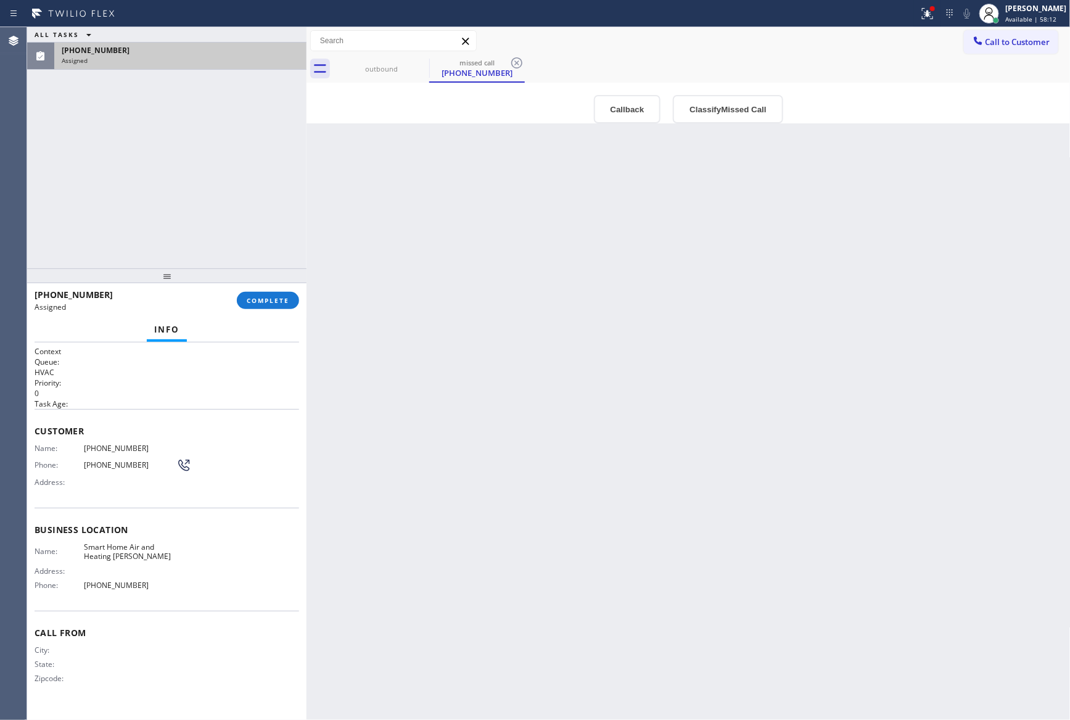
click at [156, 162] on div "ALL TASKS ALL TASKS ACTIVE TASKS TASKS IN WRAP UP [PHONE_NUMBER] Assigned" at bounding box center [166, 147] width 279 height 241
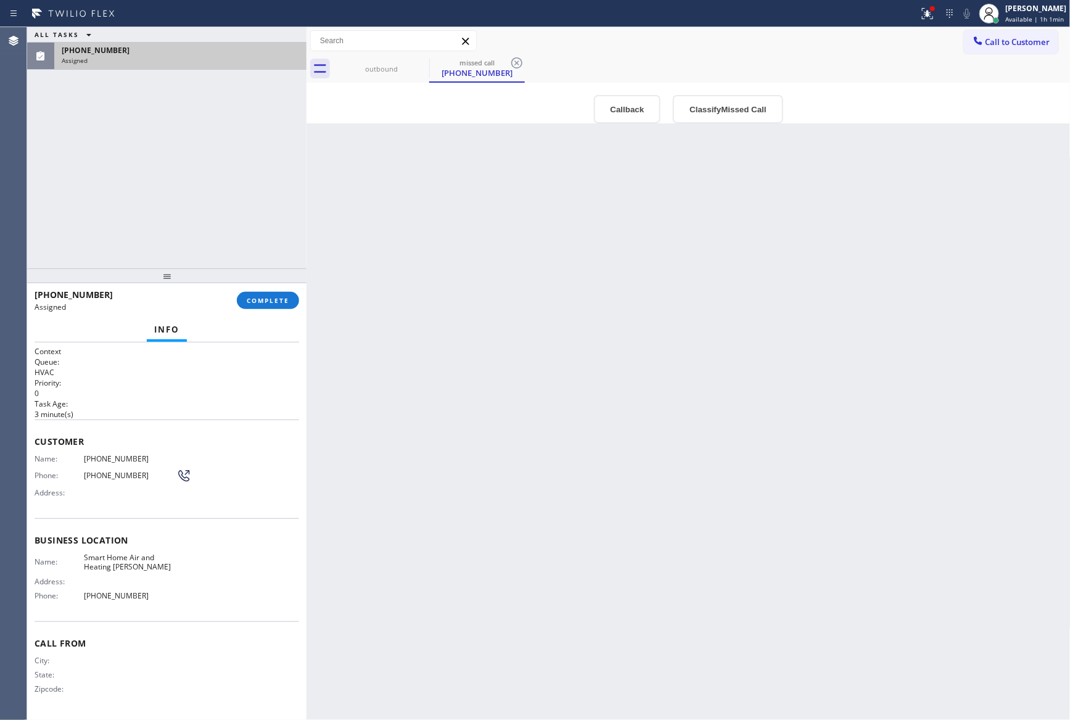
drag, startPoint x: 208, startPoint y: 211, endPoint x: 363, endPoint y: 287, distance: 172.1
click at [310, 274] on div "ALL TASKS ALL TASKS ACTIVE TASKS TASKS IN WRAP UP [PHONE_NUMBER] Assigned [PHON…" at bounding box center [548, 373] width 1043 height 692
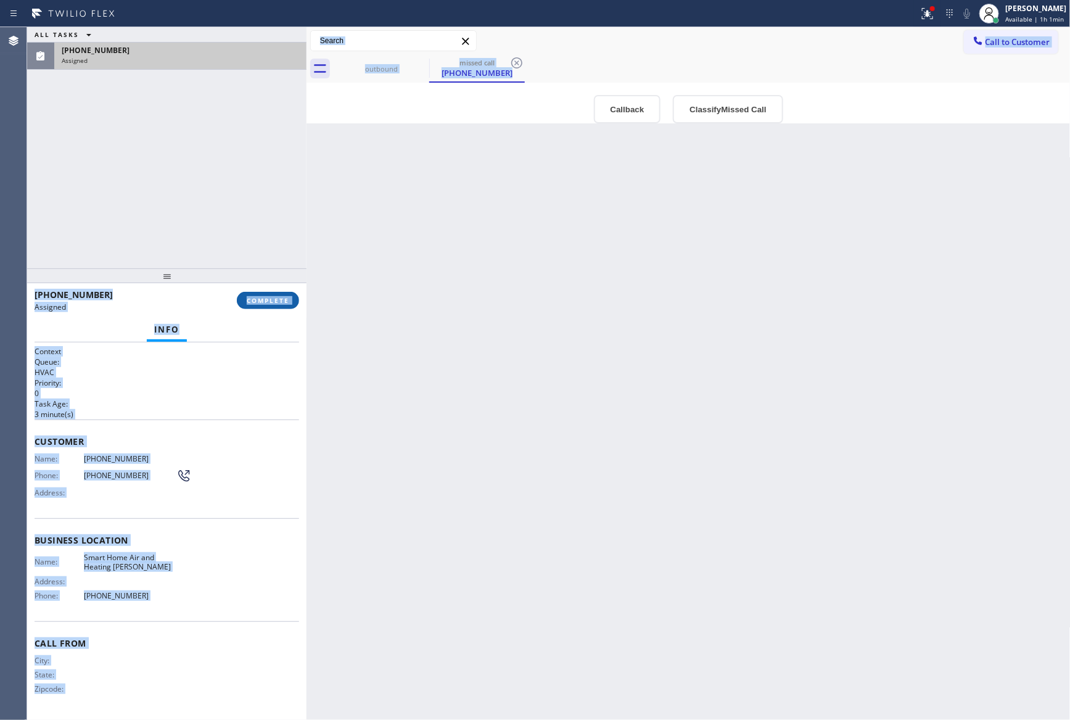
click at [282, 304] on span "COMPLETE" at bounding box center [268, 300] width 43 height 9
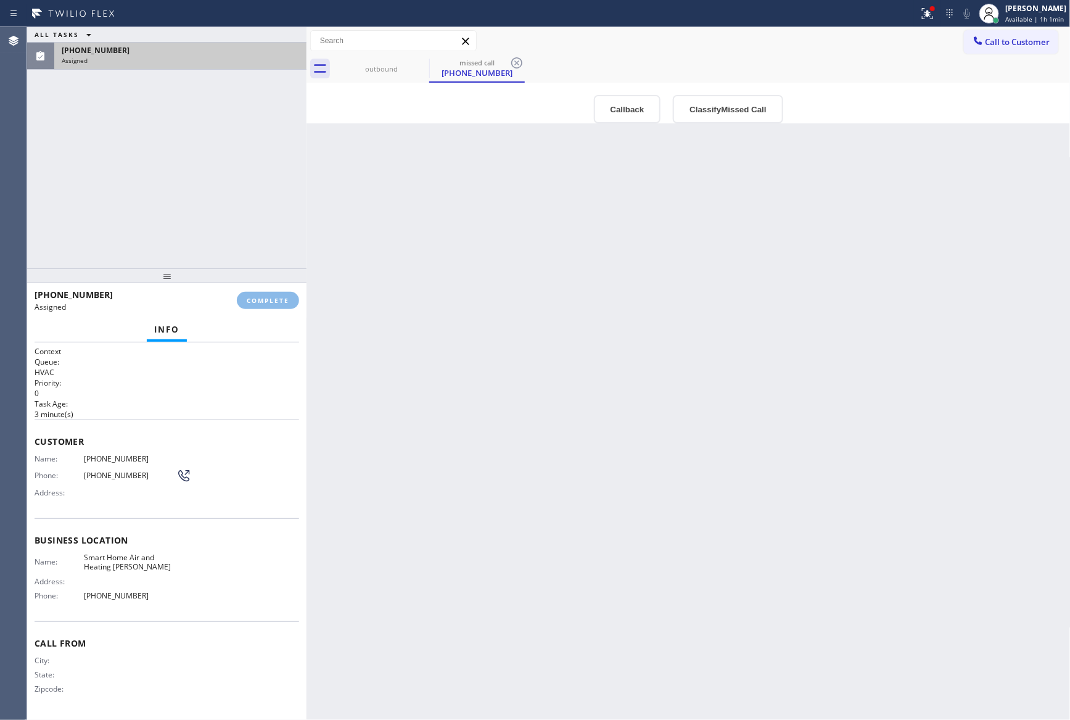
click at [207, 186] on div "ALL TASKS ALL TASKS ACTIVE TASKS TASKS IN WRAP UP [PHONE_NUMBER] Assigned" at bounding box center [166, 147] width 279 height 241
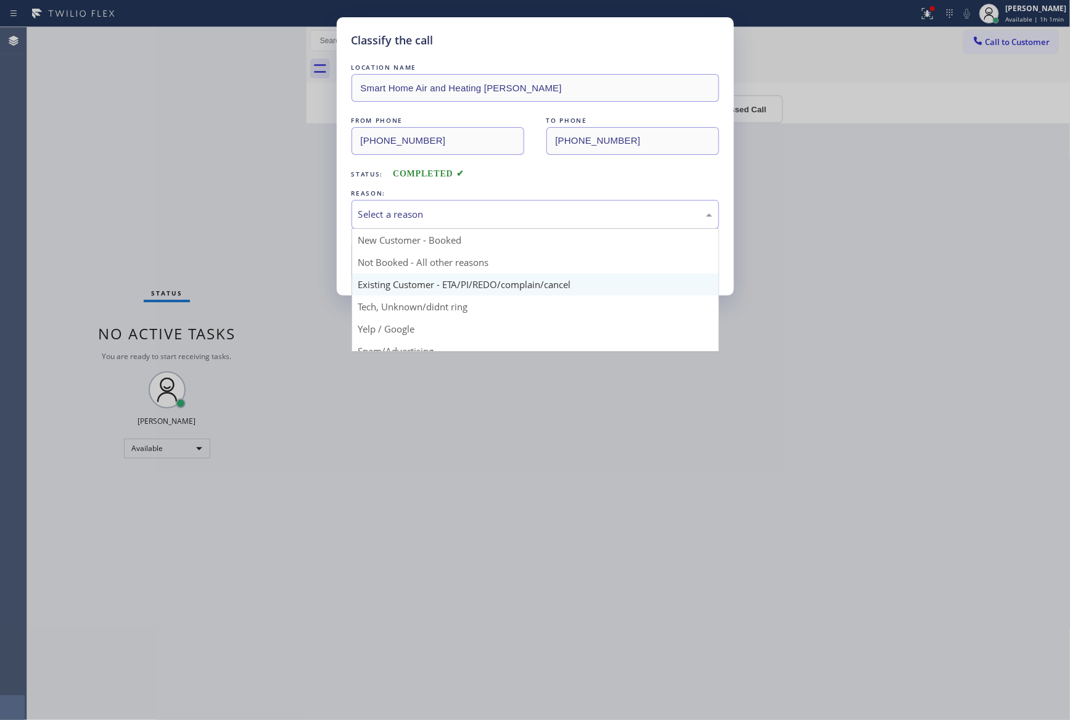
drag, startPoint x: 446, startPoint y: 220, endPoint x: 433, endPoint y: 276, distance: 57.4
click at [446, 219] on div "Select a reason" at bounding box center [535, 214] width 354 height 14
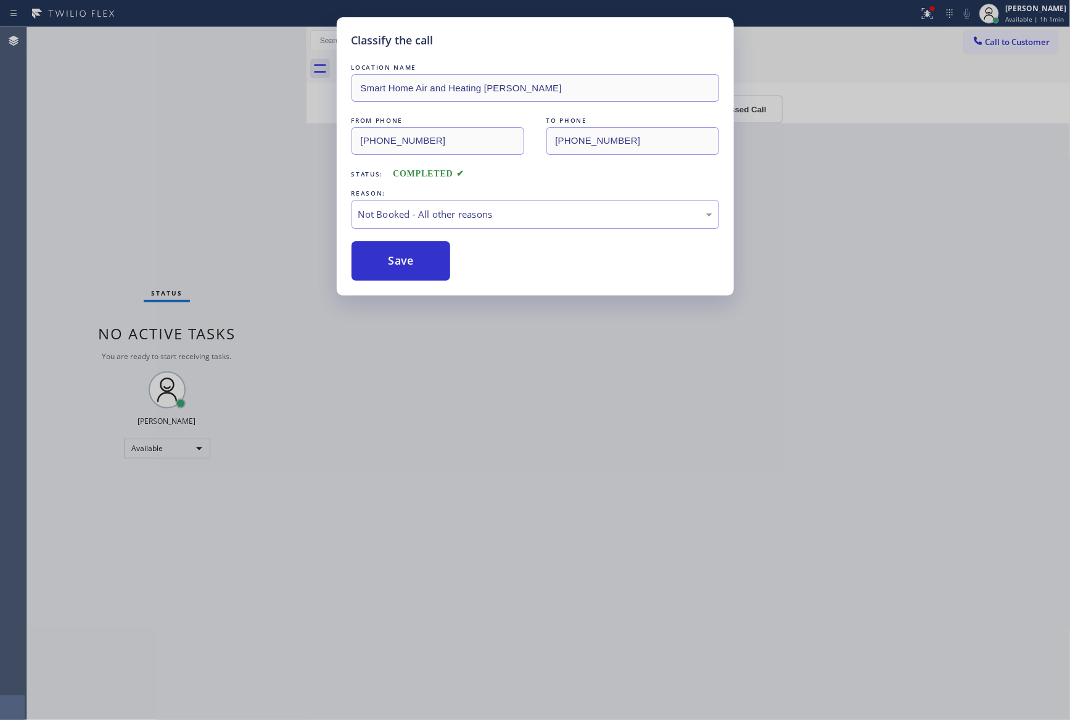
click at [424, 267] on button "Save" at bounding box center [400, 260] width 99 height 39
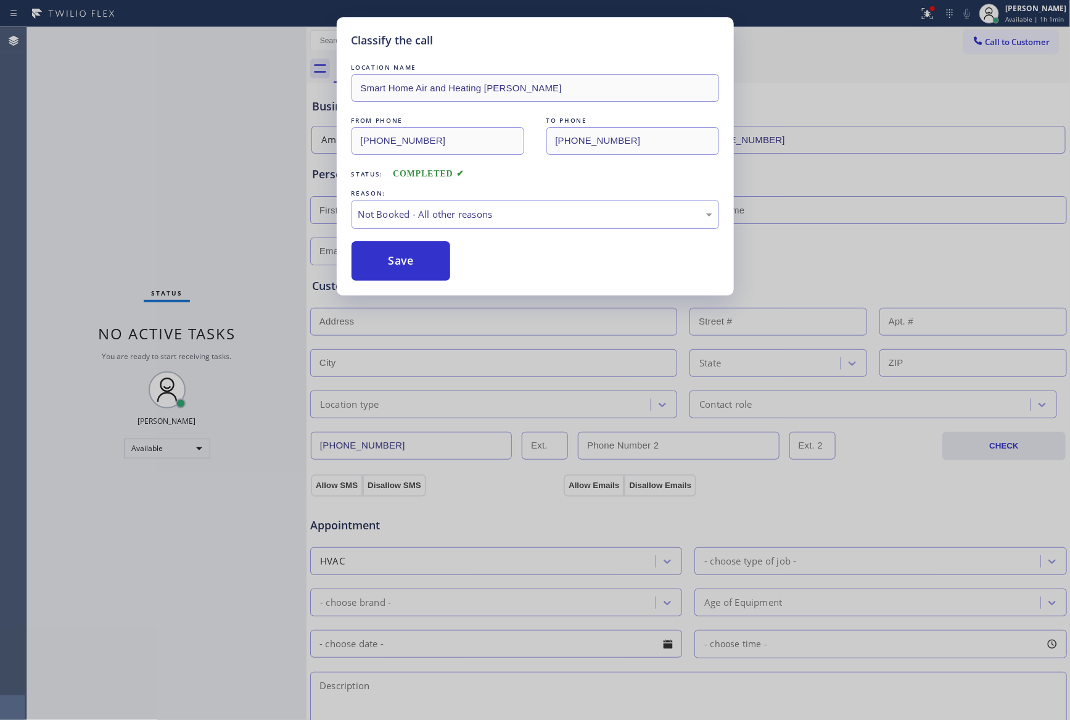
click at [424, 267] on button "Save" at bounding box center [400, 260] width 99 height 39
drag, startPoint x: 187, startPoint y: 196, endPoint x: 681, endPoint y: 56, distance: 513.9
click at [229, 194] on div "Classify the call LOCATION NAME Smart Home Air and Heating [PERSON_NAME] FROM P…" at bounding box center [535, 360] width 1070 height 720
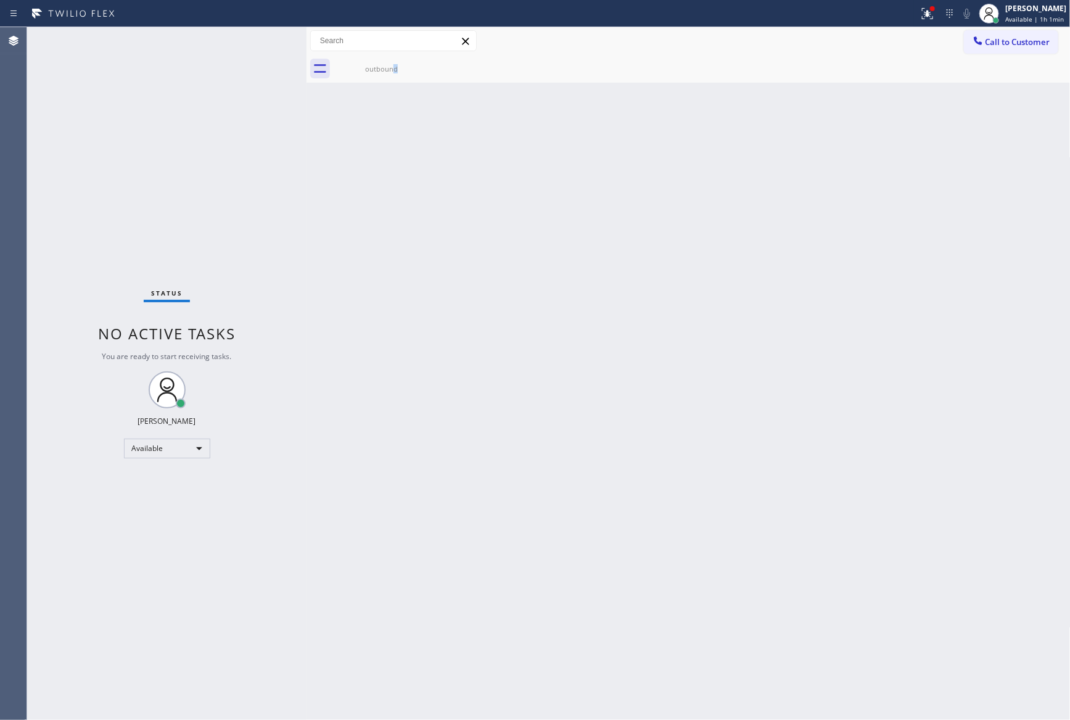
drag, startPoint x: 435, startPoint y: 365, endPoint x: 674, endPoint y: 296, distance: 248.4
click at [543, 359] on div "Back to Dashboard Change Sender ID Customers Technicians Select a contact Outbo…" at bounding box center [688, 373] width 764 height 692
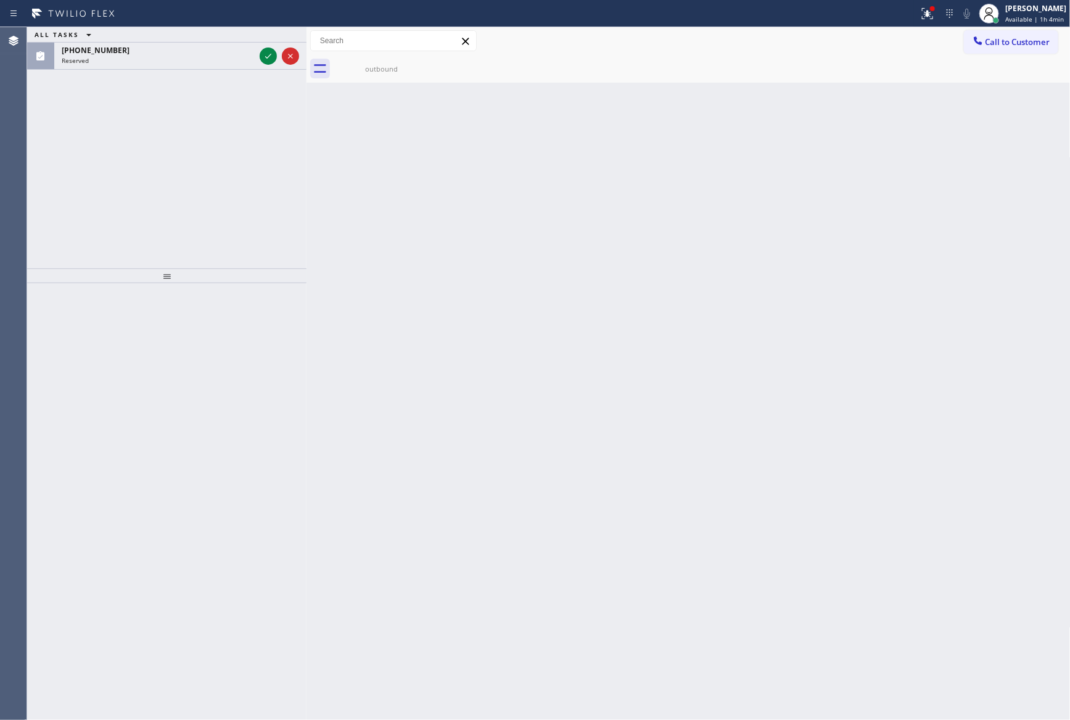
click at [183, 319] on div at bounding box center [166, 501] width 279 height 437
click at [537, 348] on div "Back to Dashboard Change Sender ID Customers Technicians Select a contact Outbo…" at bounding box center [688, 373] width 764 height 692
drag, startPoint x: 267, startPoint y: 57, endPoint x: 266, endPoint y: 182, distance: 124.6
click at [268, 67] on div at bounding box center [279, 56] width 44 height 27
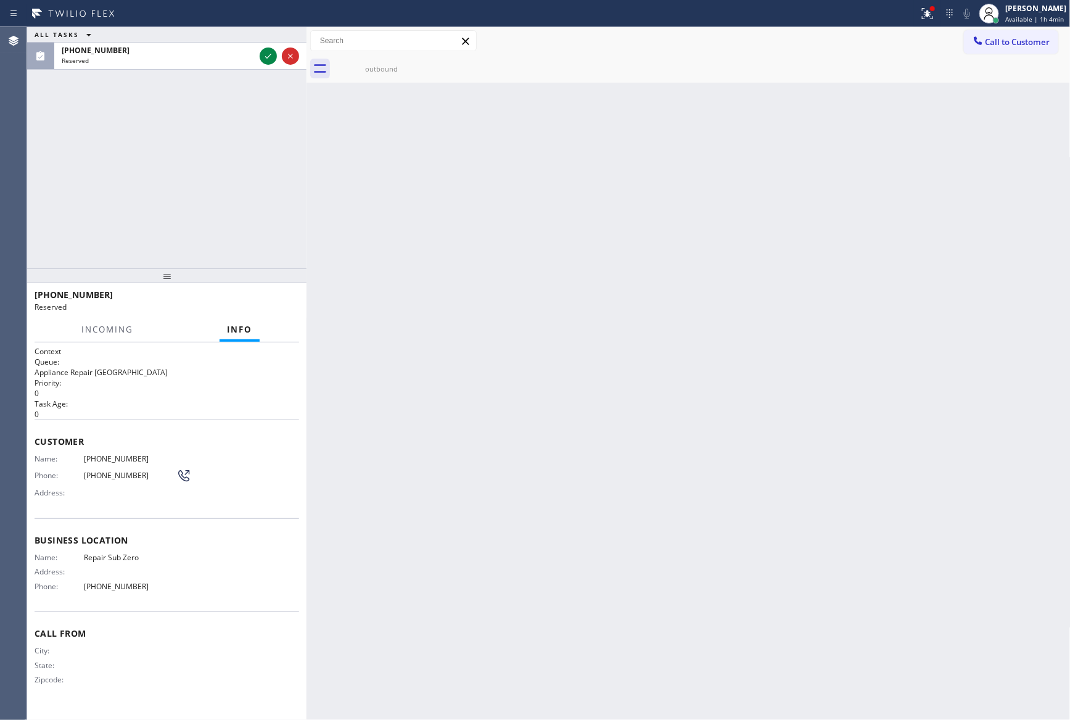
click at [266, 182] on div "ALL TASKS ALL TASKS ACTIVE TASKS TASKS IN WRAP UP [PHONE_NUMBER] Reserved" at bounding box center [166, 147] width 279 height 241
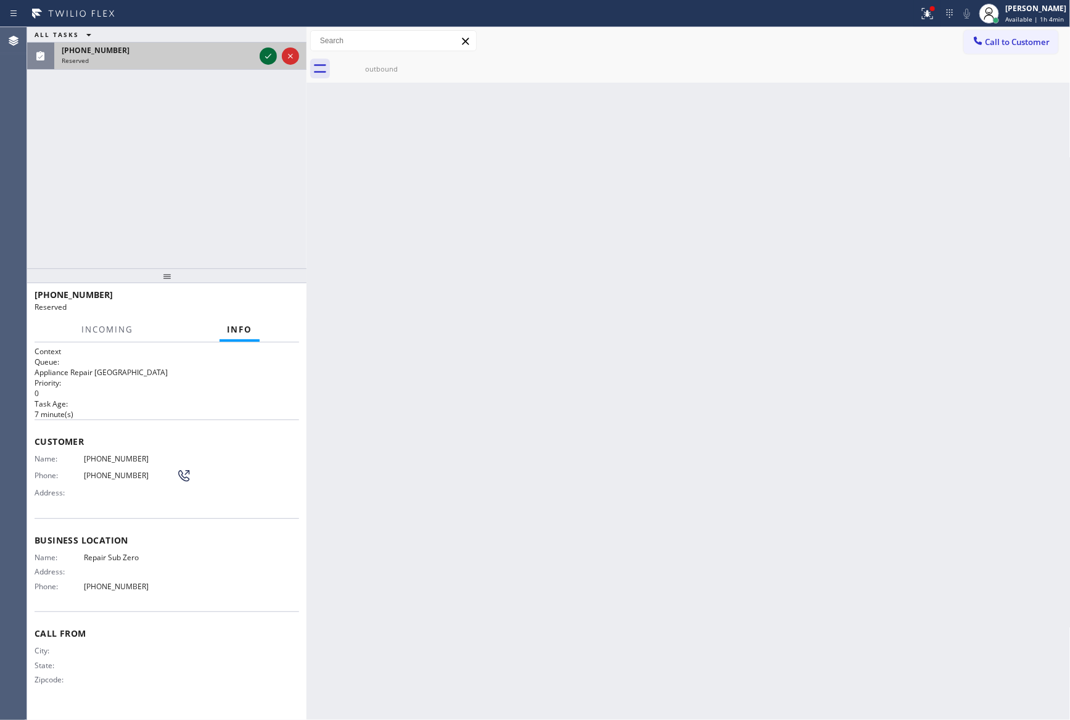
click at [265, 56] on icon at bounding box center [268, 56] width 15 height 15
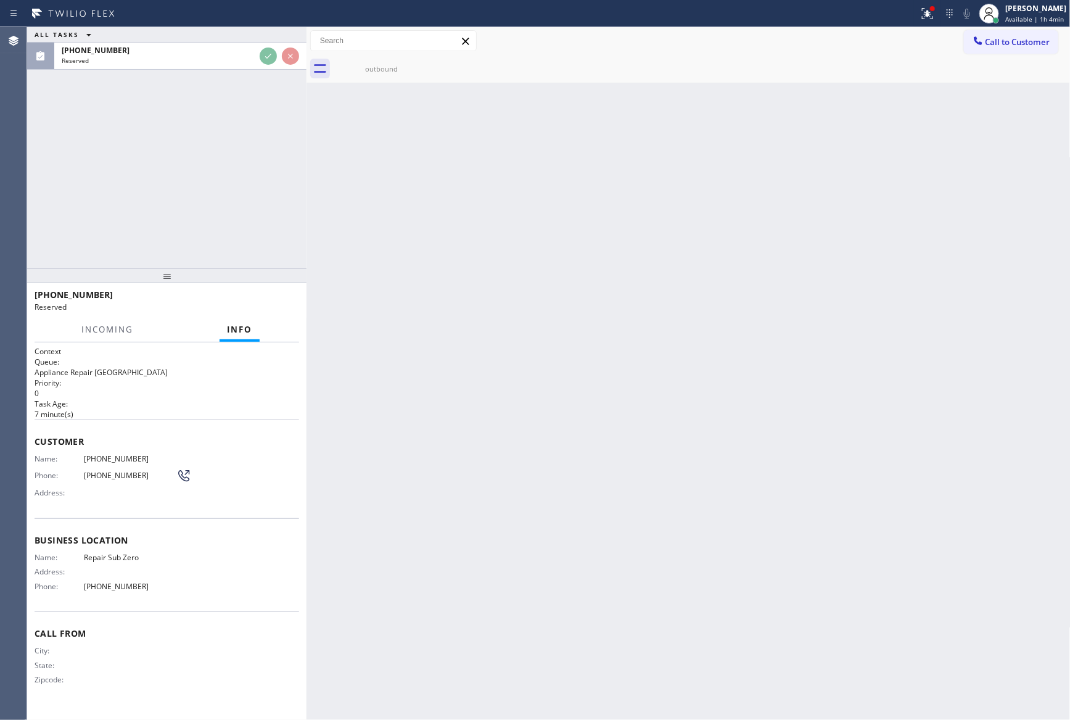
click at [254, 155] on div "ALL TASKS ALL TASKS ACTIVE TASKS TASKS IN WRAP UP [PHONE_NUMBER] Reserved" at bounding box center [166, 147] width 279 height 241
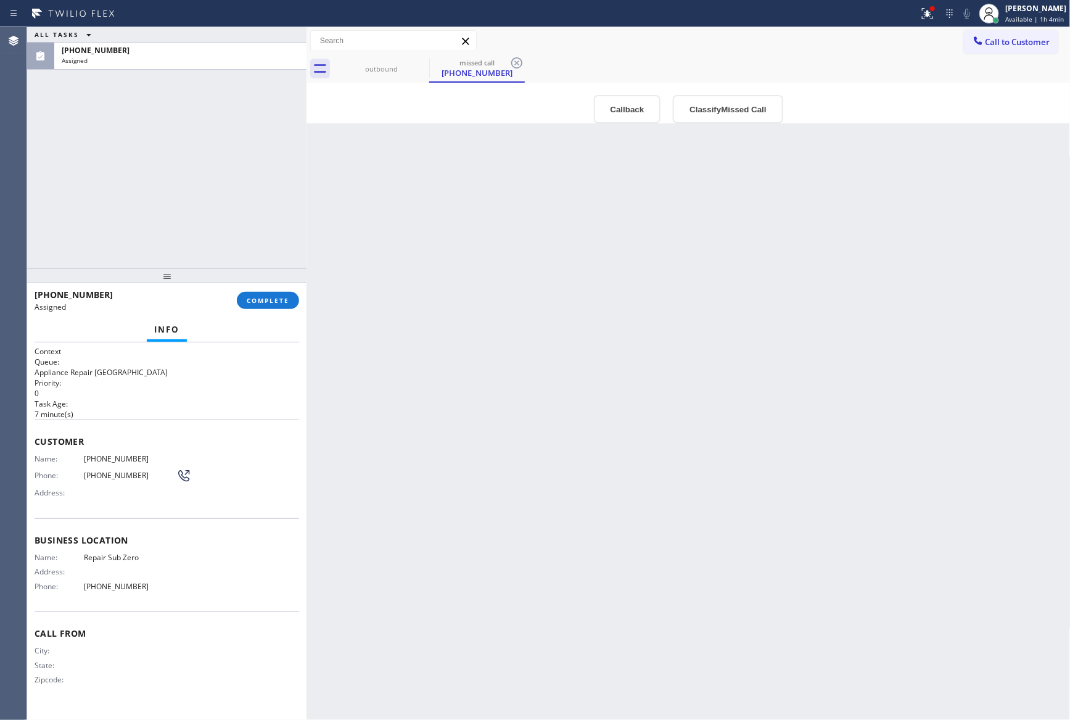
drag, startPoint x: 269, startPoint y: 155, endPoint x: 629, endPoint y: 182, distance: 361.1
click at [298, 163] on div "ALL TASKS ALL TASKS ACTIVE TASKS TASKS IN WRAP UP [PHONE_NUMBER] Assigned" at bounding box center [166, 147] width 279 height 241
click at [624, 108] on button "Callback" at bounding box center [627, 109] width 67 height 28
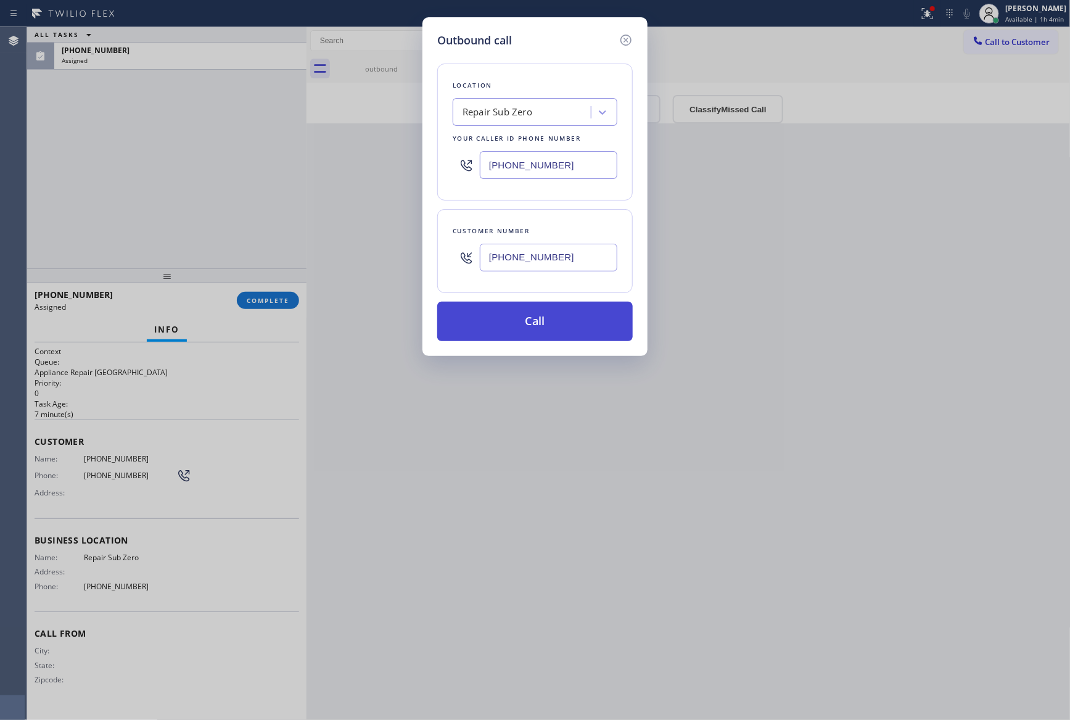
click at [576, 335] on button "Call" at bounding box center [534, 321] width 195 height 39
click at [174, 226] on div "Outbound call Location Repair Sub Zero Your caller id phone number [PHONE_NUMBE…" at bounding box center [535, 360] width 1070 height 720
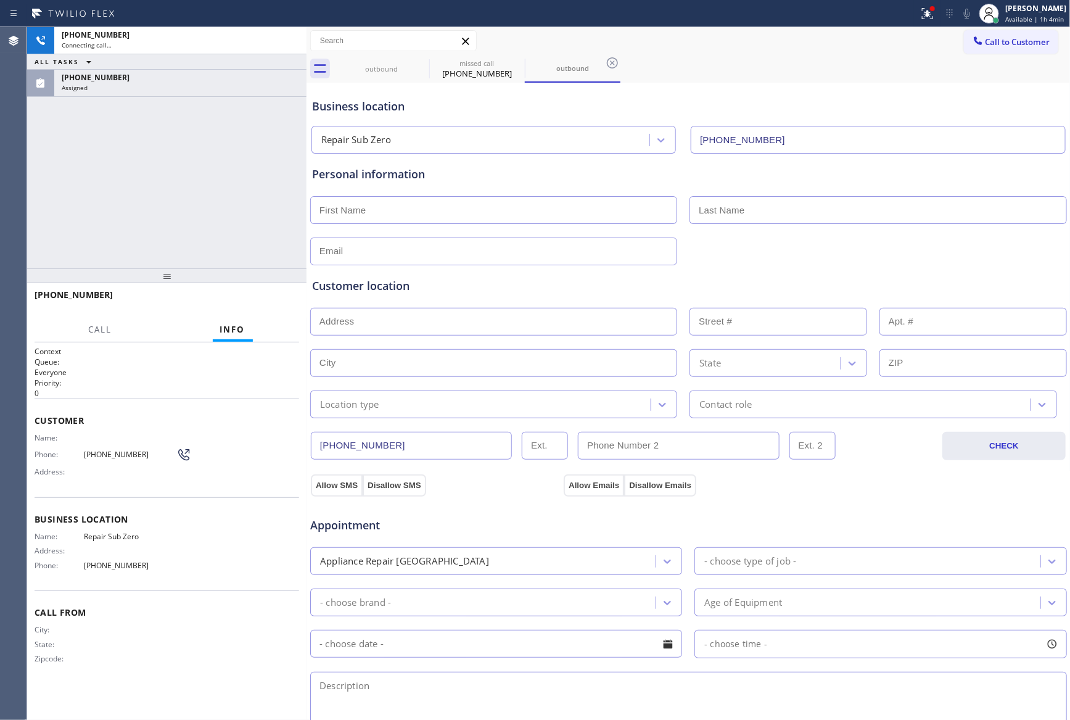
type input "[PHONE_NUMBER]"
click at [162, 179] on div "[PHONE_NUMBER] Connecting call… ALL TASKS ALL TASKS ACTIVE TASKS TASKS IN WRAP …" at bounding box center [166, 147] width 279 height 241
click at [230, 84] on div "Assigned" at bounding box center [180, 87] width 237 height 9
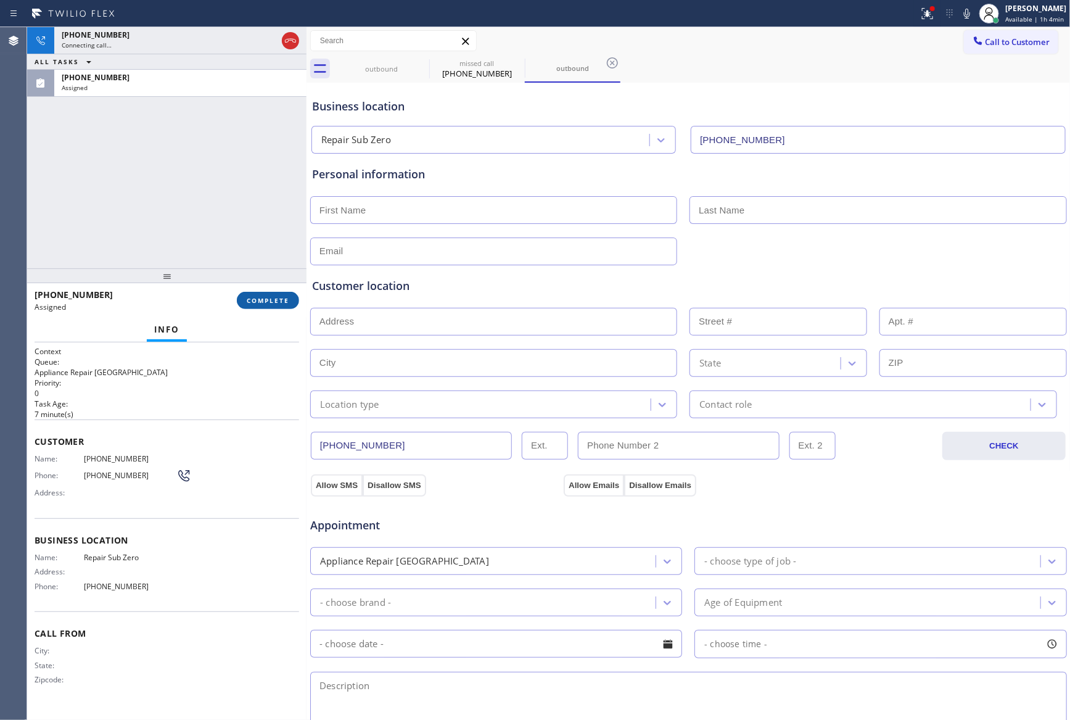
click at [263, 296] on span "COMPLETE" at bounding box center [268, 300] width 43 height 9
click at [206, 162] on div "[PHONE_NUMBER] Connecting call… ALL TASKS ALL TASKS ACTIVE TASKS TASKS IN WRAP …" at bounding box center [166, 147] width 279 height 241
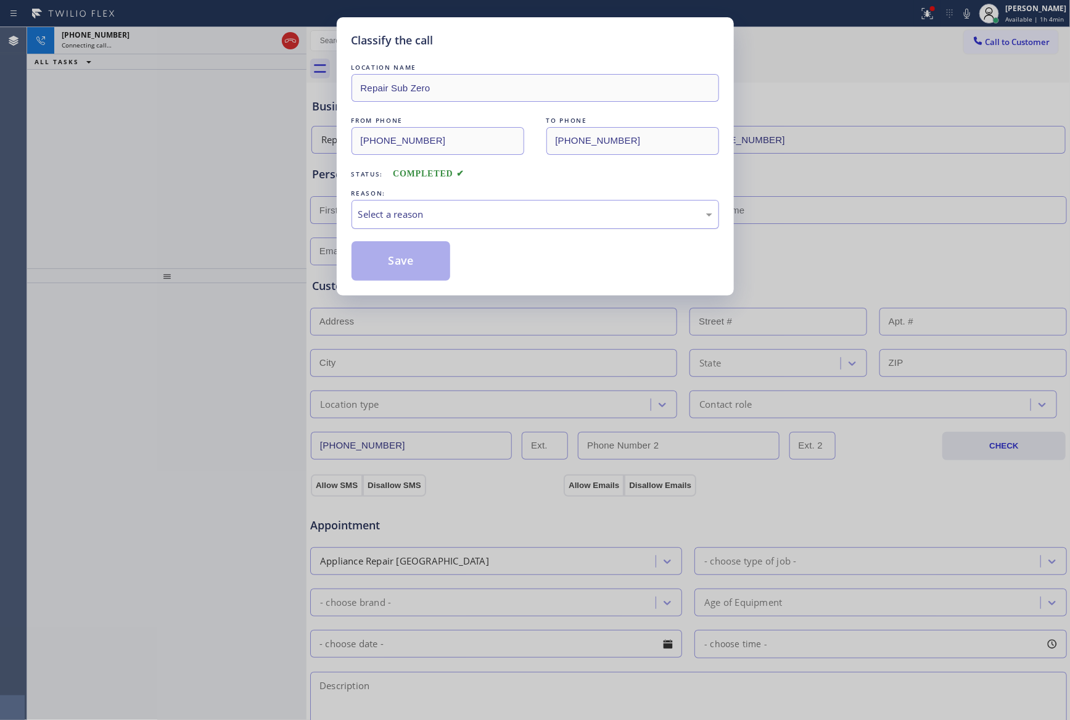
click at [465, 213] on div "Select a reason" at bounding box center [535, 214] width 354 height 14
click at [405, 268] on button "Save" at bounding box center [400, 260] width 99 height 39
click at [104, 186] on div "Classify the call LOCATION NAME Repair Sub Zero FROM PHONE [PHONE_NUMBER] TO PH…" at bounding box center [535, 360] width 1070 height 720
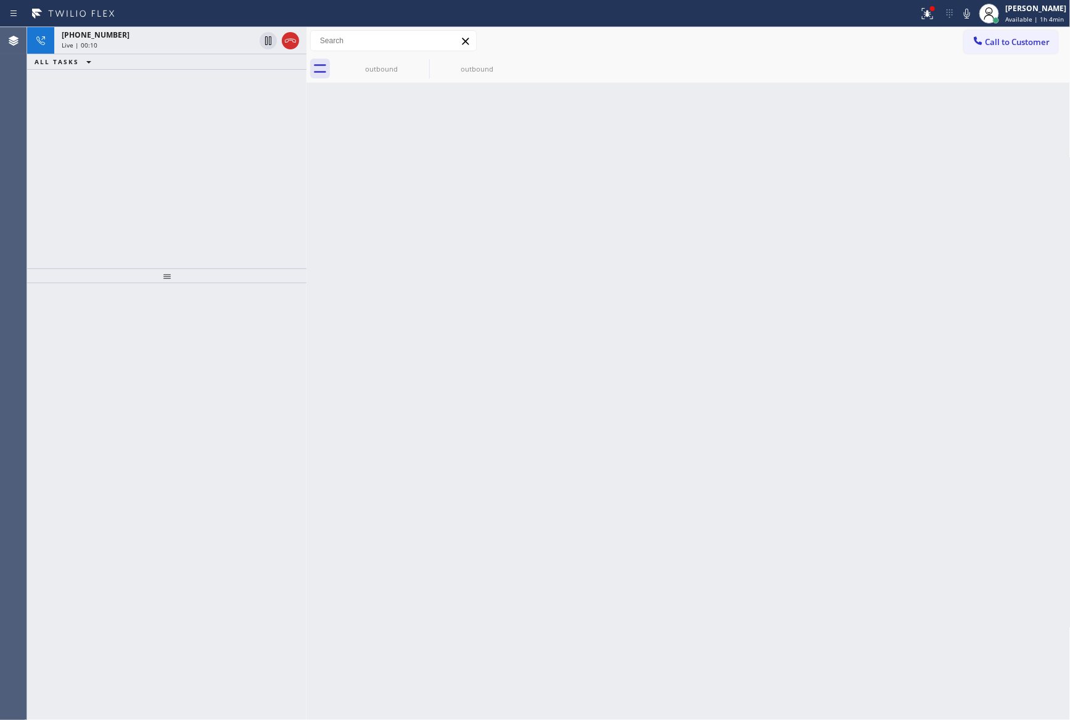
drag, startPoint x: 132, startPoint y: 189, endPoint x: 256, endPoint y: 85, distance: 161.5
click at [176, 176] on div "[PHONE_NUMBER] Live | 00:10 ALL TASKS ALL TASKS ACTIVE TASKS TASKS IN WRAP UP" at bounding box center [166, 147] width 279 height 241
click at [287, 33] on icon at bounding box center [290, 40] width 15 height 15
click at [242, 128] on div "[PHONE_NUMBER] Live | 00:10 ALL TASKS ALL TASKS ACTIVE TASKS TASKS IN WRAP UP" at bounding box center [166, 147] width 279 height 241
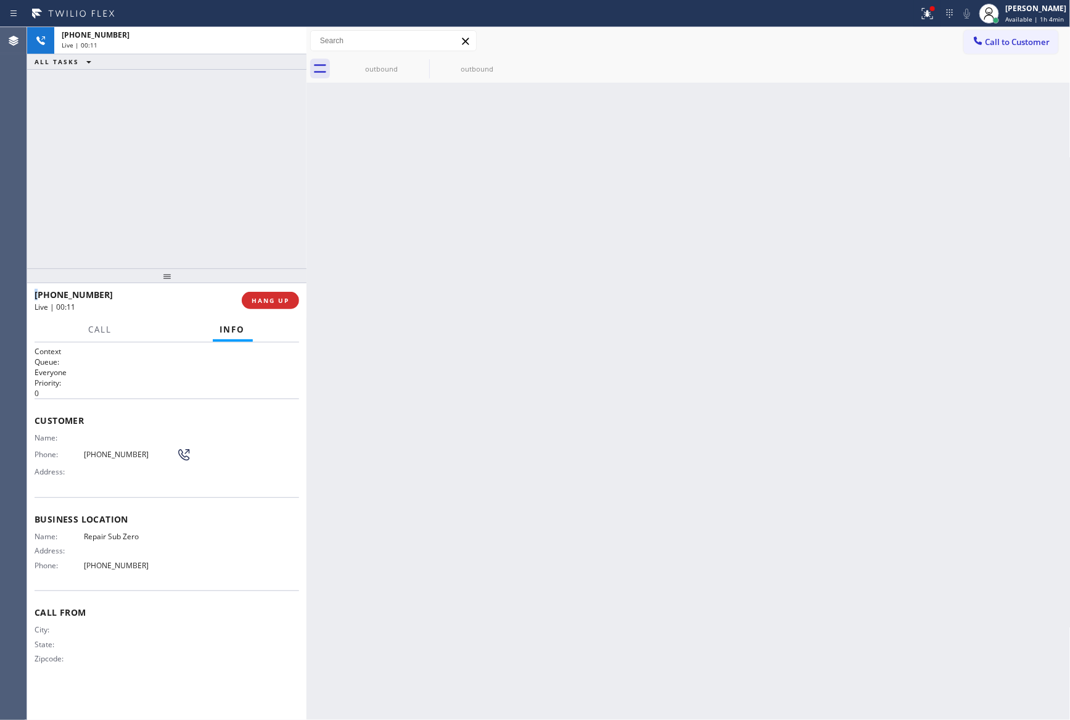
drag, startPoint x: 242, startPoint y: 128, endPoint x: 540, endPoint y: 63, distance: 304.9
click at [292, 113] on div "[PHONE_NUMBER] Live | 00:11 ALL TASKS ALL TASKS ACTIVE TASKS TASKS IN WRAP UP" at bounding box center [166, 147] width 279 height 241
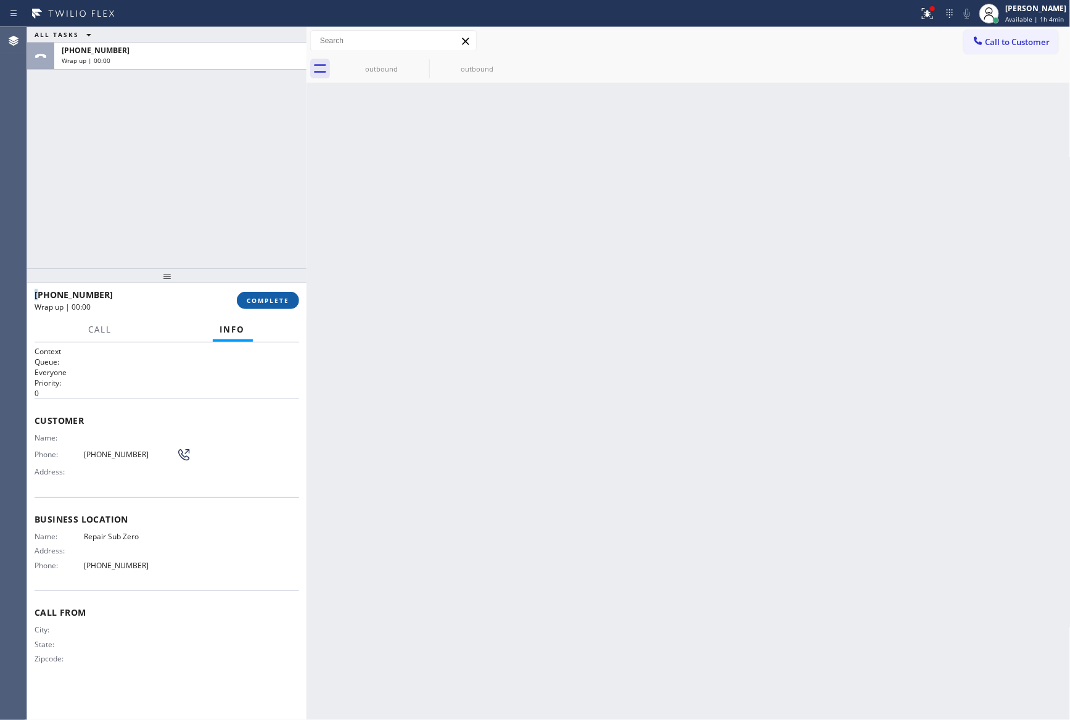
click at [260, 304] on span "COMPLETE" at bounding box center [268, 300] width 43 height 9
drag, startPoint x: 236, startPoint y: 163, endPoint x: 239, endPoint y: 171, distance: 8.8
click at [239, 166] on div "ALL TASKS ALL TASKS ACTIVE TASKS TASKS IN WRAP UP [PHONE_NUMBER] Wrap up | 00:00" at bounding box center [166, 147] width 279 height 241
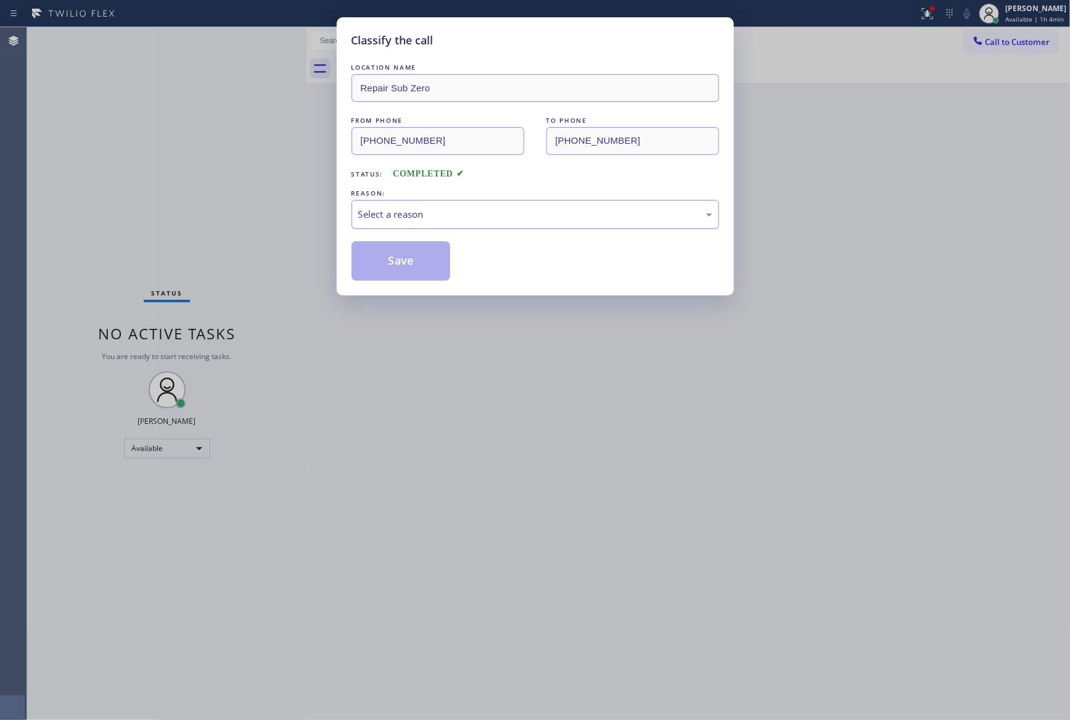
click at [395, 211] on div "Select a reason" at bounding box center [535, 214] width 354 height 14
click at [401, 253] on button "Save" at bounding box center [400, 260] width 99 height 39
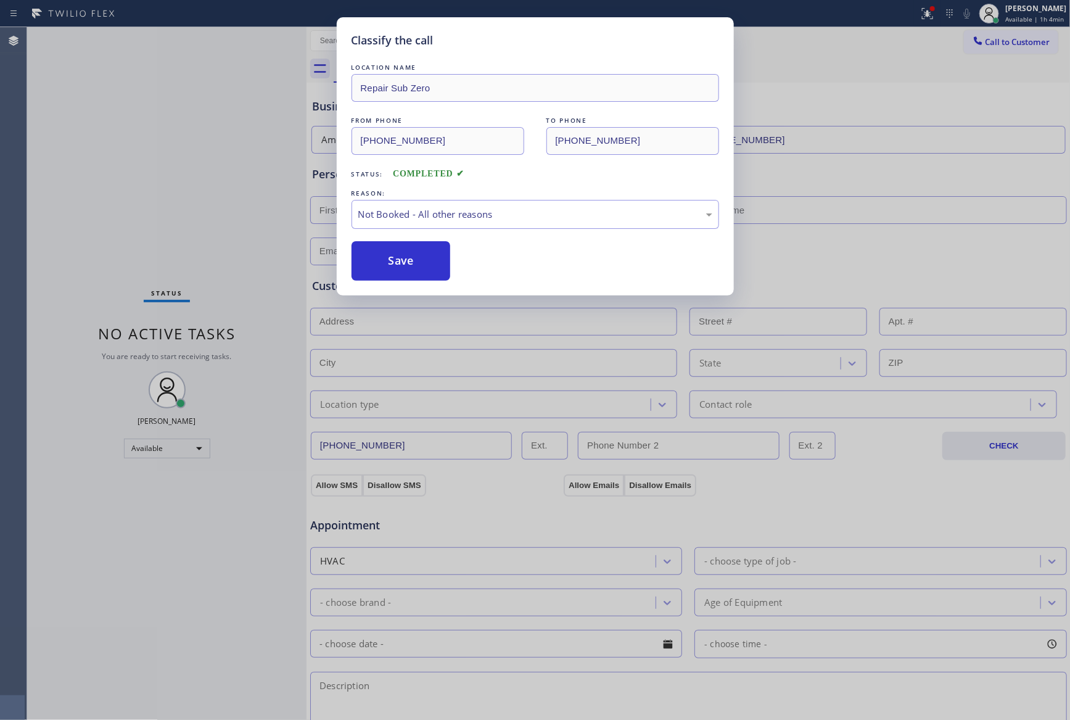
click at [401, 253] on button "Save" at bounding box center [400, 260] width 99 height 39
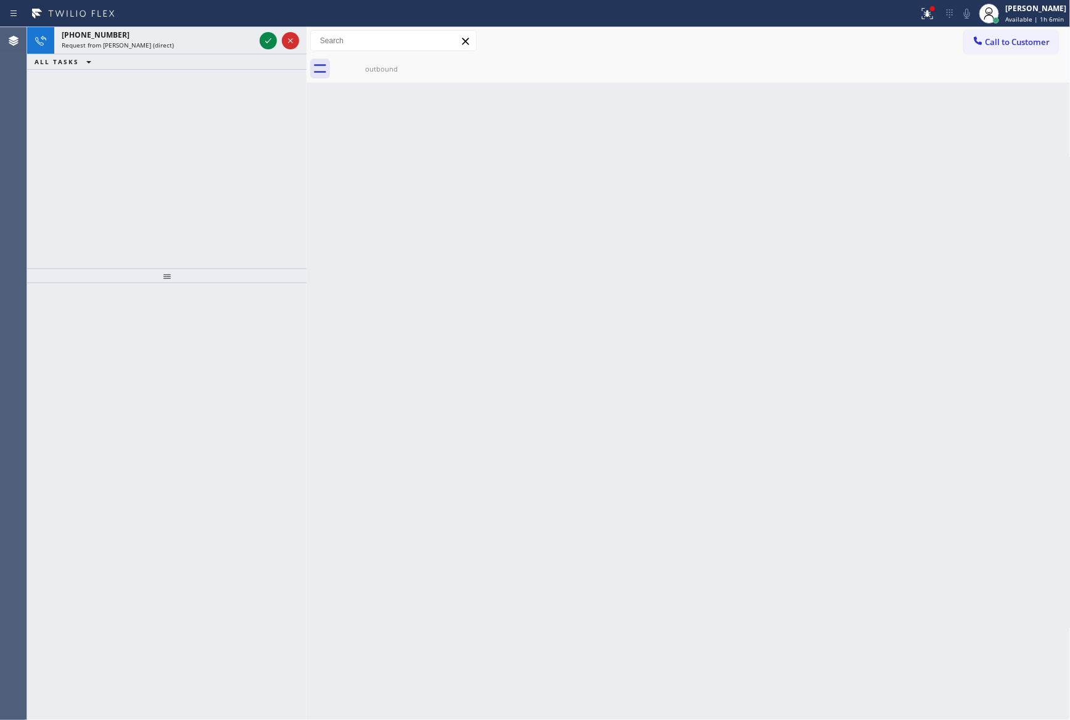
click at [270, 43] on icon at bounding box center [268, 40] width 15 height 15
click at [246, 176] on div "[PHONE_NUMBER] Request from [PERSON_NAME] (direct) ALL TASKS ALL TASKS ACTIVE T…" at bounding box center [166, 147] width 279 height 241
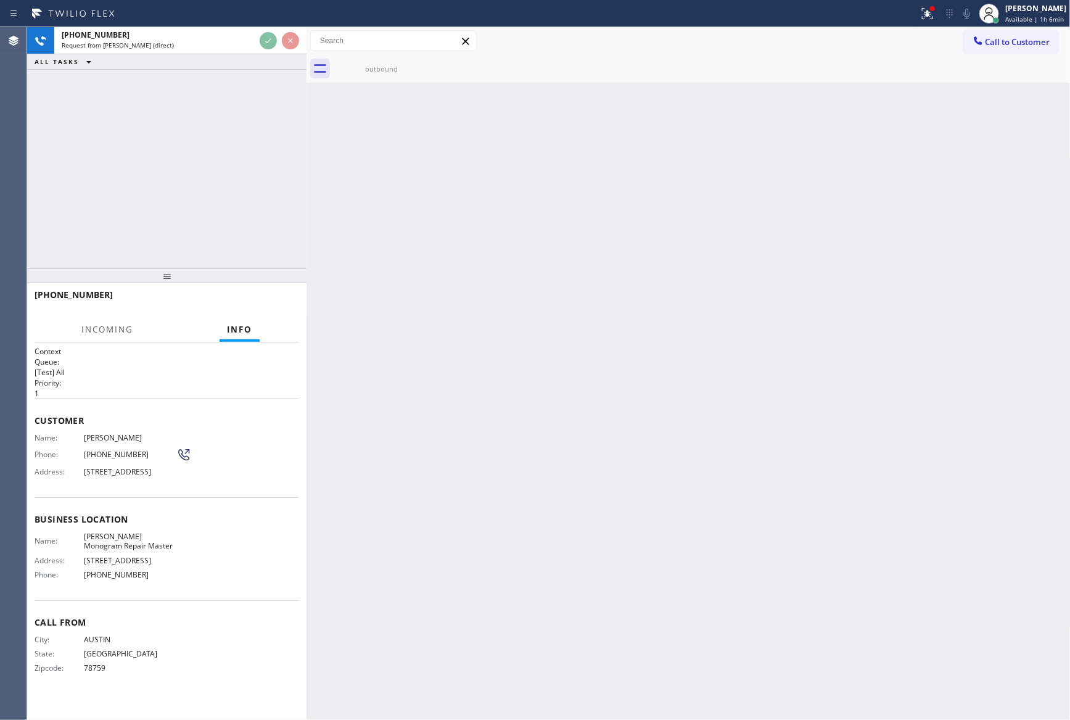
click at [242, 176] on div "[PHONE_NUMBER] Request from [PERSON_NAME] (direct) ALL TASKS ALL TASKS ACTIVE T…" at bounding box center [166, 147] width 279 height 241
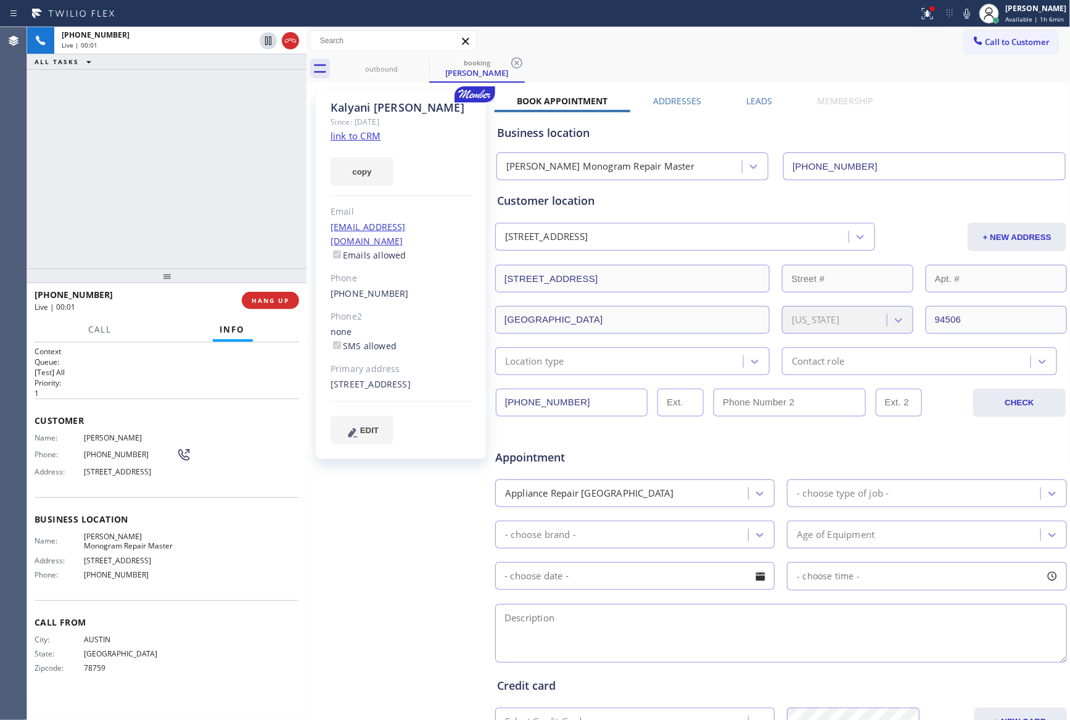
type input "[PHONE_NUMBER]"
click at [237, 173] on div "[PHONE_NUMBER] Live | 00:02 ALL TASKS ALL TASKS ACTIVE TASKS TASKS IN WRAP UP" at bounding box center [166, 147] width 279 height 241
click at [235, 165] on div "[PHONE_NUMBER] Live | 00:02 ALL TASKS ALL TASKS ACTIVE TASKS TASKS IN WRAP UP" at bounding box center [166, 147] width 279 height 241
click at [270, 146] on div "[PHONE_NUMBER] Live | 00:04 ALL TASKS ALL TASKS ACTIVE TASKS TASKS IN WRAP UP" at bounding box center [166, 147] width 279 height 241
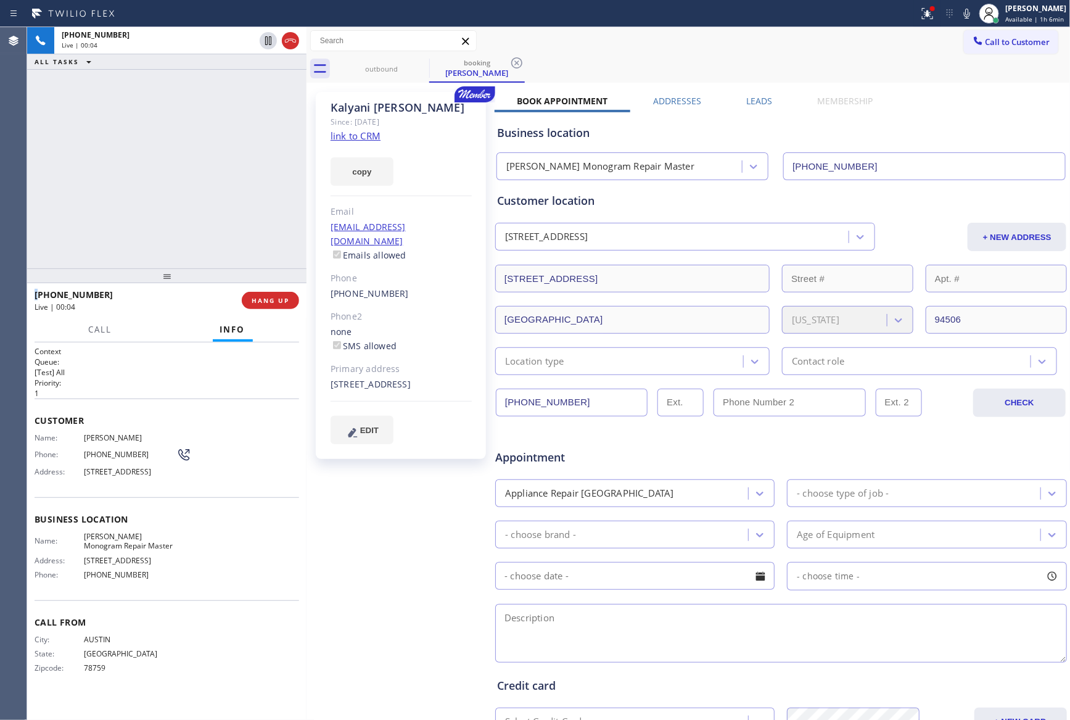
click at [270, 146] on div "[PHONE_NUMBER] Live | 00:04 ALL TASKS ALL TASKS ACTIVE TASKS TASKS IN WRAP UP" at bounding box center [166, 147] width 279 height 241
click at [365, 141] on link "link to CRM" at bounding box center [355, 135] width 50 height 12
drag, startPoint x: 176, startPoint y: 158, endPoint x: 500, endPoint y: 21, distance: 351.5
click at [185, 158] on div "[PHONE_NUMBER] Live | 00:06 ALL TASKS ALL TASKS ACTIVE TASKS TASKS IN WRAP UP" at bounding box center [166, 147] width 279 height 241
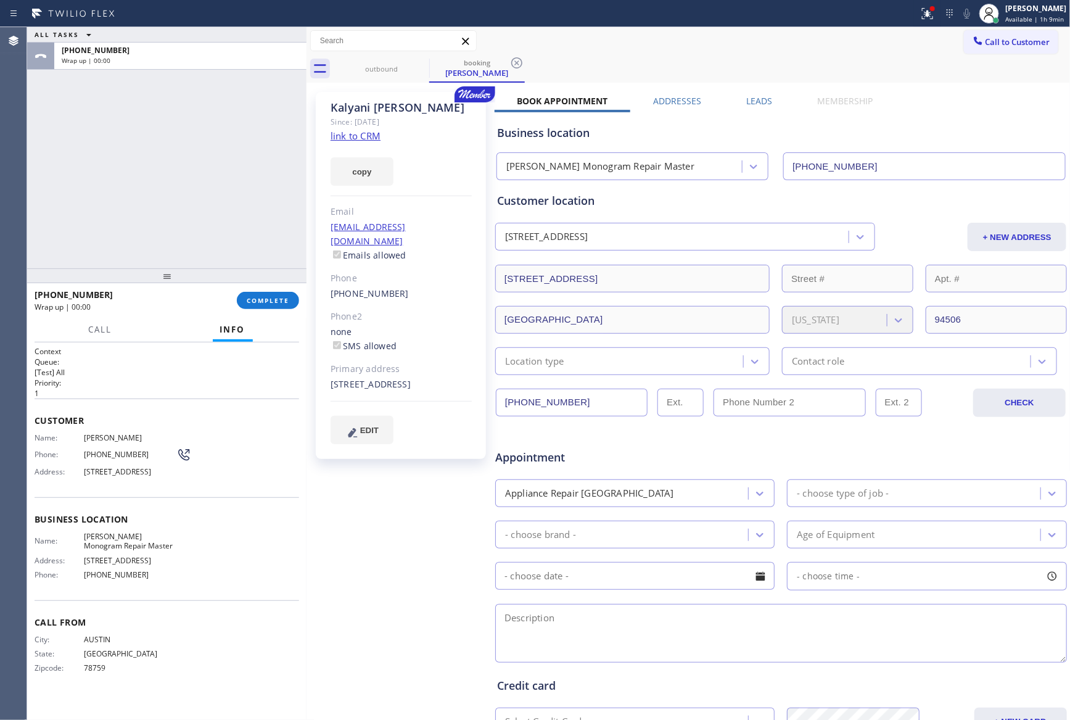
drag, startPoint x: 183, startPoint y: 126, endPoint x: 200, endPoint y: 162, distance: 39.7
click at [200, 162] on div "ALL TASKS ALL TASKS ACTIVE TASKS TASKS IN WRAP UP [PHONE_NUMBER] Wrap up | 00:00" at bounding box center [166, 147] width 279 height 241
click at [245, 243] on div "ALL TASKS ALL TASKS ACTIVE TASKS TASKS IN WRAP UP [PHONE_NUMBER] Wrap up | 00:00" at bounding box center [166, 147] width 279 height 241
click at [224, 232] on div "ALL TASKS ALL TASKS ACTIVE TASKS TASKS IN WRAP UP [PHONE_NUMBER] Wrap up | 00:00" at bounding box center [166, 147] width 279 height 241
click at [133, 219] on div "ALL TASKS ALL TASKS ACTIVE TASKS TASKS IN WRAP UP [PHONE_NUMBER] Wrap up | 00:22" at bounding box center [166, 147] width 279 height 241
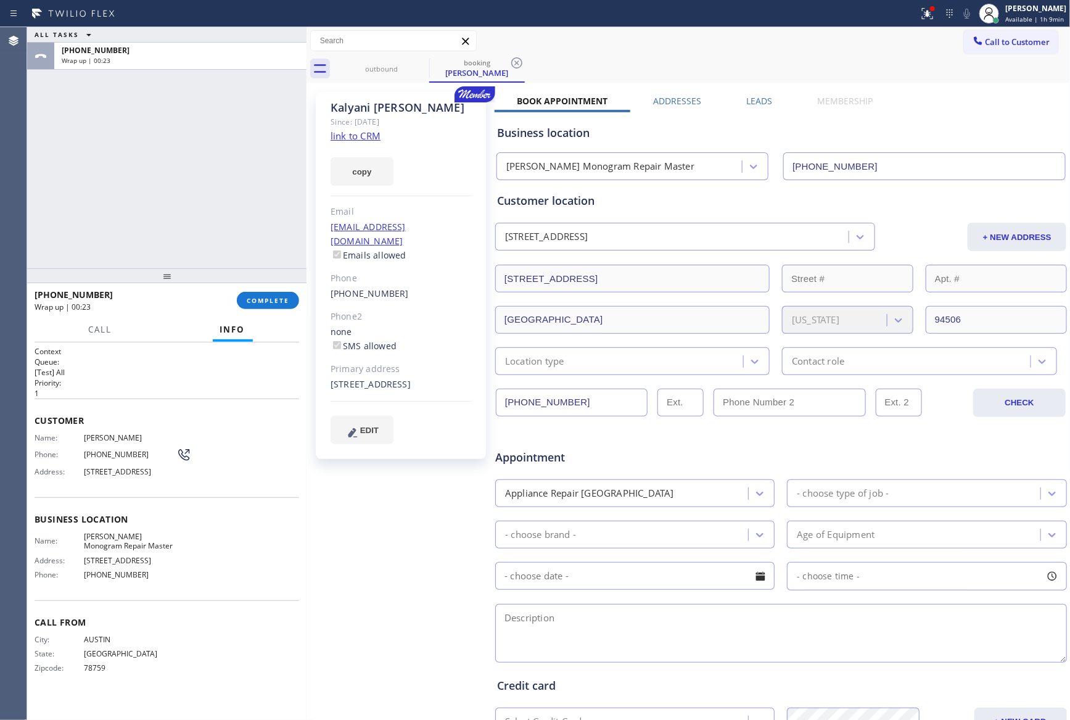
drag, startPoint x: 257, startPoint y: 300, endPoint x: 250, endPoint y: 269, distance: 32.2
click at [258, 300] on span "COMPLETE" at bounding box center [268, 300] width 43 height 9
click at [193, 136] on div "ALL TASKS ALL TASKS ACTIVE TASKS TASKS IN WRAP UP [PHONE_NUMBER] Wrap up | 00:23" at bounding box center [166, 147] width 279 height 241
click at [192, 136] on div "ALL TASKS ALL TASKS ACTIVE TASKS TASKS IN WRAP UP [PHONE_NUMBER] Wrap up | 00:23" at bounding box center [166, 147] width 279 height 241
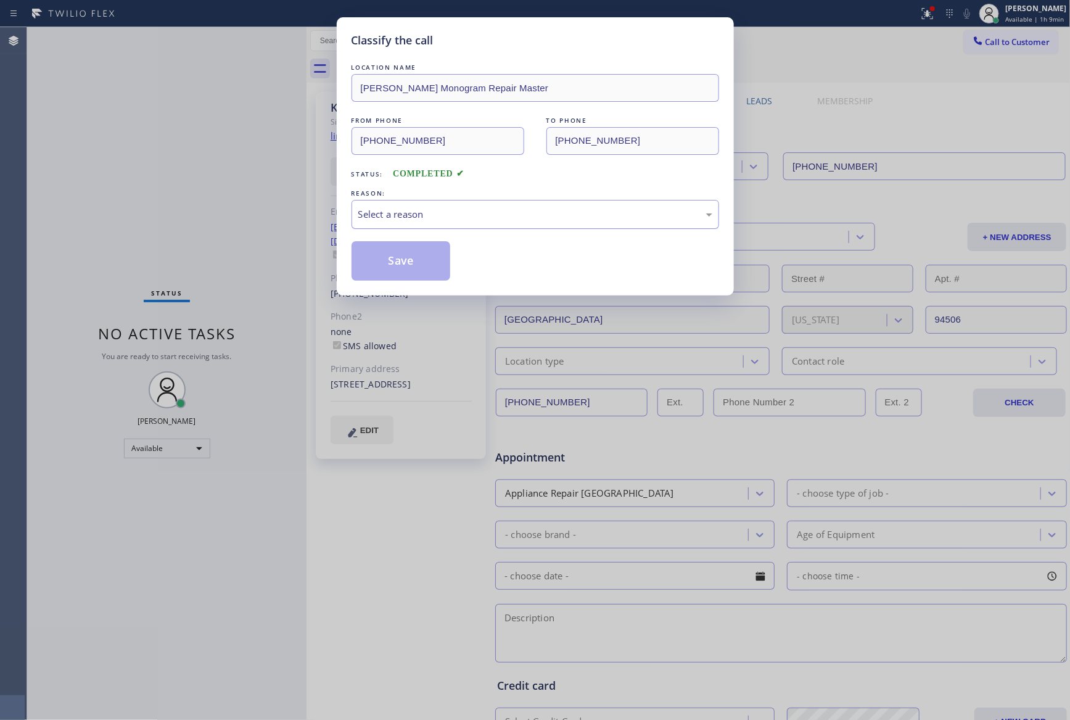
drag, startPoint x: 419, startPoint y: 217, endPoint x: 420, endPoint y: 224, distance: 6.9
click at [420, 224] on div "Select a reason" at bounding box center [534, 214] width 367 height 29
click at [417, 263] on button "Save" at bounding box center [400, 260] width 99 height 39
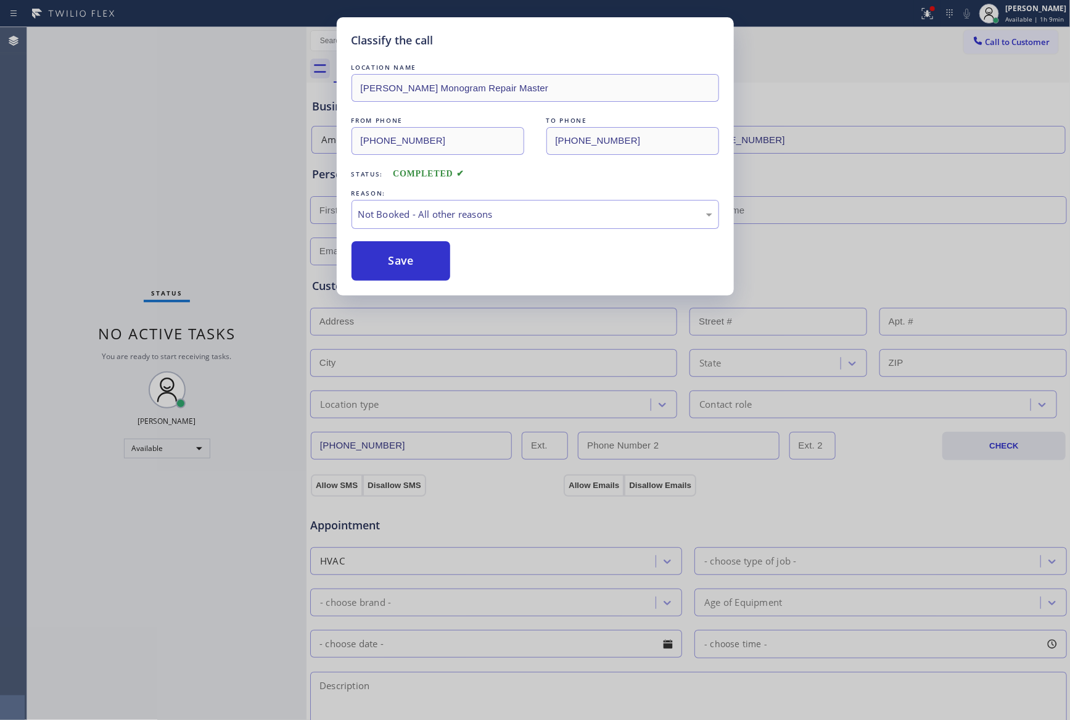
click at [417, 263] on button "Save" at bounding box center [400, 260] width 99 height 39
click at [133, 165] on div "Classify the call LOCATION NAME [PERSON_NAME] Monogram Repair Master FROM PHONE…" at bounding box center [535, 360] width 1070 height 720
click at [139, 165] on div "Classify the call LOCATION NAME [PHONE_NUMBER] FROM PHONE [PHONE_NUMBER] TO PHO…" at bounding box center [548, 373] width 1043 height 692
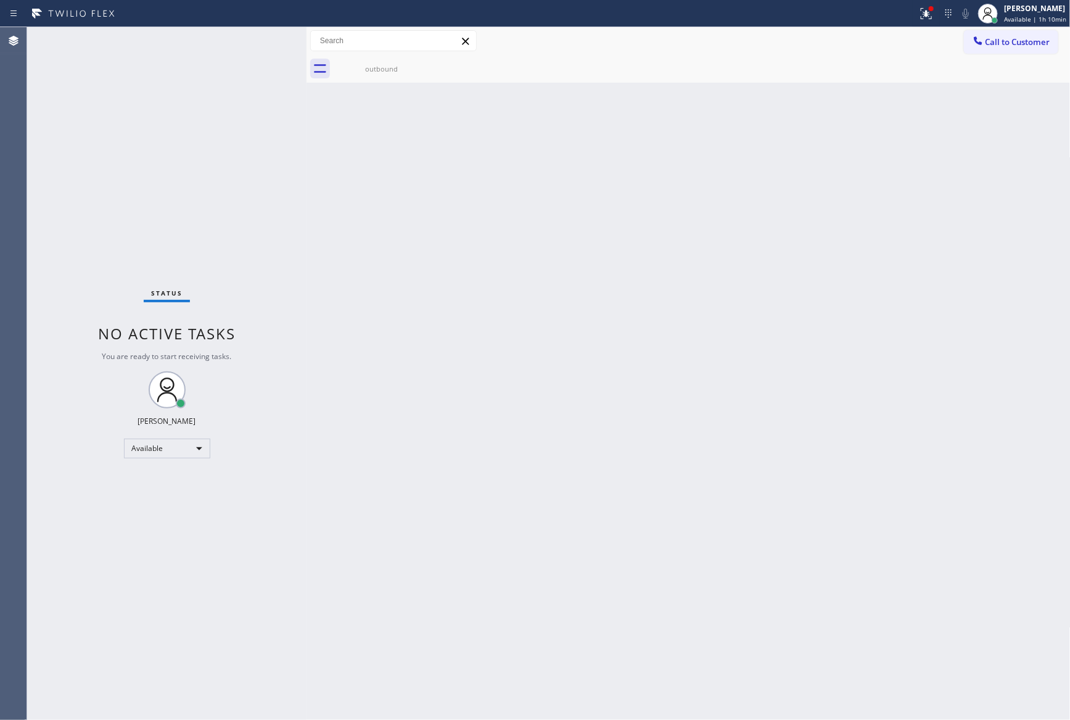
drag, startPoint x: 134, startPoint y: 186, endPoint x: 135, endPoint y: 154, distance: 31.5
click at [135, 154] on div "Status No active tasks You are ready to start receiving tasks. [PERSON_NAME] Av…" at bounding box center [166, 373] width 279 height 692
drag, startPoint x: 263, startPoint y: 180, endPoint x: 269, endPoint y: 317, distance: 137.0
click at [267, 224] on div "Status No active tasks You are ready to start receiving tasks. [PERSON_NAME] Av…" at bounding box center [166, 373] width 279 height 692
click at [597, 388] on div "Back to Dashboard Change Sender ID Customers Technicians Select a contact Outbo…" at bounding box center [688, 373] width 764 height 692
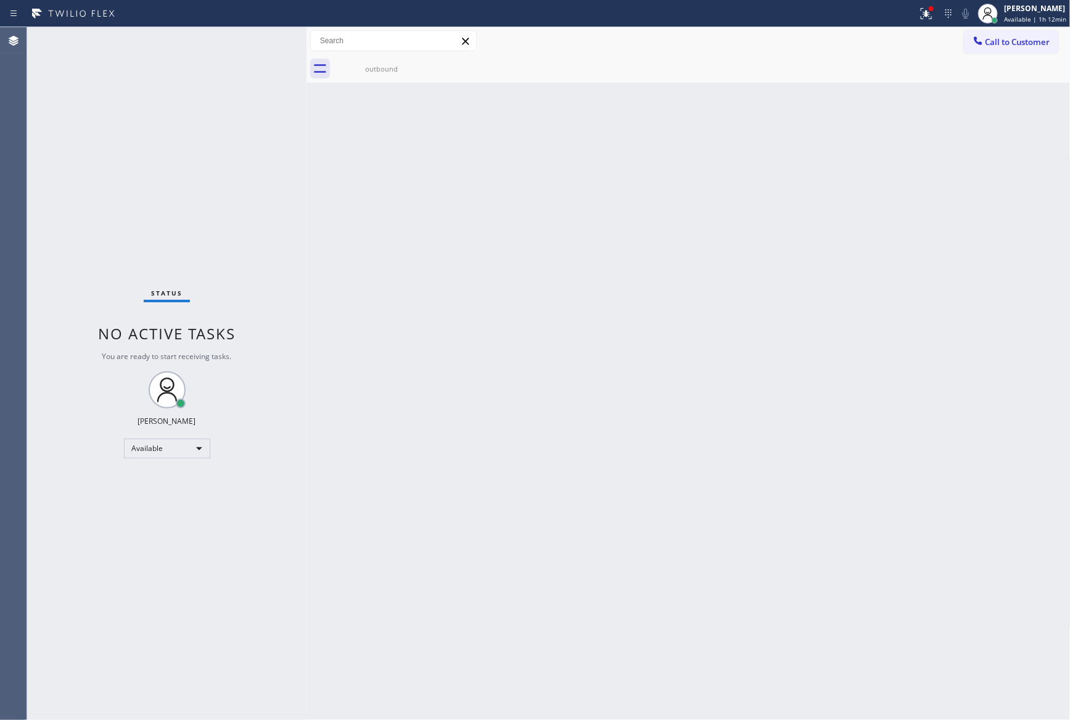
click at [535, 562] on div "Back to Dashboard Change Sender ID Customers Technicians Select a contact Outbo…" at bounding box center [688, 373] width 764 height 692
drag, startPoint x: 378, startPoint y: 578, endPoint x: 384, endPoint y: 561, distance: 17.5
click at [377, 566] on div "Back to Dashboard Change Sender ID Customers Technicians Select a contact Outbo…" at bounding box center [688, 373] width 764 height 692
click at [738, 401] on div "Back to Dashboard Change Sender ID Customers Technicians Select a contact Outbo…" at bounding box center [688, 373] width 764 height 692
click at [507, 576] on div "Back to Dashboard Change Sender ID Customers Technicians Select a contact Outbo…" at bounding box center [688, 373] width 764 height 692
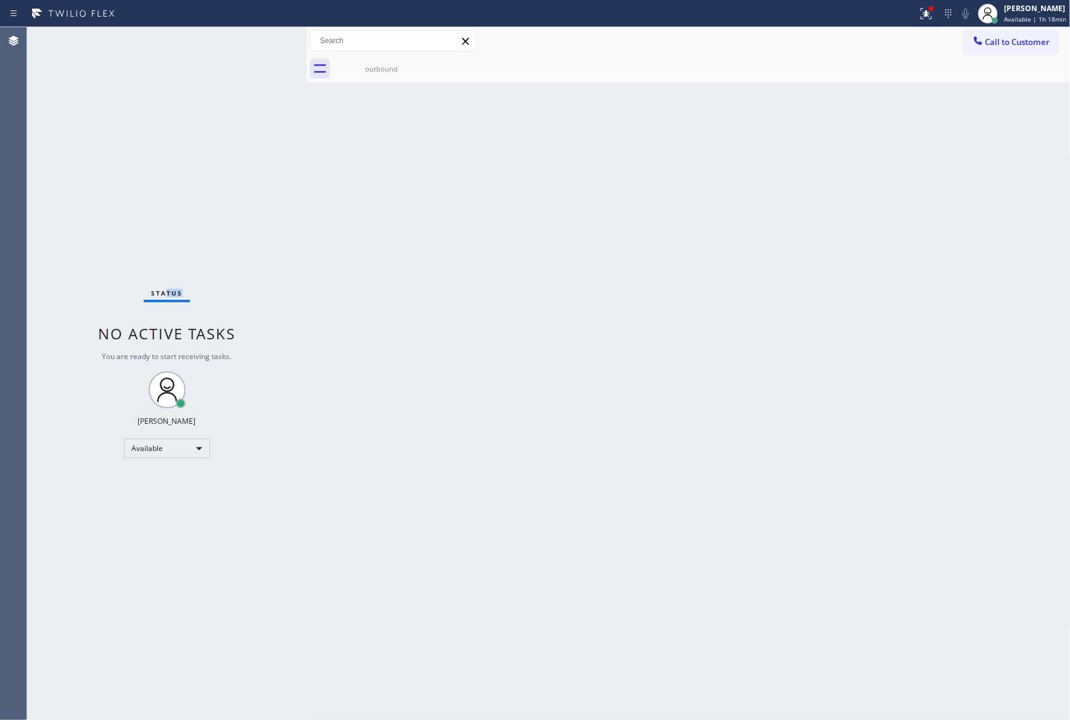
click at [257, 271] on div "Status No active tasks You are ready to start receiving tasks. [PERSON_NAME] Av…" at bounding box center [166, 373] width 279 height 692
drag, startPoint x: 822, startPoint y: 594, endPoint x: 1065, endPoint y: 699, distance: 265.4
click at [831, 594] on div "Back to Dashboard Change Sender ID Customers Technicians Select a contact Outbo…" at bounding box center [688, 373] width 764 height 692
click at [361, 208] on div "Back to Dashboard Change Sender ID Customers Technicians Select a contact Outbo…" at bounding box center [688, 373] width 764 height 692
click at [376, 206] on div "Back to Dashboard Change Sender ID Customers Technicians Select a contact Outbo…" at bounding box center [688, 373] width 764 height 692
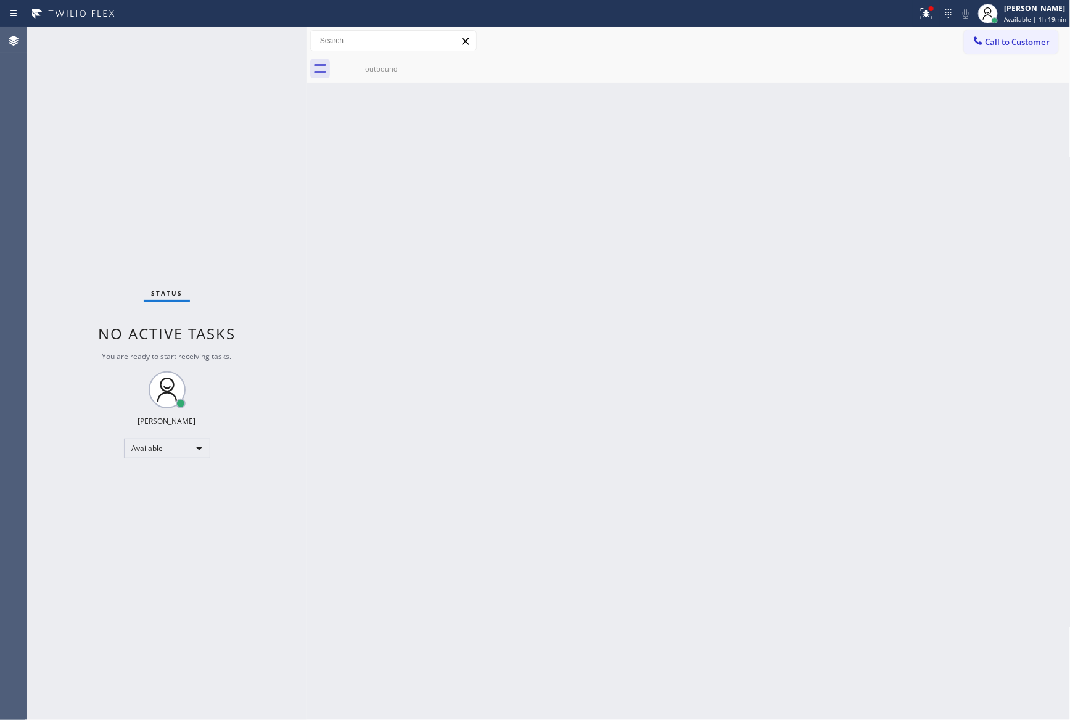
click at [363, 209] on div "Back to Dashboard Change Sender ID Customers Technicians Select a contact Outbo…" at bounding box center [688, 373] width 764 height 692
drag, startPoint x: 452, startPoint y: 277, endPoint x: 576, endPoint y: 298, distance: 125.6
click at [576, 298] on div "Back to Dashboard Change Sender ID Customers Technicians Select a contact Outbo…" at bounding box center [688, 373] width 764 height 692
drag, startPoint x: 618, startPoint y: 276, endPoint x: 770, endPoint y: 1, distance: 314.4
click at [653, 239] on div "Back to Dashboard Change Sender ID Customers Technicians Select a contact Outbo…" at bounding box center [688, 373] width 764 height 692
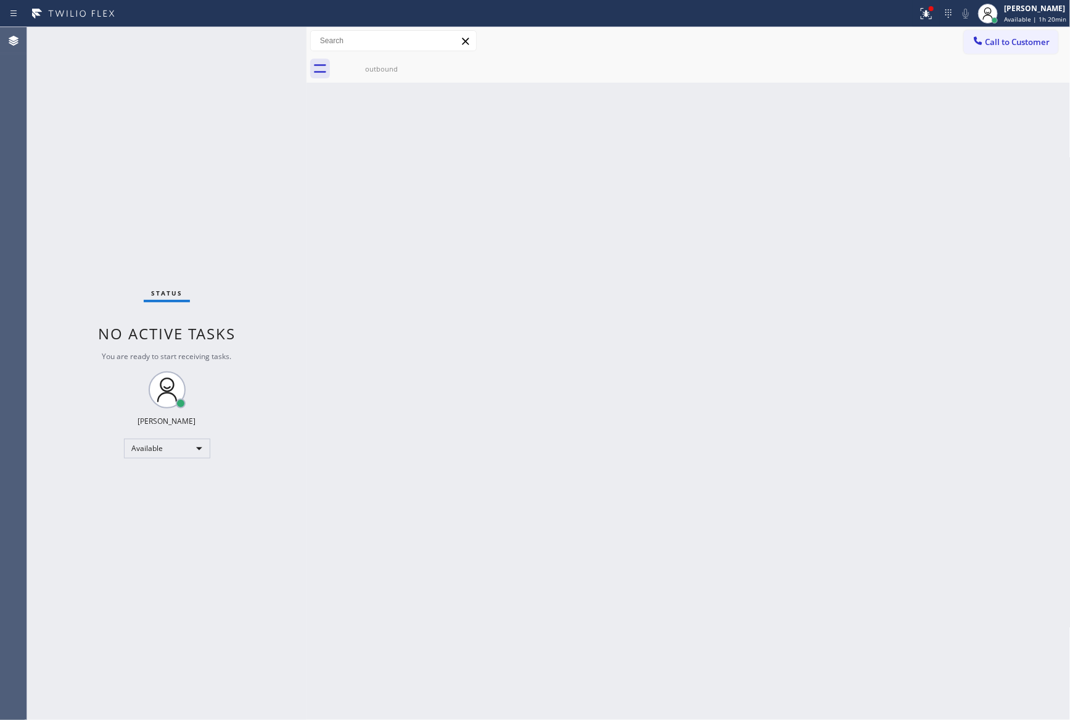
drag, startPoint x: 470, startPoint y: 276, endPoint x: 964, endPoint y: 19, distance: 556.8
click at [523, 244] on div "Back to Dashboard Change Sender ID Customers Technicians Select a contact Outbo…" at bounding box center [688, 373] width 764 height 692
drag, startPoint x: 1012, startPoint y: 30, endPoint x: 634, endPoint y: 202, distance: 415.0
click at [1011, 30] on button "Call to Customer" at bounding box center [1011, 41] width 94 height 23
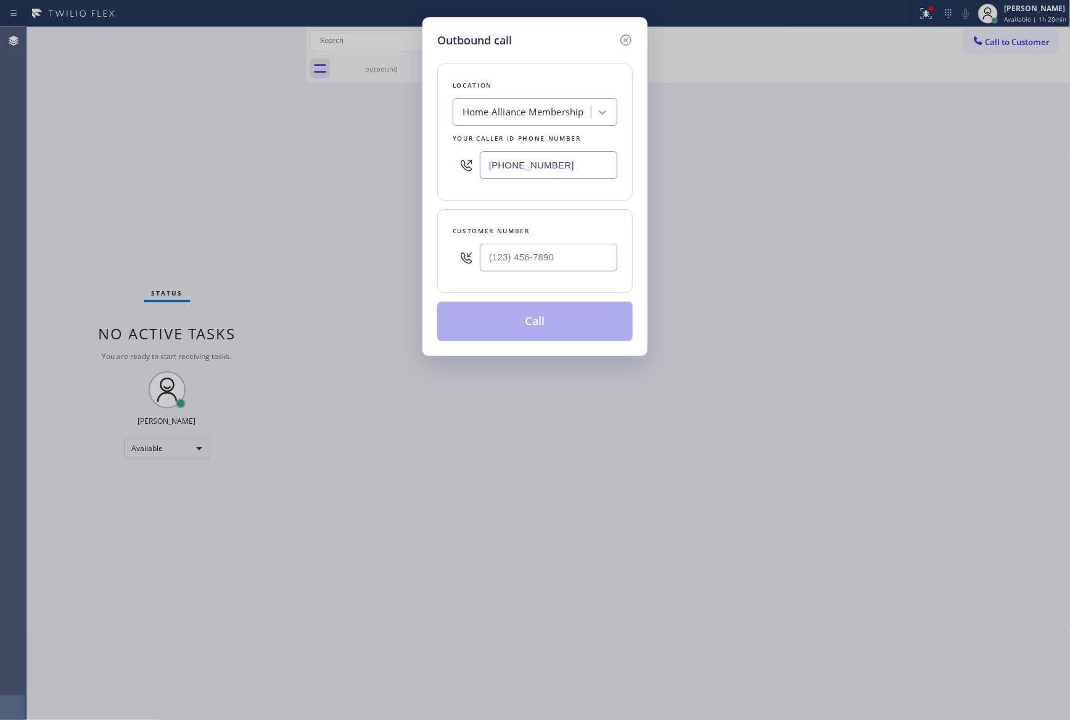
drag, startPoint x: 452, startPoint y: 142, endPoint x: 396, endPoint y: 149, distance: 56.4
click at [396, 149] on div "Outbound call Location Home Alliance Membership Your caller id phone number [PH…" at bounding box center [535, 360] width 1070 height 720
paste input "626) 623-7959"
type input "[PHONE_NUMBER]"
click at [565, 260] on input "(___) ___-____" at bounding box center [548, 258] width 137 height 28
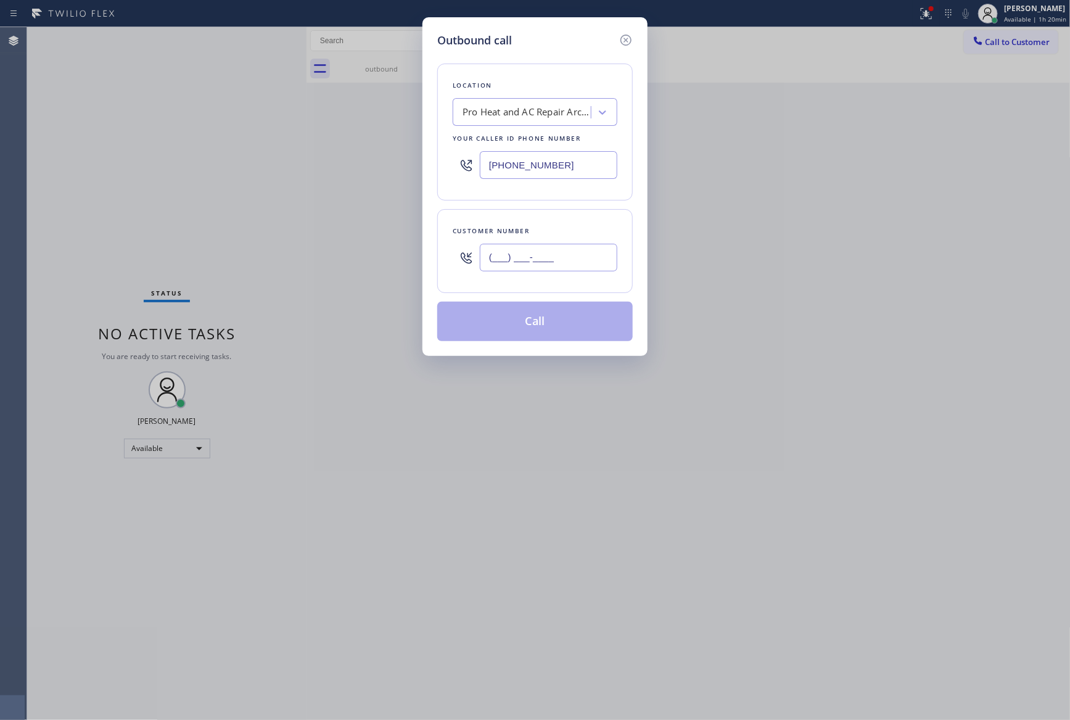
paste input "626) 814-9708"
type input "[PHONE_NUMBER]"
click at [580, 328] on button "Call" at bounding box center [534, 321] width 195 height 39
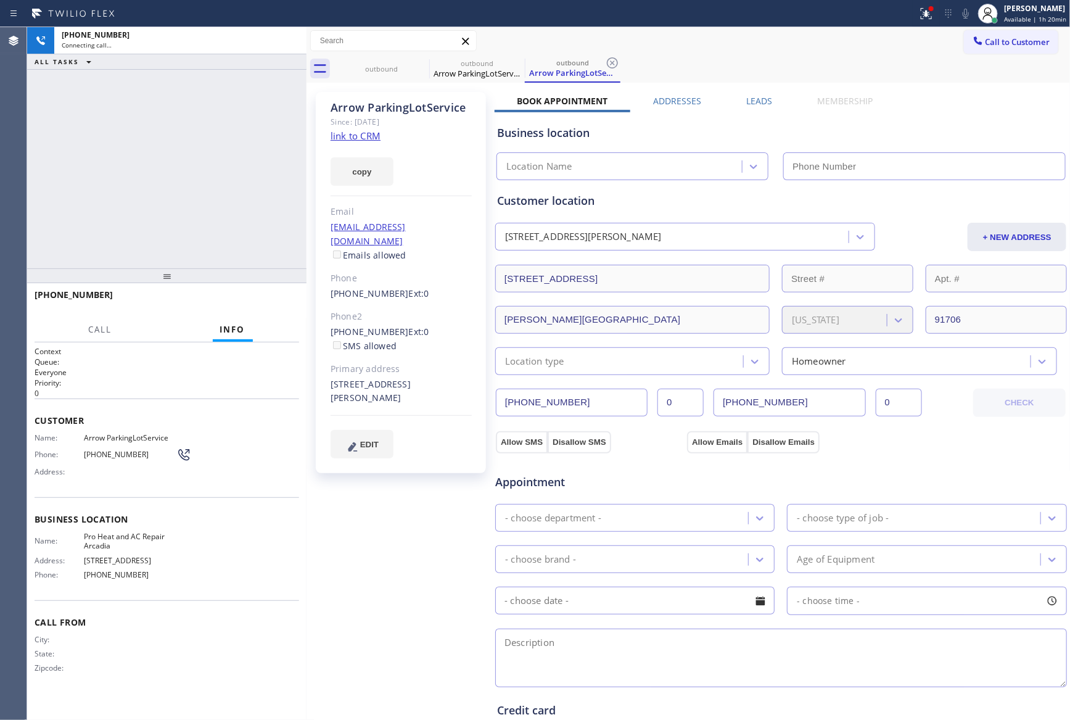
click at [137, 194] on div "[PHONE_NUMBER] Connecting call… ALL TASKS ALL TASKS ACTIVE TASKS TASKS IN WRAP …" at bounding box center [166, 147] width 279 height 241
click at [141, 195] on div "[PHONE_NUMBER] Connecting call… ALL TASKS ALL TASKS ACTIVE TASKS TASKS IN WRAP …" at bounding box center [166, 147] width 279 height 241
drag, startPoint x: 294, startPoint y: 41, endPoint x: 196, endPoint y: 115, distance: 122.8
click at [293, 41] on icon at bounding box center [290, 40] width 15 height 15
click at [196, 115] on div "[PHONE_NUMBER] Connecting call… ALL TASKS ALL TASKS ACTIVE TASKS TASKS IN WRAP …" at bounding box center [166, 147] width 279 height 241
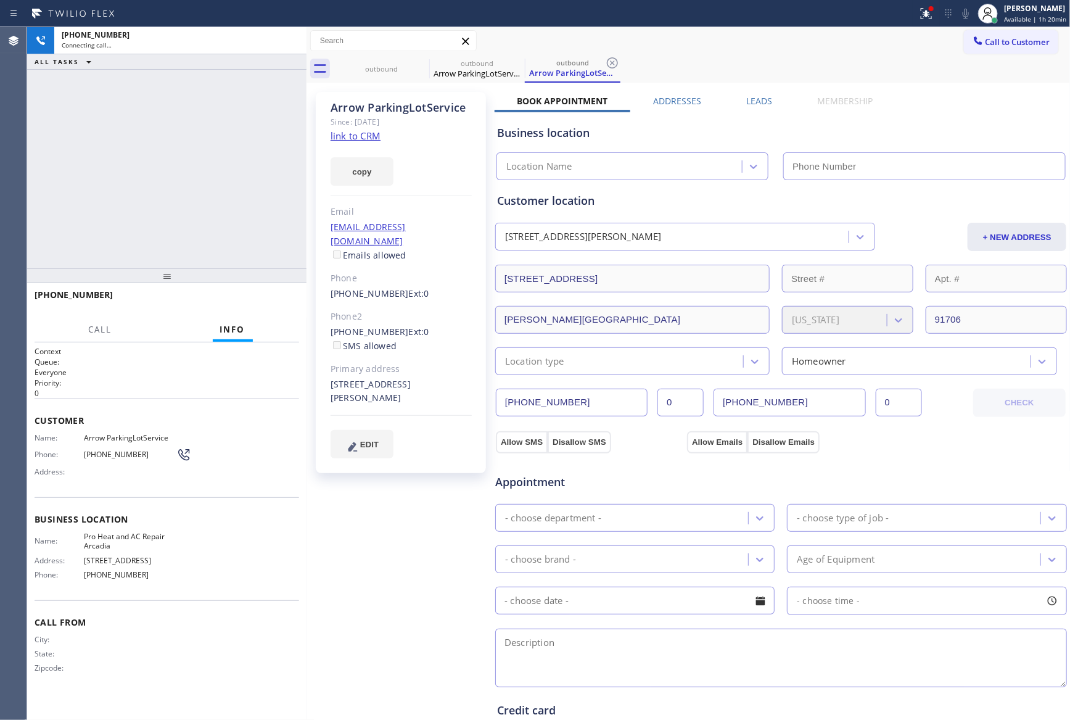
type input "[PHONE_NUMBER]"
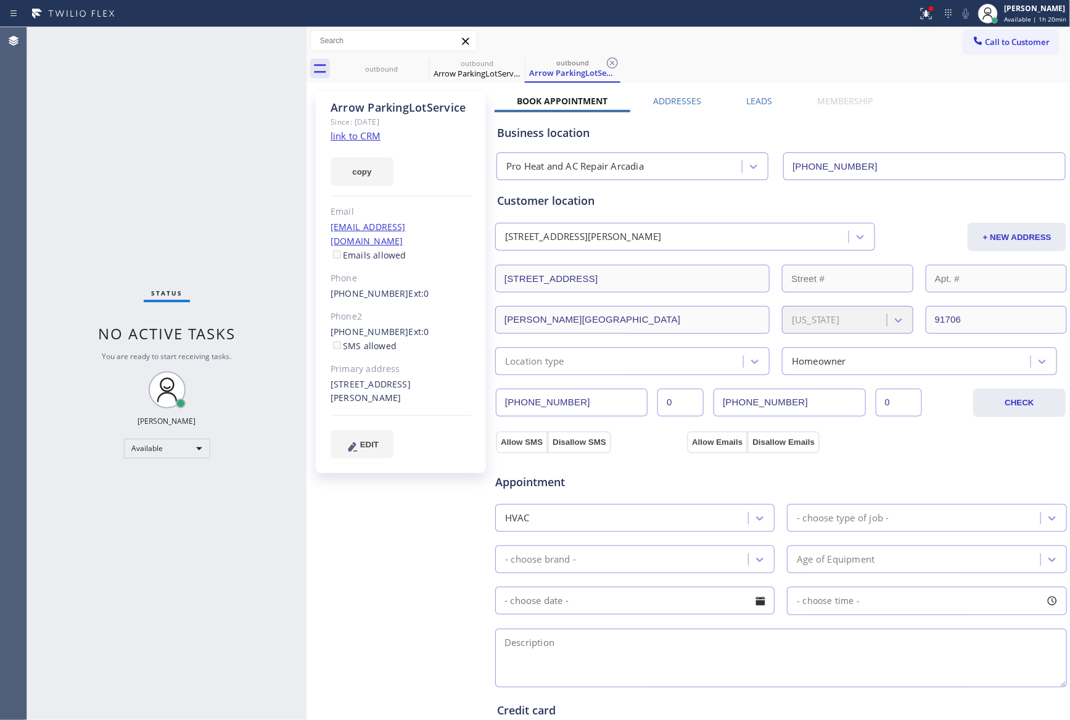
click at [618, 30] on div "Call to Customer Outbound call Location Pro Heat and AC Repair [GEOGRAPHIC_DATA…" at bounding box center [688, 41] width 764 height 22
click at [1012, 51] on button "Call to Customer" at bounding box center [1011, 41] width 94 height 23
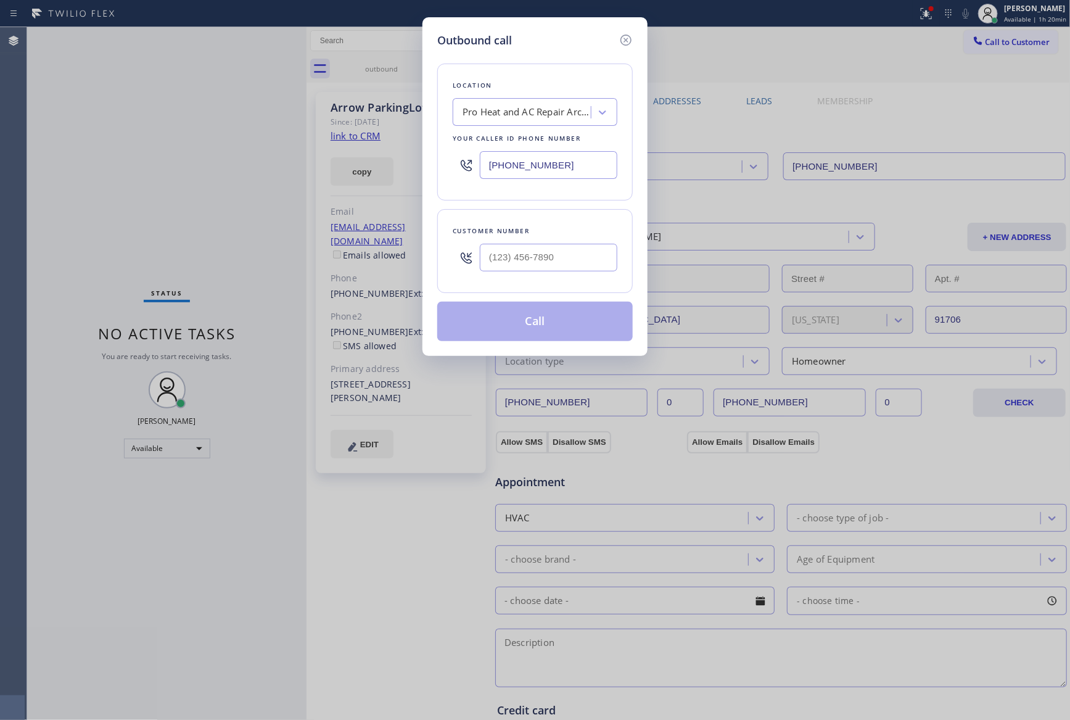
drag, startPoint x: 570, startPoint y: 163, endPoint x: 387, endPoint y: 158, distance: 183.2
click at [387, 158] on div "Outbound call Location Pro Heat and AC Repair [GEOGRAPHIC_DATA] Your caller id …" at bounding box center [535, 360] width 1070 height 720
paste input "566-7785"
type input "[PHONE_NUMBER]"
click at [557, 265] on input "(___) ___-____" at bounding box center [548, 258] width 137 height 28
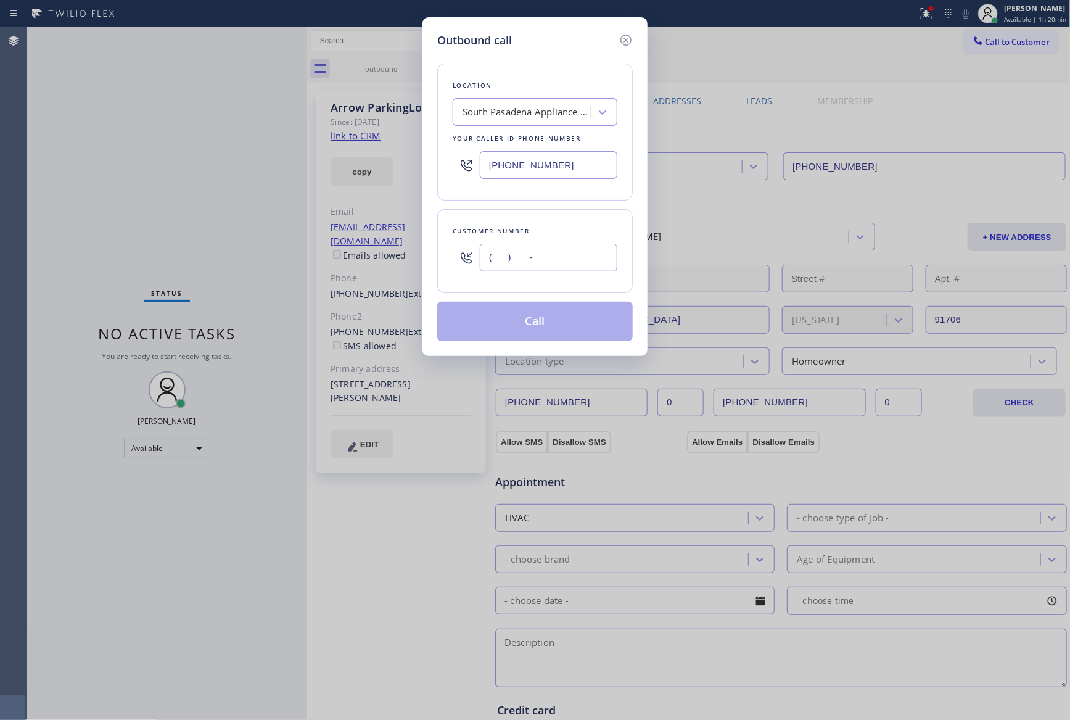
paste input "626) 282-4011"
type input "[PHONE_NUMBER]"
click at [568, 326] on button "Call" at bounding box center [534, 321] width 195 height 39
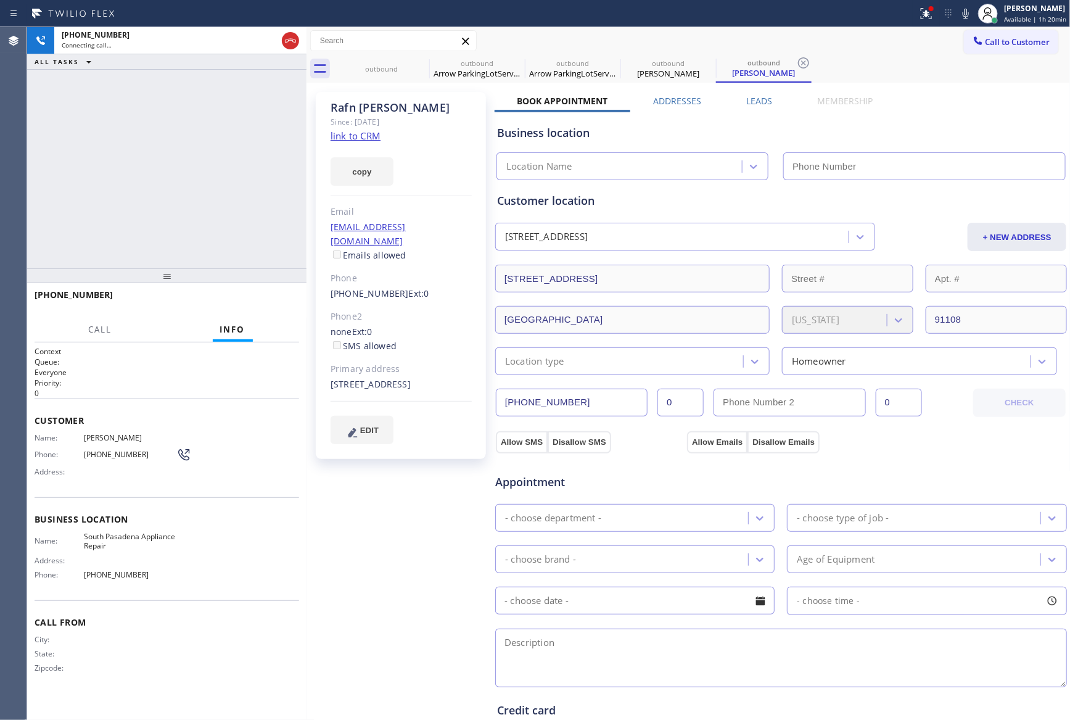
type input "[PHONE_NUMBER]"
drag, startPoint x: 105, startPoint y: 193, endPoint x: 108, endPoint y: 181, distance: 12.0
click at [106, 191] on div "[PHONE_NUMBER] Connecting call… ALL TASKS ALL TASKS ACTIVE TASKS TASKS IN WRAP …" at bounding box center [166, 147] width 279 height 241
click at [277, 302] on span "HANG UP" at bounding box center [271, 300] width 38 height 9
click at [404, 193] on div "[PHONE_NUMBER] Live | 00:03 ALL TASKS ALL TASKS ACTIVE TASKS TASKS IN WRAP UP […" at bounding box center [548, 373] width 1043 height 692
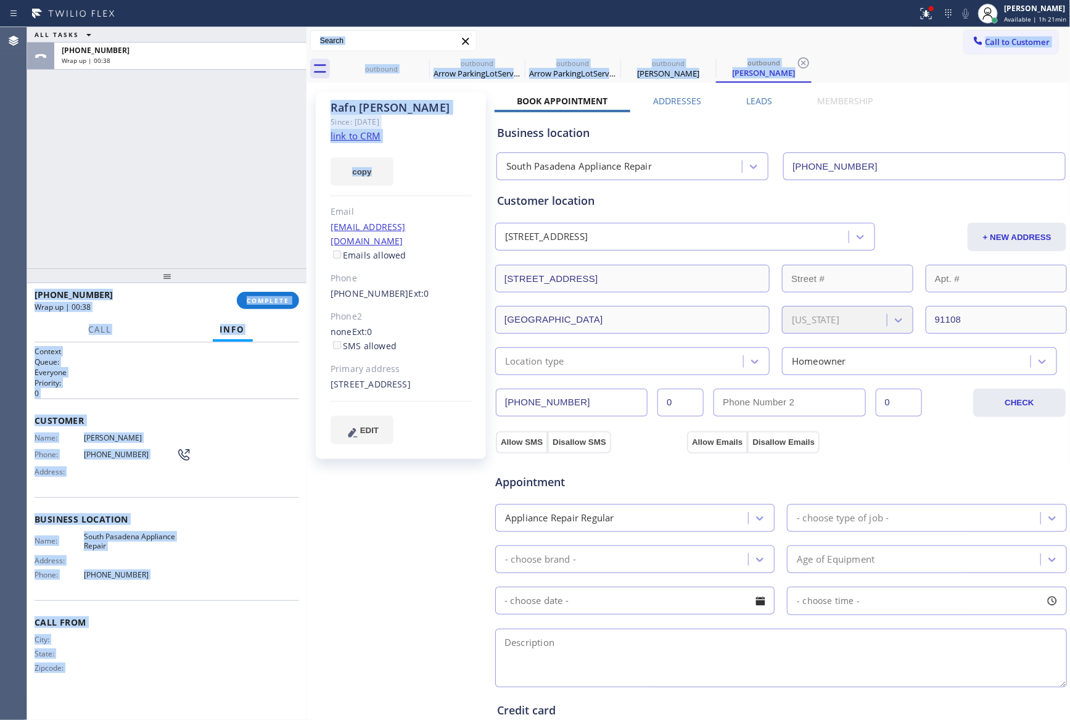
drag, startPoint x: 216, startPoint y: 209, endPoint x: 223, endPoint y: 309, distance: 100.1
click at [224, 228] on div "ALL TASKS ALL TASKS ACTIVE TASKS TASKS IN WRAP UP [PHONE_NUMBER] Wrap up | 00:38" at bounding box center [166, 147] width 279 height 241
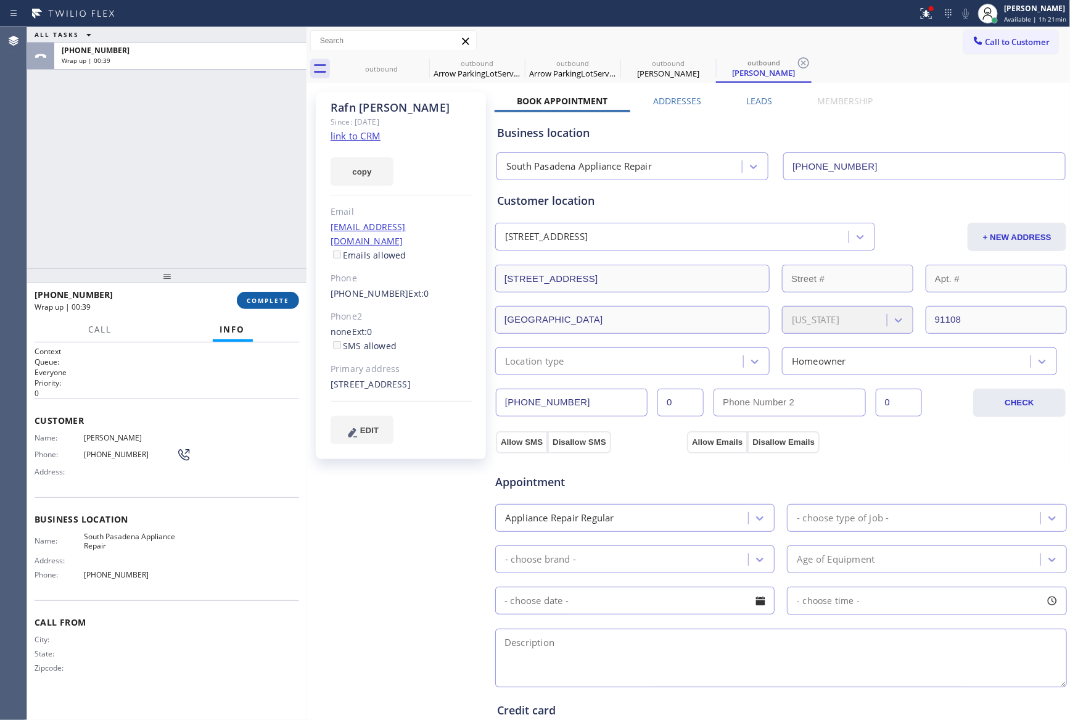
click at [255, 302] on span "COMPLETE" at bounding box center [268, 300] width 43 height 9
click at [215, 189] on div "ALL TASKS ALL TASKS ACTIVE TASKS TASKS IN WRAP UP [PHONE_NUMBER] Wrap up | 00:39" at bounding box center [166, 147] width 279 height 241
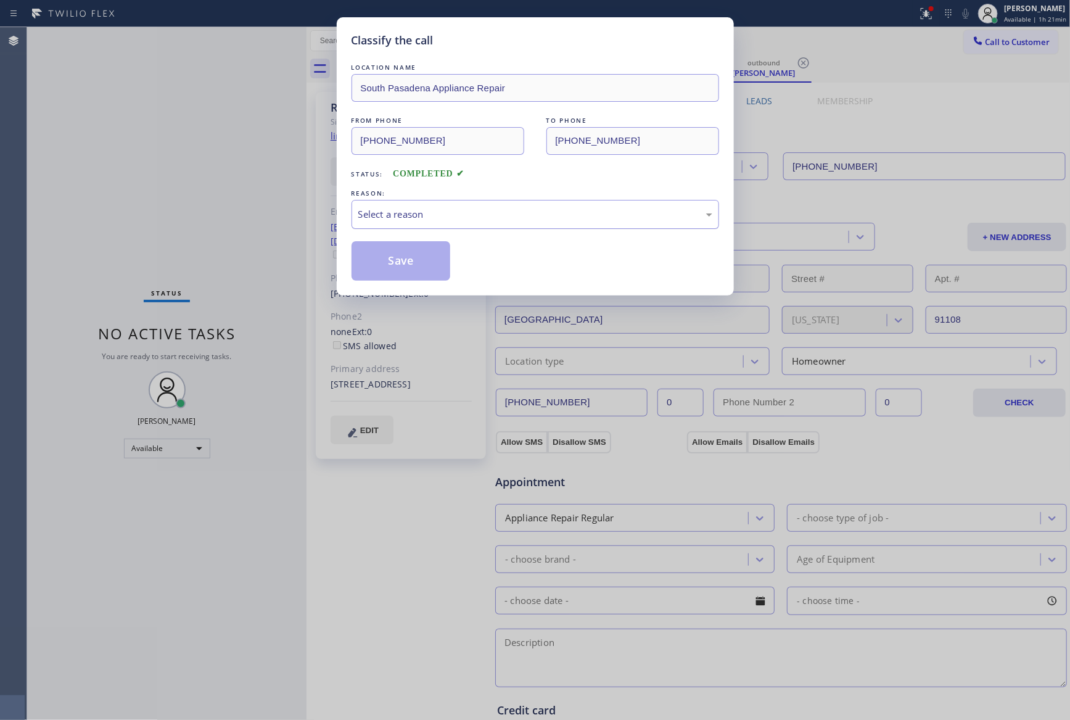
click at [405, 219] on div "Select a reason" at bounding box center [535, 214] width 354 height 14
click at [389, 263] on button "Save" at bounding box center [400, 260] width 99 height 39
drag, startPoint x: 389, startPoint y: 263, endPoint x: 511, endPoint y: 289, distance: 124.1
click at [391, 265] on button "Save" at bounding box center [400, 260] width 99 height 39
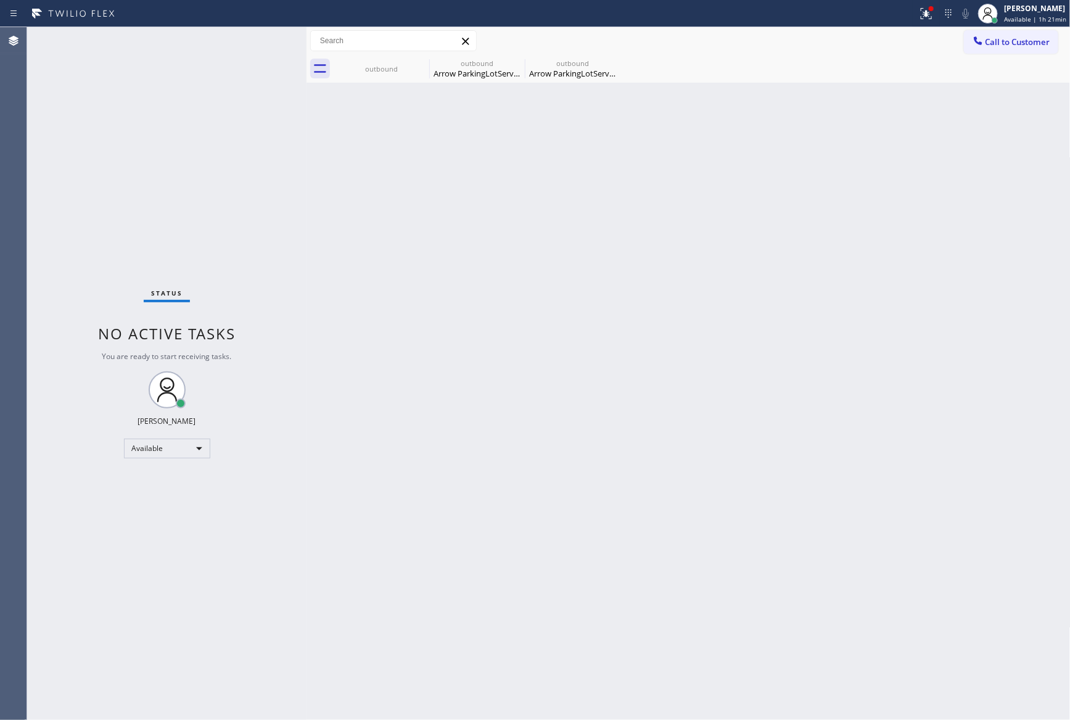
drag, startPoint x: 322, startPoint y: 200, endPoint x: 352, endPoint y: 223, distance: 37.4
click at [324, 205] on div "Back to Dashboard Change Sender ID Customers Technicians Select a contact Outbo…" at bounding box center [688, 373] width 764 height 692
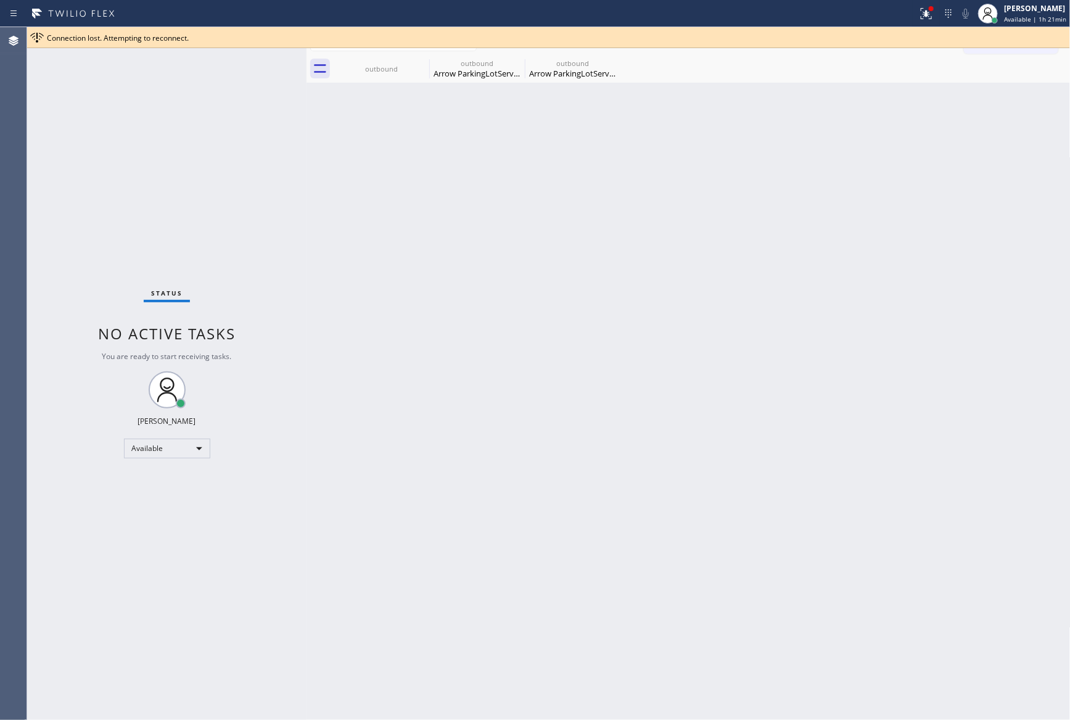
click at [762, 354] on div "Back to Dashboard Change Sender ID Customers Technicians Select a contact Outbo…" at bounding box center [688, 373] width 764 height 692
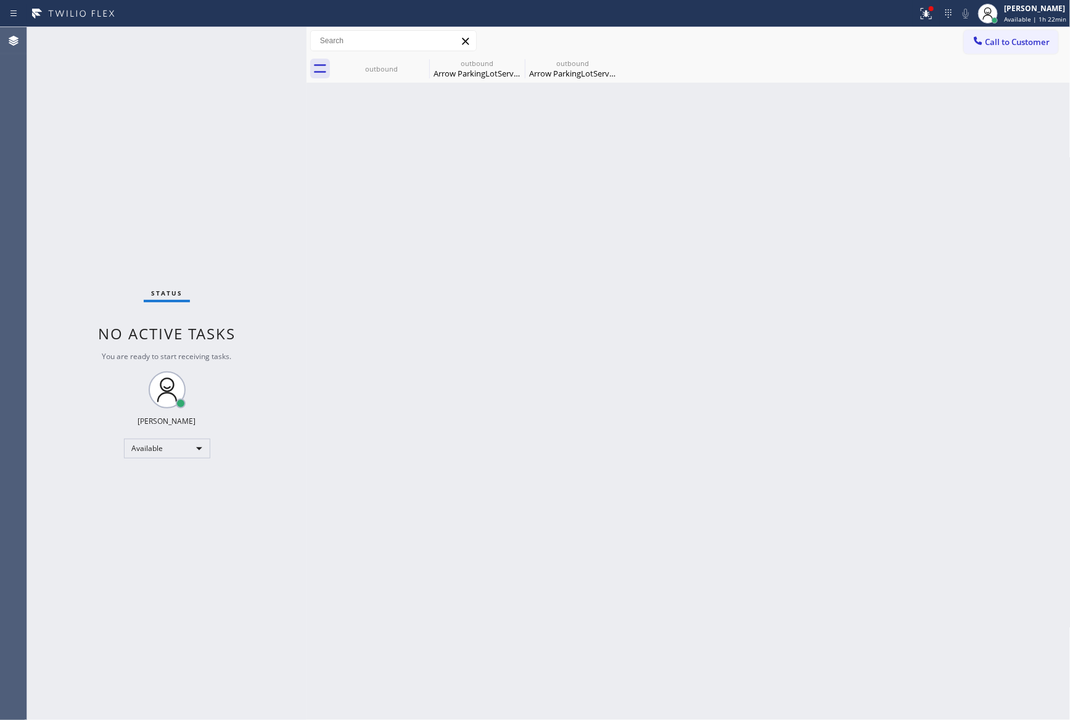
click at [683, 411] on div "Back to Dashboard Change Sender ID Customers Technicians Select a contact Outbo…" at bounding box center [688, 373] width 764 height 692
click at [402, 83] on div "Back to Dashboard Change Sender ID Customers Technicians Select a contact Outbo…" at bounding box center [688, 373] width 764 height 692
click at [398, 65] on div "outbound" at bounding box center [381, 68] width 93 height 9
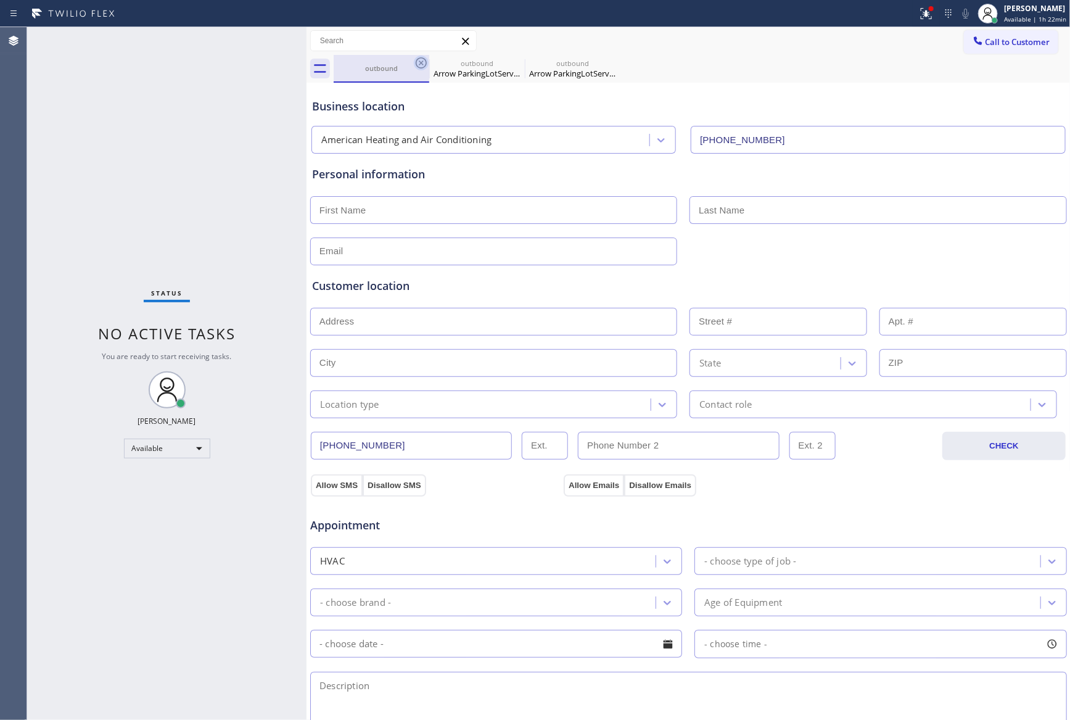
click at [419, 57] on icon at bounding box center [421, 62] width 15 height 15
click at [0, 0] on icon at bounding box center [0, 0] width 0 height 0
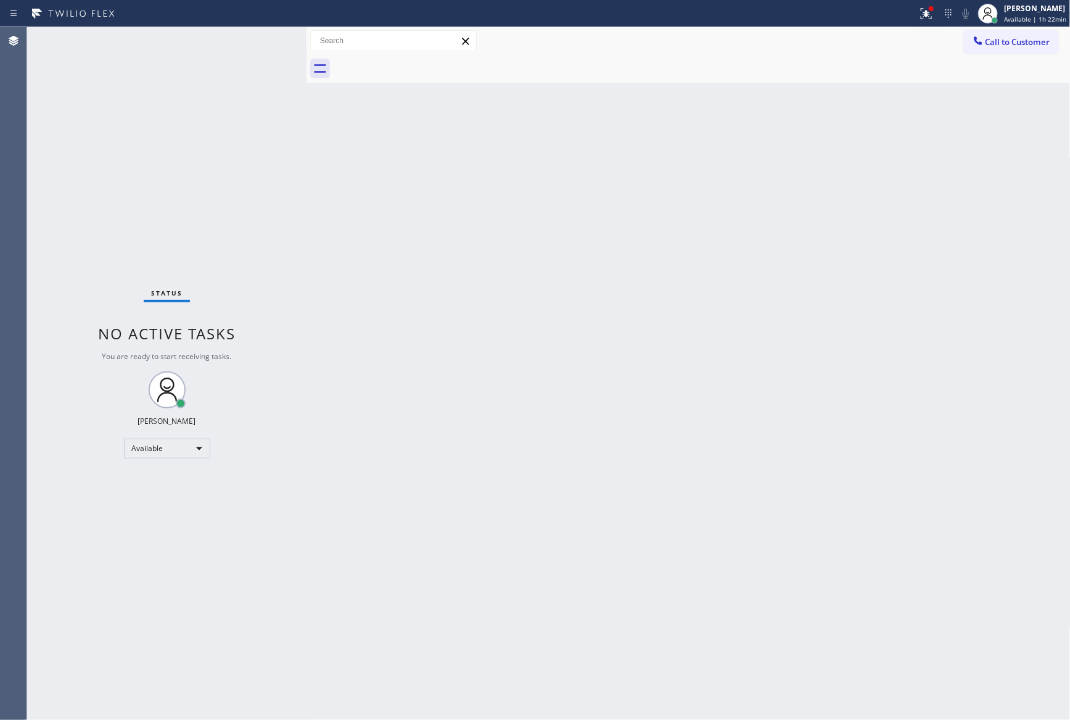
click at [419, 57] on div at bounding box center [702, 69] width 737 height 28
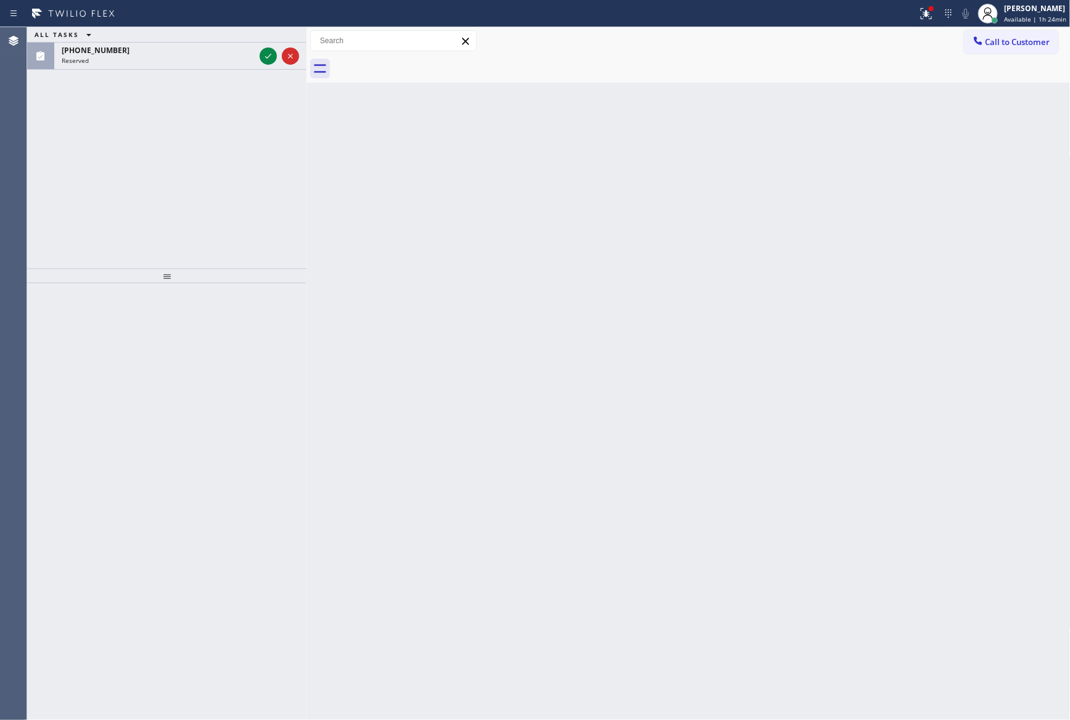
click at [235, 147] on div "ALL TASKS ALL TASKS ACTIVE TASKS TASKS IN WRAP UP [PHONE_NUMBER] Reserved" at bounding box center [166, 147] width 279 height 241
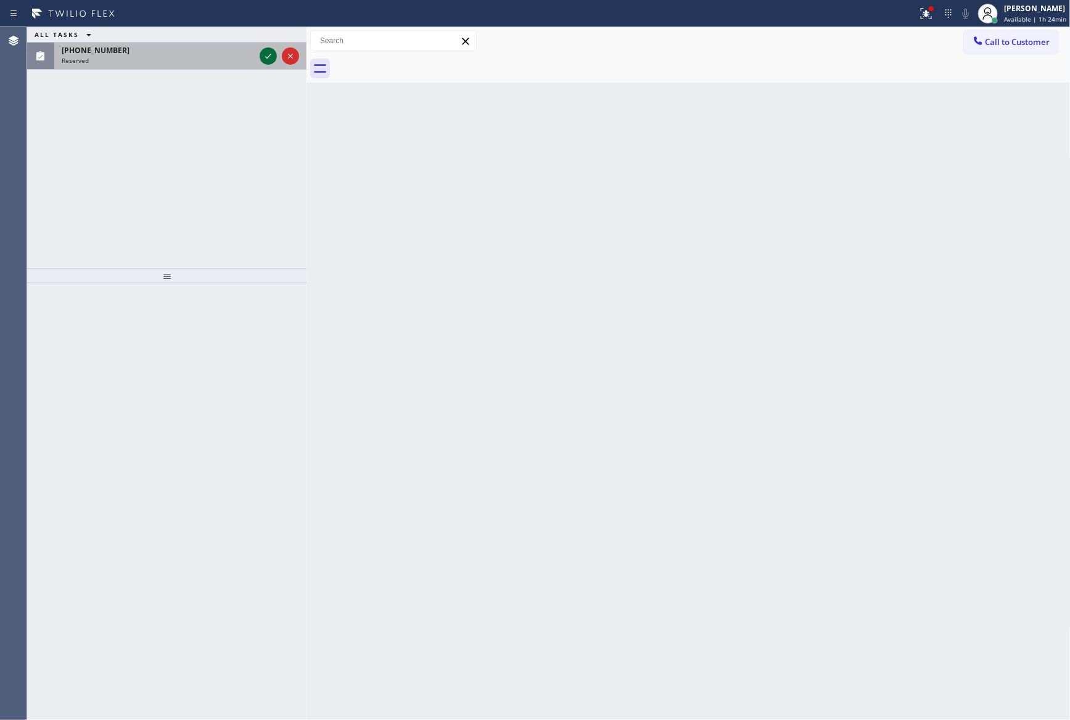
click at [268, 54] on icon at bounding box center [268, 56] width 15 height 15
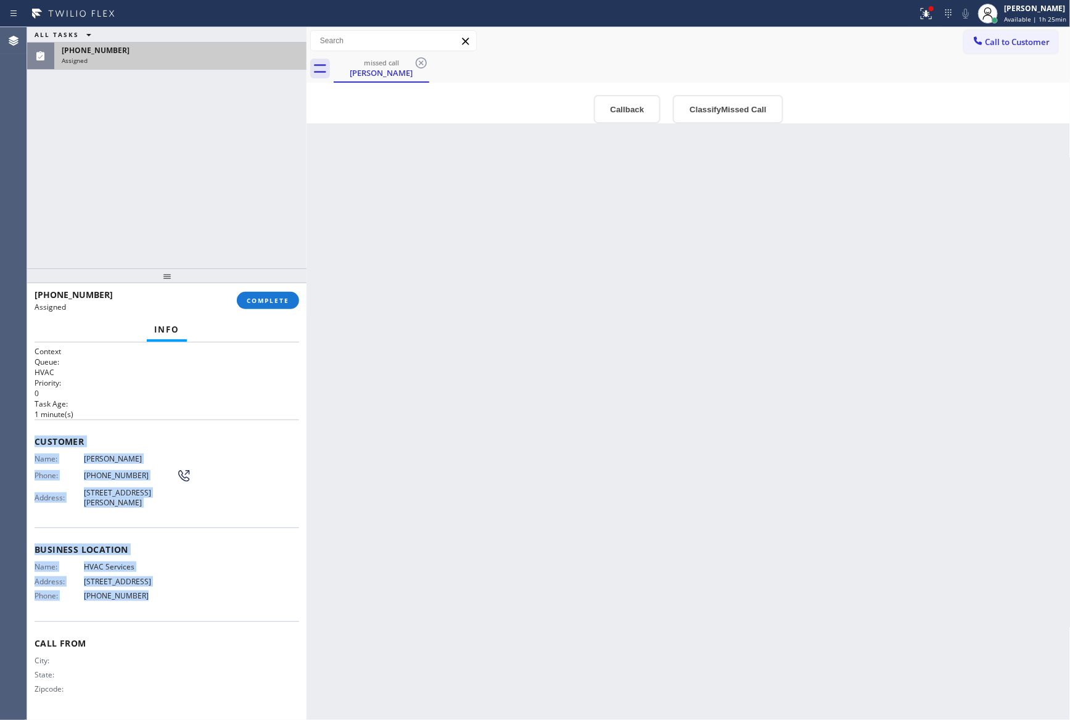
drag, startPoint x: 31, startPoint y: 442, endPoint x: 216, endPoint y: 602, distance: 244.4
click at [216, 602] on div "Context Queue: HVAC Priority: 0 Task Age: [DEMOGRAPHIC_DATA] minute(s) Customer…" at bounding box center [166, 530] width 279 height 377
copy div "Customer Name: [PERSON_NAME]: [PHONE_NUMBER] Address: [STREET_ADDRESS][PERSON_N…"
click at [178, 163] on div "ALL TASKS ALL TASKS ACTIVE TASKS TASKS IN WRAP UP [PHONE_NUMBER] Assigned" at bounding box center [166, 147] width 279 height 241
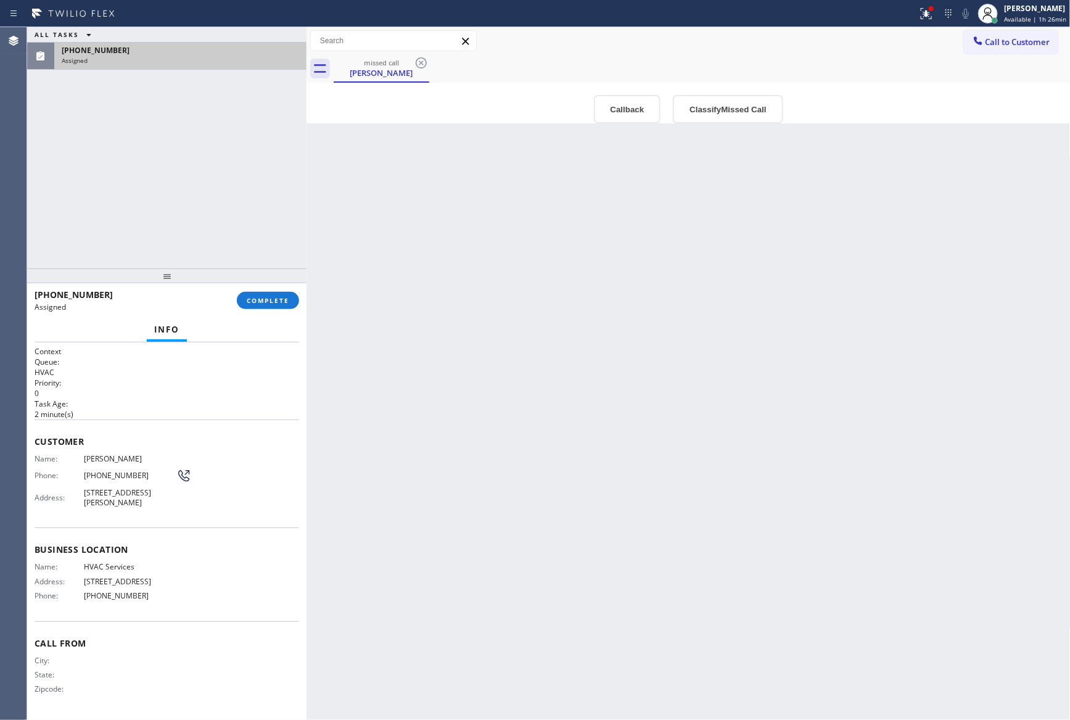
click at [516, 310] on div "Back to Dashboard Change Sender ID Customers Technicians Select a contact Outbo…" at bounding box center [688, 373] width 764 height 692
click at [516, 242] on div "Back to Dashboard Change Sender ID Customers Technicians Select a contact Outbo…" at bounding box center [688, 373] width 764 height 692
click at [671, 409] on div "Back to Dashboard Change Sender ID Customers Technicians Select a contact Outbo…" at bounding box center [688, 373] width 764 height 692
drag, startPoint x: 152, startPoint y: 237, endPoint x: 241, endPoint y: 324, distance: 123.8
click at [163, 246] on div "ALL TASKS ALL TASKS ACTIVE TASKS TASKS IN WRAP UP [PHONE_NUMBER] Assigned" at bounding box center [166, 147] width 279 height 241
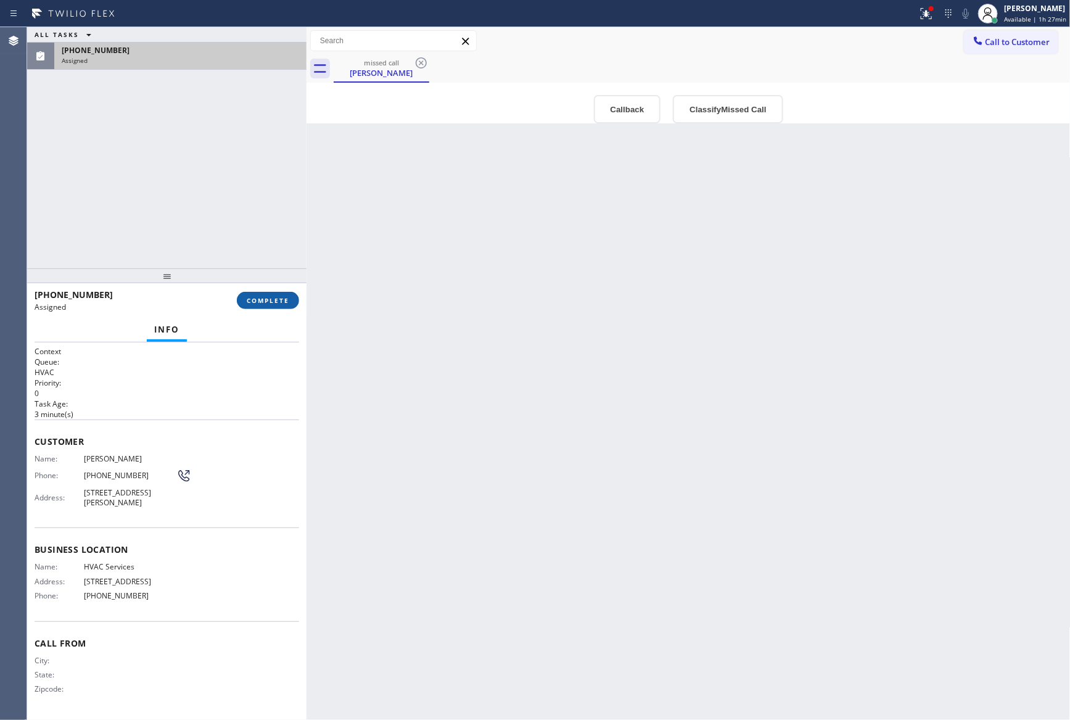
click at [256, 303] on span "COMPLETE" at bounding box center [268, 300] width 43 height 9
click at [231, 176] on div "ALL TASKS ALL TASKS ACTIVE TASKS TASKS IN WRAP UP [PHONE_NUMBER] Assigned" at bounding box center [166, 147] width 279 height 241
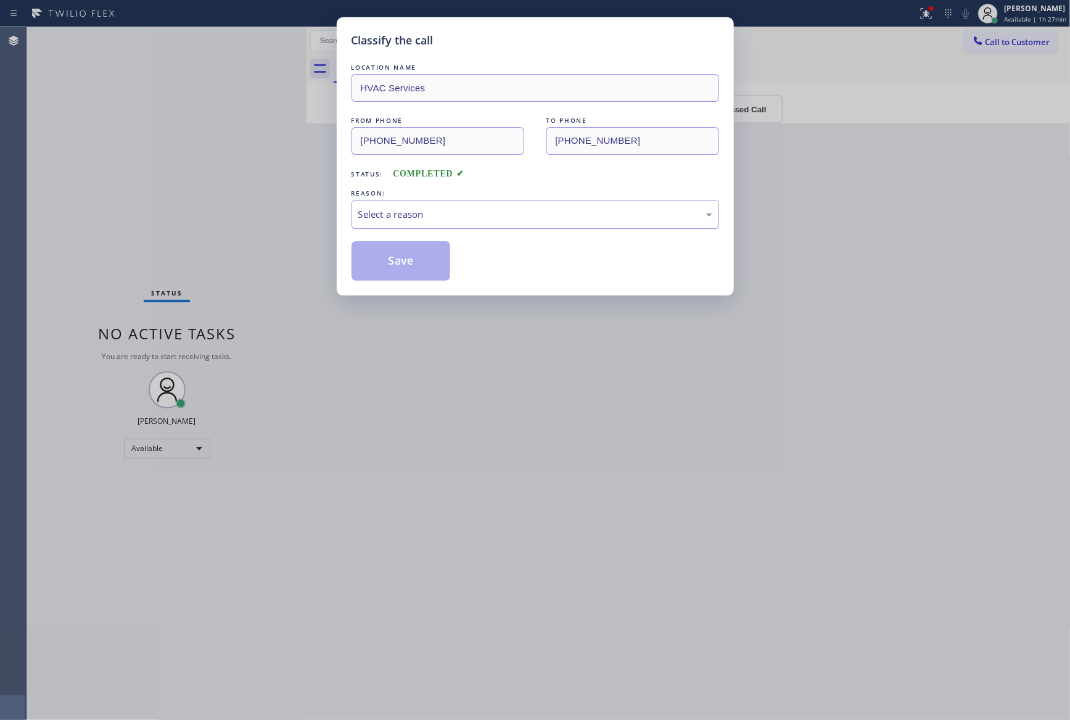
drag, startPoint x: 435, startPoint y: 202, endPoint x: 433, endPoint y: 213, distance: 11.2
click at [435, 203] on div "Select a reason" at bounding box center [534, 214] width 367 height 29
click at [417, 261] on button "Save" at bounding box center [400, 260] width 99 height 39
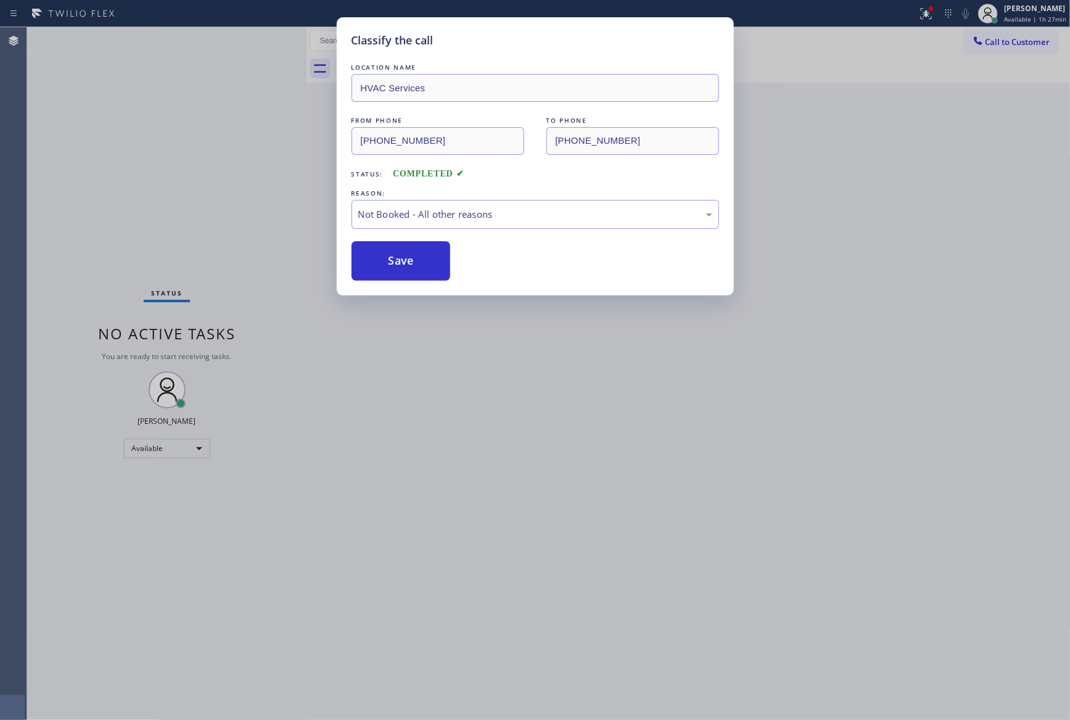
click at [137, 172] on div "Classify the call LOCATION NAME HVAC Services FROM PHONE [PHONE_NUMBER] TO PHON…" at bounding box center [535, 360] width 1070 height 720
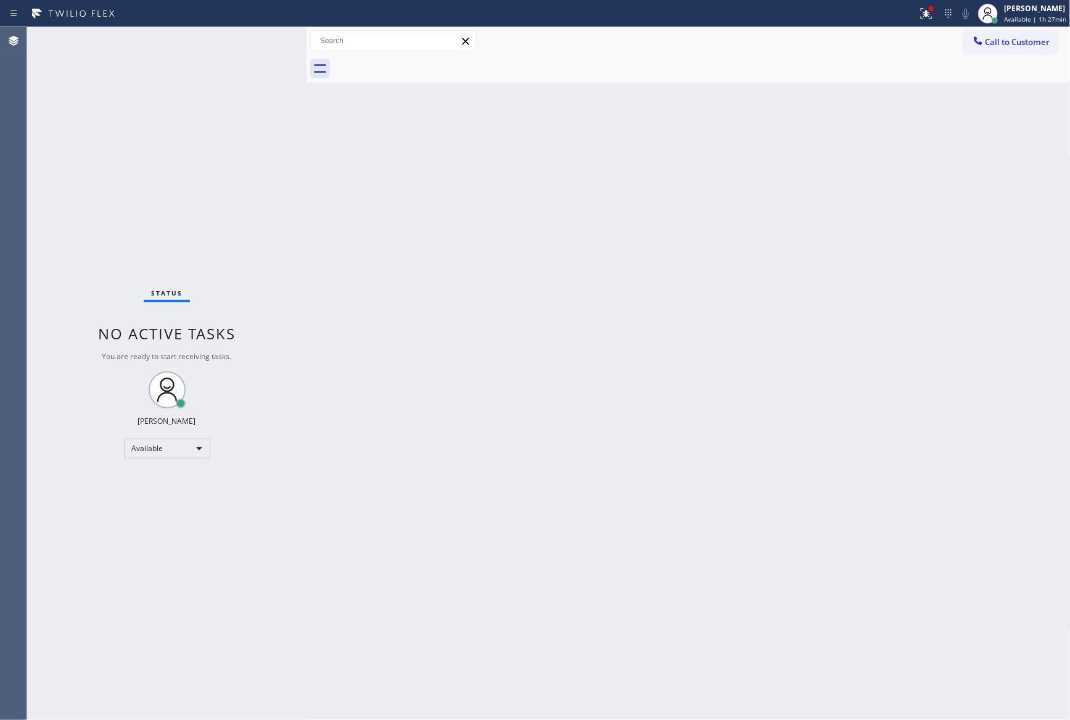
click at [511, 281] on div "Back to Dashboard Change Sender ID Customers Technicians Select a contact Outbo…" at bounding box center [688, 373] width 764 height 692
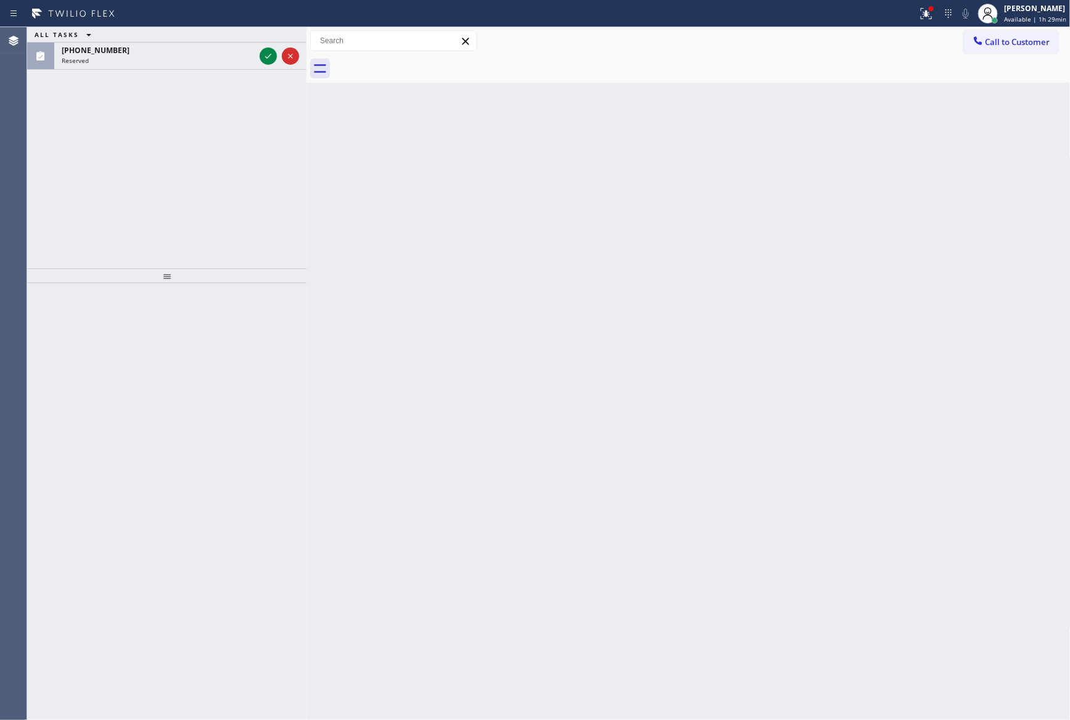
click at [242, 178] on div "ALL TASKS ALL TASKS ACTIVE TASKS TASKS IN WRAP UP [PHONE_NUMBER] Reserved" at bounding box center [166, 147] width 279 height 241
click at [265, 59] on icon at bounding box center [268, 56] width 15 height 15
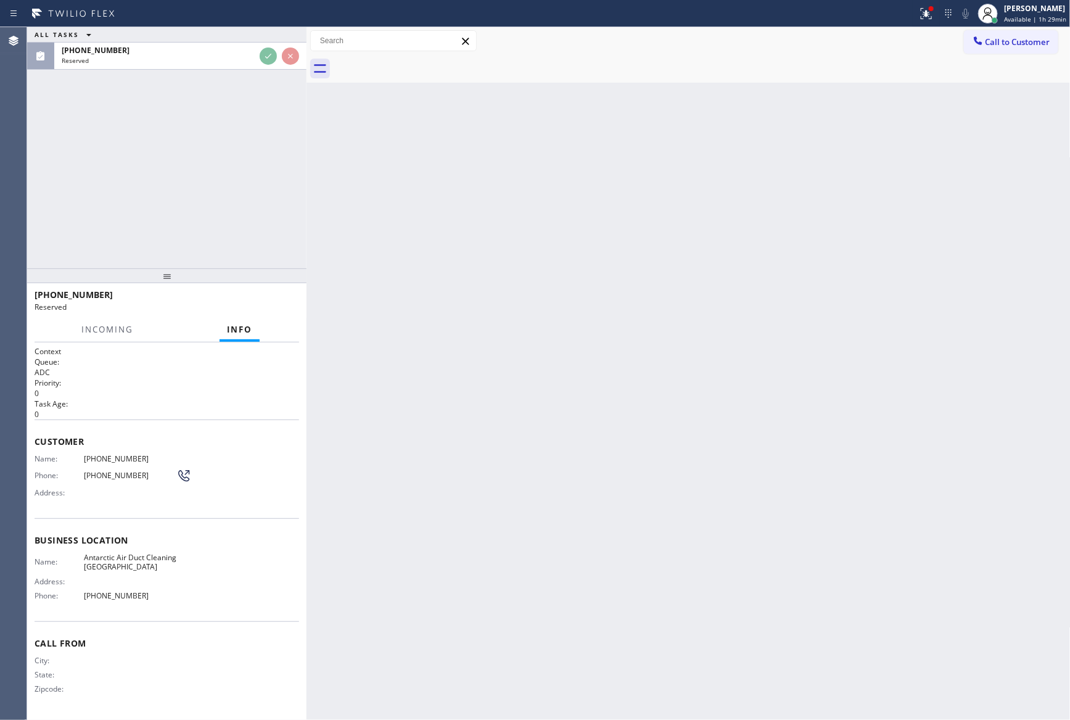
click at [255, 193] on div "ALL TASKS ALL TASKS ACTIVE TASKS TASKS IN WRAP UP [PHONE_NUMBER] Reserved" at bounding box center [166, 147] width 279 height 241
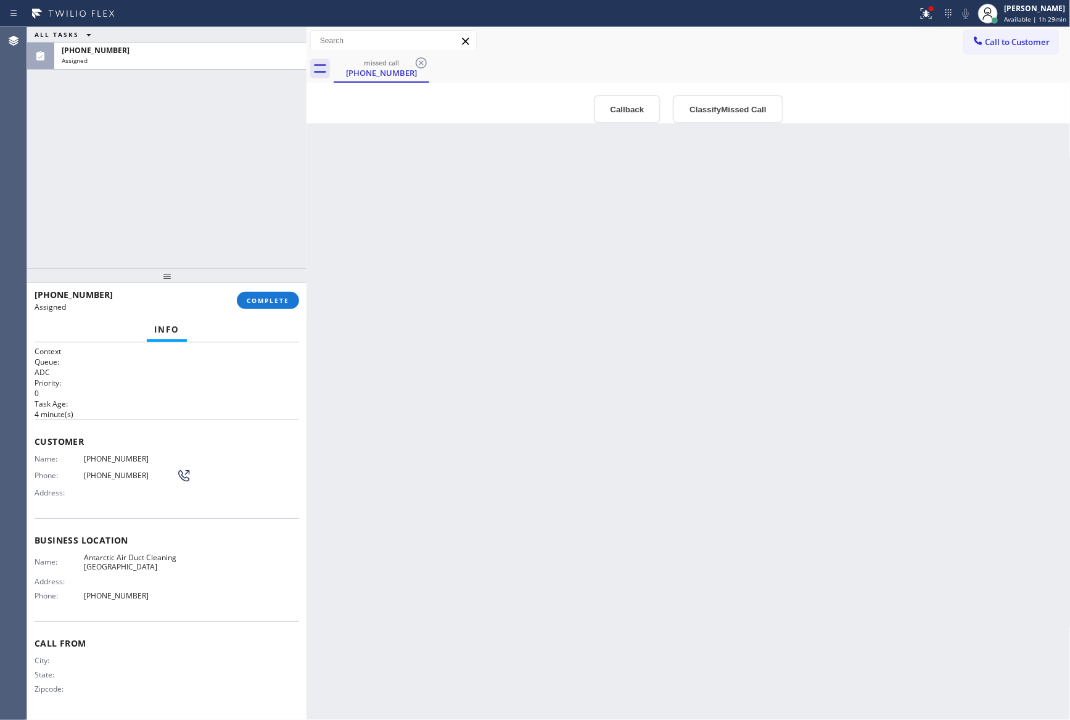
drag, startPoint x: 255, startPoint y: 193, endPoint x: 617, endPoint y: 99, distance: 373.4
click at [258, 193] on div "ALL TASKS ALL TASKS ACTIVE TASKS TASKS IN WRAP UP [PHONE_NUMBER] Assigned" at bounding box center [166, 147] width 279 height 241
type input "[PHONE_NUMBER]"
drag, startPoint x: 630, startPoint y: 108, endPoint x: 598, endPoint y: 372, distance: 266.4
click at [630, 115] on button "Callback" at bounding box center [627, 109] width 67 height 28
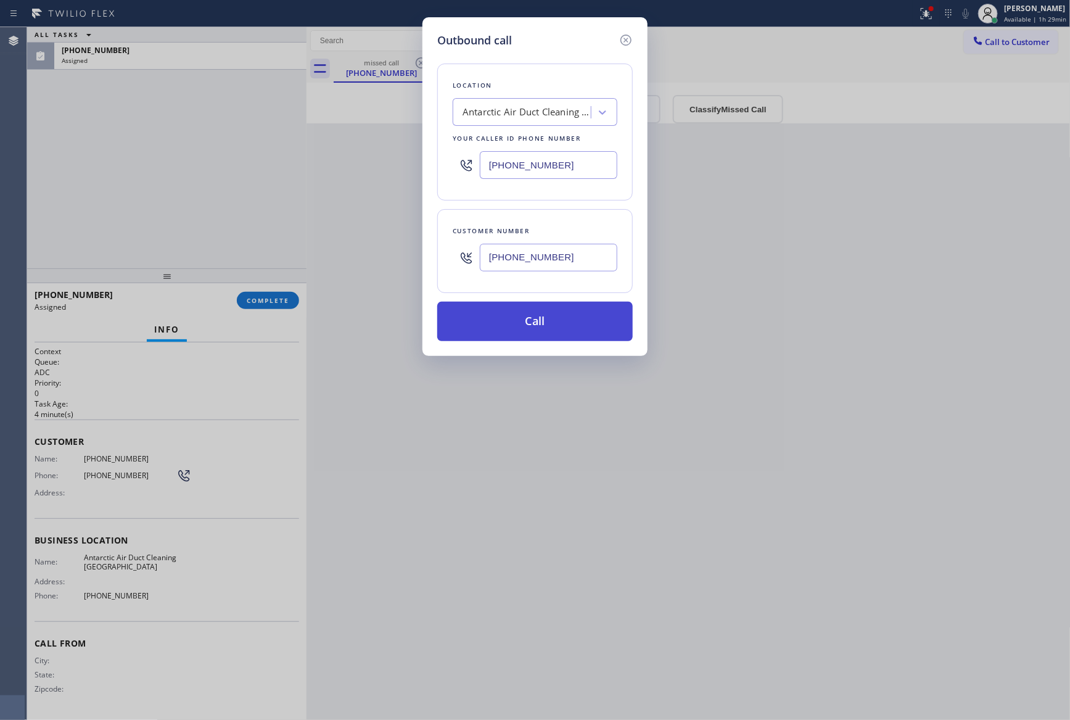
click at [567, 314] on button "Call" at bounding box center [534, 321] width 195 height 39
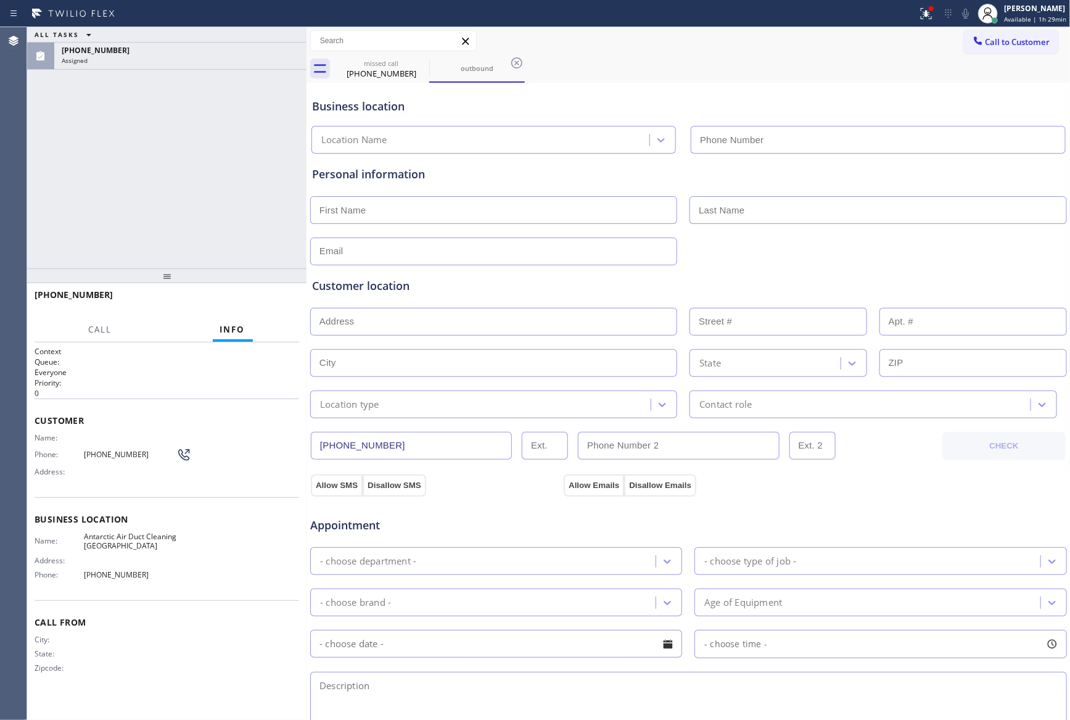
type input "[PHONE_NUMBER]"
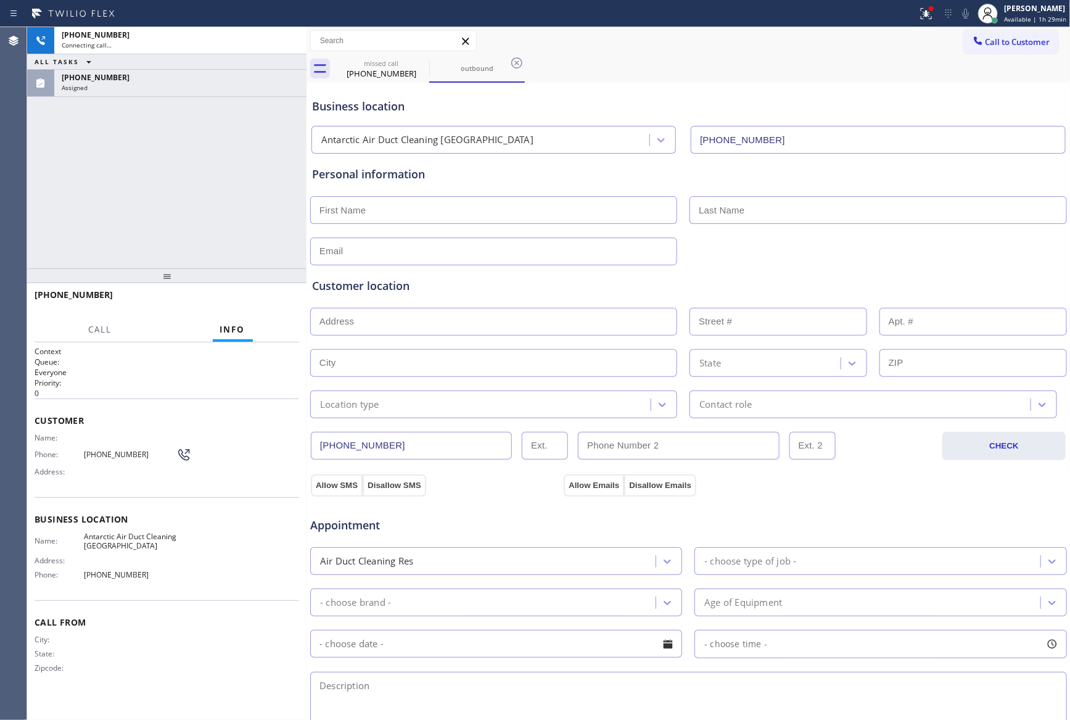
click at [224, 215] on div "[PHONE_NUMBER] Connecting call… ALL TASKS ALL TASKS ACTIVE TASKS TASKS IN WRAP …" at bounding box center [166, 147] width 279 height 241
click at [223, 81] on div "[PHONE_NUMBER]" at bounding box center [180, 77] width 237 height 10
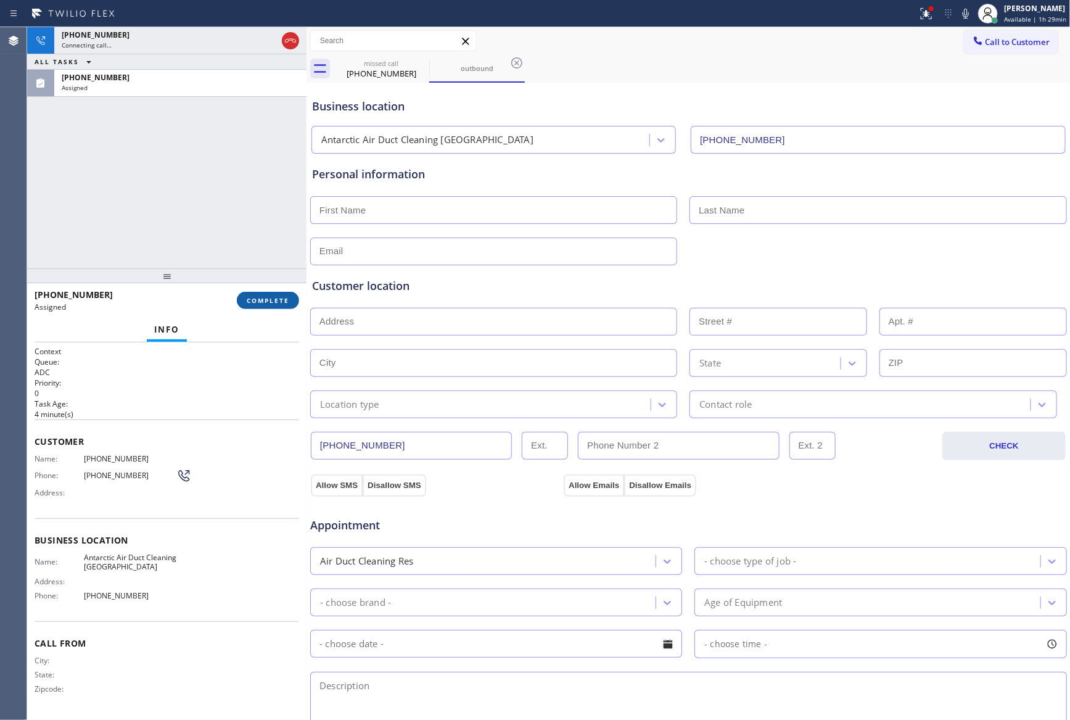
click at [254, 304] on span "COMPLETE" at bounding box center [268, 300] width 43 height 9
click at [235, 207] on div "[PHONE_NUMBER] Connecting call… ALL TASKS ALL TASKS ACTIVE TASKS TASKS IN WRAP …" at bounding box center [166, 147] width 279 height 241
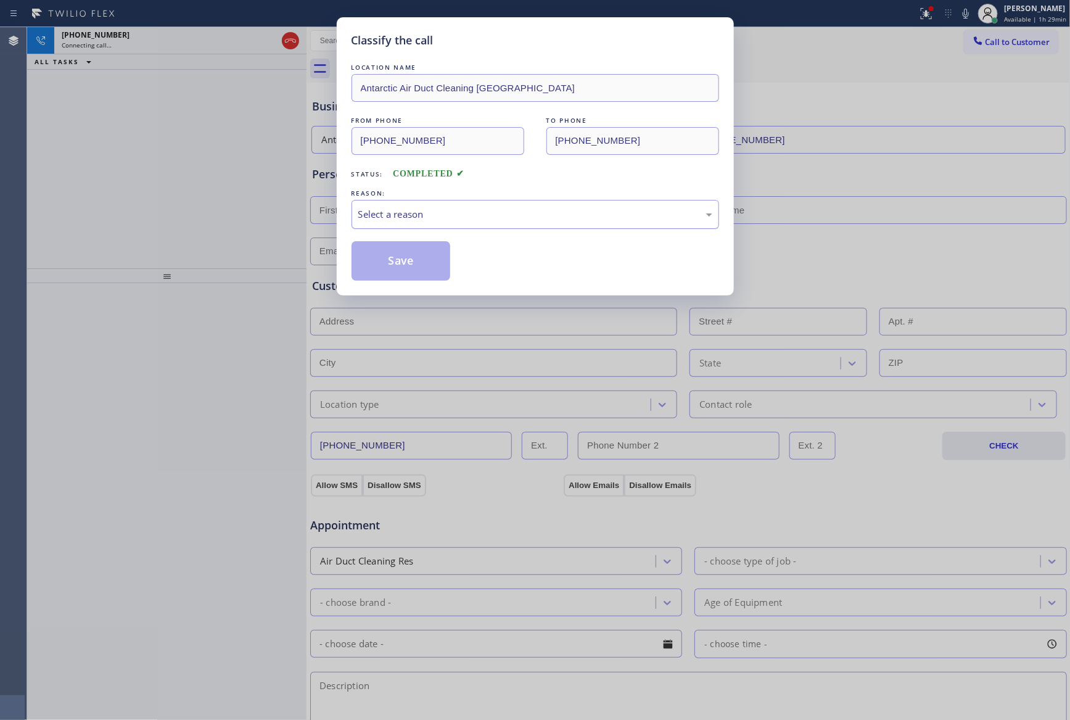
click at [466, 216] on div "Select a reason" at bounding box center [535, 214] width 354 height 14
click at [431, 263] on button "Save" at bounding box center [400, 260] width 99 height 39
drag, startPoint x: 169, startPoint y: 213, endPoint x: 178, endPoint y: 215, distance: 8.7
click at [169, 213] on div "Classify the call LOCATION NAME Antarctic Air Duct Cleaning [GEOGRAPHIC_DATA] F…" at bounding box center [535, 360] width 1070 height 720
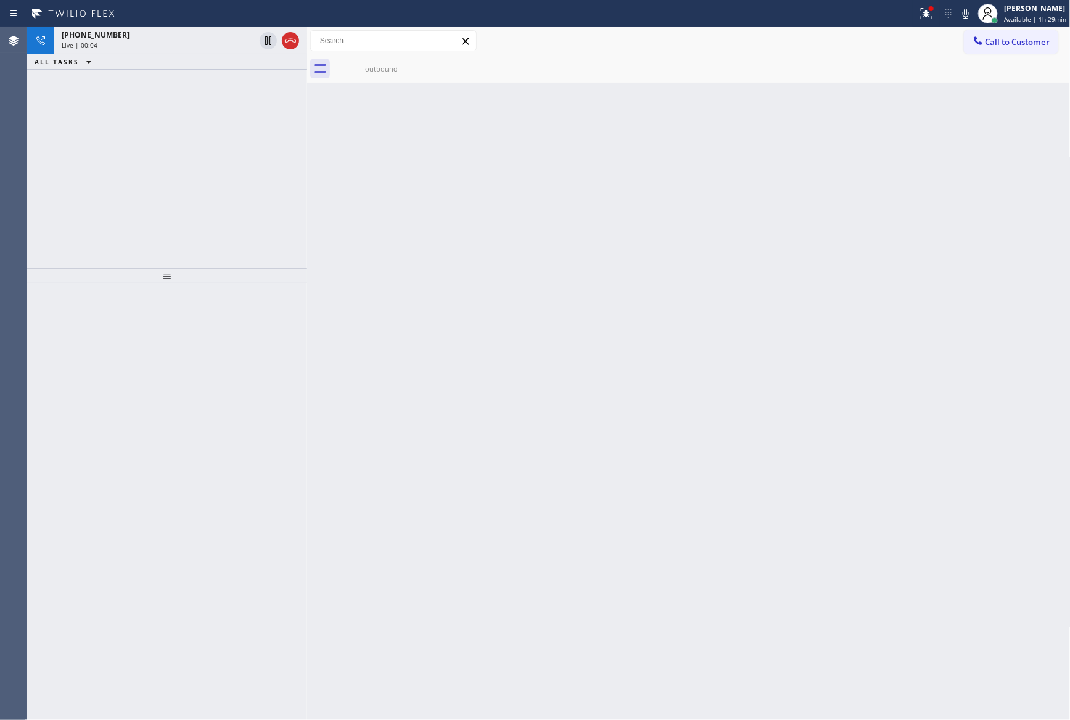
click at [148, 148] on div "[PHONE_NUMBER] Live | 00:04 ALL TASKS ALL TASKS ACTIVE TASKS TASKS IN WRAP UP" at bounding box center [166, 147] width 279 height 241
click at [192, 176] on div "[PHONE_NUMBER] Live | 00:05 ALL TASKS ALL TASKS ACTIVE TASKS TASKS IN WRAP UP" at bounding box center [166, 147] width 279 height 241
click at [193, 176] on div "[PHONE_NUMBER] Live | 00:05 ALL TASKS ALL TASKS ACTIVE TASKS TASKS IN WRAP UP" at bounding box center [166, 147] width 279 height 241
click at [193, 176] on div "[PHONE_NUMBER] Live | 00:09 ALL TASKS ALL TASKS ACTIVE TASKS TASKS IN WRAP UP" at bounding box center [166, 147] width 279 height 241
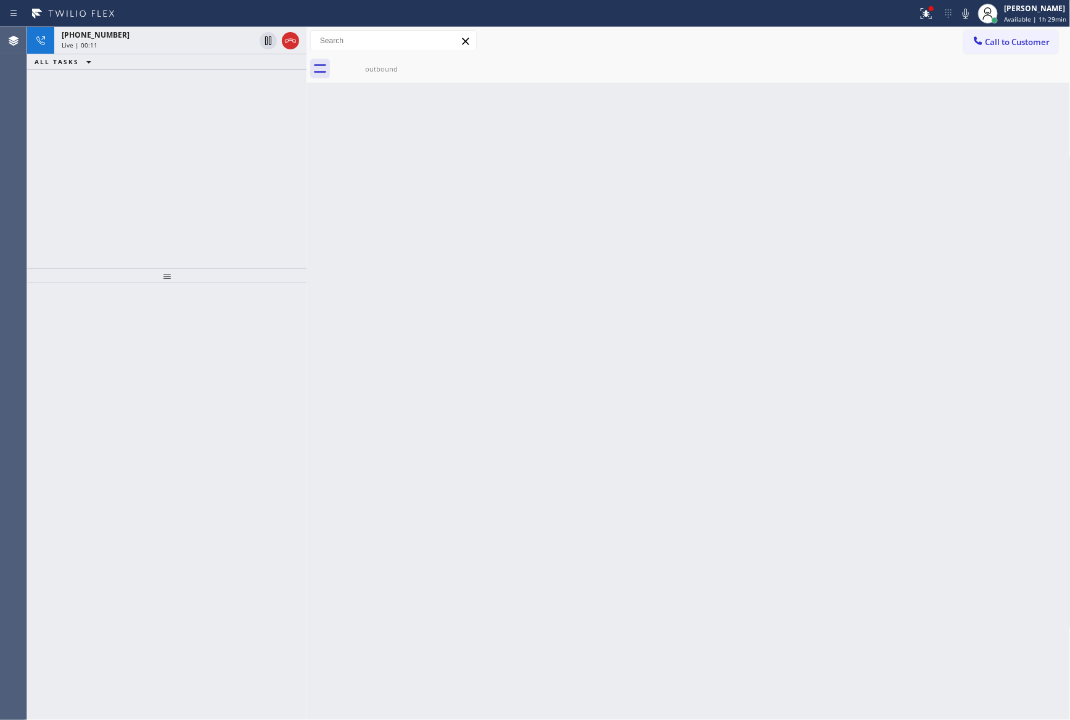
click at [193, 176] on div "[PHONE_NUMBER] Live | 00:11 ALL TASKS ALL TASKS ACTIVE TASKS TASKS IN WRAP UP" at bounding box center [166, 147] width 279 height 241
click at [193, 176] on div "[PHONE_NUMBER] Live | 00:12 ALL TASKS ALL TASKS ACTIVE TASKS TASKS IN WRAP UP" at bounding box center [166, 147] width 279 height 241
click at [193, 176] on div "[PHONE_NUMBER] Live | 00:13 ALL TASKS ALL TASKS ACTIVE TASKS TASKS IN WRAP UP" at bounding box center [166, 147] width 279 height 241
click at [226, 231] on div "[PHONE_NUMBER] Live | 00:15 ALL TASKS ALL TASKS ACTIVE TASKS TASKS IN WRAP UP" at bounding box center [166, 147] width 279 height 241
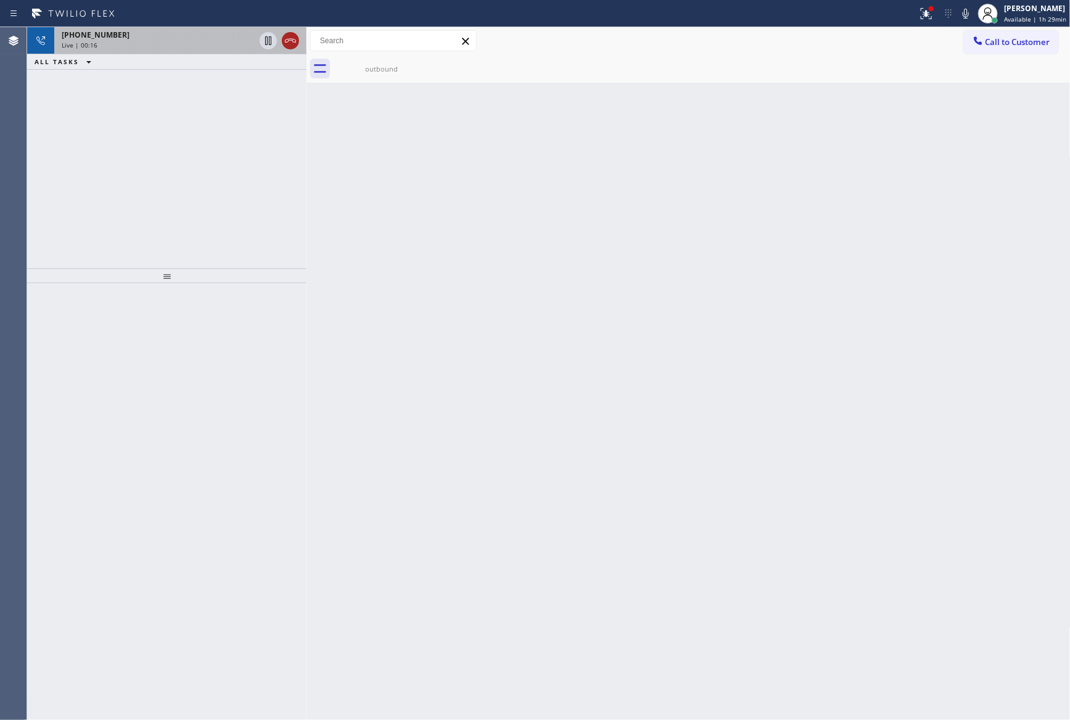
click at [291, 43] on icon at bounding box center [290, 40] width 15 height 15
click at [265, 197] on div "[PHONE_NUMBER] Live | 00:16 ALL TASKS ALL TASKS ACTIVE TASKS TASKS IN WRAP UP" at bounding box center [166, 147] width 279 height 241
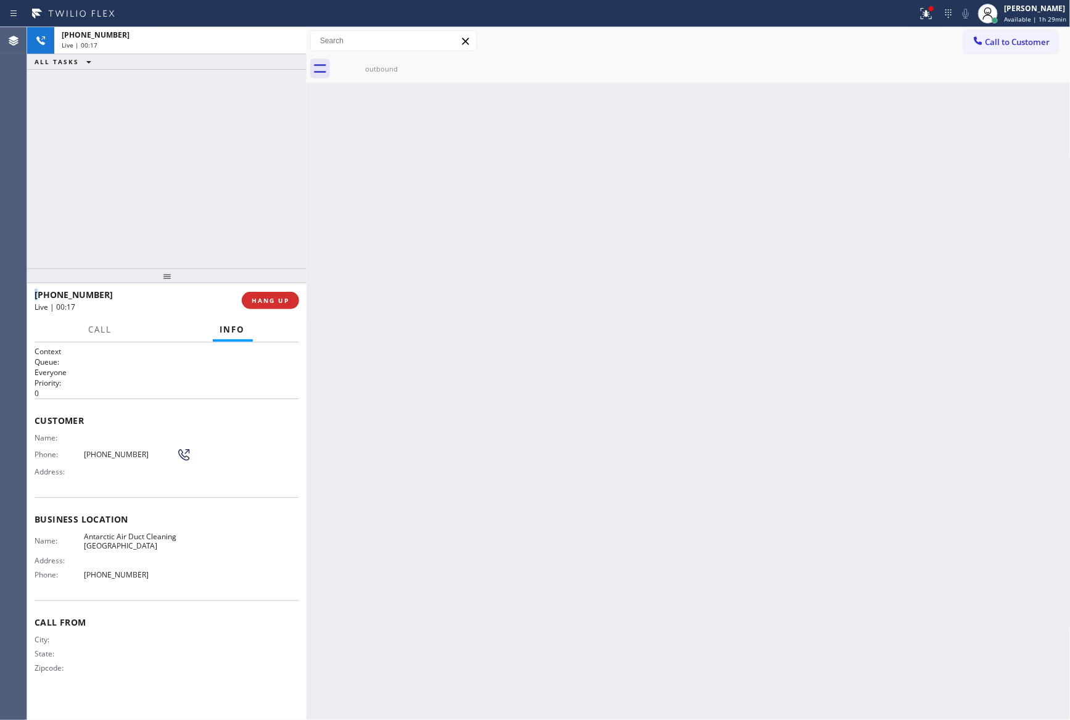
click at [265, 197] on div "[PHONE_NUMBER] Live | 00:17 ALL TASKS ALL TASKS ACTIVE TASKS TASKS IN WRAP UP" at bounding box center [166, 147] width 279 height 241
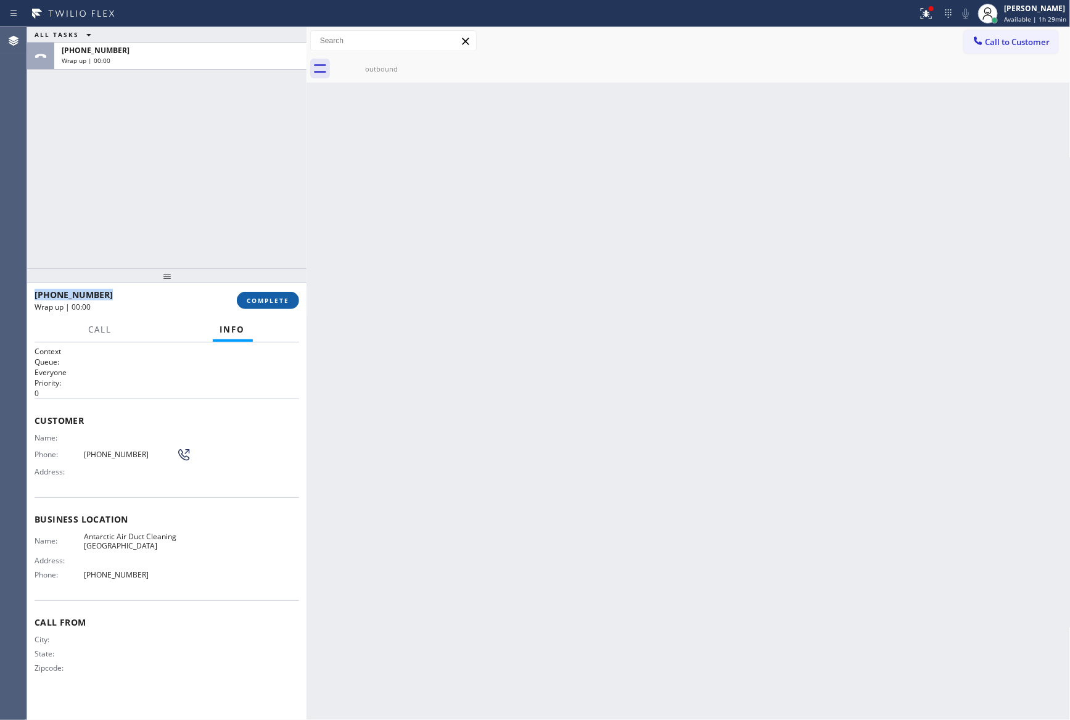
click at [268, 296] on span "COMPLETE" at bounding box center [268, 300] width 43 height 9
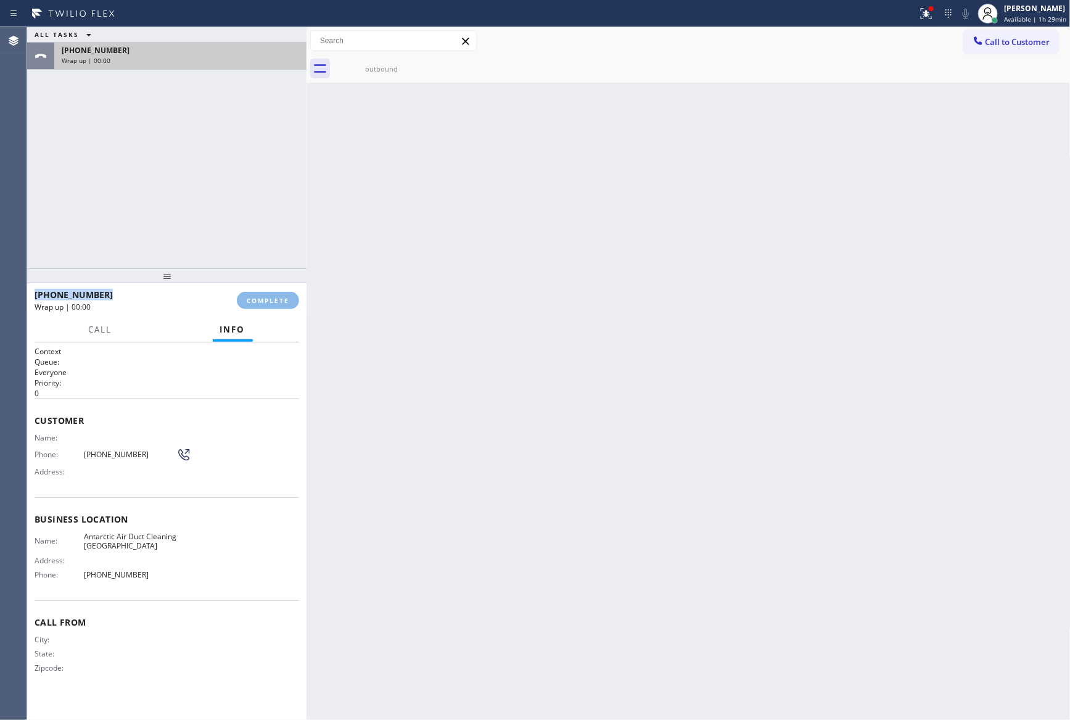
click at [215, 50] on div "[PHONE_NUMBER]" at bounding box center [180, 50] width 237 height 10
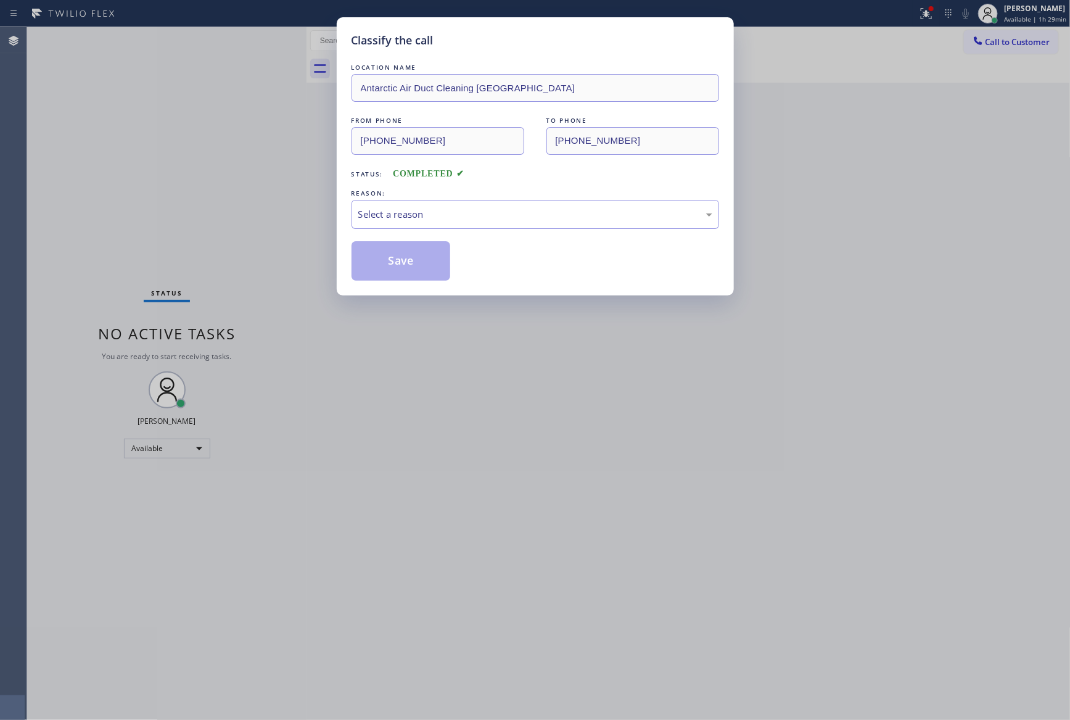
click at [347, 207] on div "Classify the call LOCATION NAME Antarctic Air Duct Cleaning [GEOGRAPHIC_DATA] F…" at bounding box center [535, 156] width 397 height 278
click at [391, 215] on div "Select a reason" at bounding box center [534, 214] width 367 height 29
click at [396, 263] on button "Save" at bounding box center [400, 260] width 99 height 39
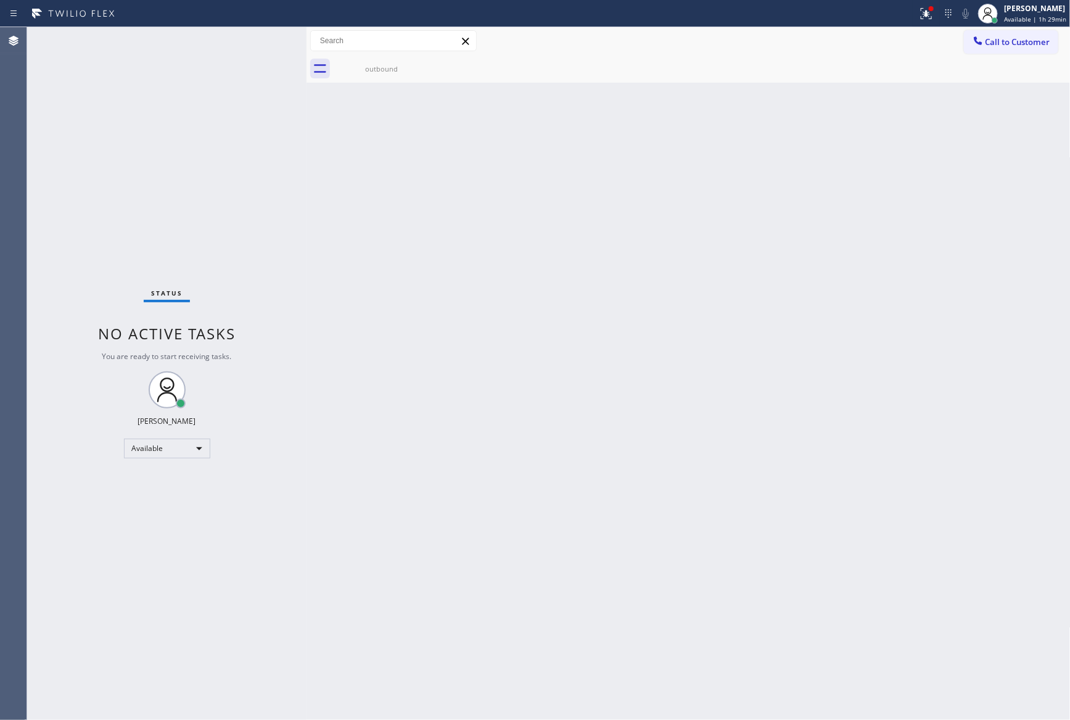
drag, startPoint x: 483, startPoint y: 168, endPoint x: 1035, endPoint y: 52, distance: 563.3
click at [522, 168] on div "Back to Dashboard Change Sender ID Customers Technicians Select a contact Outbo…" at bounding box center [688, 373] width 764 height 692
click at [1019, 32] on button "Call to Customer" at bounding box center [1011, 41] width 94 height 23
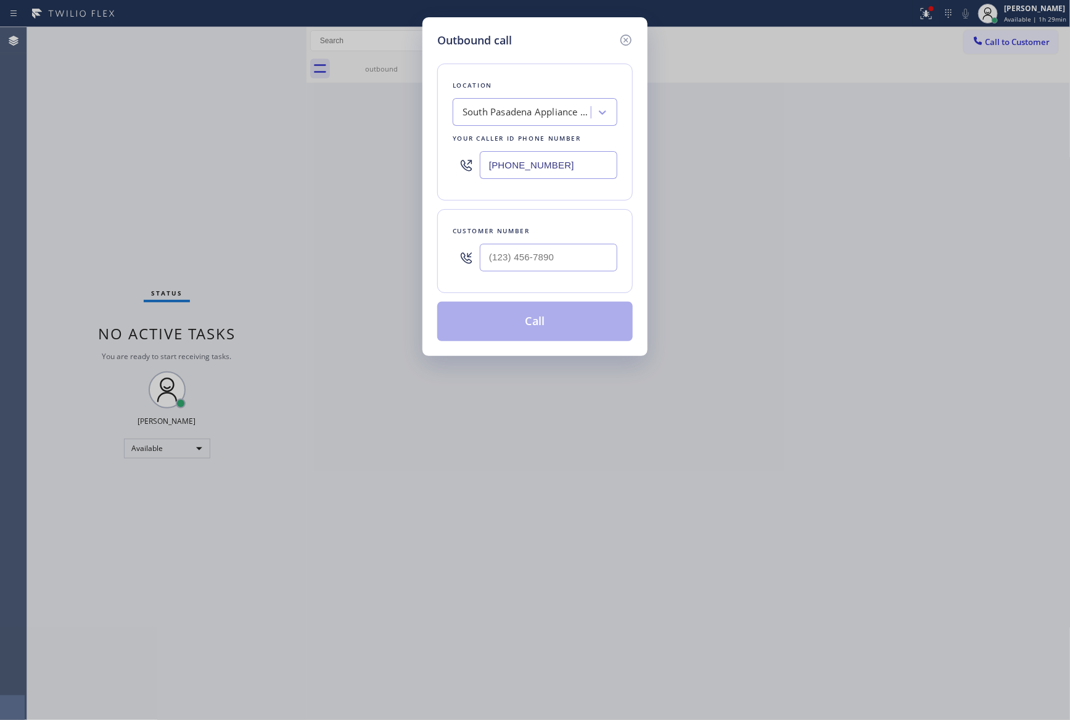
click at [602, 161] on input "[PHONE_NUMBER]" at bounding box center [548, 165] width 137 height 28
paste input "376-4990"
type input "[PHONE_NUMBER]"
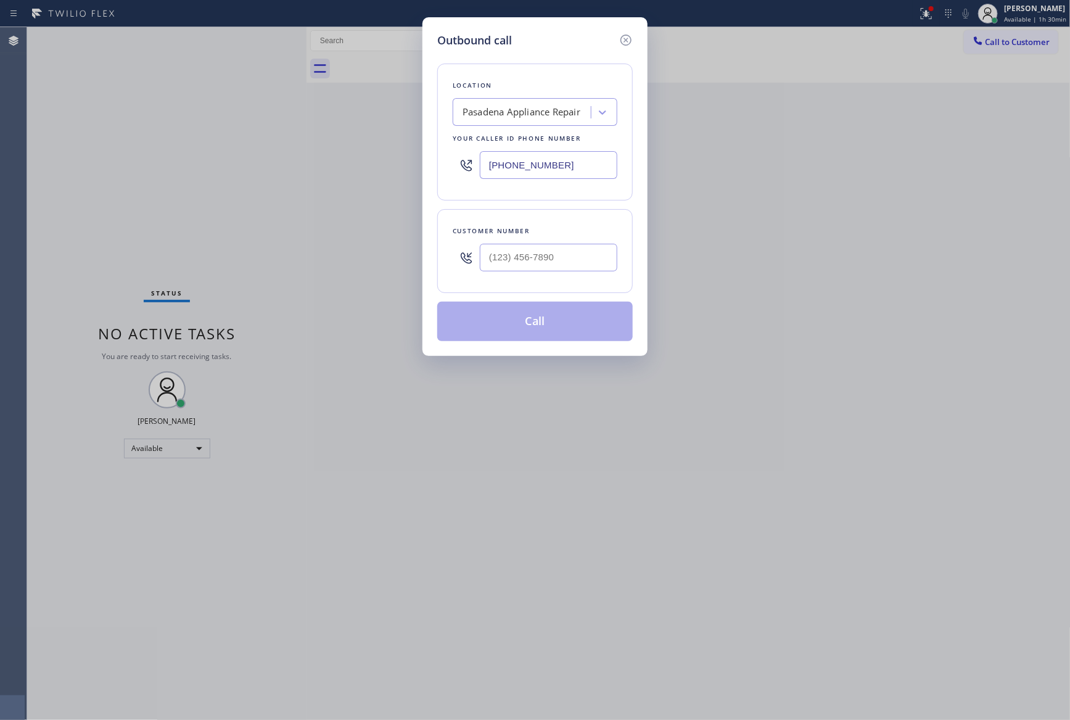
click at [537, 268] on input "text" at bounding box center [548, 258] width 137 height 28
paste input "818) 317-0501"
type input "[PHONE_NUMBER]"
click at [520, 334] on button "Call" at bounding box center [534, 321] width 195 height 39
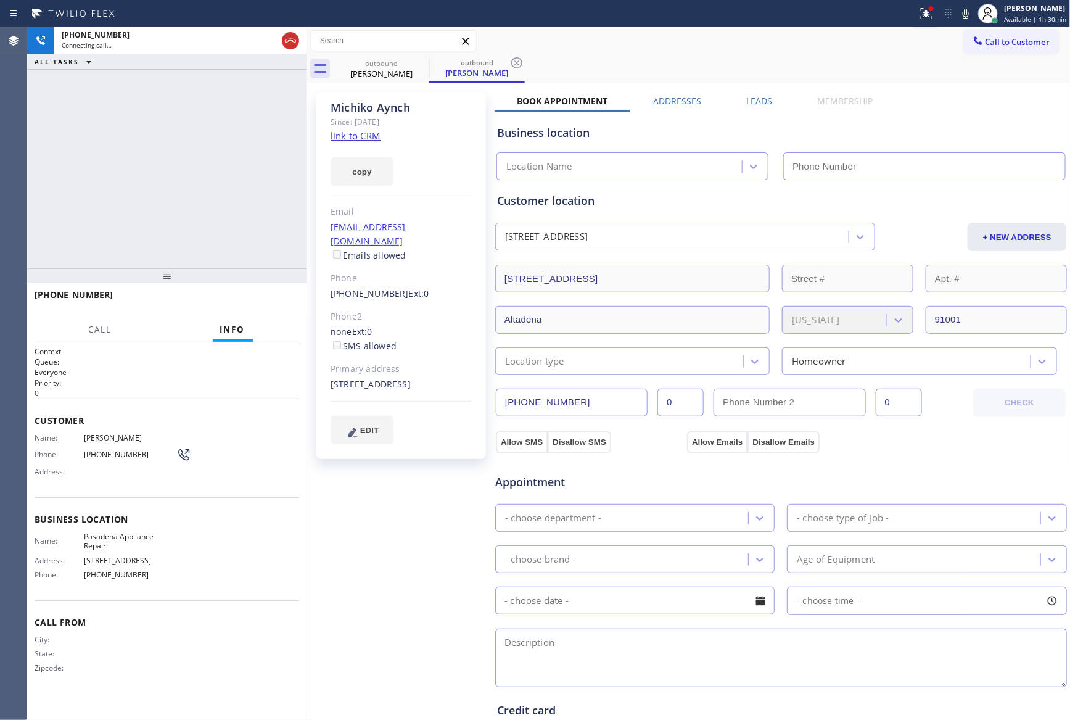
type input "[PHONE_NUMBER]"
click at [141, 181] on div "[PHONE_NUMBER] Live | 00:00 ALL TASKS ALL TASKS ACTIVE TASKS TASKS IN WRAP UP" at bounding box center [166, 147] width 279 height 241
click at [184, 161] on div "[PHONE_NUMBER] Live | 00:02 ALL TASKS ALL TASKS ACTIVE TASKS TASKS IN WRAP UP" at bounding box center [166, 147] width 279 height 241
click at [184, 161] on div "[PHONE_NUMBER] Live | 00:03 ALL TASKS ALL TASKS ACTIVE TASKS TASKS IN WRAP UP" at bounding box center [166, 147] width 279 height 241
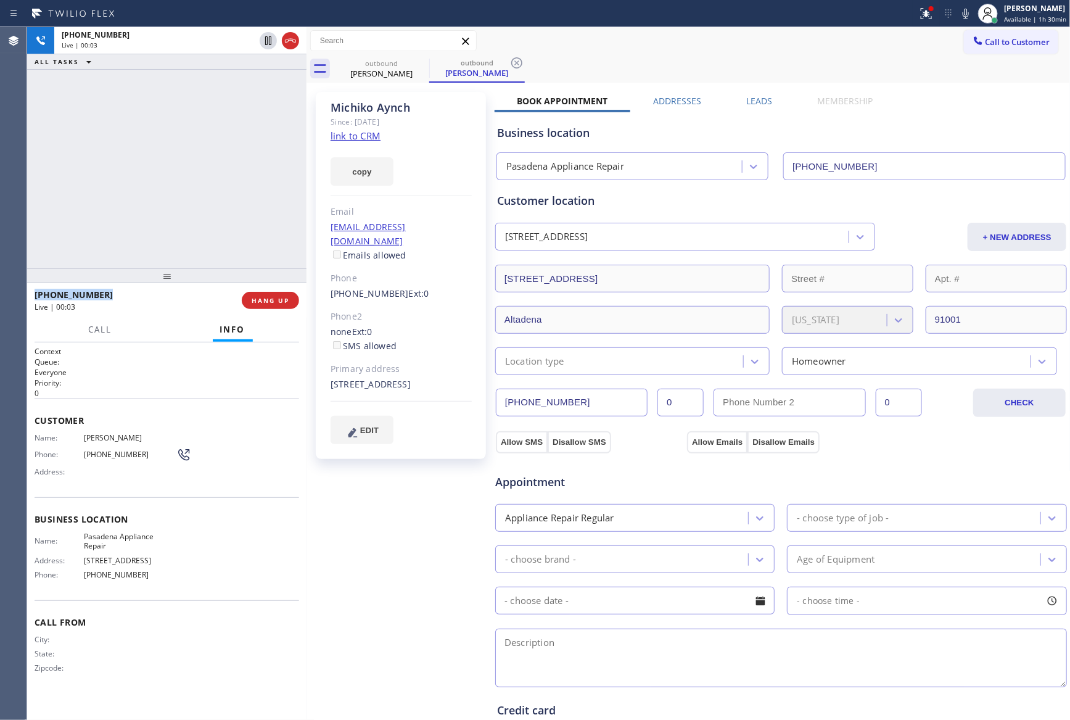
click at [184, 161] on div "[PHONE_NUMBER] Live | 00:03 ALL TASKS ALL TASKS ACTIVE TASKS TASKS IN WRAP UP" at bounding box center [166, 147] width 279 height 241
drag, startPoint x: 171, startPoint y: 179, endPoint x: 308, endPoint y: 155, distance: 139.0
click at [178, 179] on div "[PHONE_NUMBER] Live | 00:11 ALL TASKS ALL TASKS ACTIVE TASKS TASKS IN WRAP UP" at bounding box center [166, 147] width 279 height 241
click at [346, 132] on link "link to CRM" at bounding box center [355, 135] width 50 height 12
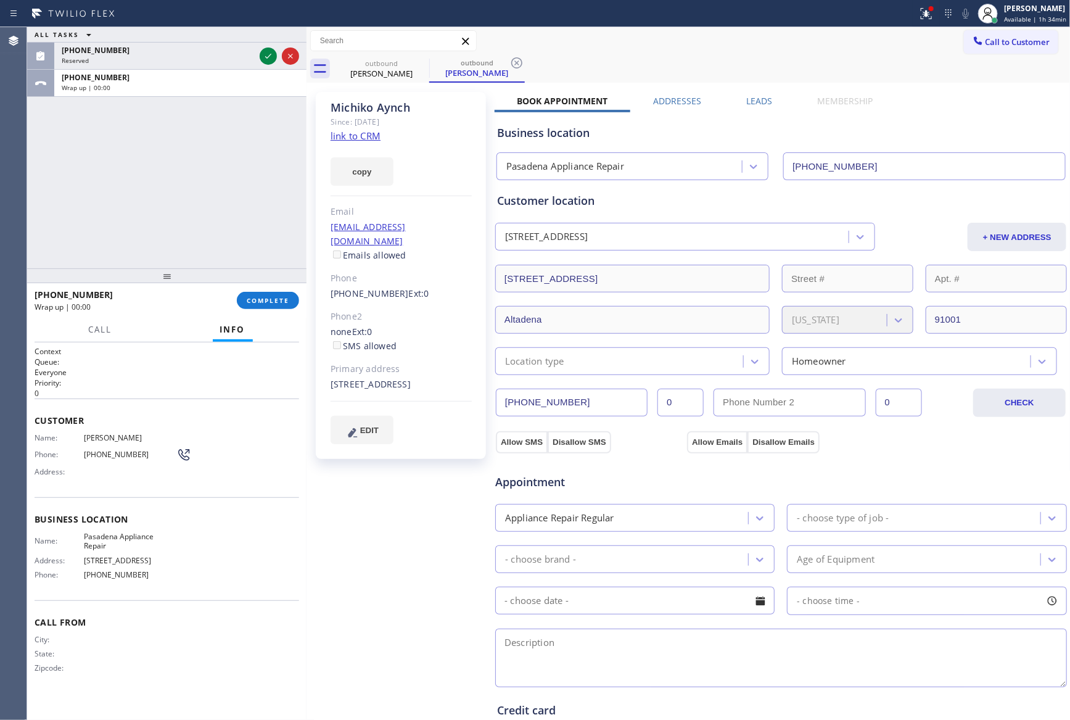
click at [197, 261] on div "ALL TASKS ALL TASKS ACTIVE TASKS TASKS IN WRAP UP [PHONE_NUMBER] Reserved [PHON…" at bounding box center [166, 147] width 279 height 241
drag, startPoint x: 261, startPoint y: 306, endPoint x: 237, endPoint y: 266, distance: 46.2
click at [261, 305] on button "COMPLETE" at bounding box center [268, 300] width 62 height 17
click at [205, 176] on div "ALL TASKS ALL TASKS ACTIVE TASKS TASKS IN WRAP UP [PHONE_NUMBER] Reserved [PHON…" at bounding box center [166, 147] width 279 height 241
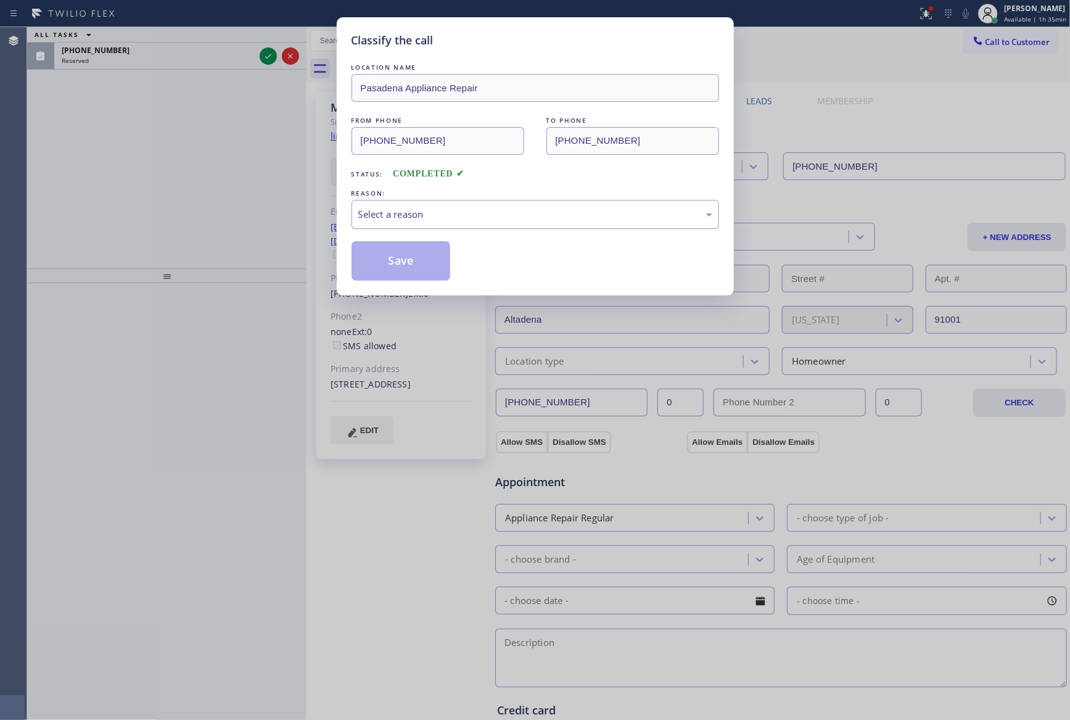
click at [448, 210] on div "Select a reason" at bounding box center [535, 214] width 354 height 14
click at [396, 266] on button "Save" at bounding box center [400, 260] width 99 height 39
drag, startPoint x: 396, startPoint y: 265, endPoint x: 412, endPoint y: 269, distance: 16.5
click at [398, 263] on button "Save" at bounding box center [400, 260] width 99 height 39
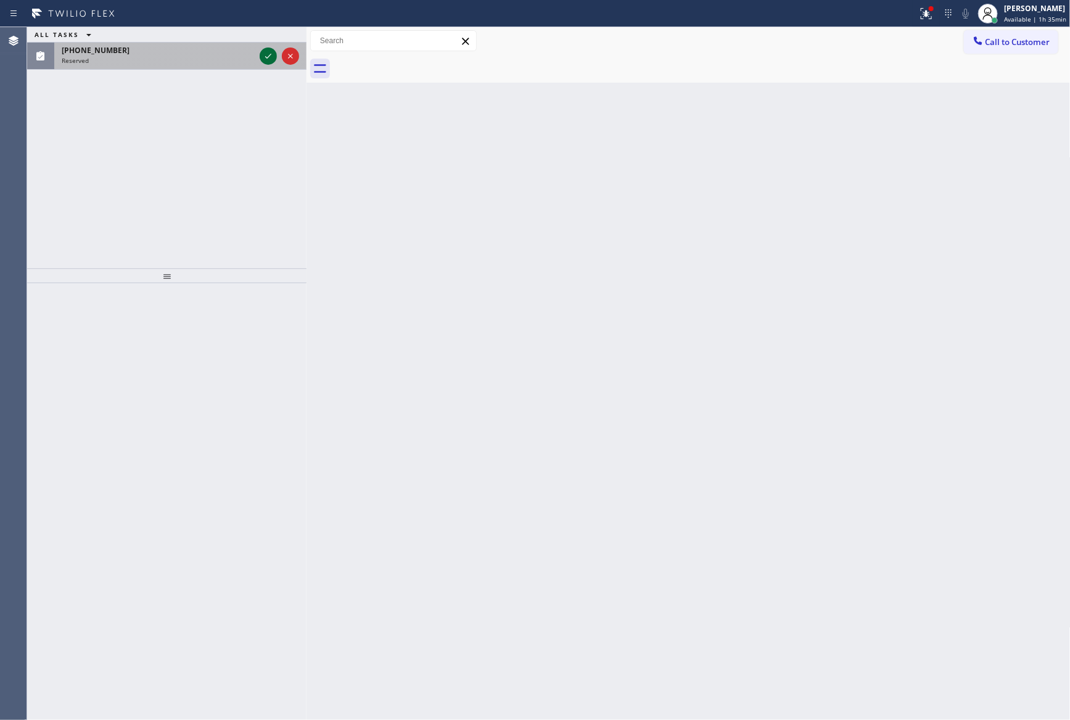
click at [268, 57] on icon at bounding box center [268, 56] width 6 height 5
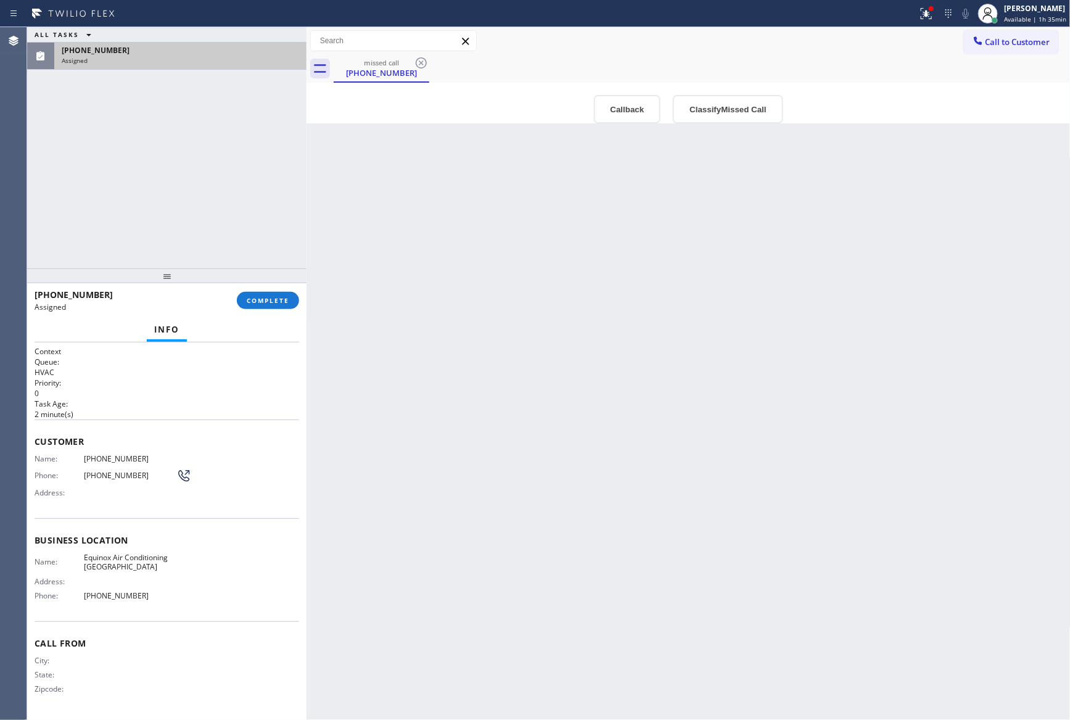
click at [634, 113] on button "Callback" at bounding box center [627, 109] width 67 height 28
type input "[PHONE_NUMBER]"
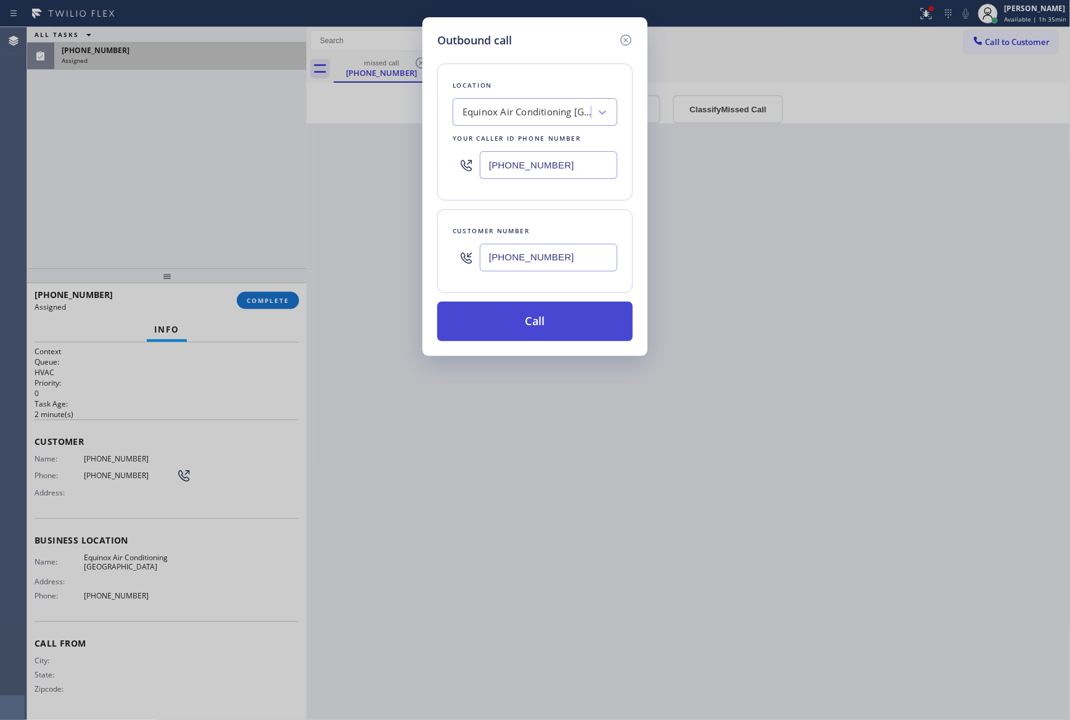
click at [591, 324] on button "Call" at bounding box center [534, 321] width 195 height 39
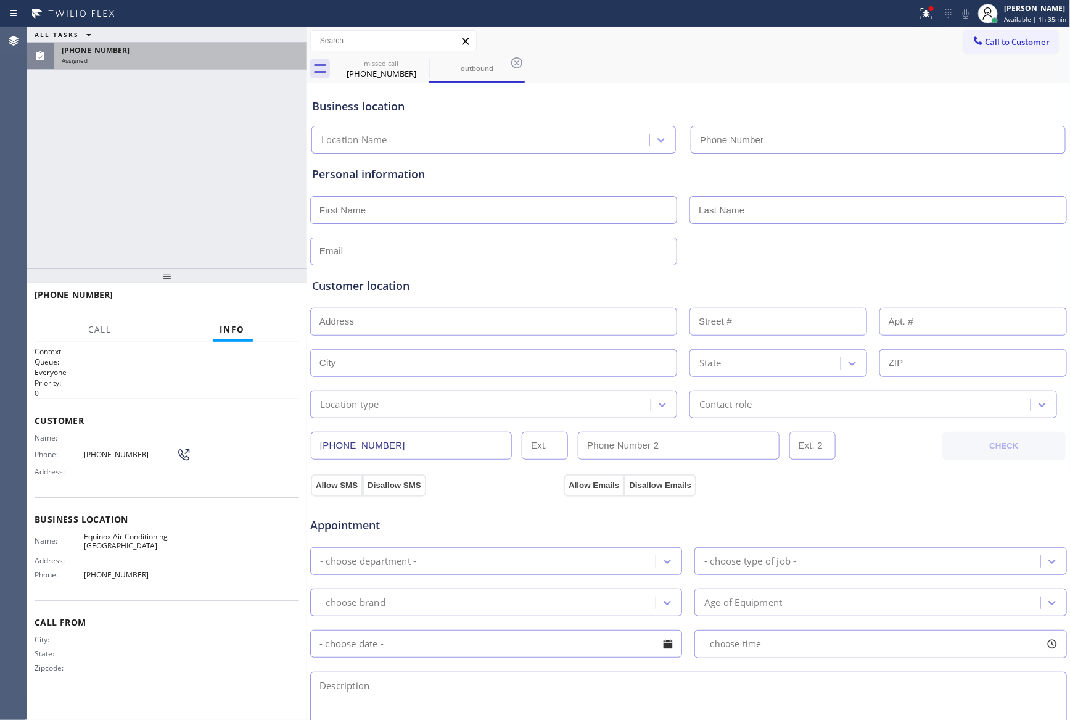
type input "[PHONE_NUMBER]"
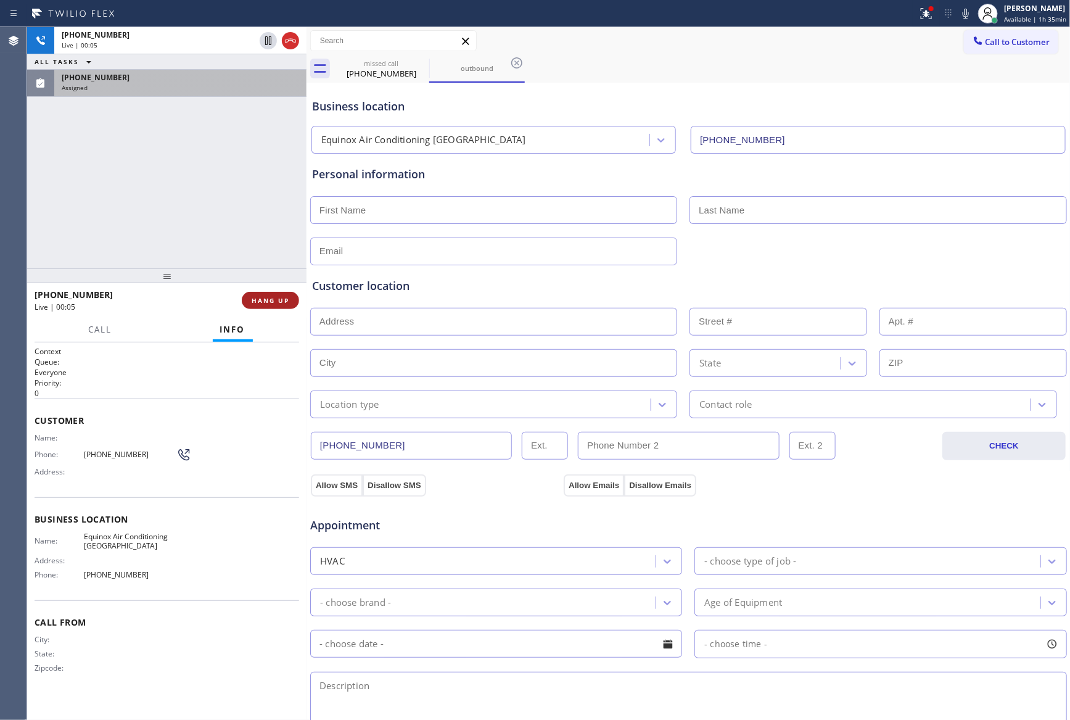
click at [273, 298] on span "HANG UP" at bounding box center [271, 300] width 38 height 9
click at [205, 106] on div "[PHONE_NUMBER] Live | 00:06 ALL TASKS ALL TASKS ACTIVE TASKS TASKS IN WRAP UP […" at bounding box center [166, 147] width 279 height 241
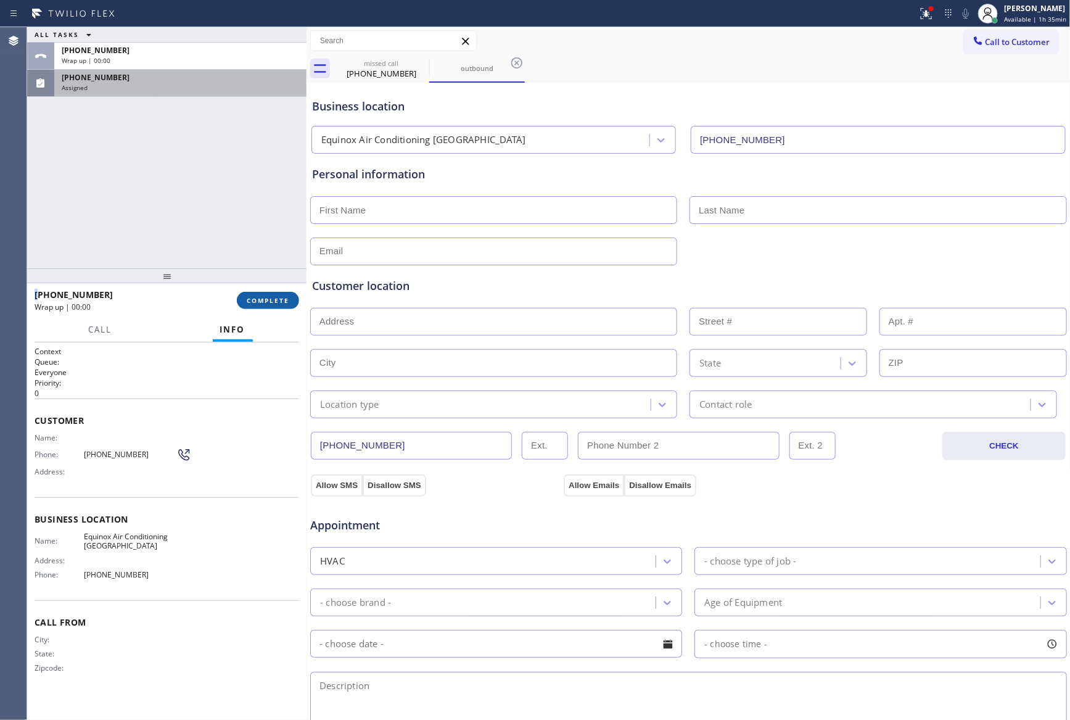
click at [263, 302] on span "COMPLETE" at bounding box center [268, 300] width 43 height 9
click at [178, 133] on div "ALL TASKS ALL TASKS ACTIVE TASKS TASKS IN WRAP UP [PHONE_NUMBER] Wrap up | 00:[…" at bounding box center [166, 147] width 279 height 241
click at [174, 130] on div "ALL TASKS ALL TASKS ACTIVE TASKS TASKS IN WRAP UP [PHONE_NUMBER] Wrap up | 00:[…" at bounding box center [166, 147] width 279 height 241
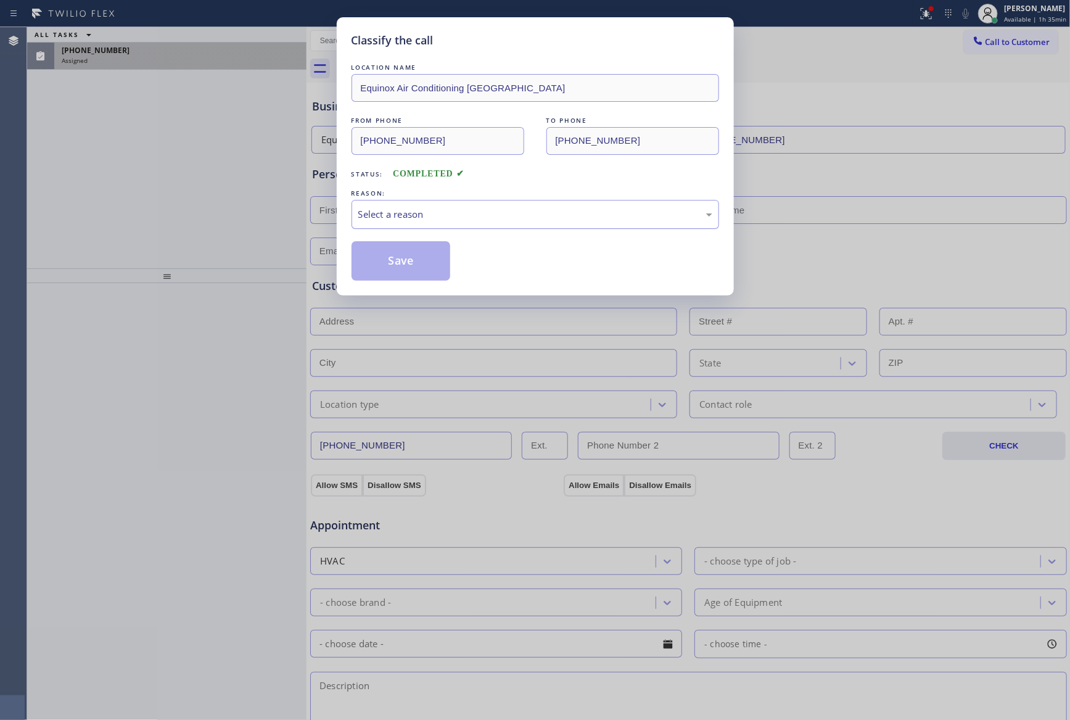
click at [421, 221] on div "Select a reason" at bounding box center [535, 214] width 354 height 14
click at [409, 254] on button "Save" at bounding box center [400, 260] width 99 height 39
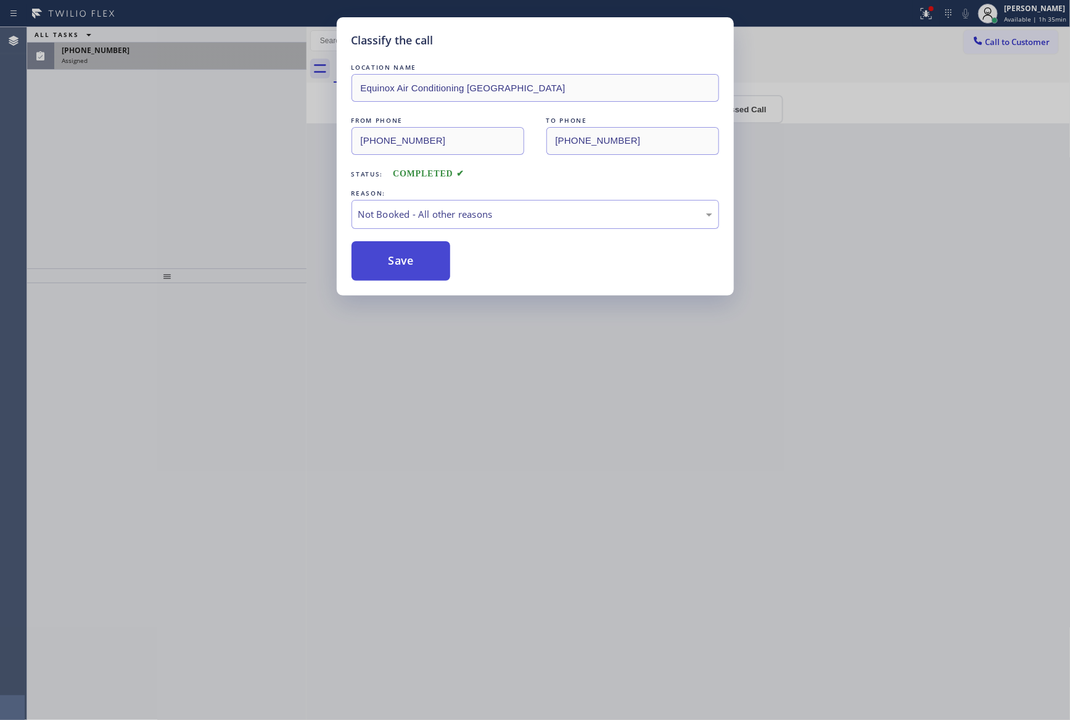
click at [409, 258] on button "Save" at bounding box center [400, 260] width 99 height 39
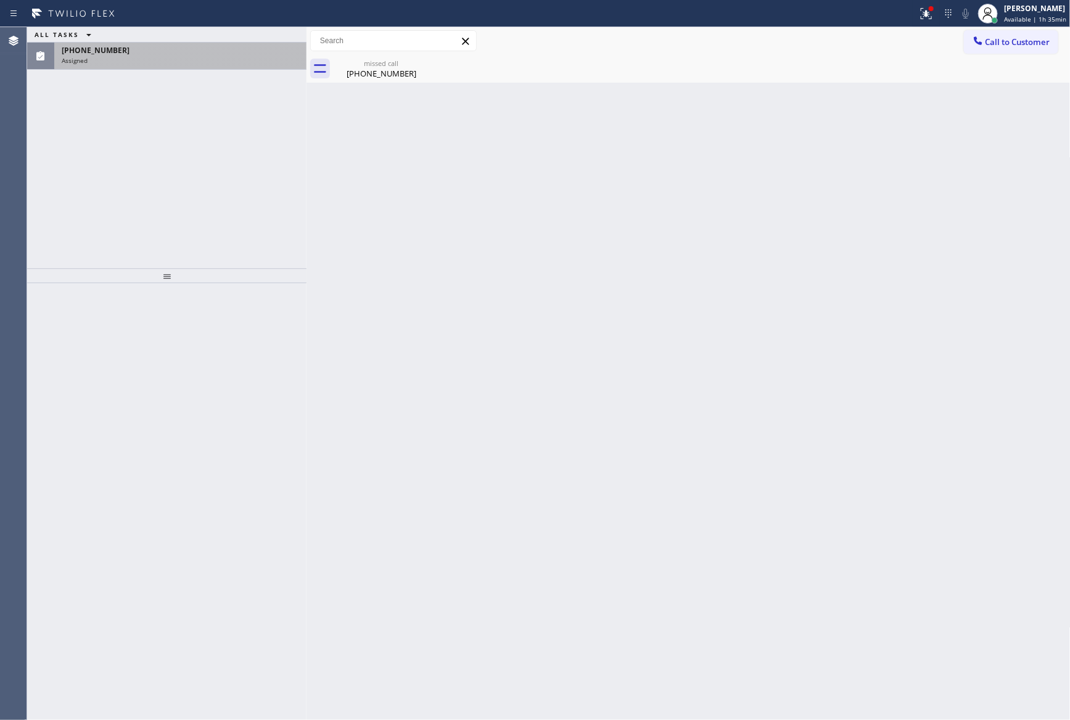
click at [198, 157] on div "ALL TASKS ALL TASKS ACTIVE TASKS TASKS IN WRAP UP [PHONE_NUMBER] Assigned" at bounding box center [166, 147] width 279 height 241
click at [358, 64] on div "missed call" at bounding box center [381, 63] width 93 height 9
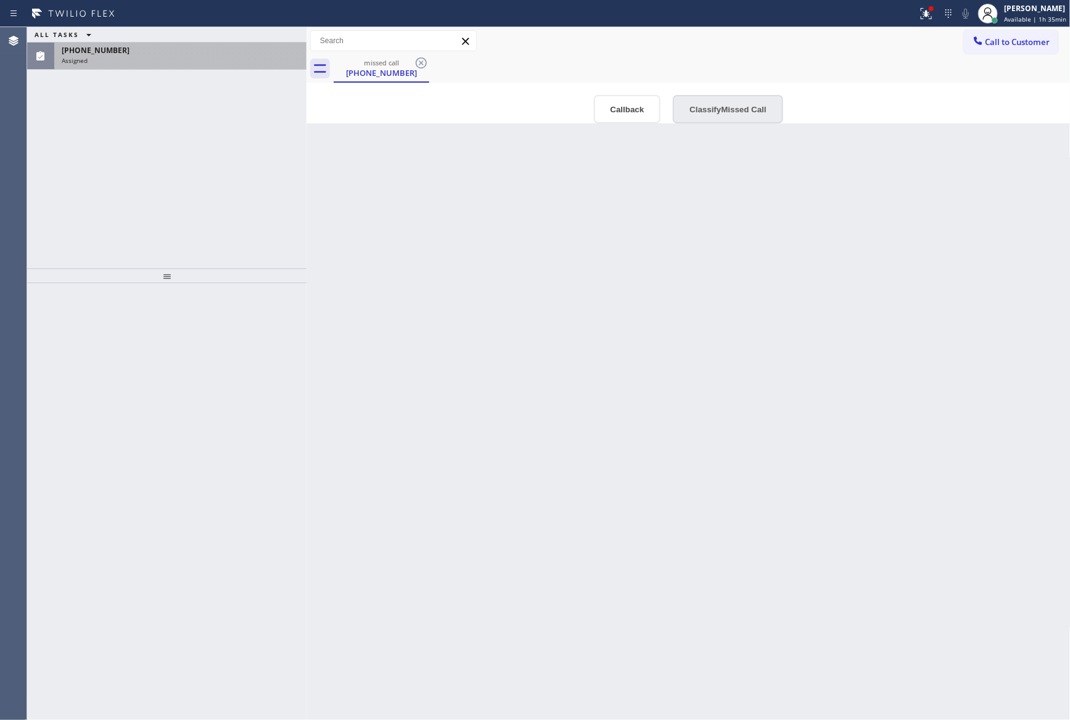
click at [731, 113] on button "Classify Missed Call" at bounding box center [728, 109] width 110 height 28
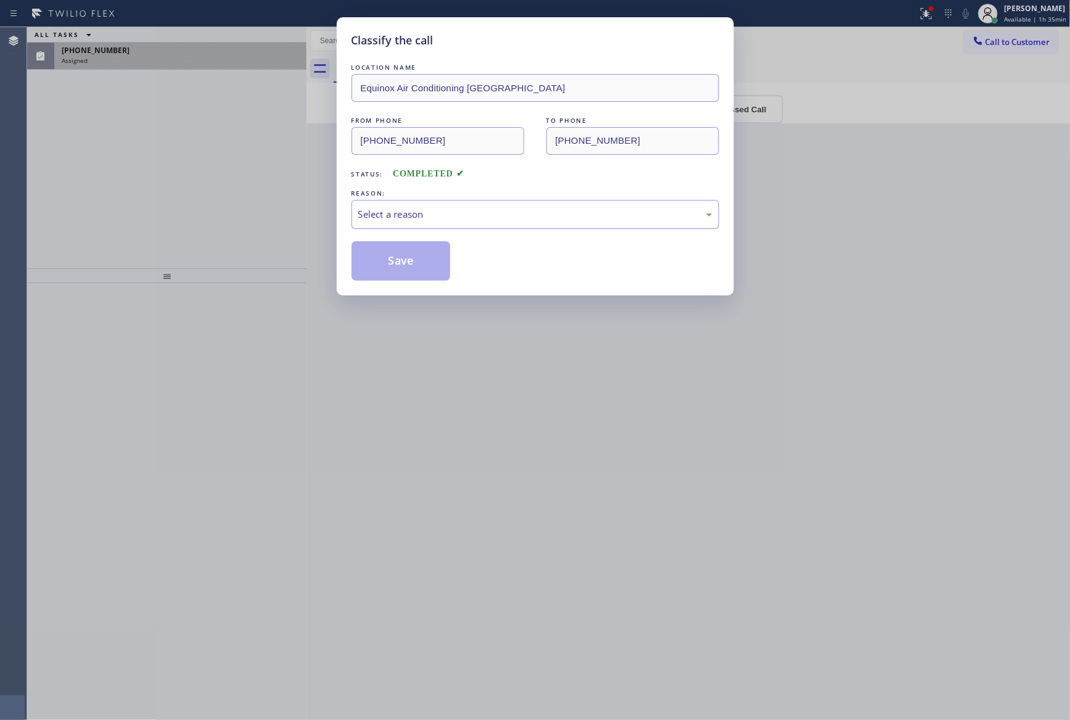
click at [475, 213] on div "Select a reason" at bounding box center [535, 214] width 354 height 14
click at [413, 265] on button "Save" at bounding box center [400, 260] width 99 height 39
click at [415, 261] on button "Save" at bounding box center [400, 260] width 99 height 39
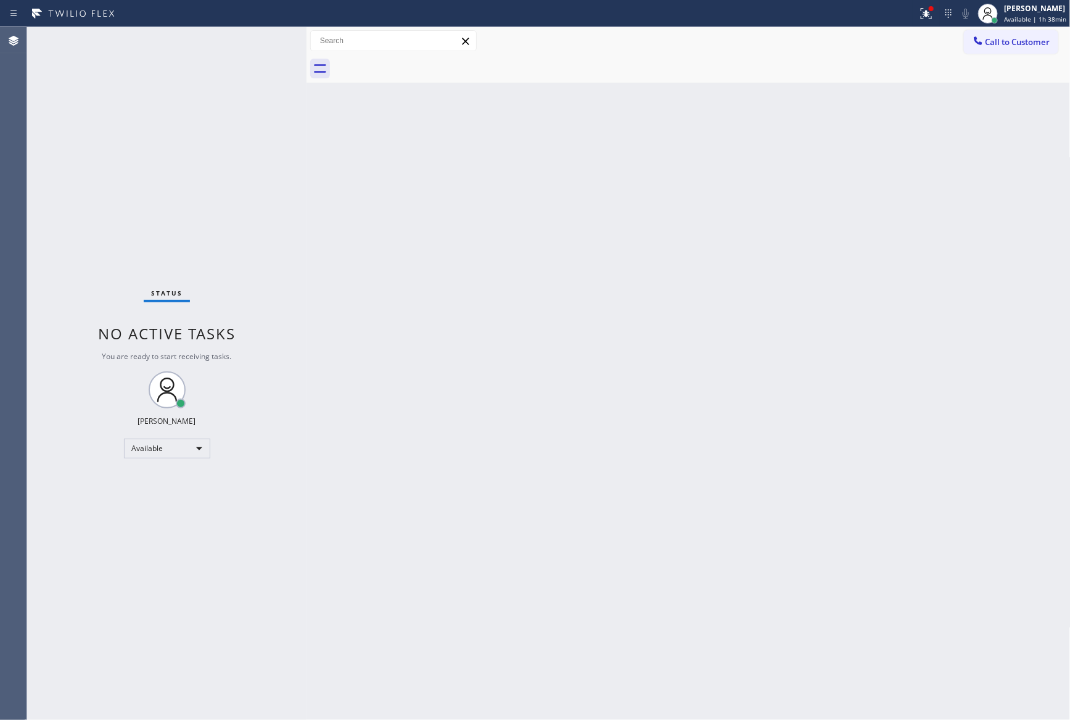
drag, startPoint x: 668, startPoint y: 253, endPoint x: 940, endPoint y: 134, distance: 297.1
click at [672, 252] on div "Back to Dashboard Change Sender ID Customers Technicians Select a contact Outbo…" at bounding box center [688, 373] width 764 height 692
click at [1001, 37] on span "Call to Customer" at bounding box center [1017, 41] width 65 height 11
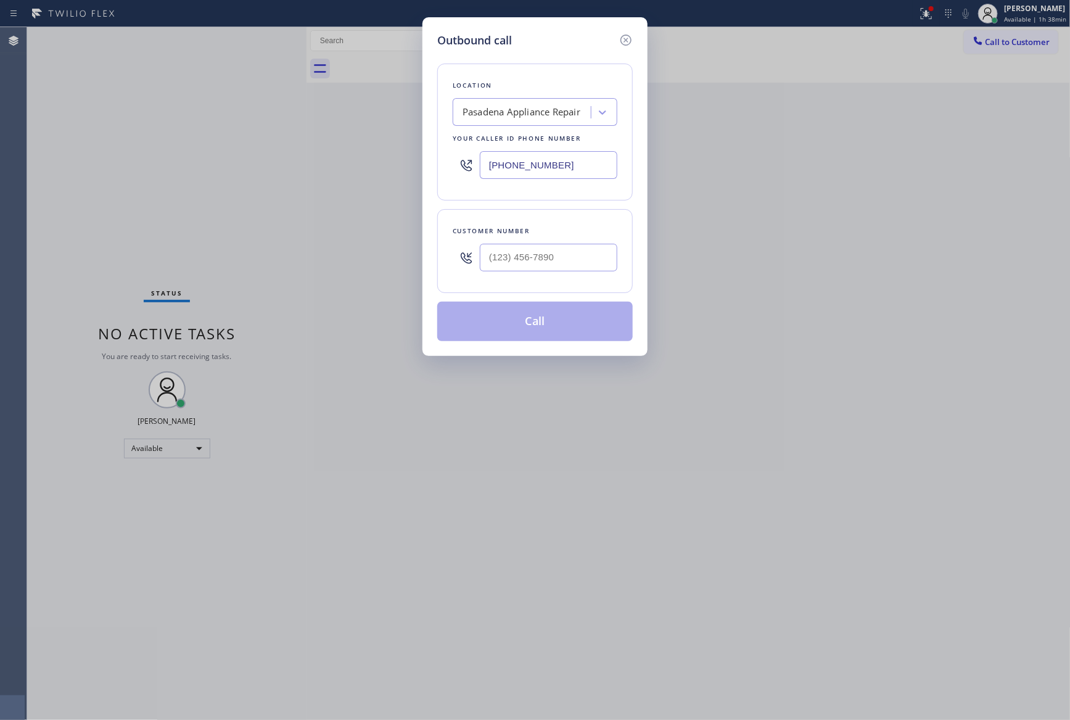
drag, startPoint x: 593, startPoint y: 155, endPoint x: 265, endPoint y: 121, distance: 329.2
click at [265, 121] on div "Outbound call Location [GEOGRAPHIC_DATA] Appliance Repair Your caller id phone …" at bounding box center [535, 360] width 1070 height 720
paste input "310) 929-6469"
type input "[PHONE_NUMBER]"
click at [492, 256] on input "(___) ___-____" at bounding box center [548, 258] width 137 height 28
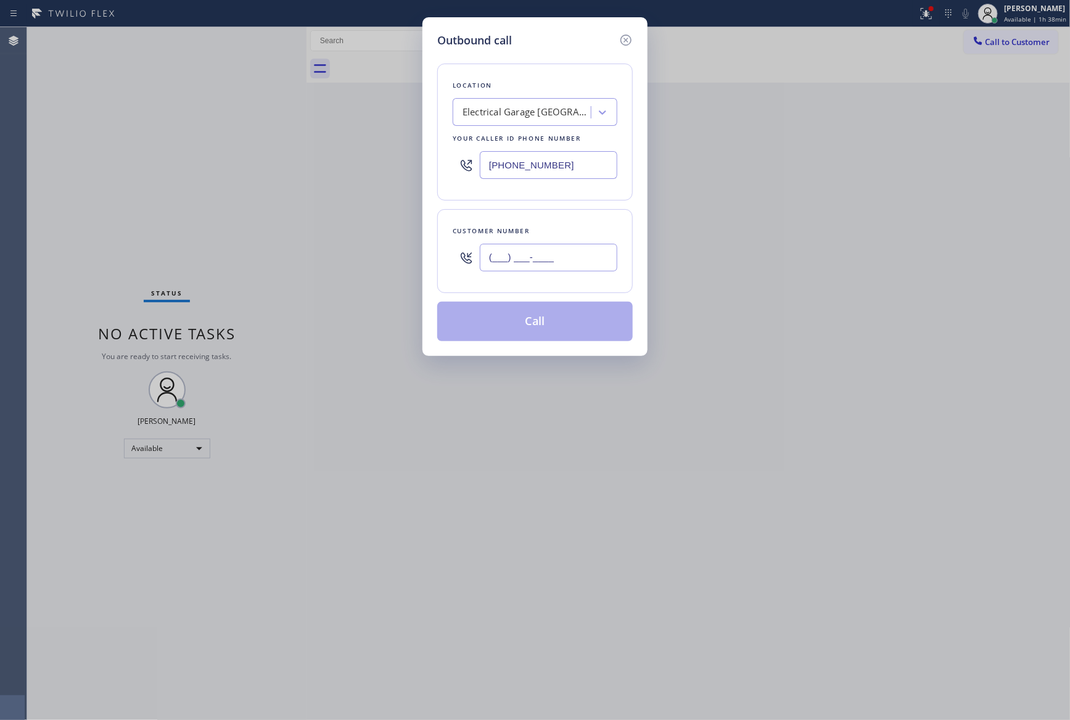
paste input "805) 551-7029"
type input "[PHONE_NUMBER]"
click at [555, 333] on button "Call" at bounding box center [534, 321] width 195 height 39
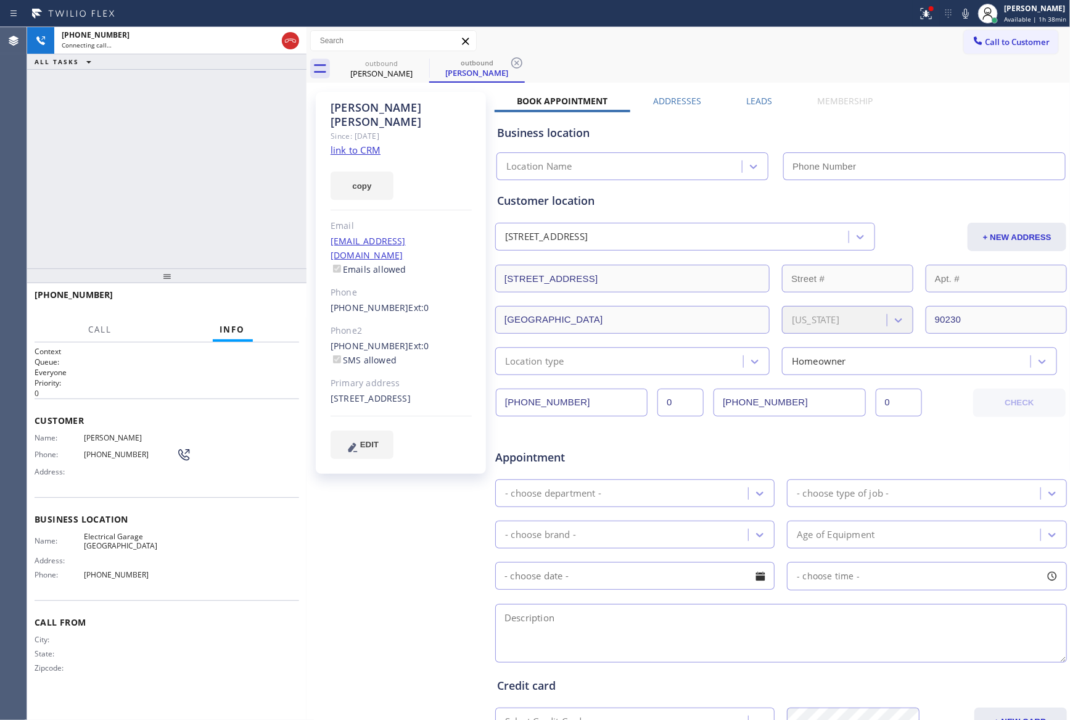
type input "[PHONE_NUMBER]"
click at [340, 144] on link "link to CRM" at bounding box center [355, 150] width 50 height 12
click at [198, 148] on div "[PHONE_NUMBER] Connecting call… ALL TASKS ALL TASKS ACTIVE TASKS TASKS IN WRAP …" at bounding box center [166, 147] width 279 height 241
click at [236, 173] on div "[PHONE_NUMBER] Connecting call… ALL TASKS ALL TASKS ACTIVE TASKS TASKS IN WRAP …" at bounding box center [166, 147] width 279 height 241
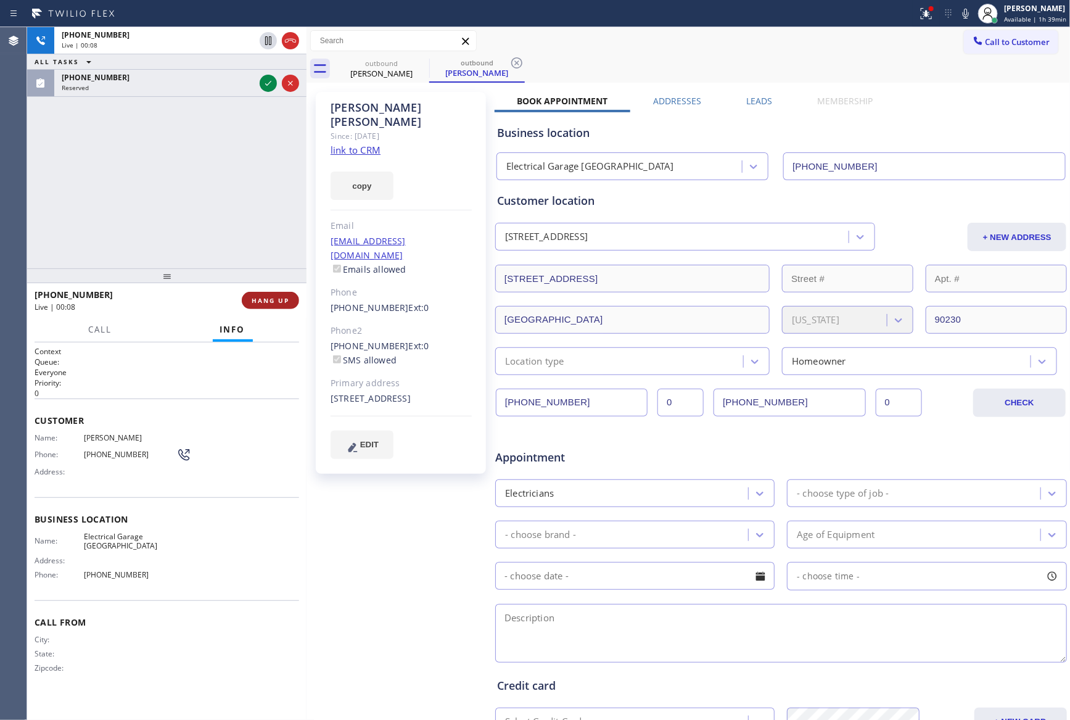
click at [297, 296] on button "HANG UP" at bounding box center [270, 300] width 57 height 17
click at [220, 168] on div "[PHONE_NUMBER] Live | 00:09 ALL TASKS ALL TASKS ACTIVE TASKS TASKS IN WRAP UP […" at bounding box center [166, 147] width 279 height 241
click at [224, 174] on div "[PHONE_NUMBER] Live | 00:09 ALL TASKS ALL TASKS ACTIVE TASKS TASKS IN WRAP UP […" at bounding box center [166, 147] width 279 height 241
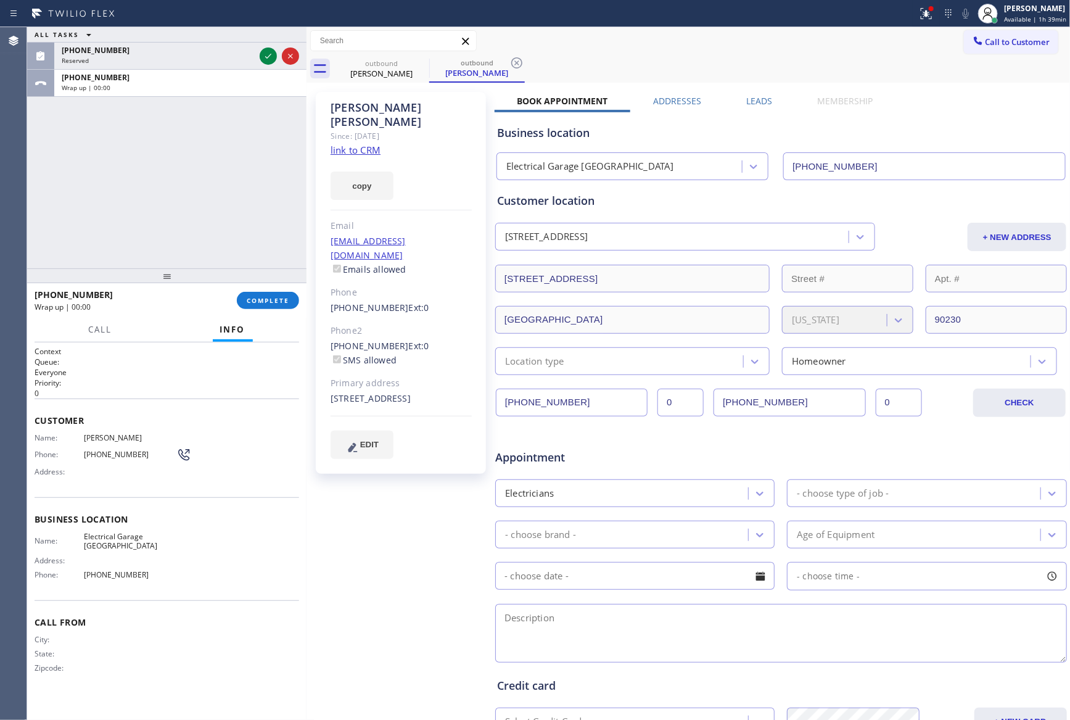
drag, startPoint x: 228, startPoint y: 133, endPoint x: 284, endPoint y: 27, distance: 120.5
click at [235, 126] on div "ALL TASKS ALL TASKS ACTIVE TASKS TASKS IN WRAP UP [PHONE_NUMBER] Reserved [PHON…" at bounding box center [166, 147] width 279 height 241
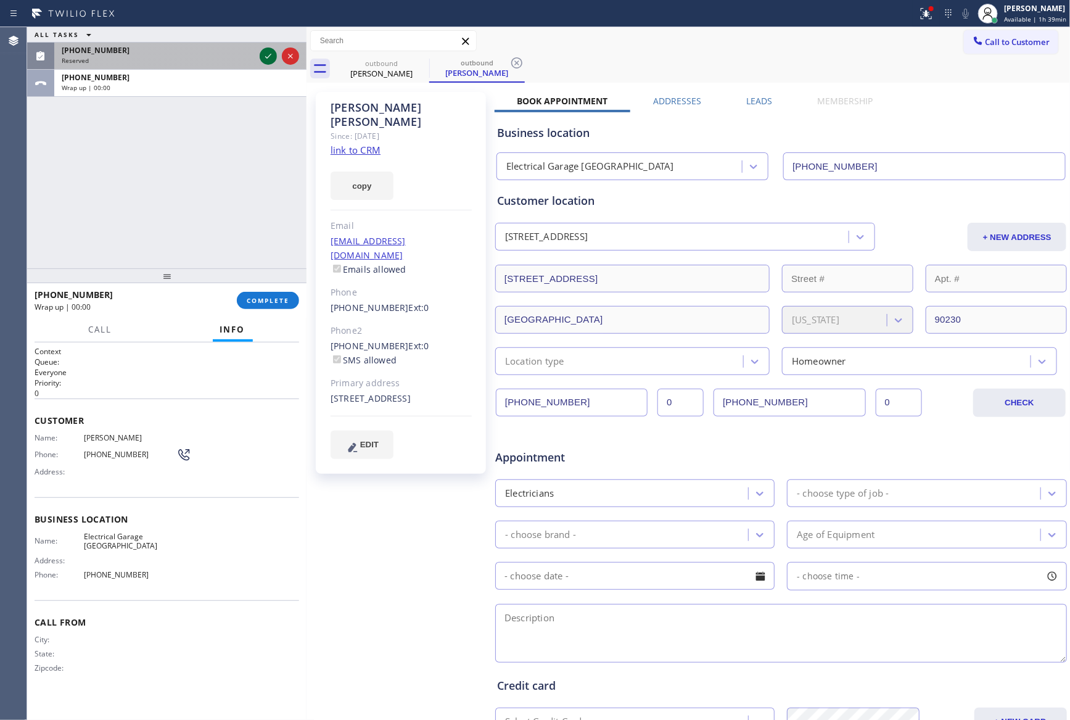
click at [266, 58] on icon at bounding box center [268, 56] width 6 height 5
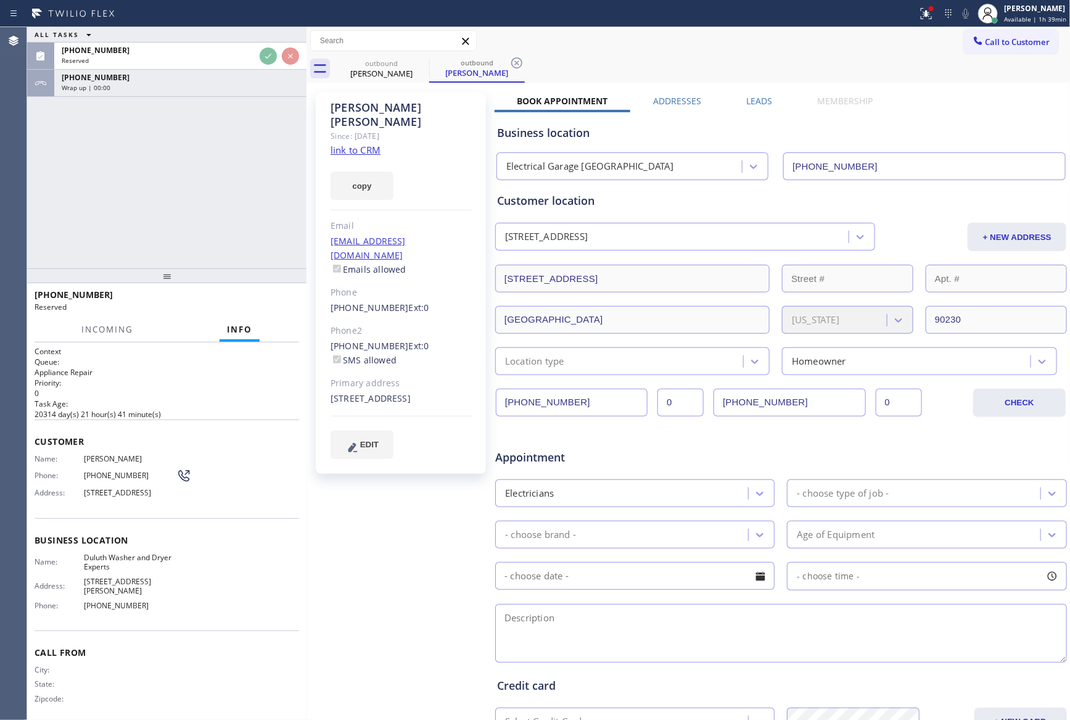
click at [237, 171] on div "ALL TASKS ALL TASKS ACTIVE TASKS TASKS IN WRAP UP [PHONE_NUMBER] Reserved [PHON…" at bounding box center [166, 147] width 279 height 241
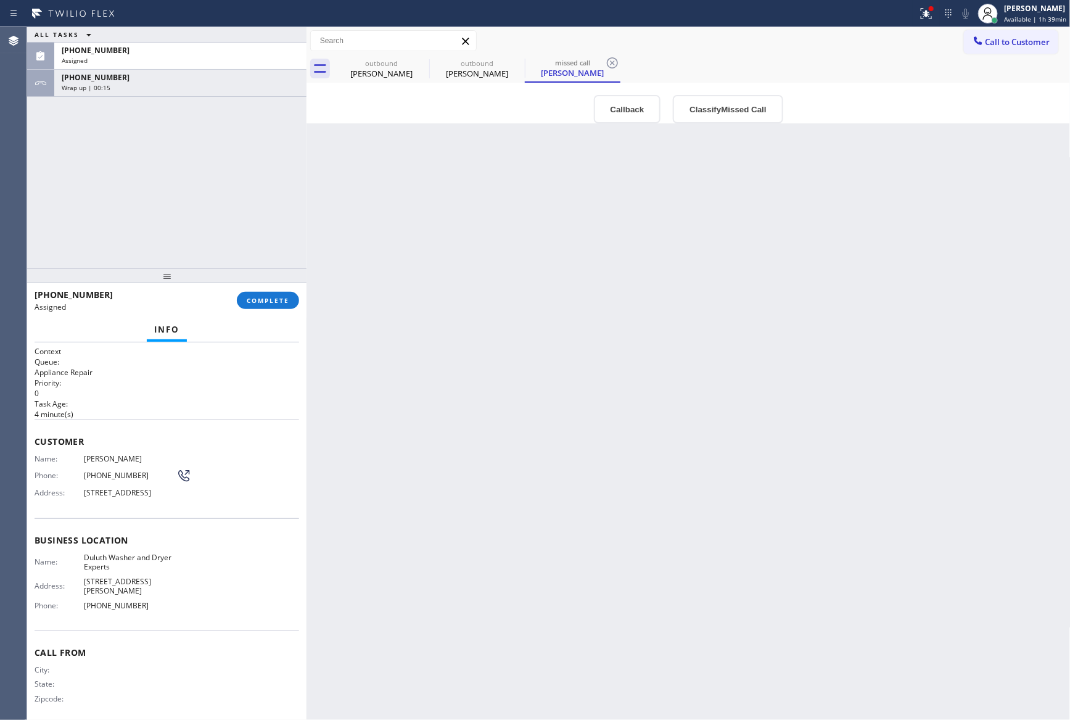
click at [560, 332] on div "Back to Dashboard Change Sender ID Customers Technicians Select a contact Outbo…" at bounding box center [688, 373] width 764 height 692
drag, startPoint x: 181, startPoint y: 200, endPoint x: 191, endPoint y: 154, distance: 47.9
click at [182, 199] on div "ALL TASKS ALL TASKS ACTIVE TASKS TASKS IN WRAP UP [PHONE_NUMBER] Assigned [PHON…" at bounding box center [166, 147] width 279 height 241
click at [211, 78] on div "[PHONE_NUMBER]" at bounding box center [180, 77] width 237 height 10
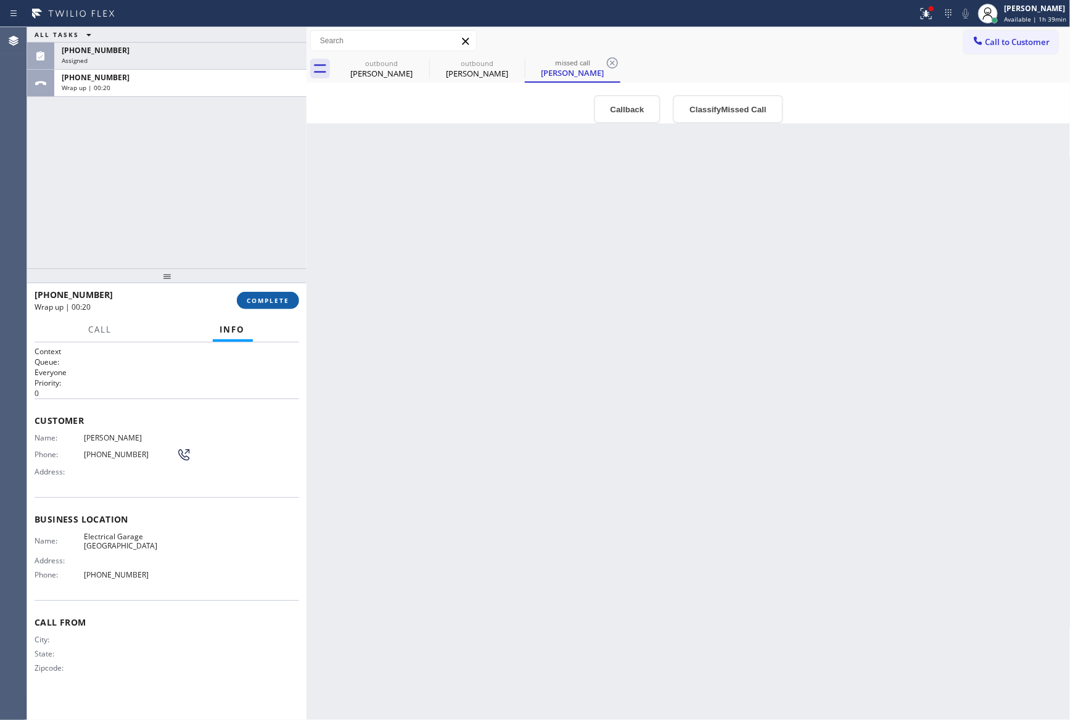
click at [259, 292] on button "COMPLETE" at bounding box center [268, 300] width 62 height 17
click at [233, 168] on div "ALL TASKS ALL TASKS ACTIVE TASKS TASKS IN WRAP UP [PHONE_NUMBER] Assigned [PHON…" at bounding box center [166, 147] width 279 height 241
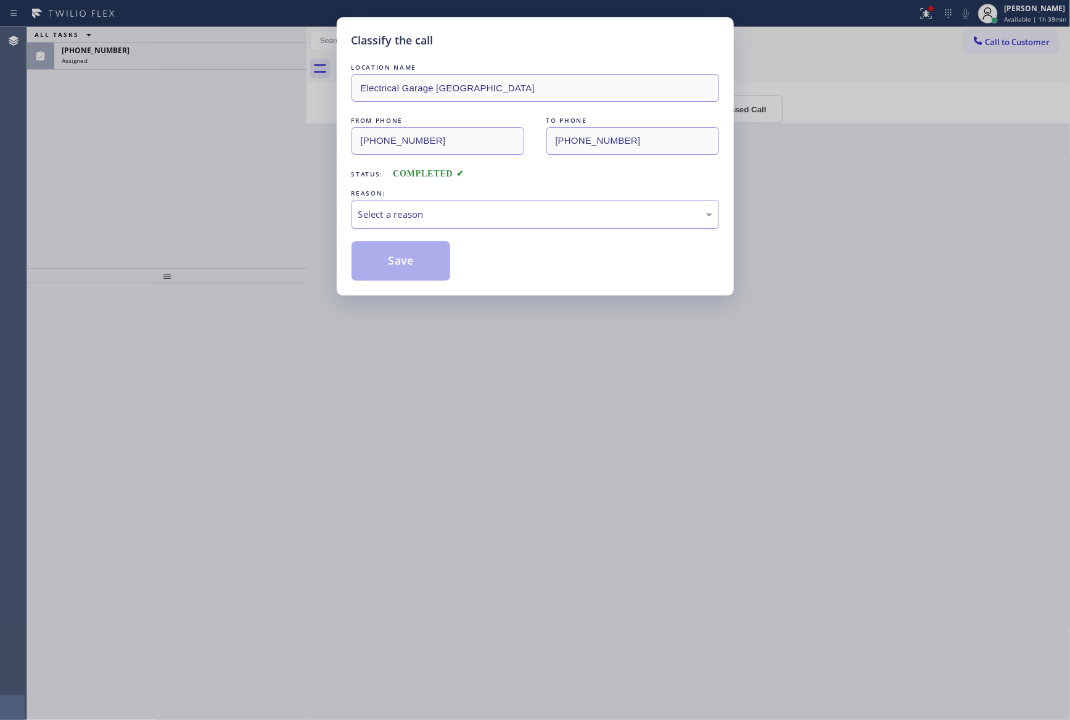
click at [422, 218] on div "Select a reason" at bounding box center [535, 214] width 354 height 14
click at [405, 265] on button "Save" at bounding box center [400, 260] width 99 height 39
click at [197, 184] on div "Classify the call LOCATION NAME Electrical Garage Culver City FROM PHONE [PHONE…" at bounding box center [535, 360] width 1070 height 720
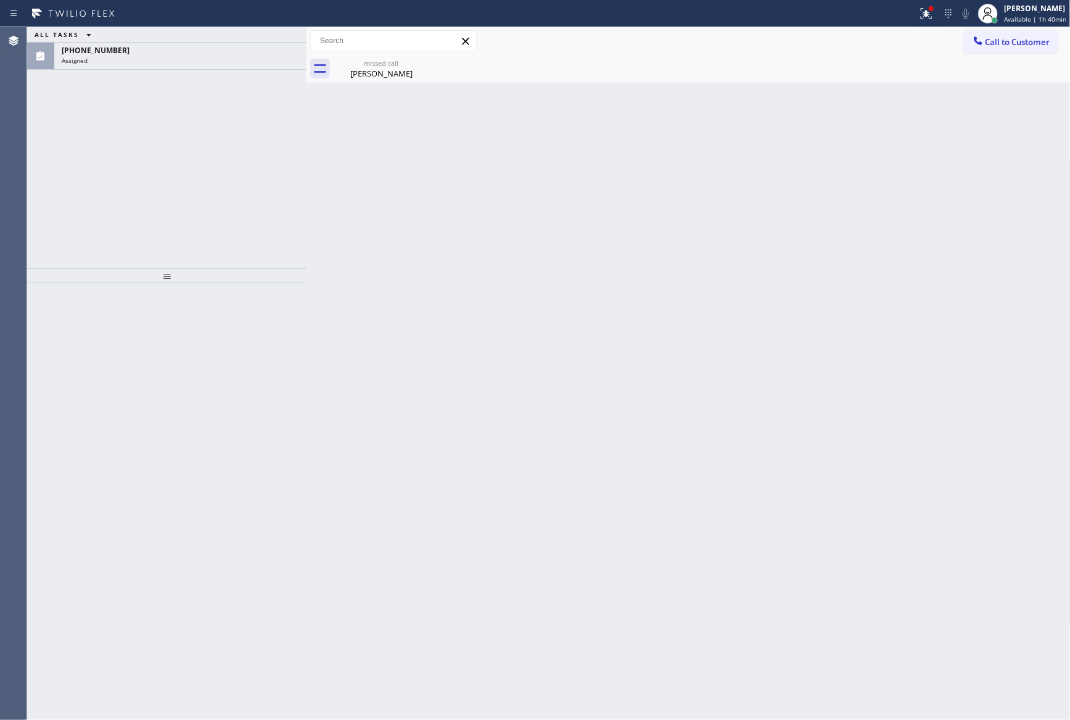
click at [255, 174] on div "ALL TASKS ALL TASKS ACTIVE TASKS TASKS IN WRAP UP [PHONE_NUMBER] Assigned" at bounding box center [166, 147] width 279 height 241
click at [170, 54] on div "[PHONE_NUMBER]" at bounding box center [180, 50] width 237 height 10
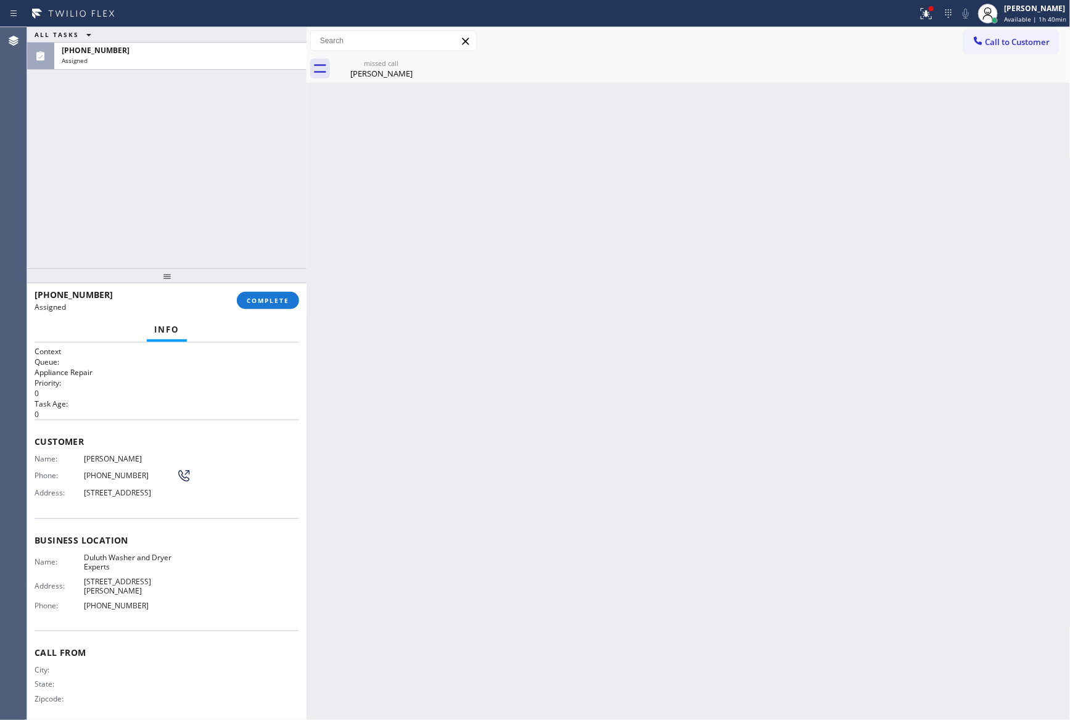
click at [631, 538] on div "Back to Dashboard Change Sender ID Customers Technicians Select a contact Outbo…" at bounding box center [688, 373] width 764 height 692
drag, startPoint x: 376, startPoint y: 59, endPoint x: 592, endPoint y: 145, distance: 232.2
click at [378, 65] on div "missed call" at bounding box center [381, 63] width 93 height 9
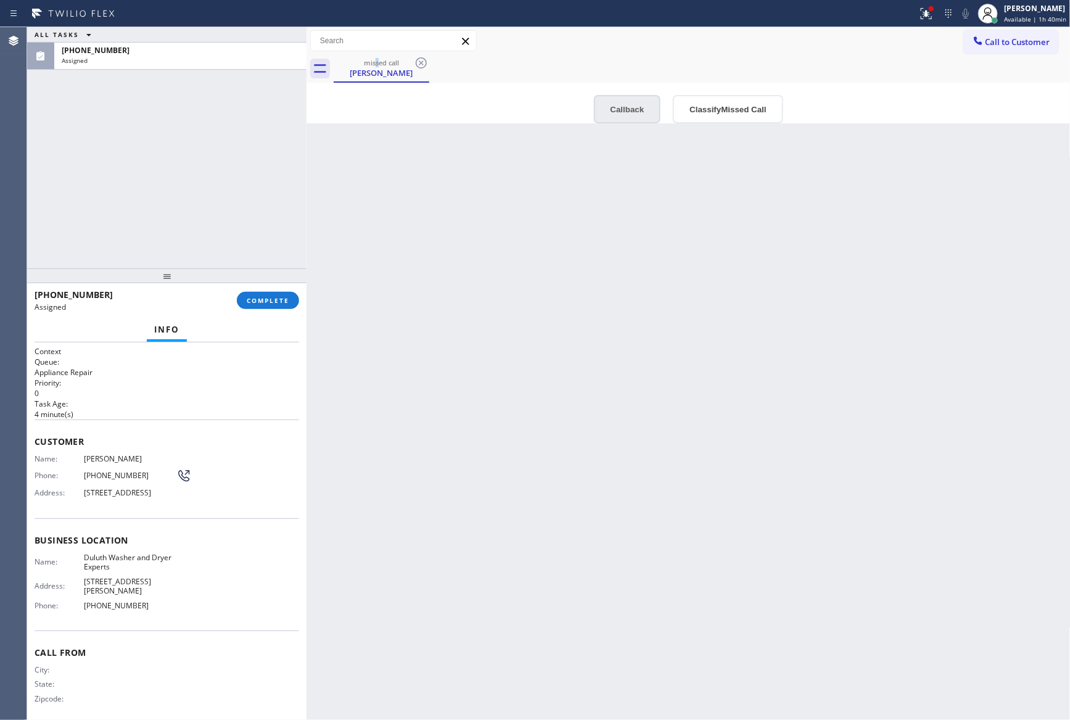
click at [620, 115] on button "Callback" at bounding box center [627, 109] width 67 height 28
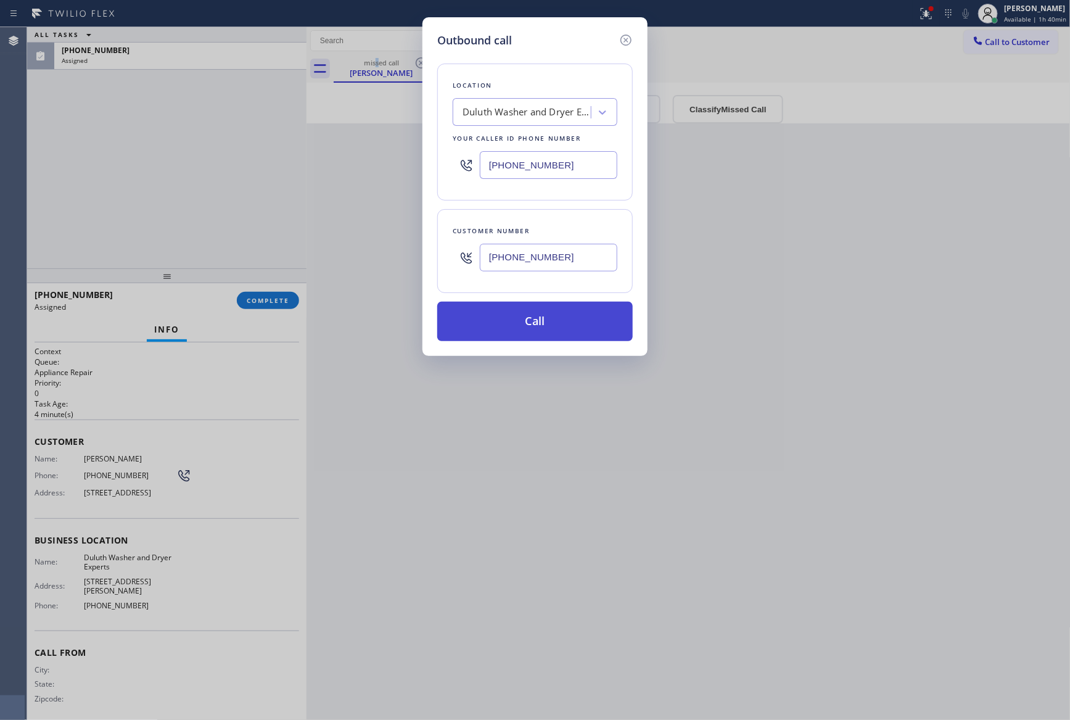
click at [570, 322] on button "Call" at bounding box center [534, 321] width 195 height 39
click at [195, 122] on div "Outbound call Location [GEOGRAPHIC_DATA] Washer and Dryer Experts Your caller i…" at bounding box center [535, 360] width 1070 height 720
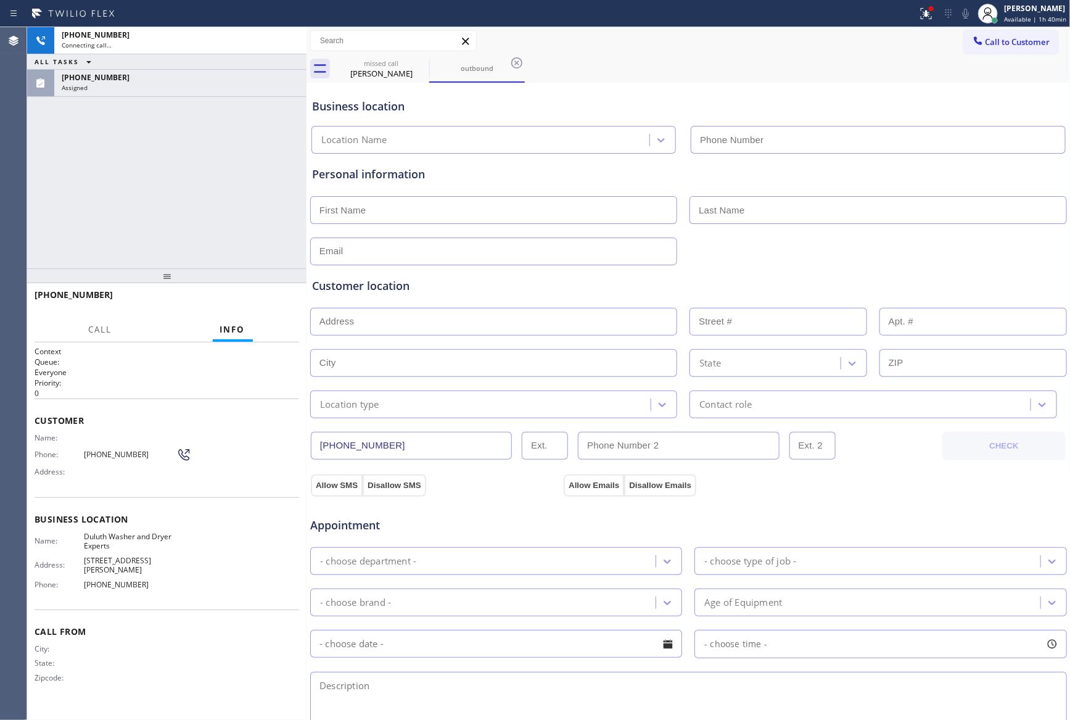
type input "[PHONE_NUMBER]"
click at [256, 136] on div "[PHONE_NUMBER] Connecting call… ALL TASKS ALL TASKS ACTIVE TASKS TASKS IN WRAP …" at bounding box center [166, 147] width 279 height 241
drag, startPoint x: 210, startPoint y: 197, endPoint x: 245, endPoint y: 174, distance: 41.9
click at [242, 176] on div "[PHONE_NUMBER] Connecting call… ALL TASKS ALL TASKS ACTIVE TASKS TASKS IN WRAP …" at bounding box center [166, 147] width 279 height 241
drag, startPoint x: 193, startPoint y: 189, endPoint x: 263, endPoint y: 189, distance: 69.7
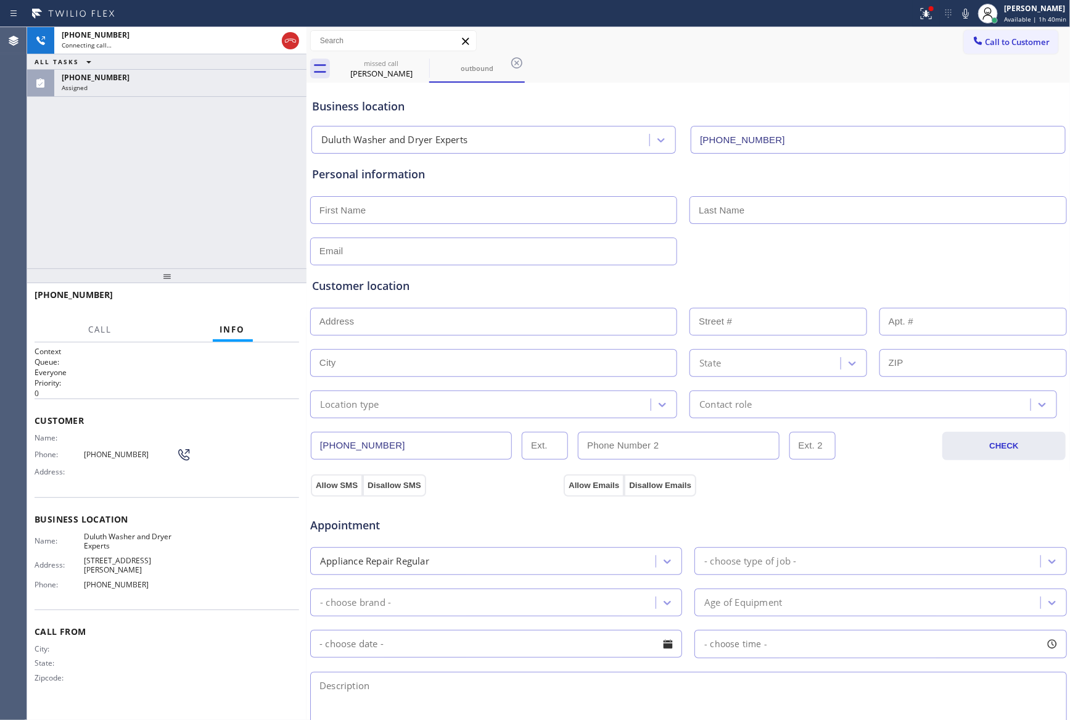
click at [239, 189] on div "[PHONE_NUMBER] Connecting call… ALL TASKS ALL TASKS ACTIVE TASKS TASKS IN WRAP …" at bounding box center [166, 147] width 279 height 241
click at [389, 78] on div "[PERSON_NAME]" at bounding box center [381, 73] width 93 height 11
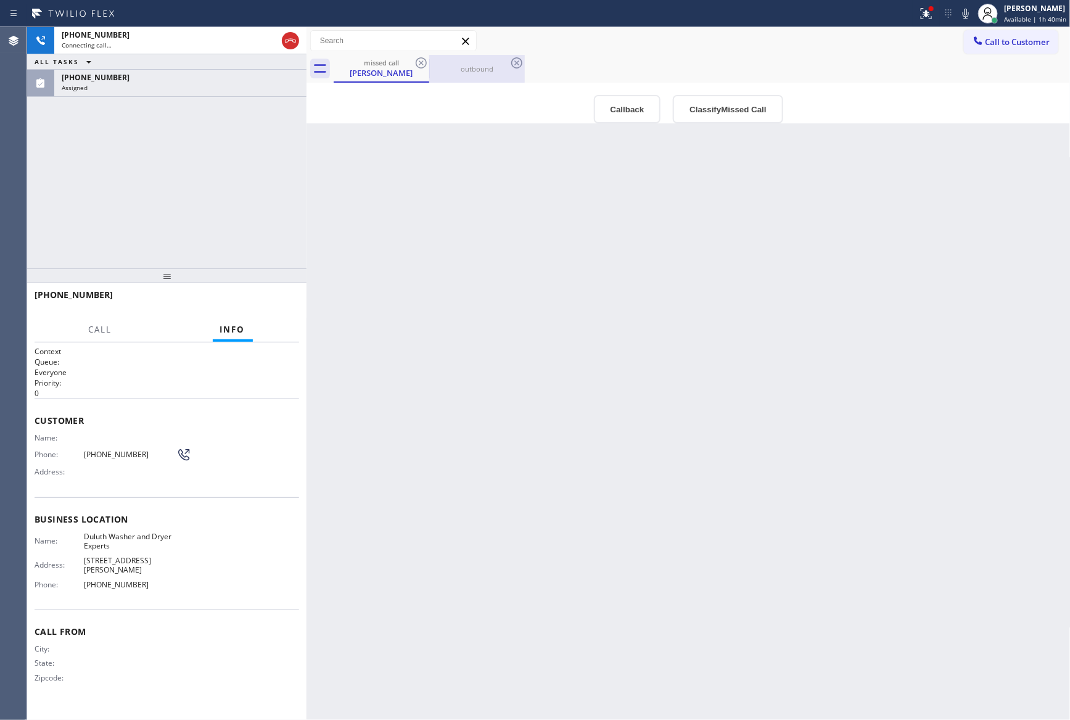
click at [482, 61] on div "outbound" at bounding box center [476, 69] width 93 height 28
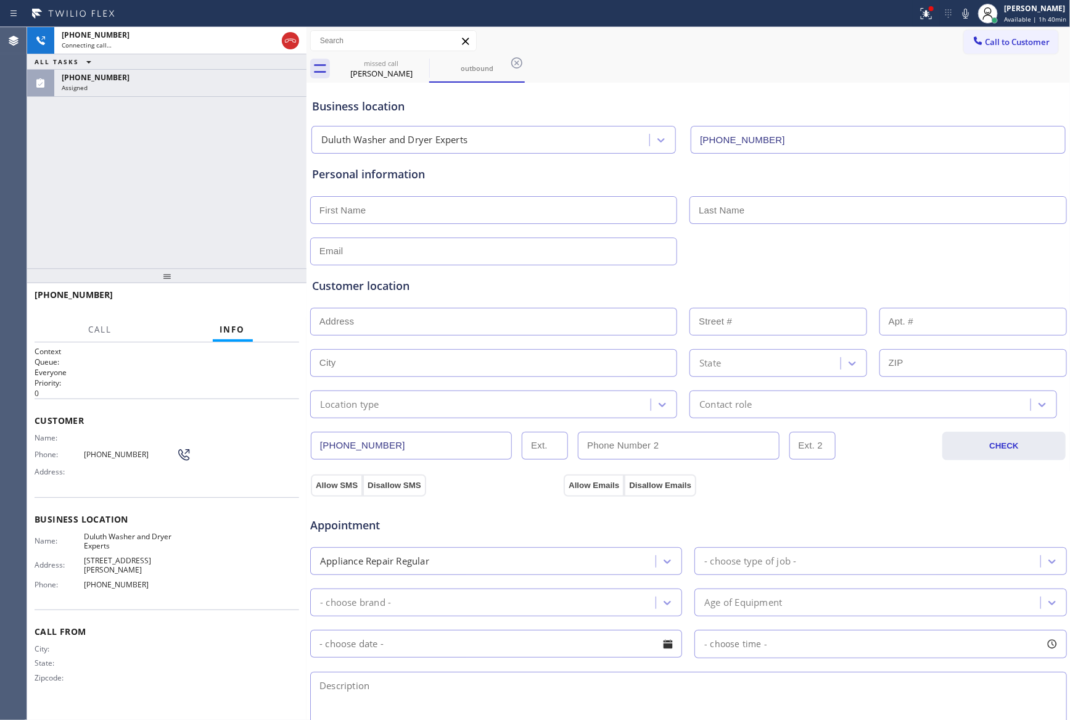
click at [651, 45] on div "Call to Customer Outbound call Location Electrical Garage [GEOGRAPHIC_DATA] You…" at bounding box center [688, 41] width 764 height 22
drag, startPoint x: 163, startPoint y: 180, endPoint x: 168, endPoint y: 155, distance: 25.3
click at [163, 178] on div "[PHONE_NUMBER] Connecting call… ALL TASKS ALL TASKS ACTIVE TASKS TASKS IN WRAP …" at bounding box center [166, 147] width 279 height 241
click at [174, 155] on div "[PHONE_NUMBER] Connecting call… ALL TASKS ALL TASKS ACTIVE TASKS TASKS IN WRAP …" at bounding box center [166, 147] width 279 height 241
click at [446, 456] on input "[PHONE_NUMBER]" at bounding box center [411, 446] width 201 height 28
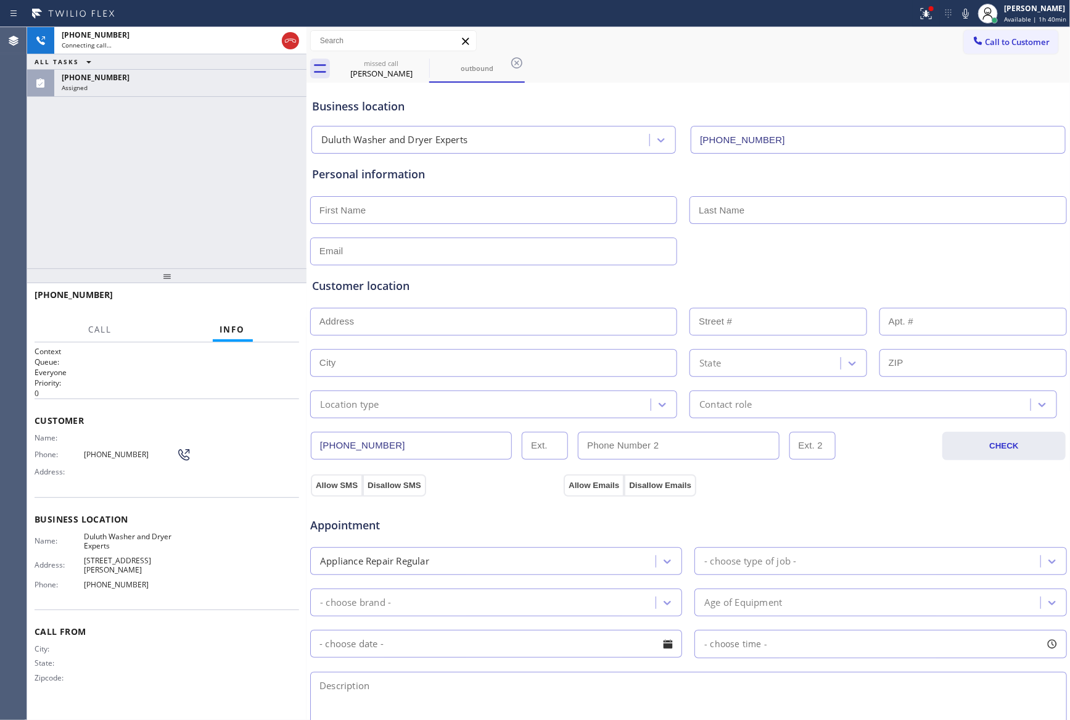
click at [446, 449] on input "[PHONE_NUMBER]" at bounding box center [411, 446] width 201 height 28
click at [290, 45] on icon at bounding box center [290, 40] width 15 height 15
drag, startPoint x: 258, startPoint y: 176, endPoint x: 519, endPoint y: 179, distance: 260.8
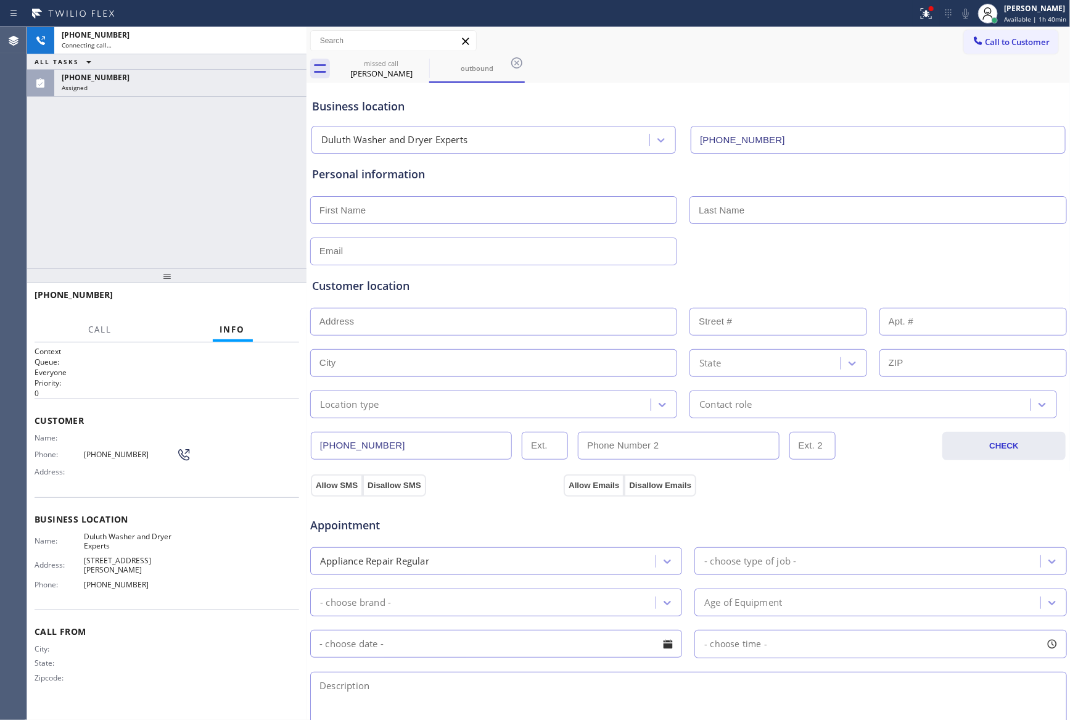
click at [263, 181] on div "[PHONE_NUMBER] Connecting call… ALL TASKS ALL TASKS ACTIVE TASKS TASKS IN WRAP …" at bounding box center [166, 147] width 279 height 241
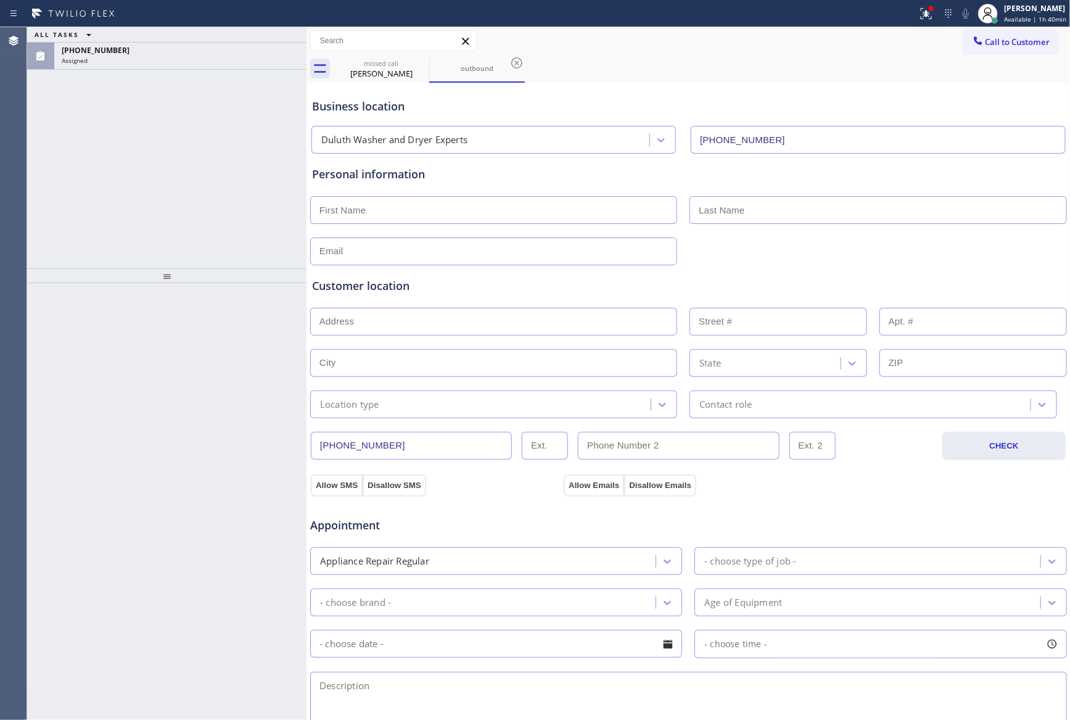
click at [202, 165] on div "ALL TASKS ALL TASKS ACTIVE TASKS TASKS IN WRAP UP [PHONE_NUMBER] Assigned" at bounding box center [166, 147] width 279 height 241
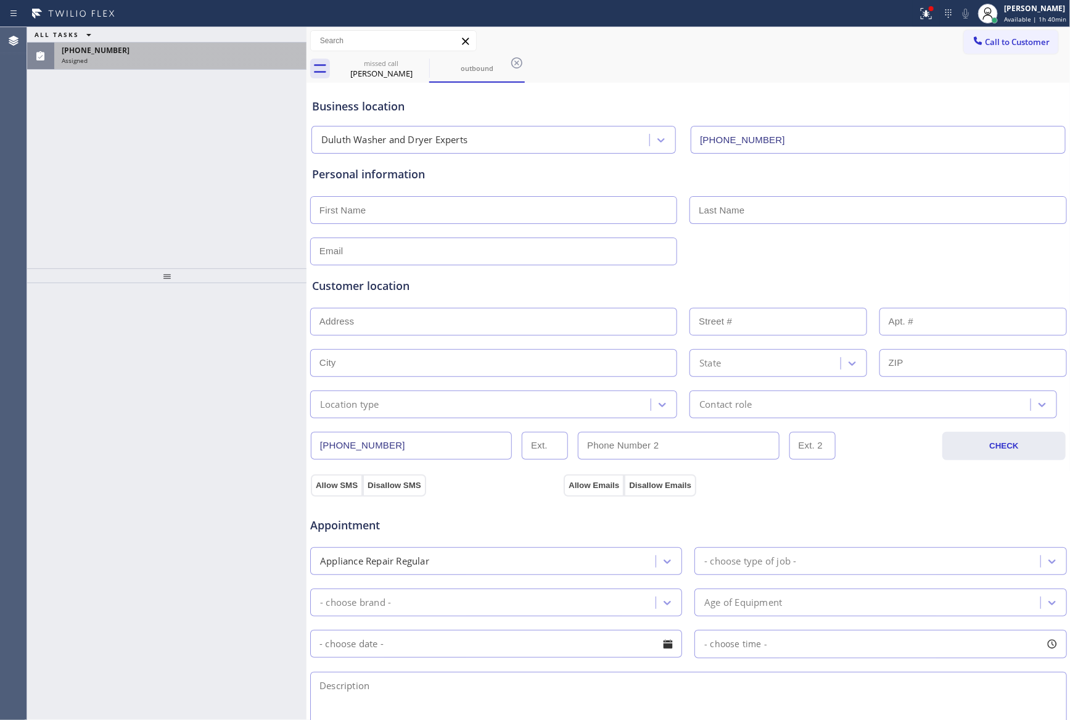
click at [200, 62] on div "Assigned" at bounding box center [180, 60] width 237 height 9
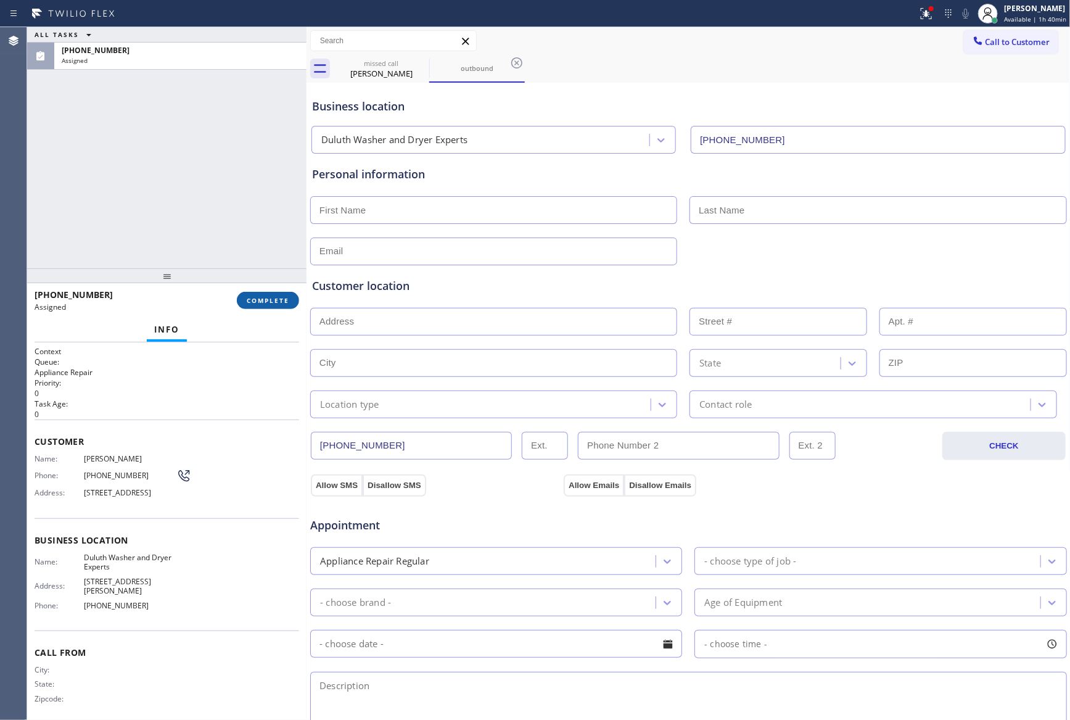
click at [260, 302] on span "COMPLETE" at bounding box center [268, 300] width 43 height 9
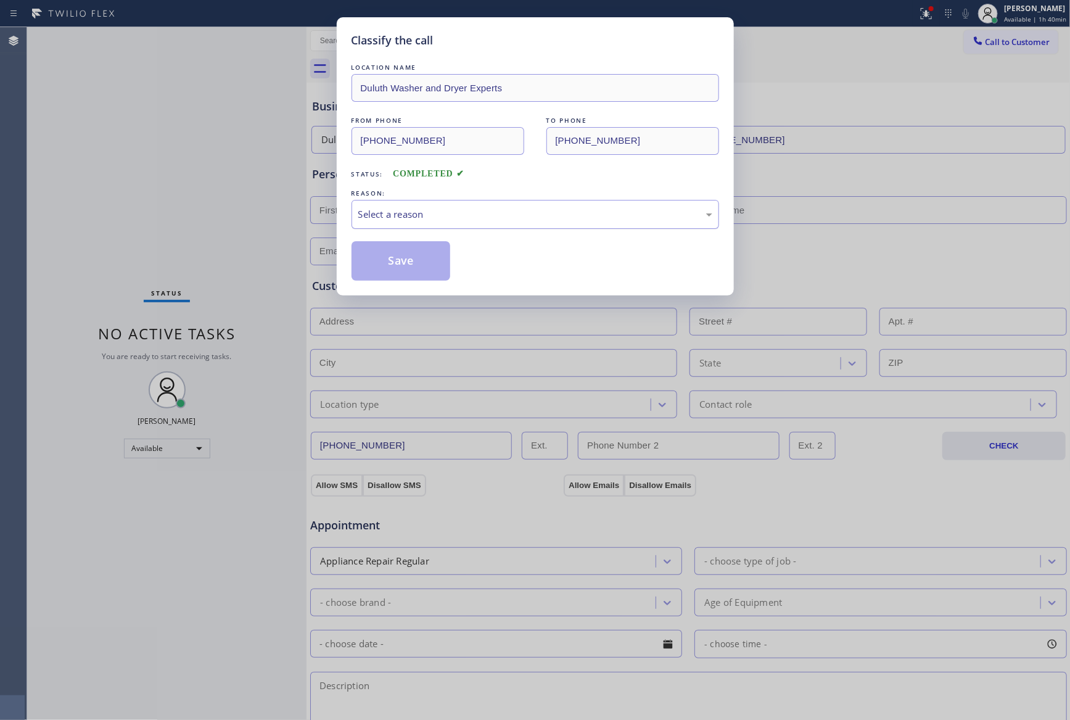
drag, startPoint x: 387, startPoint y: 204, endPoint x: 394, endPoint y: 213, distance: 11.8
click at [387, 204] on div "Select a reason" at bounding box center [534, 214] width 367 height 29
click at [398, 263] on button "Save" at bounding box center [400, 260] width 99 height 39
click at [398, 261] on button "Save" at bounding box center [400, 260] width 99 height 39
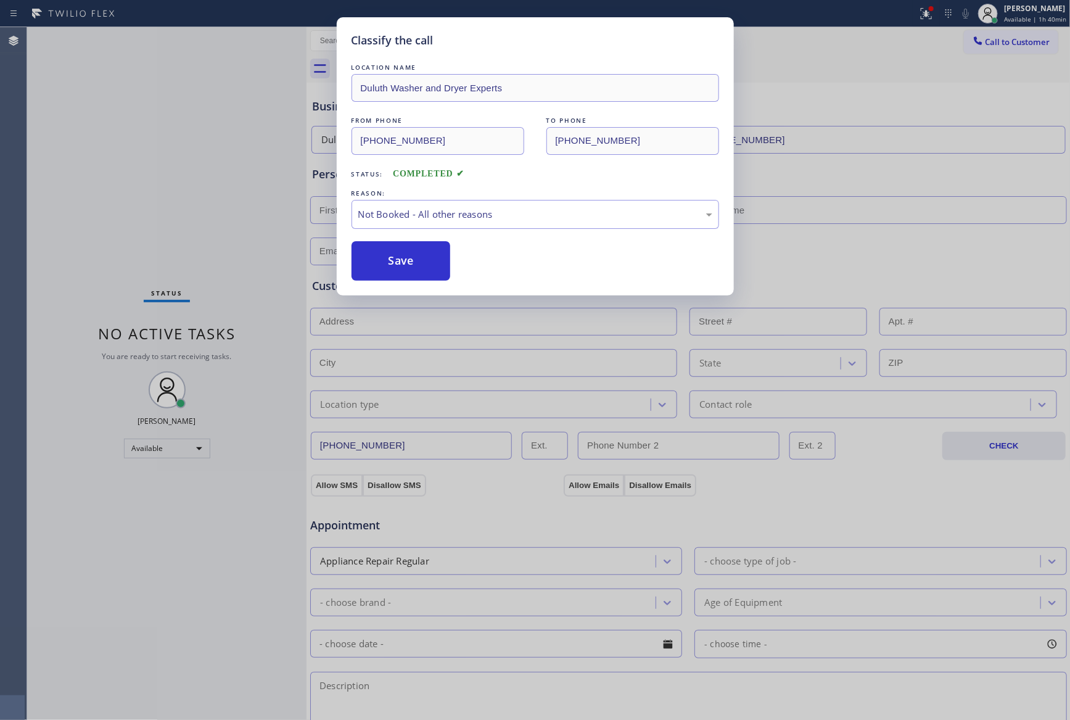
click at [152, 165] on div "Classify the call LOCATION NAME [GEOGRAPHIC_DATA] Washer and Dryer Experts FROM…" at bounding box center [535, 360] width 1070 height 720
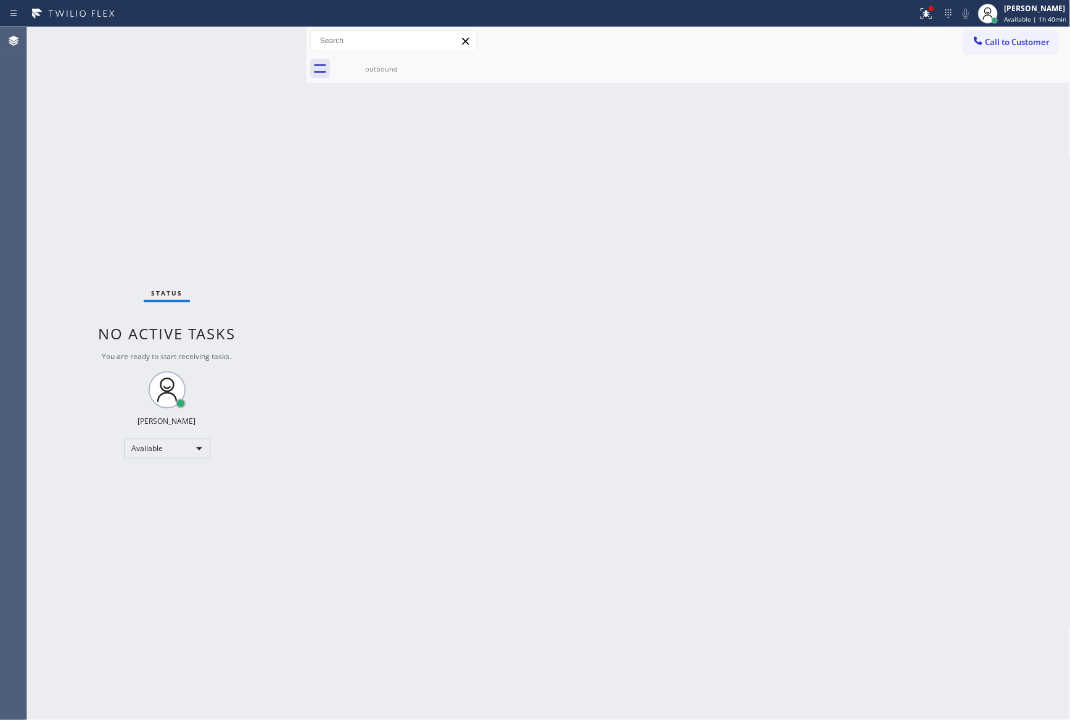
click at [162, 166] on div "Status No active tasks You are ready to start receiving tasks. [PERSON_NAME] Av…" at bounding box center [166, 373] width 279 height 692
drag, startPoint x: 553, startPoint y: 339, endPoint x: 644, endPoint y: 405, distance: 112.1
click at [593, 372] on div "Back to Dashboard Change Sender ID Customers Technicians Select a contact Outbo…" at bounding box center [688, 373] width 764 height 692
drag, startPoint x: 609, startPoint y: 421, endPoint x: 611, endPoint y: 444, distance: 23.5
click at [611, 442] on div "Back to Dashboard Change Sender ID Customers Technicians Select a contact Outbo…" at bounding box center [688, 373] width 764 height 692
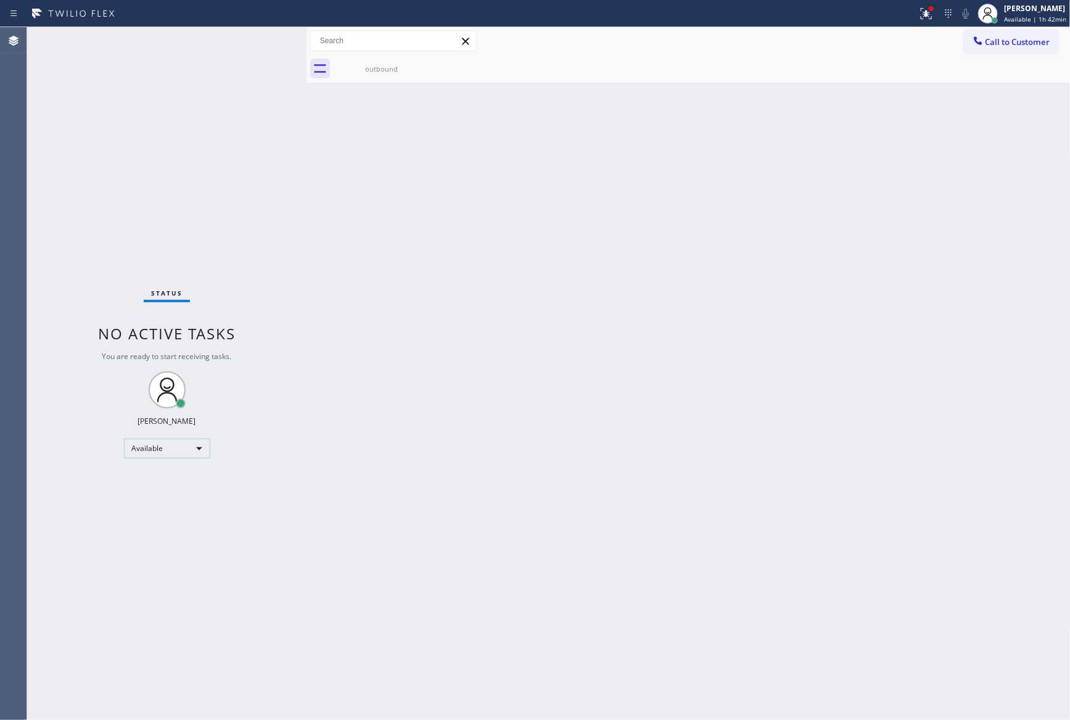
click at [598, 445] on div "Back to Dashboard Change Sender ID Customers Technicians Select a contact Outbo…" at bounding box center [688, 373] width 764 height 692
click at [601, 441] on div "Back to Dashboard Change Sender ID Customers Technicians Select a contact Outbo…" at bounding box center [688, 373] width 764 height 692
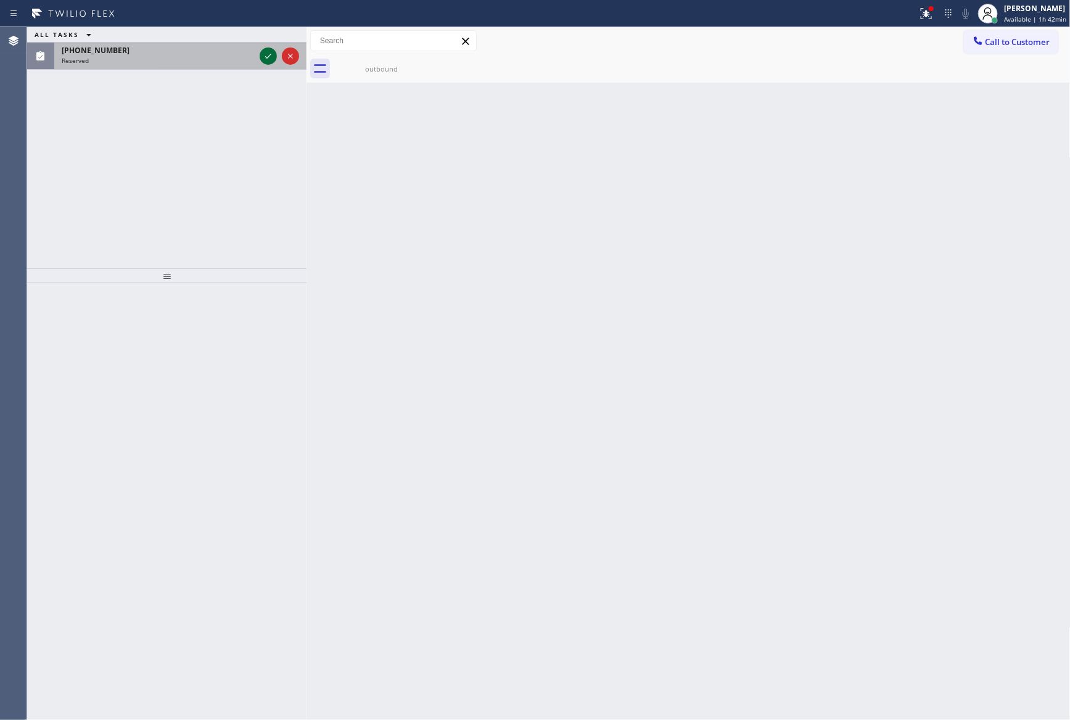
click at [266, 54] on icon at bounding box center [268, 56] width 15 height 15
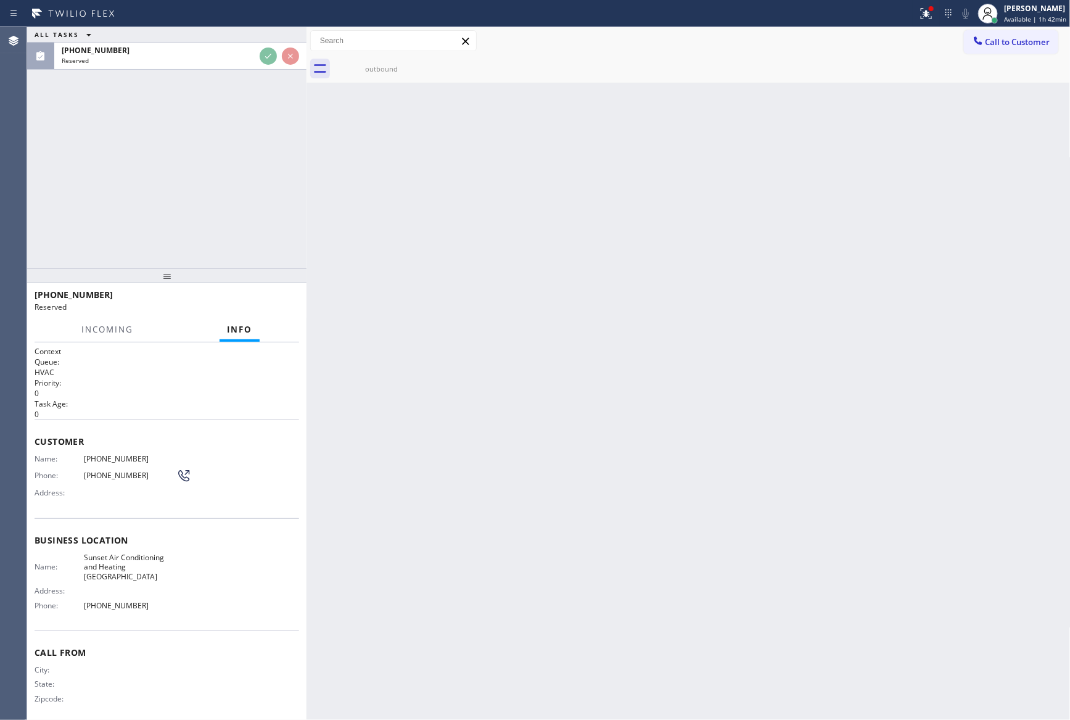
click at [229, 183] on div "ALL TASKS ALL TASKS ACTIVE TASKS TASKS IN WRAP UP [PHONE_NUMBER] Reserved" at bounding box center [166, 147] width 279 height 241
click at [232, 184] on div "ALL TASKS ALL TASKS ACTIVE TASKS TASKS IN WRAP UP [PHONE_NUMBER] Reserved" at bounding box center [166, 147] width 279 height 241
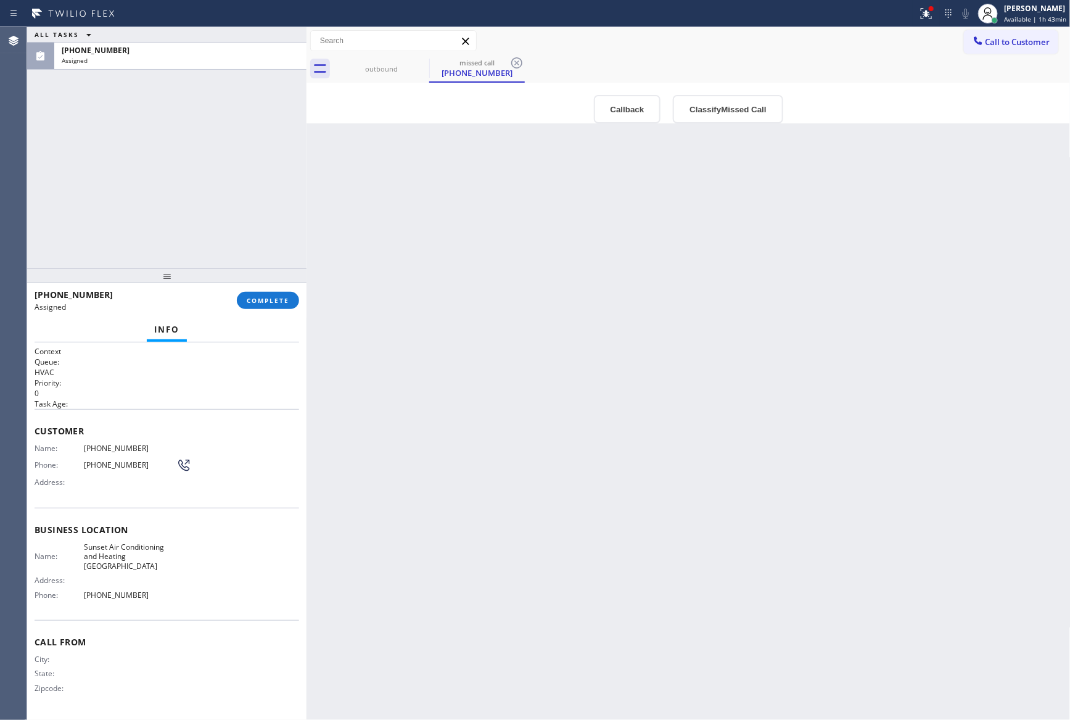
drag, startPoint x: 455, startPoint y: 340, endPoint x: 385, endPoint y: 390, distance: 86.2
click at [459, 350] on div "Back to Dashboard Change Sender ID Customers Technicians Select a contact Outbo…" at bounding box center [688, 373] width 764 height 692
click at [278, 294] on button "COMPLETE" at bounding box center [268, 300] width 62 height 17
click at [174, 128] on div "ALL TASKS ALL TASKS ACTIVE TASKS TASKS IN WRAP UP [PHONE_NUMBER] Assigned" at bounding box center [166, 147] width 279 height 241
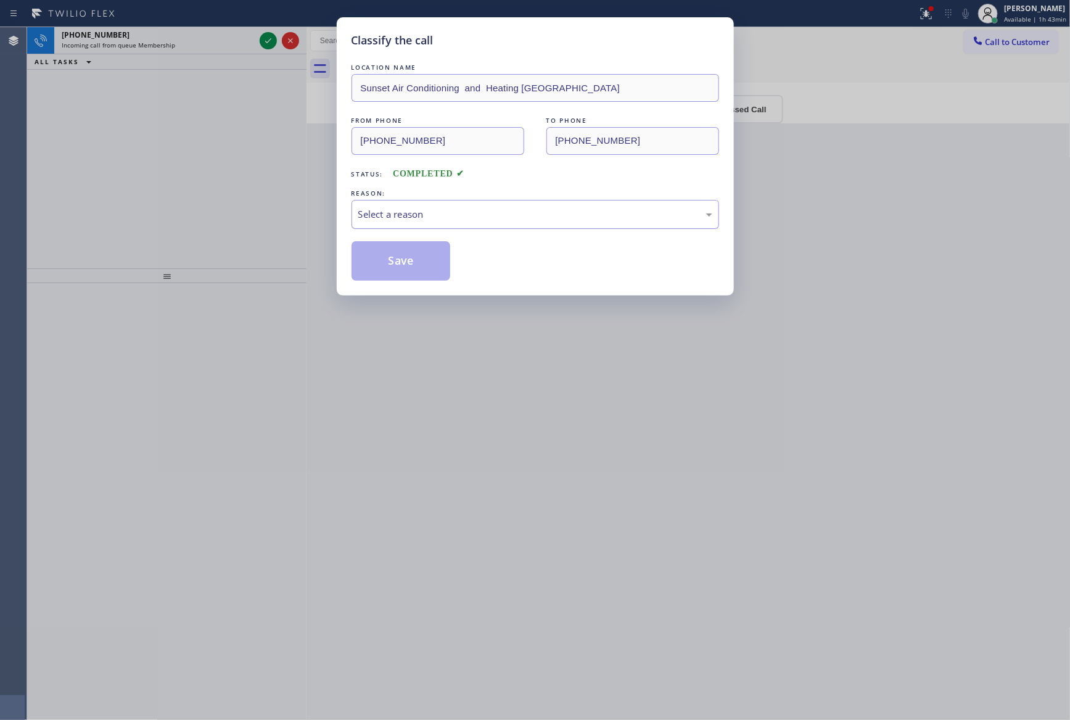
click at [391, 216] on div "Select a reason" at bounding box center [535, 214] width 354 height 14
click at [394, 269] on button "Save" at bounding box center [400, 260] width 99 height 39
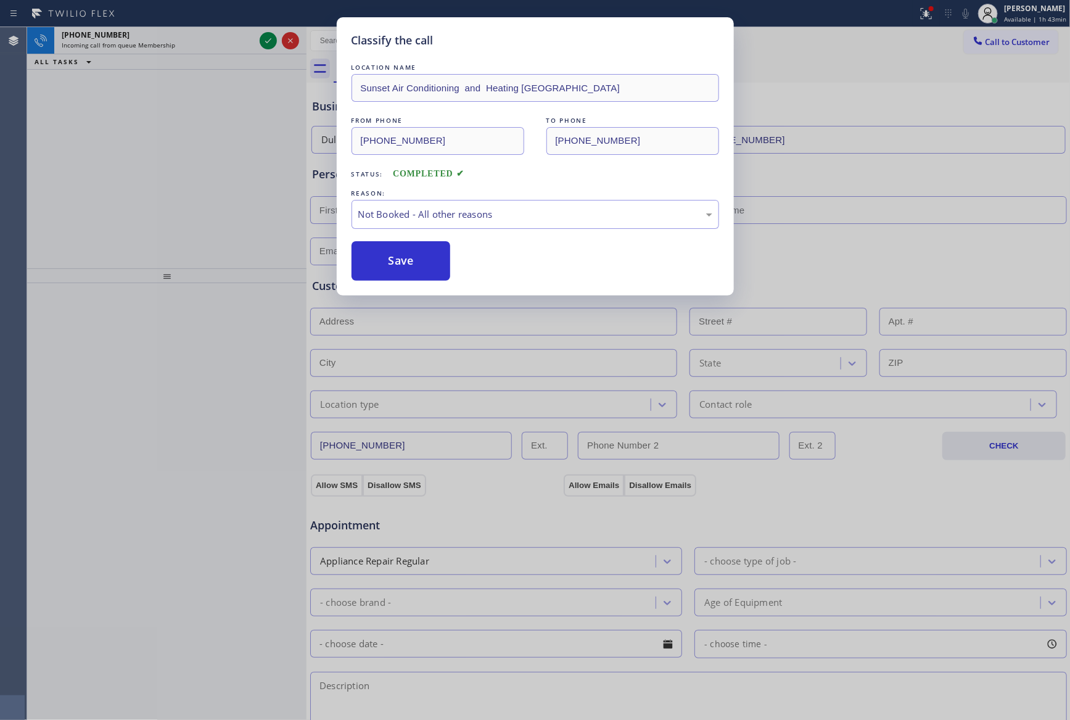
click at [391, 265] on button "Save" at bounding box center [400, 260] width 99 height 39
click at [144, 167] on div "Classify the call LOCATION NAME Sunset Air Conditioning and Heating Hope Ranch …" at bounding box center [535, 360] width 1070 height 720
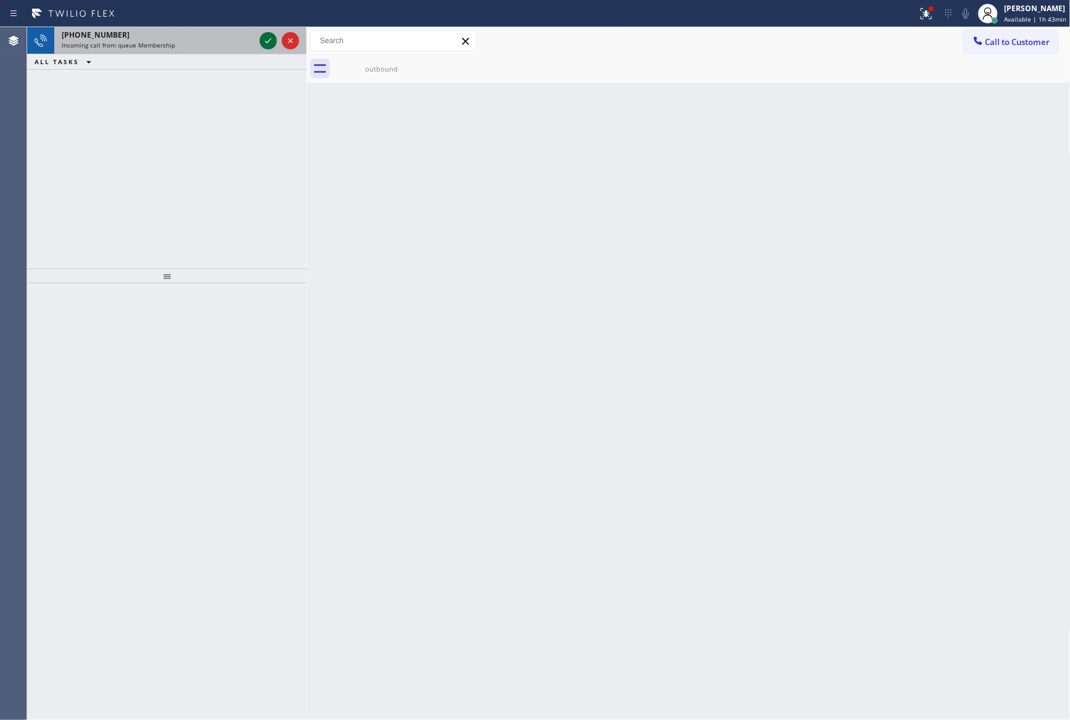
click at [269, 39] on icon at bounding box center [268, 40] width 15 height 15
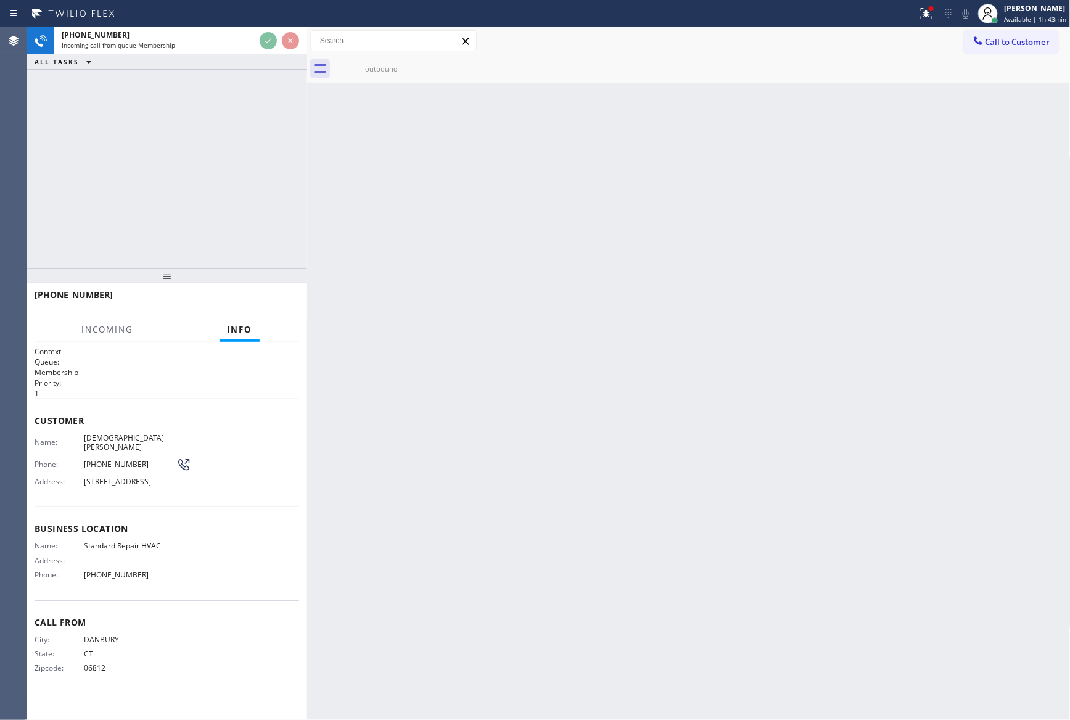
click at [253, 178] on div "[PHONE_NUMBER] Incoming call from queue Membership ALL TASKS ALL TASKS ACTIVE T…" at bounding box center [166, 147] width 279 height 241
click at [254, 178] on div "[PHONE_NUMBER] Incoming call from queue Membership ALL TASKS ALL TASKS ACTIVE T…" at bounding box center [166, 147] width 279 height 241
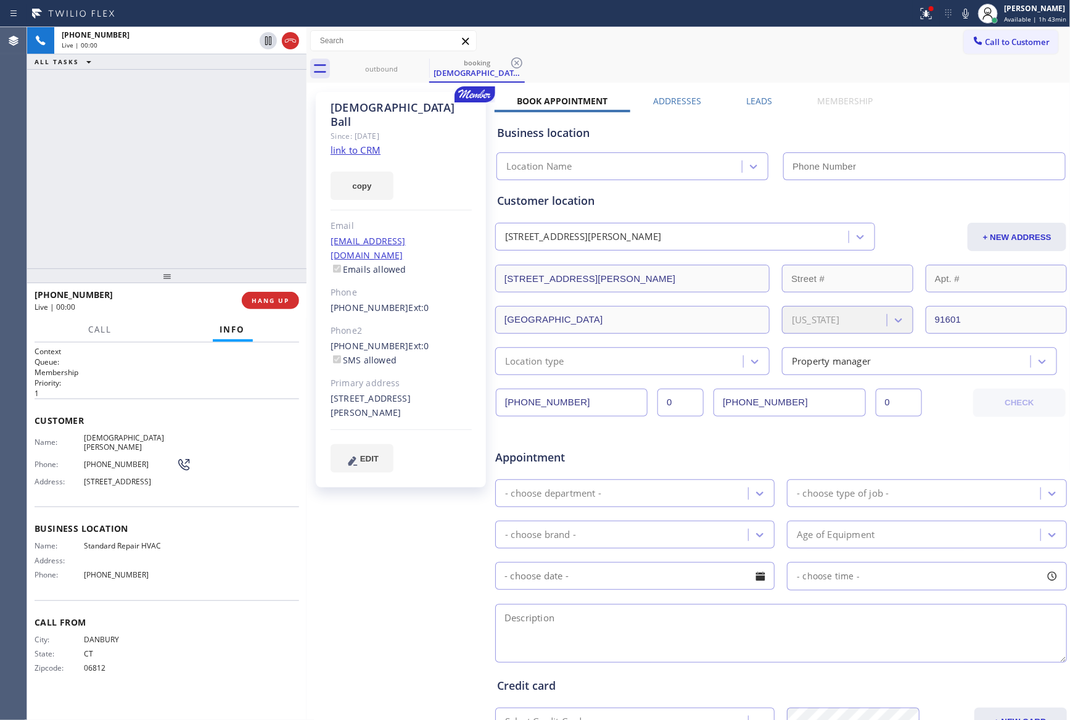
click at [254, 178] on div "[PHONE_NUMBER] Live | 00:00 ALL TASKS ALL TASKS ACTIVE TASKS TASKS IN WRAP UP" at bounding box center [166, 147] width 279 height 241
type input "[PHONE_NUMBER]"
click at [254, 178] on div "[PHONE_NUMBER] Live | 00:03 ALL TASKS ALL TASKS ACTIVE TASKS TASKS IN WRAP UP" at bounding box center [166, 147] width 279 height 241
click at [254, 178] on div "[PHONE_NUMBER] Live | 00:04 ALL TASKS ALL TASKS ACTIVE TASKS TASKS IN WRAP UP" at bounding box center [166, 147] width 279 height 241
click at [368, 144] on link "link to CRM" at bounding box center [355, 150] width 50 height 12
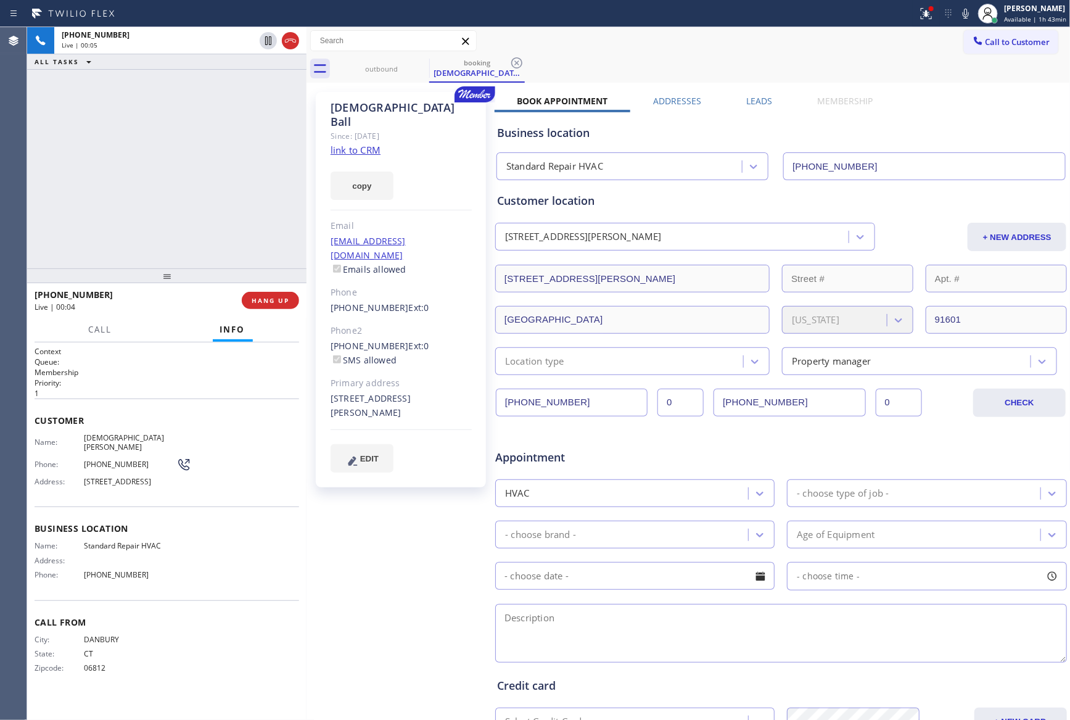
drag, startPoint x: 196, startPoint y: 162, endPoint x: 446, endPoint y: 126, distance: 252.3
click at [202, 163] on div "[PHONE_NUMBER] Live | 00:05 ALL TASKS ALL TASKS ACTIVE TASKS TASKS IN WRAP UP" at bounding box center [166, 147] width 279 height 241
click at [267, 78] on icon at bounding box center [268, 83] width 15 height 15
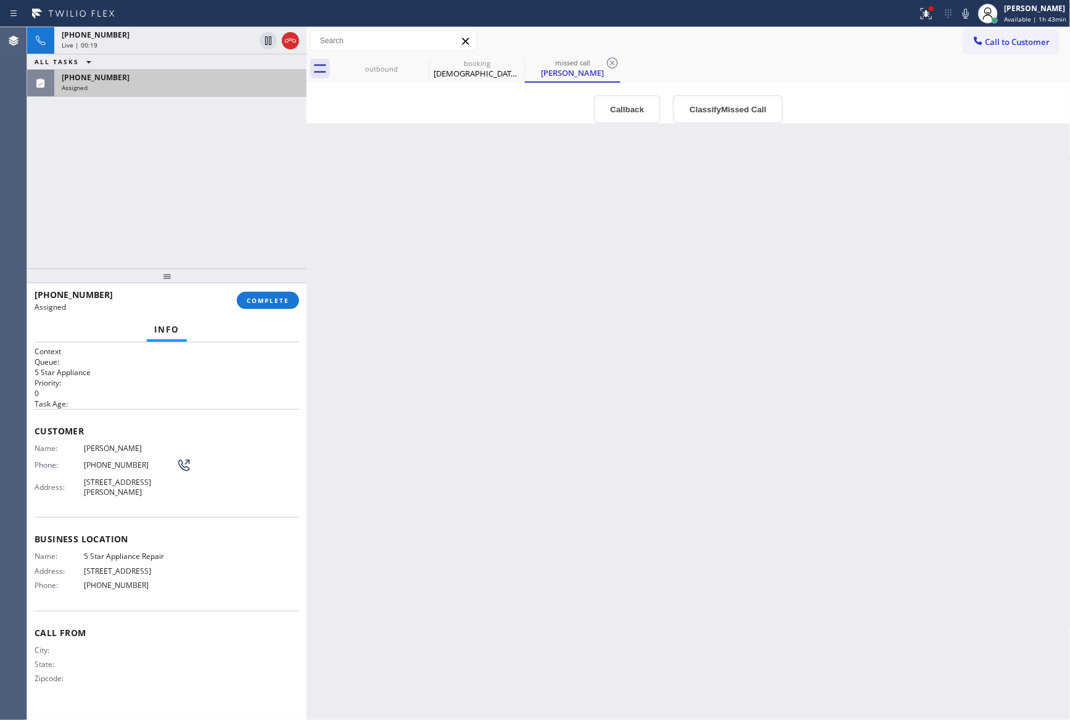
click at [176, 122] on div "[PHONE_NUMBER] Live | 00:19 ALL TASKS ALL TASKS ACTIVE TASKS TASKS IN WRAP UP […" at bounding box center [166, 147] width 279 height 241
click at [480, 350] on div "Back to Dashboard Change Sender ID Customers Technicians Select a contact Outbo…" at bounding box center [688, 373] width 764 height 692
drag, startPoint x: 176, startPoint y: 228, endPoint x: 509, endPoint y: 388, distance: 369.5
click at [180, 228] on div "[PHONE_NUMBER] Live | 01:37 ALL TASKS ALL TASKS ACTIVE TASKS TASKS IN WRAP UP […" at bounding box center [166, 147] width 279 height 241
click at [633, 415] on div "Back to Dashboard Change Sender ID Customers Technicians Select a contact Outbo…" at bounding box center [688, 373] width 764 height 692
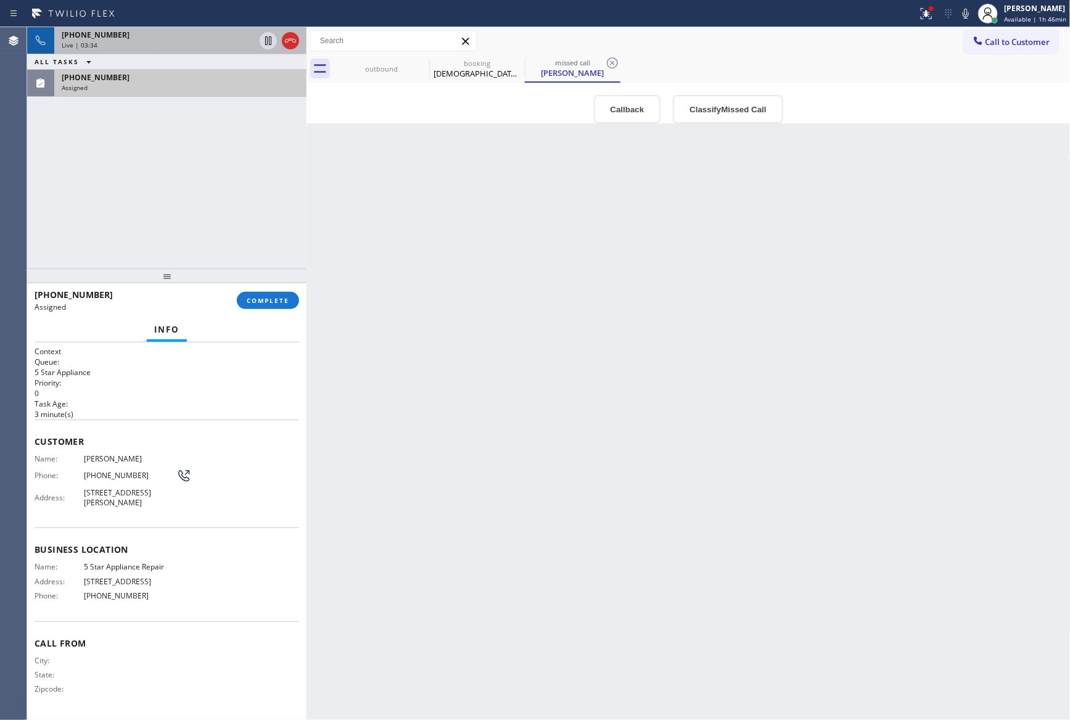
drag, startPoint x: 206, startPoint y: 41, endPoint x: 178, endPoint y: 152, distance: 113.8
click at [206, 43] on div "Live | 03:34" at bounding box center [158, 45] width 193 height 9
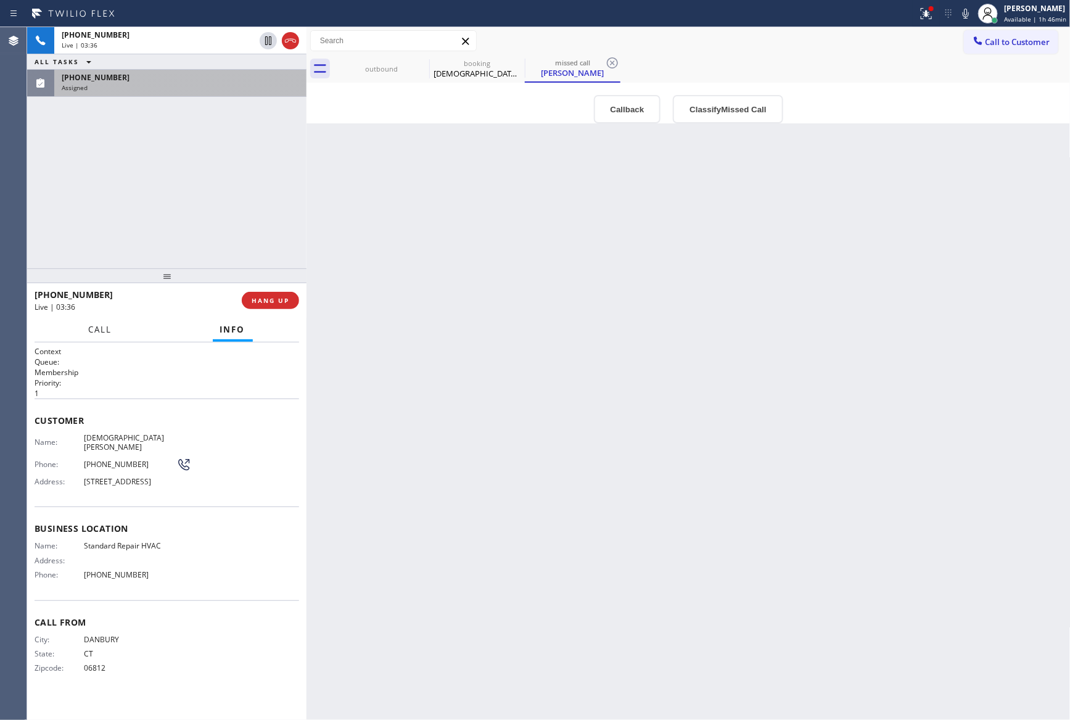
drag, startPoint x: 100, startPoint y: 324, endPoint x: 89, endPoint y: 422, distance: 98.0
click at [99, 327] on span "Call" at bounding box center [100, 329] width 23 height 11
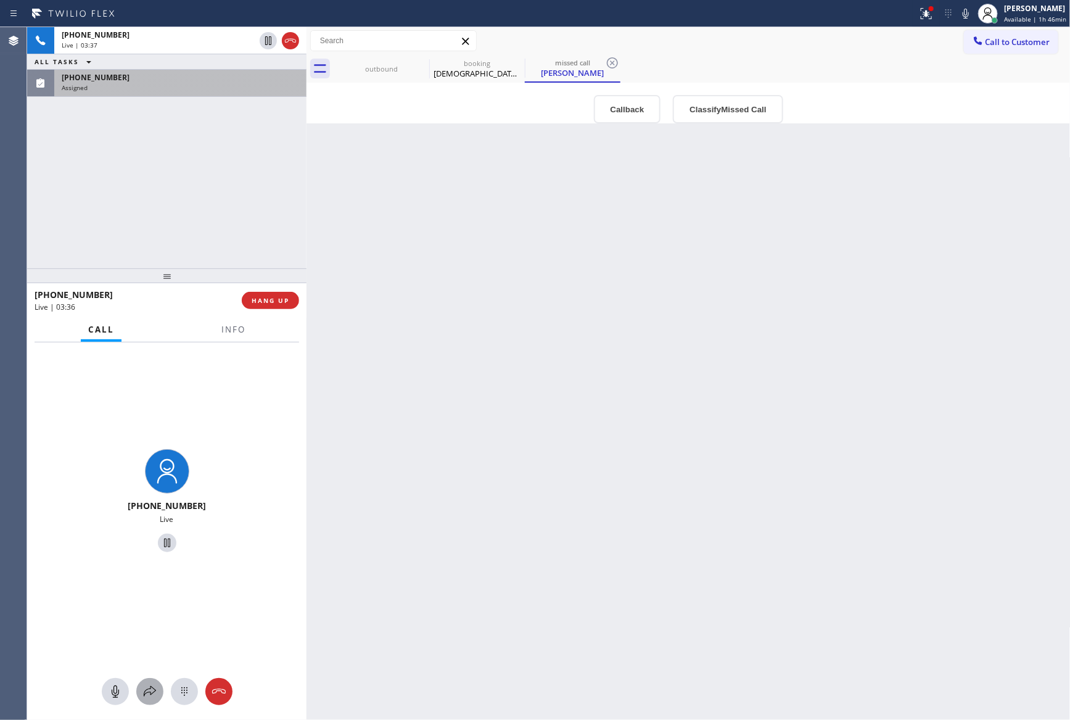
drag, startPoint x: 111, startPoint y: 687, endPoint x: 150, endPoint y: 698, distance: 40.4
click at [115, 688] on icon at bounding box center [115, 691] width 15 height 15
click at [498, 280] on div "Back to Dashboard Change Sender ID Customers Technicians Select a contact Outbo…" at bounding box center [688, 373] width 764 height 692
drag, startPoint x: 139, startPoint y: 189, endPoint x: 210, endPoint y: 496, distance: 315.6
click at [154, 217] on div "[PHONE_NUMBER] Live | 04:28 ALL TASKS ALL TASKS ACTIVE TASKS TASKS IN WRAP UP […" at bounding box center [166, 147] width 279 height 241
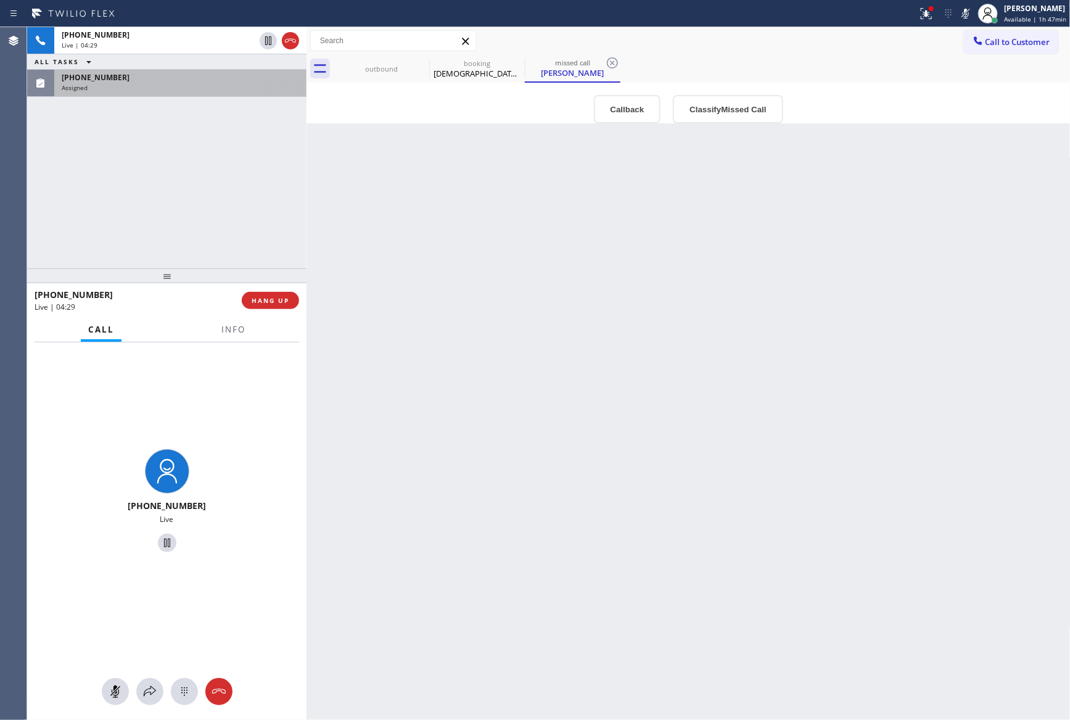
drag, startPoint x: 107, startPoint y: 692, endPoint x: 145, endPoint y: 213, distance: 481.2
click at [112, 689] on icon at bounding box center [115, 691] width 15 height 15
drag, startPoint x: 253, startPoint y: 198, endPoint x: 174, endPoint y: 19, distance: 195.5
click at [253, 196] on div "[PHONE_NUMBER] Live | 04:30 ALL TASKS ALL TASKS ACTIVE TASKS TASKS IN WRAP UP […" at bounding box center [166, 147] width 279 height 241
click at [169, 30] on div "[PHONE_NUMBER]" at bounding box center [158, 35] width 193 height 10
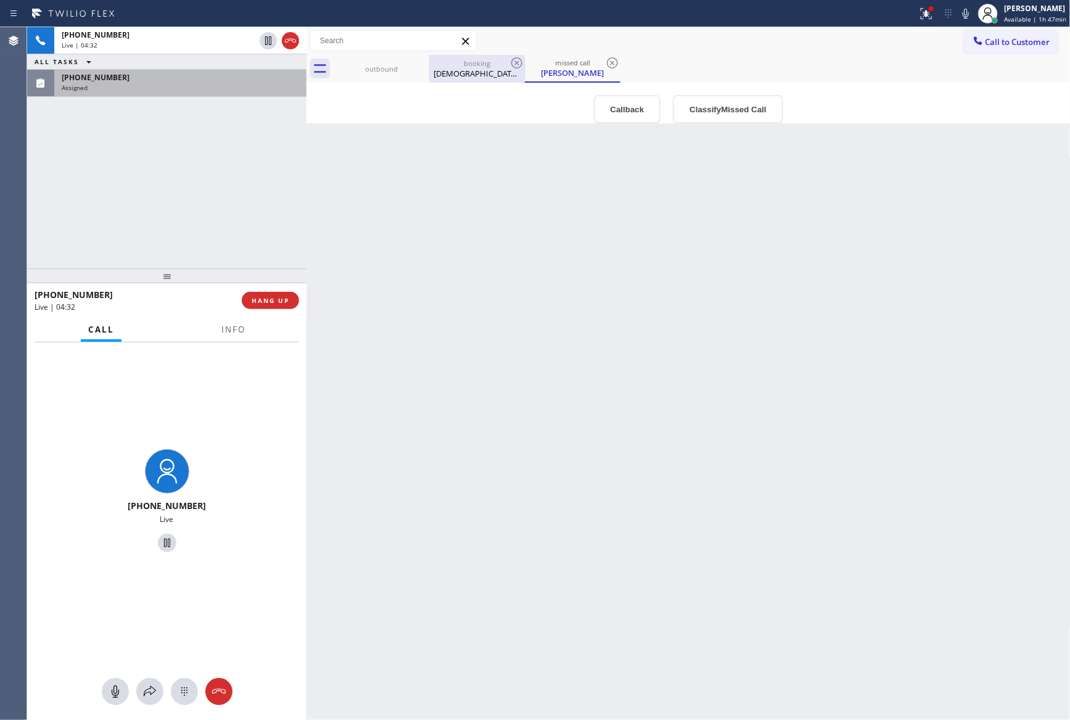
click at [461, 70] on div "[DEMOGRAPHIC_DATA][PERSON_NAME]" at bounding box center [476, 73] width 93 height 11
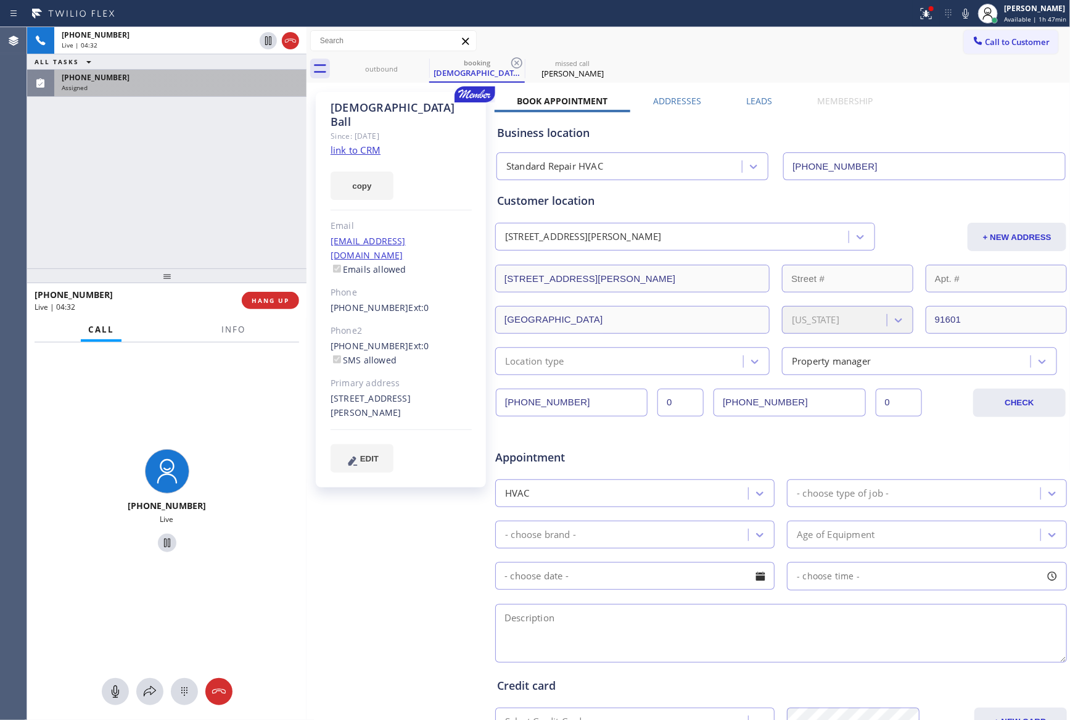
click at [179, 161] on div "[PHONE_NUMBER] Live | 04:32 ALL TASKS ALL TASKS ACTIVE TASKS TASKS IN WRAP UP […" at bounding box center [166, 147] width 279 height 241
drag, startPoint x: 254, startPoint y: 191, endPoint x: 900, endPoint y: 699, distance: 821.5
click at [290, 236] on div "[PHONE_NUMBER] Live | 04:39 ALL TASKS ALL TASKS ACTIVE TASKS TASKS IN WRAP UP […" at bounding box center [166, 147] width 279 height 241
drag, startPoint x: 412, startPoint y: 525, endPoint x: 437, endPoint y: 529, distance: 24.9
click at [420, 527] on div "[DEMOGRAPHIC_DATA][PERSON_NAME] Since: [DATE] link to CRM copy Email [EMAIL_ADD…" at bounding box center [402, 485] width 185 height 799
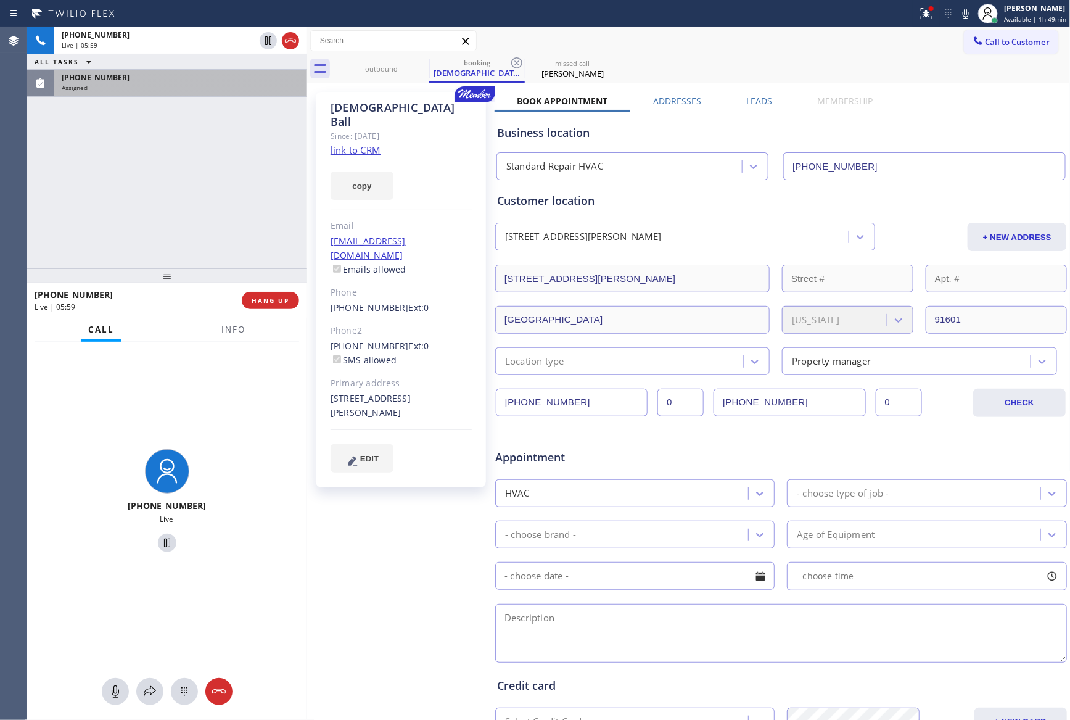
drag, startPoint x: 192, startPoint y: 189, endPoint x: 492, endPoint y: 470, distance: 410.9
click at [239, 265] on div "[PHONE_NUMBER] Live | 05:59 ALL TASKS ALL TASKS ACTIVE TASKS TASKS IN WRAP UP […" at bounding box center [166, 373] width 279 height 692
click at [237, 328] on span "Info" at bounding box center [233, 329] width 24 height 11
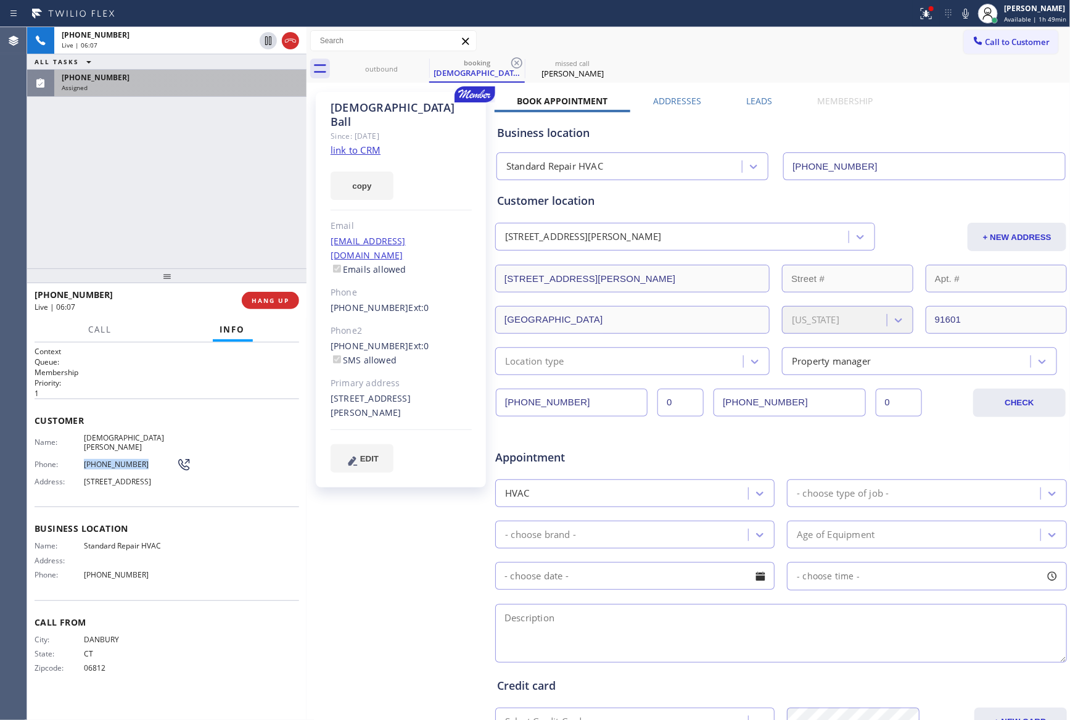
drag, startPoint x: 147, startPoint y: 454, endPoint x: 64, endPoint y: 450, distance: 83.3
click at [64, 457] on div "Phone: [PHONE_NUMBER]" at bounding box center [113, 464] width 157 height 15
copy div "[PHONE_NUMBER]"
click at [204, 228] on div "[PHONE_NUMBER] Live | 06:53 ALL TASKS ALL TASKS ACTIVE TASKS TASKS IN WRAP UP […" at bounding box center [166, 147] width 279 height 241
click at [204, 228] on div "[PHONE_NUMBER] Live | 06:54 ALL TASKS ALL TASKS ACTIVE TASKS TASKS IN WRAP UP […" at bounding box center [166, 147] width 279 height 241
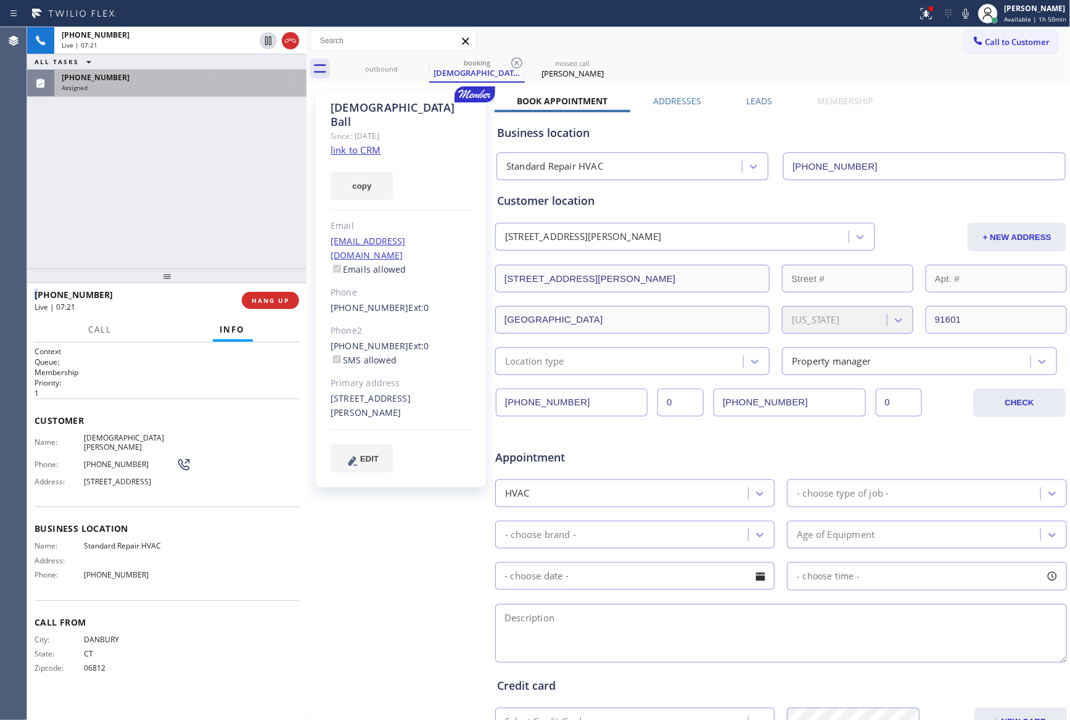
drag, startPoint x: 189, startPoint y: 184, endPoint x: 189, endPoint y: 191, distance: 6.8
click at [189, 185] on div "[PHONE_NUMBER] Live | 07:21 ALL TASKS ALL TASKS ACTIVE TASKS TASKS IN WRAP UP […" at bounding box center [166, 147] width 279 height 241
click at [563, 620] on textarea at bounding box center [781, 633] width 572 height 59
paste textarea "3-6 || member || shower is not drianing, toilet needs to be fixed clogged issue…"
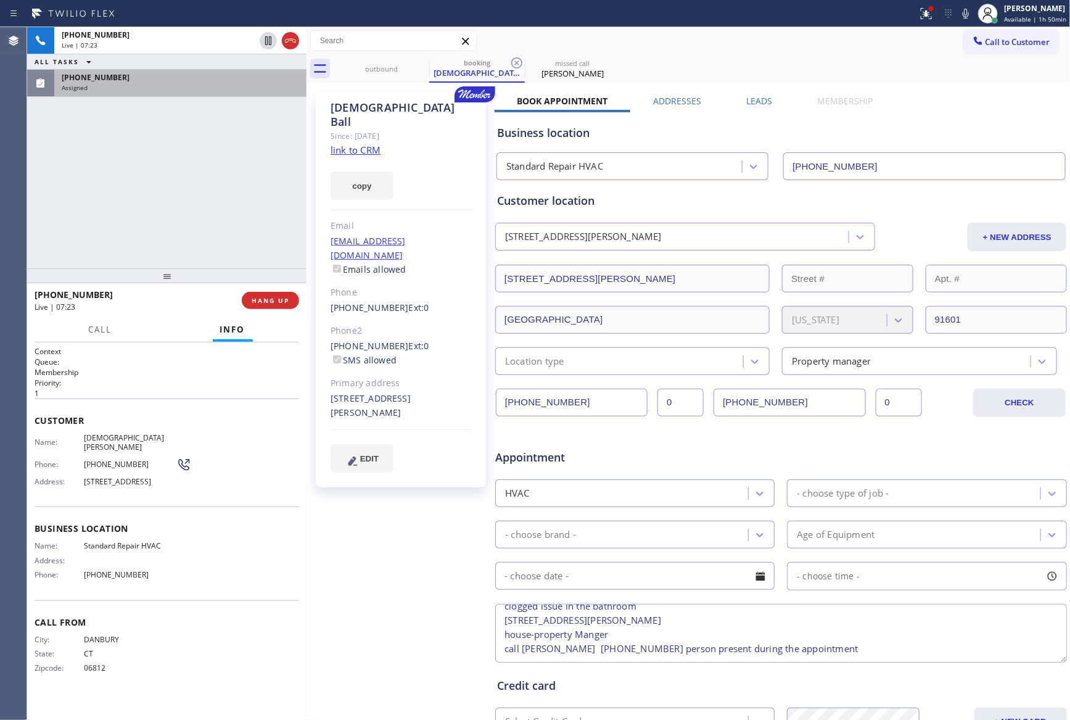
type textarea "3-6 || member || shower is not drianing, toilet needs to be fixed clogged issue…"
click at [573, 496] on div "HVAC" at bounding box center [623, 493] width 249 height 22
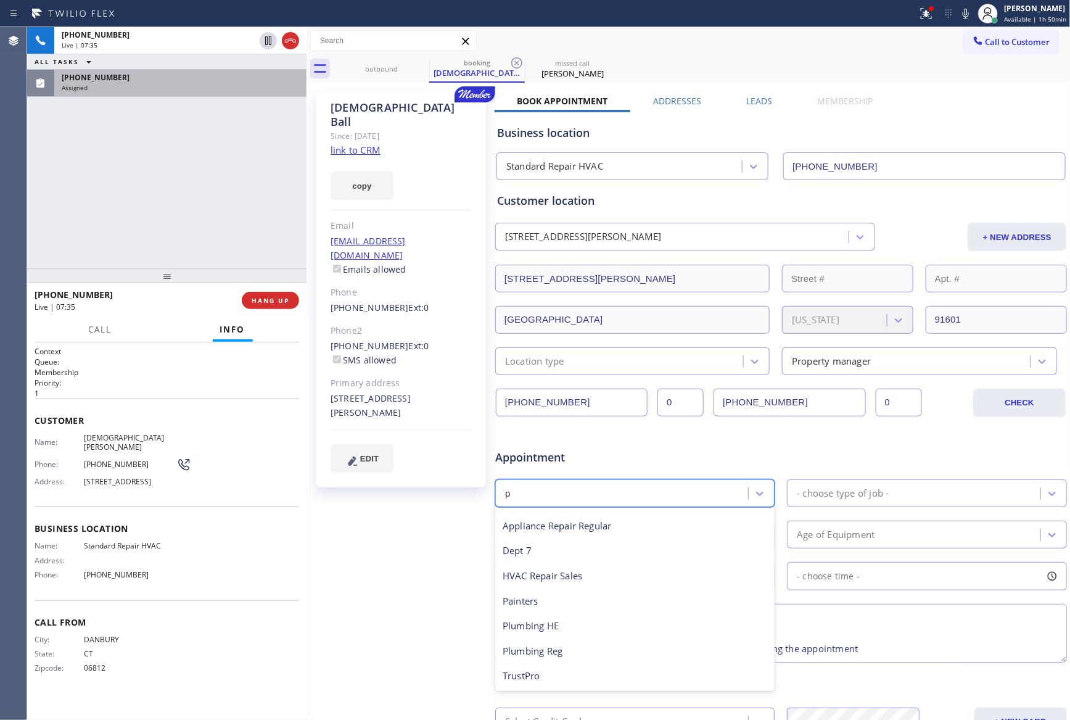
scroll to position [52, 0]
type input "pl"
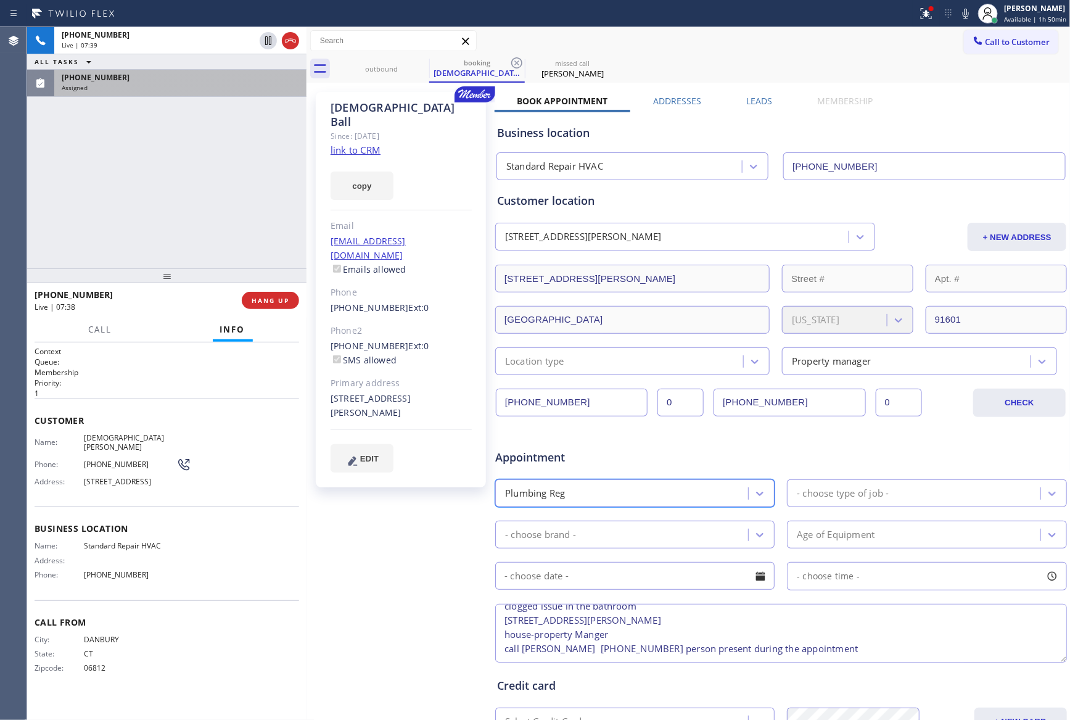
click at [825, 488] on div "- choose type of job -" at bounding box center [843, 493] width 92 height 14
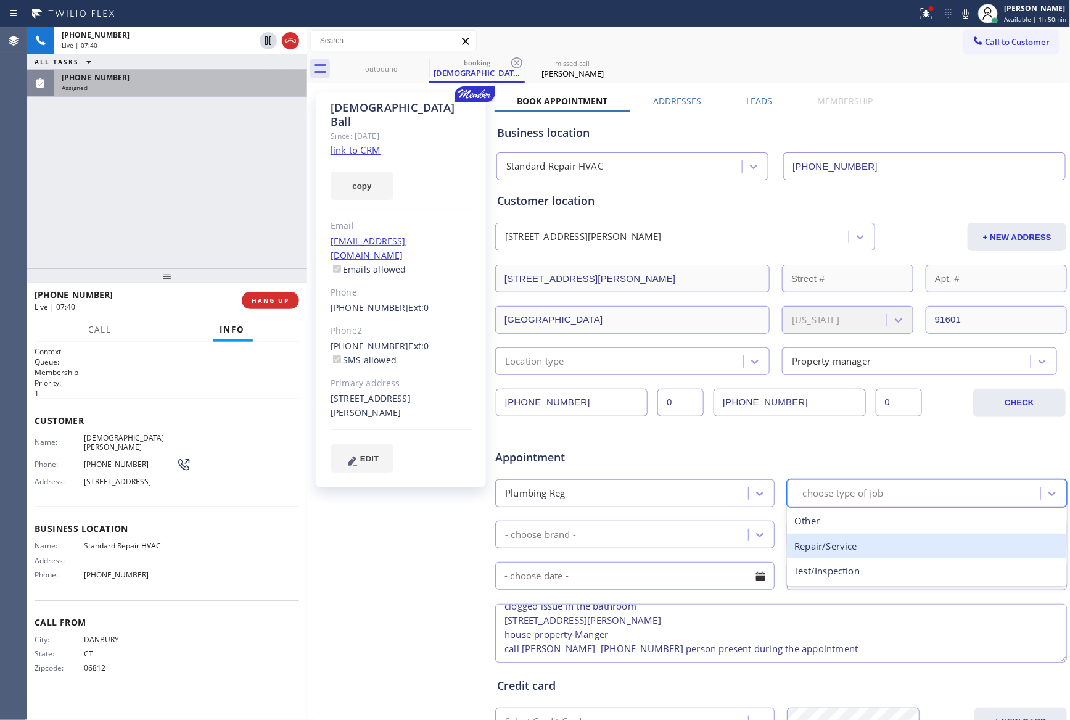
click at [818, 546] on div "Repair/Service" at bounding box center [926, 545] width 279 height 25
click at [700, 531] on div "- choose brand -" at bounding box center [623, 534] width 249 height 22
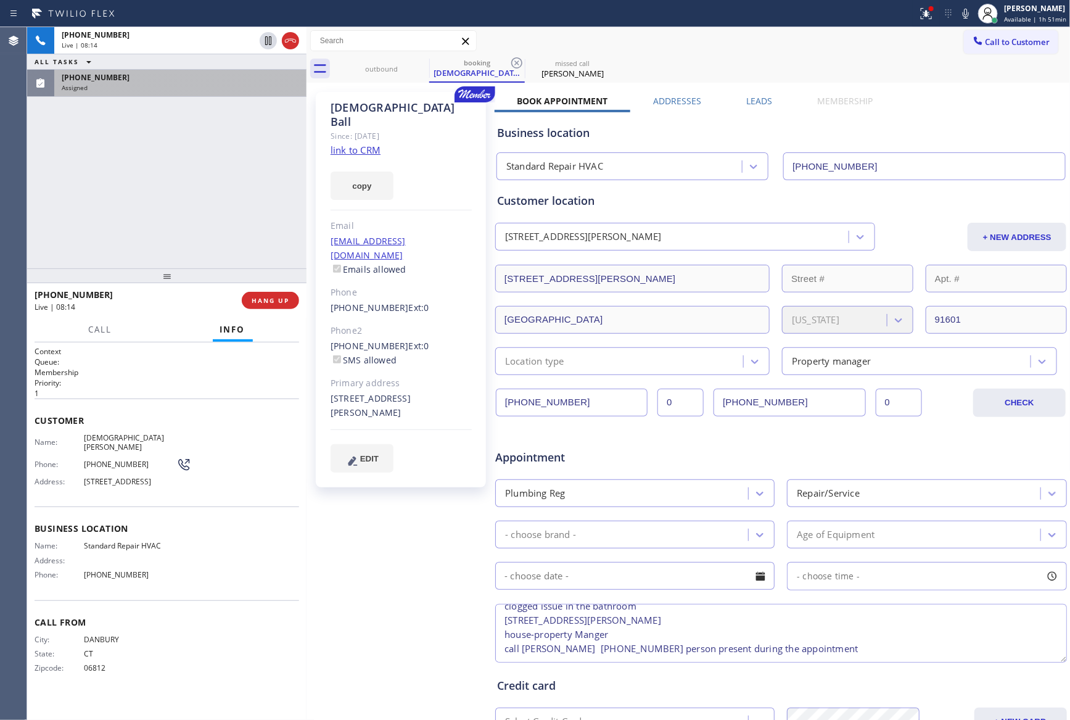
click at [117, 204] on div "[PHONE_NUMBER] Live | 08:14 ALL TASKS ALL TASKS ACTIVE TASKS TASKS IN WRAP UP […" at bounding box center [166, 147] width 279 height 241
drag, startPoint x: 205, startPoint y: 147, endPoint x: 461, endPoint y: 398, distance: 358.0
click at [220, 178] on div "[PHONE_NUMBER] Live | 08:41 ALL TASKS ALL TASKS ACTIVE TASKS TASKS IN WRAP UP […" at bounding box center [166, 147] width 279 height 241
click at [673, 543] on div "- choose brand -" at bounding box center [623, 534] width 249 height 22
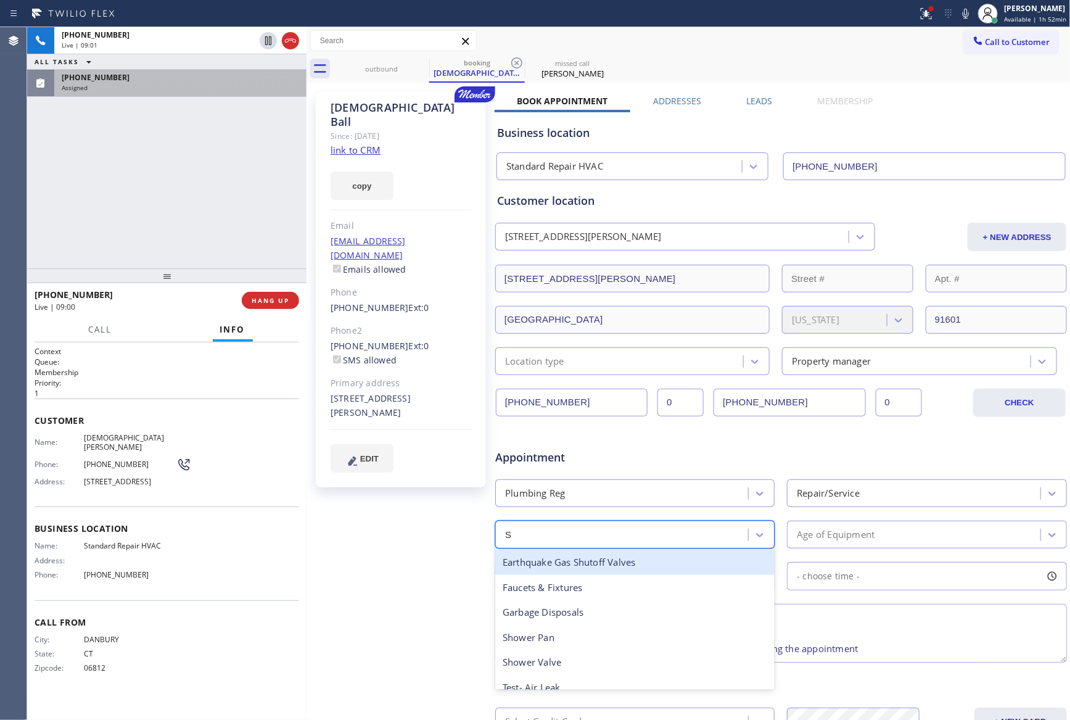
type input "SI"
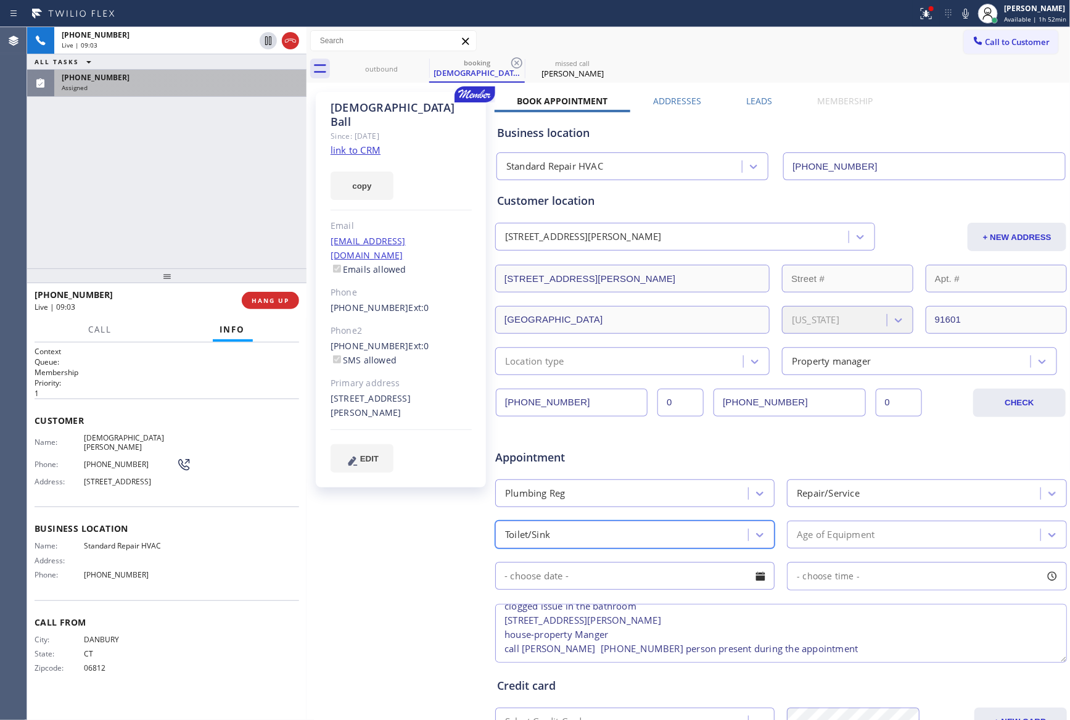
click at [805, 539] on div "Age of Equipment" at bounding box center [836, 534] width 78 height 14
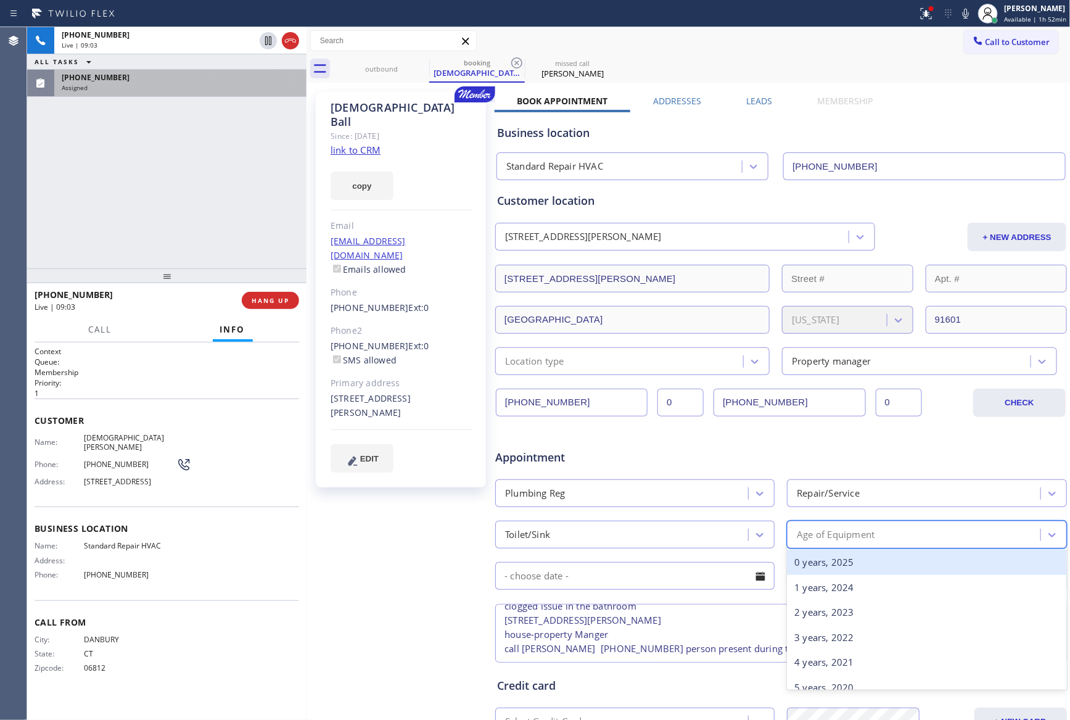
click at [792, 565] on div "0 years, 2025" at bounding box center [926, 561] width 279 height 25
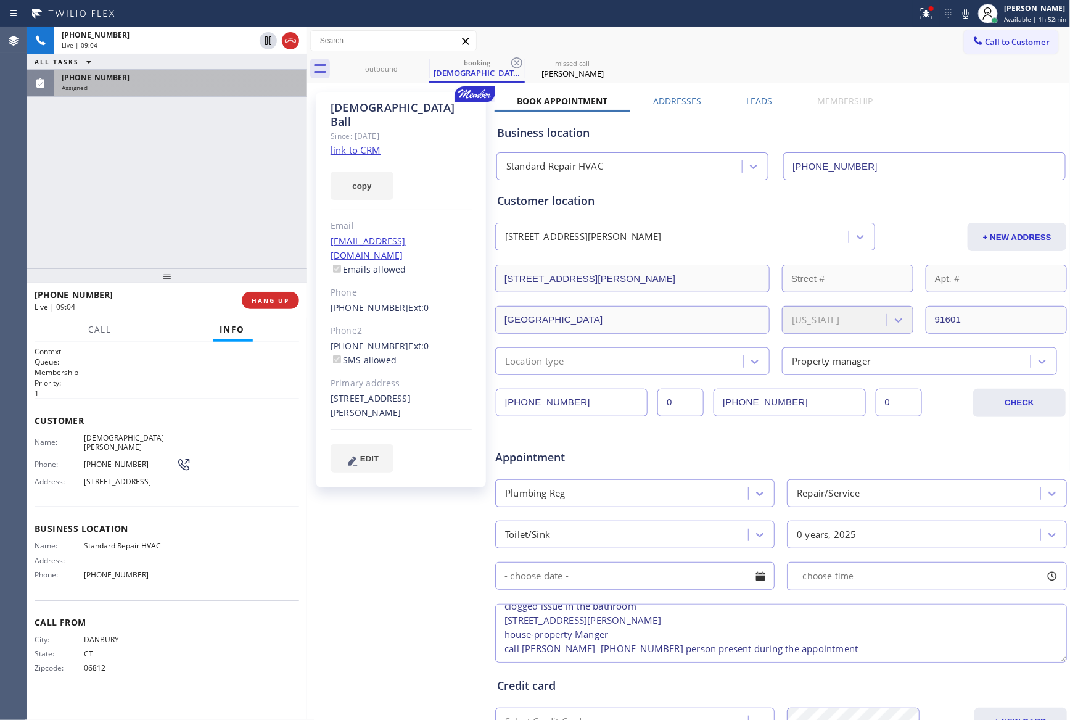
click at [753, 572] on div at bounding box center [760, 575] width 21 height 21
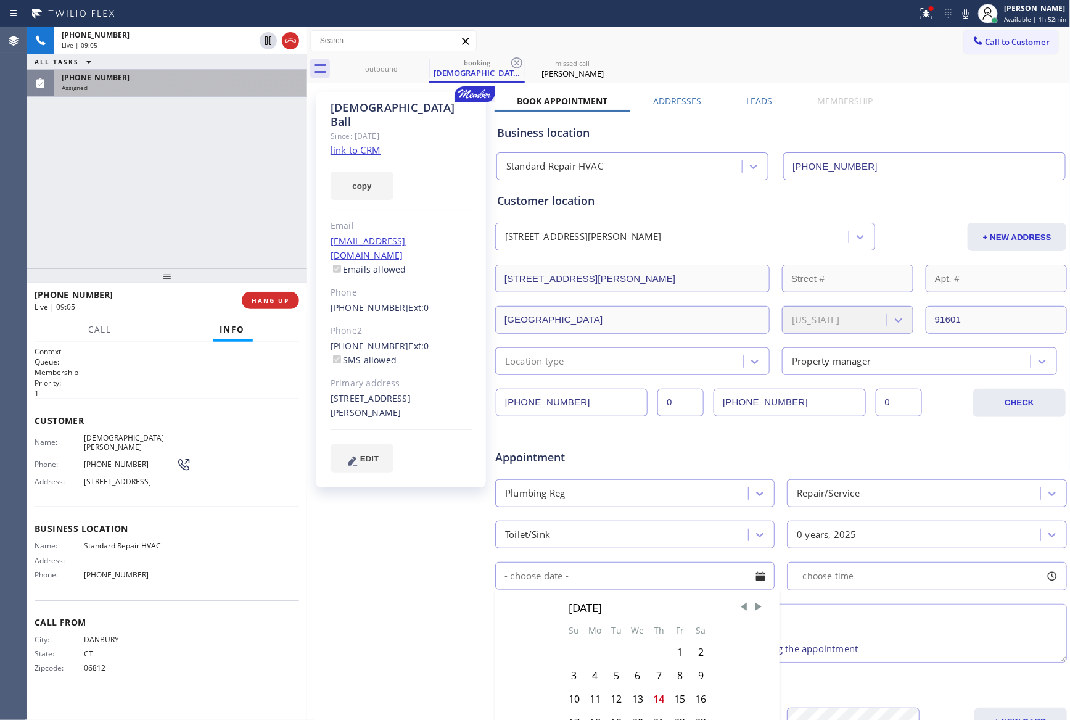
click at [657, 701] on div "14" at bounding box center [659, 698] width 21 height 23
type input "[DATE]"
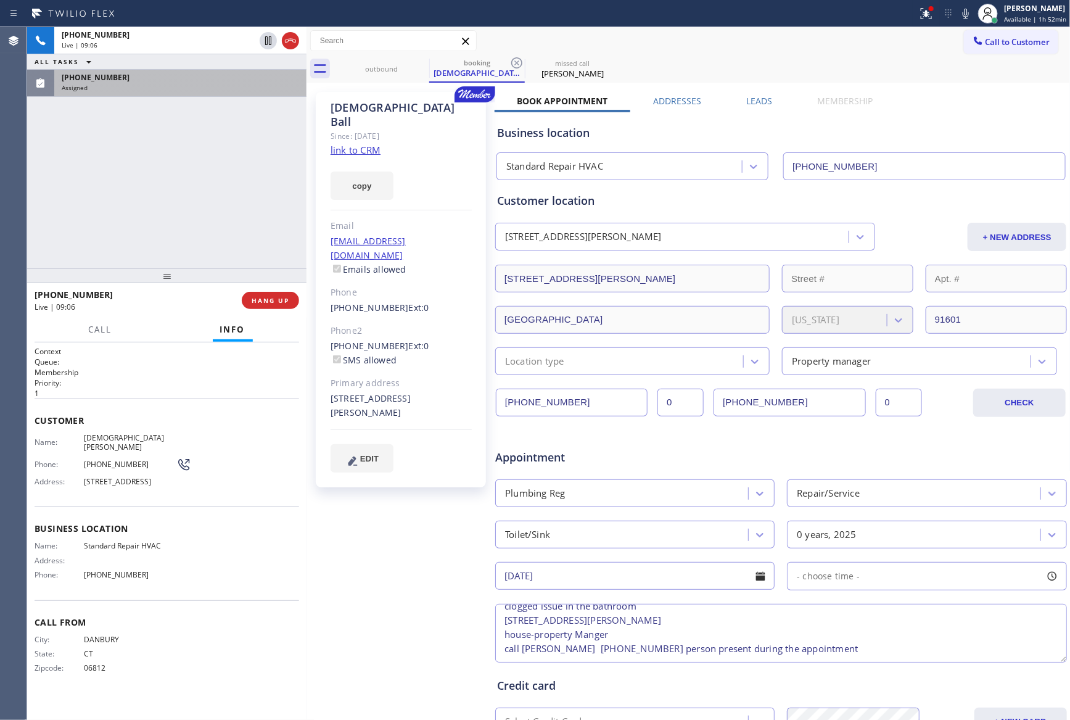
click at [812, 576] on span "- choose time -" at bounding box center [828, 576] width 63 height 12
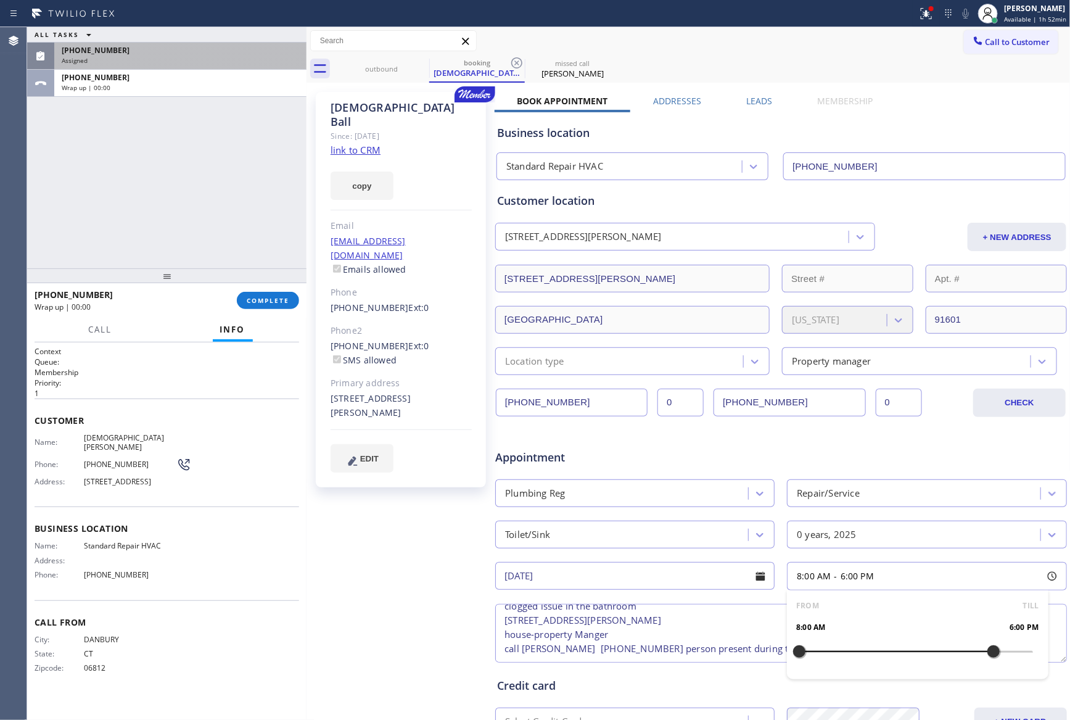
drag, startPoint x: 796, startPoint y: 655, endPoint x: 981, endPoint y: 661, distance: 185.1
click at [986, 661] on div at bounding box center [993, 651] width 15 height 26
drag, startPoint x: 790, startPoint y: 655, endPoint x: 925, endPoint y: 660, distance: 134.5
click at [928, 660] on div at bounding box center [935, 651] width 15 height 26
drag, startPoint x: 181, startPoint y: 210, endPoint x: 228, endPoint y: 289, distance: 91.8
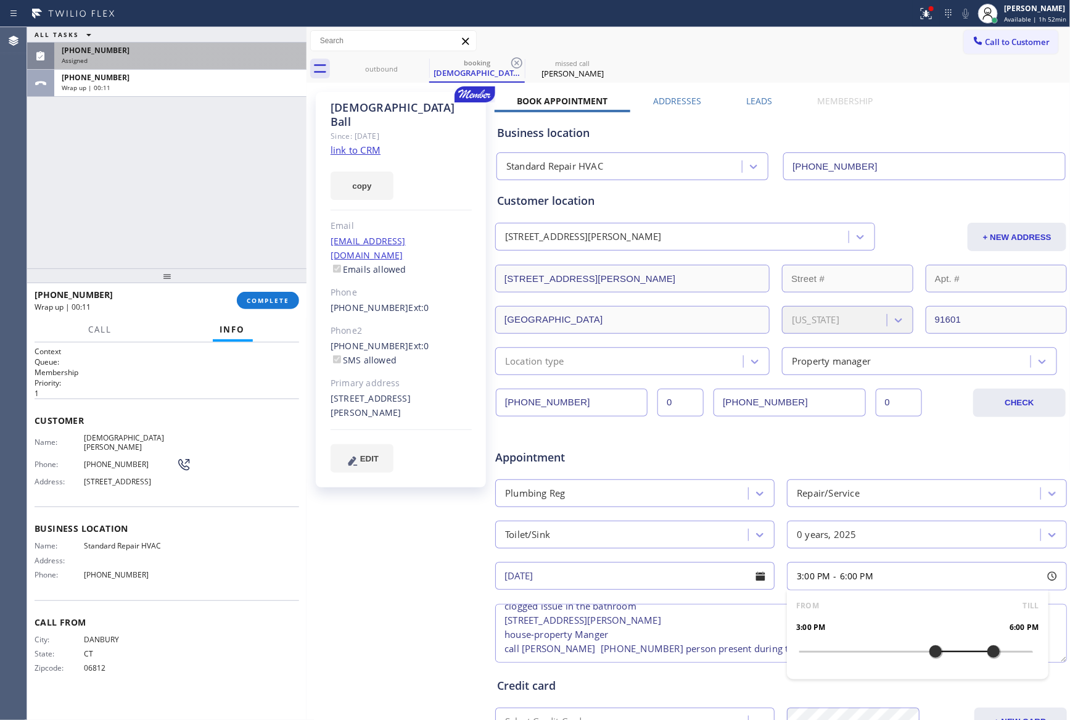
click at [182, 213] on div "ALL TASKS ALL TASKS ACTIVE TASKS TASKS IN WRAP UP [PHONE_NUMBER] Assigned [PHON…" at bounding box center [166, 147] width 279 height 241
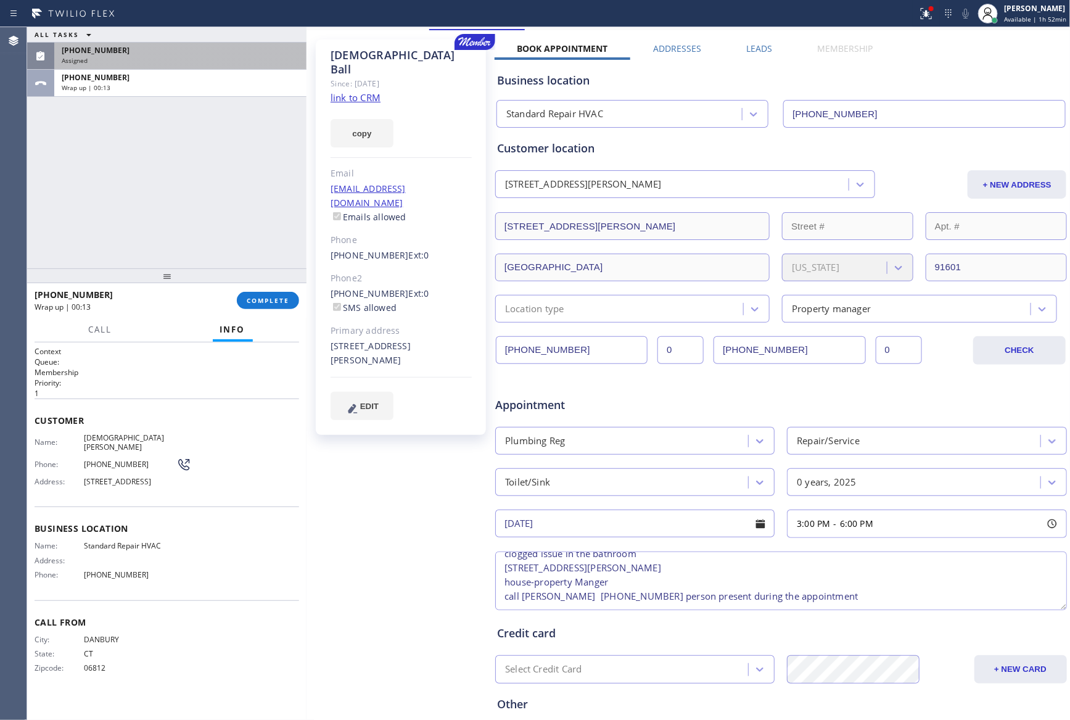
scroll to position [171, 0]
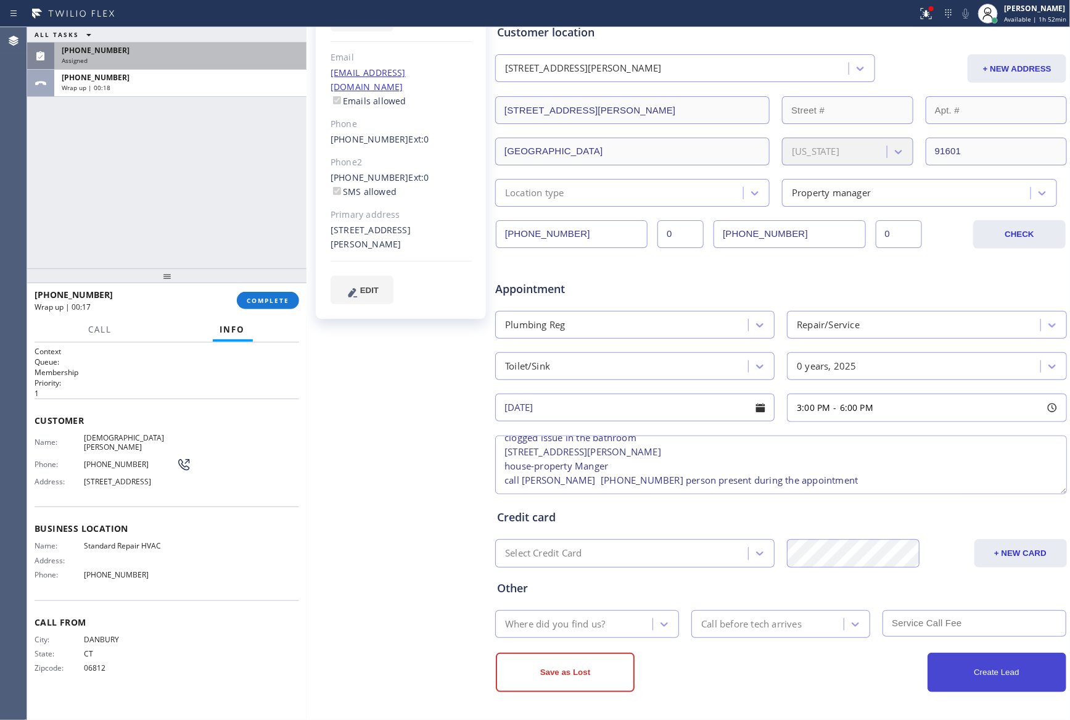
click at [995, 674] on button "Create Lead" at bounding box center [996, 671] width 139 height 39
click at [589, 630] on div "Where did you find us?" at bounding box center [555, 624] width 100 height 14
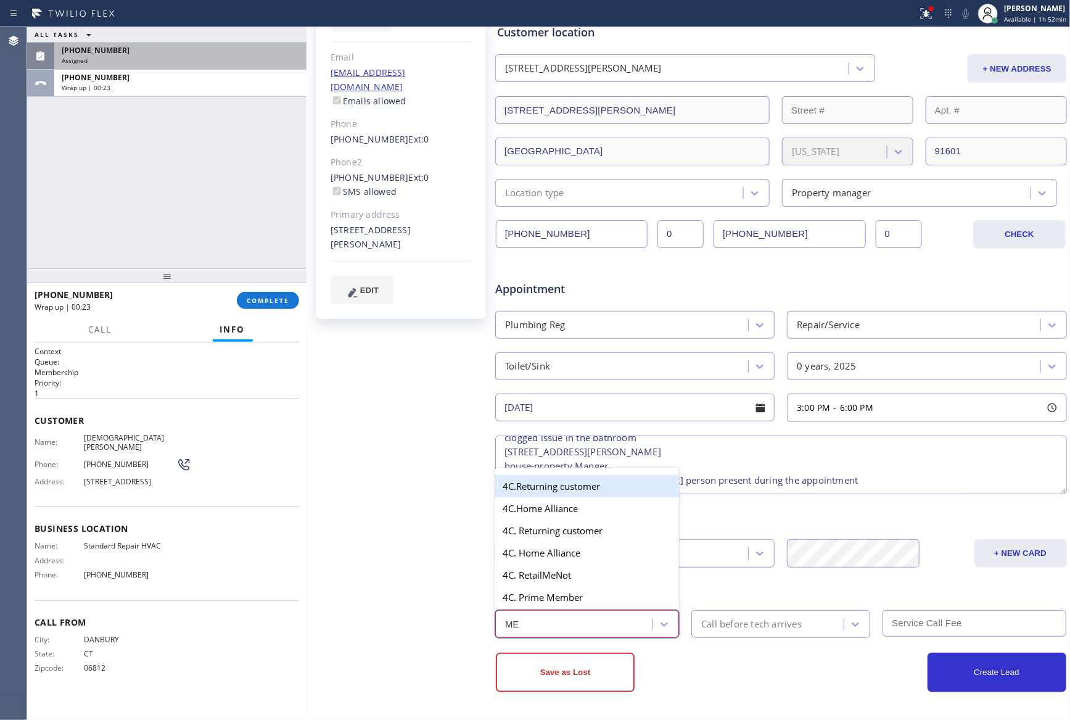
type input "MEM"
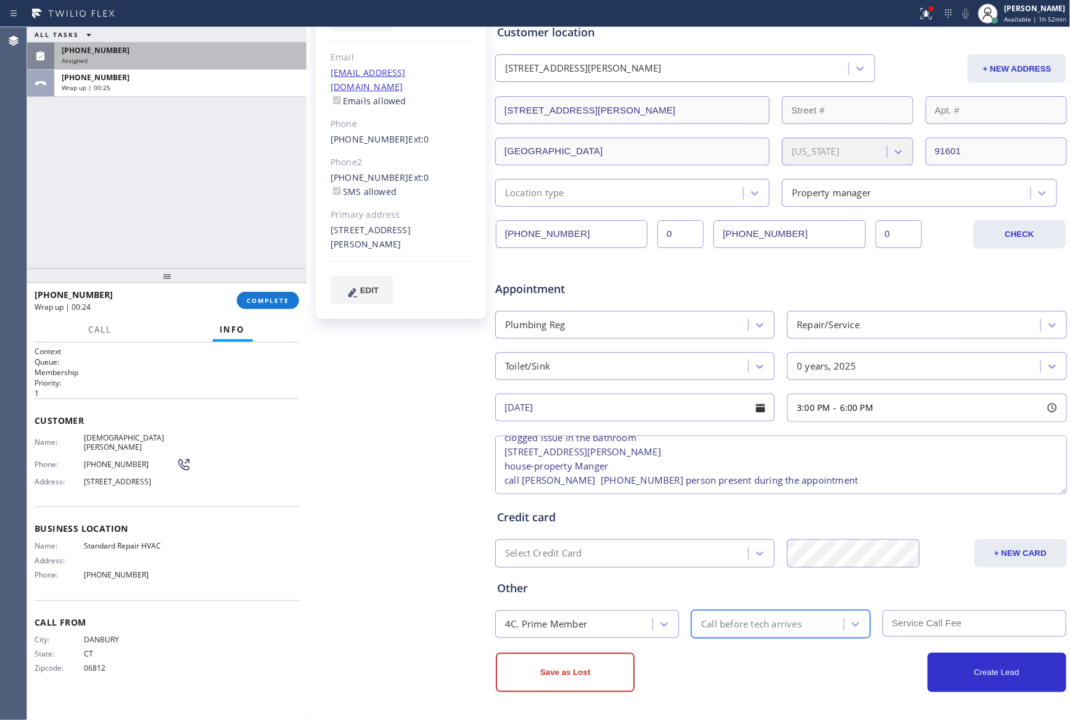
drag, startPoint x: 949, startPoint y: 670, endPoint x: 859, endPoint y: 516, distance: 178.0
click at [948, 659] on button "Create Lead" at bounding box center [996, 671] width 139 height 39
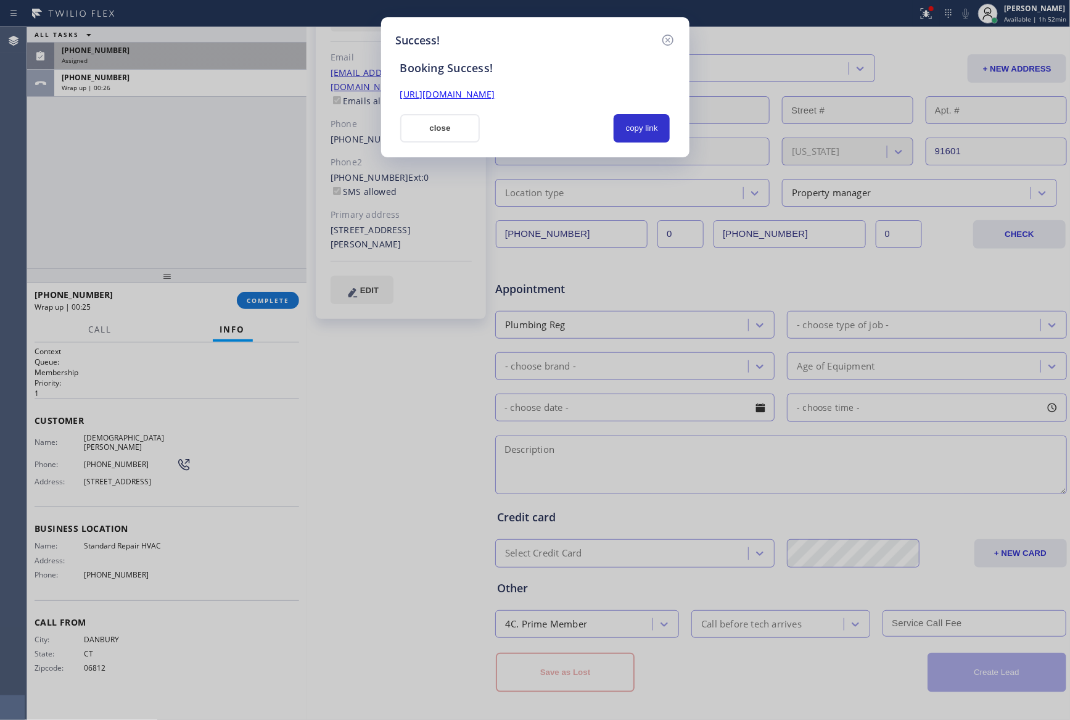
scroll to position [0, 0]
drag, startPoint x: 636, startPoint y: 128, endPoint x: 1032, endPoint y: 339, distance: 448.5
click at [654, 141] on button "copy link" at bounding box center [642, 128] width 57 height 28
drag, startPoint x: 408, startPoint y: 39, endPoint x: 567, endPoint y: 122, distance: 179.3
click at [409, 39] on h5 "Success!" at bounding box center [418, 40] width 44 height 17
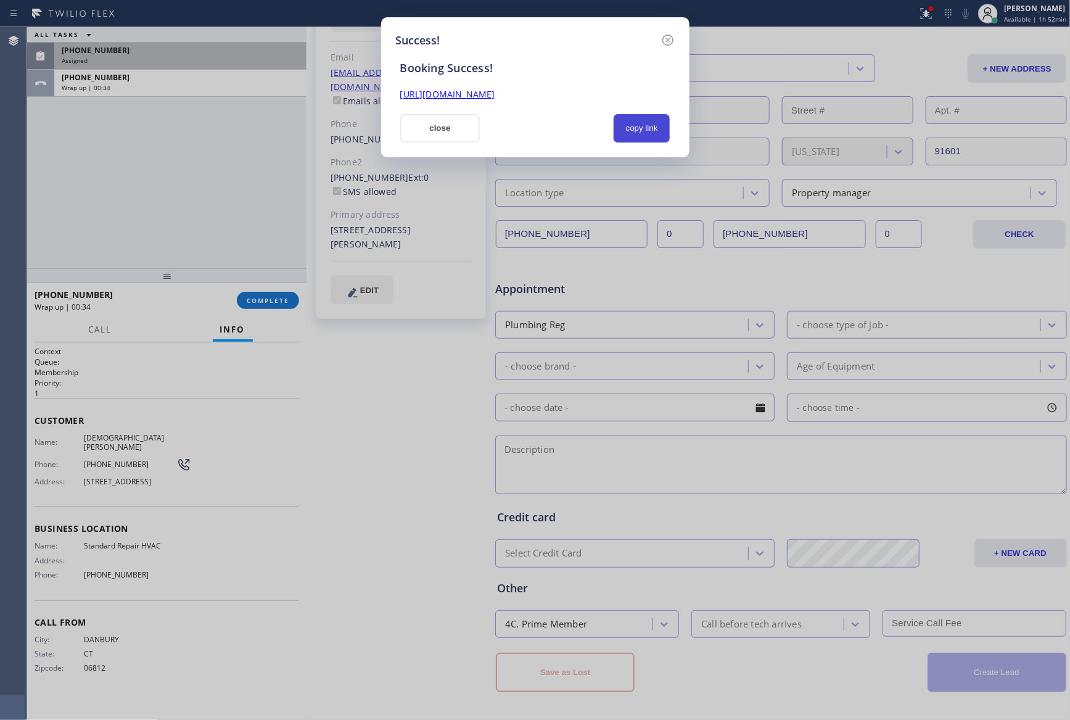
click at [638, 132] on button "copy link" at bounding box center [642, 128] width 57 height 28
drag, startPoint x: 448, startPoint y: 134, endPoint x: 319, endPoint y: 200, distance: 144.8
click at [446, 135] on button "close" at bounding box center [440, 128] width 80 height 28
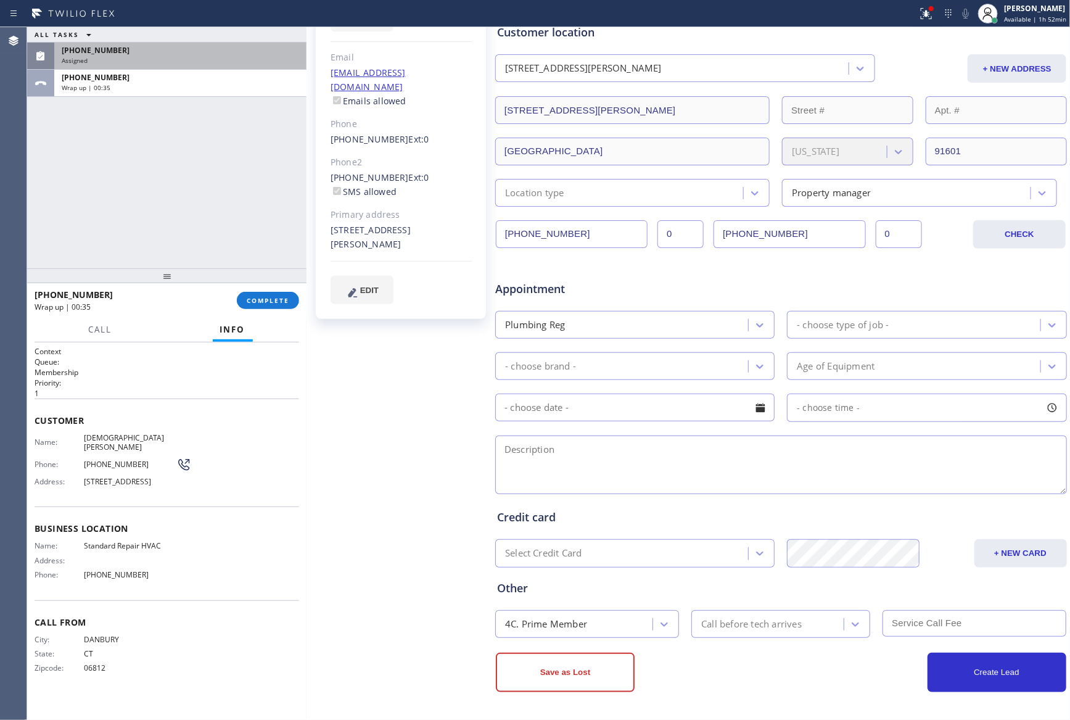
drag, startPoint x: 236, startPoint y: 137, endPoint x: 237, endPoint y: 154, distance: 17.3
click at [235, 148] on div "ALL TASKS ALL TASKS ACTIVE TASKS TASKS IN WRAP UP [PHONE_NUMBER] Assigned [PHON…" at bounding box center [166, 147] width 279 height 241
click at [162, 211] on div "ALL TASKS ALL TASKS ACTIVE TASKS TASKS IN WRAP UP [PHONE_NUMBER] Assigned [PHON…" at bounding box center [166, 147] width 279 height 241
click at [269, 298] on span "COMPLETE" at bounding box center [268, 300] width 43 height 9
click at [229, 193] on div "ALL TASKS ALL TASKS ACTIVE TASKS TASKS IN WRAP UP [PHONE_NUMBER] Assigned [PHON…" at bounding box center [166, 147] width 279 height 241
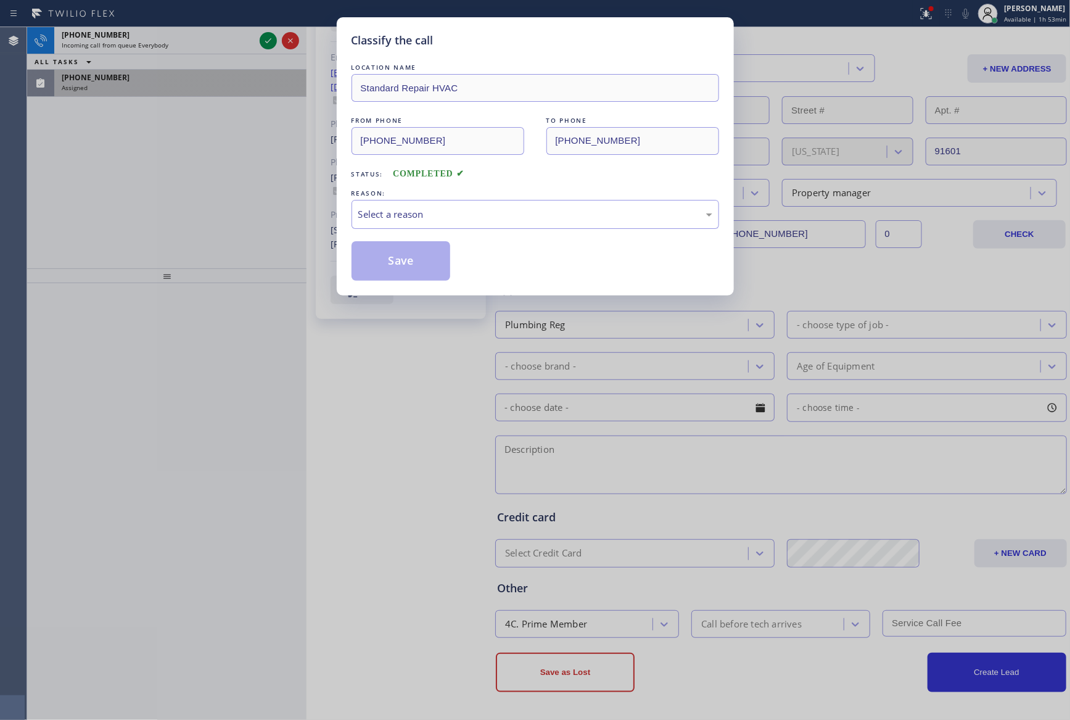
drag, startPoint x: 174, startPoint y: 178, endPoint x: 197, endPoint y: 193, distance: 26.7
click at [191, 189] on div "Classify the call LOCATION NAME Standard Repair HVAC FROM PHONE [PHONE_NUMBER] …" at bounding box center [535, 360] width 1070 height 720
click at [236, 202] on div "Classify the call LOCATION NAME Standard Repair HVAC FROM PHONE [PHONE_NUMBER] …" at bounding box center [535, 360] width 1070 height 720
click at [439, 226] on div "Select a reason" at bounding box center [534, 214] width 367 height 29
click at [414, 263] on button "Save" at bounding box center [400, 260] width 99 height 39
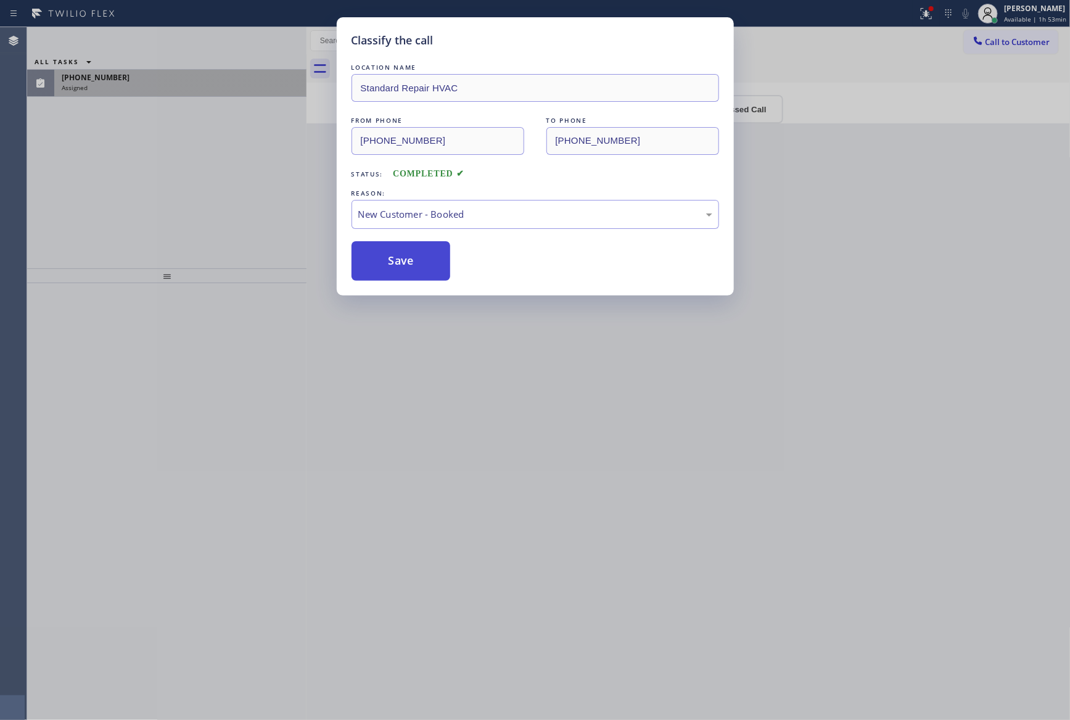
click at [414, 263] on button "Save" at bounding box center [400, 260] width 99 height 39
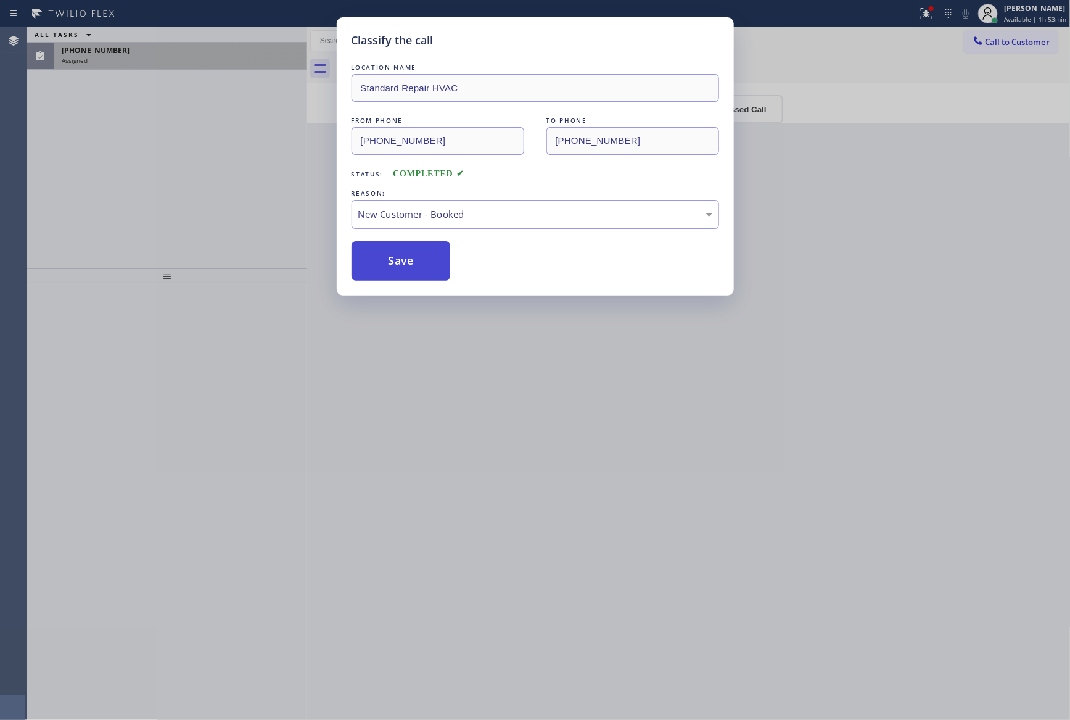
click at [414, 263] on button "Save" at bounding box center [400, 260] width 99 height 39
drag, startPoint x: 202, startPoint y: 195, endPoint x: 182, endPoint y: 189, distance: 21.3
click at [204, 193] on div "Classify the call LOCATION NAME Standard Repair HVAC FROM PHONE [PHONE_NUMBER] …" at bounding box center [535, 360] width 1070 height 720
click at [185, 189] on div "ALL TASKS ALL TASKS ACTIVE TASKS TASKS IN WRAP UP [PHONE_NUMBER] Assigned" at bounding box center [166, 147] width 279 height 241
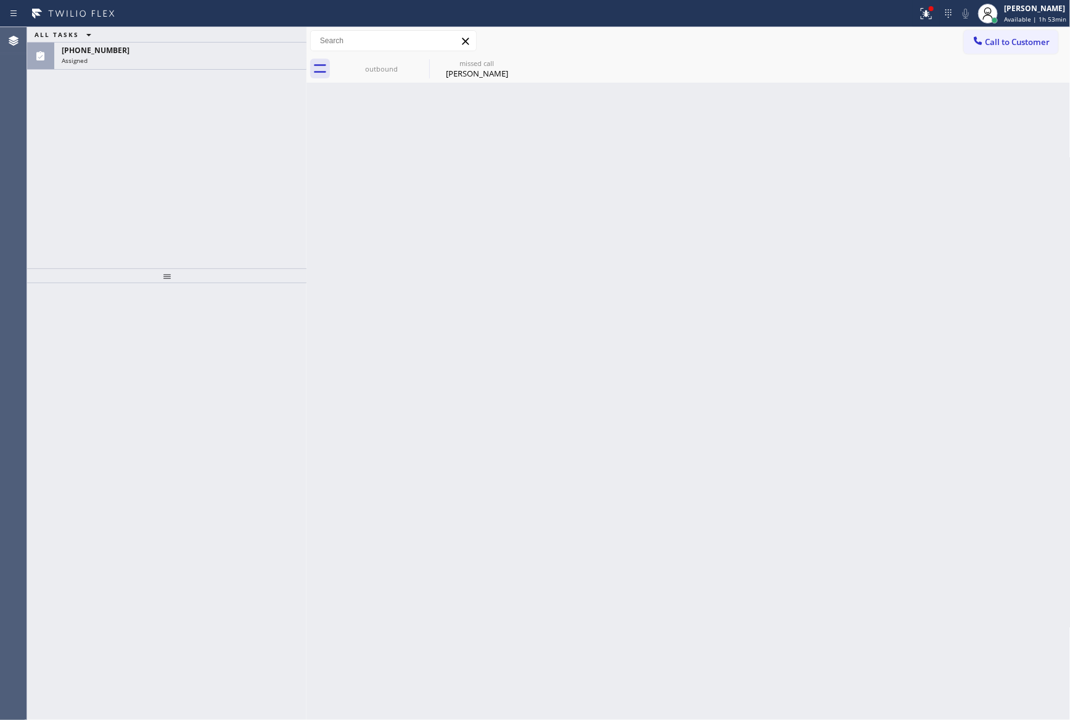
drag, startPoint x: 237, startPoint y: 54, endPoint x: 241, endPoint y: 226, distance: 172.1
click at [239, 59] on div "[PHONE_NUMBER] Assigned" at bounding box center [177, 56] width 247 height 27
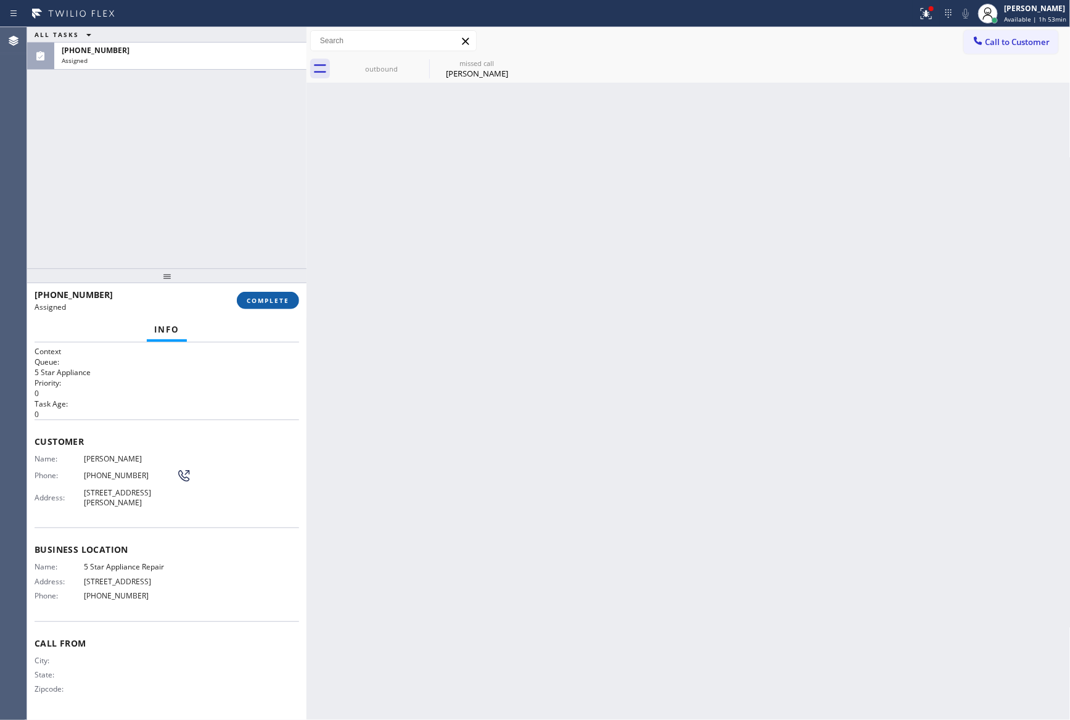
click at [276, 295] on button "COMPLETE" at bounding box center [268, 300] width 62 height 17
click at [260, 146] on div "ALL TASKS ALL TASKS ACTIVE TASKS TASKS IN WRAP UP [PHONE_NUMBER] Assigned" at bounding box center [166, 147] width 279 height 241
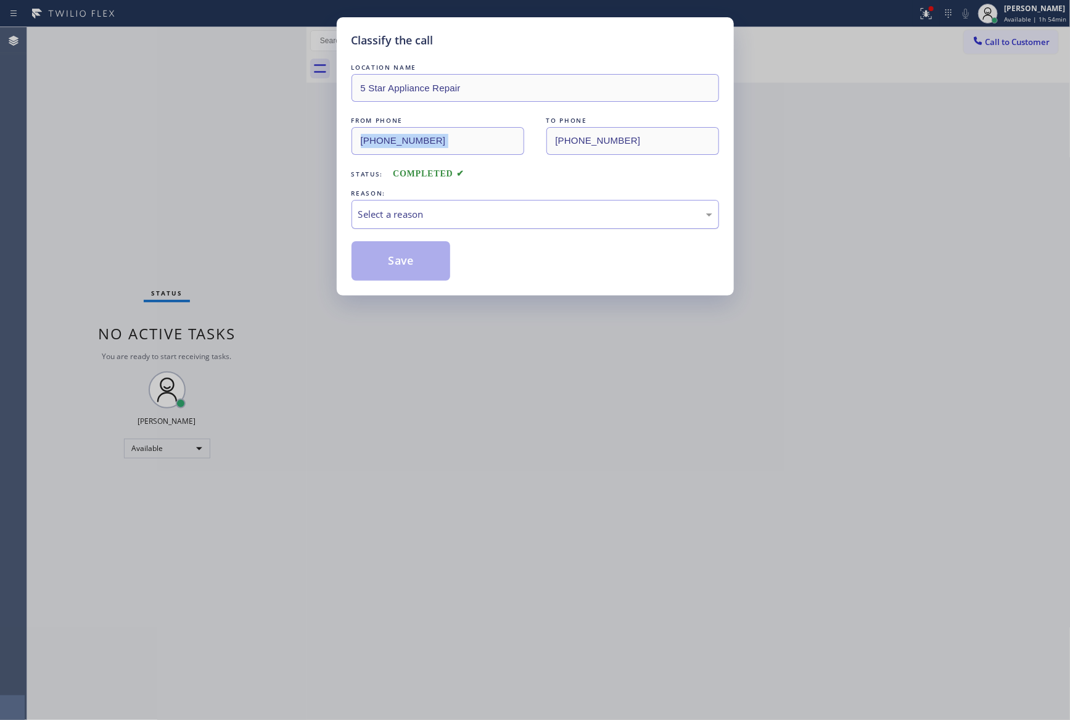
click at [424, 217] on div "Select a reason" at bounding box center [535, 214] width 354 height 14
click at [419, 261] on button "Save" at bounding box center [400, 260] width 99 height 39
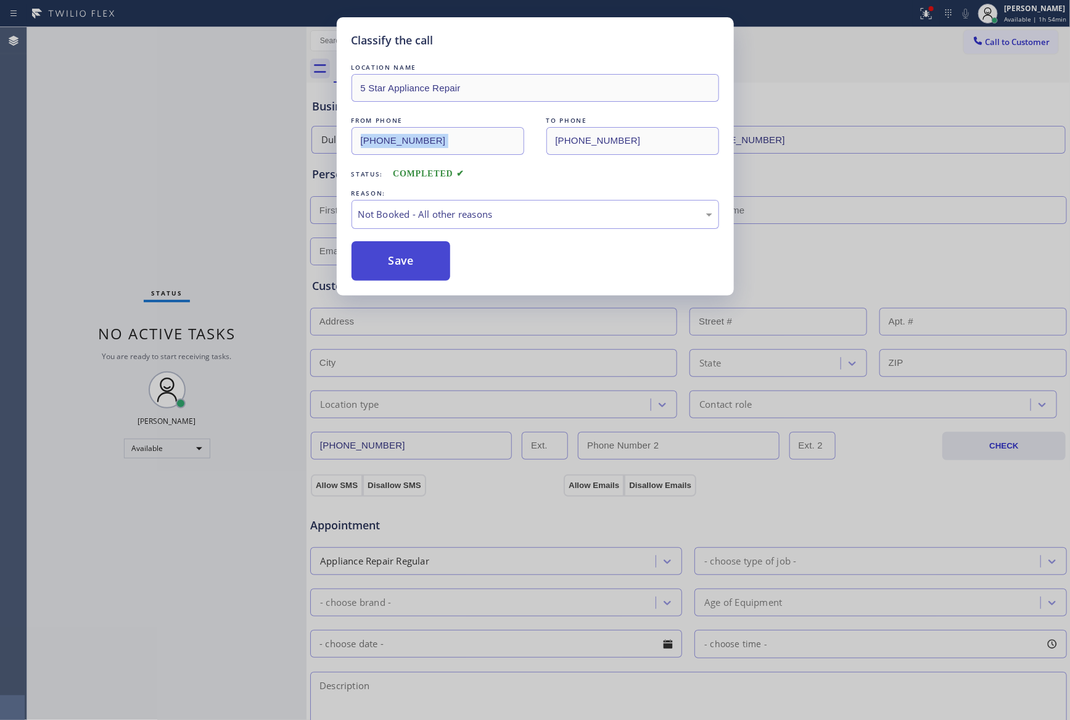
click at [420, 261] on button "Save" at bounding box center [400, 260] width 99 height 39
click at [230, 178] on div "Classify the call LOCATION NAME 5 Star Appliance Repair FROM PHONE [PHONE_NUMBE…" at bounding box center [535, 360] width 1070 height 720
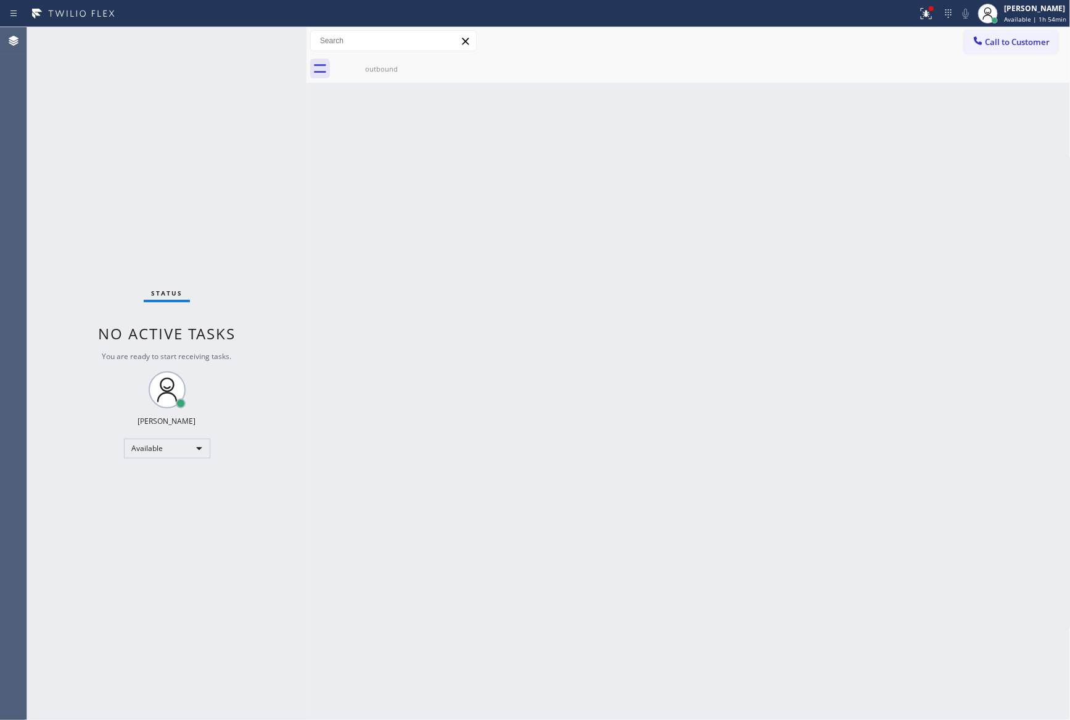
click at [496, 398] on div "Back to Dashboard Change Sender ID Customers Technicians Select a contact Outbo…" at bounding box center [688, 373] width 764 height 692
click at [504, 394] on div "Back to Dashboard Change Sender ID Customers Technicians Select a contact Outbo…" at bounding box center [688, 373] width 764 height 692
drag, startPoint x: 187, startPoint y: 443, endPoint x: 195, endPoint y: 444, distance: 7.5
click at [195, 444] on div "Available" at bounding box center [167, 448] width 86 height 20
click at [163, 507] on li "Break" at bounding box center [165, 511] width 83 height 15
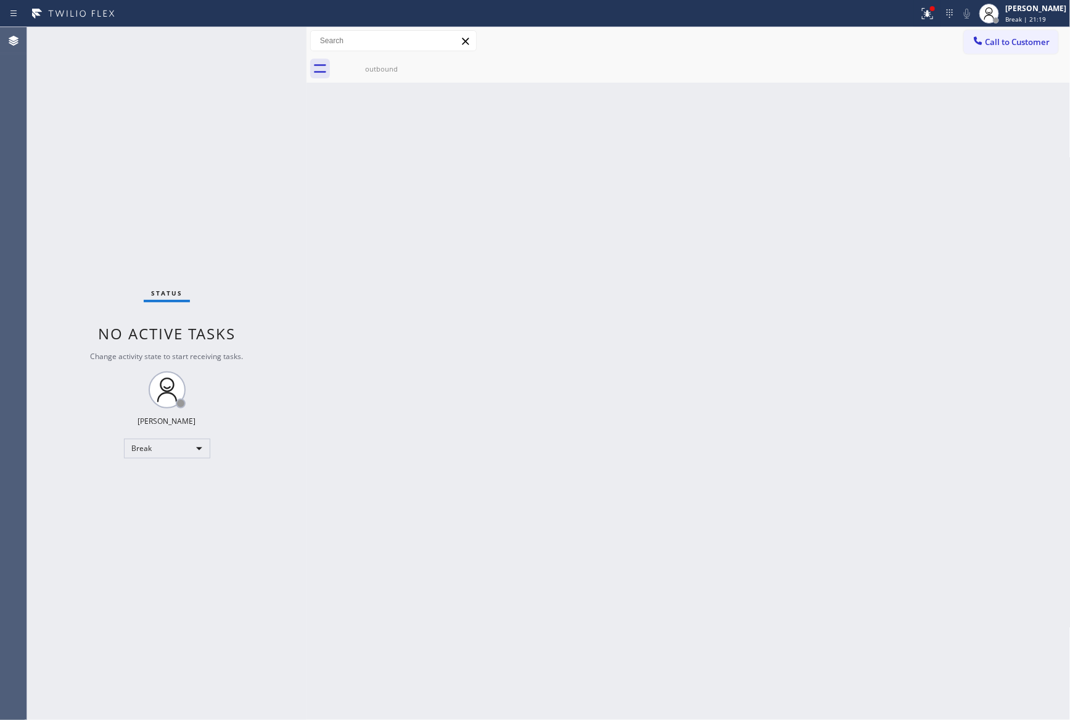
drag, startPoint x: 445, startPoint y: 585, endPoint x: 451, endPoint y: 616, distance: 32.2
click at [443, 587] on div "Back to Dashboard Change Sender ID Customers Technicians Select a contact Outbo…" at bounding box center [688, 373] width 764 height 692
click at [162, 452] on div "Break" at bounding box center [167, 448] width 86 height 20
click at [166, 485] on li "Available" at bounding box center [165, 480] width 83 height 15
click at [583, 446] on div "Back to Dashboard Change Sender ID Customers Technicians Select a contact Outbo…" at bounding box center [688, 373] width 764 height 692
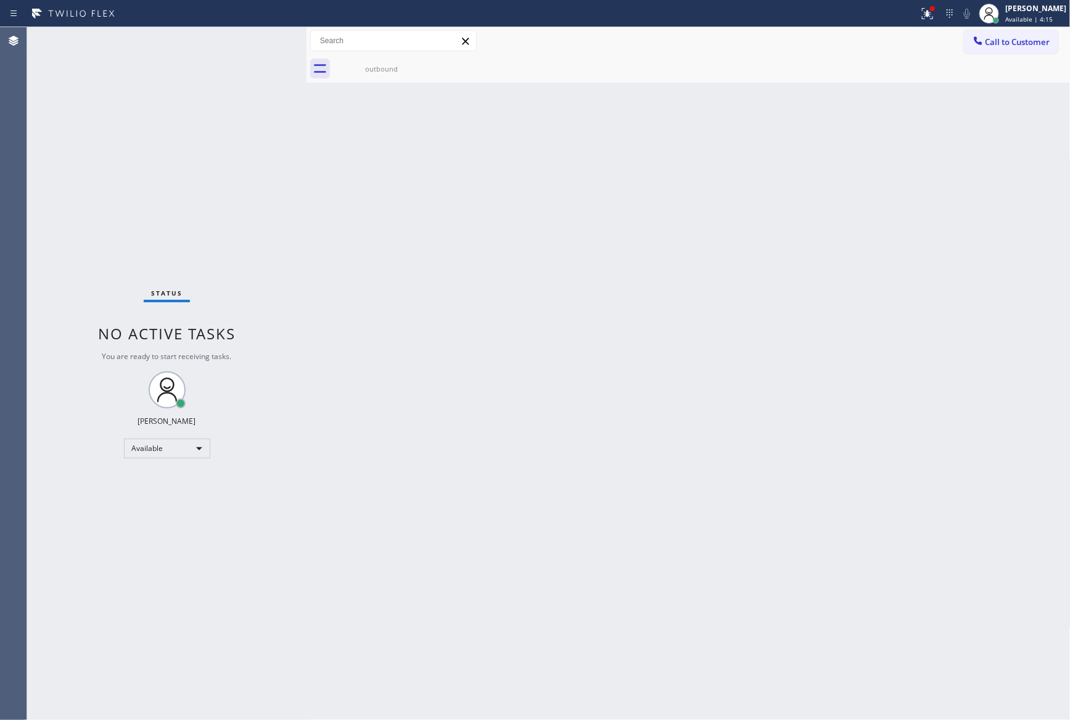
click at [415, 311] on div "Back to Dashboard Change Sender ID Customers Technicians Select a contact Outbo…" at bounding box center [688, 373] width 764 height 692
drag, startPoint x: 102, startPoint y: 265, endPoint x: 150, endPoint y: 317, distance: 70.7
click at [118, 277] on div "Status No active tasks You are ready to start receiving tasks. [PERSON_NAME] Av…" at bounding box center [166, 373] width 279 height 692
click at [714, 501] on div "Back to Dashboard Change Sender ID Customers Technicians Select a contact Outbo…" at bounding box center [688, 373] width 764 height 692
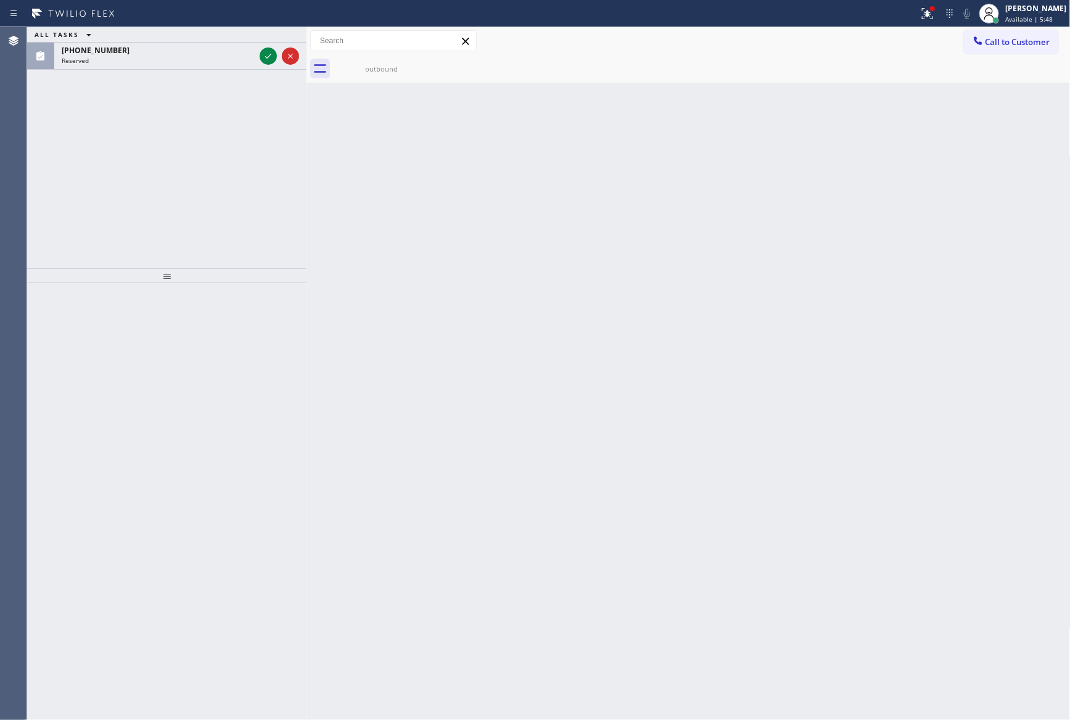
drag, startPoint x: 269, startPoint y: 57, endPoint x: 228, endPoint y: 139, distance: 91.5
click at [269, 57] on icon at bounding box center [268, 56] width 15 height 15
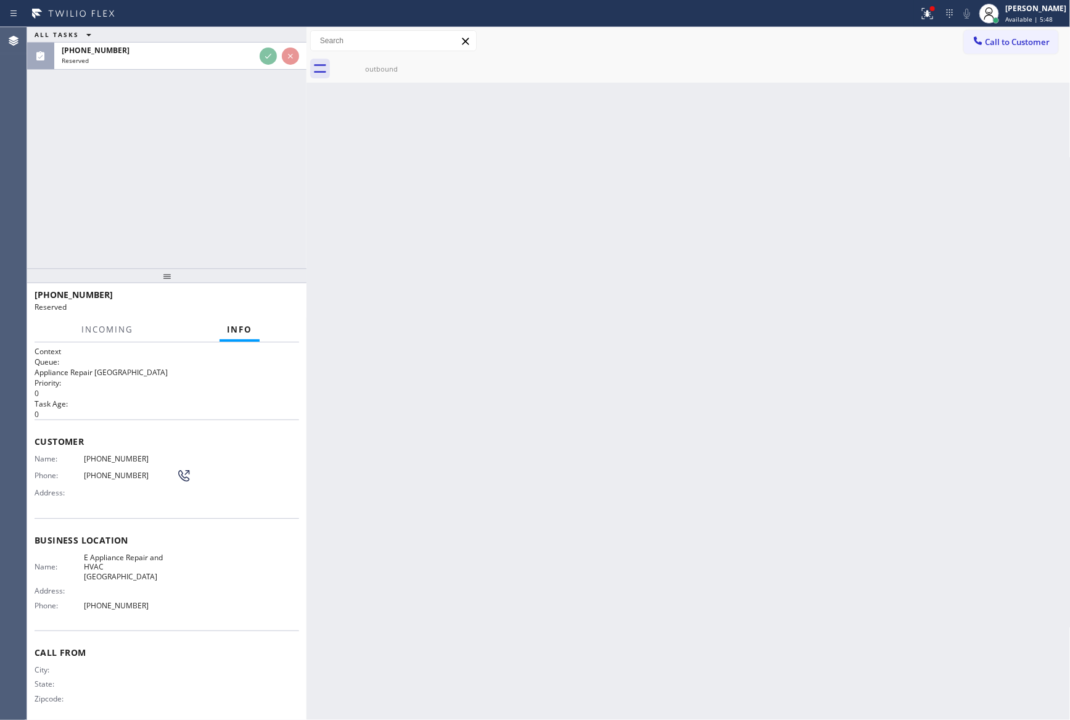
drag, startPoint x: 228, startPoint y: 139, endPoint x: 428, endPoint y: 279, distance: 243.9
click at [235, 148] on div "ALL TASKS ALL TASKS ACTIVE TASKS TASKS IN WRAP UP [PHONE_NUMBER] Reserved" at bounding box center [166, 147] width 279 height 241
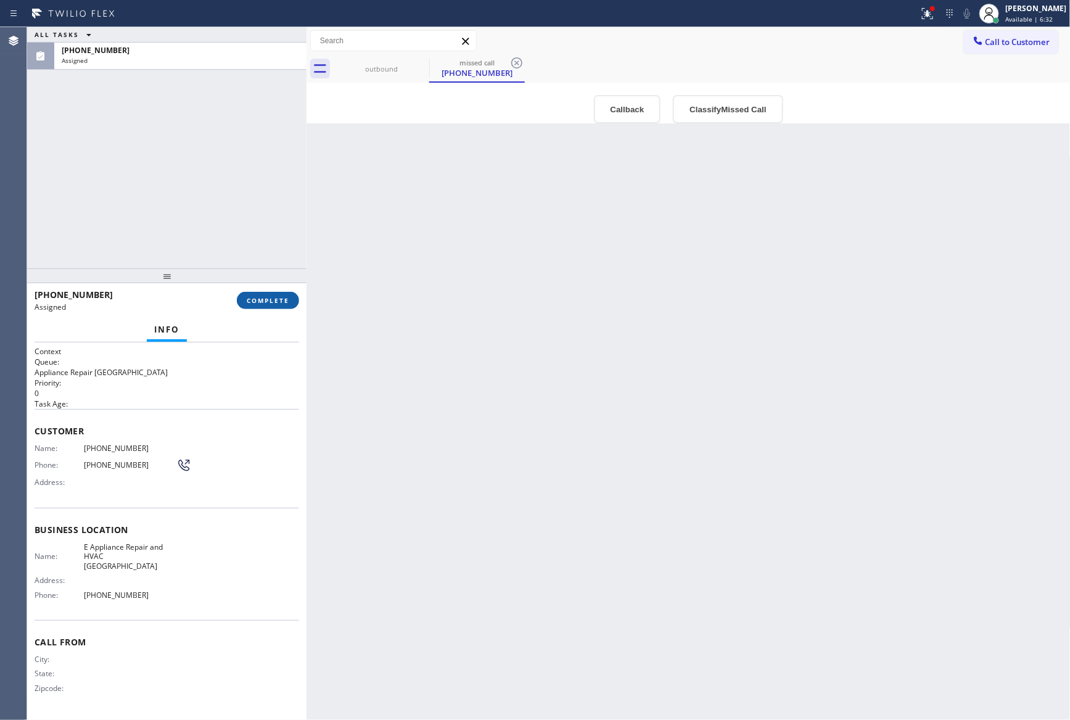
click at [259, 303] on span "COMPLETE" at bounding box center [268, 300] width 43 height 9
click at [163, 139] on div "ALL TASKS ALL TASKS ACTIVE TASKS TASKS IN WRAP UP [PHONE_NUMBER] Assigned" at bounding box center [166, 147] width 279 height 241
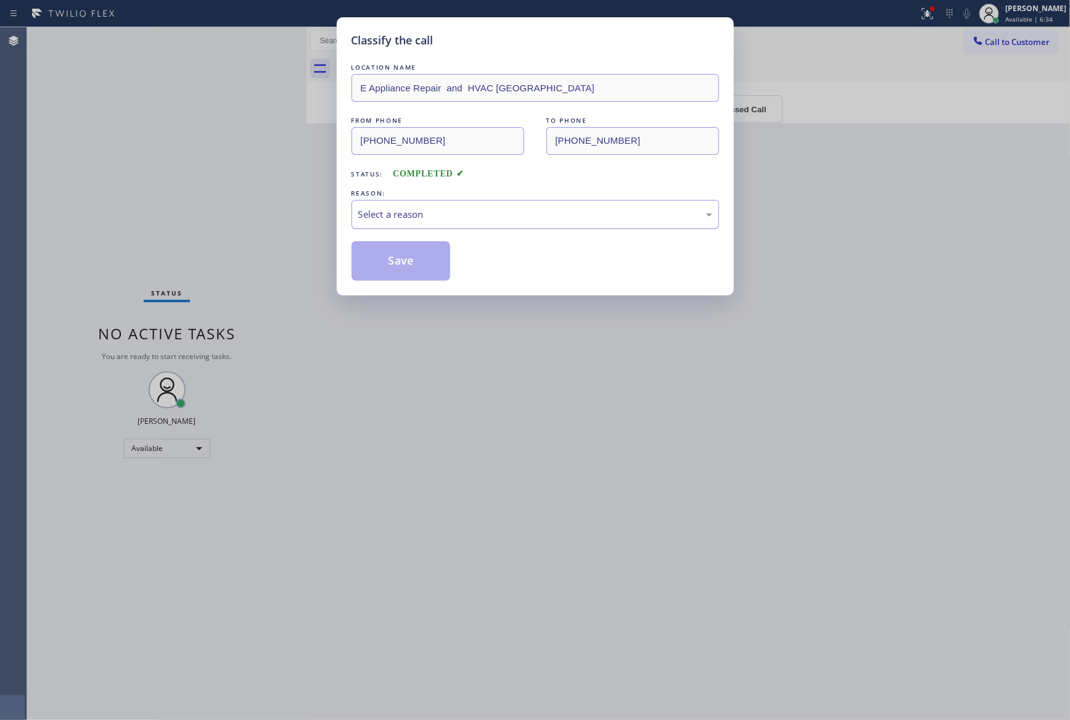
click at [380, 213] on div "Select a reason" at bounding box center [535, 214] width 354 height 14
click at [385, 258] on button "Save" at bounding box center [400, 260] width 99 height 39
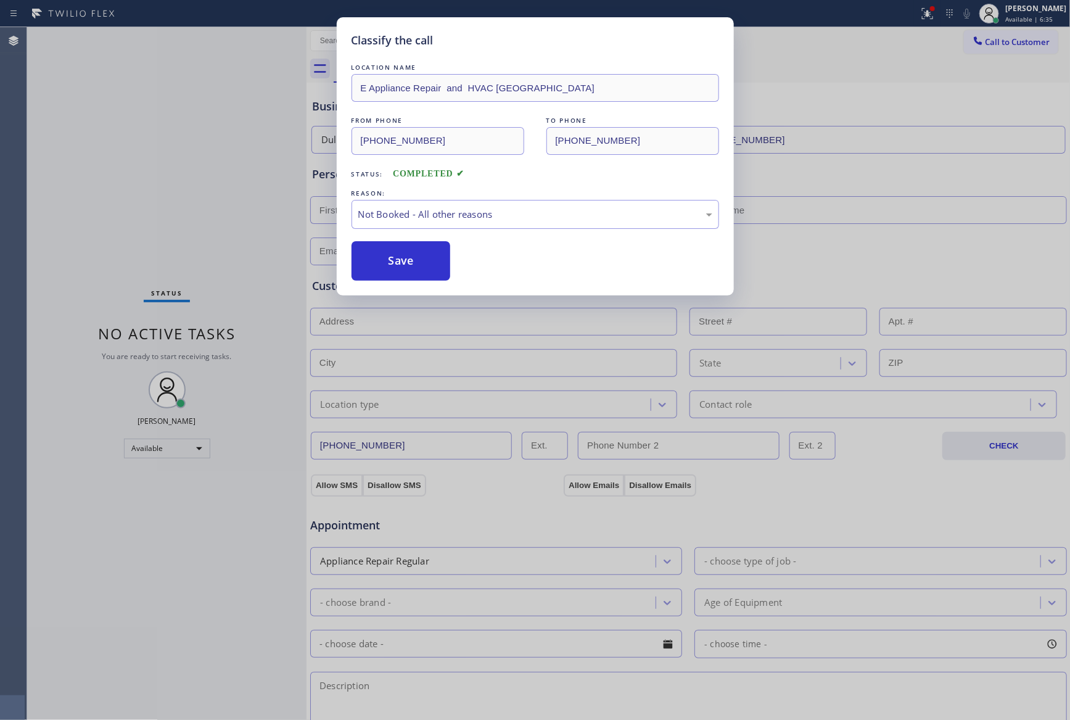
click at [385, 258] on button "Save" at bounding box center [400, 260] width 99 height 39
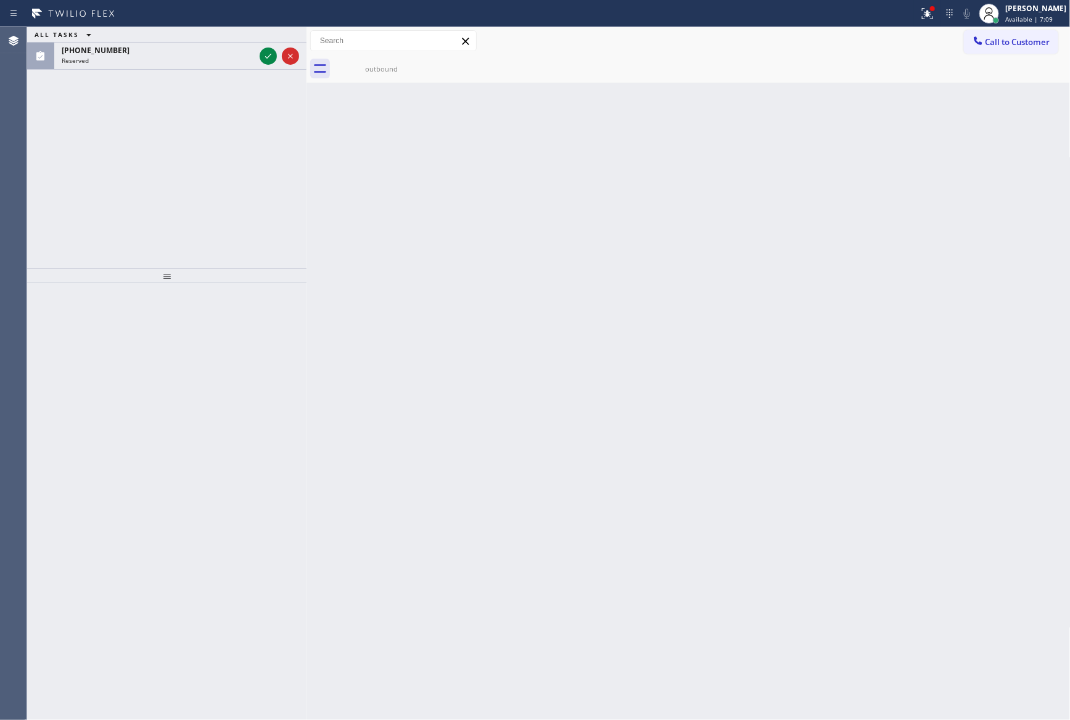
click at [272, 55] on icon at bounding box center [268, 56] width 15 height 15
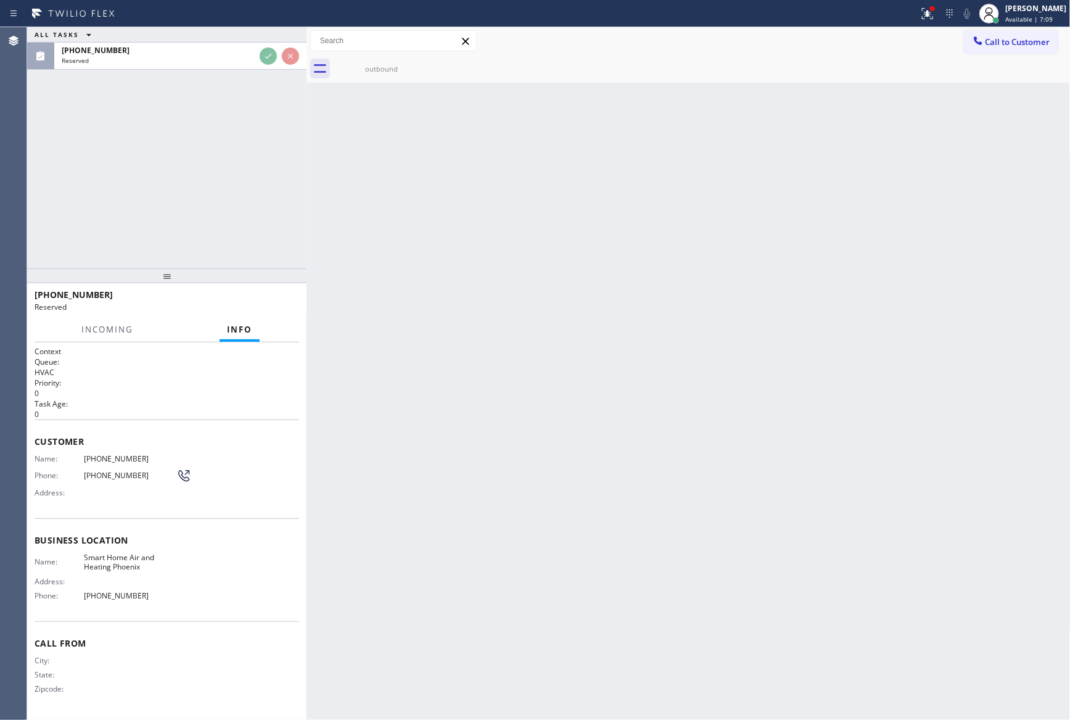
click at [266, 157] on div "ALL TASKS ALL TASKS ACTIVE TASKS TASKS IN WRAP UP [PHONE_NUMBER] Reserved" at bounding box center [166, 147] width 279 height 241
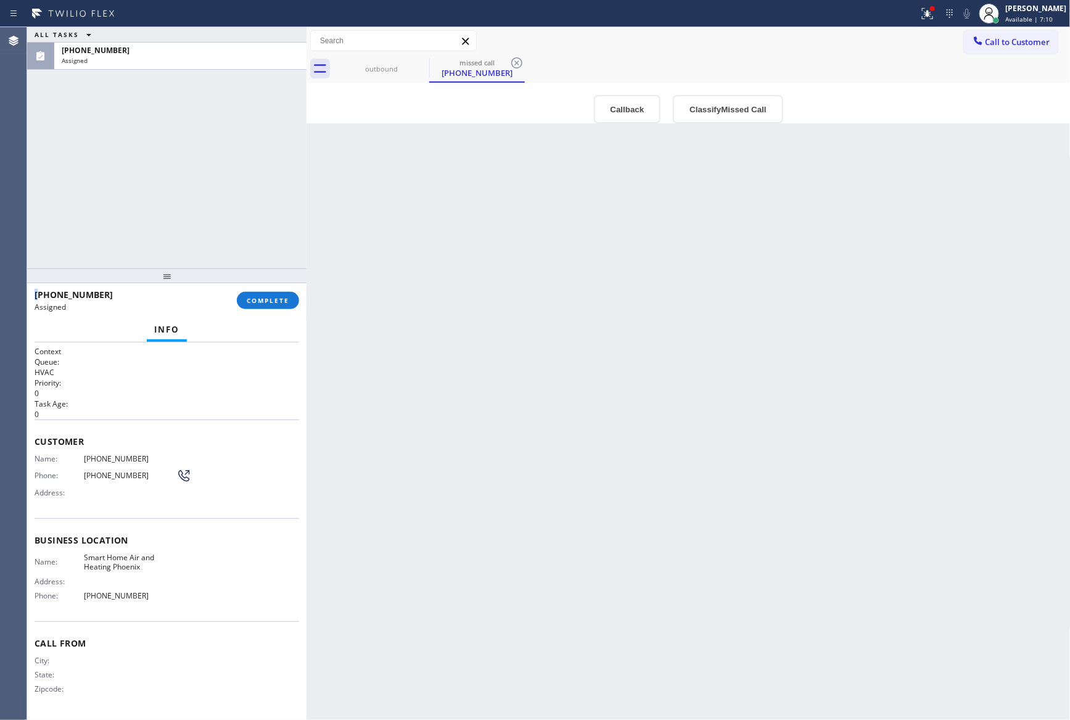
type input "[PHONE_NUMBER]"
drag, startPoint x: 213, startPoint y: 535, endPoint x: 618, endPoint y: 577, distance: 407.3
click at [243, 548] on div "Business location Name: Smart Home Air and Heating Phoenix Address: Phone: [PHO…" at bounding box center [167, 558] width 265 height 103
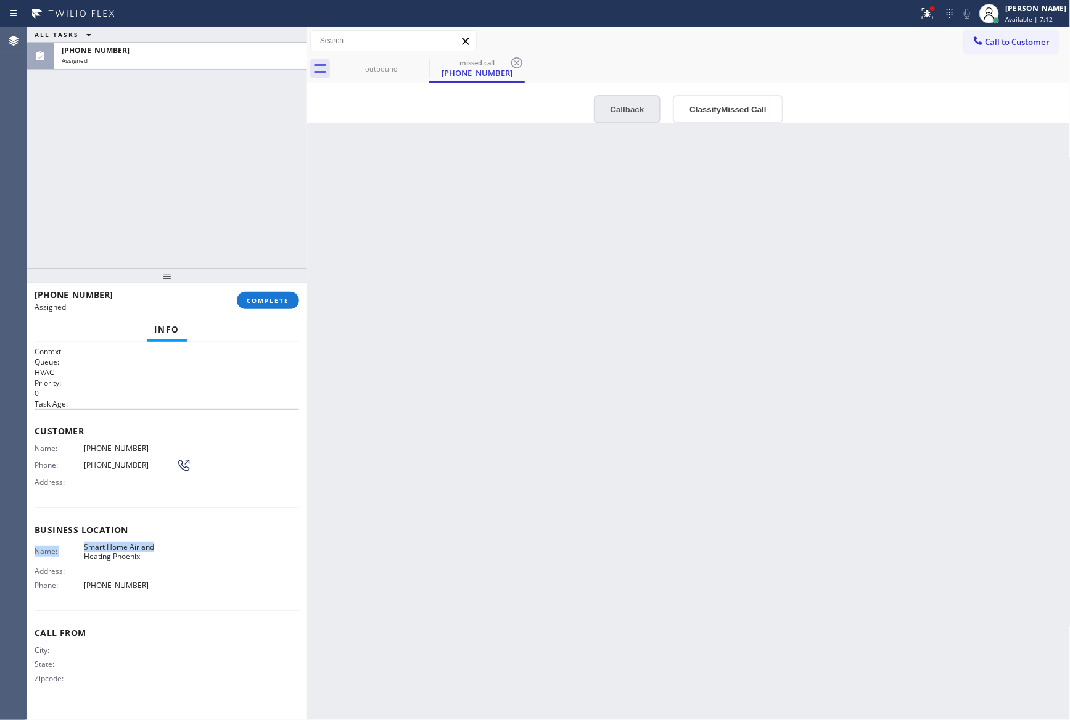
click at [624, 105] on button "Callback" at bounding box center [627, 109] width 67 height 28
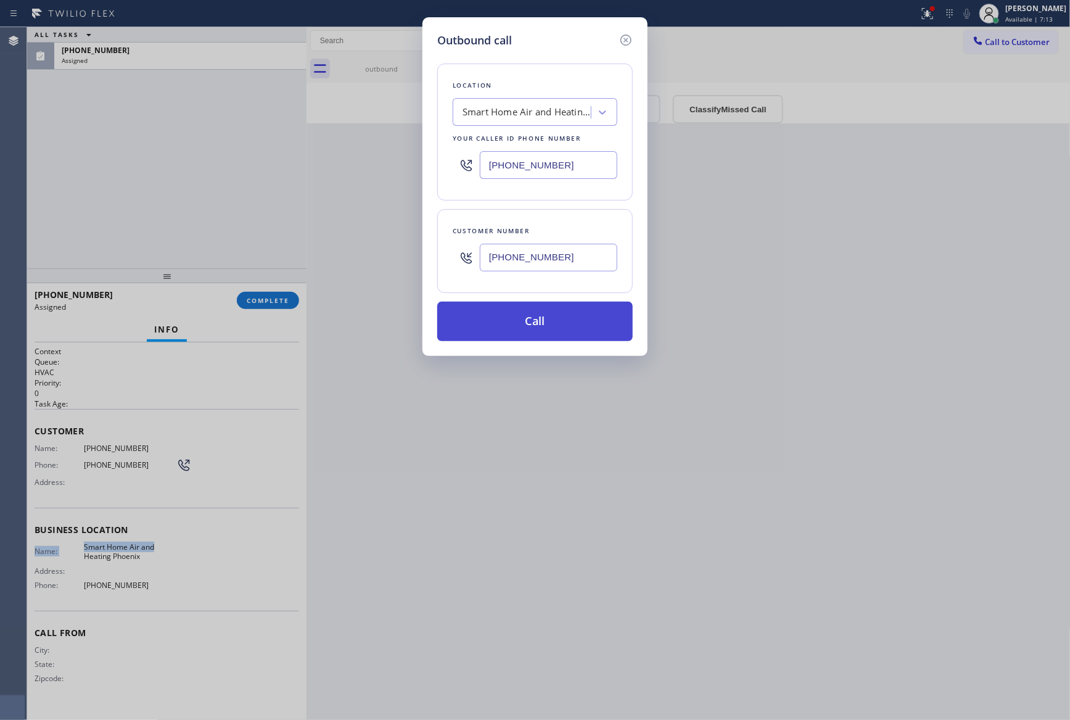
click at [602, 318] on button "Call" at bounding box center [534, 321] width 195 height 39
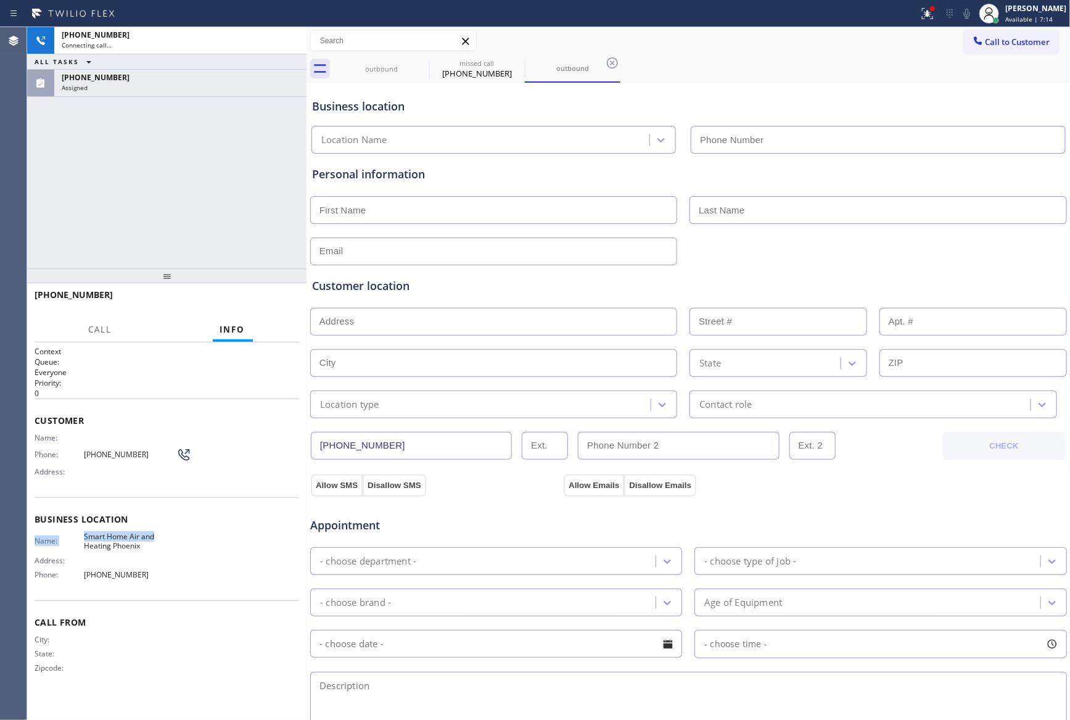
type input "[PHONE_NUMBER]"
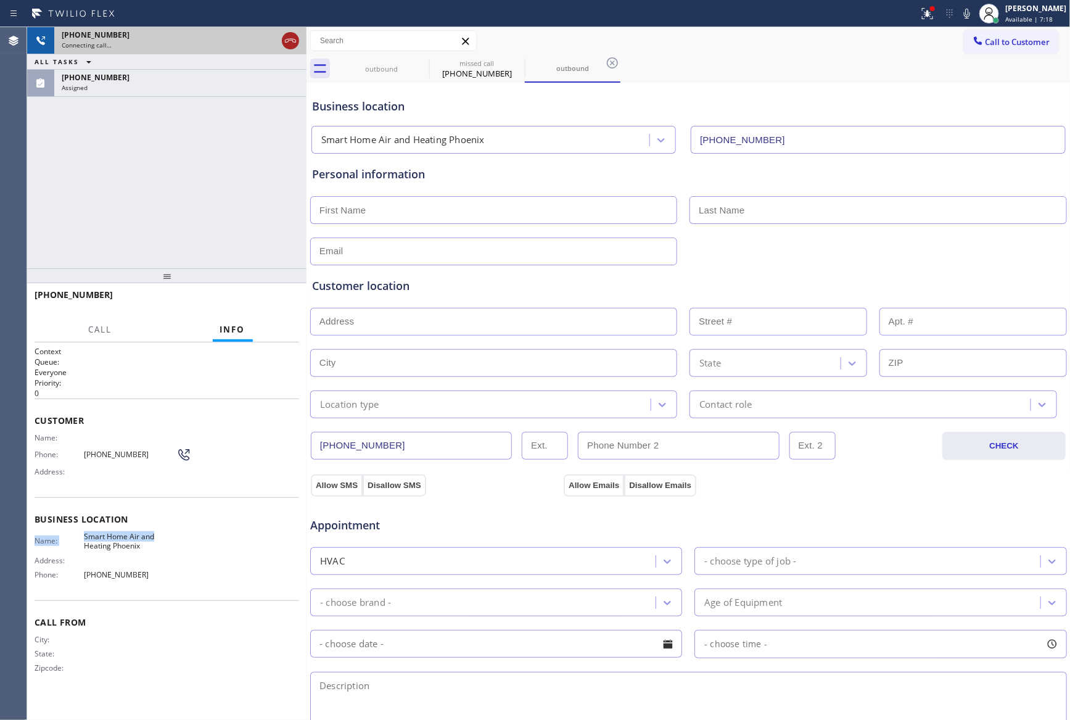
drag, startPoint x: 285, startPoint y: 39, endPoint x: 276, endPoint y: 185, distance: 146.4
click at [287, 44] on icon at bounding box center [290, 40] width 15 height 15
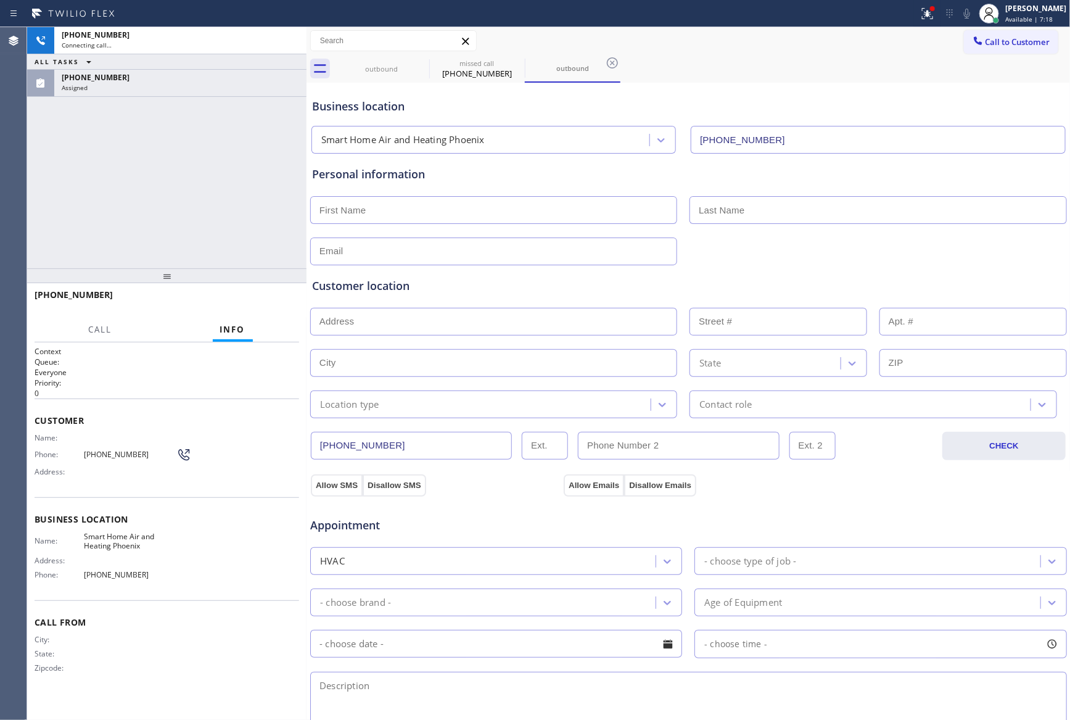
click at [273, 196] on div "[PHONE_NUMBER] Connecting call… ALL TASKS ALL TASKS ACTIVE TASKS TASKS IN WRAP …" at bounding box center [166, 147] width 279 height 241
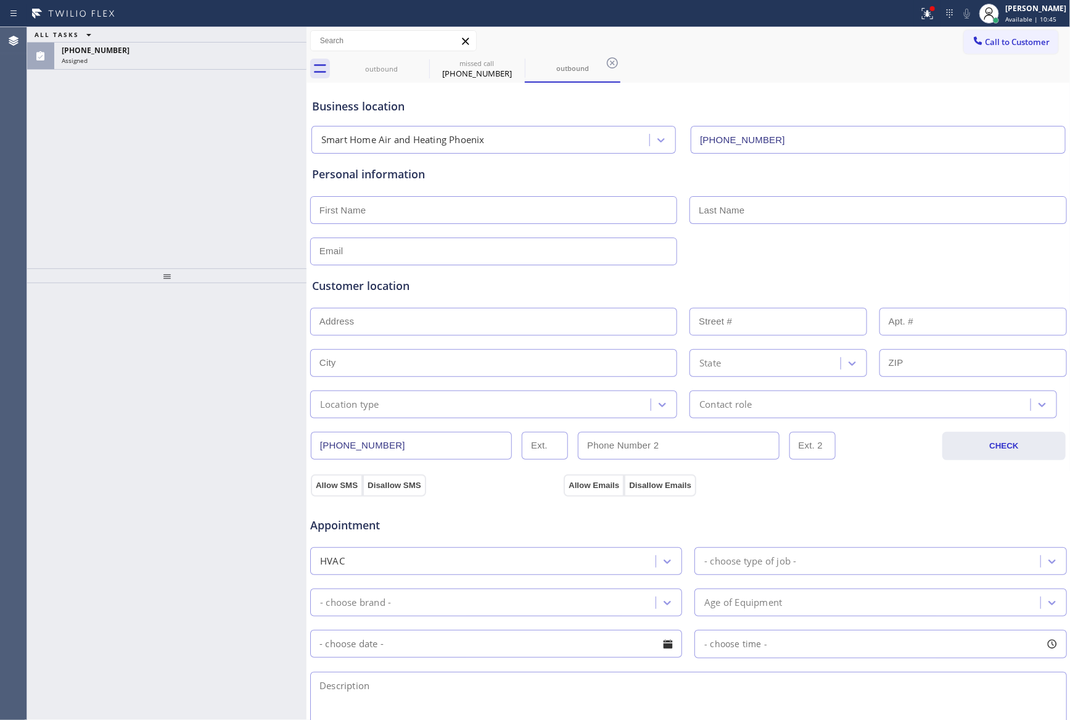
click at [184, 173] on div "ALL TASKS ALL TASKS ACTIVE TASKS TASKS IN WRAP UP [PHONE_NUMBER] Assigned" at bounding box center [166, 147] width 279 height 241
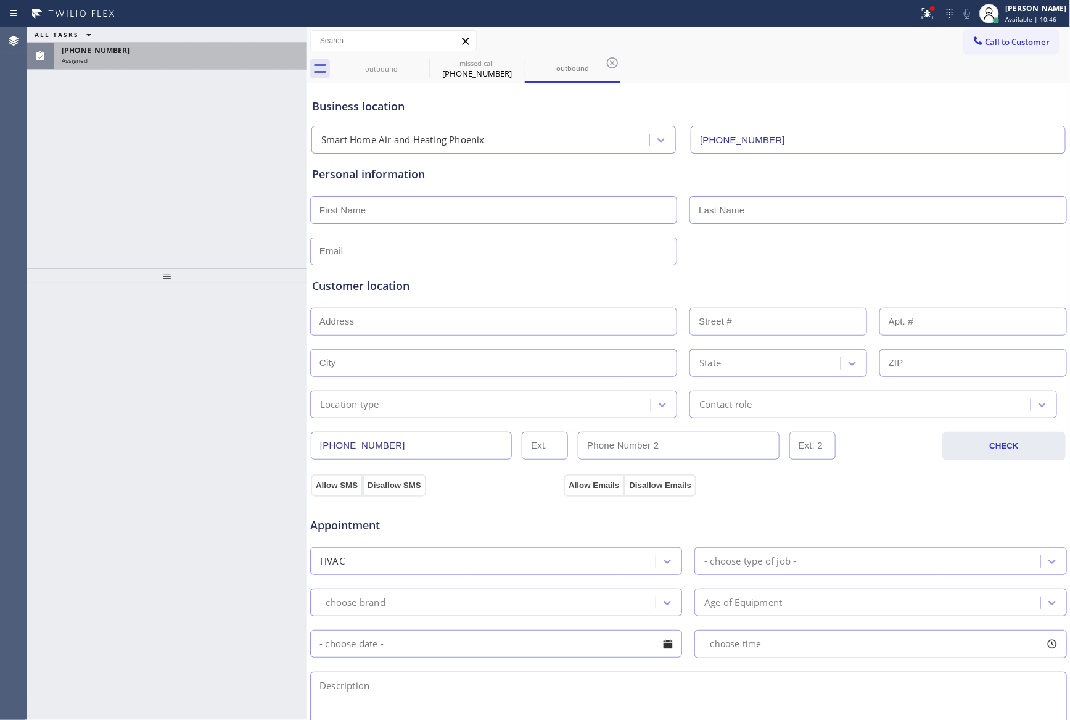
click at [184, 61] on div "Assigned" at bounding box center [180, 60] width 237 height 9
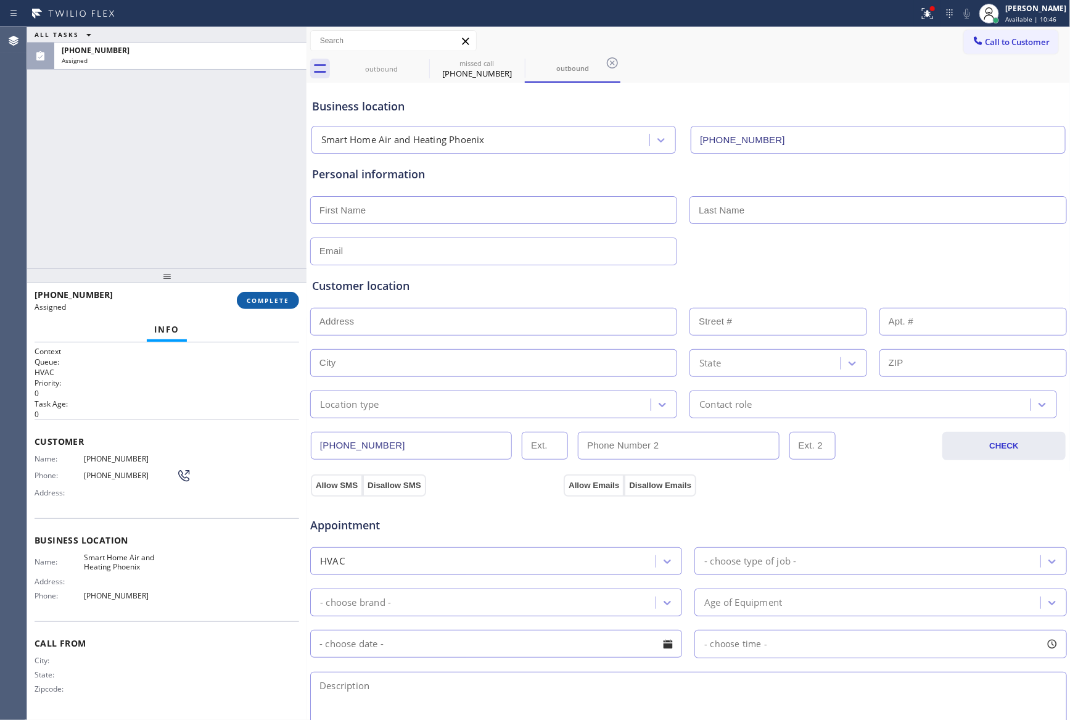
click at [266, 300] on span "COMPLETE" at bounding box center [268, 300] width 43 height 9
click at [228, 211] on div "ALL TASKS ALL TASKS ACTIVE TASKS TASKS IN WRAP UP [PHONE_NUMBER] Assigned" at bounding box center [166, 147] width 279 height 241
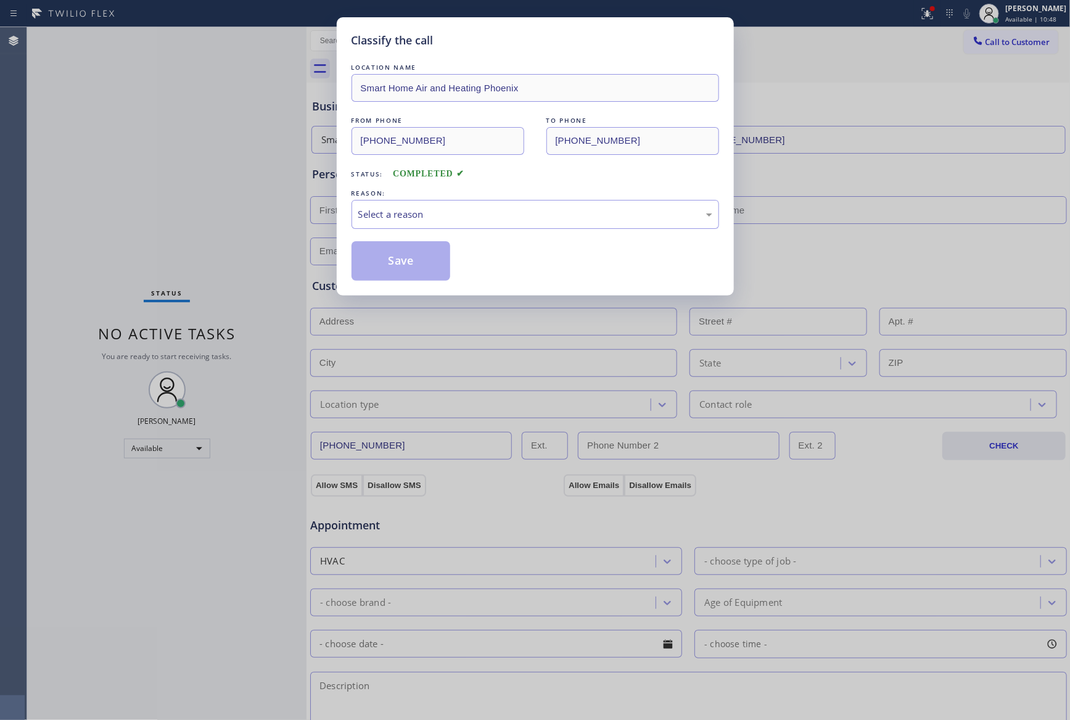
click at [228, 211] on div "Classify the call LOCATION NAME Smart Home Air and Heating Phoenix FROM PHONE […" at bounding box center [535, 360] width 1070 height 720
click at [374, 223] on div "Select a reason" at bounding box center [534, 214] width 367 height 29
click at [385, 265] on button "Save" at bounding box center [400, 260] width 99 height 39
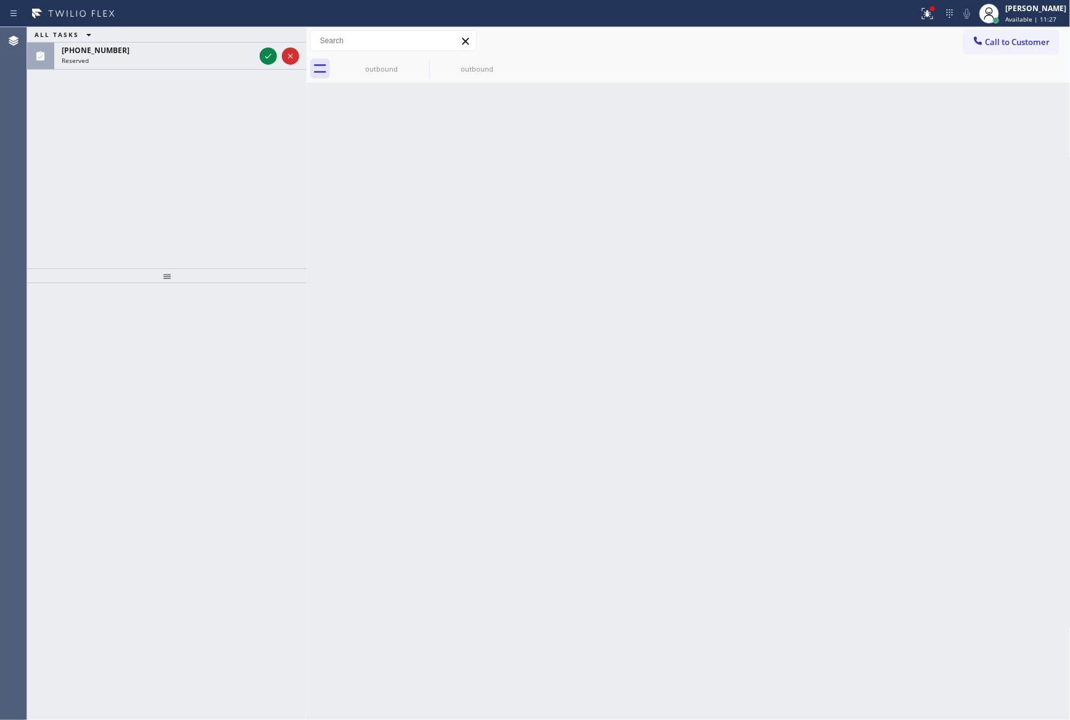
click at [295, 155] on div "ALL TASKS ALL TASKS ACTIVE TASKS TASKS IN WRAP UP [PHONE_NUMBER] Reserved" at bounding box center [166, 147] width 279 height 241
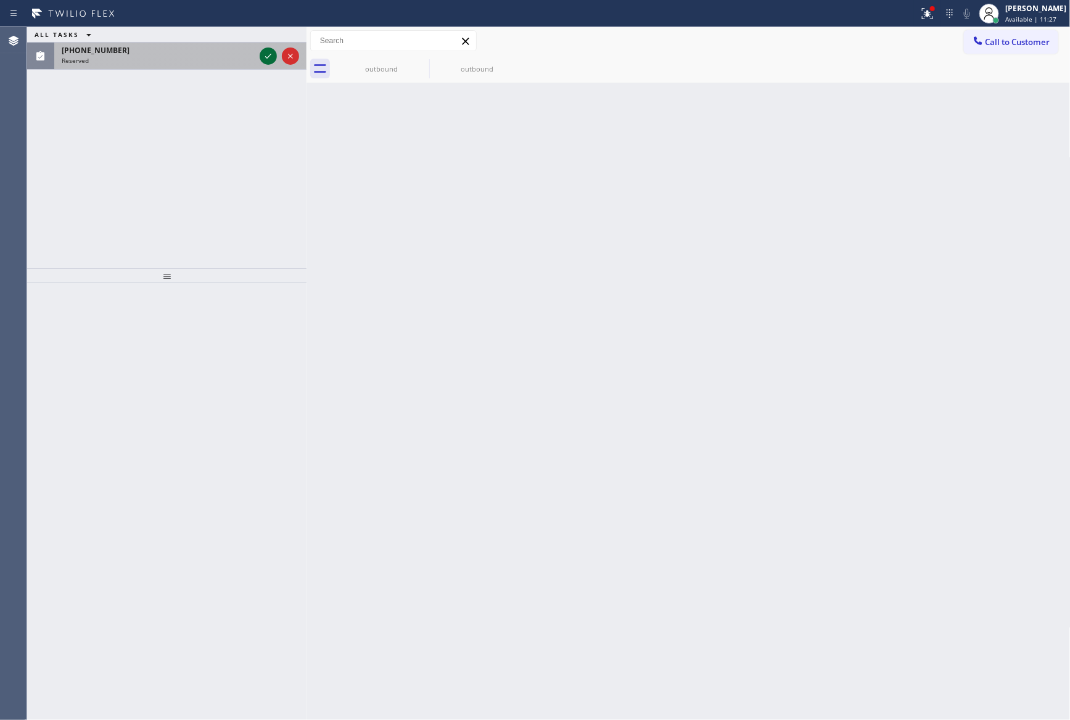
click at [268, 54] on icon at bounding box center [268, 56] width 15 height 15
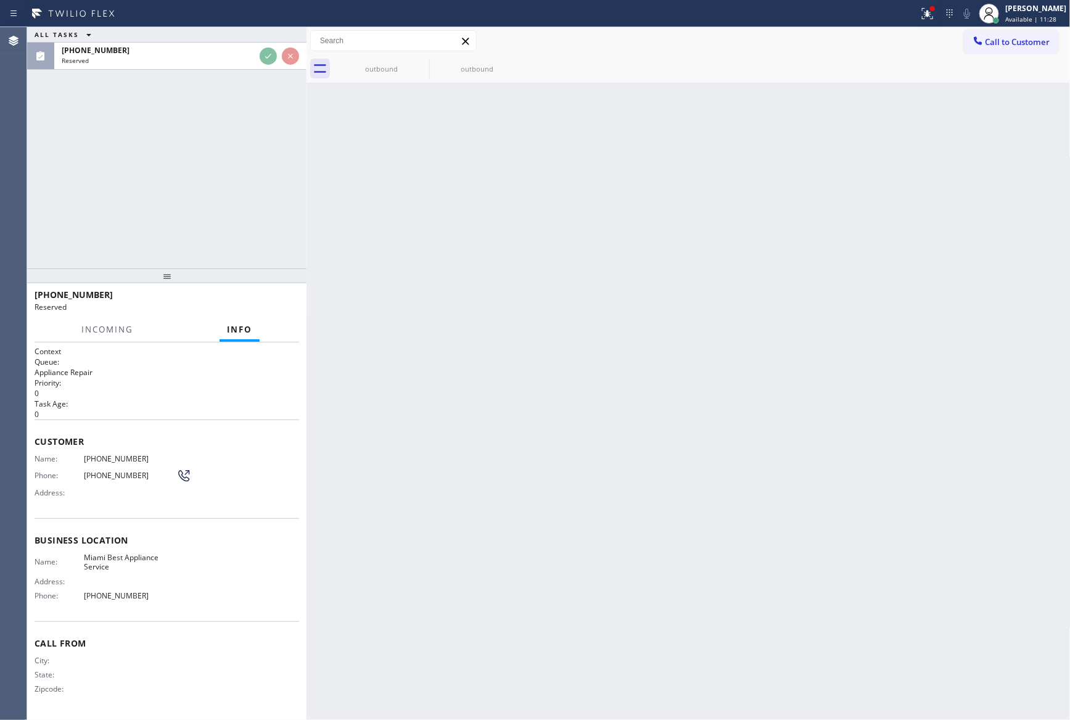
click at [241, 165] on div "ALL TASKS ALL TASKS ACTIVE TASKS TASKS IN WRAP UP [PHONE_NUMBER] Reserved" at bounding box center [166, 147] width 279 height 241
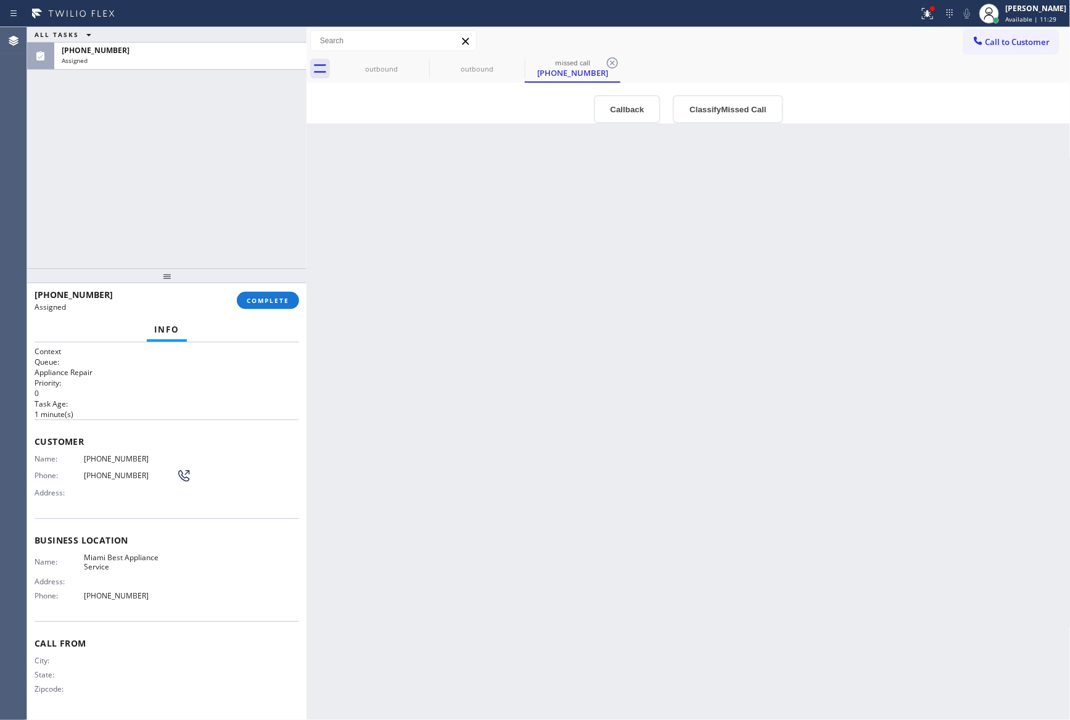
click at [662, 268] on div "Back to Dashboard Change Sender ID Customers Technicians Select a contact Outbo…" at bounding box center [688, 373] width 764 height 692
click at [638, 115] on button "Callback" at bounding box center [627, 109] width 67 height 28
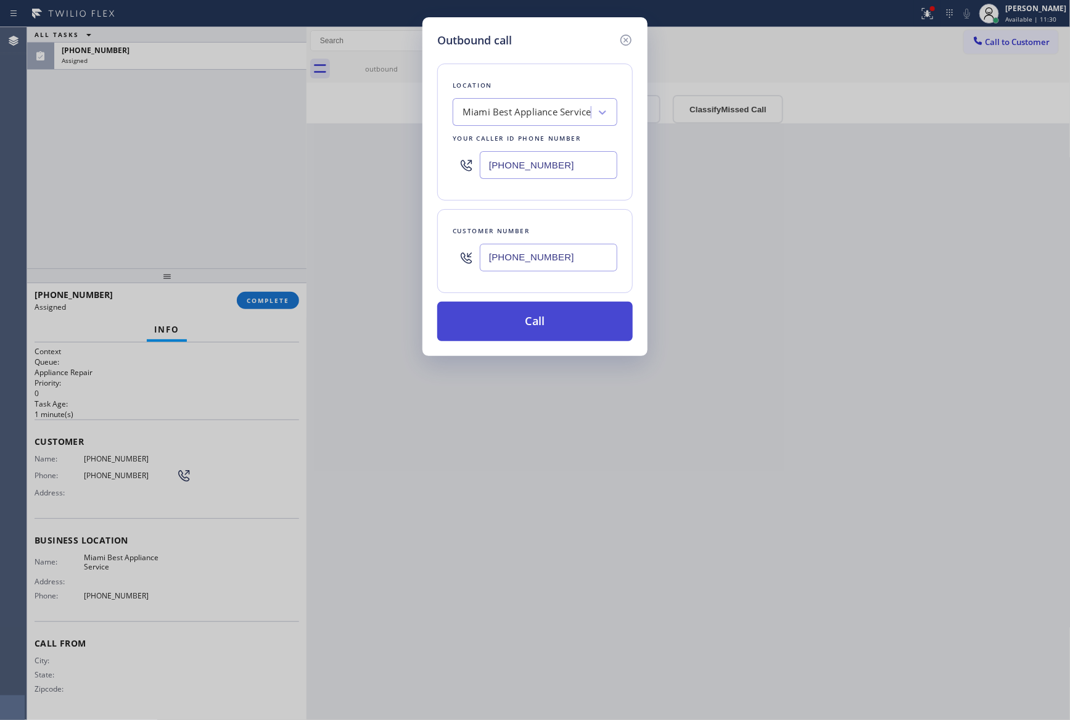
click at [551, 324] on button "Call" at bounding box center [534, 321] width 195 height 39
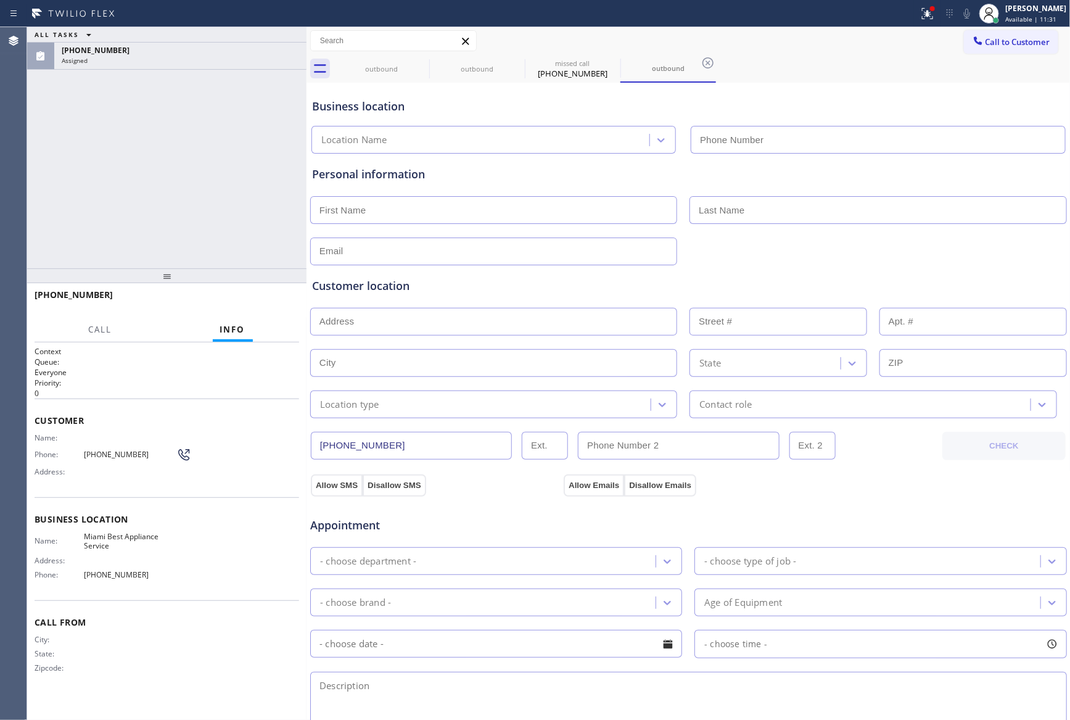
type input "[PHONE_NUMBER]"
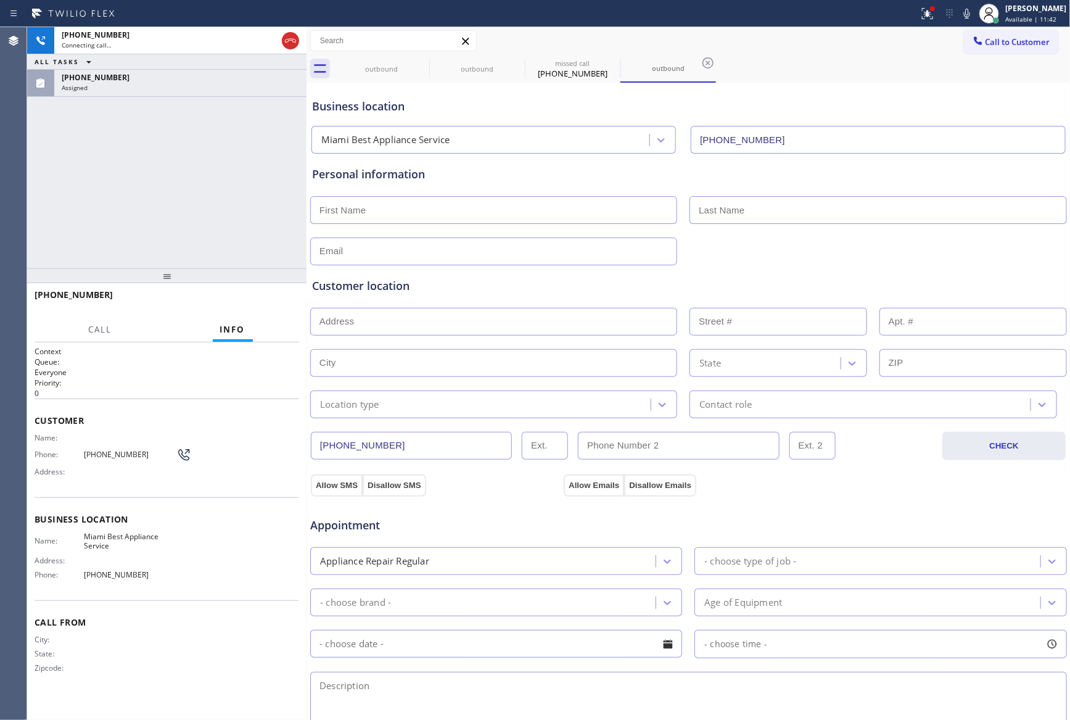
click at [102, 180] on div "[PHONE_NUMBER] Connecting call… ALL TASKS ALL TASKS ACTIVE TASKS TASKS IN WRAP …" at bounding box center [166, 147] width 279 height 241
drag, startPoint x: 102, startPoint y: 180, endPoint x: 245, endPoint y: 101, distance: 163.7
click at [118, 176] on div "[PHONE_NUMBER] Connecting call… ALL TASKS ALL TASKS ACTIVE TASKS TASKS IN WRAP …" at bounding box center [166, 147] width 279 height 241
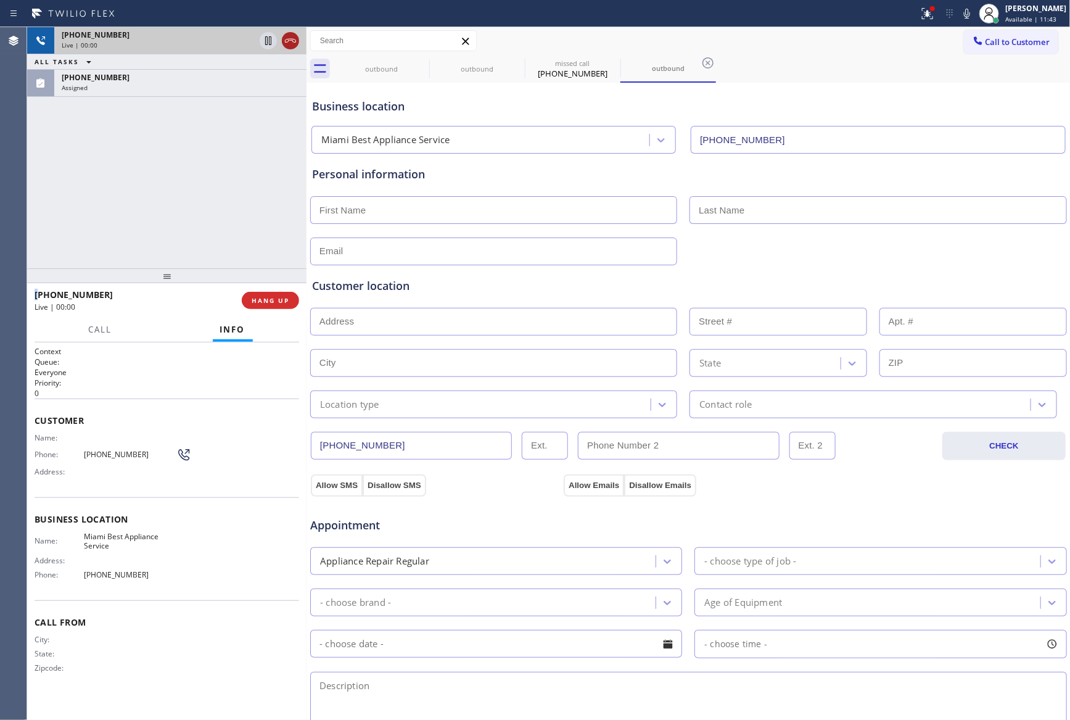
click at [289, 39] on icon at bounding box center [290, 40] width 15 height 15
drag, startPoint x: 237, startPoint y: 239, endPoint x: 250, endPoint y: 313, distance: 75.1
click at [244, 277] on div "[PHONE_NUMBER] Live | 00:00 ALL TASKS ALL TASKS ACTIVE TASKS TASKS IN WRAP UP […" at bounding box center [166, 373] width 279 height 692
click at [261, 308] on button "HANG UP" at bounding box center [270, 300] width 57 height 17
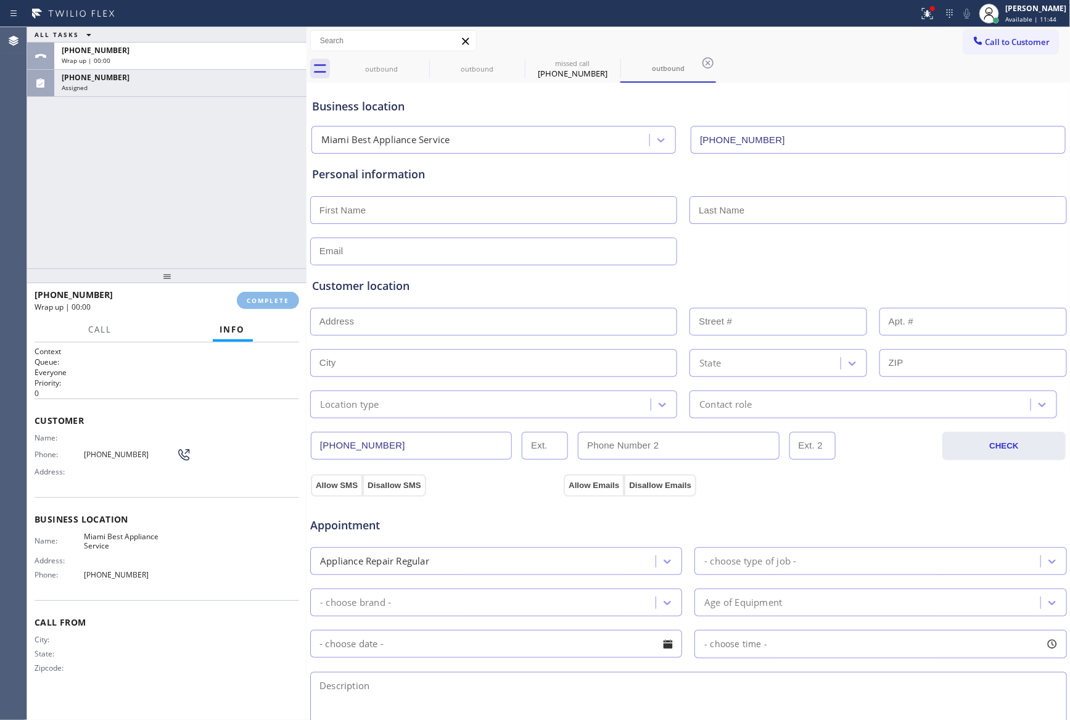
click at [250, 216] on div "ALL TASKS ALL TASKS ACTIVE TASKS TASKS IN WRAP UP [PHONE_NUMBER] Wrap up | 00:[…" at bounding box center [166, 147] width 279 height 241
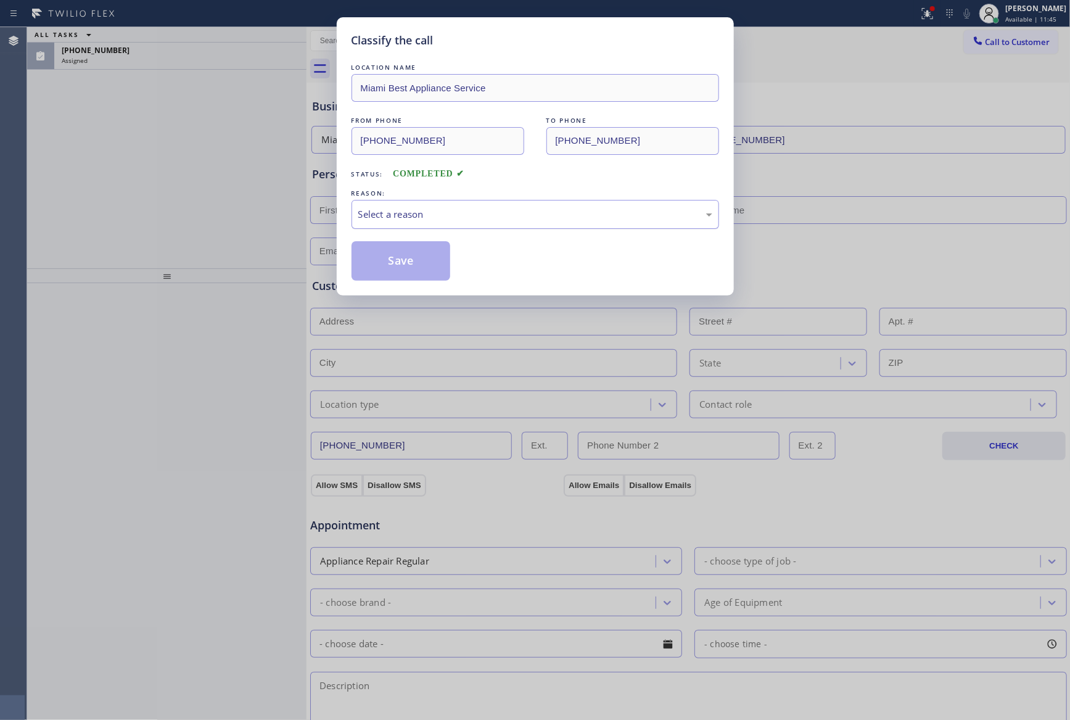
click at [470, 221] on div "Select a reason" at bounding box center [535, 214] width 354 height 14
click at [420, 261] on button "Save" at bounding box center [400, 260] width 99 height 39
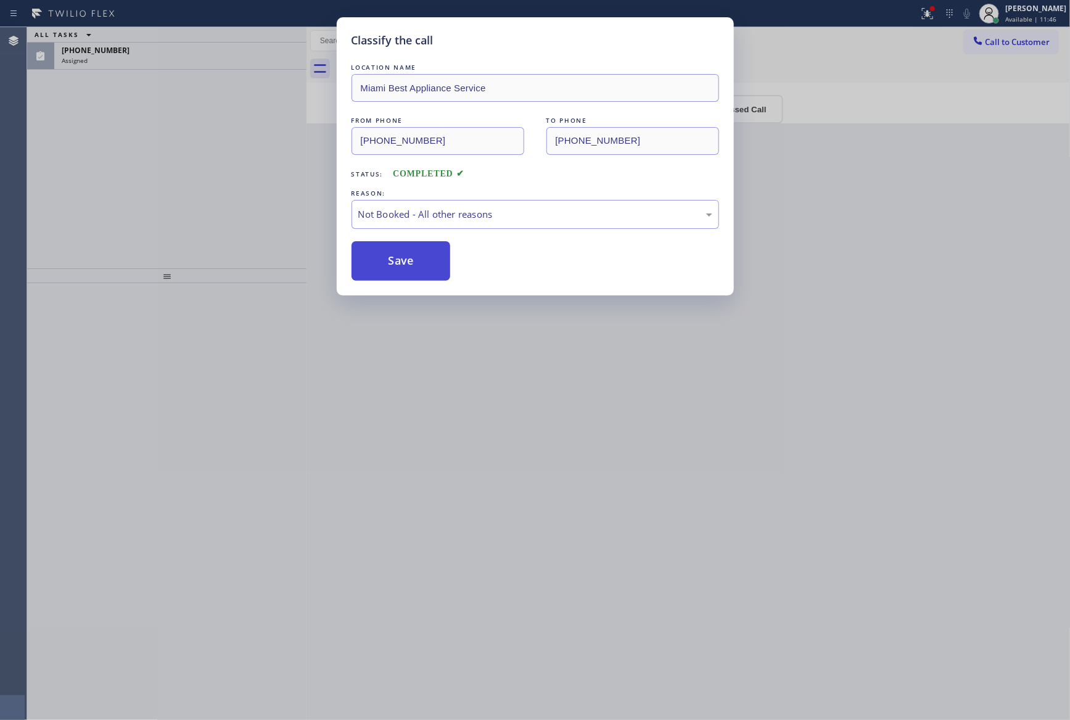
click at [421, 261] on button "Save" at bounding box center [400, 260] width 99 height 39
click at [137, 117] on div "Classify the call LOCATION NAME Miami Best Appliance Service FROM PHONE [PHONE_…" at bounding box center [535, 360] width 1070 height 720
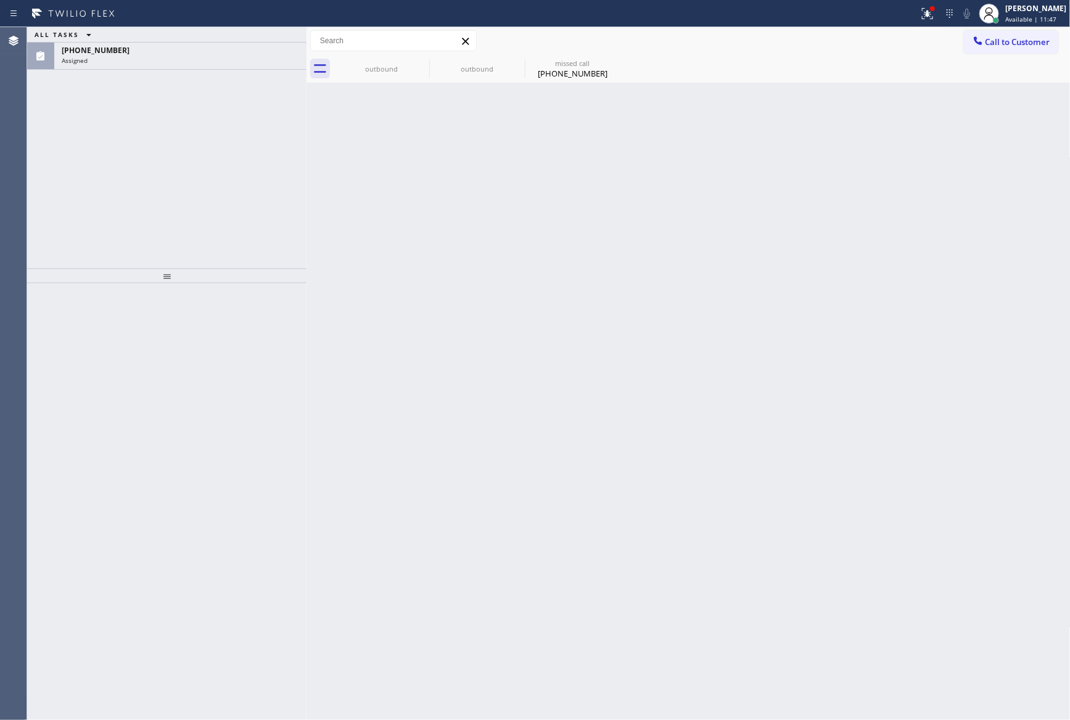
click at [1067, 705] on div "Back to Dashboard Change Sender ID Customers Technicians Select a contact Outbo…" at bounding box center [688, 373] width 764 height 692
drag, startPoint x: 248, startPoint y: 202, endPoint x: 458, endPoint y: 446, distance: 322.3
click at [248, 202] on div "ALL TASKS ALL TASKS ACTIVE TASKS TASKS IN WRAP UP [PHONE_NUMBER] Assigned" at bounding box center [166, 147] width 279 height 241
click at [553, 422] on div "Back to Dashboard Change Sender ID Customers Technicians Select a contact Outbo…" at bounding box center [688, 373] width 764 height 692
click at [168, 208] on div "ALL TASKS ALL TASKS ACTIVE TASKS TASKS IN WRAP UP [PHONE_NUMBER] Assigned" at bounding box center [166, 147] width 279 height 241
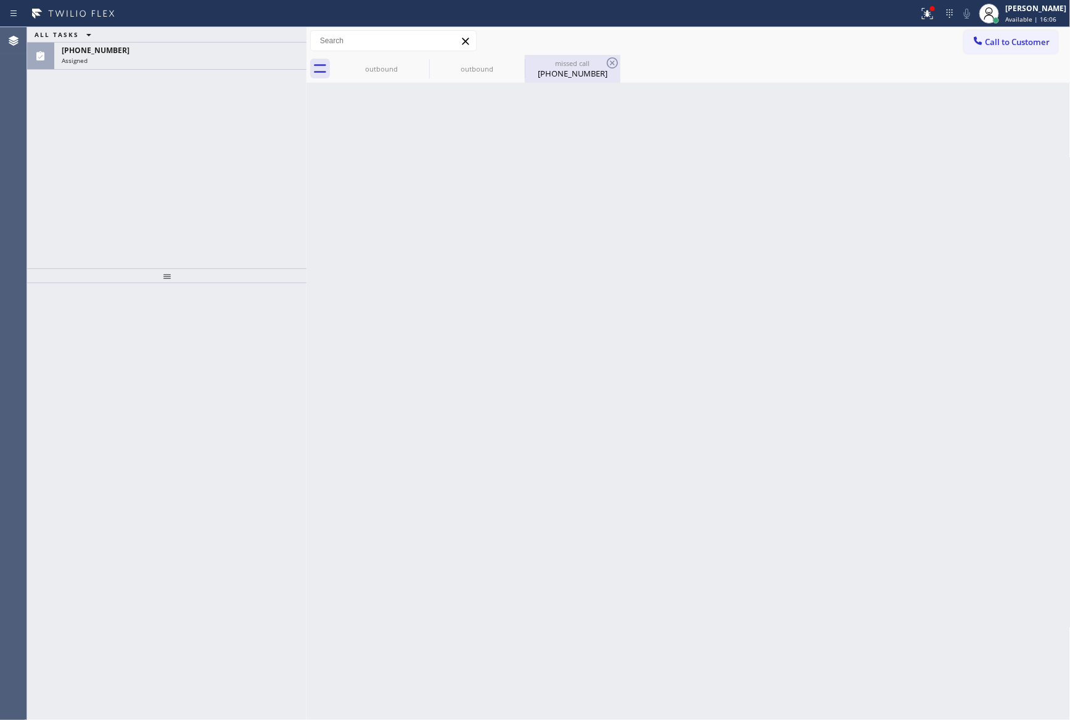
click at [562, 74] on div "[PHONE_NUMBER]" at bounding box center [572, 73] width 93 height 11
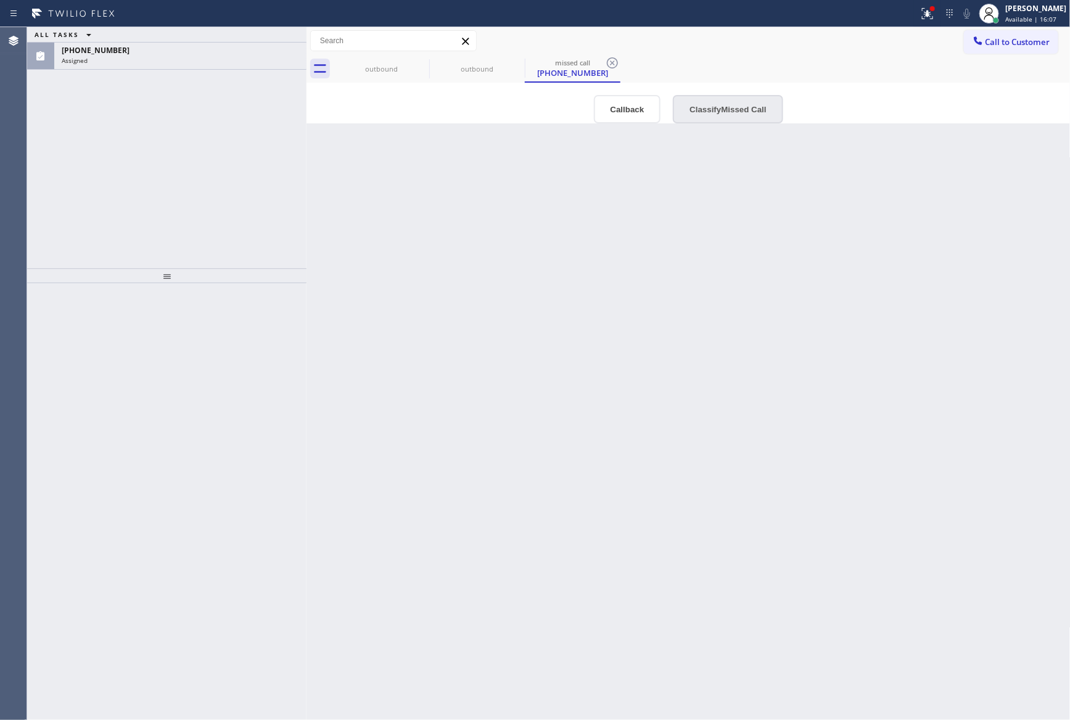
click at [720, 111] on button "Classify Missed Call" at bounding box center [728, 109] width 110 height 28
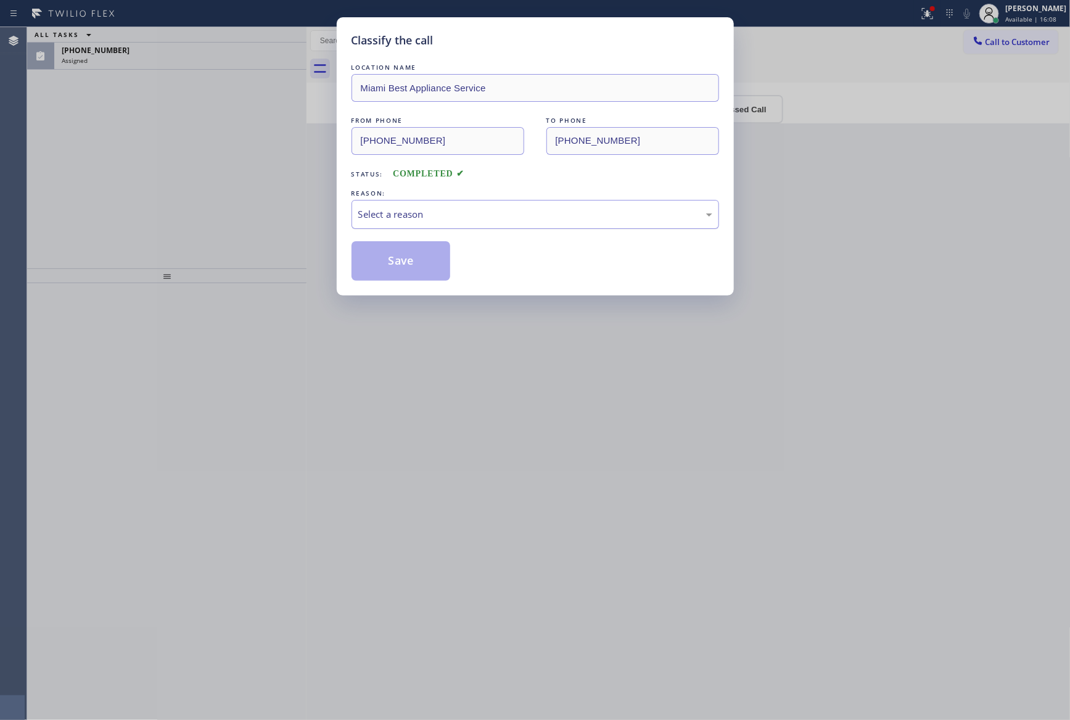
click at [376, 215] on div "Select a reason" at bounding box center [535, 214] width 354 height 14
click at [402, 258] on button "Save" at bounding box center [400, 260] width 99 height 39
click at [242, 178] on div "Classify the call LOCATION NAME [GEOGRAPHIC_DATA] Best Appliance Service FROM P…" at bounding box center [535, 360] width 1070 height 720
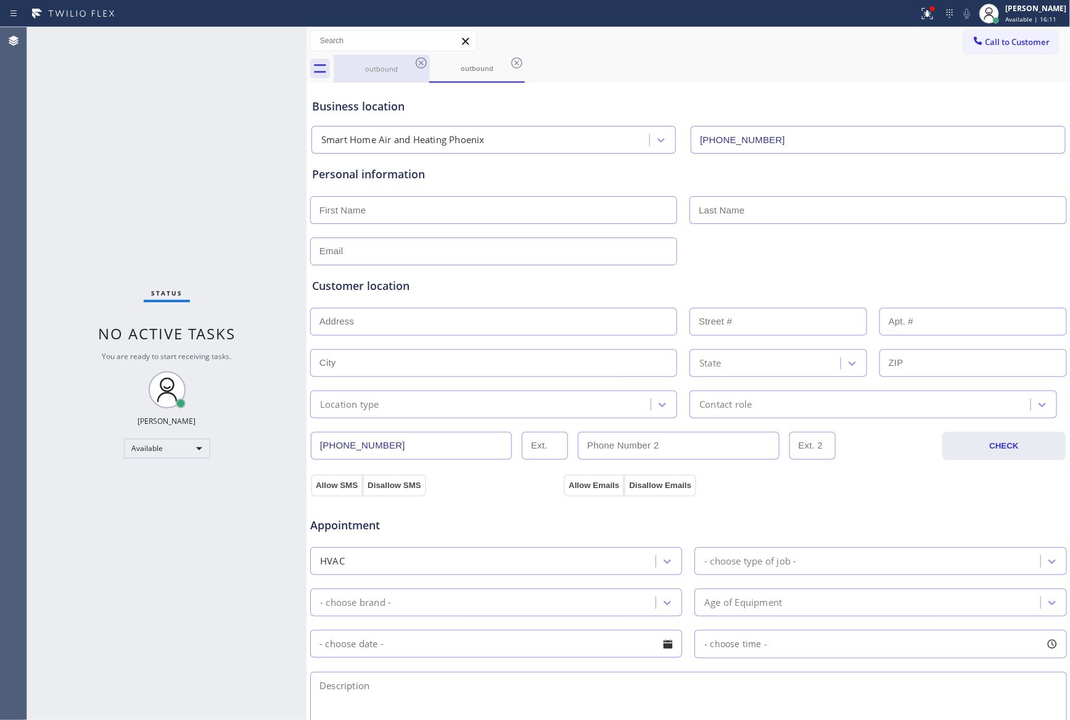
click at [363, 76] on div "outbound" at bounding box center [381, 69] width 93 height 28
click at [418, 67] on icon at bounding box center [421, 62] width 11 height 11
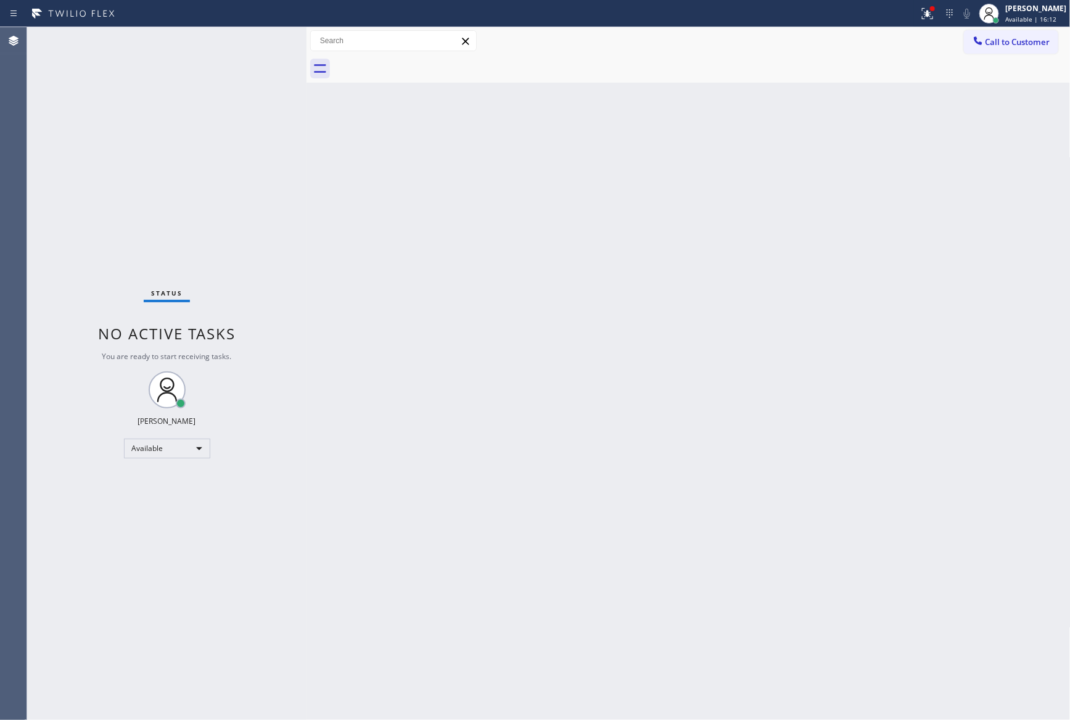
click at [418, 67] on div at bounding box center [702, 69] width 737 height 28
click at [525, 304] on div "Back to Dashboard Change Sender ID Customers Technicians Select a contact Outbo…" at bounding box center [688, 373] width 764 height 692
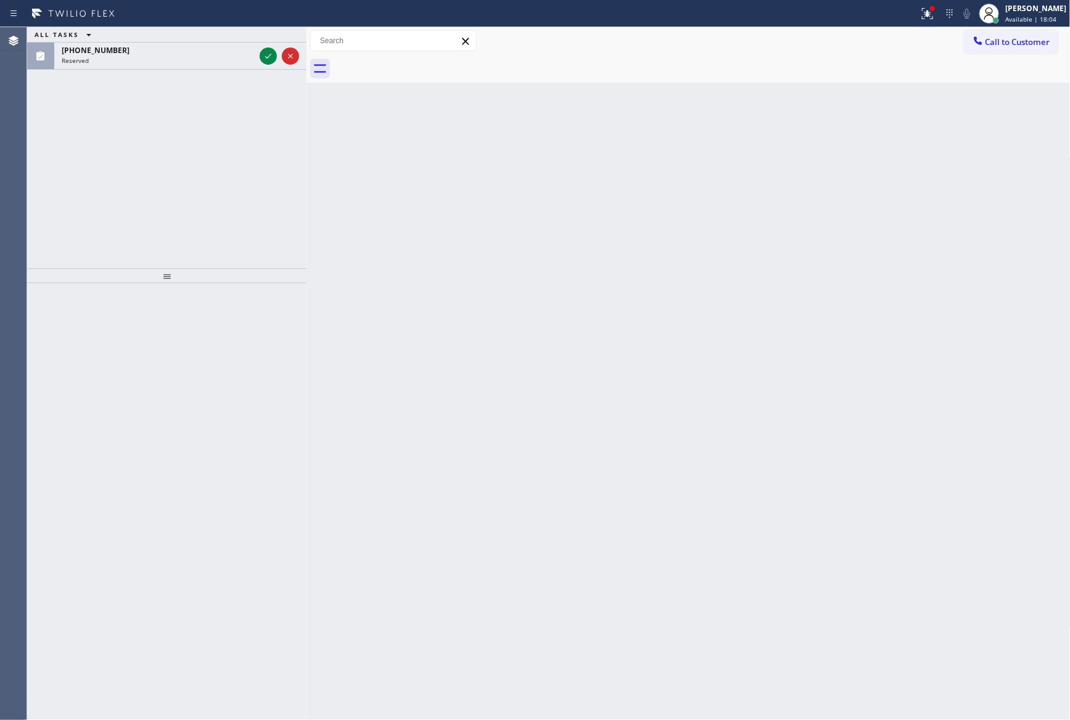
drag, startPoint x: 157, startPoint y: 169, endPoint x: 257, endPoint y: 97, distance: 123.2
click at [176, 163] on div "ALL TASKS ALL TASKS ACTIVE TASKS TASKS IN WRAP UP [PHONE_NUMBER] Reserved" at bounding box center [166, 147] width 279 height 241
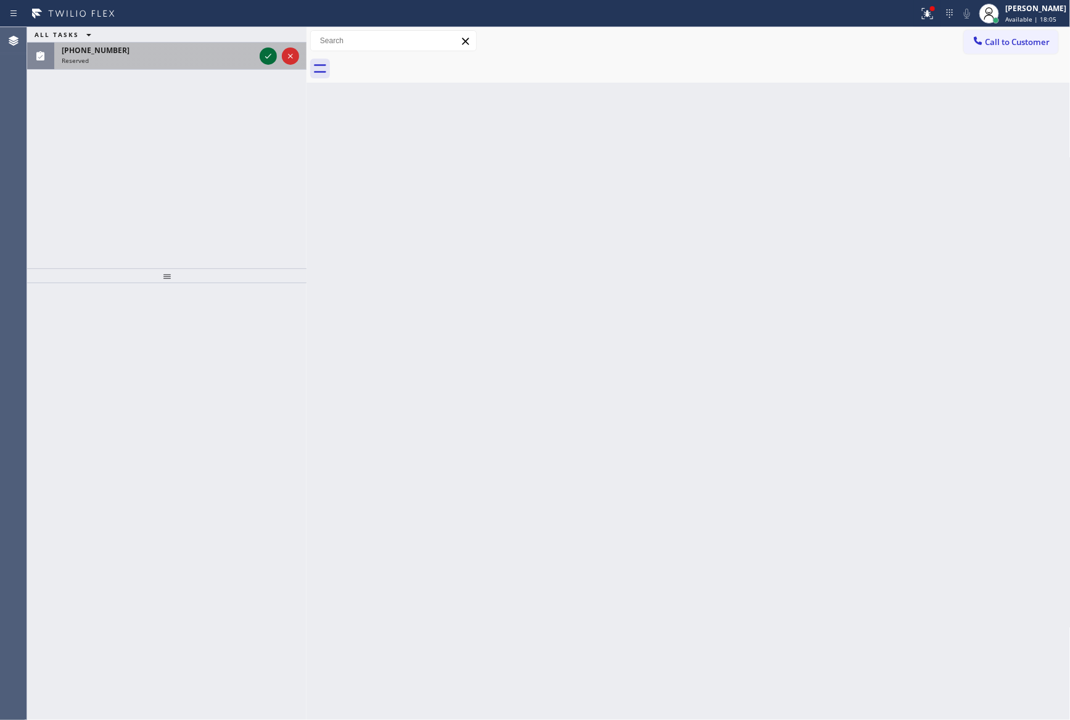
click at [269, 51] on icon at bounding box center [268, 56] width 15 height 15
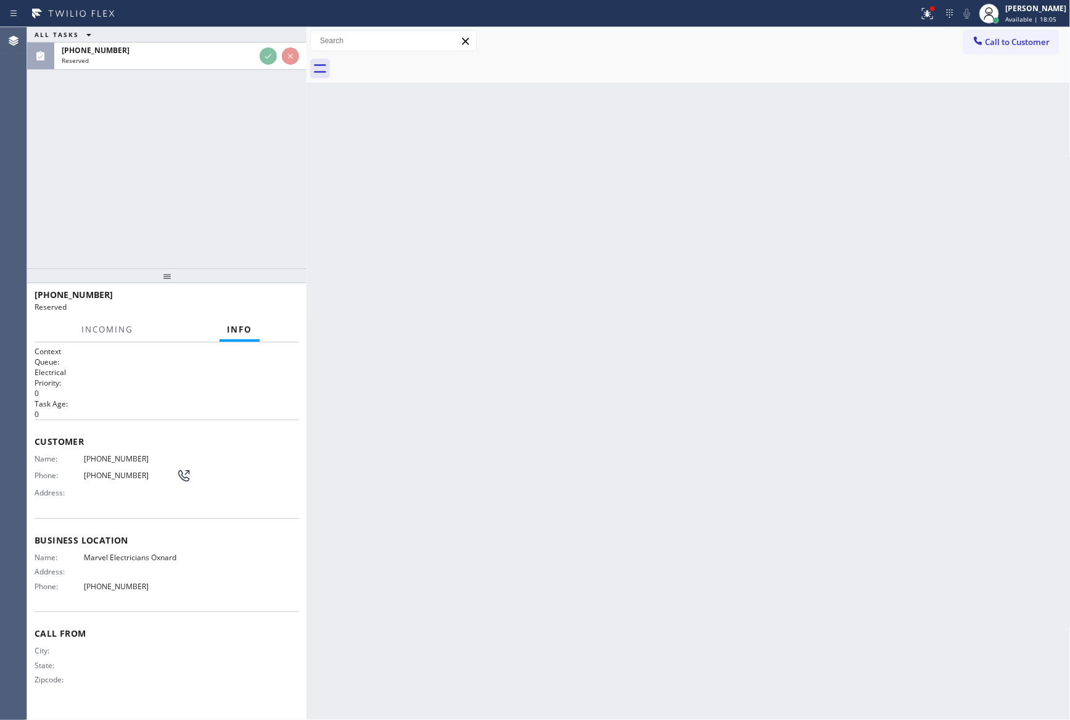
click at [273, 132] on div "ALL TASKS ALL TASKS ACTIVE TASKS TASKS IN WRAP UP [PHONE_NUMBER] Reserved" at bounding box center [166, 147] width 279 height 241
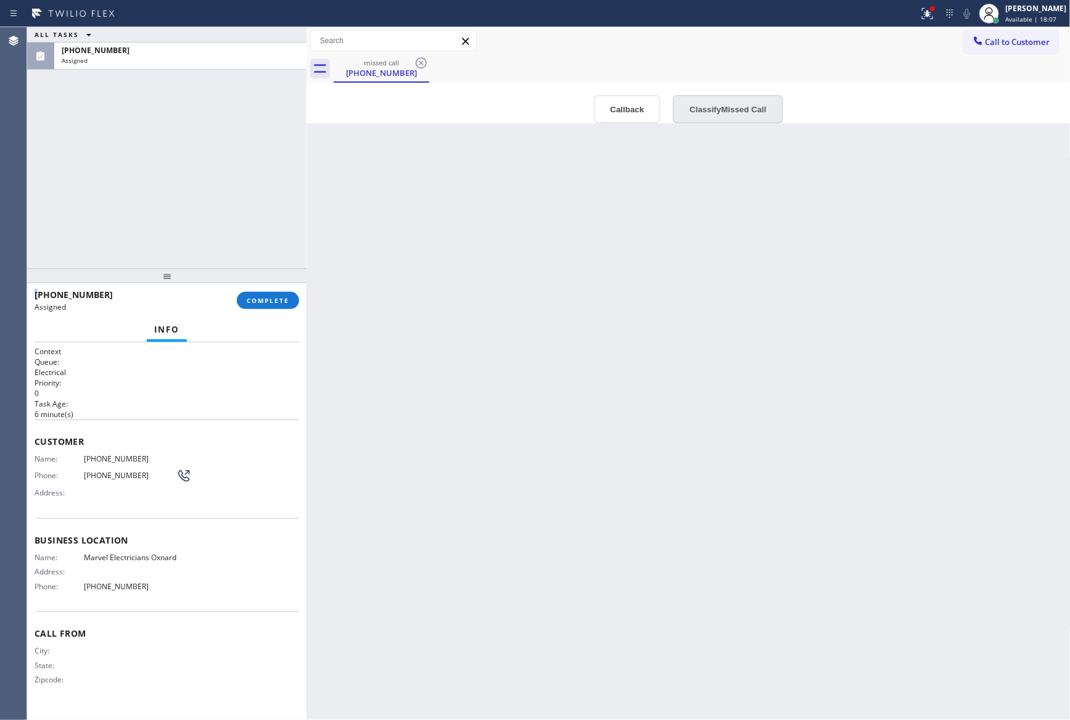
click at [738, 113] on button "Classify Missed Call" at bounding box center [728, 109] width 110 height 28
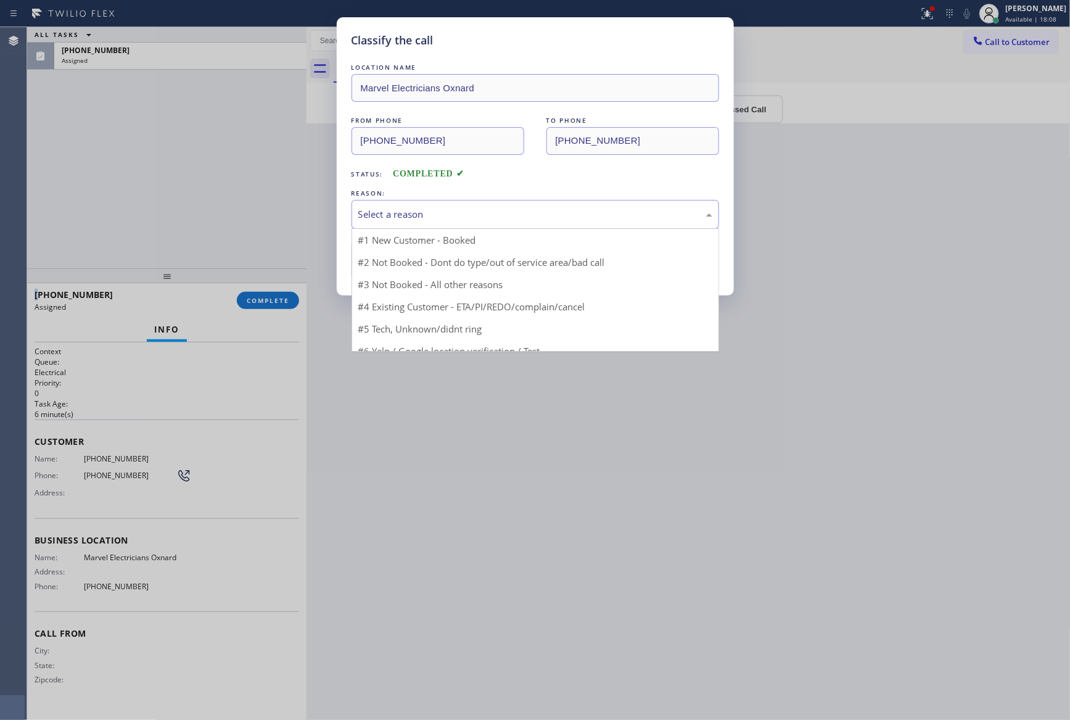
click at [536, 211] on div "Select a reason" at bounding box center [535, 214] width 354 height 14
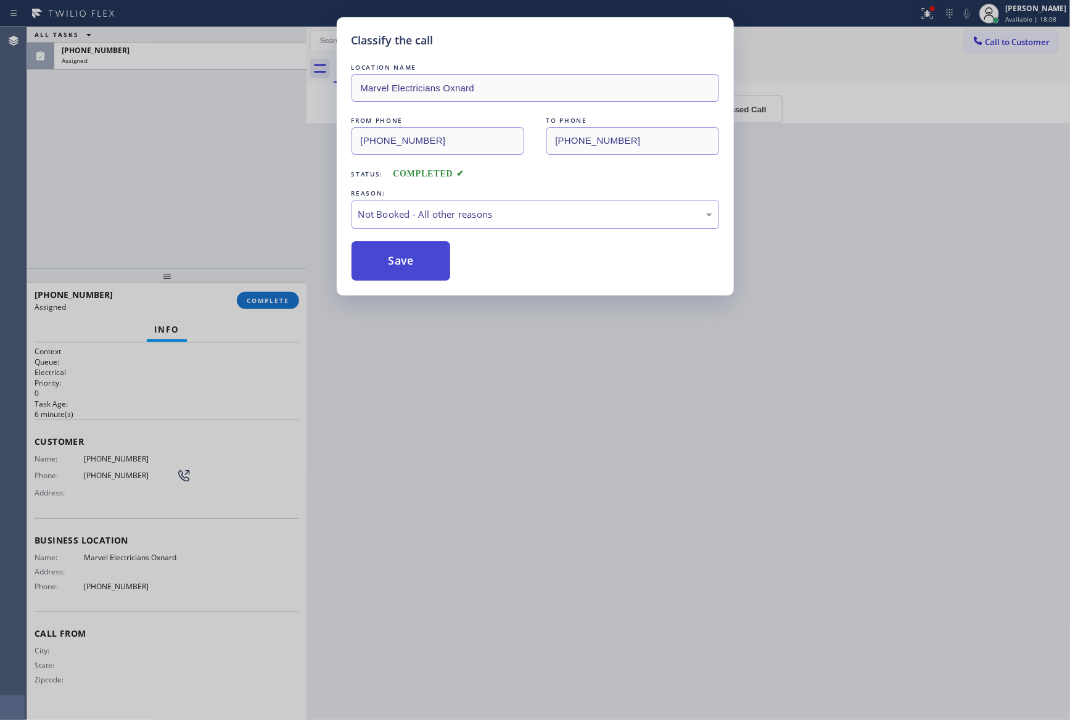
click at [430, 265] on button "Save" at bounding box center [400, 260] width 99 height 39
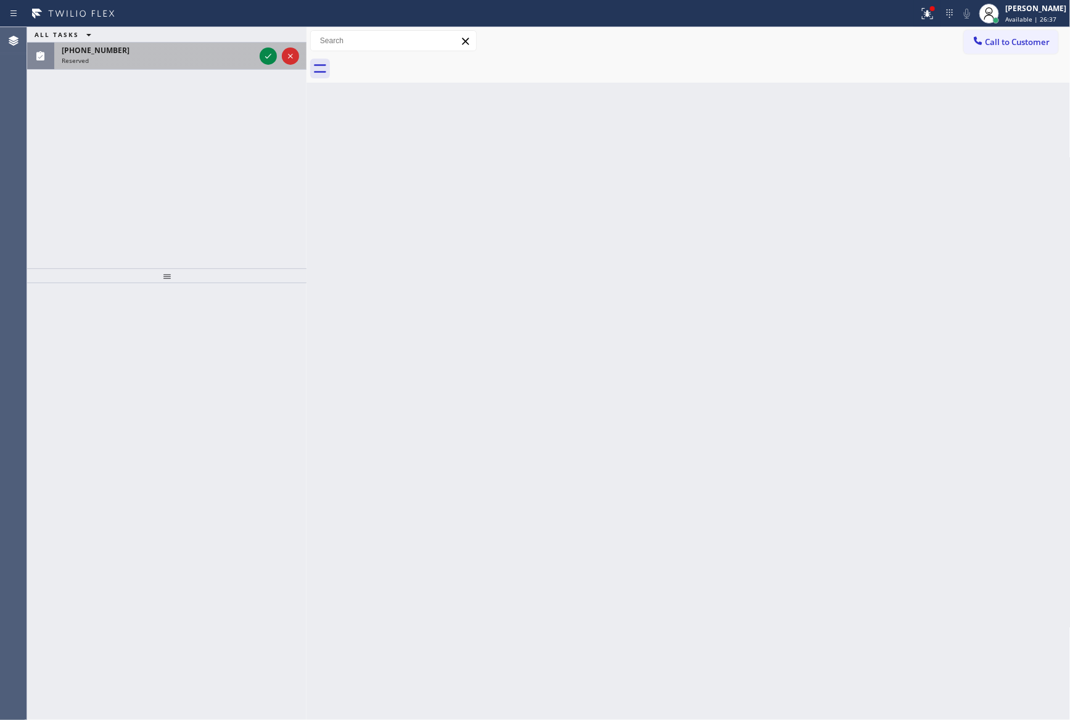
drag, startPoint x: 176, startPoint y: 194, endPoint x: 245, endPoint y: 57, distance: 153.0
click at [194, 186] on div "ALL TASKS ALL TASKS ACTIVE TASKS TASKS IN WRAP UP [PHONE_NUMBER] Reserved" at bounding box center [166, 147] width 279 height 241
click at [272, 56] on icon at bounding box center [268, 56] width 15 height 15
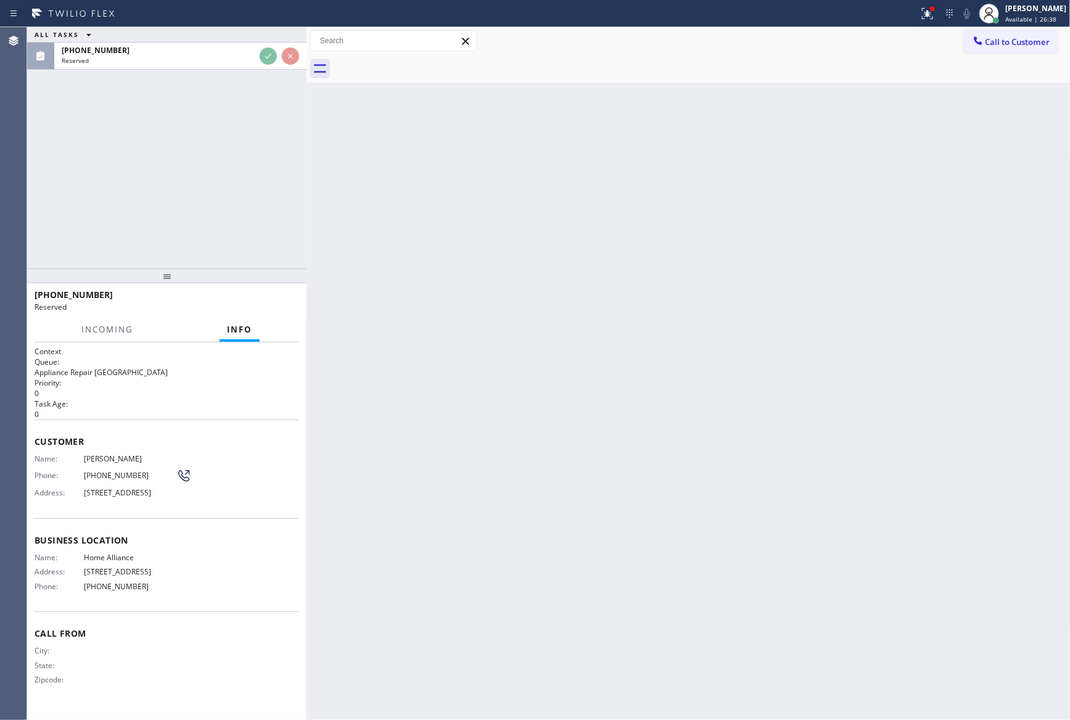
click at [241, 248] on div "ALL TASKS ALL TASKS ACTIVE TASKS TASKS IN WRAP UP [PHONE_NUMBER] Reserved" at bounding box center [166, 147] width 279 height 241
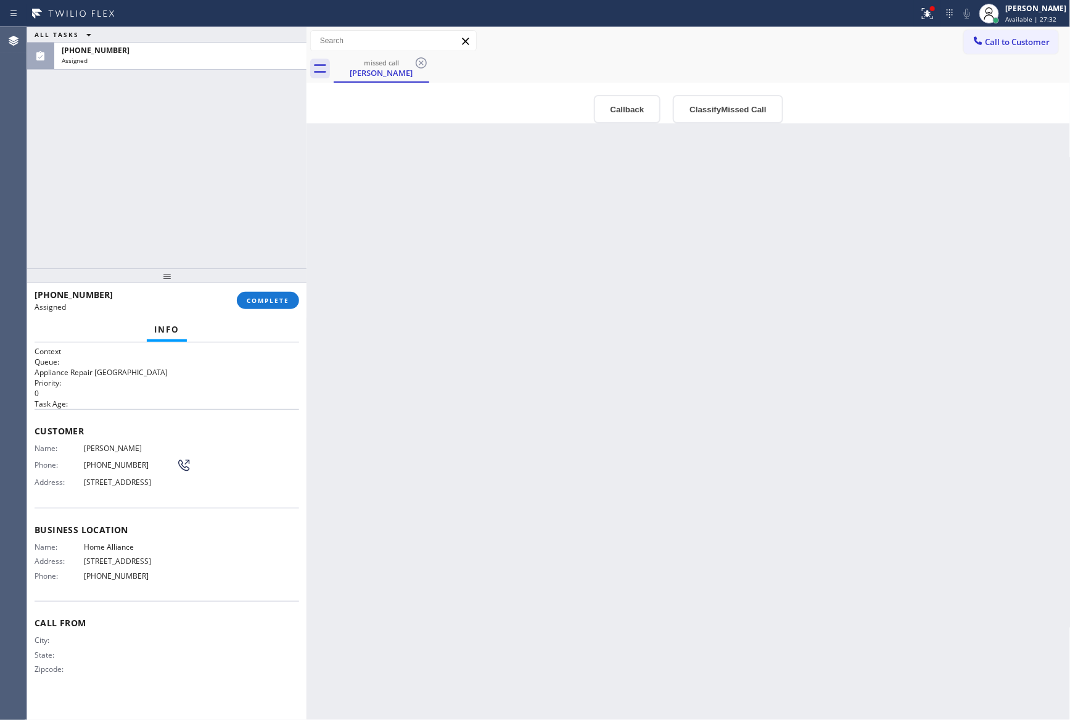
click at [250, 156] on div "ALL TASKS ALL TASKS ACTIVE TASKS TASKS IN WRAP UP [PHONE_NUMBER] Assigned" at bounding box center [166, 147] width 279 height 241
click at [411, 326] on div "Back to Dashboard Change Sender ID Customers Technicians Select a contact Outbo…" at bounding box center [688, 373] width 764 height 692
click at [290, 309] on div "[PHONE_NUMBER] Assigned COMPLETE" at bounding box center [167, 300] width 265 height 32
click at [224, 132] on div "ALL TASKS ALL TASKS ACTIVE TASKS TASKS IN WRAP UP [PHONE_NUMBER] Assigned" at bounding box center [166, 147] width 279 height 241
click at [281, 300] on span "COMPLETE" at bounding box center [268, 300] width 43 height 9
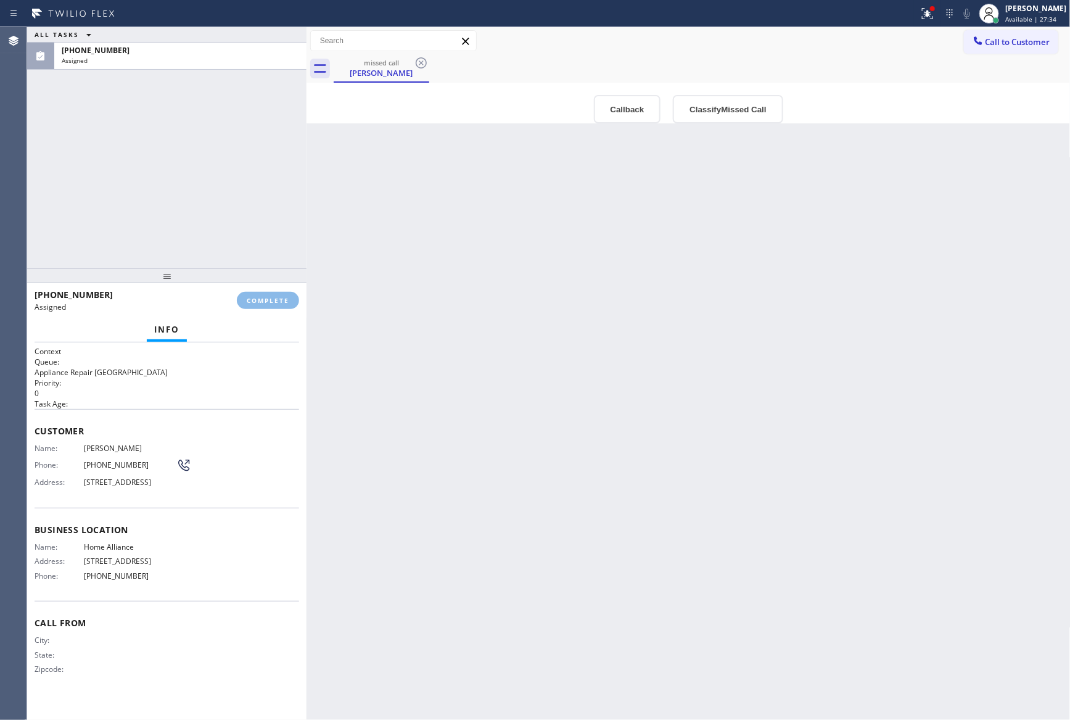
click at [261, 152] on div "ALL TASKS ALL TASKS ACTIVE TASKS TASKS IN WRAP UP [PHONE_NUMBER] Assigned" at bounding box center [166, 147] width 279 height 241
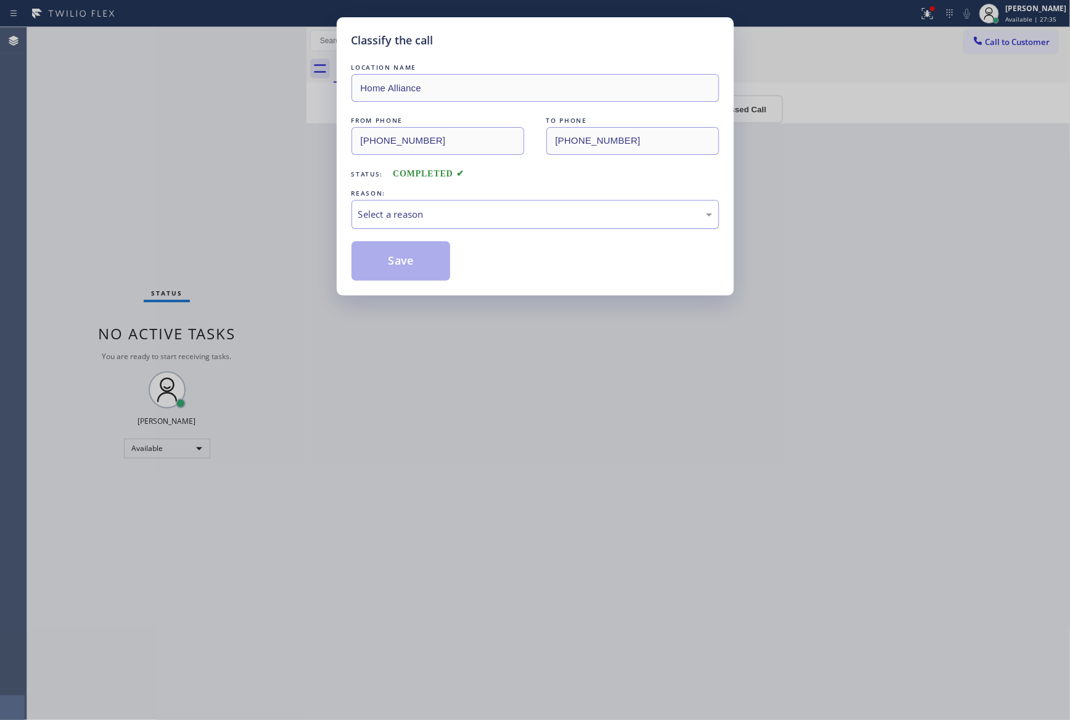
click at [408, 210] on div "Select a reason" at bounding box center [535, 214] width 354 height 14
click at [398, 265] on button "Save" at bounding box center [400, 260] width 99 height 39
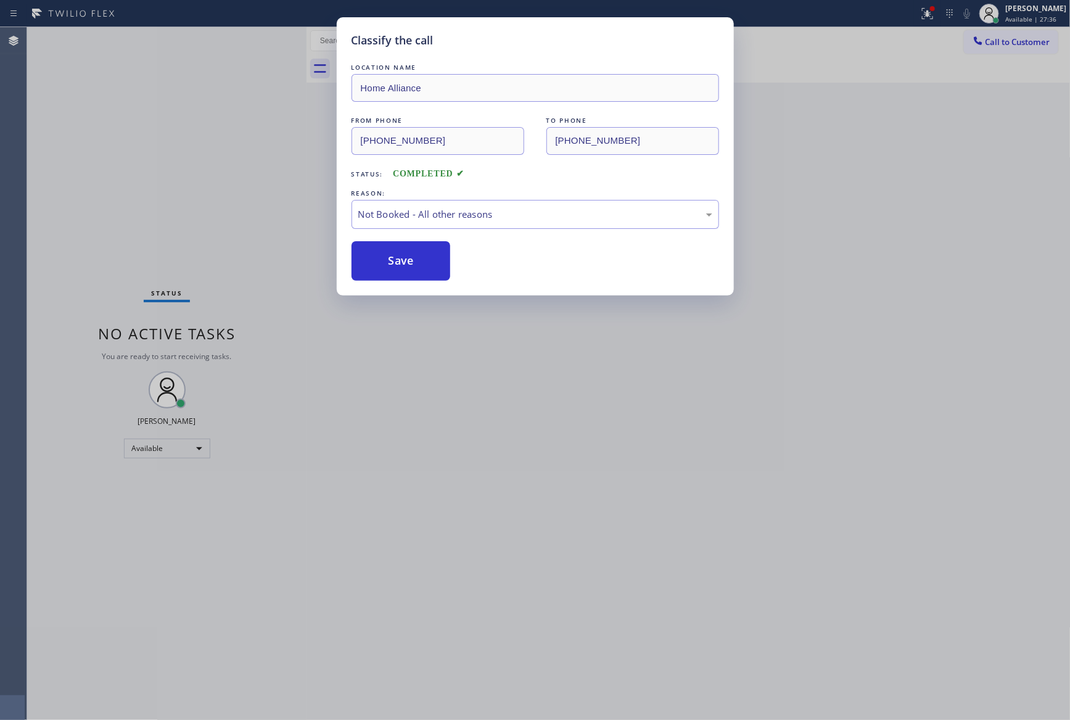
click at [398, 265] on button "Save" at bounding box center [400, 260] width 99 height 39
click at [400, 263] on button "Save" at bounding box center [400, 260] width 99 height 39
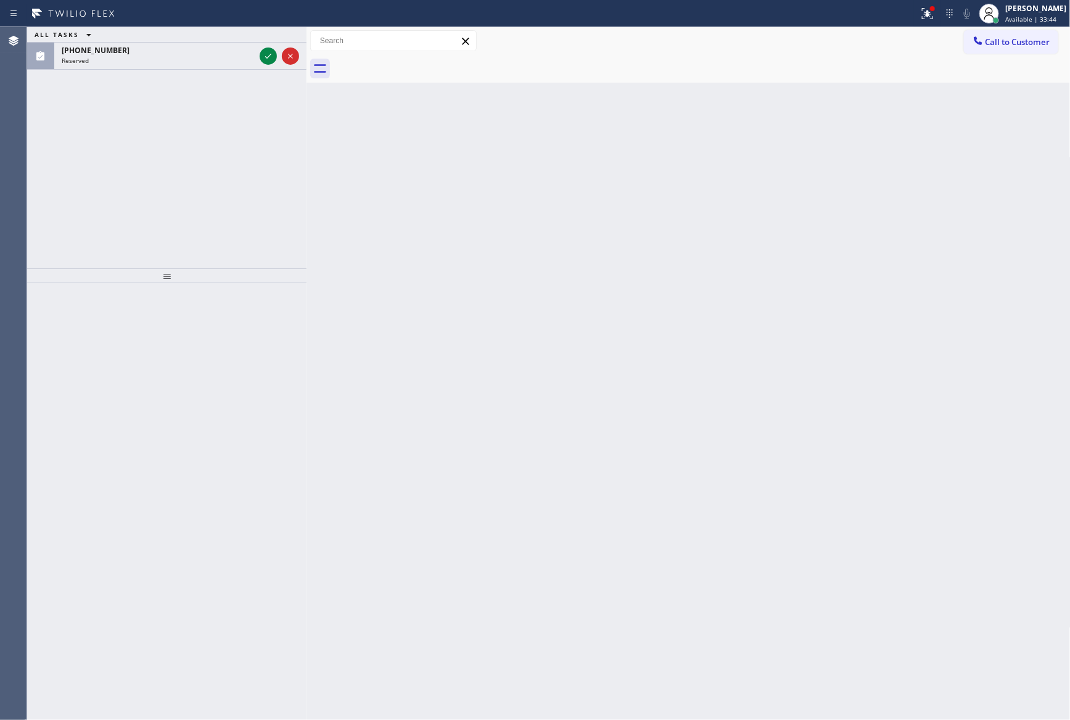
drag, startPoint x: 152, startPoint y: 170, endPoint x: 202, endPoint y: 101, distance: 85.7
click at [161, 149] on div "ALL TASKS ALL TASKS ACTIVE TASKS TASKS IN WRAP UP [PHONE_NUMBER] Reserved" at bounding box center [166, 147] width 279 height 241
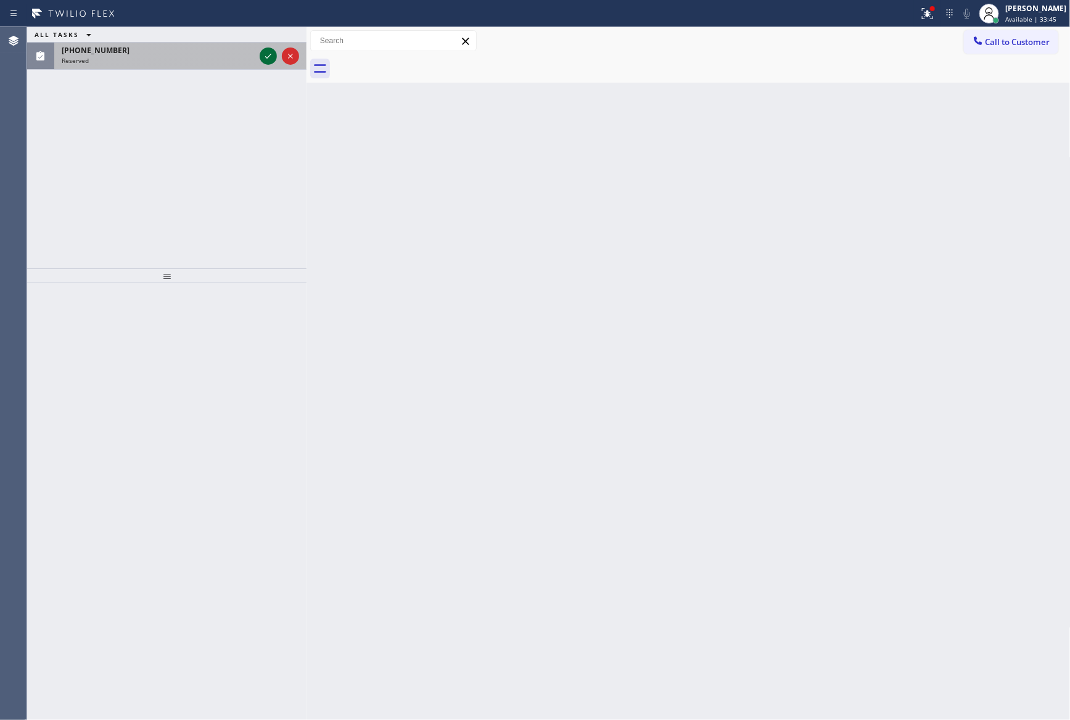
click at [266, 54] on icon at bounding box center [268, 56] width 15 height 15
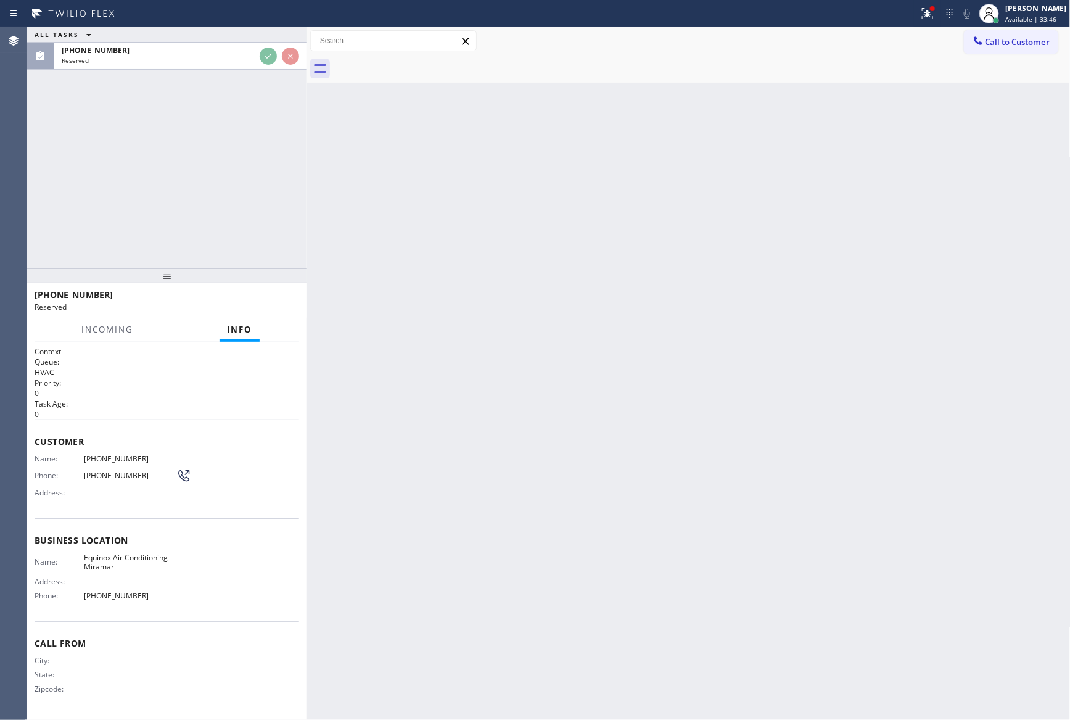
click at [241, 176] on div "ALL TASKS ALL TASKS ACTIVE TASKS TASKS IN WRAP UP [PHONE_NUMBER] Reserved" at bounding box center [166, 147] width 279 height 241
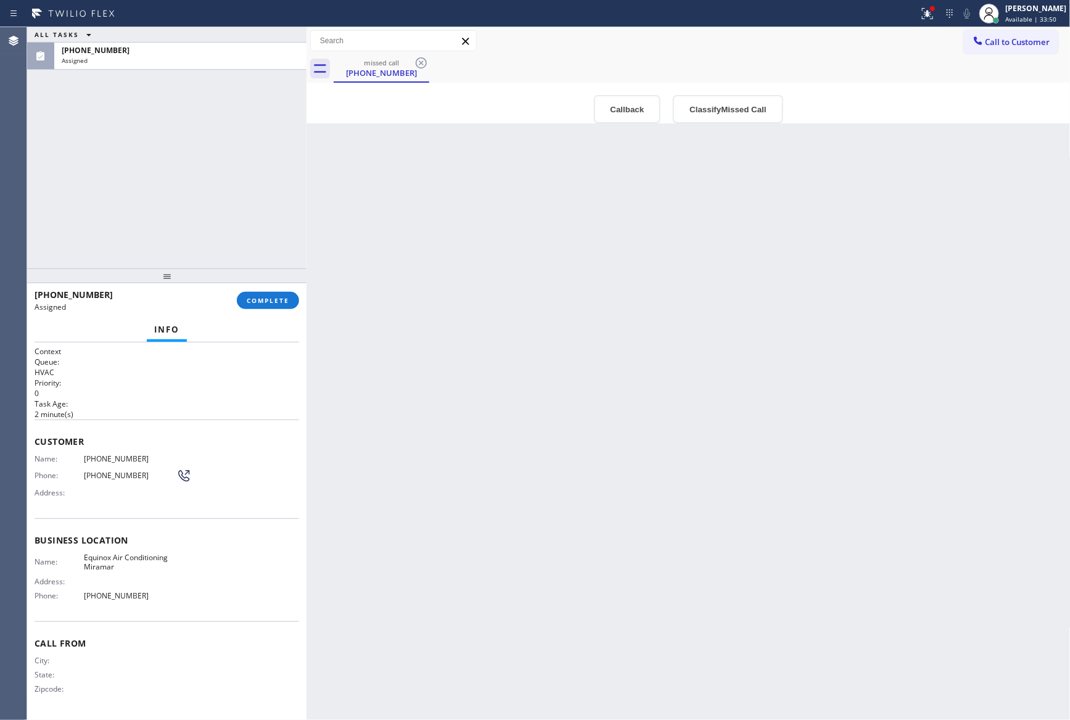
click at [147, 211] on div "ALL TASKS ALL TASKS ACTIVE TASKS TASKS IN WRAP UP [PHONE_NUMBER] Assigned" at bounding box center [166, 147] width 279 height 241
click at [531, 458] on div "Back to Dashboard Change Sender ID Customers Technicians Select a contact Outbo…" at bounding box center [688, 373] width 764 height 692
click at [295, 303] on button "COMPLETE" at bounding box center [268, 300] width 62 height 17
click at [202, 100] on div "ALL TASKS ALL TASKS ACTIVE TASKS TASKS IN WRAP UP [PHONE_NUMBER] Assigned" at bounding box center [166, 147] width 279 height 241
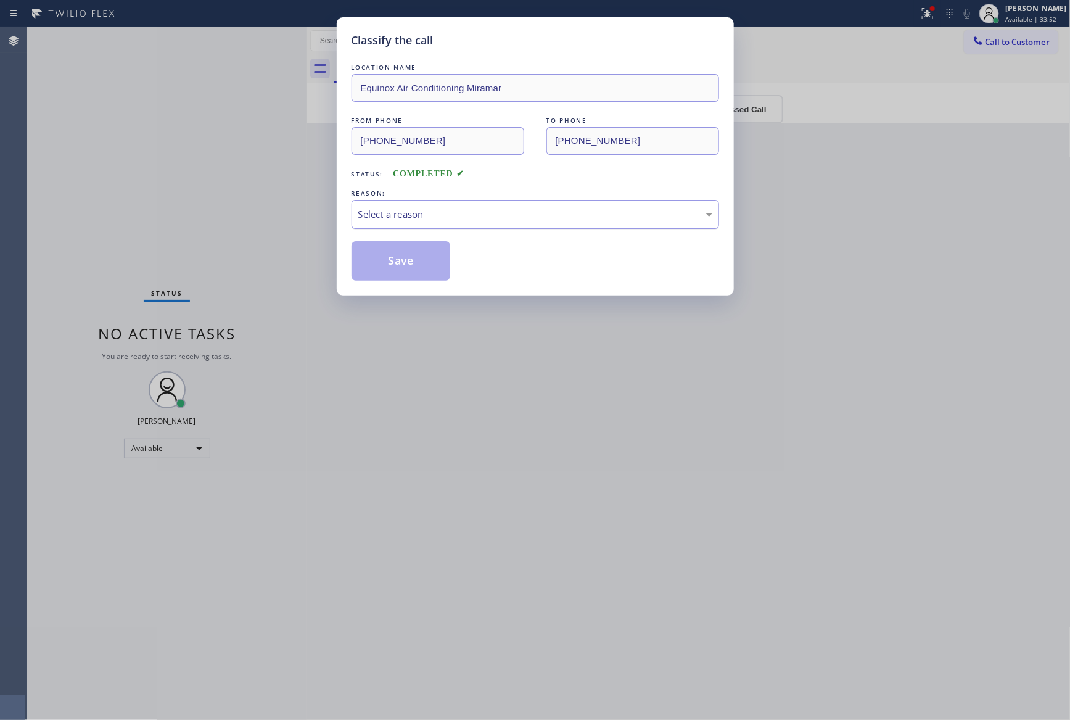
click at [479, 216] on div "Select a reason" at bounding box center [535, 214] width 354 height 14
click at [384, 263] on button "Save" at bounding box center [400, 260] width 99 height 39
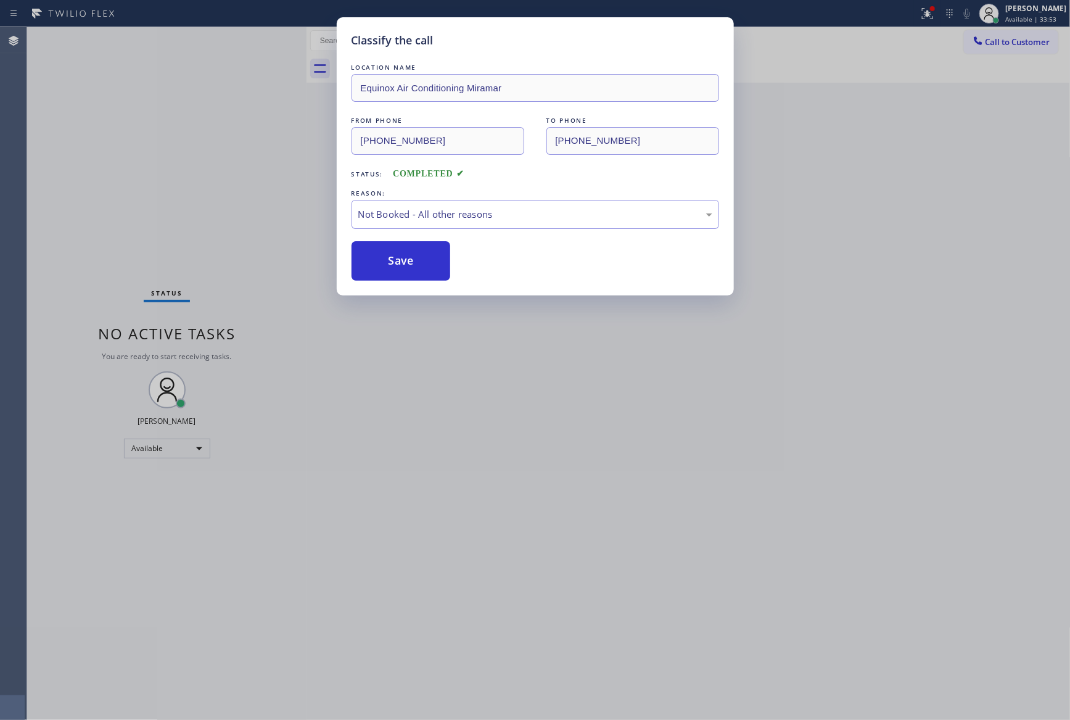
click at [384, 263] on button "Save" at bounding box center [400, 260] width 99 height 39
click at [222, 198] on div "Classify the call LOCATION NAME Equinox Air Conditioning Miramar FROM PHONE [PH…" at bounding box center [535, 360] width 1070 height 720
click at [772, 487] on div "Classify the call LOCATION NAME Equinox Air Conditioning Miramar FROM PHONE [PH…" at bounding box center [535, 360] width 1070 height 720
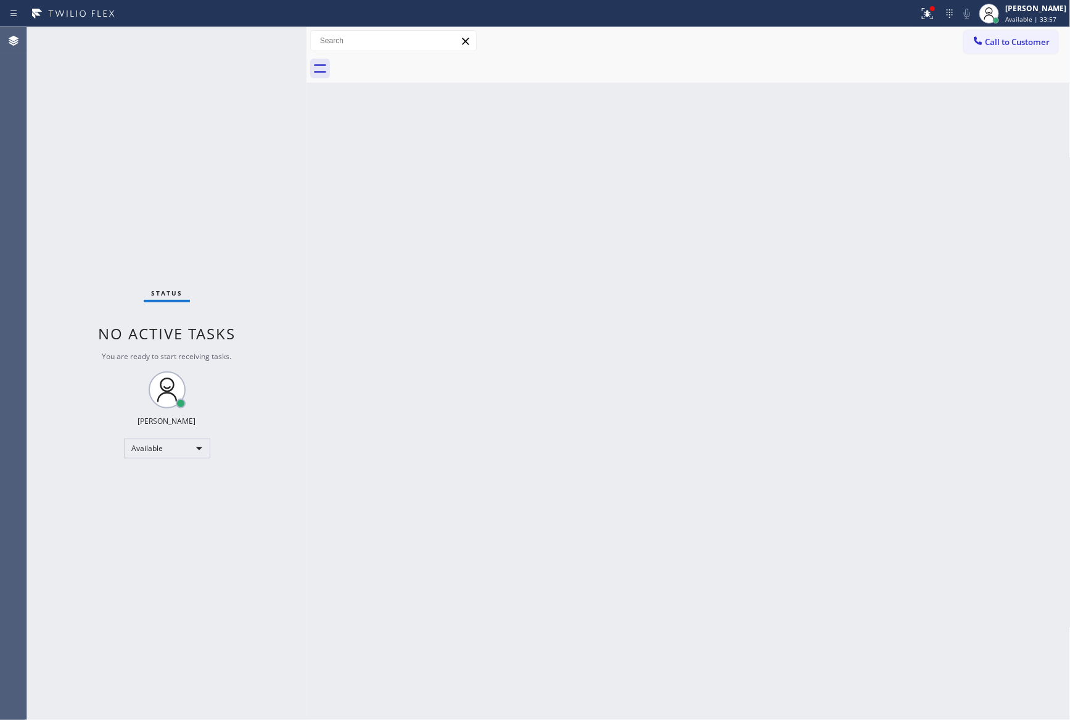
click at [681, 556] on div "Back to Dashboard Change Sender ID Customers Technicians Select a contact Outbo…" at bounding box center [688, 373] width 764 height 692
click at [667, 493] on div "Back to Dashboard Change Sender ID Customers Technicians Select a contact Outbo…" at bounding box center [688, 373] width 764 height 692
click at [625, 274] on div "Back to Dashboard Change Sender ID Customers Technicians Select a contact Outbo…" at bounding box center [688, 373] width 764 height 692
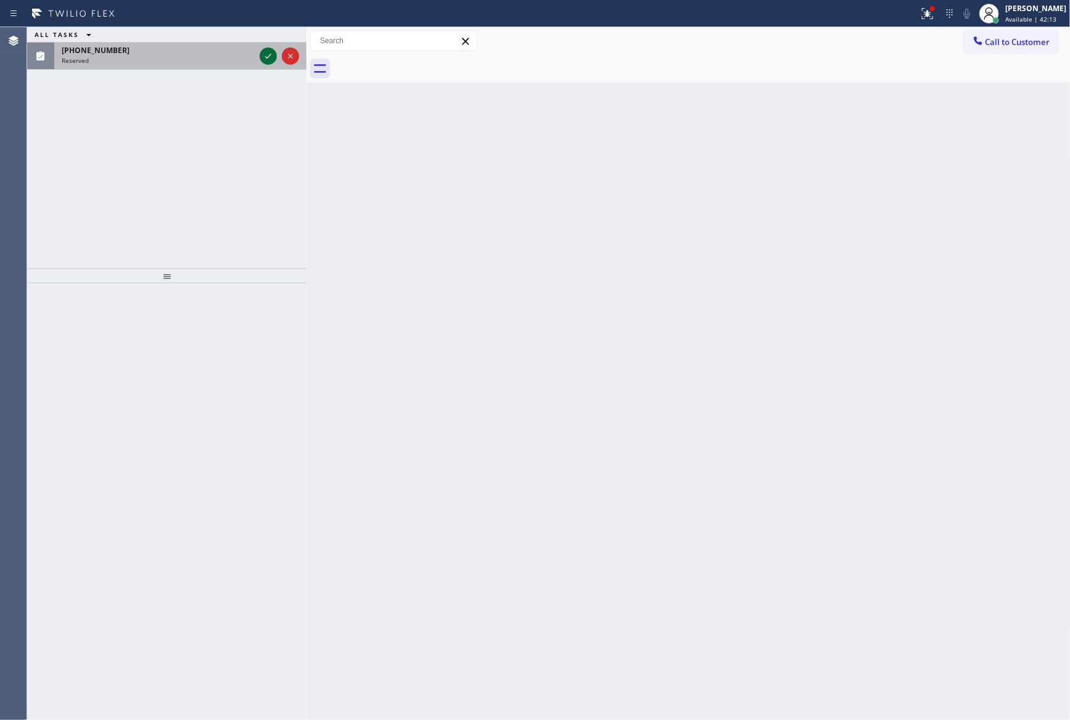
click at [271, 57] on icon at bounding box center [268, 56] width 15 height 15
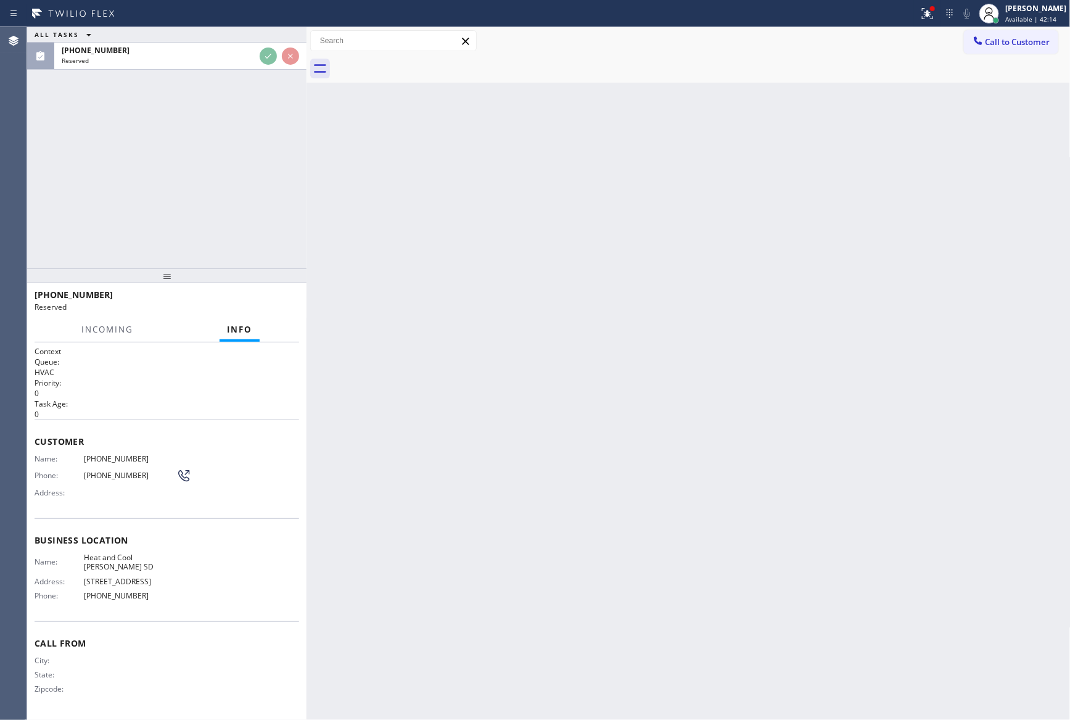
click at [282, 150] on div "ALL TASKS ALL TASKS ACTIVE TASKS TASKS IN WRAP UP [PHONE_NUMBER] Reserved" at bounding box center [166, 147] width 279 height 241
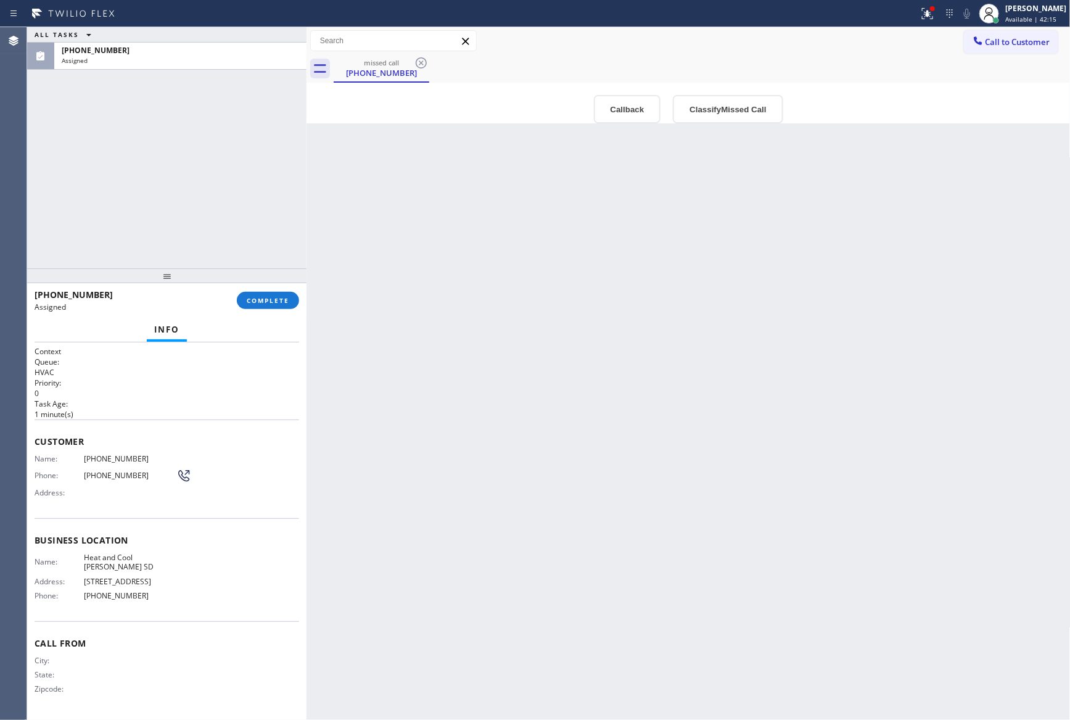
drag, startPoint x: 231, startPoint y: 250, endPoint x: 267, endPoint y: 314, distance: 73.4
click at [245, 282] on div "ALL TASKS ALL TASKS ACTIVE TASKS TASKS IN WRAP UP [PHONE_NUMBER] Assigned [PHON…" at bounding box center [166, 373] width 279 height 692
click at [267, 304] on span "COMPLETE" at bounding box center [268, 300] width 43 height 9
drag, startPoint x: 231, startPoint y: 101, endPoint x: 247, endPoint y: 207, distance: 107.8
click at [231, 102] on div "ALL TASKS ALL TASKS ACTIVE TASKS TASKS IN WRAP UP [PHONE_NUMBER] Assigned" at bounding box center [166, 147] width 279 height 241
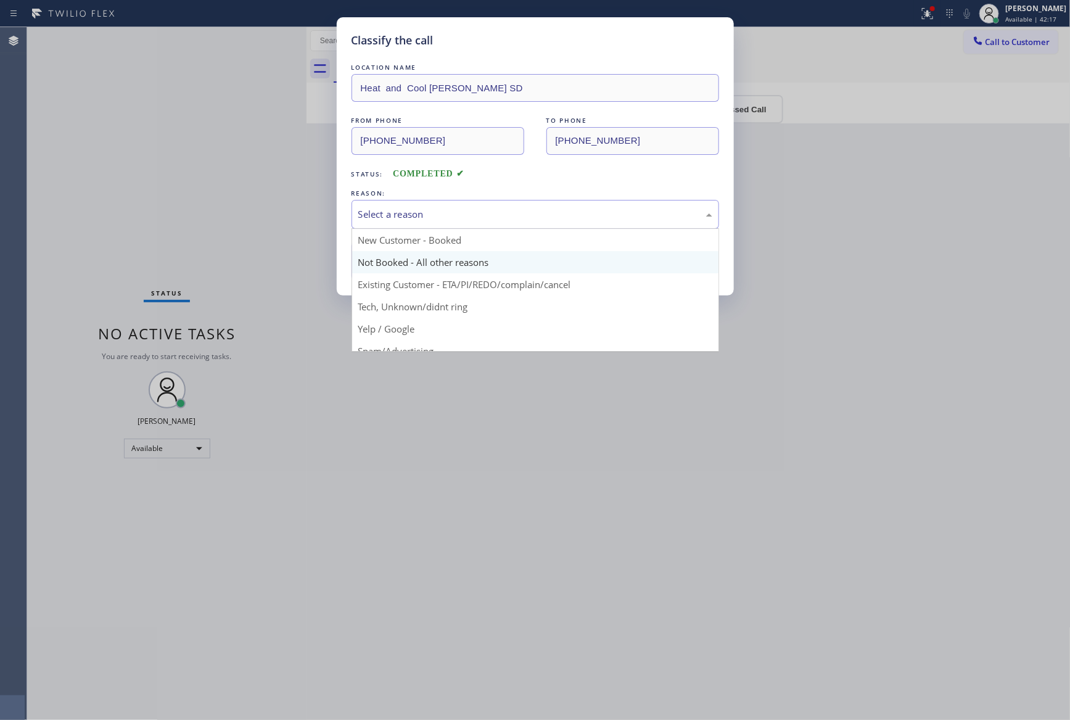
drag, startPoint x: 432, startPoint y: 220, endPoint x: 412, endPoint y: 268, distance: 51.8
click at [435, 215] on div "Select a reason" at bounding box center [535, 214] width 354 height 14
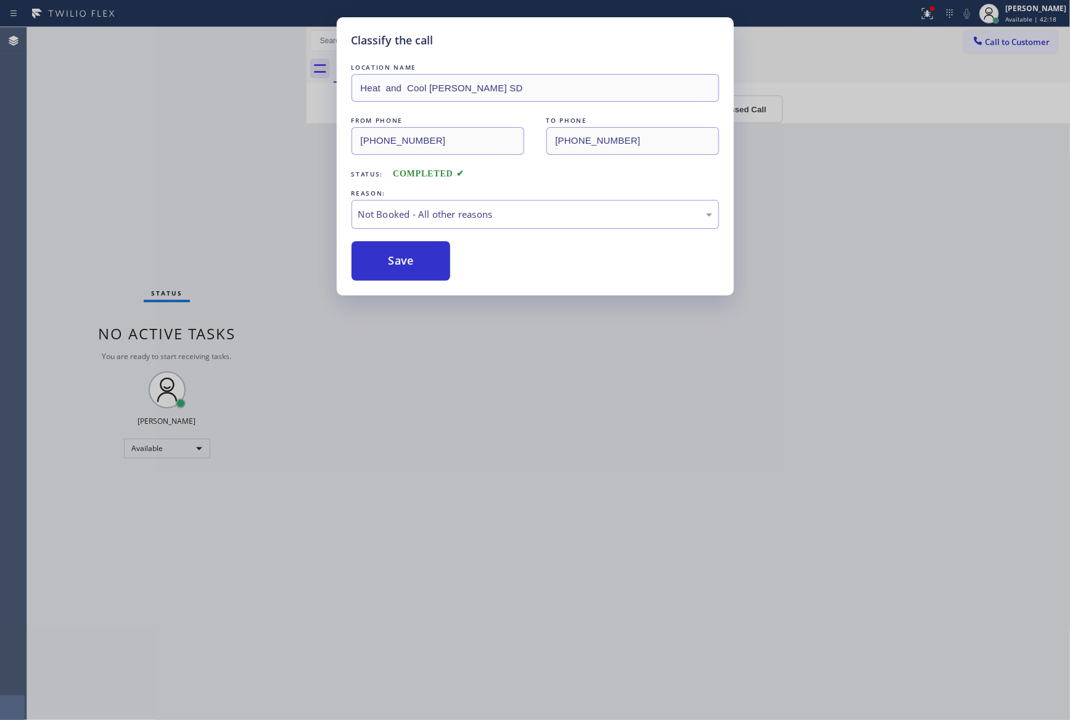
click at [411, 263] on button "Save" at bounding box center [400, 260] width 99 height 39
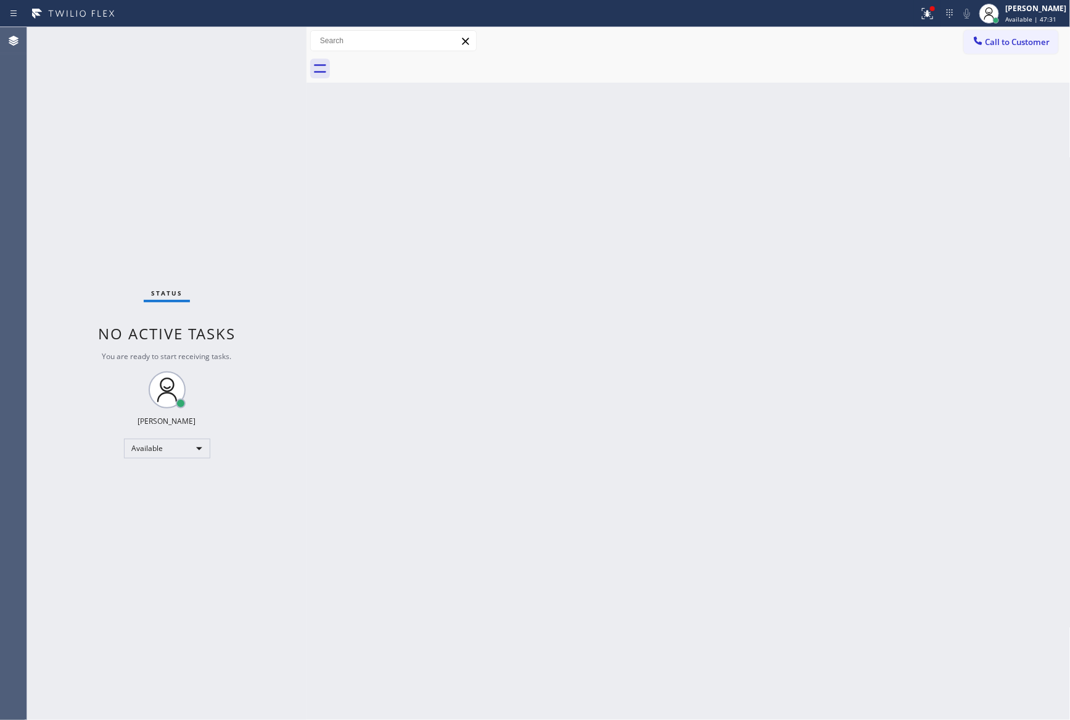
click at [337, 553] on div "Back to Dashboard Change Sender ID Customers Technicians Select a contact Outbo…" at bounding box center [688, 373] width 764 height 692
drag, startPoint x: 222, startPoint y: 211, endPoint x: 260, endPoint y: 272, distance: 71.7
click at [246, 247] on div "Status No active tasks You are ready to start receiving tasks. [PERSON_NAME] Av…" at bounding box center [166, 373] width 279 height 692
drag, startPoint x: 520, startPoint y: 503, endPoint x: 535, endPoint y: 522, distance: 23.8
click at [527, 511] on div "Back to Dashboard Change Sender ID Customers Technicians Select a contact Outbo…" at bounding box center [688, 373] width 764 height 692
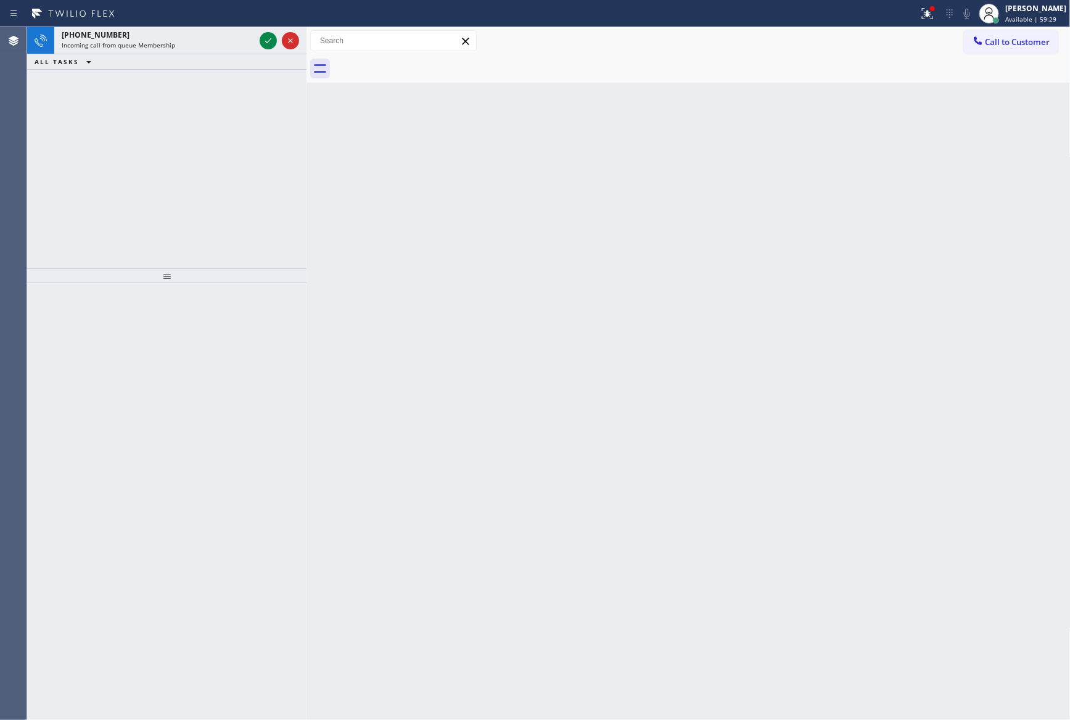
drag, startPoint x: 261, startPoint y: 39, endPoint x: 259, endPoint y: 165, distance: 125.2
click at [263, 41] on icon at bounding box center [268, 40] width 15 height 15
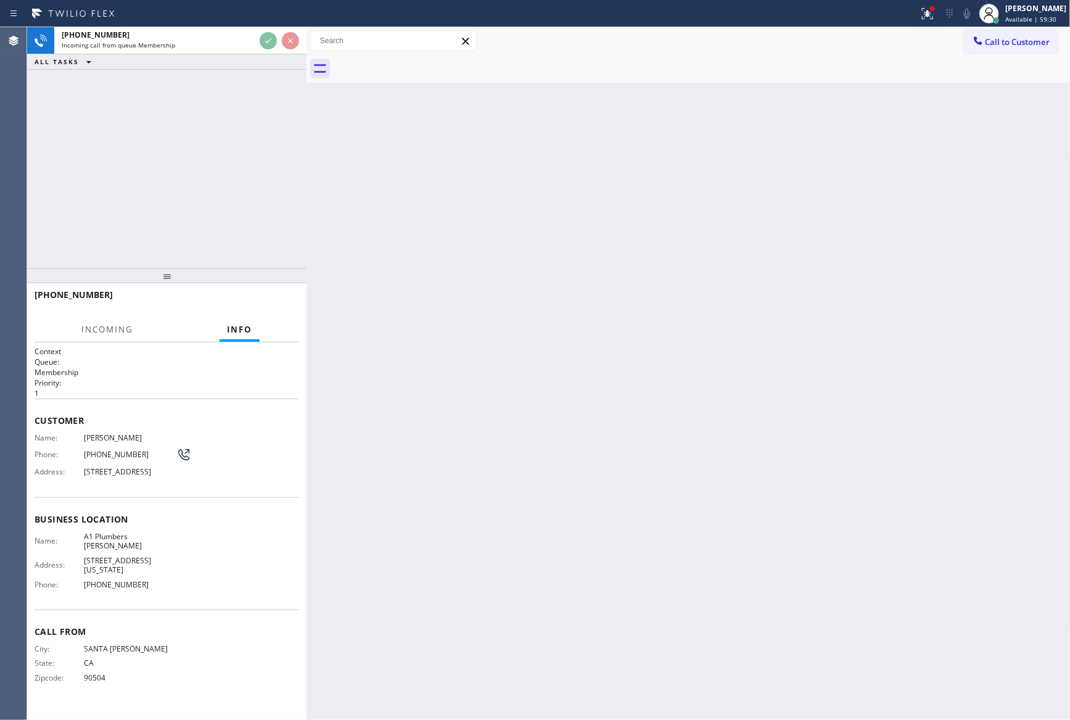
click at [259, 165] on div "[PHONE_NUMBER] Incoming call from queue Membership ALL TASKS ALL TASKS ACTIVE T…" at bounding box center [166, 147] width 279 height 241
click at [263, 241] on div "[PHONE_NUMBER] Incoming call from queue Membership ALL TASKS ALL TASKS ACTIVE T…" at bounding box center [166, 147] width 279 height 241
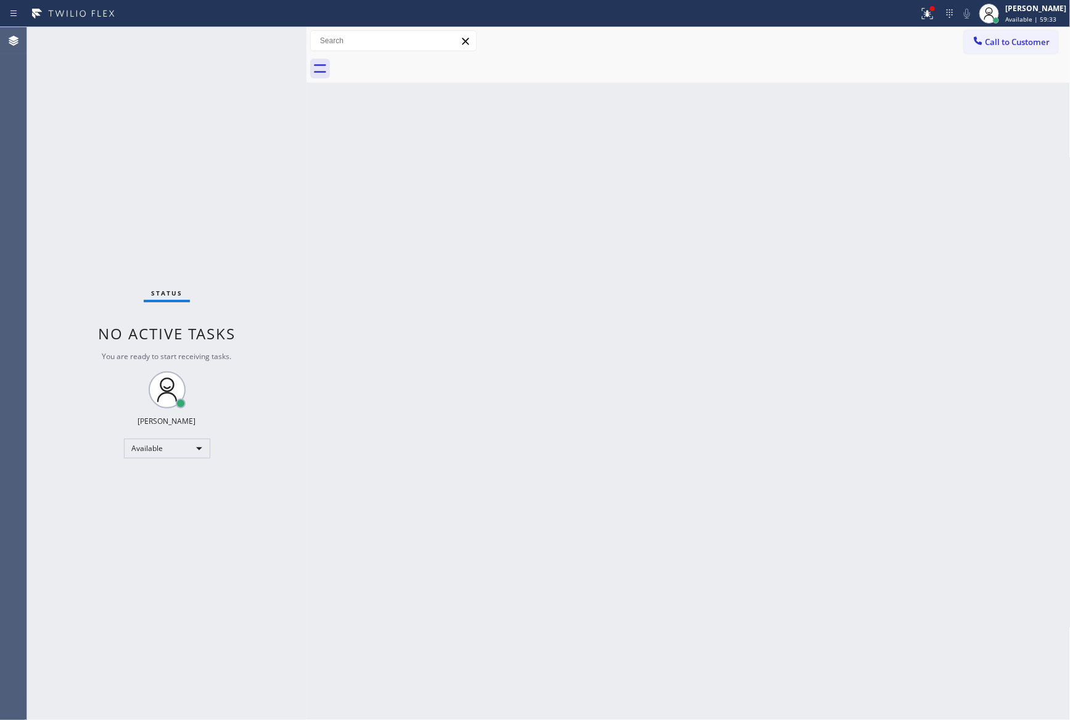
click at [266, 215] on div "Status No active tasks You are ready to start receiving tasks. [PERSON_NAME] Av…" at bounding box center [166, 373] width 279 height 692
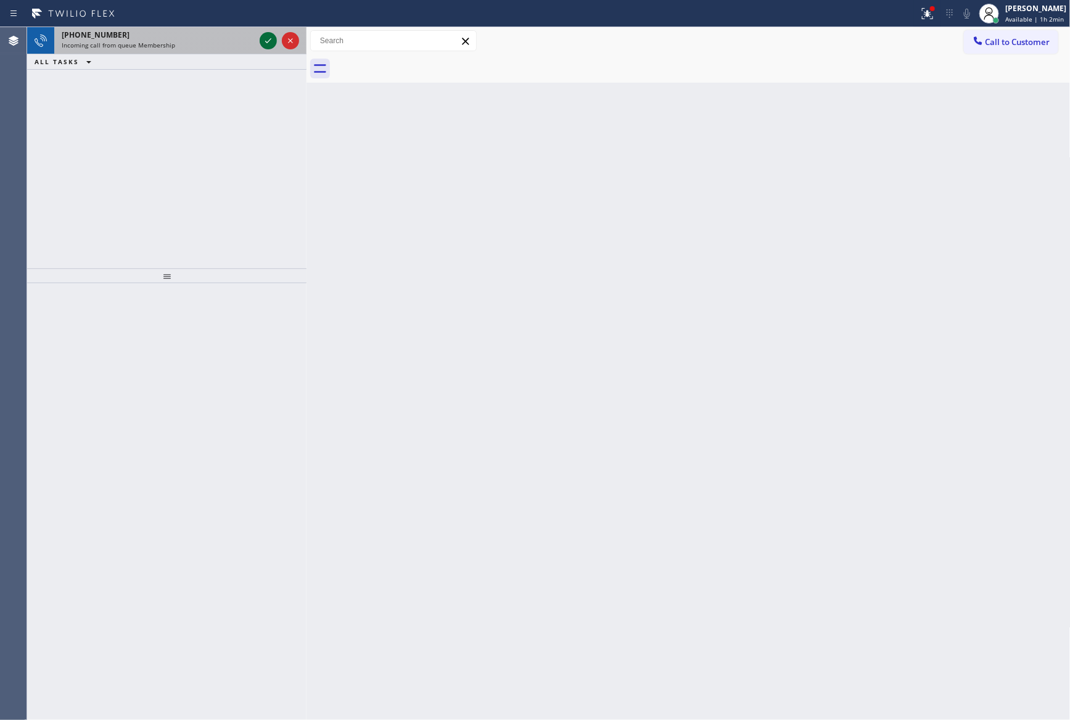
click at [266, 38] on icon at bounding box center [268, 40] width 15 height 15
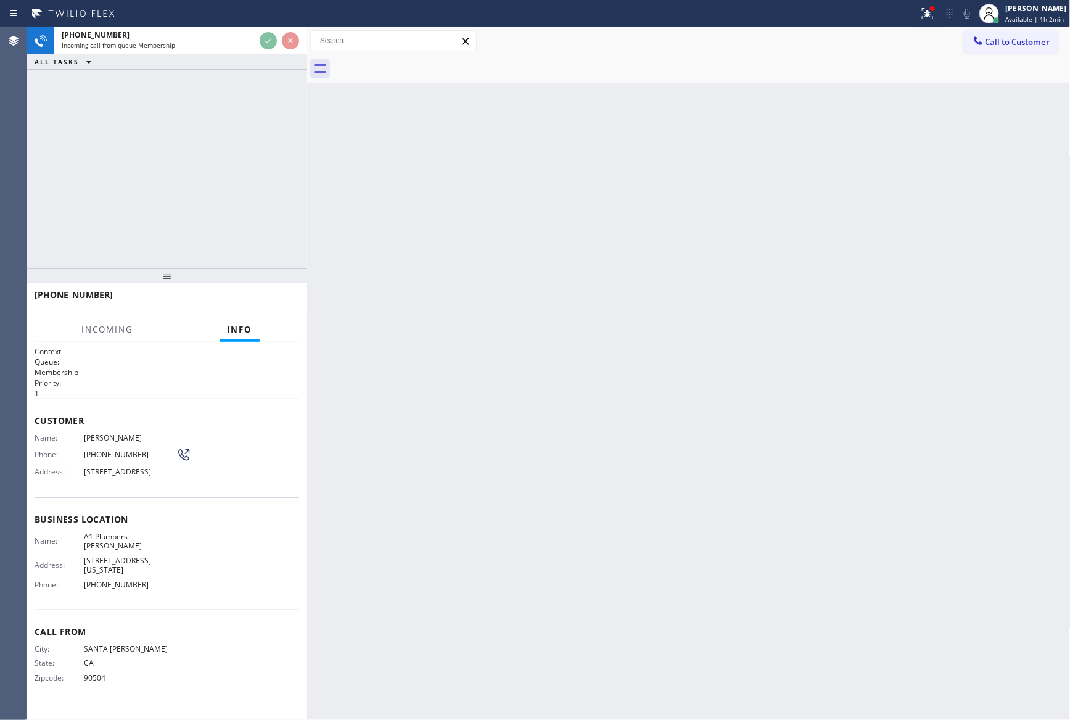
click at [245, 253] on div "[PHONE_NUMBER] Incoming call from queue Membership ALL TASKS ALL TASKS ACTIVE T…" at bounding box center [166, 147] width 279 height 241
click at [246, 254] on div "[PHONE_NUMBER] Incoming call from queue Membership ALL TASKS ALL TASKS ACTIVE T…" at bounding box center [166, 147] width 279 height 241
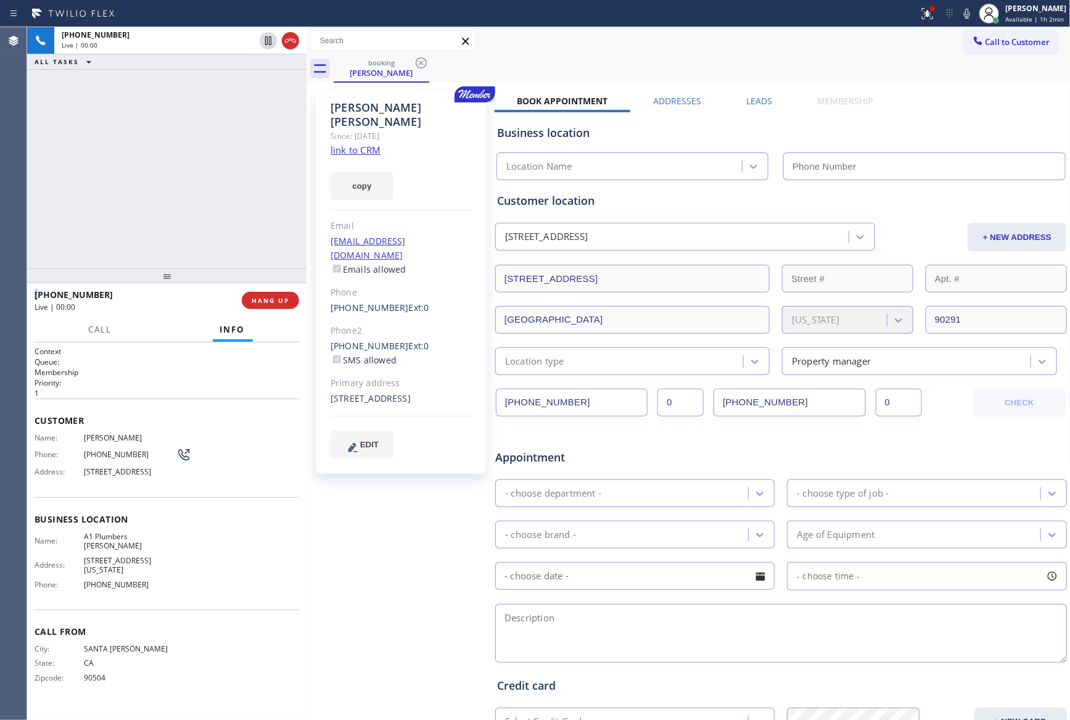
type input "[PHONE_NUMBER]"
click at [133, 197] on div "[PHONE_NUMBER] Live | 00:53 ALL TASKS ALL TASKS ACTIVE TASKS TASKS IN WRAP UP" at bounding box center [166, 147] width 279 height 241
click at [191, 125] on div "[PHONE_NUMBER] Live | 02:01 ALL TASKS ALL TASKS ACTIVE TASKS TASKS IN WRAP UP" at bounding box center [166, 147] width 279 height 241
click at [809, 459] on div "Appointment" at bounding box center [781, 449] width 574 height 31
click at [361, 144] on link "link to CRM" at bounding box center [355, 150] width 50 height 12
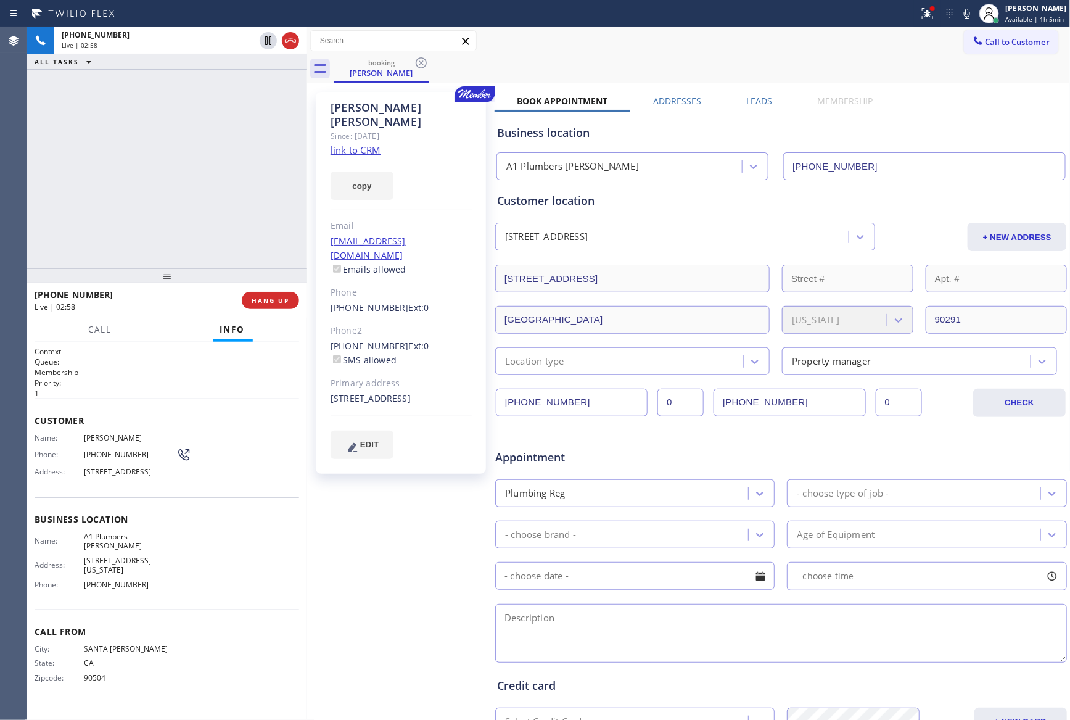
click at [144, 174] on div "[PHONE_NUMBER] Live | 02:58 ALL TASKS ALL TASKS ACTIVE TASKS TASKS IN WRAP UP" at bounding box center [166, 147] width 279 height 241
click at [172, 191] on div "[PHONE_NUMBER] Live | 02:58 ALL TASKS ALL TASKS ACTIVE TASKS TASKS IN WRAP UP" at bounding box center [166, 147] width 279 height 241
click at [91, 329] on span "Call" at bounding box center [100, 329] width 23 height 11
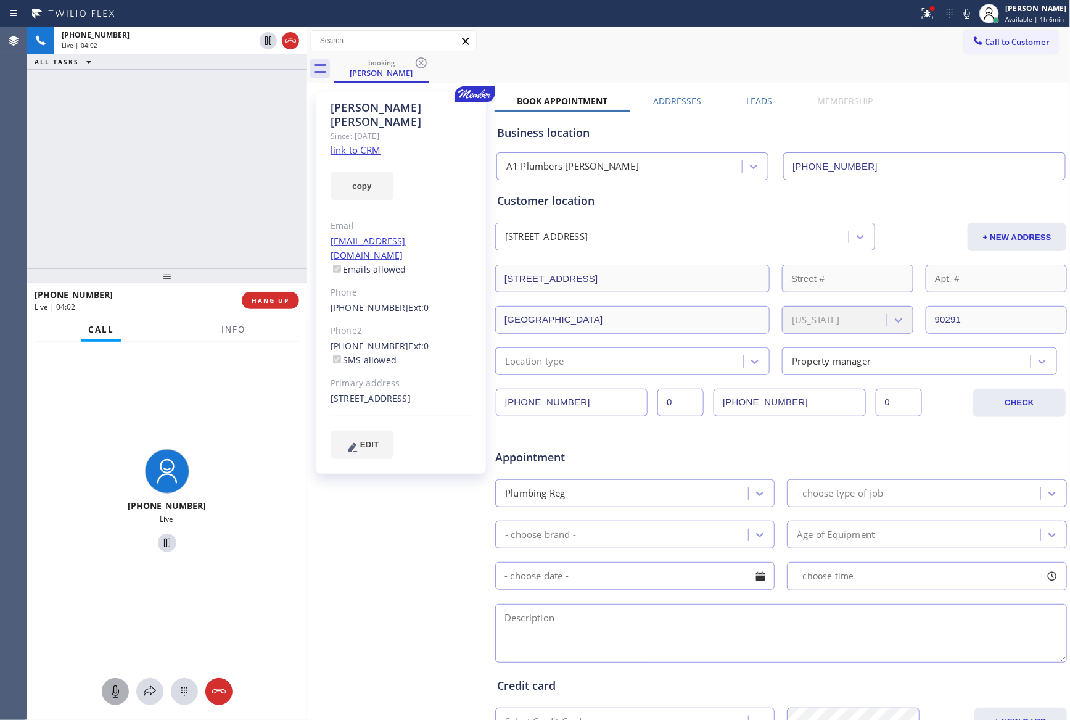
click at [113, 688] on icon at bounding box center [115, 691] width 15 height 15
drag, startPoint x: 107, startPoint y: 696, endPoint x: 163, endPoint y: 326, distance: 373.5
click at [115, 681] on button at bounding box center [115, 691] width 27 height 27
click at [174, 200] on div "[PHONE_NUMBER] Live | 05:30 ALL TASKS ALL TASKS ACTIVE TASKS TASKS IN WRAP UP" at bounding box center [166, 147] width 279 height 241
click at [181, 174] on div "[PHONE_NUMBER] Live | 06:28 ALL TASKS ALL TASKS ACTIVE TASKS TASKS IN WRAP UP" at bounding box center [166, 147] width 279 height 241
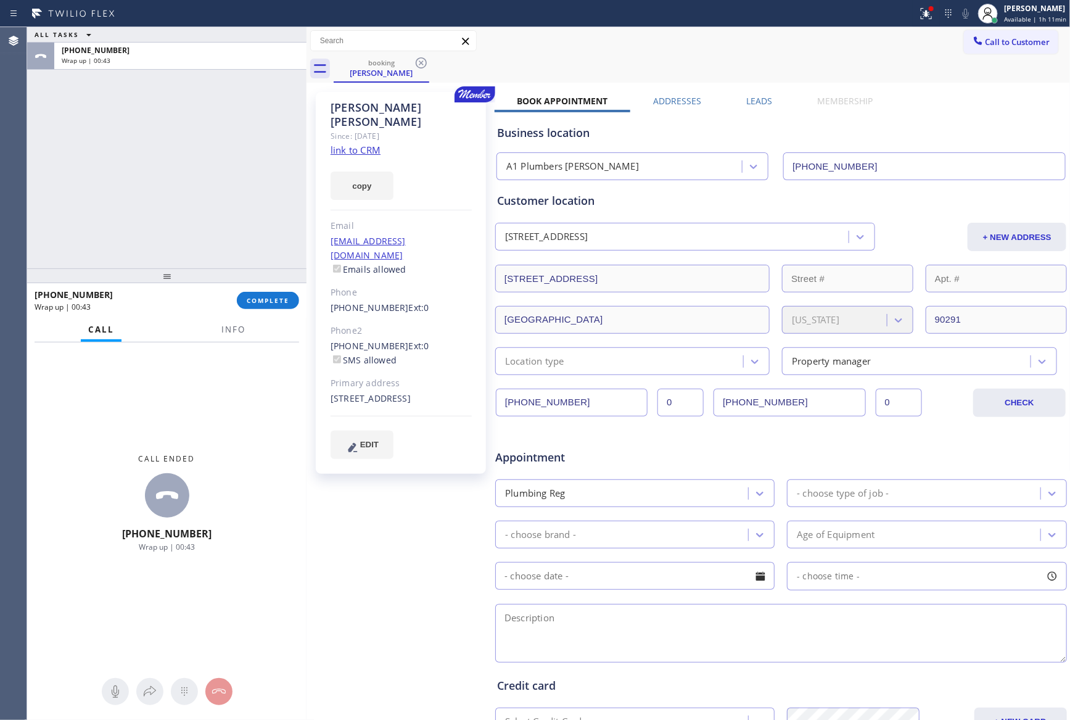
click at [918, 507] on div "- choose type of job -" at bounding box center [926, 493] width 279 height 28
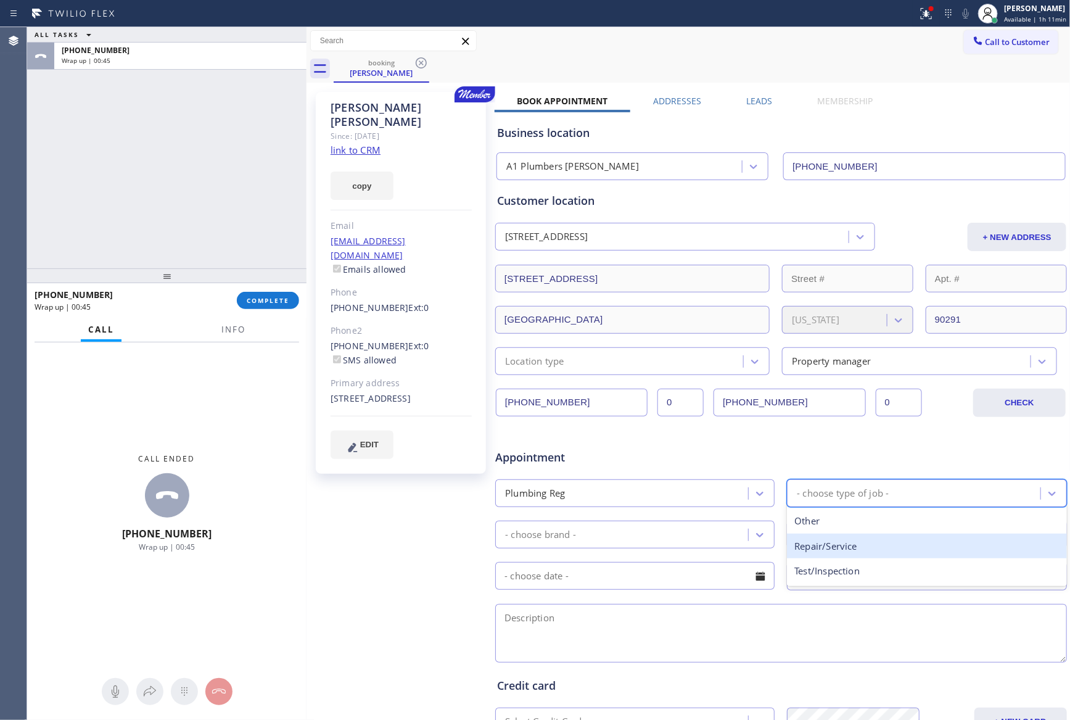
click at [855, 544] on div "Repair/Service" at bounding box center [926, 545] width 279 height 25
click at [550, 556] on div "Appointment Plumbing Reg option Repair/Service, selected. 3 results available. …" at bounding box center [781, 549] width 568 height 231
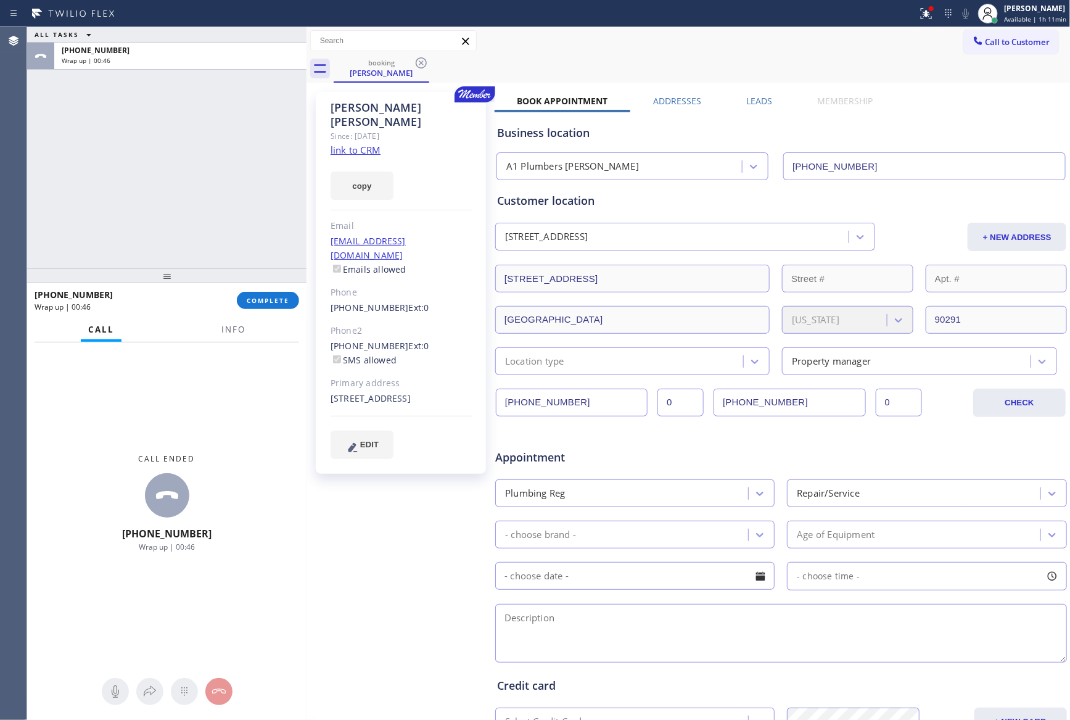
click at [559, 545] on div "- choose brand -" at bounding box center [623, 534] width 249 height 22
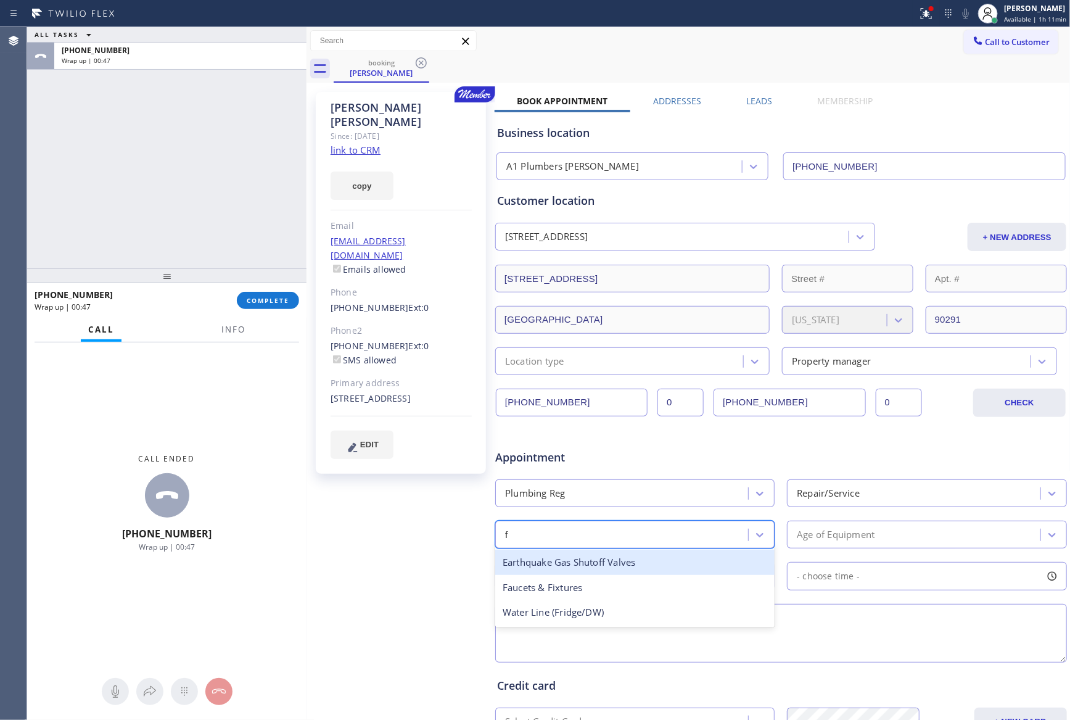
type input "fa"
drag, startPoint x: 552, startPoint y: 566, endPoint x: 589, endPoint y: 562, distance: 37.2
click at [557, 567] on div "Faucets & Fixtures" at bounding box center [634, 561] width 279 height 25
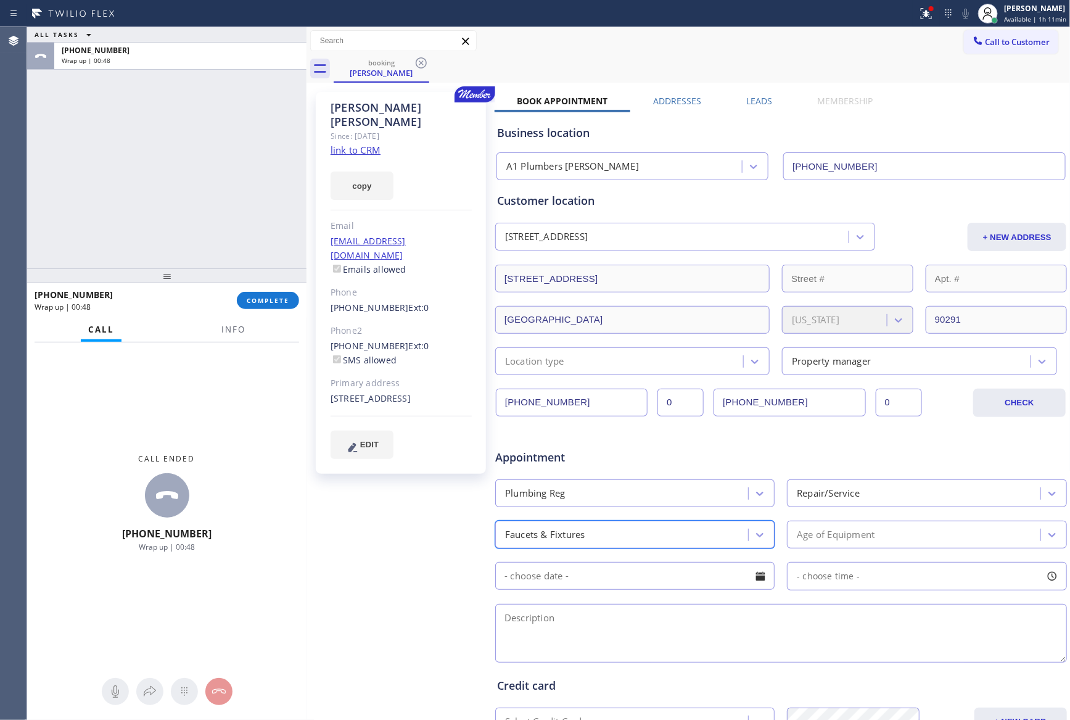
click at [824, 541] on div "Age of Equipment" at bounding box center [836, 534] width 78 height 14
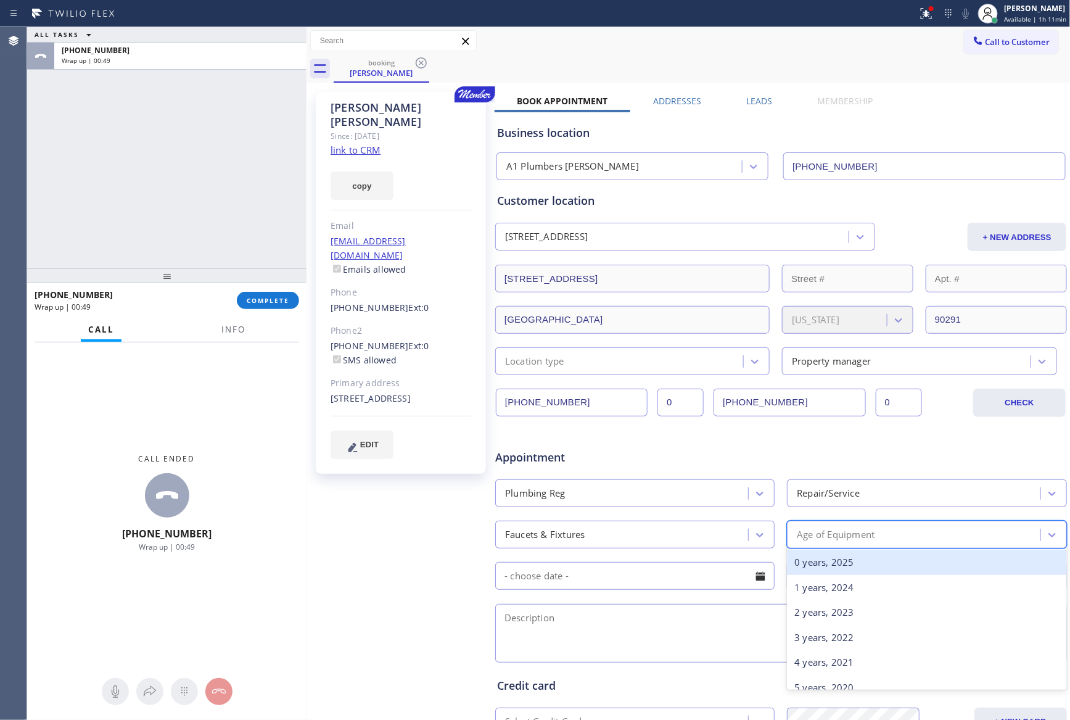
click at [815, 565] on div "0 years, 2025" at bounding box center [926, 561] width 279 height 25
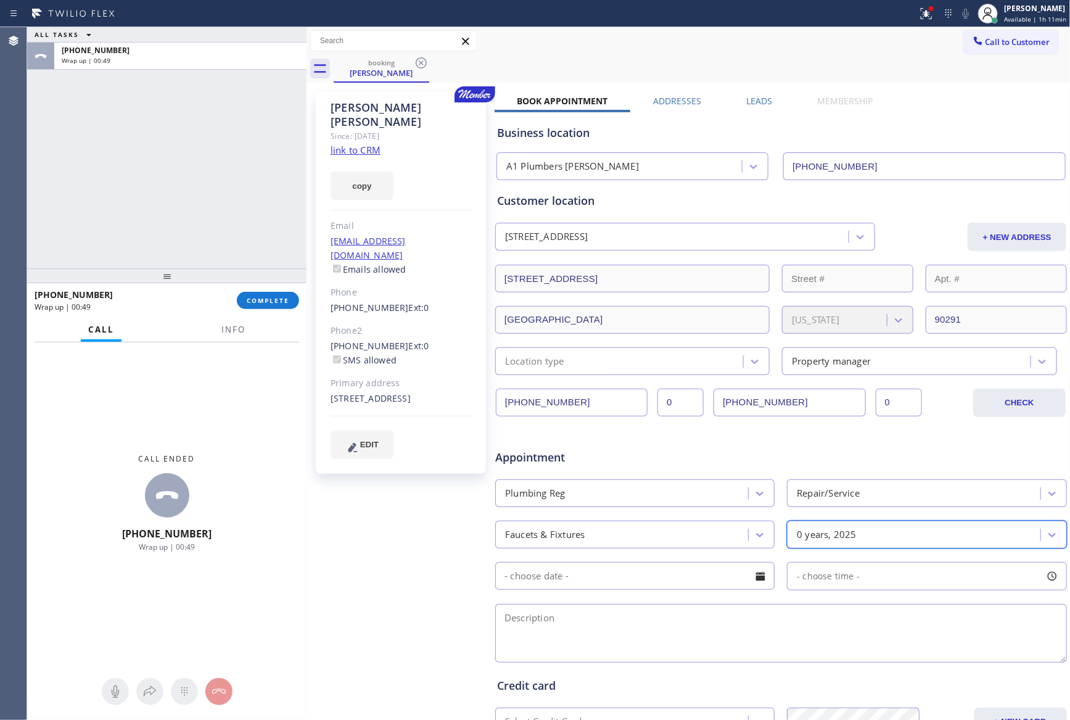
click at [752, 578] on div at bounding box center [760, 575] width 21 height 21
click at [683, 700] on div "15" at bounding box center [680, 698] width 21 height 23
type input "[DATE]"
click at [859, 583] on div "- choose time -" at bounding box center [926, 576] width 279 height 28
drag, startPoint x: 805, startPoint y: 657, endPoint x: 918, endPoint y: 659, distance: 113.5
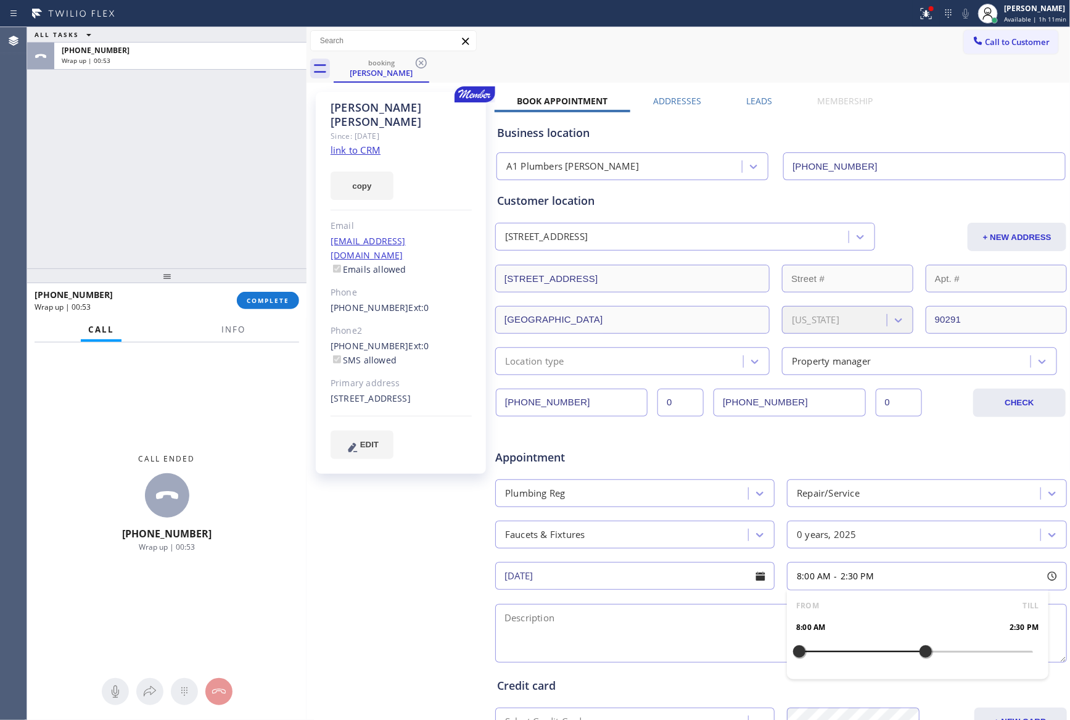
click at [918, 659] on div at bounding box center [925, 651] width 15 height 26
drag, startPoint x: 917, startPoint y: 651, endPoint x: 905, endPoint y: 655, distance: 12.9
click at [908, 655] on div at bounding box center [915, 651] width 15 height 26
drag, startPoint x: 796, startPoint y: 655, endPoint x: 849, endPoint y: 659, distance: 53.1
click at [850, 659] on div at bounding box center [857, 651] width 15 height 26
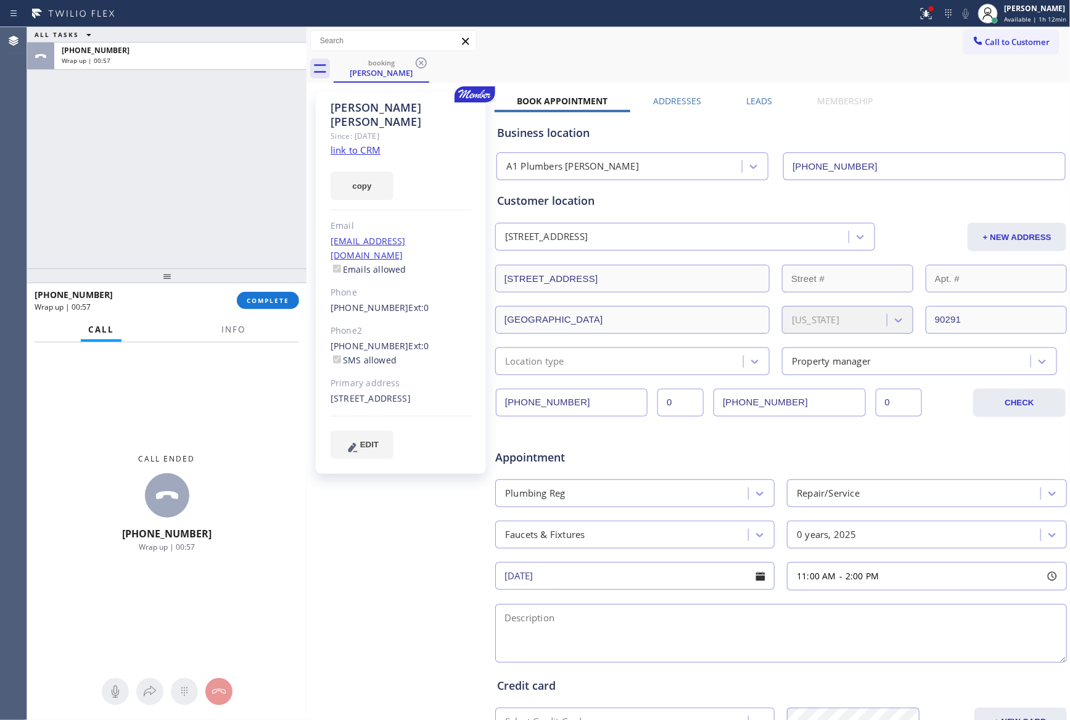
drag, startPoint x: 739, startPoint y: 591, endPoint x: 914, endPoint y: 515, distance: 190.8
click at [739, 589] on input "[DATE]" at bounding box center [634, 576] width 279 height 28
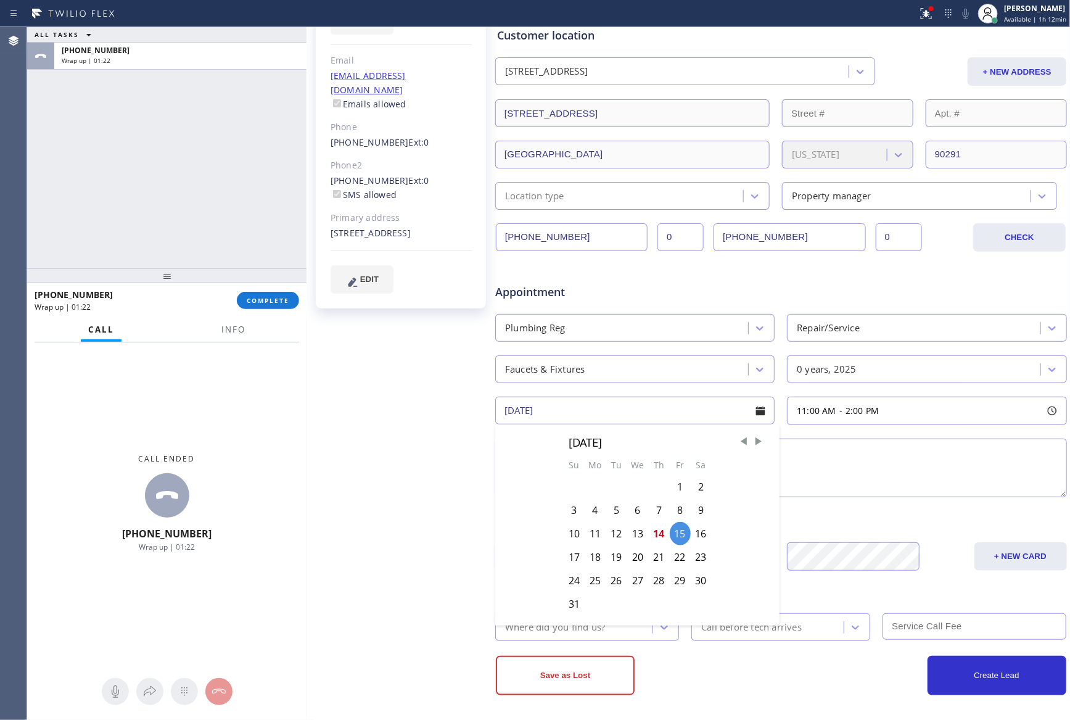
scroll to position [171, 0]
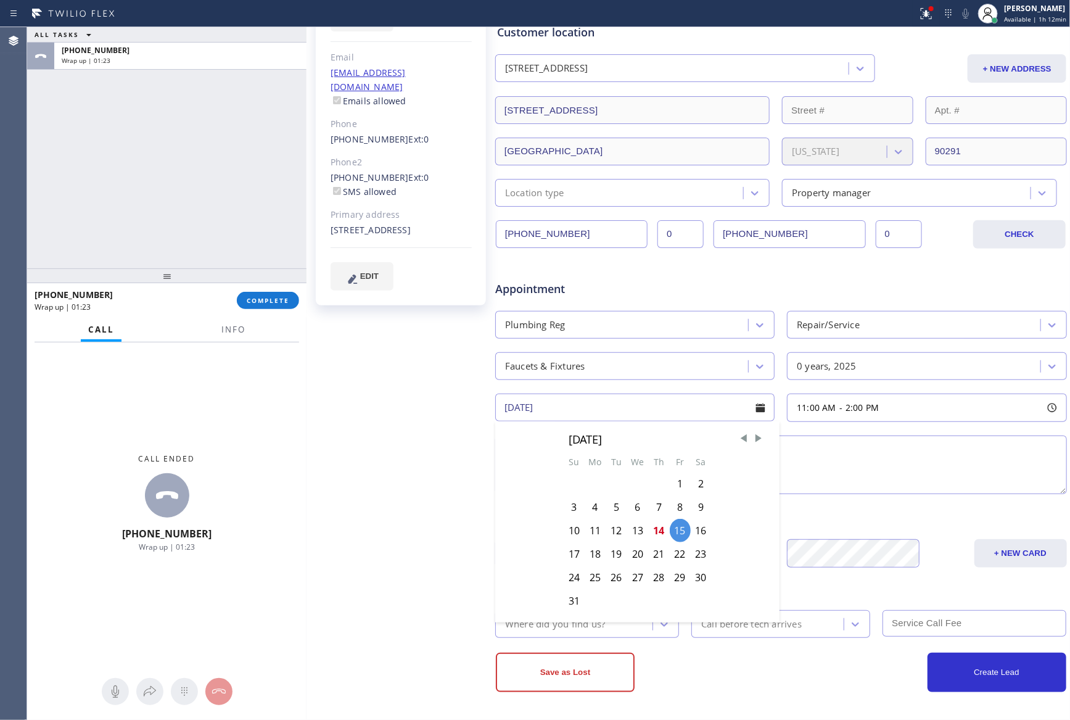
click at [868, 459] on textarea at bounding box center [781, 464] width 572 height 59
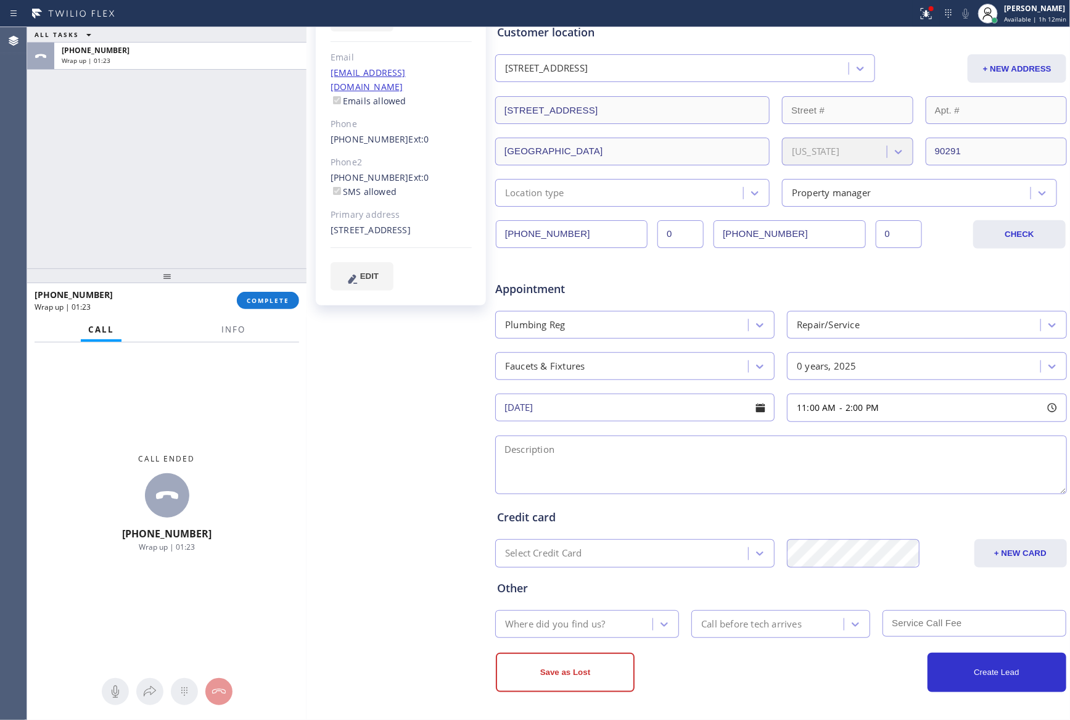
paste textarea "11-2 || Member || 10% discount off labor actual valve handle of the faucet need…"
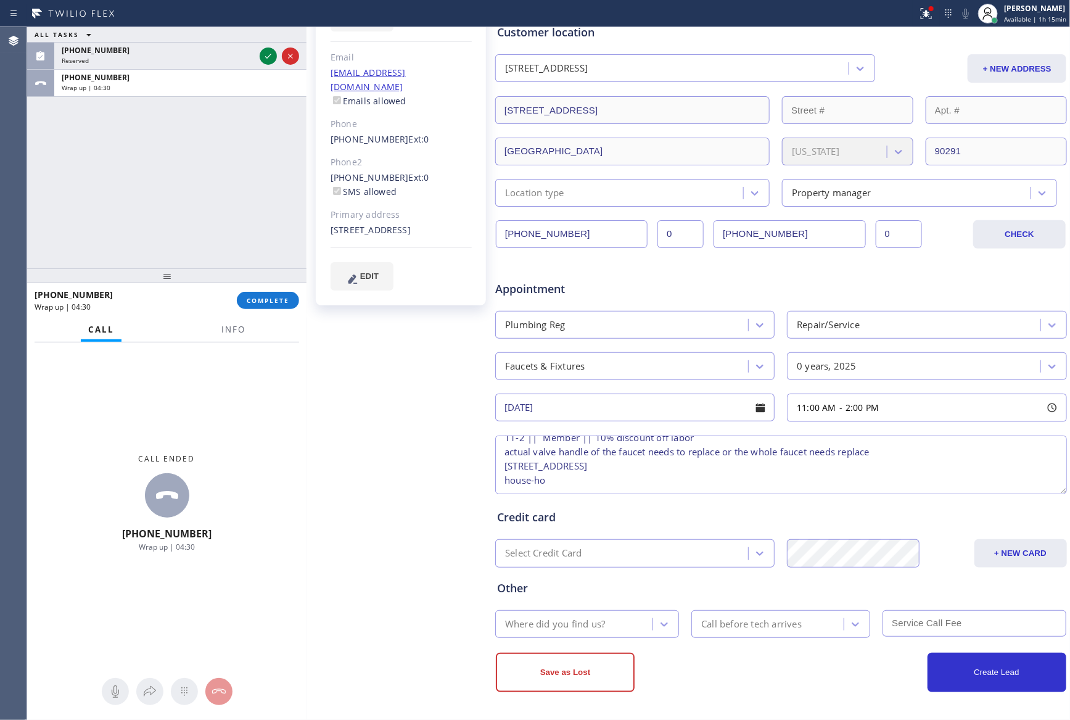
drag, startPoint x: 604, startPoint y: 463, endPoint x: 583, endPoint y: 483, distance: 28.8
click at [602, 466] on textarea "11-2 || Member || 10% discount off labor actual valve handle of the faucet need…" at bounding box center [781, 464] width 572 height 59
click at [598, 481] on textarea "11-2 || Member || 10% discount off labor actual valve handle of the faucet need…" at bounding box center [781, 464] width 572 height 59
paste textarea "3103084340 [PERSON_NAME] person present during the appointment"
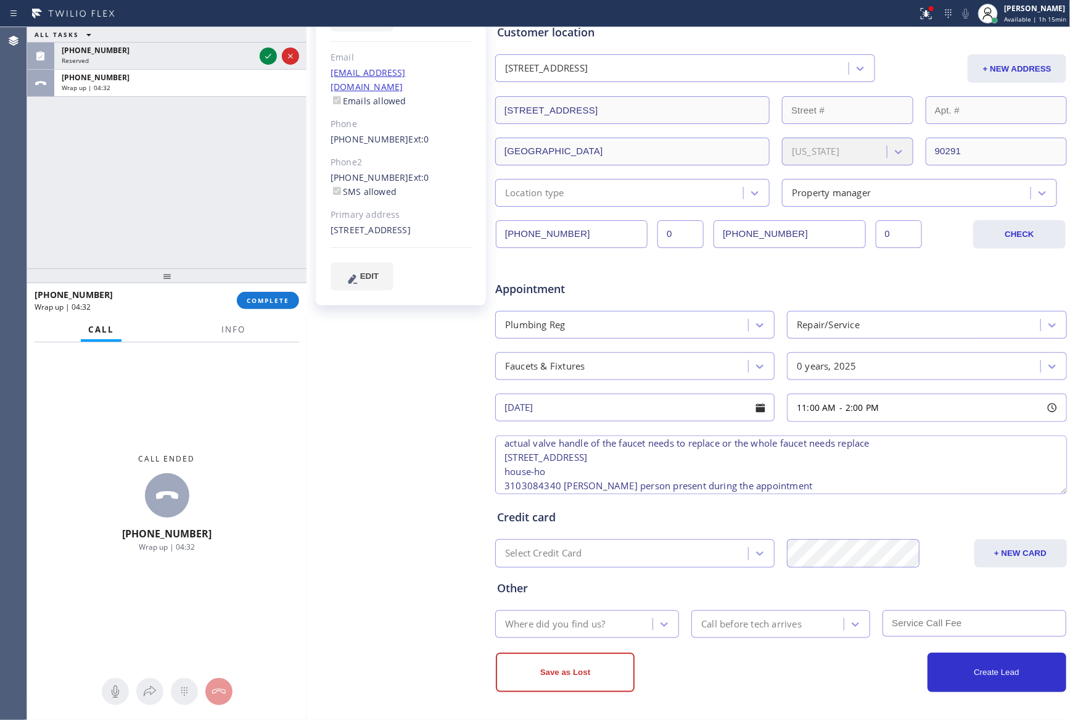
scroll to position [34, 0]
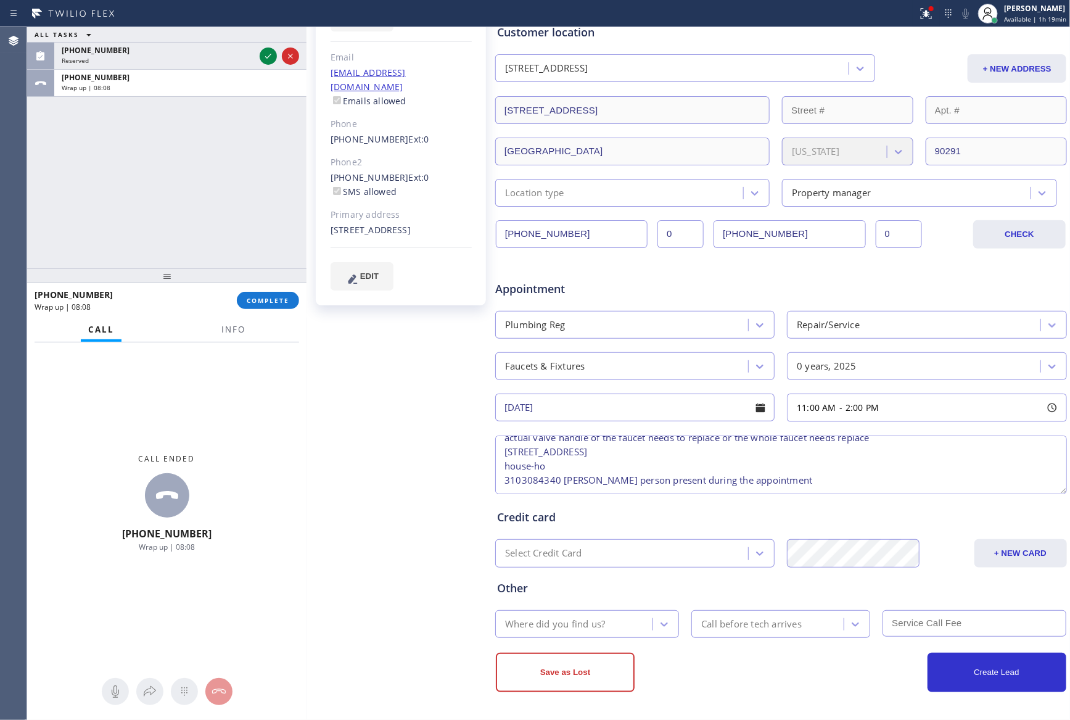
click at [507, 470] on textarea "11-2 || Member || 10% discount off labor actual valve handle of the faucet need…" at bounding box center [781, 464] width 572 height 59
type textarea "11-2 || Member || 10% discount off labor actual valve handle of the faucet need…"
click at [580, 627] on div "Where did you find us?" at bounding box center [555, 624] width 100 height 14
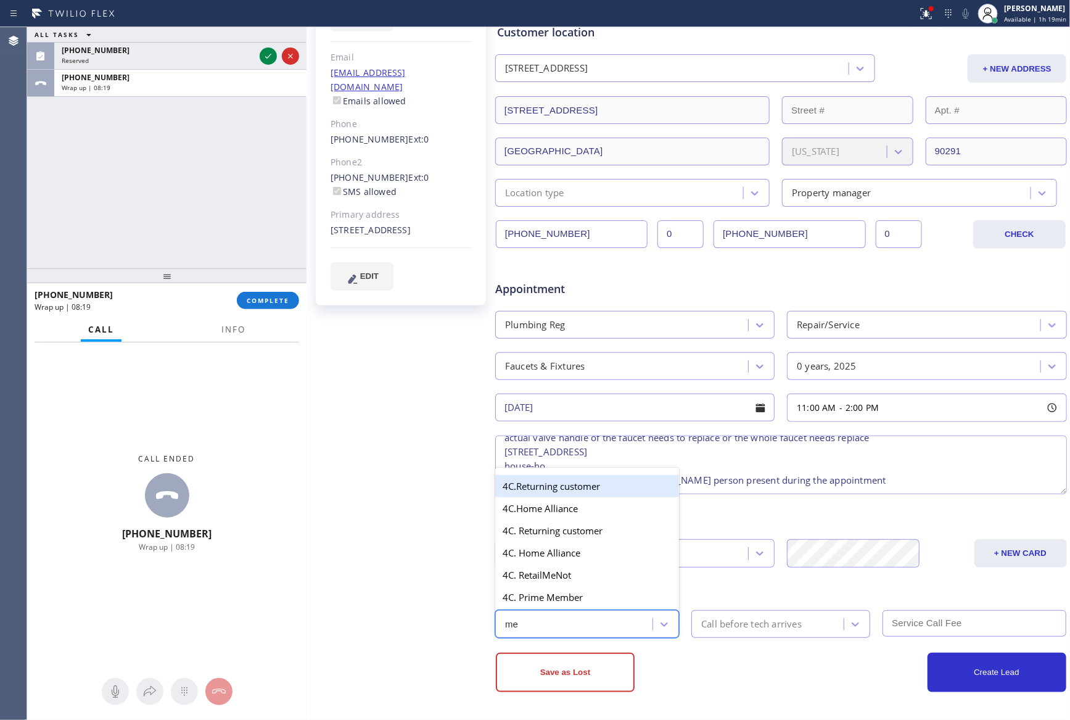
type input "mem"
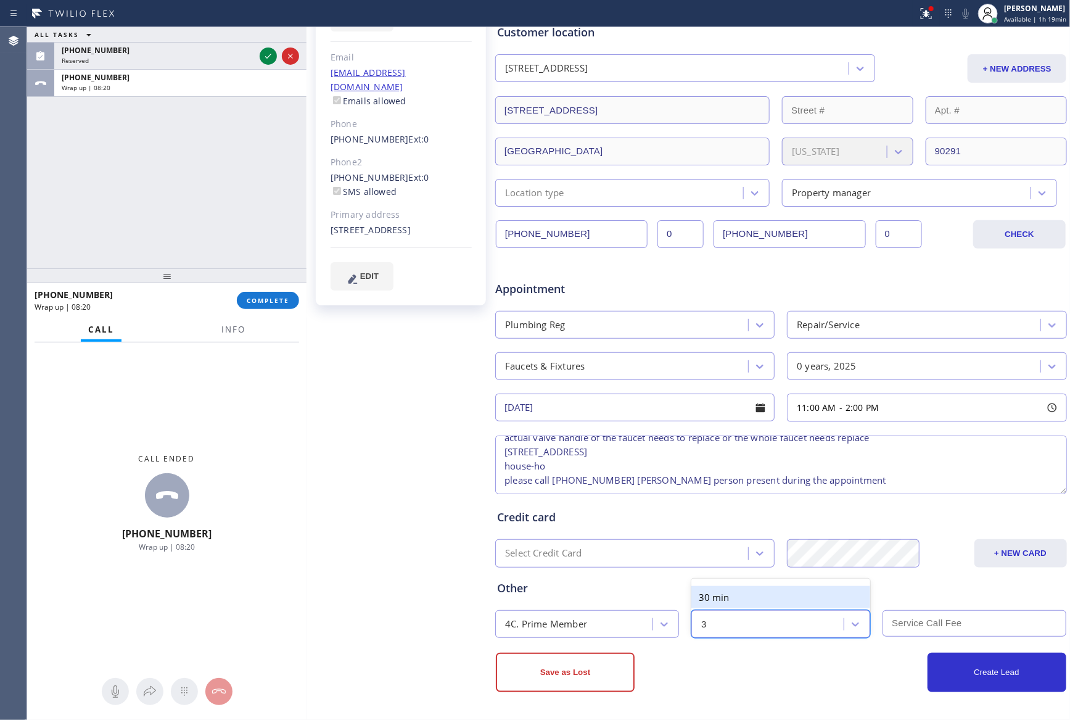
type input "30"
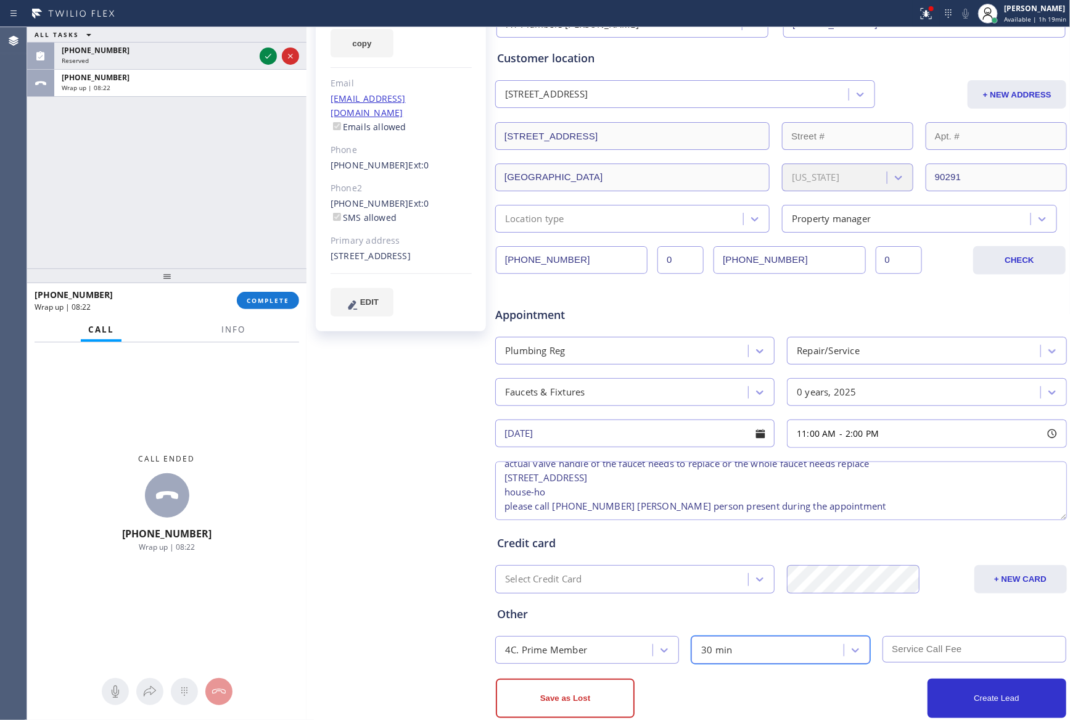
scroll to position [171, 0]
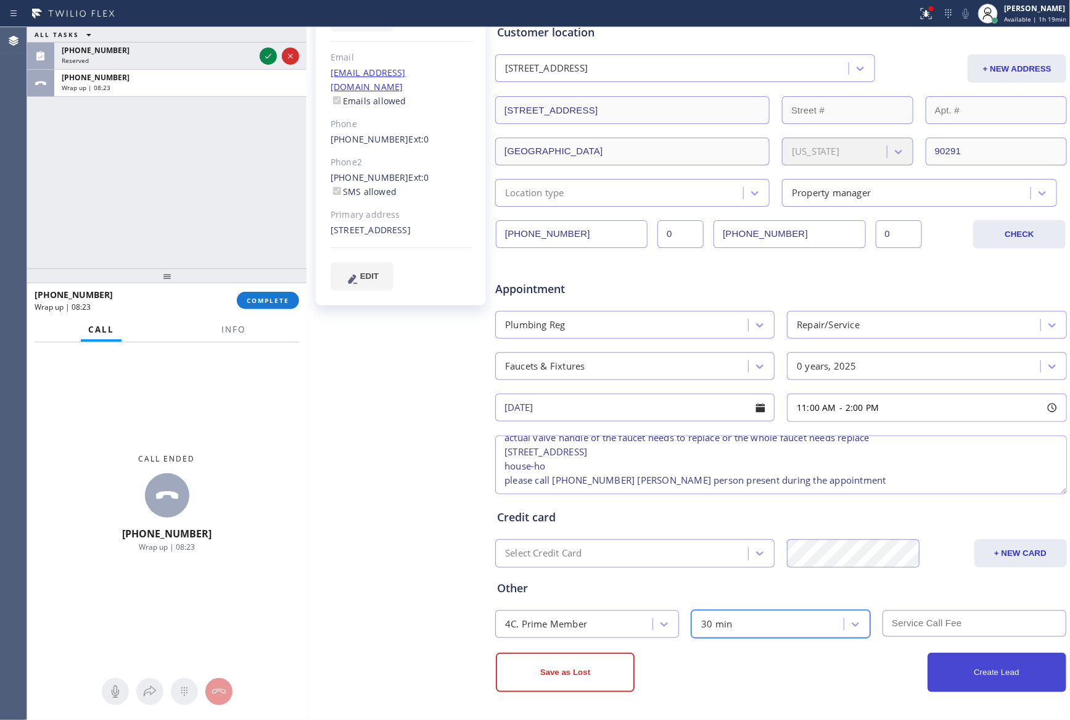
click at [959, 671] on button "Create Lead" at bounding box center [996, 671] width 139 height 39
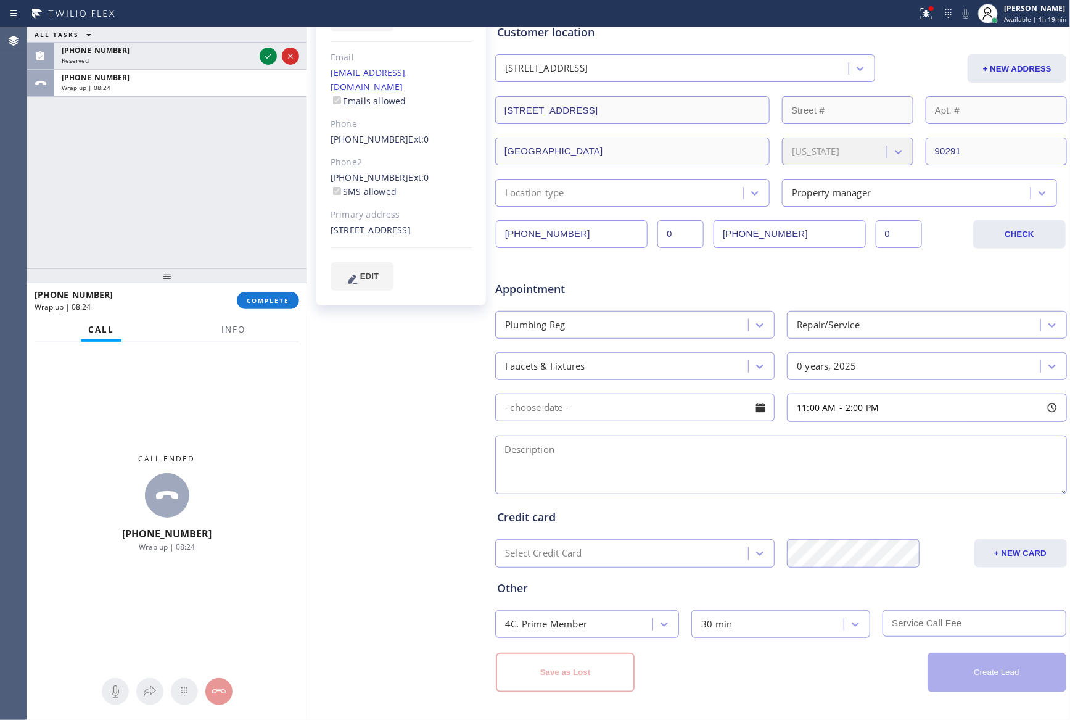
scroll to position [0, 0]
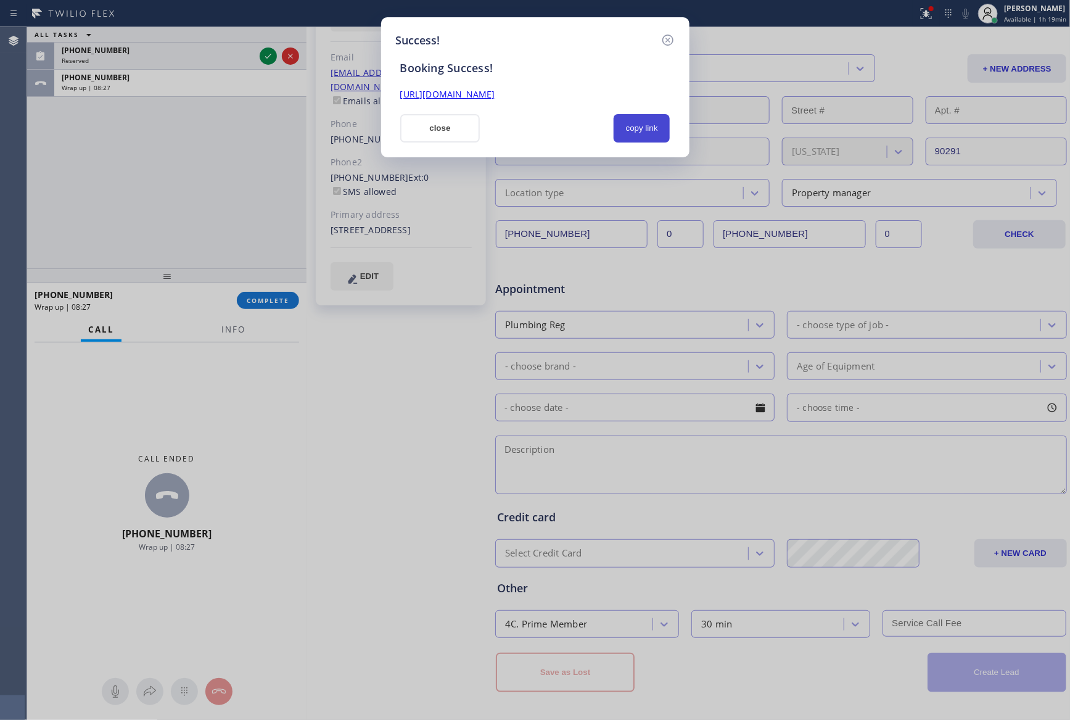
click at [646, 124] on button "copy link" at bounding box center [642, 128] width 57 height 28
click at [442, 132] on button "close" at bounding box center [440, 128] width 80 height 28
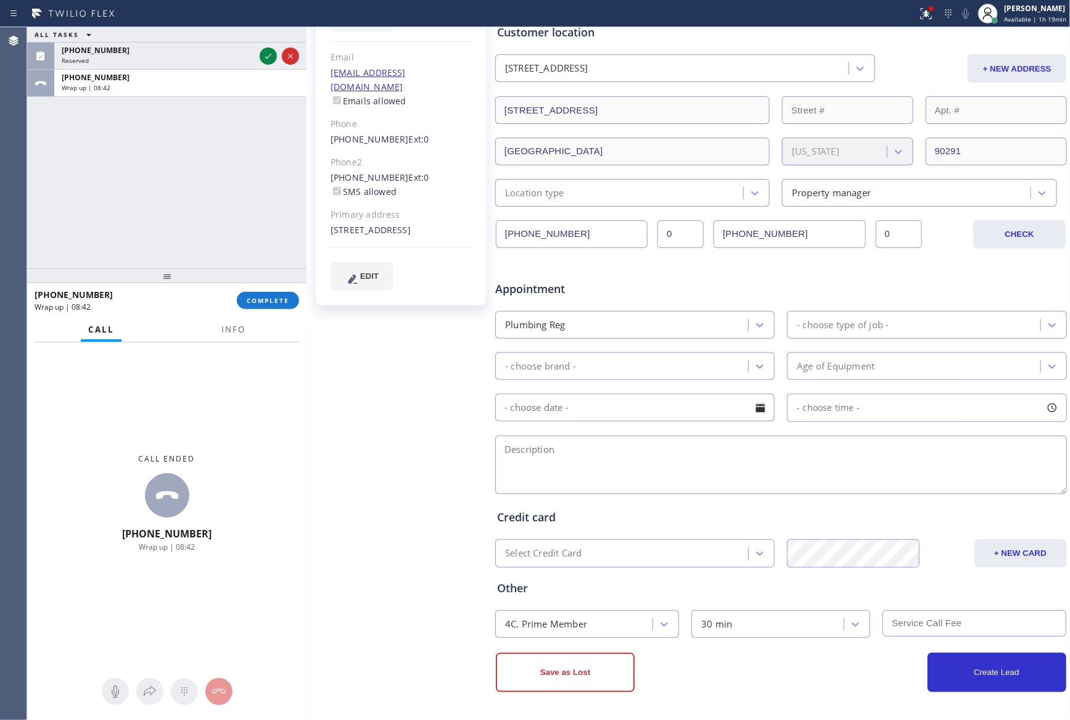
click at [211, 241] on div "ALL TASKS ALL TASKS ACTIVE TASKS TASKS IN WRAP UP [PHONE_NUMBER] Reserved [PHON…" at bounding box center [166, 147] width 279 height 241
click at [272, 307] on button "COMPLETE" at bounding box center [268, 300] width 62 height 17
click at [246, 192] on div "ALL TASKS ALL TASKS ACTIVE TASKS TASKS IN WRAP UP [PHONE_NUMBER] Reserved [PHON…" at bounding box center [166, 147] width 279 height 241
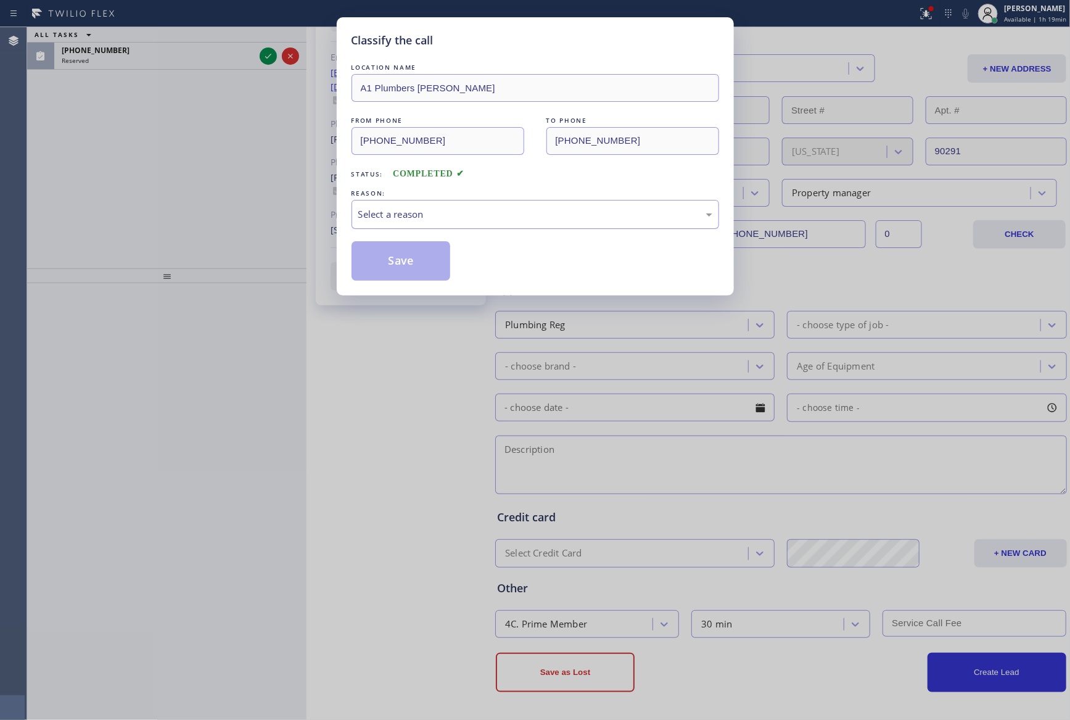
click at [475, 213] on div "Select a reason" at bounding box center [535, 214] width 354 height 14
click at [406, 265] on button "Save" at bounding box center [400, 260] width 99 height 39
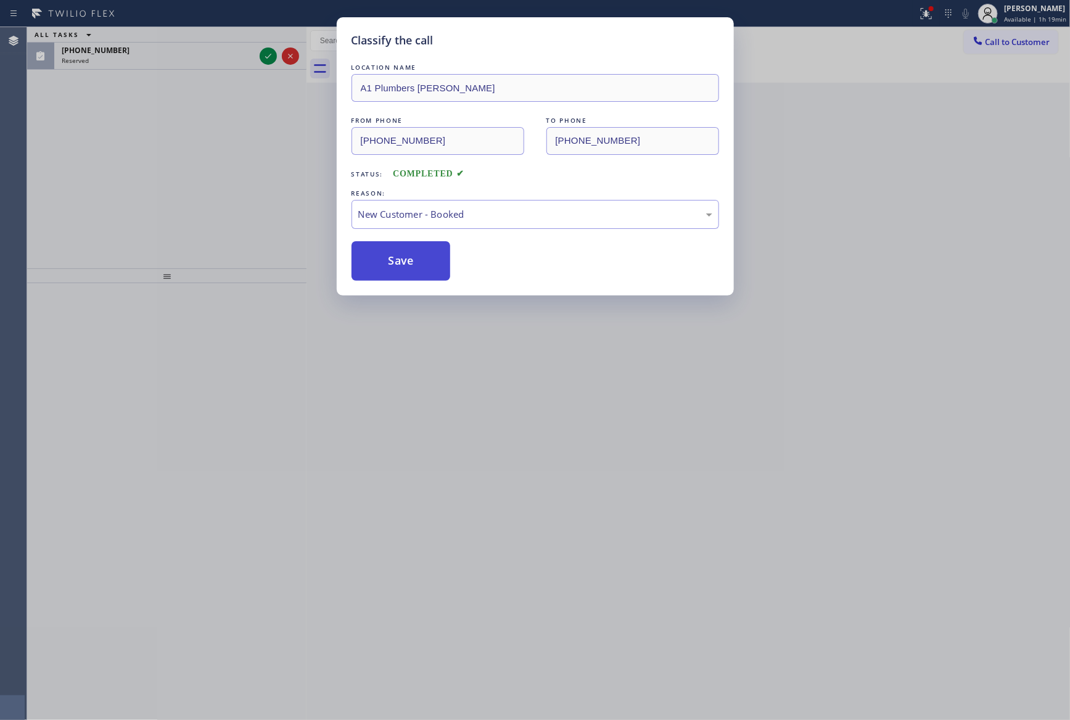
click at [406, 265] on button "Save" at bounding box center [400, 260] width 99 height 39
click at [115, 168] on div "Classify the call LOCATION NAME A1 Plumbers [PERSON_NAME] FROM PHONE [PHONE_NUM…" at bounding box center [535, 360] width 1070 height 720
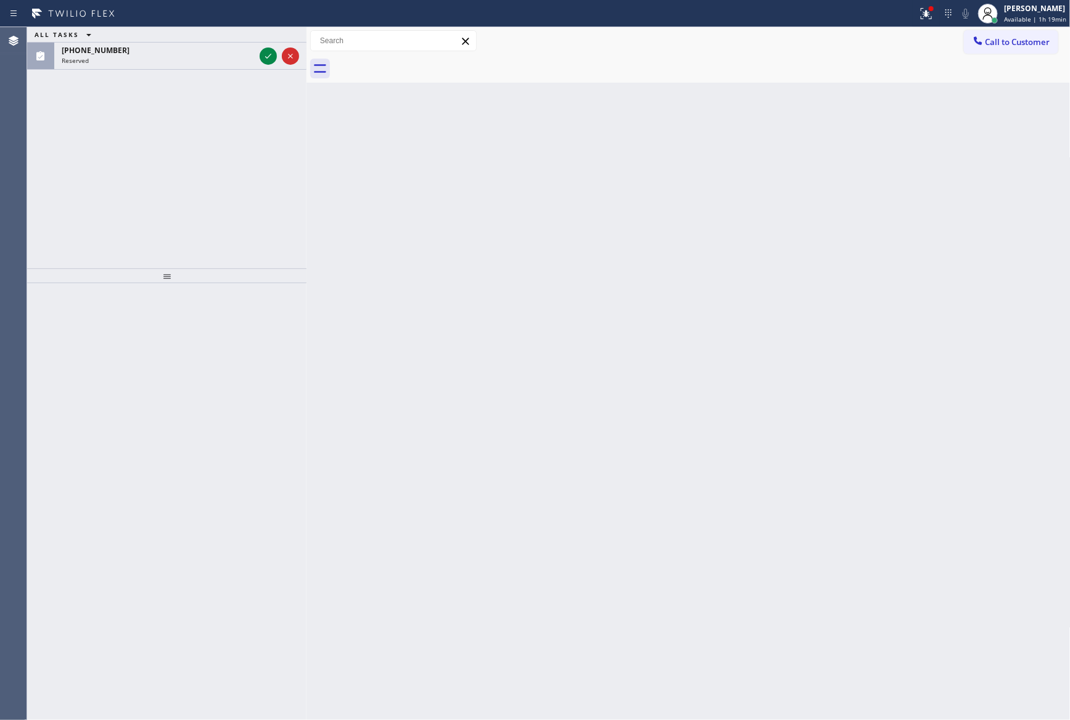
click at [152, 192] on div "ALL TASKS ALL TASKS ACTIVE TASKS TASKS IN WRAP UP [PHONE_NUMBER] Reserved" at bounding box center [166, 147] width 279 height 241
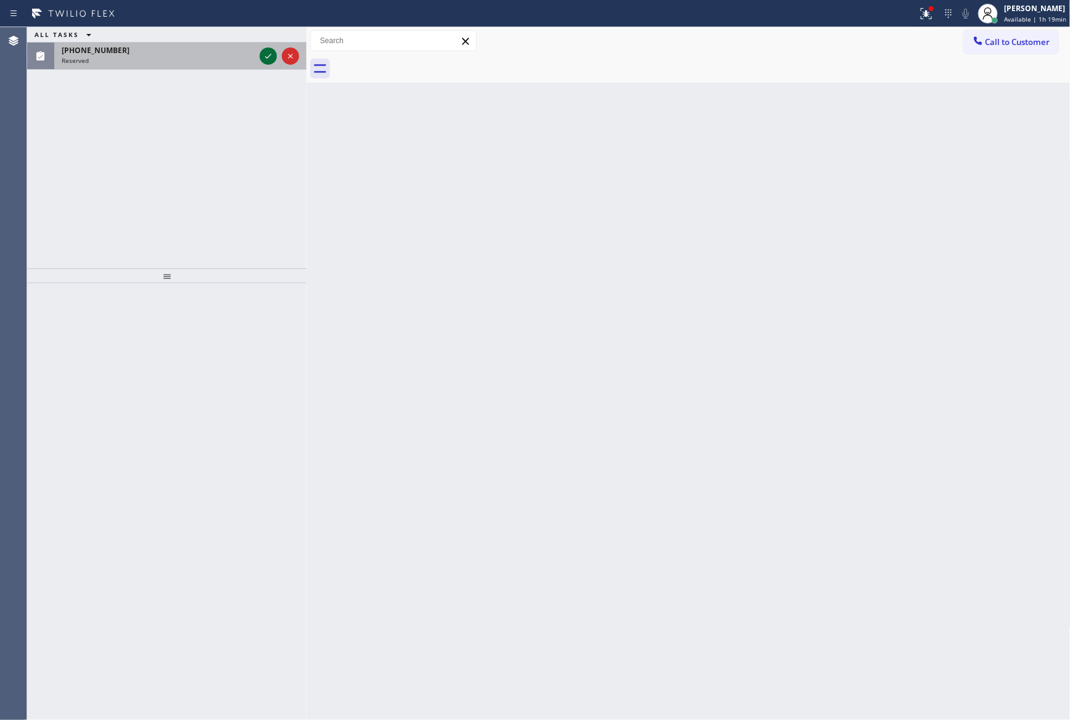
click at [271, 60] on icon at bounding box center [268, 56] width 15 height 15
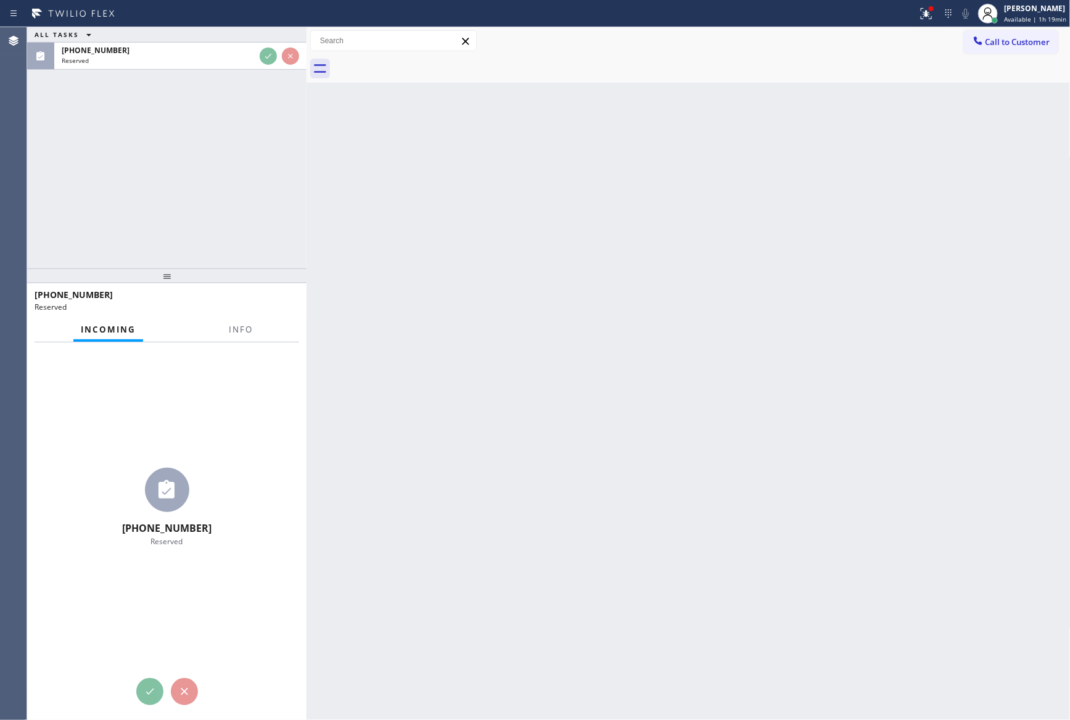
click at [263, 147] on div "ALL TASKS ALL TASKS ACTIVE TASKS TASKS IN WRAP UP [PHONE_NUMBER] Reserved" at bounding box center [166, 147] width 279 height 241
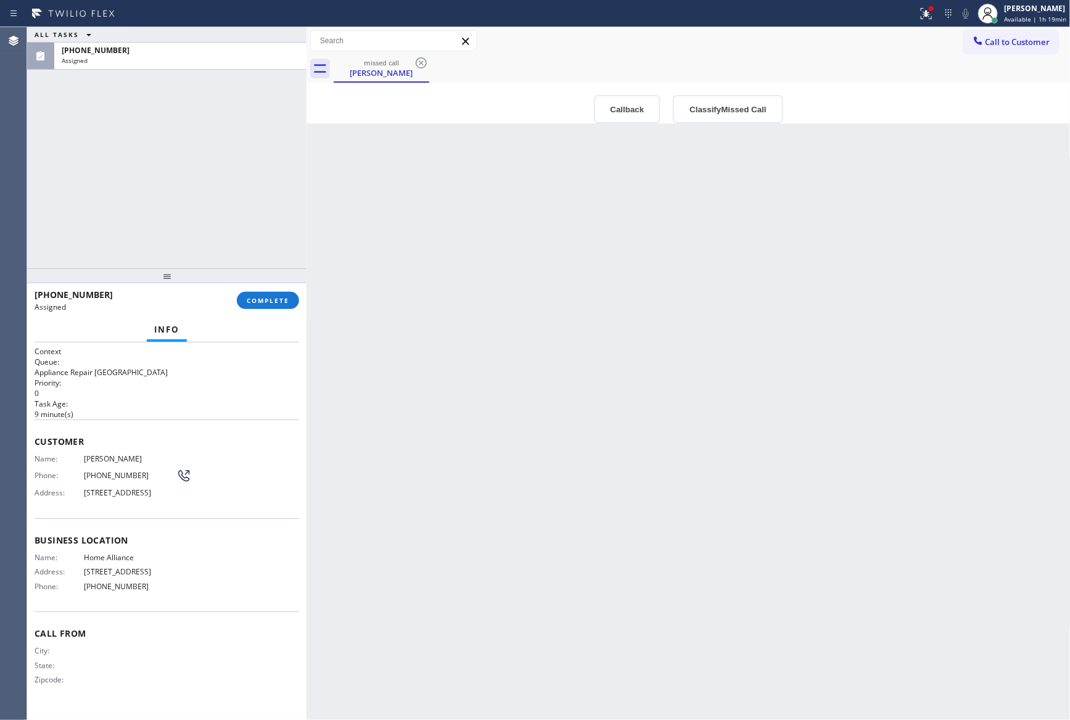
click at [272, 309] on div "[PHONE_NUMBER] Assigned COMPLETE" at bounding box center [167, 300] width 265 height 32
click at [223, 135] on div "ALL TASKS ALL TASKS ACTIVE TASKS TASKS IN WRAP UP [PHONE_NUMBER] Assigned" at bounding box center [166, 147] width 279 height 241
click at [224, 137] on div "ALL TASKS ALL TASKS ACTIVE TASKS TASKS IN WRAP UP [PHONE_NUMBER] Assigned" at bounding box center [166, 147] width 279 height 241
click at [287, 296] on span "COMPLETE" at bounding box center [268, 300] width 43 height 9
click at [242, 205] on div "ALL TASKS ALL TASKS ACTIVE TASKS TASKS IN WRAP UP [PHONE_NUMBER] Assigned" at bounding box center [166, 147] width 279 height 241
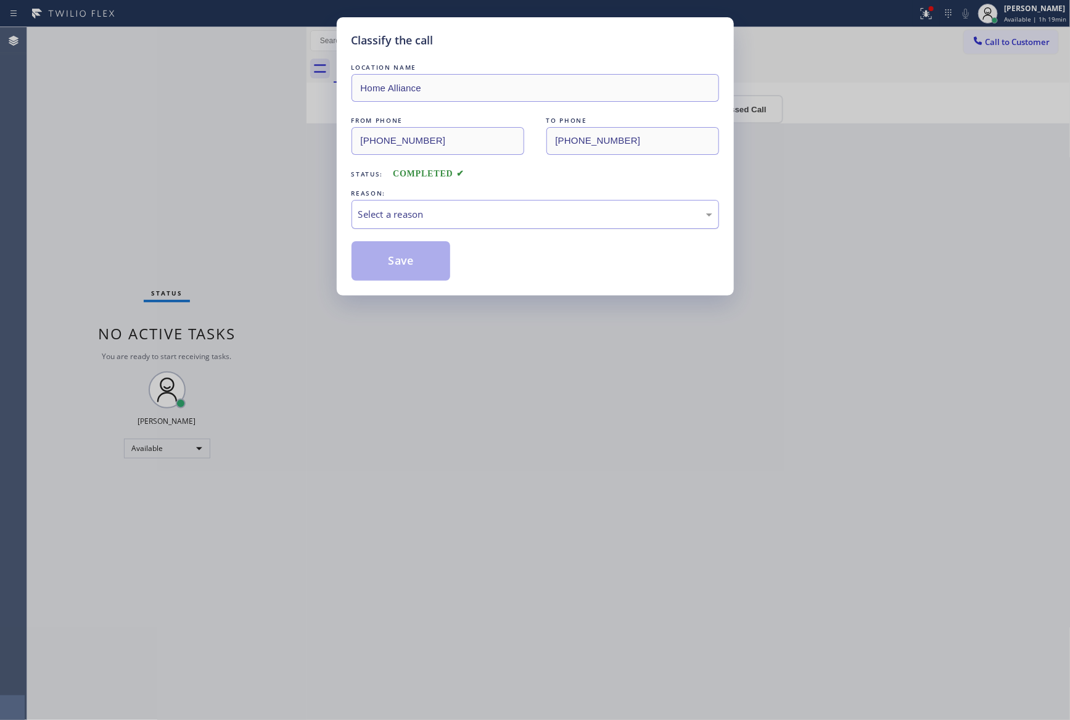
click at [443, 211] on div "Select a reason" at bounding box center [535, 214] width 354 height 14
click at [411, 265] on button "Save" at bounding box center [400, 260] width 99 height 39
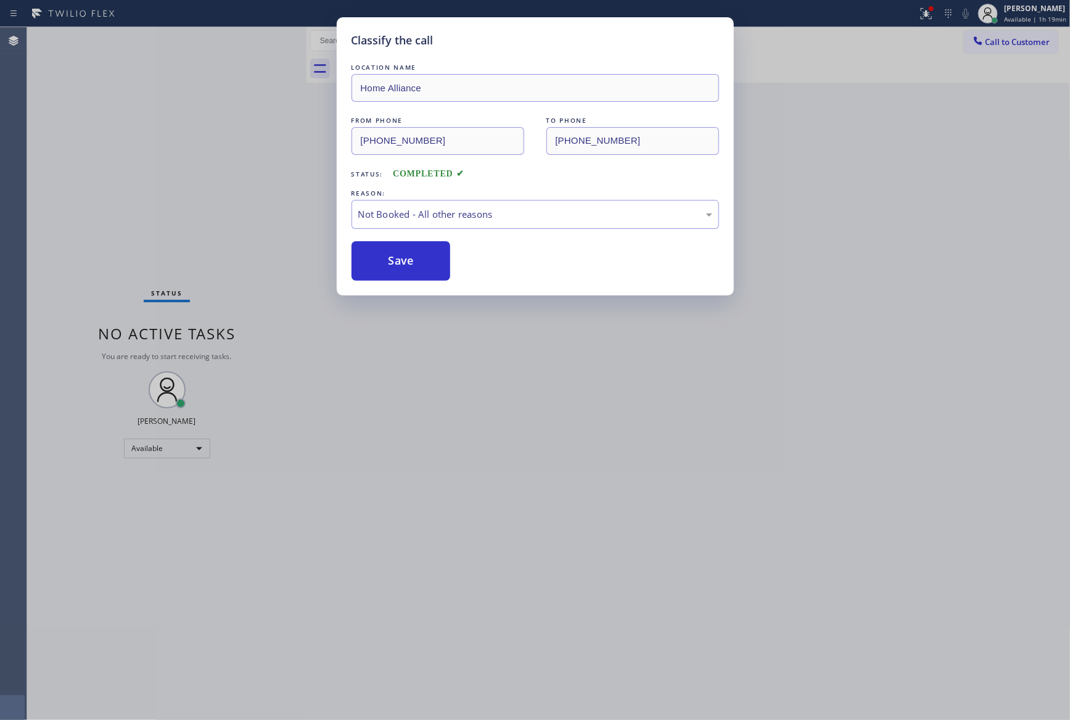
click at [411, 265] on button "Save" at bounding box center [400, 260] width 99 height 39
click at [191, 166] on div "Classify the call LOCATION NAME Home Alliance FROM PHONE [PHONE_NUMBER] TO PHON…" at bounding box center [535, 360] width 1070 height 720
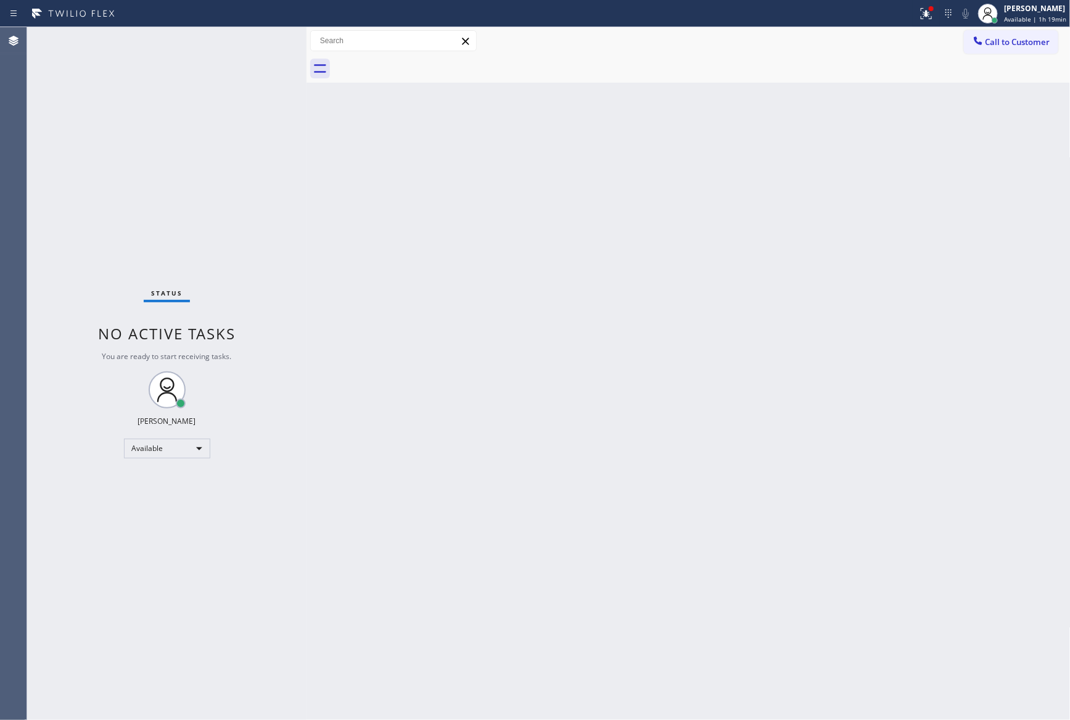
click at [664, 378] on div "Back to Dashboard Change Sender ID Customers Technicians Select a contact Outbo…" at bounding box center [688, 373] width 764 height 692
drag, startPoint x: 654, startPoint y: 178, endPoint x: 919, endPoint y: 58, distance: 291.7
click at [731, 176] on div "Back to Dashboard Change Sender ID Customers Technicians Select a contact Outbo…" at bounding box center [688, 373] width 764 height 692
click at [985, 39] on button "Call to Customer" at bounding box center [1011, 41] width 94 height 23
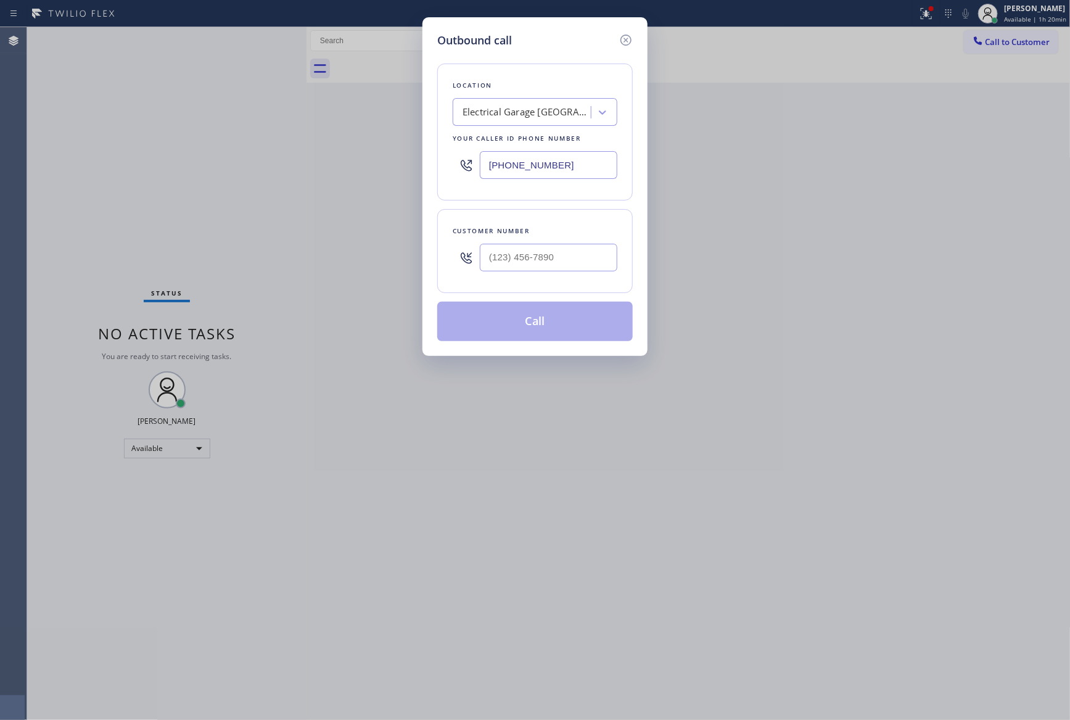
drag, startPoint x: 588, startPoint y: 168, endPoint x: 425, endPoint y: 152, distance: 163.6
click at [425, 152] on div "Outbound call Location Electrical Garage [GEOGRAPHIC_DATA] Your caller id phone…" at bounding box center [534, 186] width 225 height 339
paste input "833) 692-2271"
type input "[PHONE_NUMBER]"
click at [577, 261] on input "text" at bounding box center [548, 258] width 137 height 28
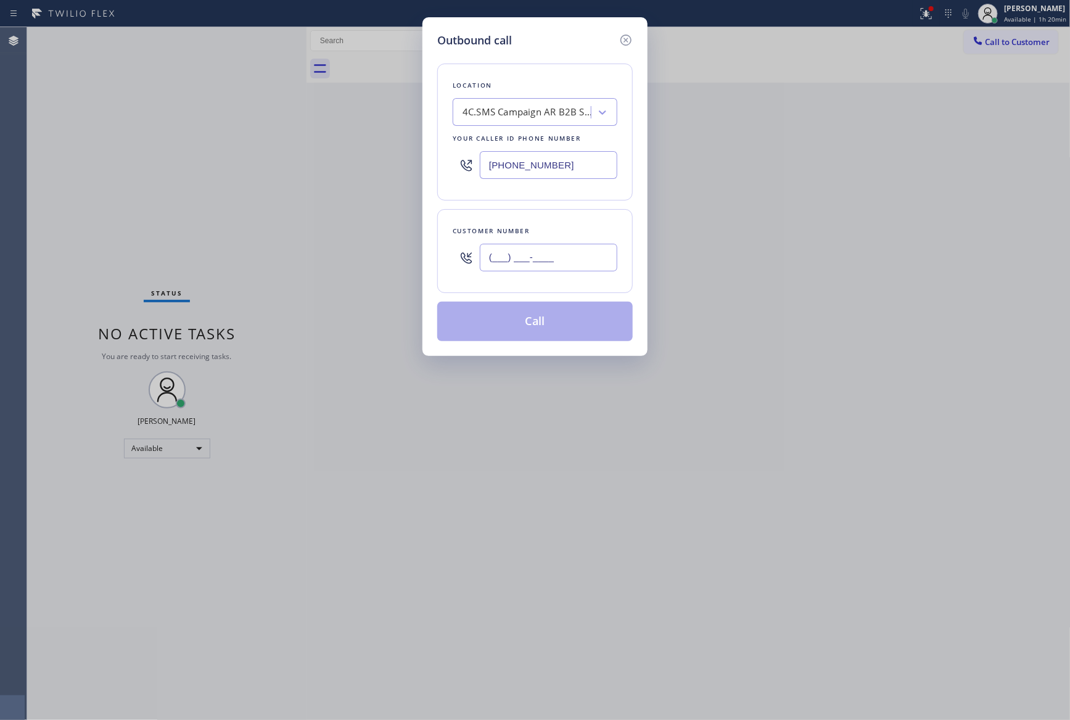
paste input "805) 791-0385"
type input "[PHONE_NUMBER]"
click at [549, 319] on button "Call" at bounding box center [534, 321] width 195 height 39
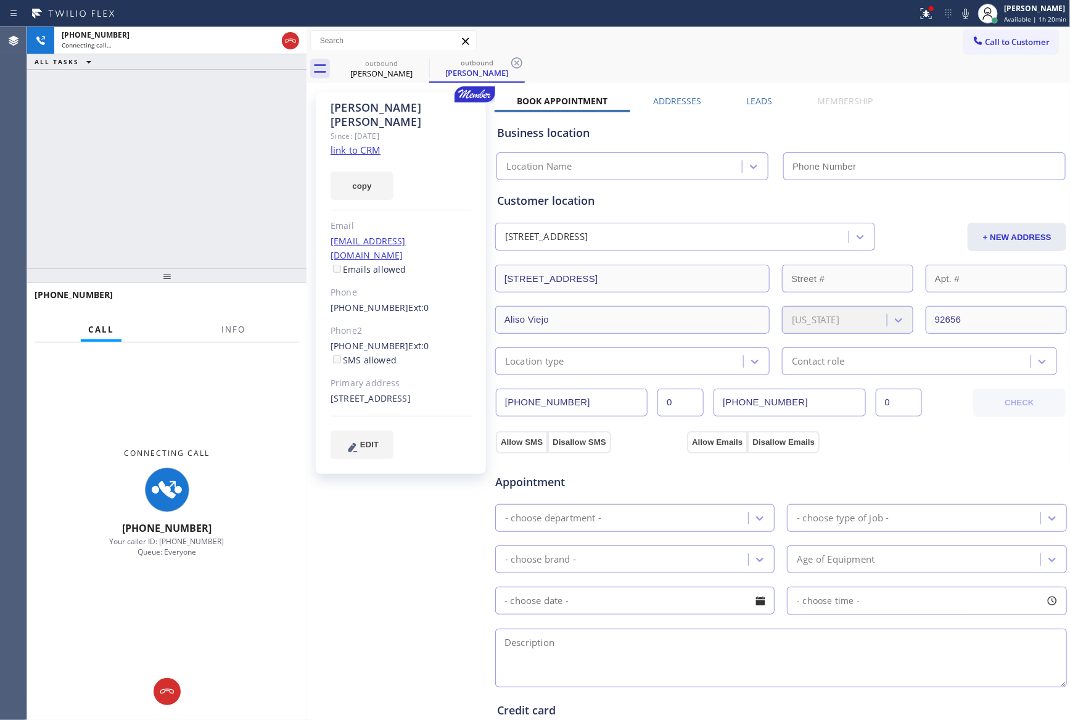
type input "[PHONE_NUMBER]"
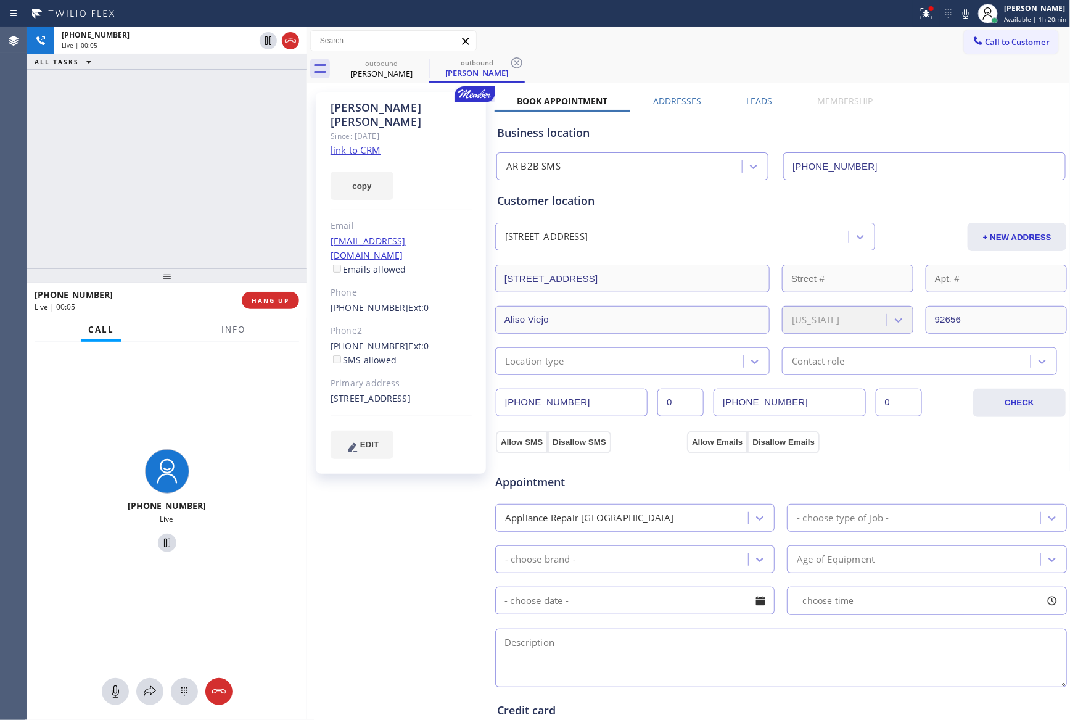
drag, startPoint x: 8, startPoint y: 298, endPoint x: 178, endPoint y: 241, distance: 179.6
click at [18, 298] on div "Agent Desktop" at bounding box center [13, 373] width 27 height 692
click at [129, 205] on div "[PHONE_NUMBER] Live | 00:05 ALL TASKS ALL TASKS ACTIVE TASKS TASKS IN WRAP UP" at bounding box center [166, 147] width 279 height 241
click at [129, 205] on div "[PHONE_NUMBER] Live | 00:06 ALL TASKS ALL TASKS ACTIVE TASKS TASKS IN WRAP UP" at bounding box center [166, 147] width 279 height 241
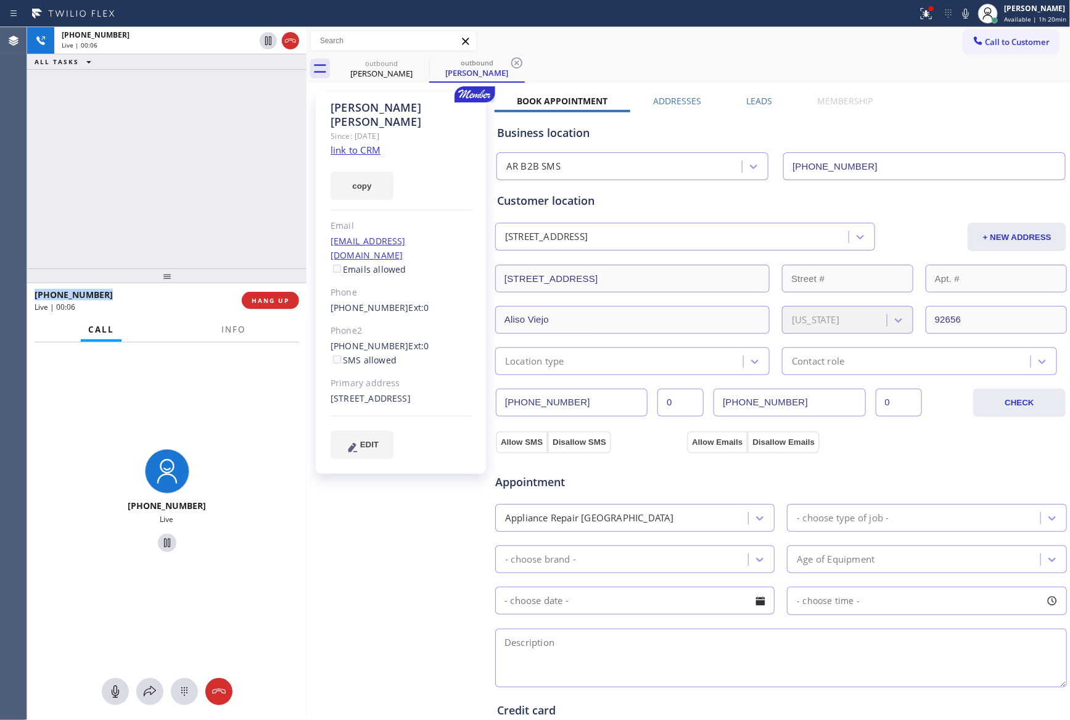
click at [131, 205] on div "[PHONE_NUMBER] Live | 00:06 ALL TASKS ALL TASKS ACTIVE TASKS TASKS IN WRAP UP" at bounding box center [166, 147] width 279 height 241
click at [748, 102] on label "Leads" at bounding box center [759, 101] width 26 height 12
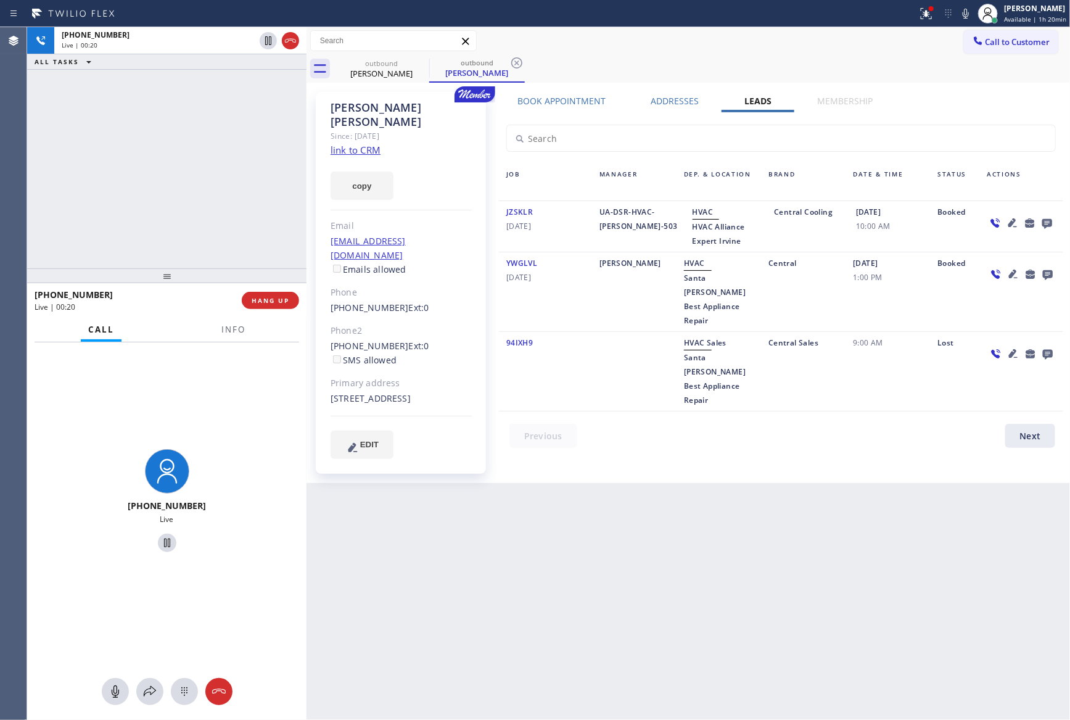
click at [155, 210] on div "[PHONE_NUMBER] Live | 00:20 ALL TASKS ALL TASKS ACTIVE TASKS TASKS IN WRAP UP" at bounding box center [166, 147] width 279 height 241
click at [287, 303] on span "HANG UP" at bounding box center [271, 300] width 38 height 9
drag, startPoint x: 211, startPoint y: 67, endPoint x: 759, endPoint y: 178, distance: 559.1
click at [328, 104] on div "[PHONE_NUMBER] Live | 00:22 ALL TASKS ALL TASKS ACTIVE TASKS TASKS IN WRAP UP […" at bounding box center [548, 373] width 1043 height 692
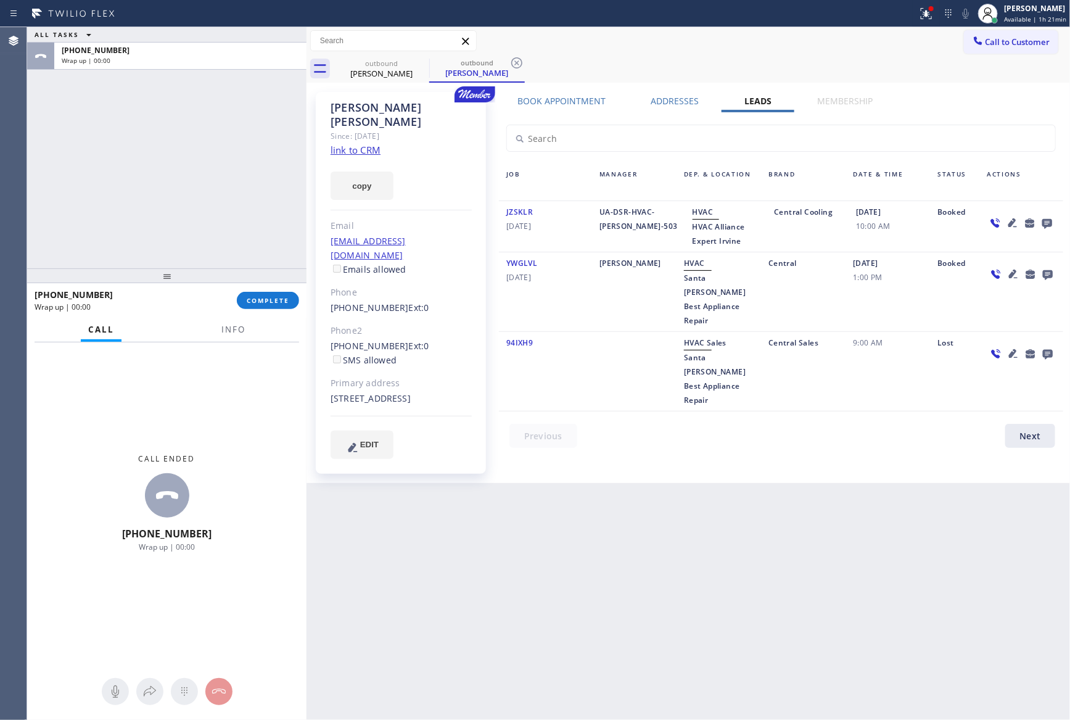
click at [1051, 224] on icon at bounding box center [1047, 224] width 10 height 10
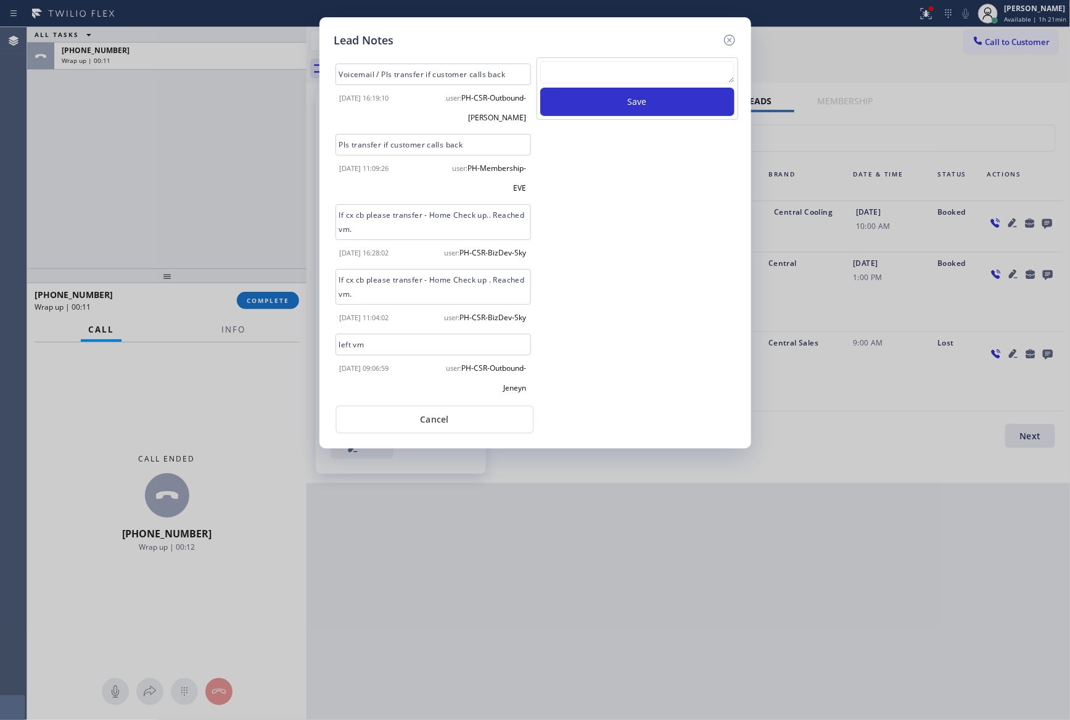
scroll to position [734, 0]
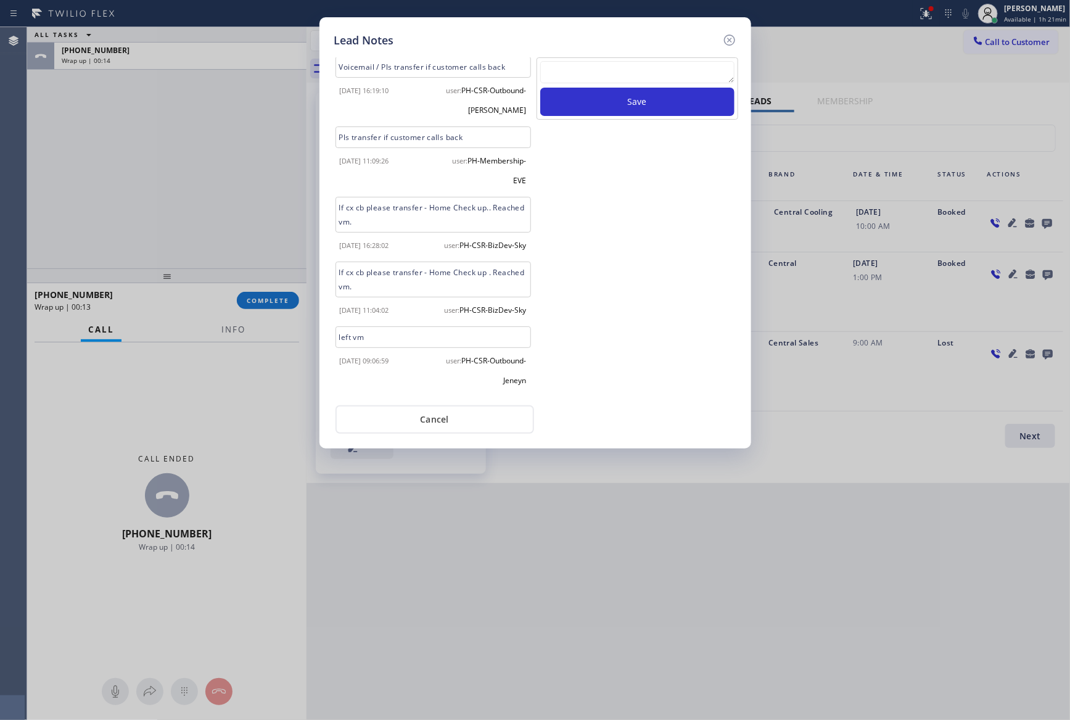
click at [417, 261] on div "If cx cb please transfer - Home Check up . Reached vm." at bounding box center [432, 279] width 195 height 36
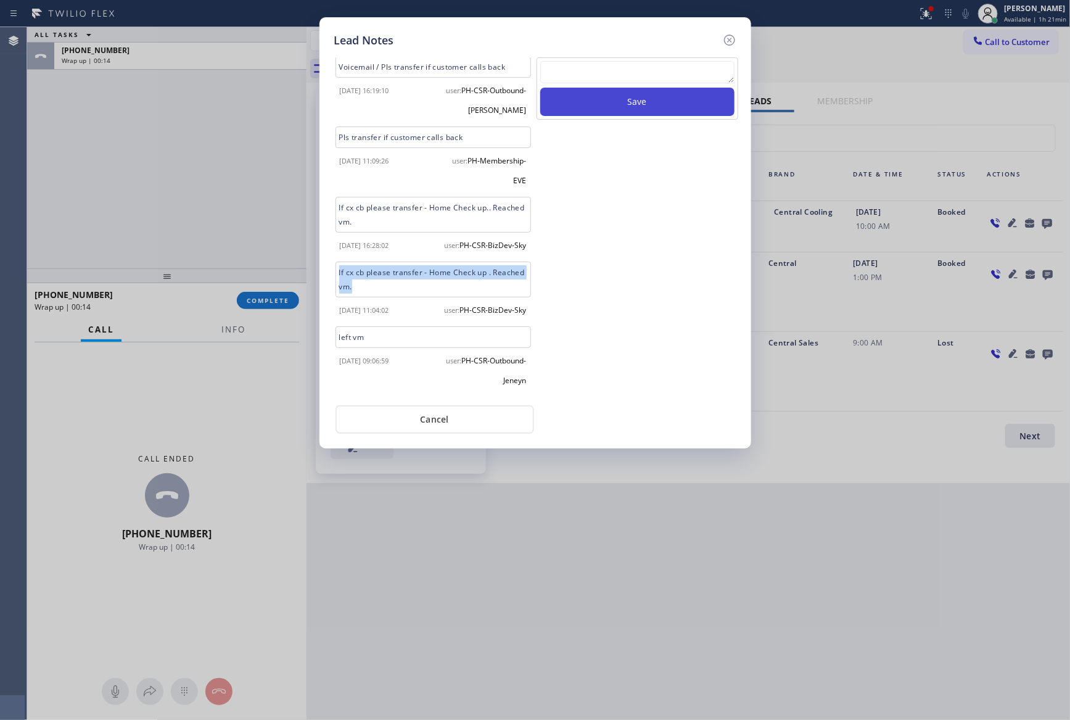
copy div "If cx cb please transfer - Home Check up . Reached vm."
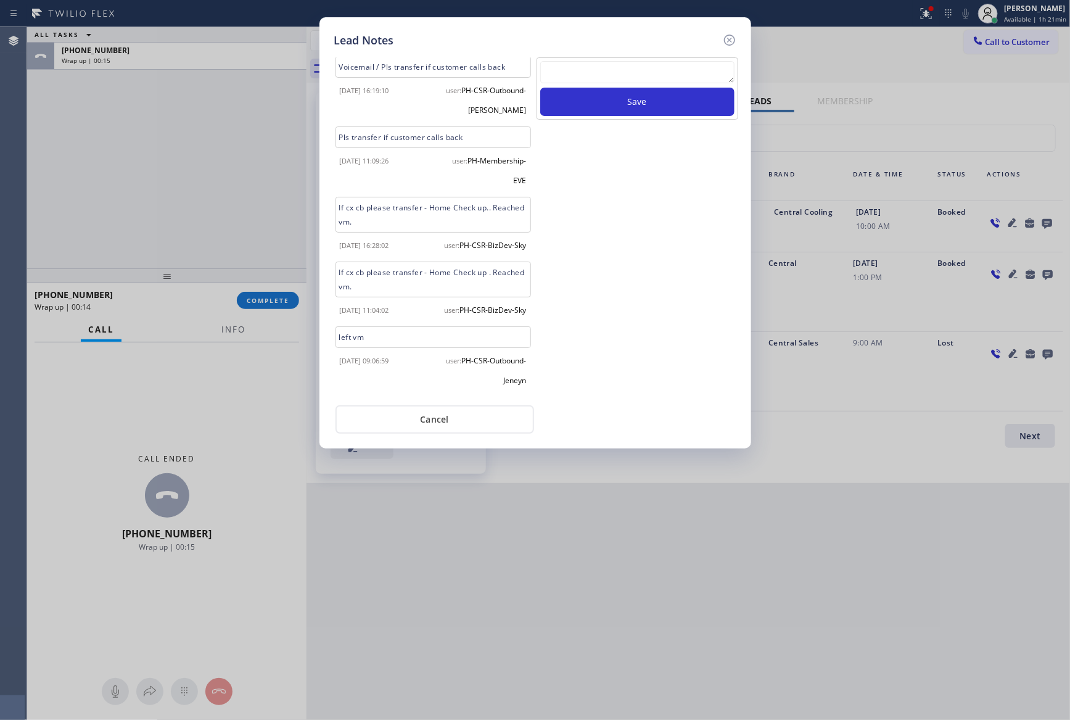
click at [675, 69] on textarea at bounding box center [637, 72] width 194 height 22
paste textarea "If cx cb please transfer - Home Check up . Reached vm."
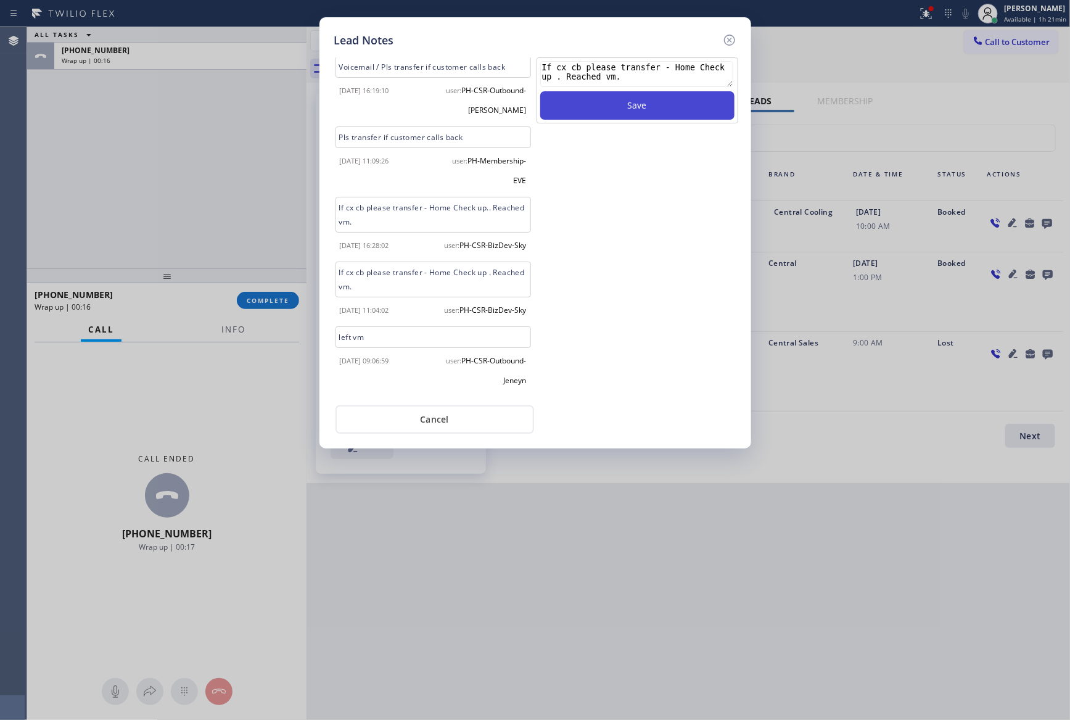
scroll to position [0, 0]
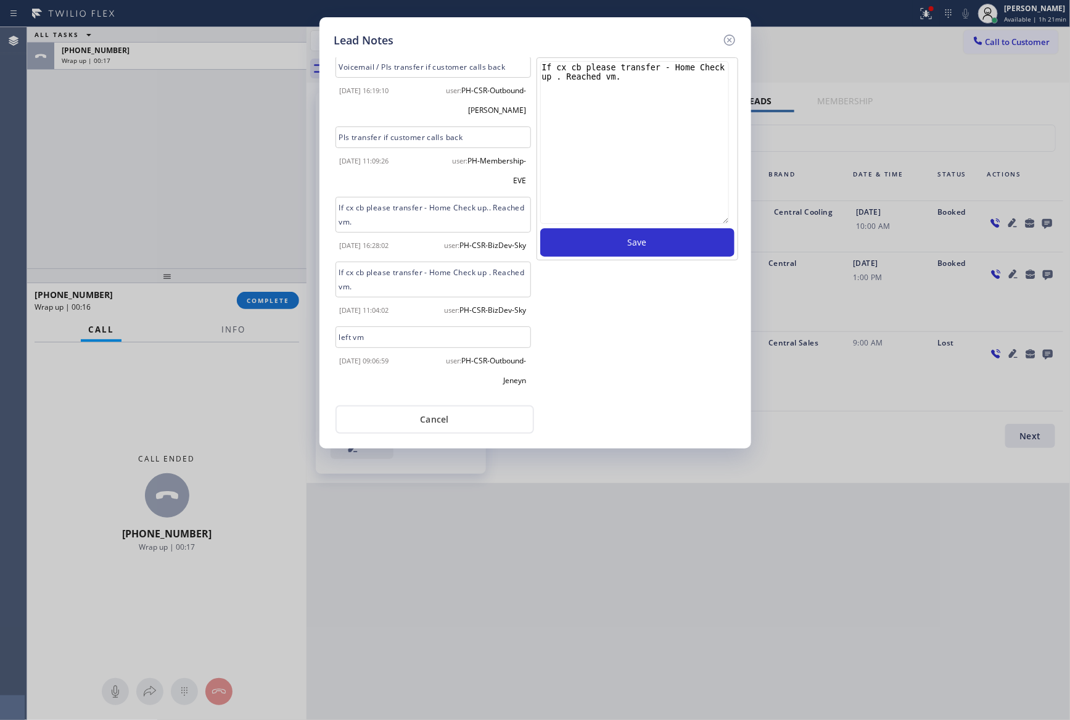
drag, startPoint x: 731, startPoint y: 80, endPoint x: 726, endPoint y: 229, distance: 149.3
click at [726, 224] on textarea "If cx cb please transfer - Home Check up . Reached vm." at bounding box center [634, 142] width 189 height 163
click at [655, 170] on textarea "If cx cb please transfer - Home Check up . Reached vm." at bounding box center [634, 146] width 189 height 171
drag, startPoint x: 666, startPoint y: 67, endPoint x: 735, endPoint y: 70, distance: 69.2
click at [735, 70] on div "If cx cb please transfer - Home Check up . Reached vm. Save" at bounding box center [637, 162] width 202 height 211
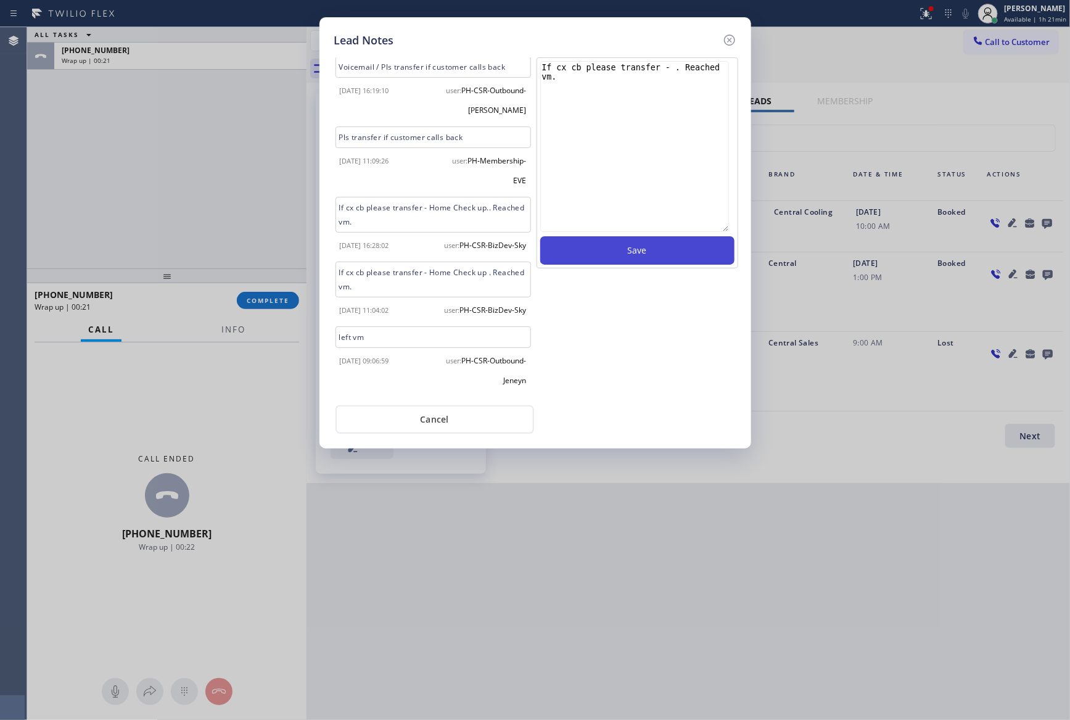
type textarea "If cx cb please transfer - . Reached vm."
click at [677, 257] on button "Save" at bounding box center [637, 250] width 194 height 28
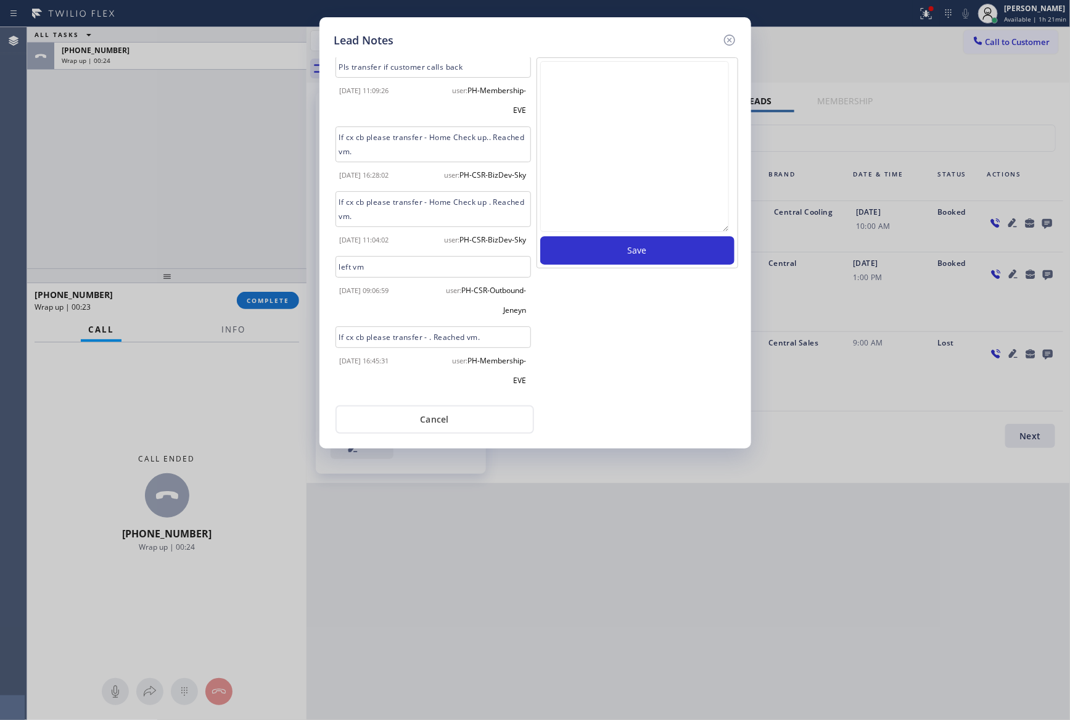
scroll to position [803, 0]
click at [649, 396] on div "Save" at bounding box center [637, 226] width 204 height 339
drag, startPoint x: 442, startPoint y: 409, endPoint x: 420, endPoint y: 415, distance: 22.9
click at [441, 411] on button "Cancel" at bounding box center [434, 419] width 199 height 28
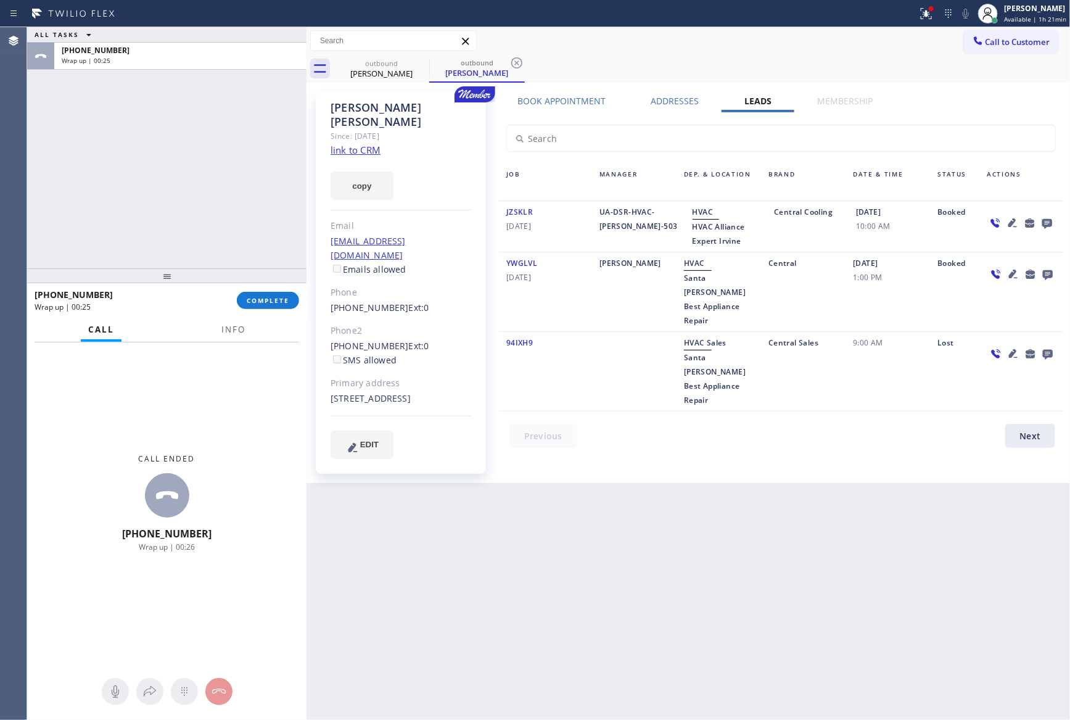
drag, startPoint x: 200, startPoint y: 184, endPoint x: 229, endPoint y: 240, distance: 64.0
click at [209, 191] on div "ALL TASKS ALL TASKS ACTIVE TASKS TASKS IN WRAP UP [PHONE_NUMBER] Wrap up | 00:25" at bounding box center [166, 147] width 279 height 241
click at [274, 297] on span "COMPLETE" at bounding box center [268, 300] width 43 height 9
click at [228, 135] on div "ALL TASKS ALL TASKS ACTIVE TASKS TASKS IN WRAP UP [PHONE_NUMBER] Wrap up | 00:26" at bounding box center [166, 147] width 279 height 241
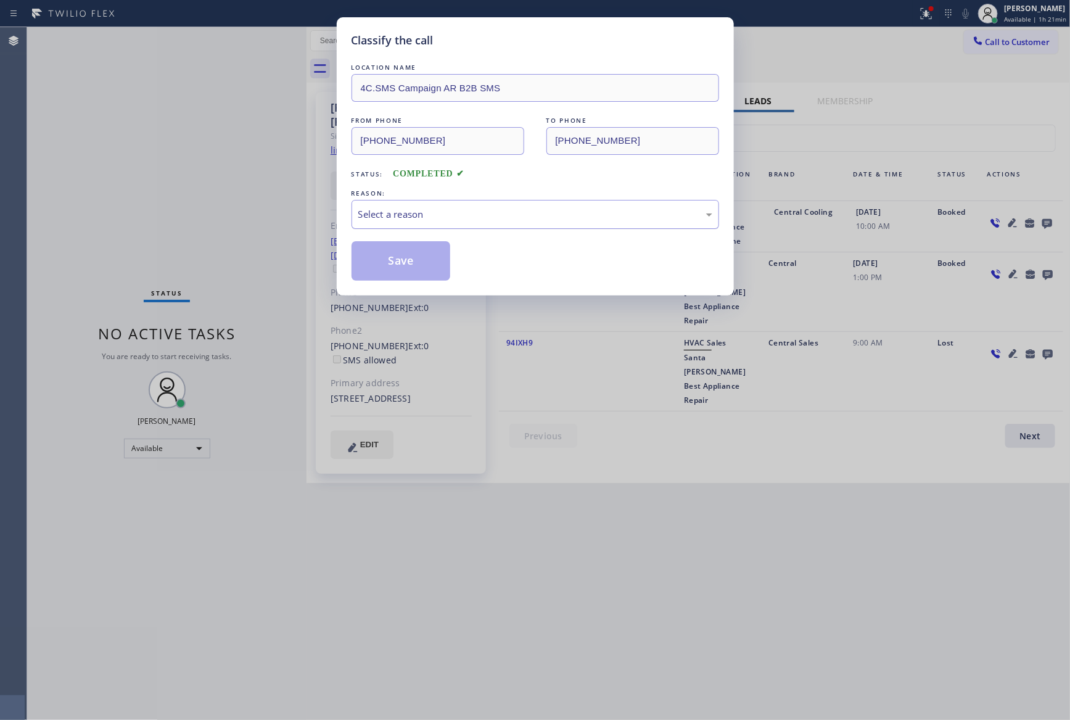
click at [402, 220] on div "Select a reason" at bounding box center [535, 214] width 354 height 14
click at [389, 265] on button "Save" at bounding box center [400, 260] width 99 height 39
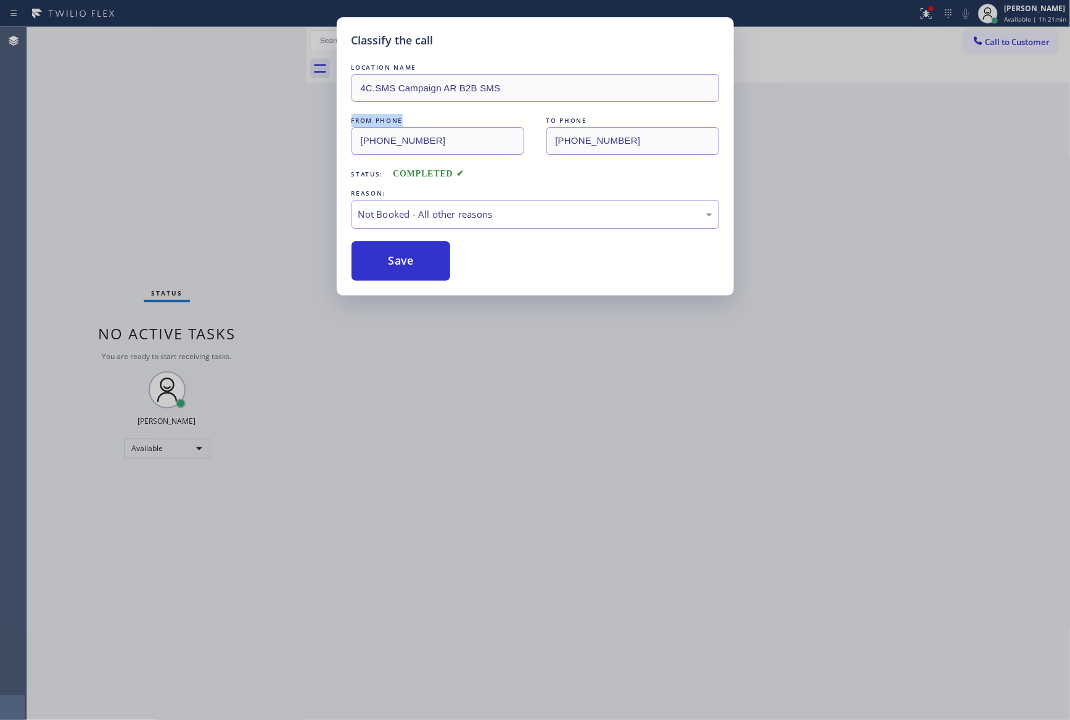
click at [170, 126] on div "Classify the call LOCATION NAME 4C.SMS Campaign AR B2B SMS FROM PHONE [PHONE_NU…" at bounding box center [535, 360] width 1070 height 720
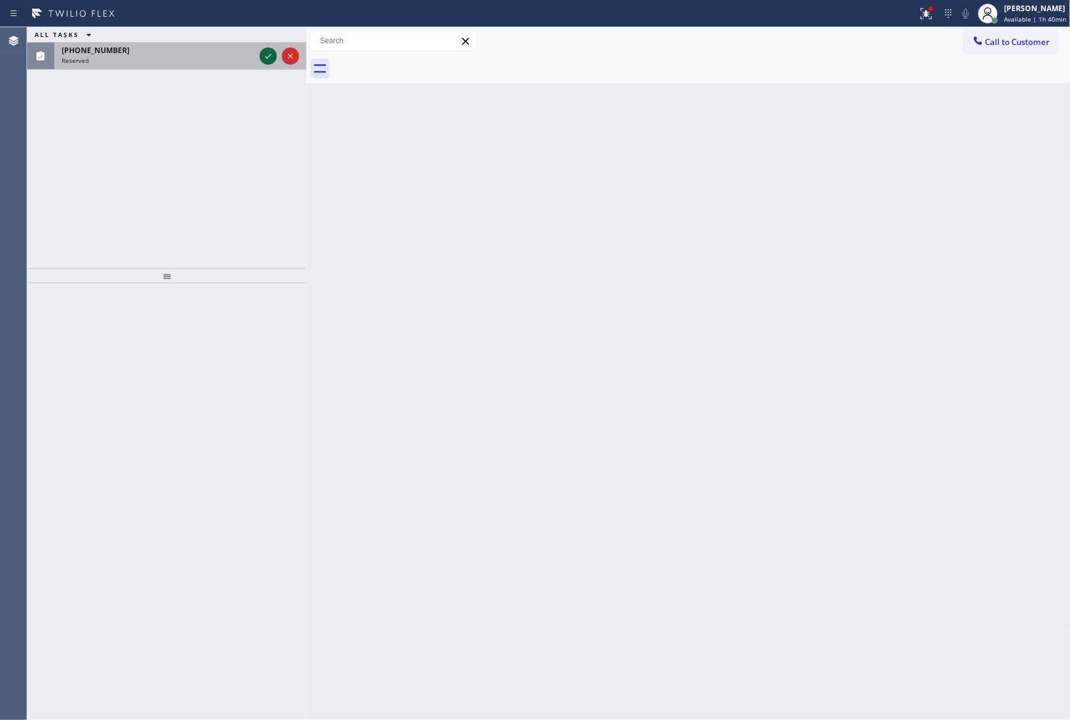
click at [268, 55] on icon at bounding box center [268, 56] width 15 height 15
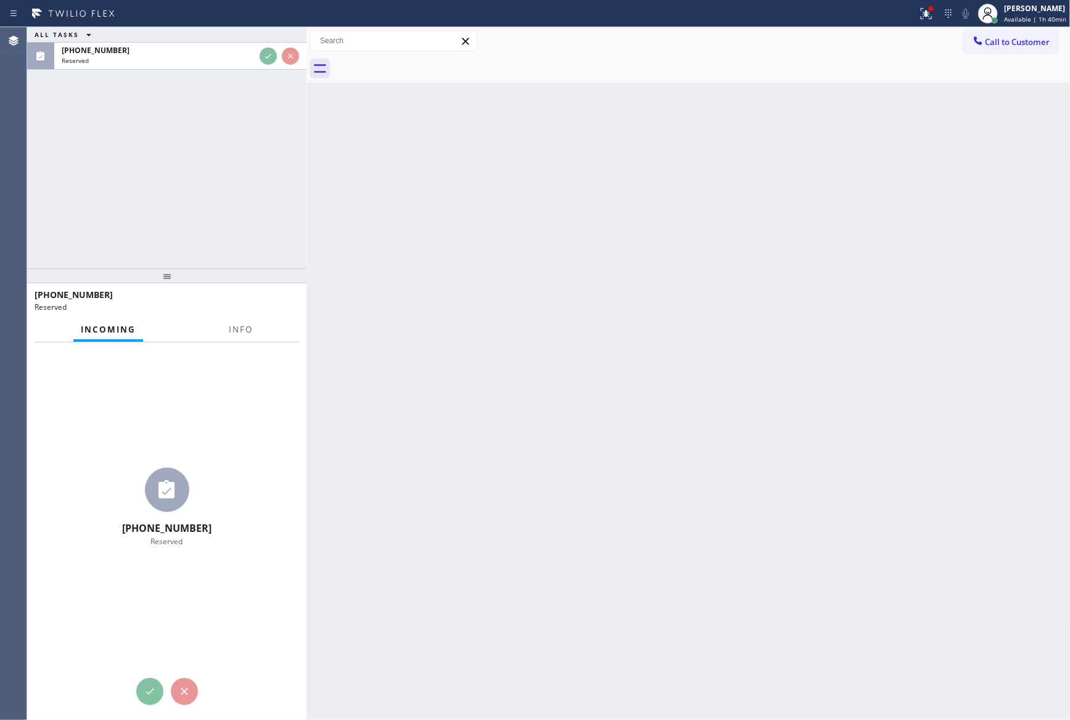
click at [239, 160] on div "ALL TASKS ALL TASKS ACTIVE TASKS TASKS IN WRAP UP [PHONE_NUMBER] Reserved" at bounding box center [166, 147] width 279 height 241
click at [237, 160] on div "ALL TASKS ALL TASKS ACTIVE TASKS TASKS IN WRAP UP [PHONE_NUMBER] Reserved" at bounding box center [166, 147] width 279 height 241
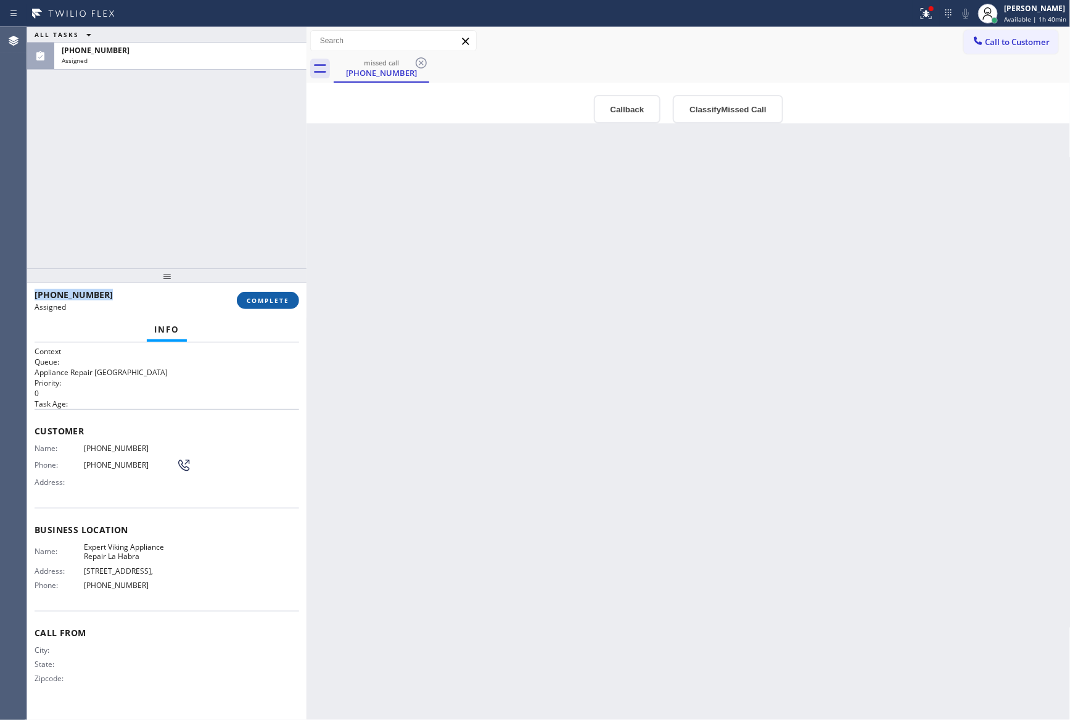
click at [289, 302] on button "COMPLETE" at bounding box center [268, 300] width 62 height 17
click at [244, 186] on div "ALL TASKS ALL TASKS ACTIVE TASKS TASKS IN WRAP UP [PHONE_NUMBER] Assigned" at bounding box center [166, 147] width 279 height 241
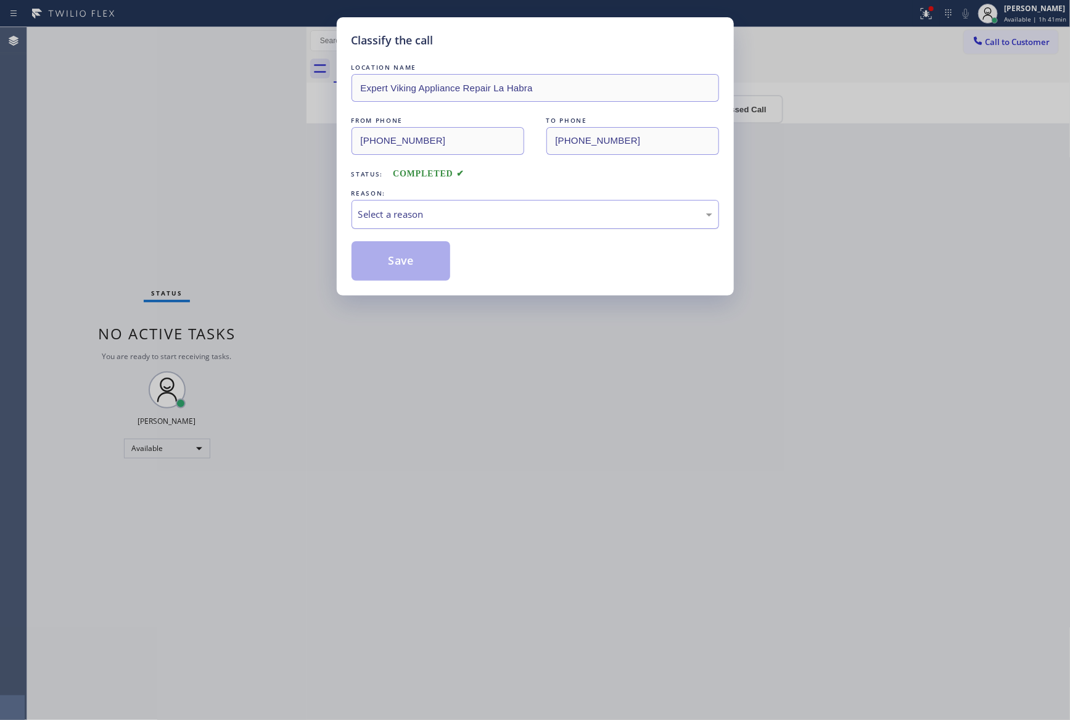
click at [449, 222] on div "Select a reason" at bounding box center [534, 214] width 367 height 29
click at [424, 267] on button "Save" at bounding box center [400, 260] width 99 height 39
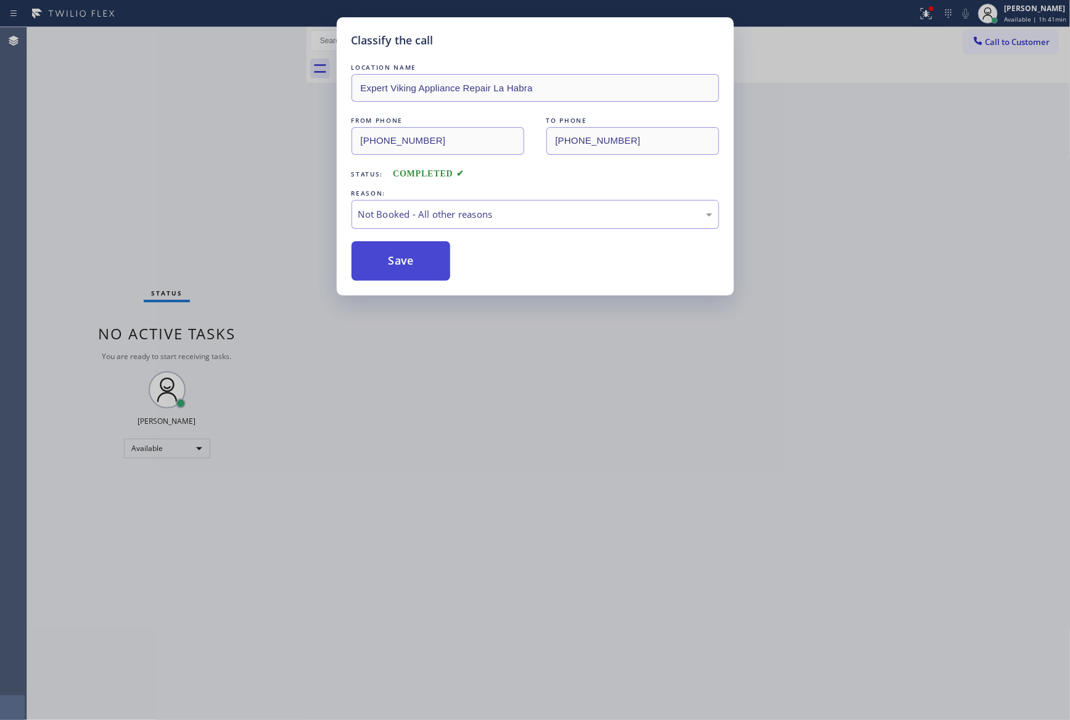
click at [424, 267] on button "Save" at bounding box center [400, 260] width 99 height 39
drag, startPoint x: 8, startPoint y: 189, endPoint x: 25, endPoint y: 189, distance: 16.6
click at [11, 189] on div "Classify the call LOCATION NAME Expert Viking Appliance Repair La Habra FROM PH…" at bounding box center [535, 360] width 1070 height 720
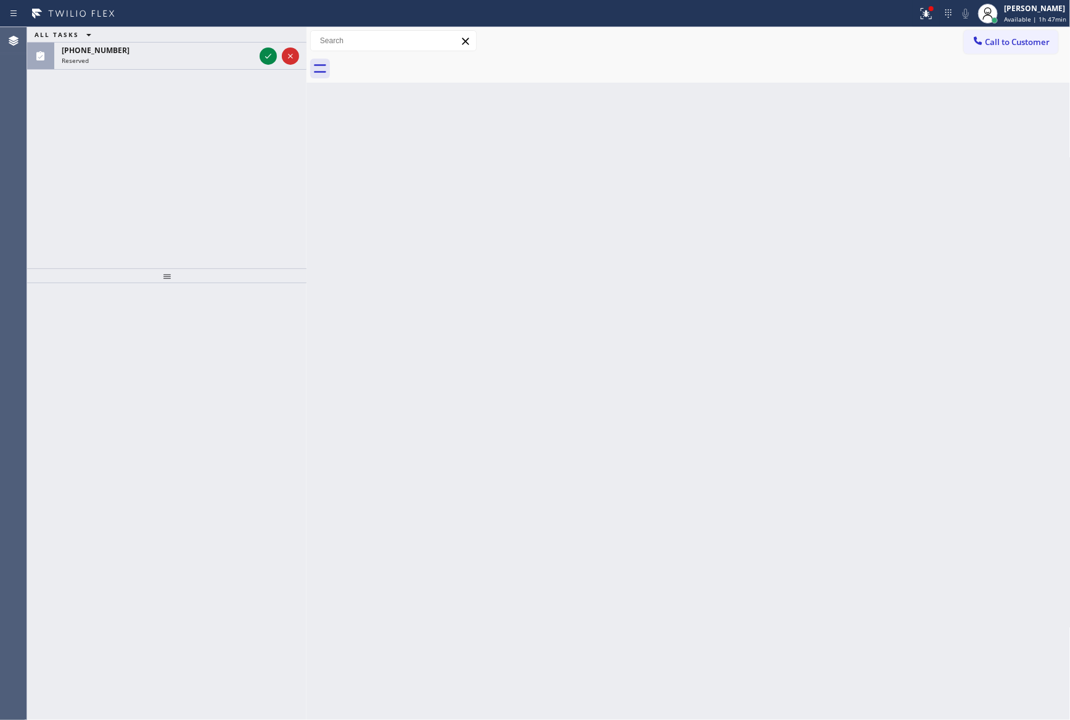
click at [267, 56] on icon at bounding box center [268, 56] width 15 height 15
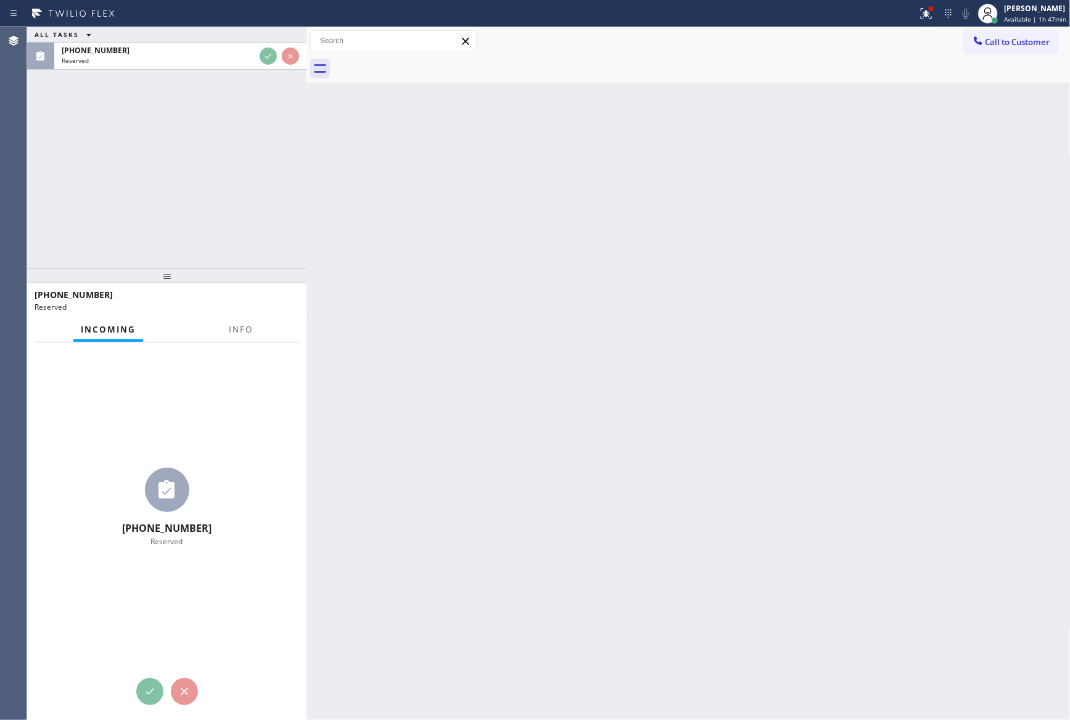
drag, startPoint x: 435, startPoint y: 472, endPoint x: 499, endPoint y: 465, distance: 65.2
click at [455, 463] on div "Back to Dashboard Change Sender ID Customers Technicians Select a contact Outbo…" at bounding box center [688, 373] width 764 height 692
click at [179, 182] on div "ALL TASKS ALL TASKS ACTIVE TASKS TASKS IN WRAP UP [PHONE_NUMBER] Reserved" at bounding box center [166, 147] width 279 height 241
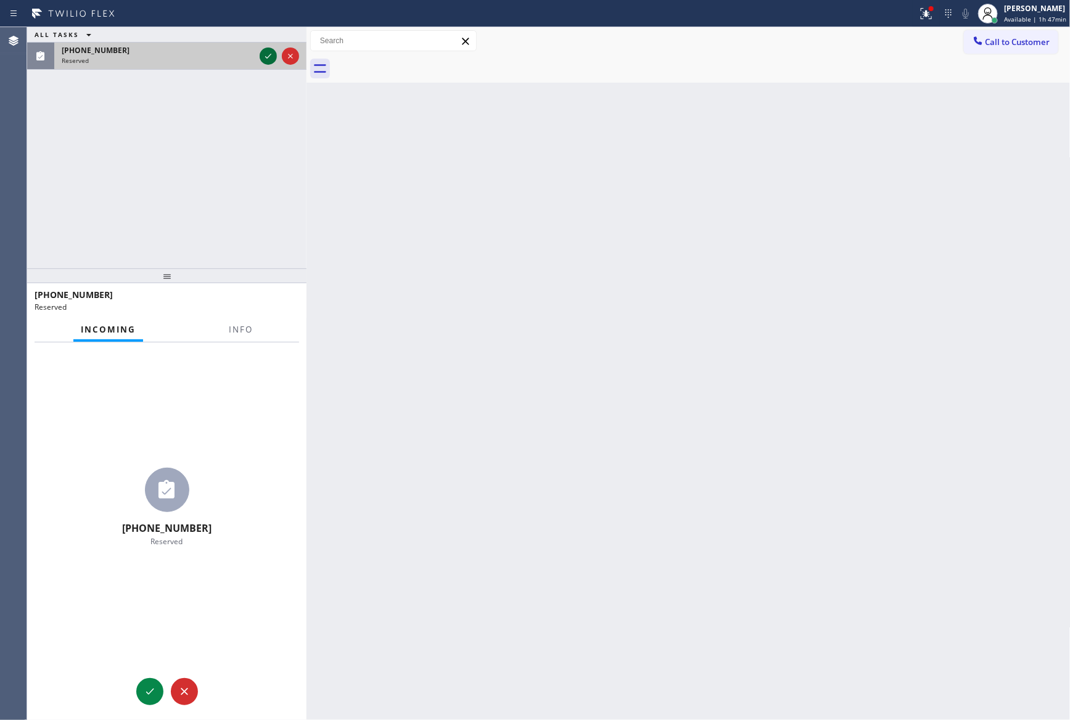
click at [269, 51] on icon at bounding box center [268, 56] width 15 height 15
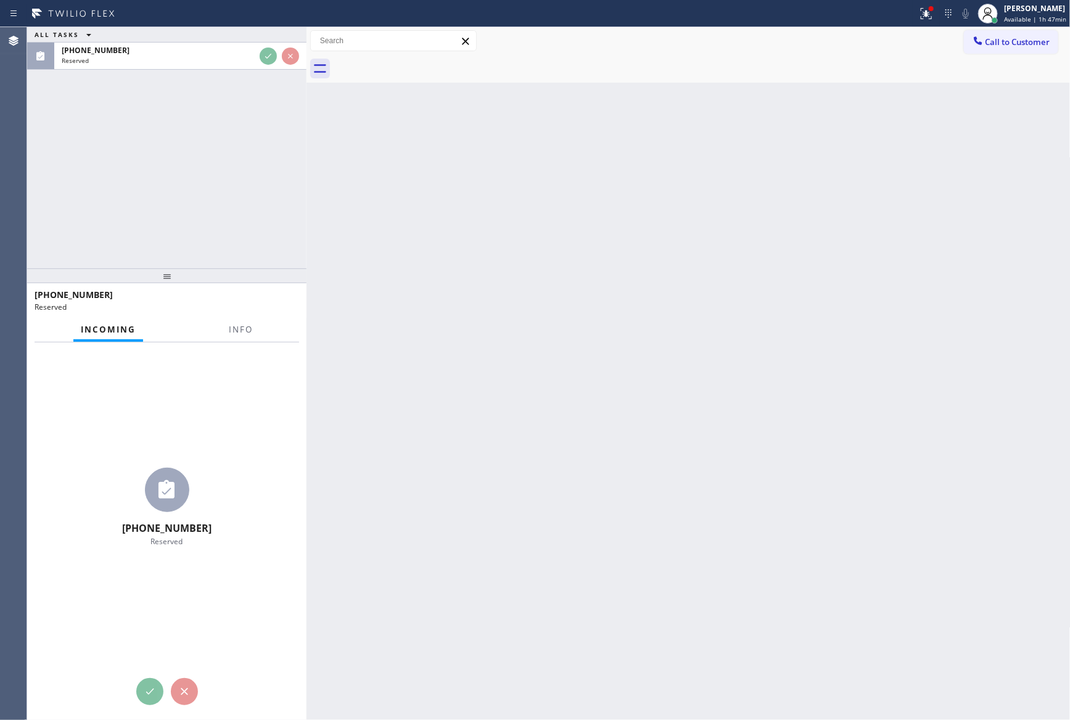
click at [213, 216] on div "ALL TASKS ALL TASKS ACTIVE TASKS TASKS IN WRAP UP [PHONE_NUMBER] Reserved" at bounding box center [166, 147] width 279 height 241
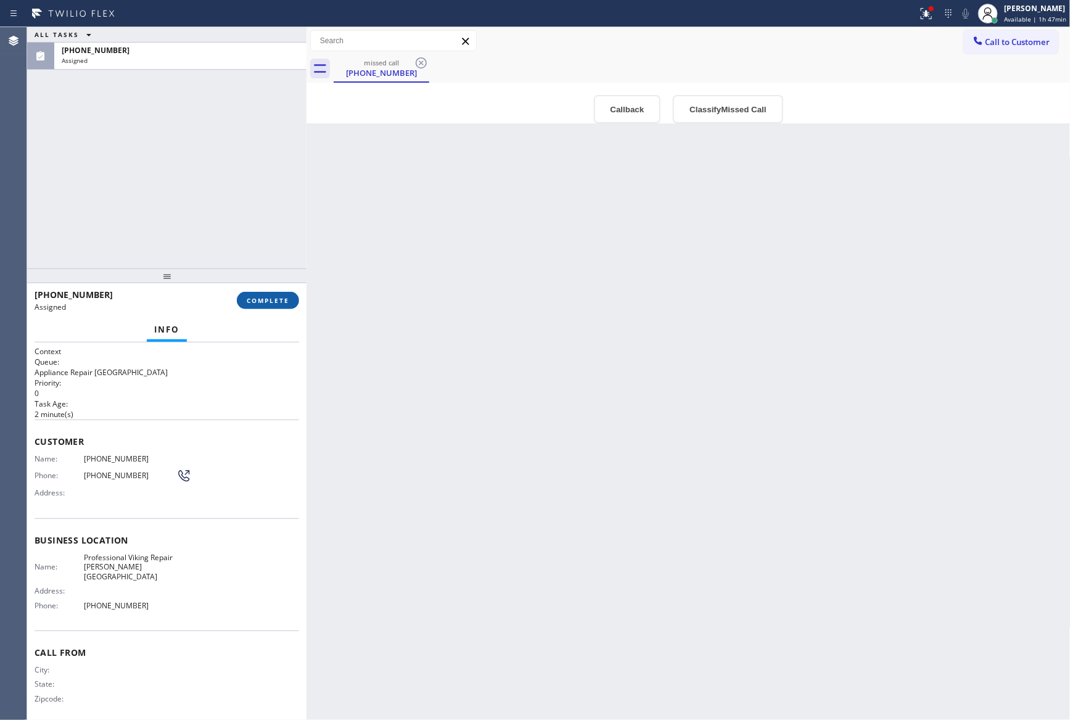
click at [272, 305] on button "COMPLETE" at bounding box center [268, 300] width 62 height 17
click at [263, 162] on div "ALL TASKS ALL TASKS ACTIVE TASKS TASKS IN WRAP UP [PHONE_NUMBER] Assigned" at bounding box center [166, 147] width 279 height 241
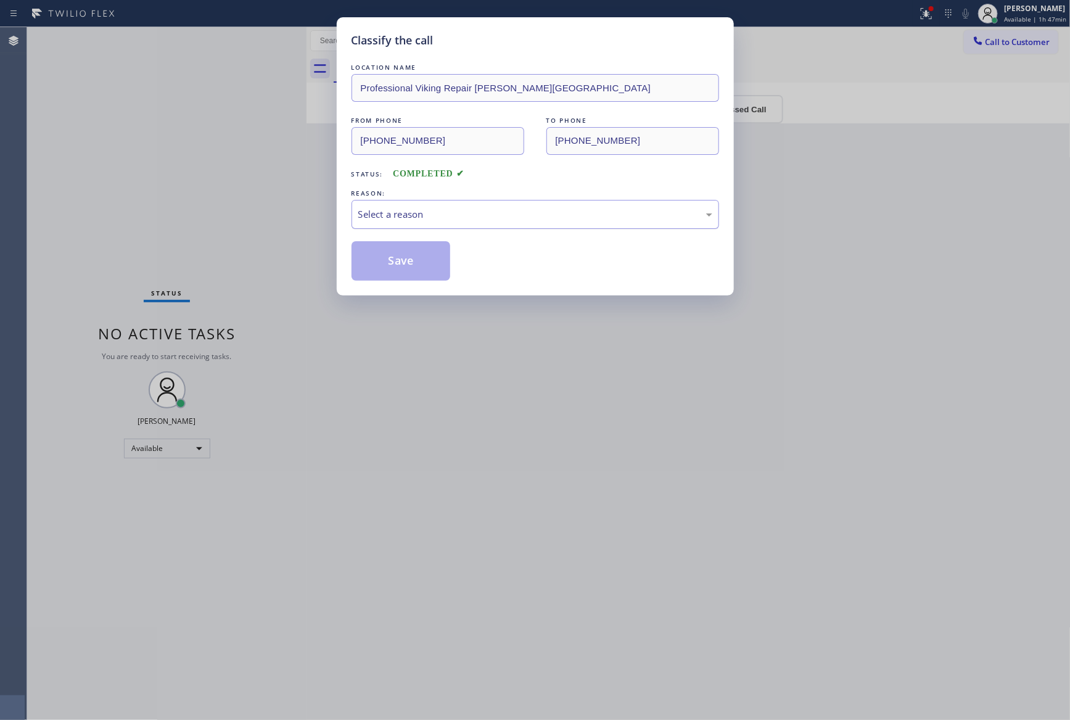
click at [448, 213] on div "Select a reason" at bounding box center [535, 214] width 354 height 14
click at [420, 268] on button "Save" at bounding box center [400, 260] width 99 height 39
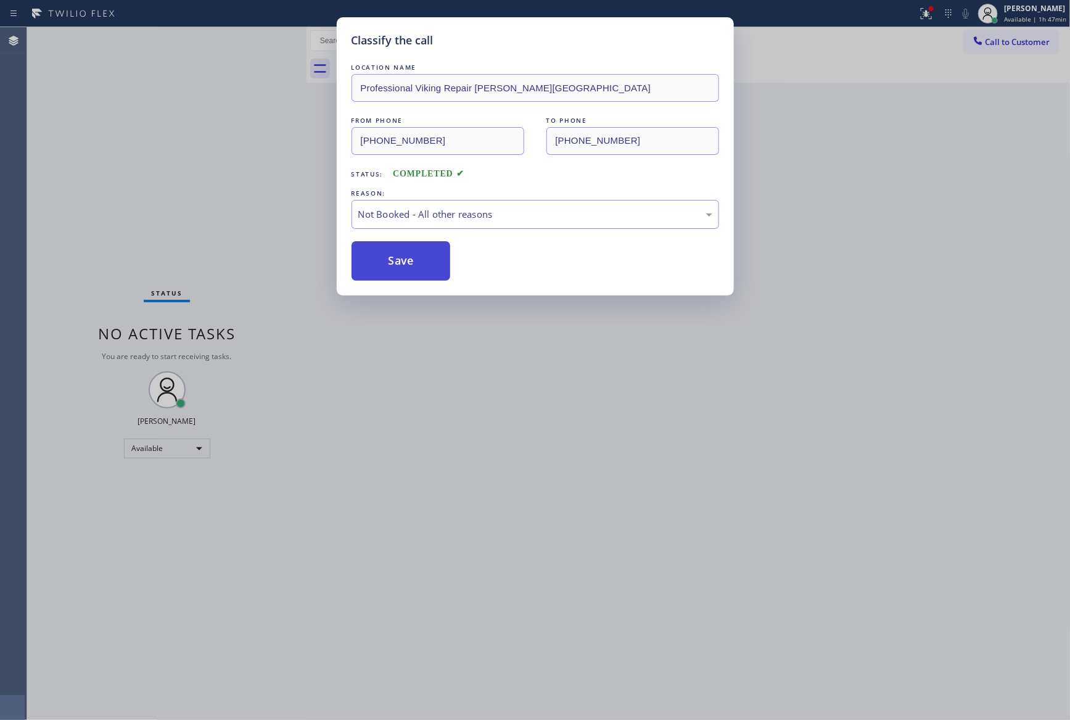
click at [420, 268] on button "Save" at bounding box center [400, 260] width 99 height 39
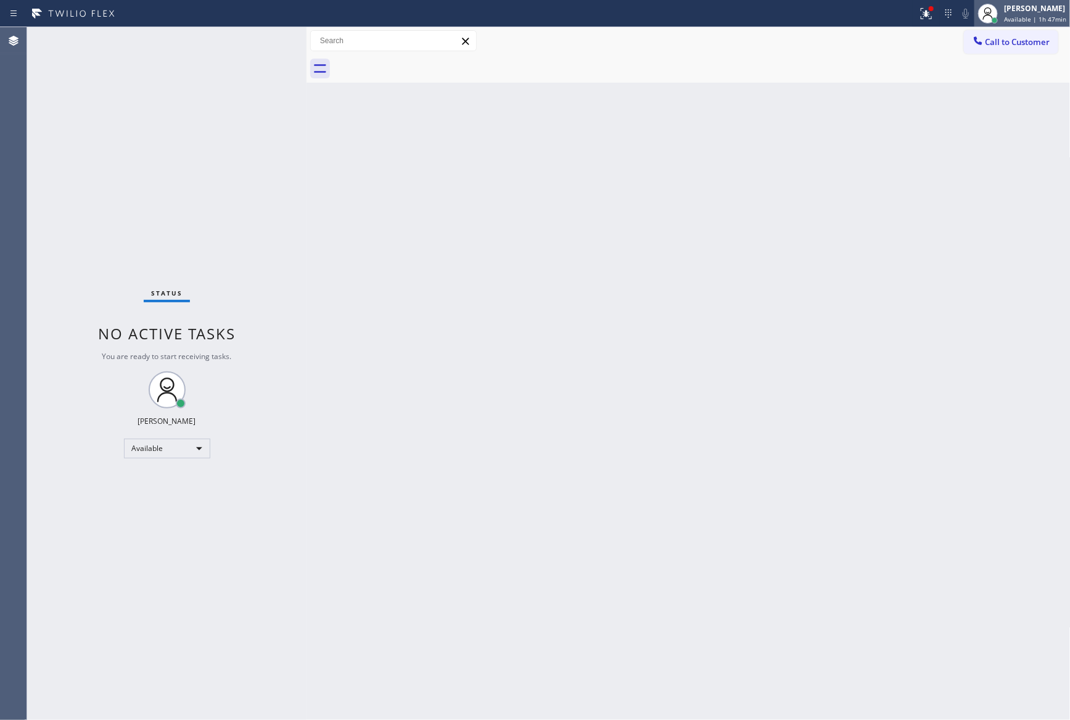
drag, startPoint x: 924, startPoint y: 298, endPoint x: 993, endPoint y: 7, distance: 298.7
click at [925, 287] on div "Back to Dashboard Change Sender ID Customers Technicians Select a contact Outbo…" at bounding box center [688, 373] width 764 height 692
click at [1001, 12] on div at bounding box center [987, 13] width 27 height 27
click at [992, 46] on button "Offline" at bounding box center [1008, 49] width 123 height 16
click at [688, 300] on div "Back to Dashboard Change Sender ID Customers Technicians Select a contact Outbo…" at bounding box center [688, 373] width 764 height 692
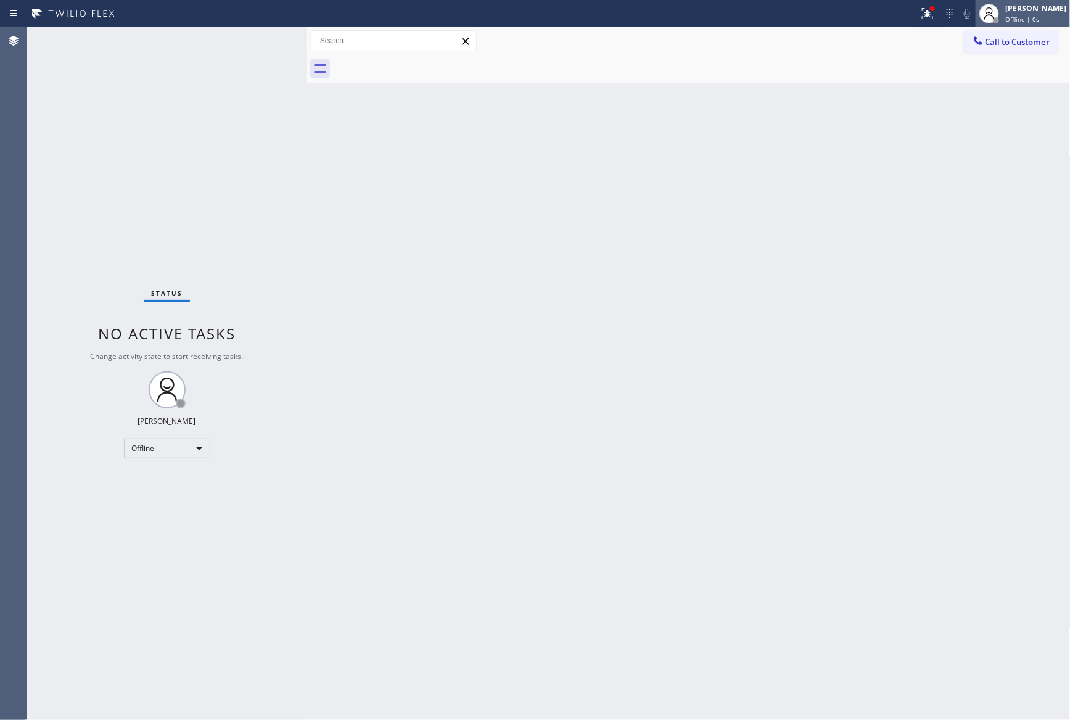
drag, startPoint x: 1028, startPoint y: 15, endPoint x: 997, endPoint y: 124, distance: 113.6
click at [1028, 17] on span "Offline | 0s" at bounding box center [1022, 19] width 34 height 9
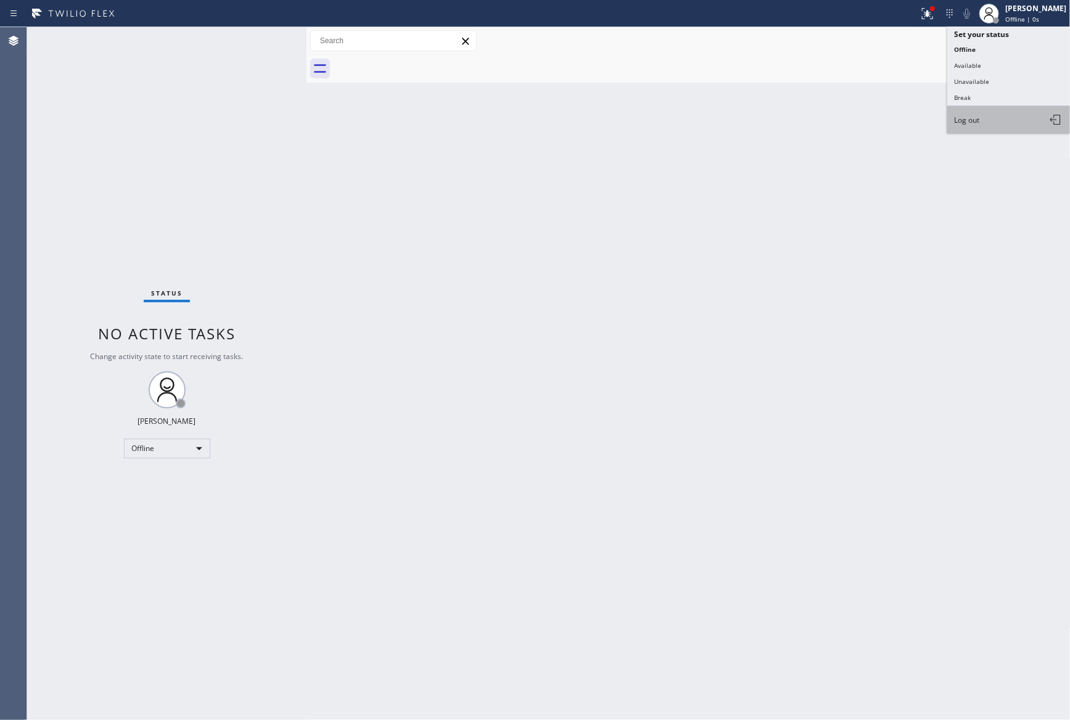
click at [991, 111] on button "Log out" at bounding box center [1008, 119] width 123 height 27
